Goal: Task Accomplishment & Management: Manage account settings

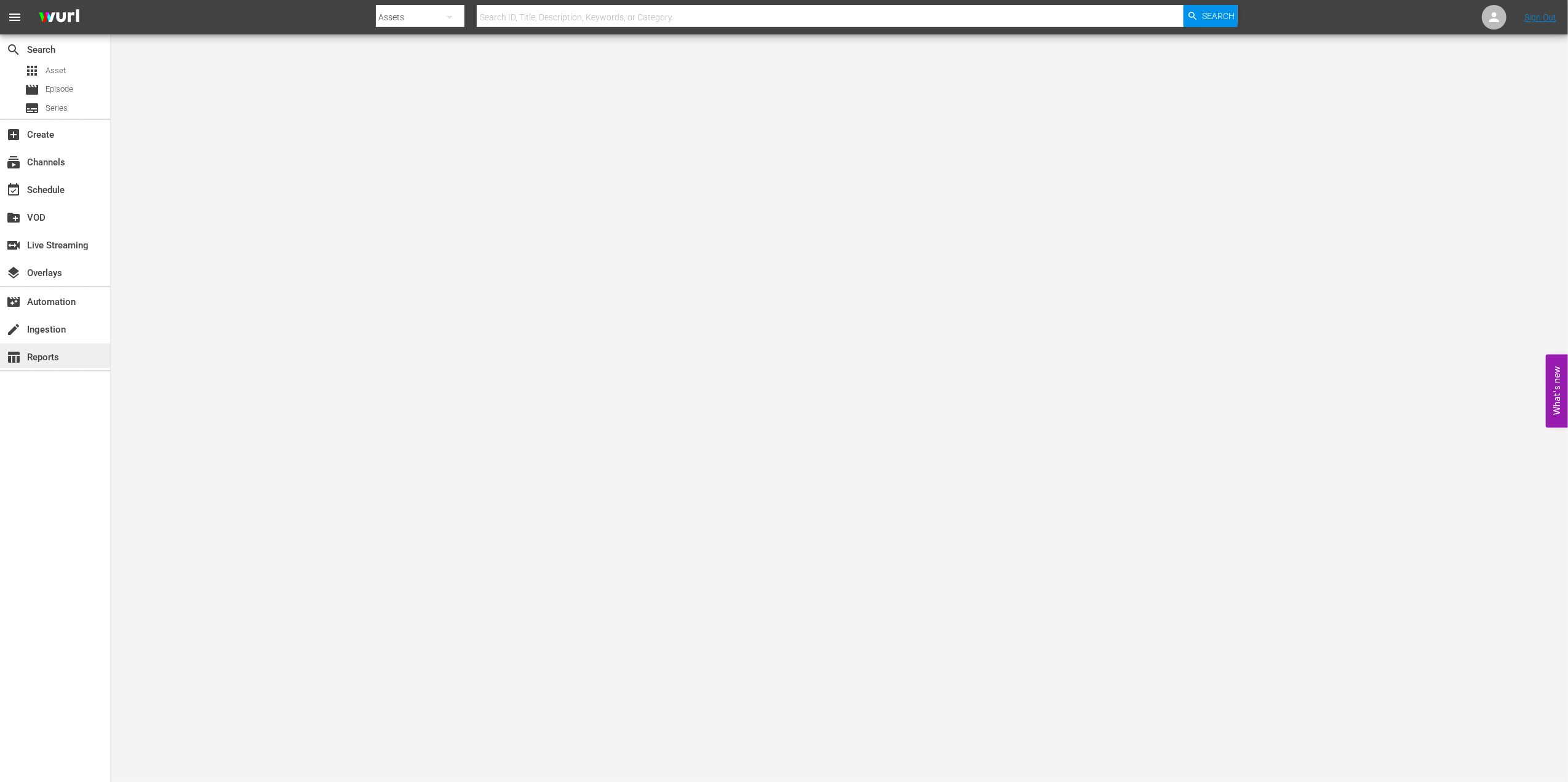
click at [43, 357] on div "table_chart Reports" at bounding box center [34, 355] width 69 height 11
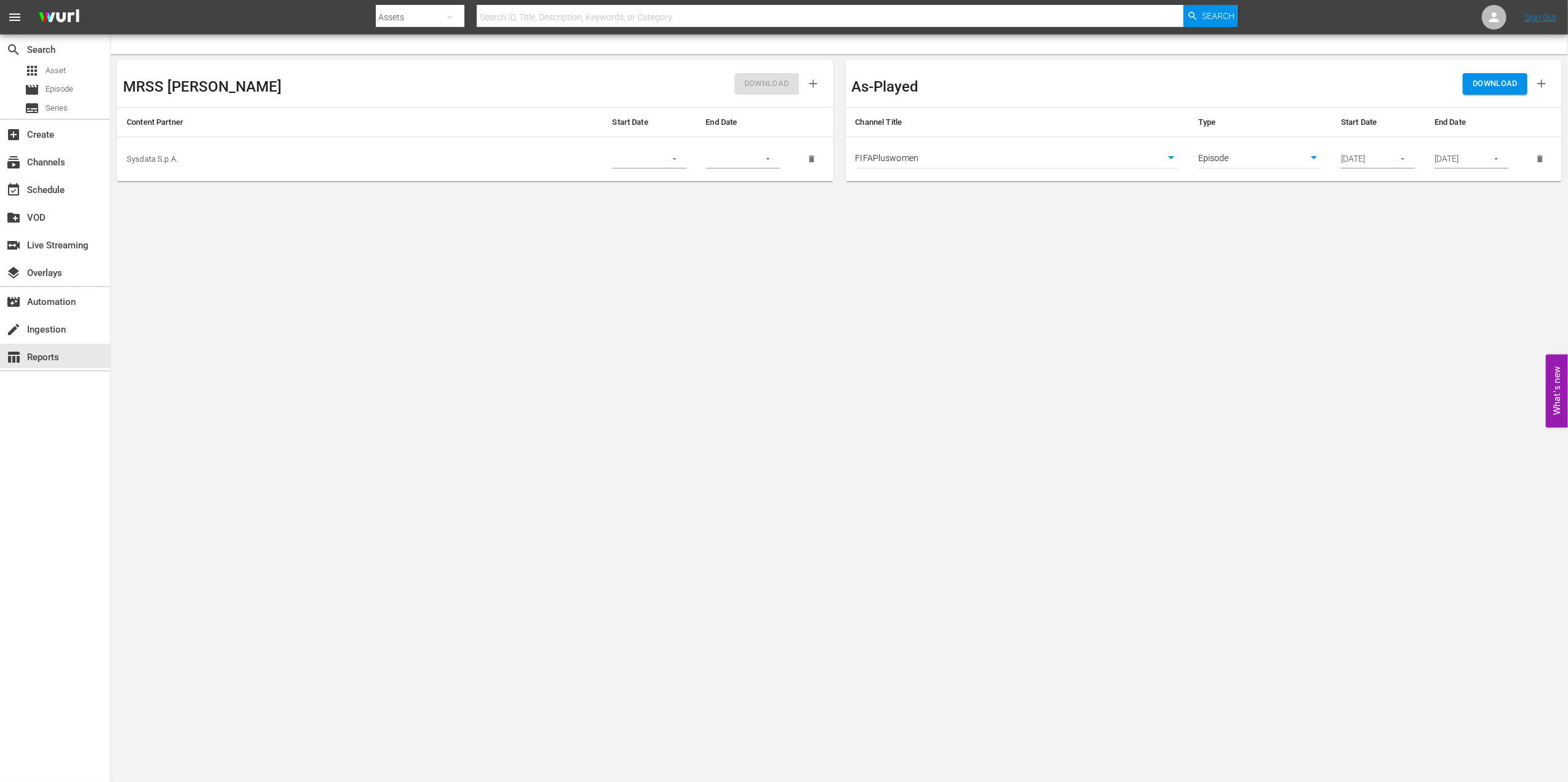
click at [1496, 164] on icon "button" at bounding box center [1495, 159] width 9 height 9
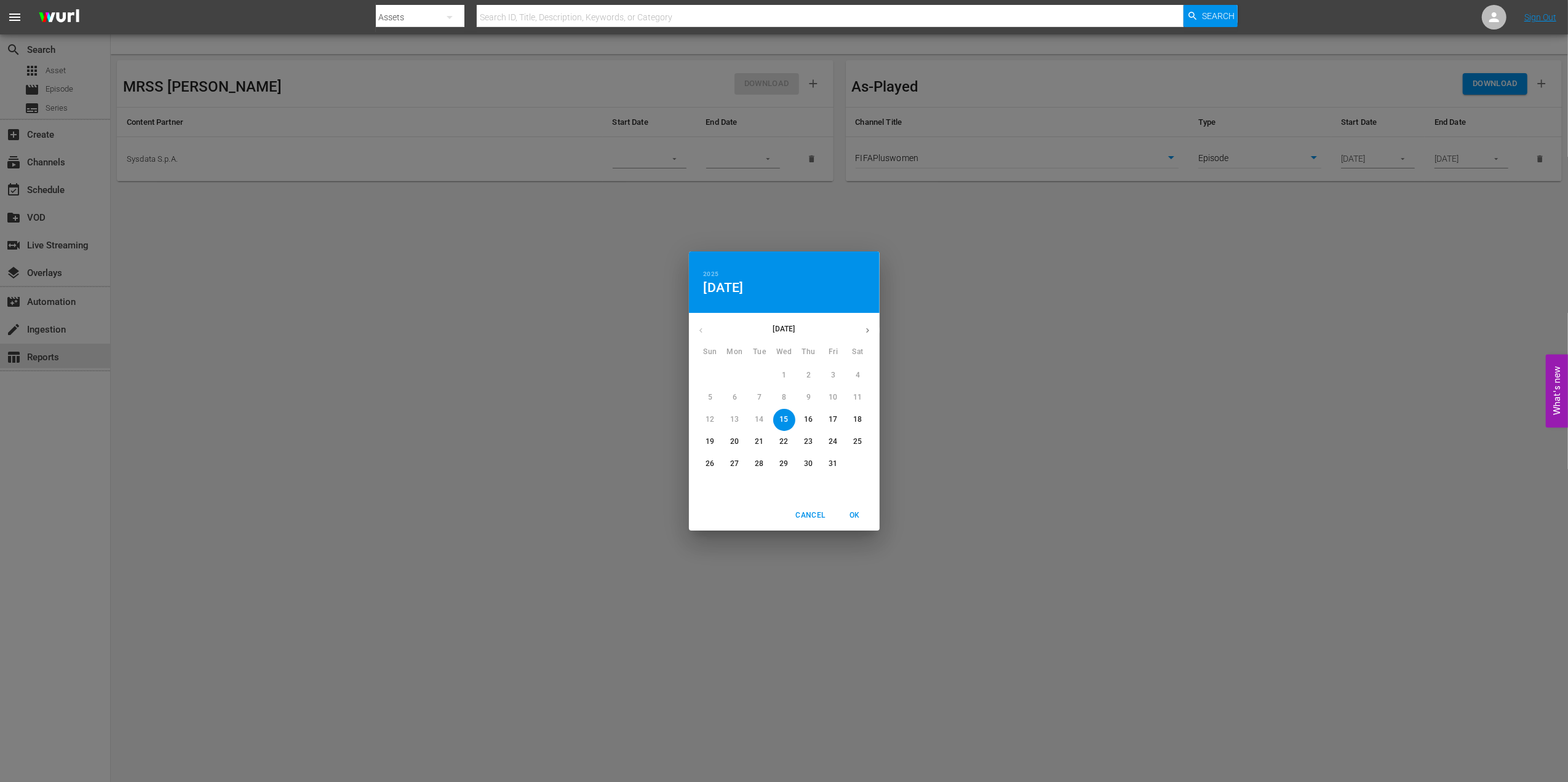
click at [714, 462] on p "26" at bounding box center [710, 464] width 8 height 11
click at [853, 519] on span "OK" at bounding box center [855, 516] width 30 height 13
type input "10/26/2025"
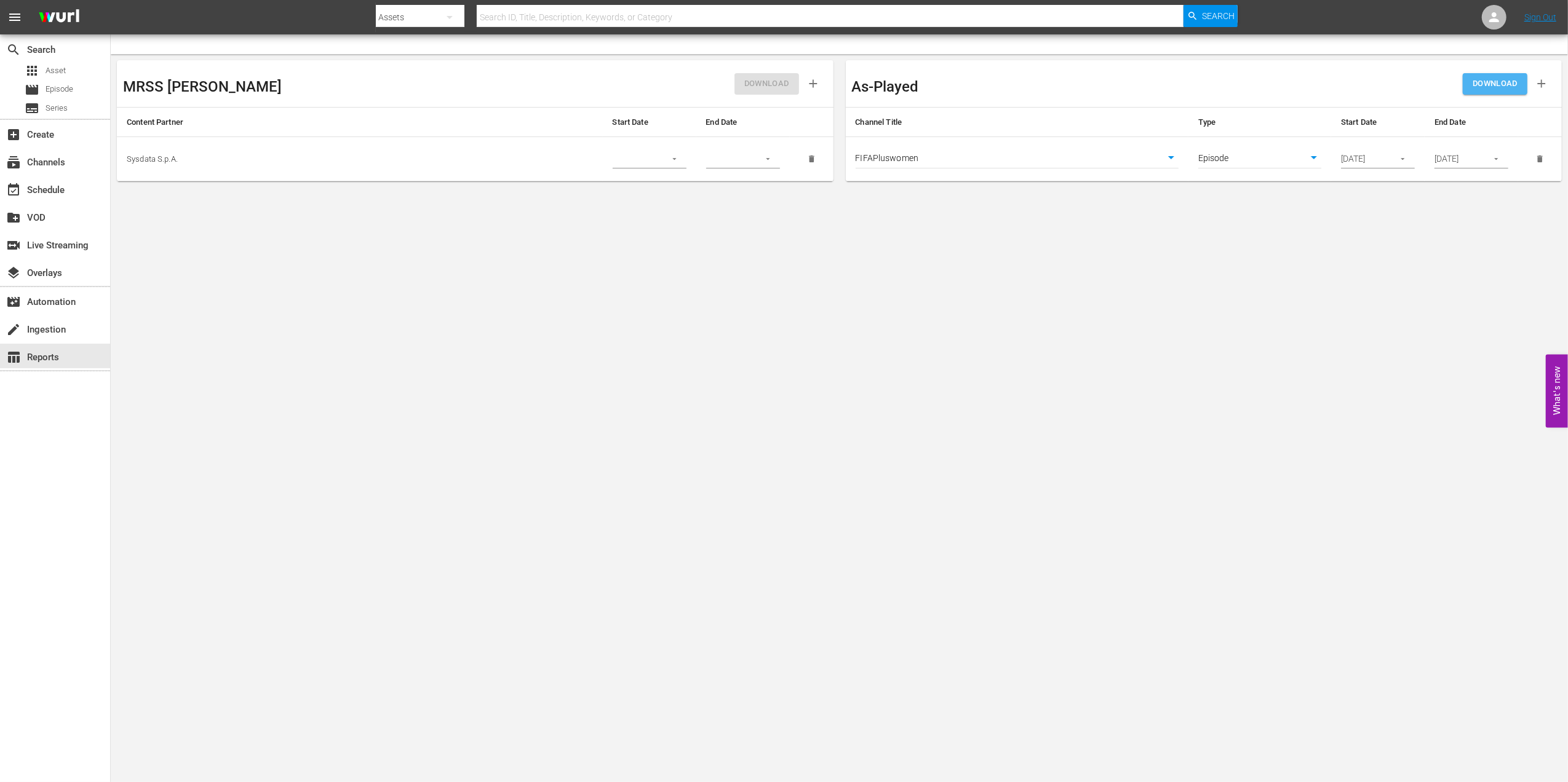
click at [1489, 87] on span "DOWNLOAD" at bounding box center [1494, 83] width 45 height 14
click at [73, 167] on div "subscriptions Channels" at bounding box center [55, 161] width 110 height 25
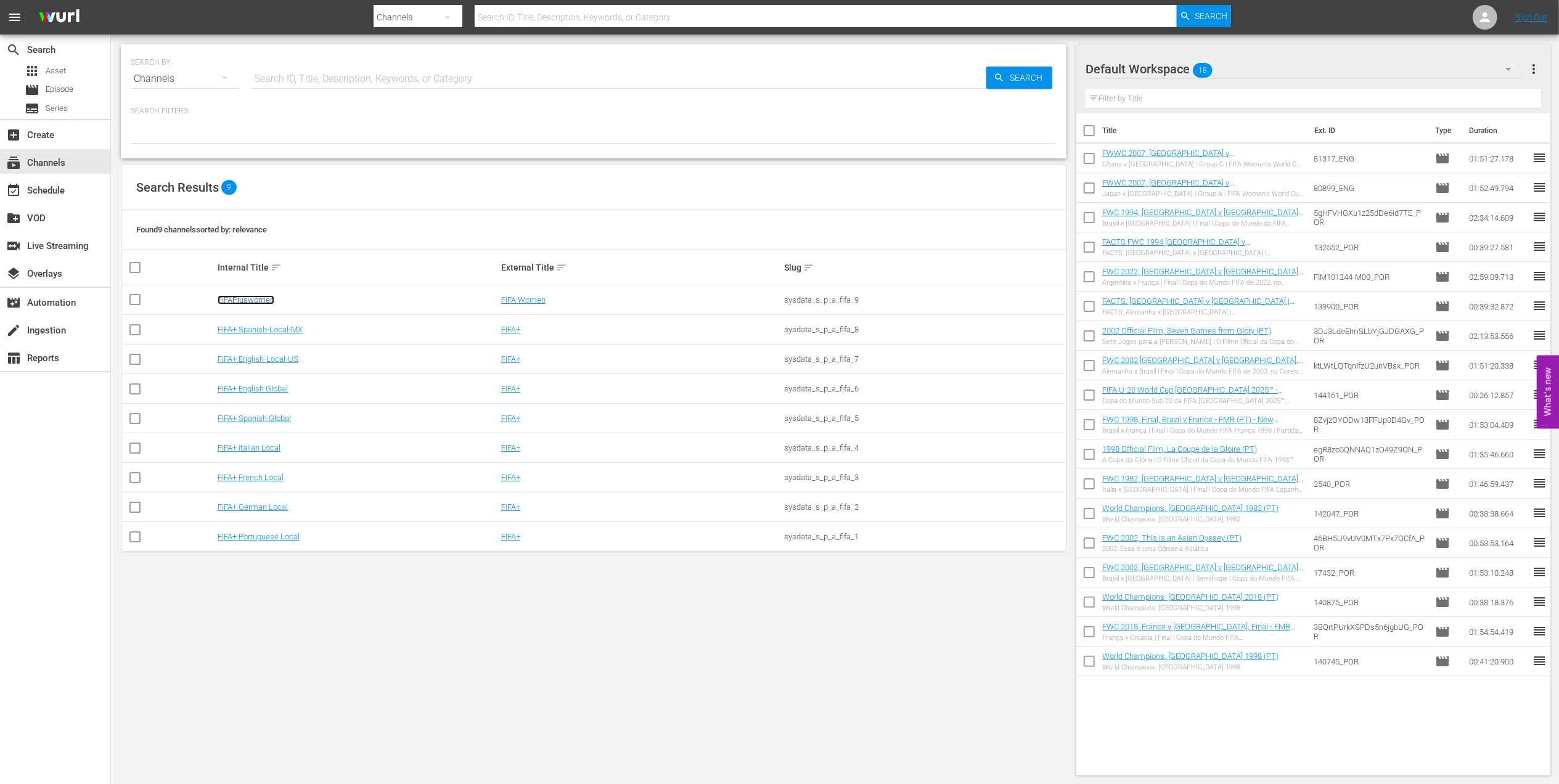
click at [260, 298] on link "FIFAPluswomen" at bounding box center [246, 299] width 56 height 9
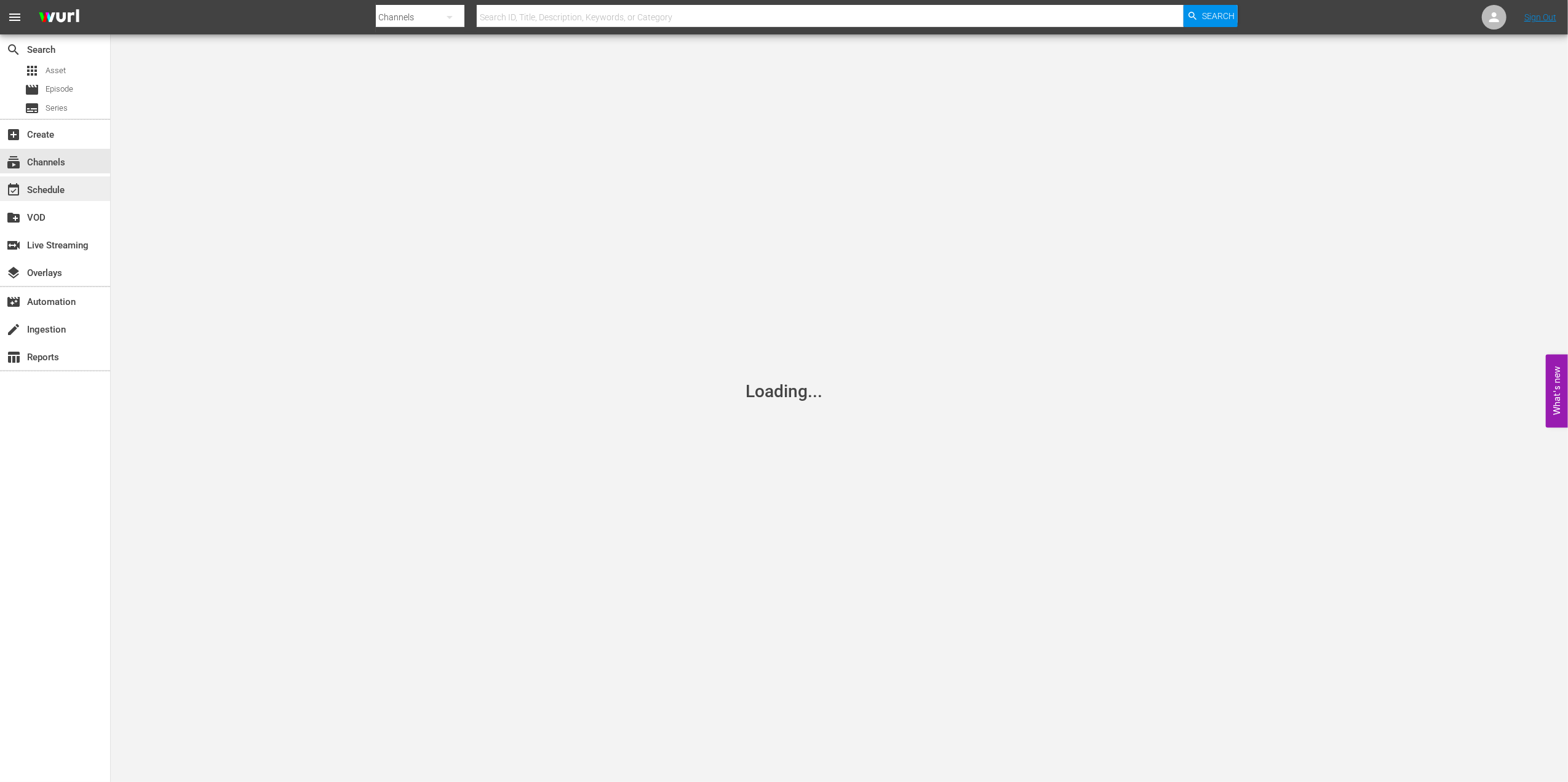
click at [65, 183] on div "event_available Schedule" at bounding box center [34, 188] width 69 height 11
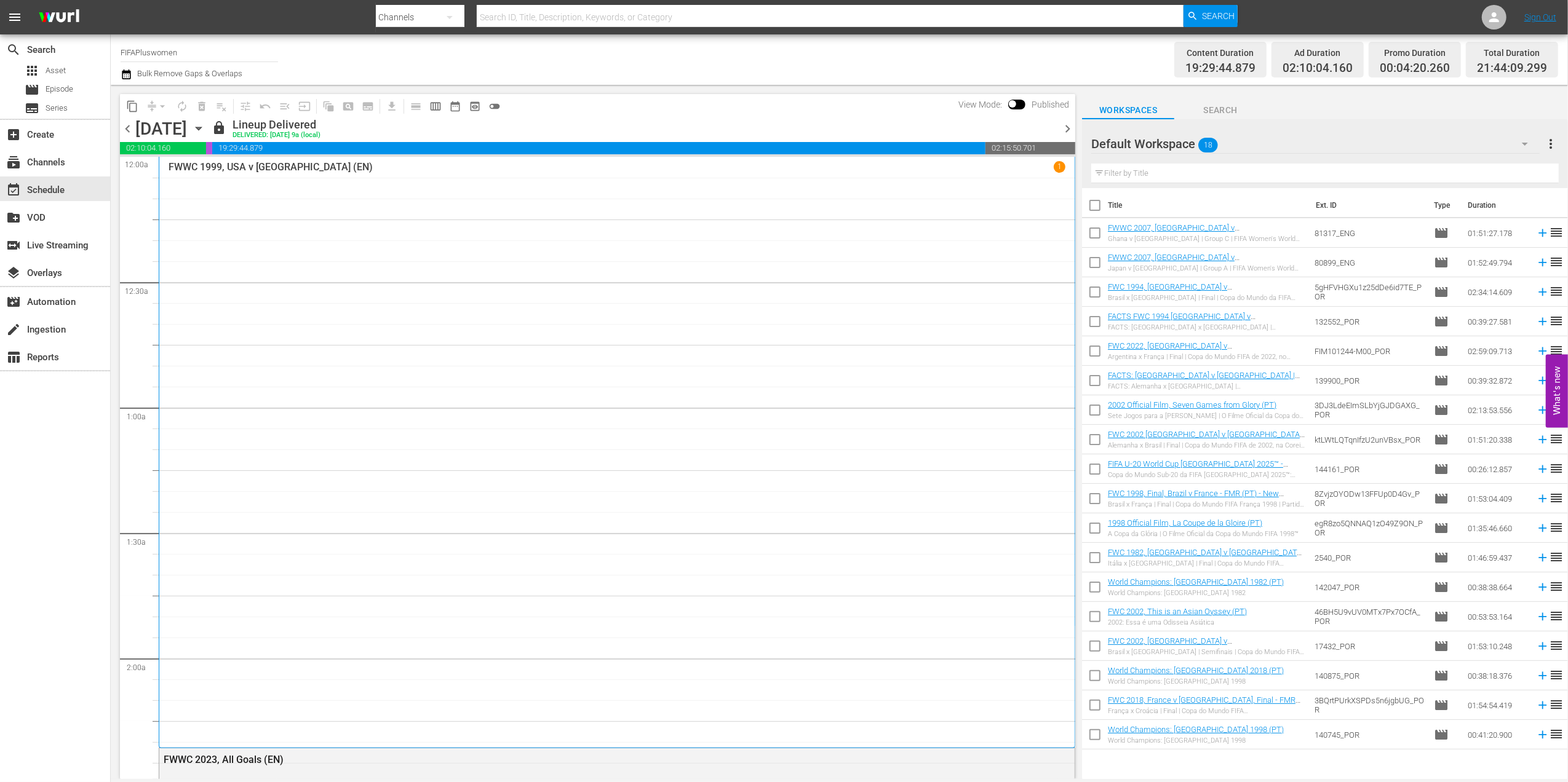
click at [1068, 128] on span "chevron_right" at bounding box center [1067, 128] width 16 height 16
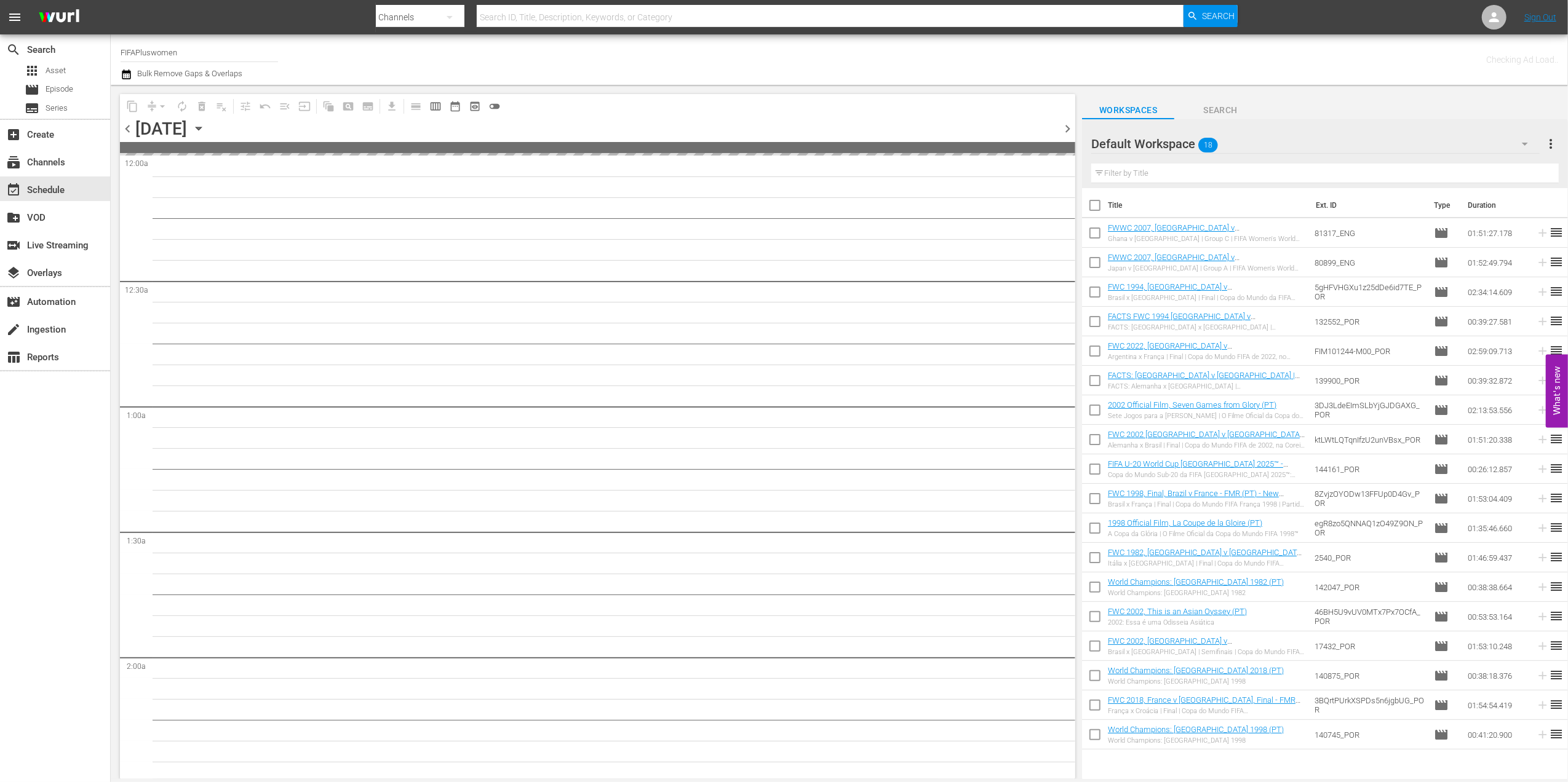
click at [1068, 128] on span "chevron_right" at bounding box center [1067, 128] width 16 height 16
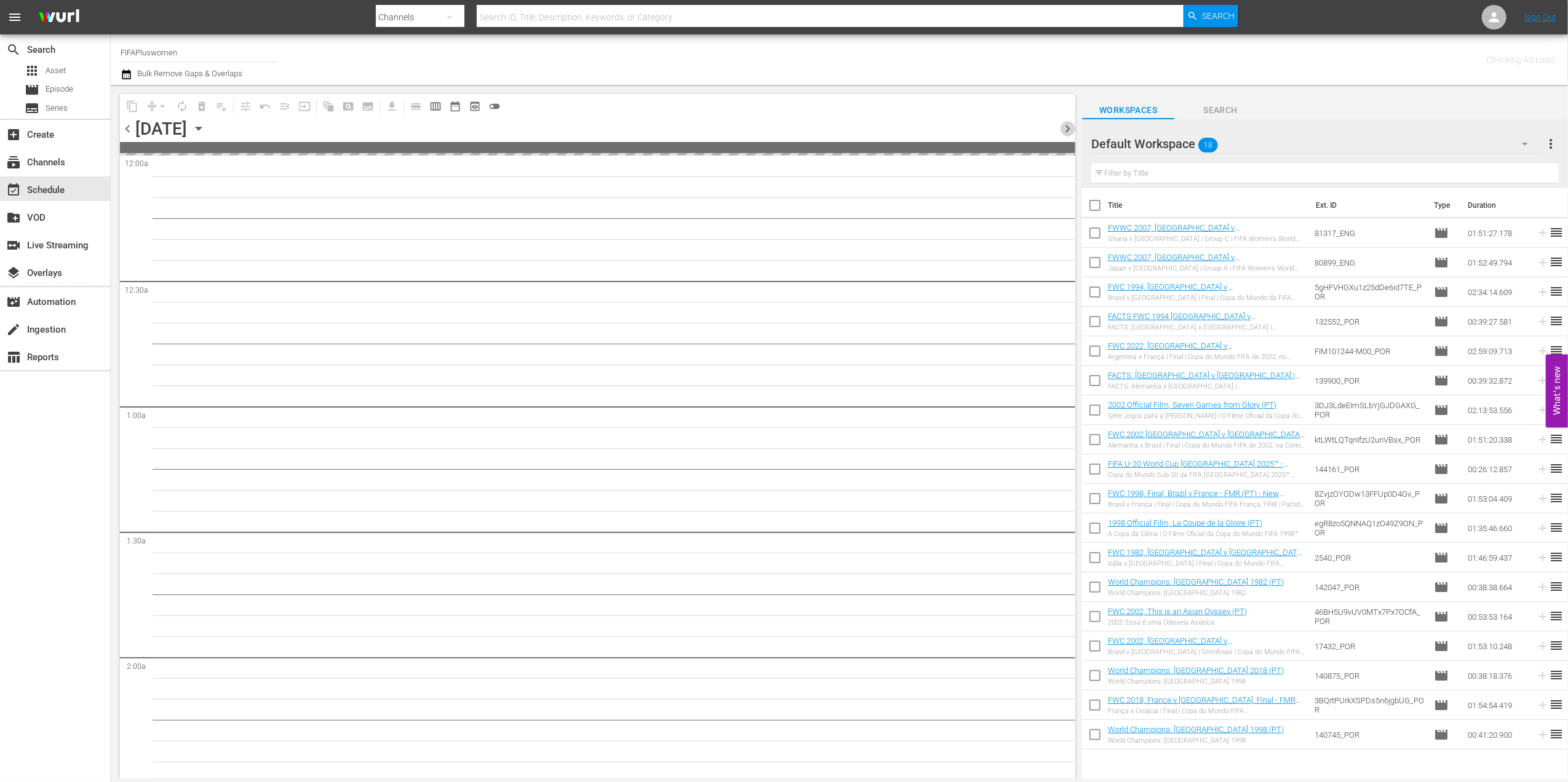
click at [1068, 128] on span "chevron_right" at bounding box center [1067, 128] width 16 height 16
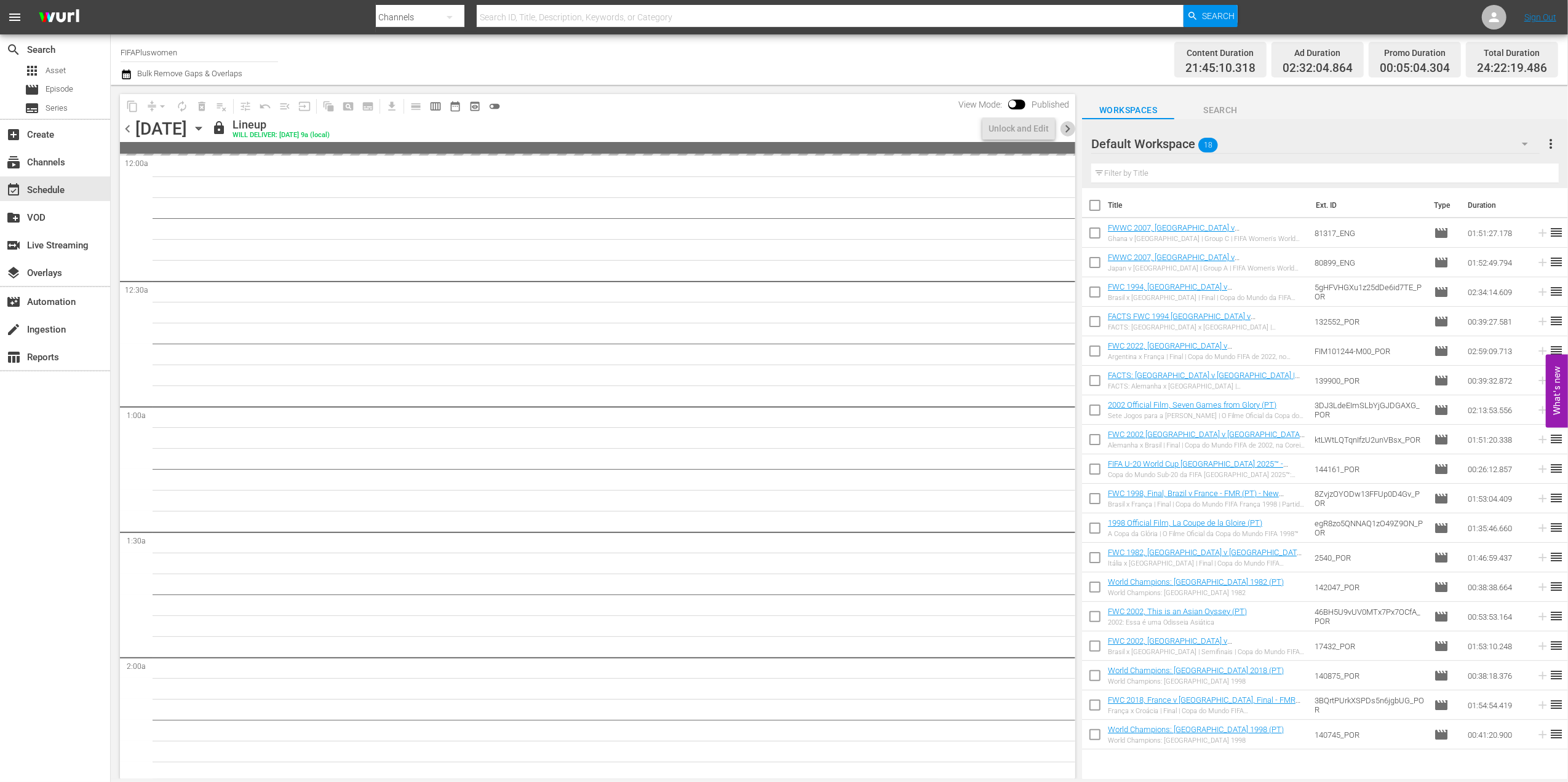
click at [1068, 128] on span "chevron_right" at bounding box center [1067, 128] width 16 height 16
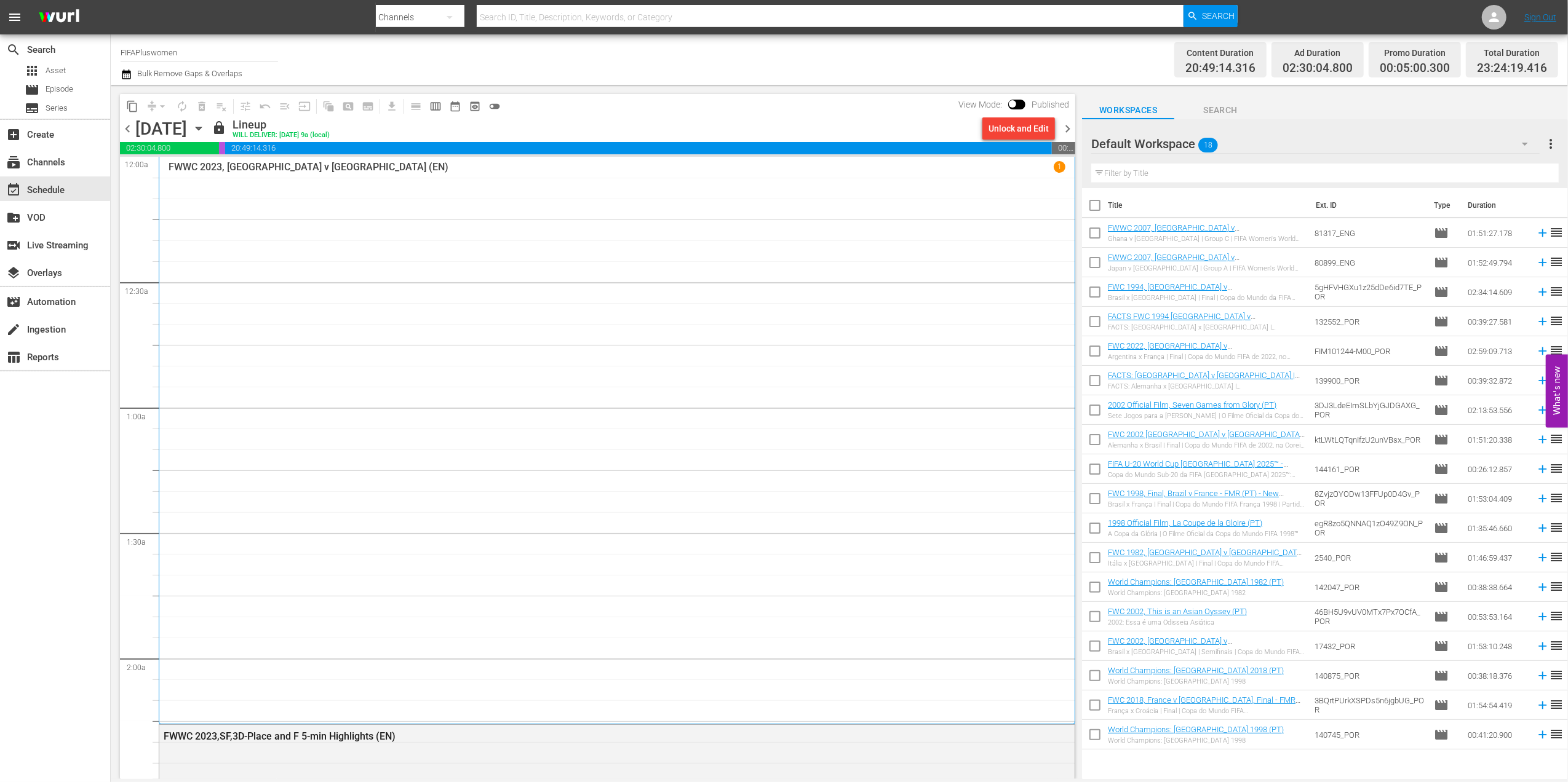
click at [1068, 131] on span "chevron_right" at bounding box center [1067, 128] width 16 height 16
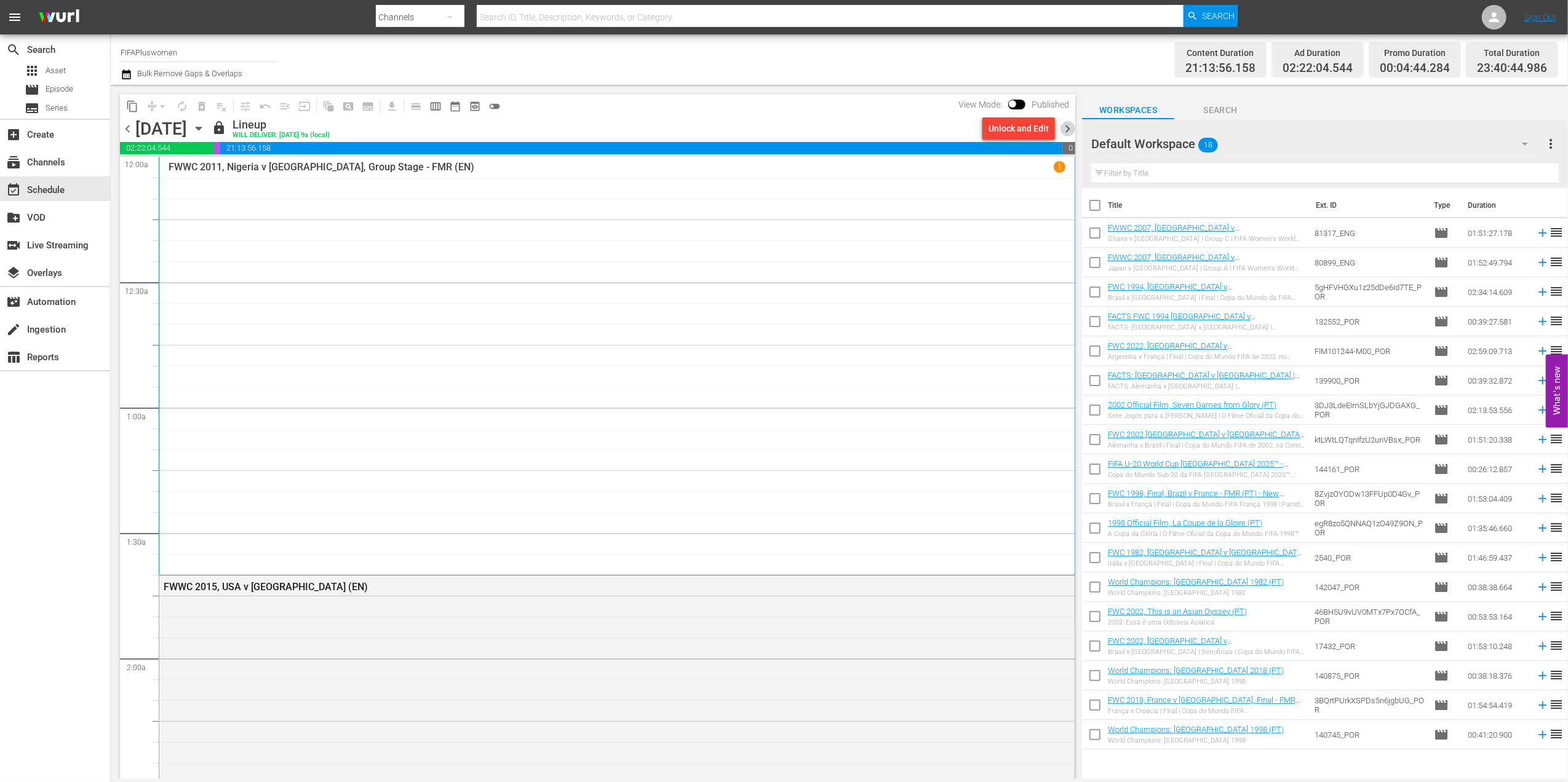
click at [1068, 126] on span "chevron_right" at bounding box center [1067, 128] width 16 height 16
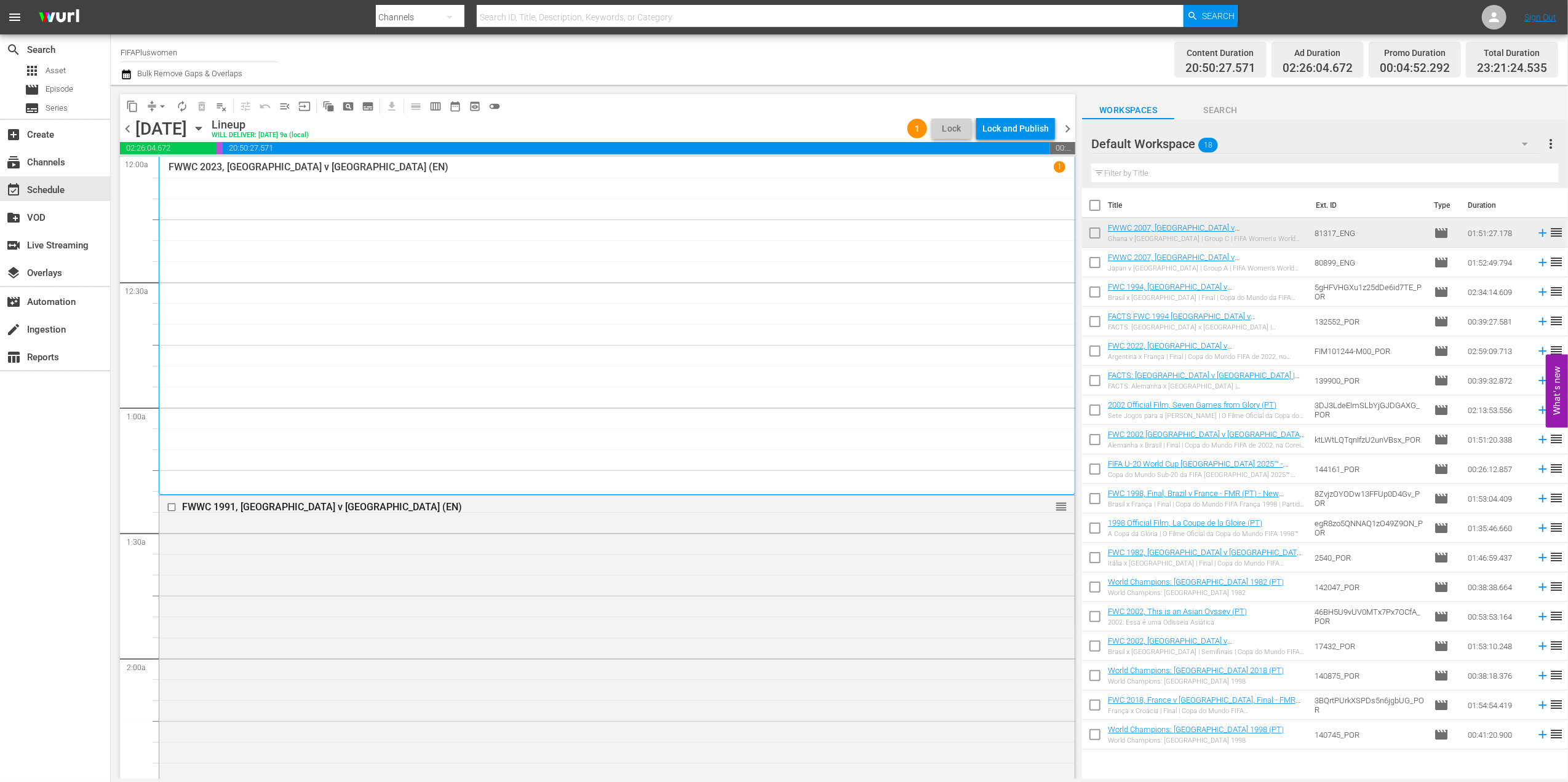
click at [1070, 129] on span "chevron_right" at bounding box center [1067, 128] width 16 height 16
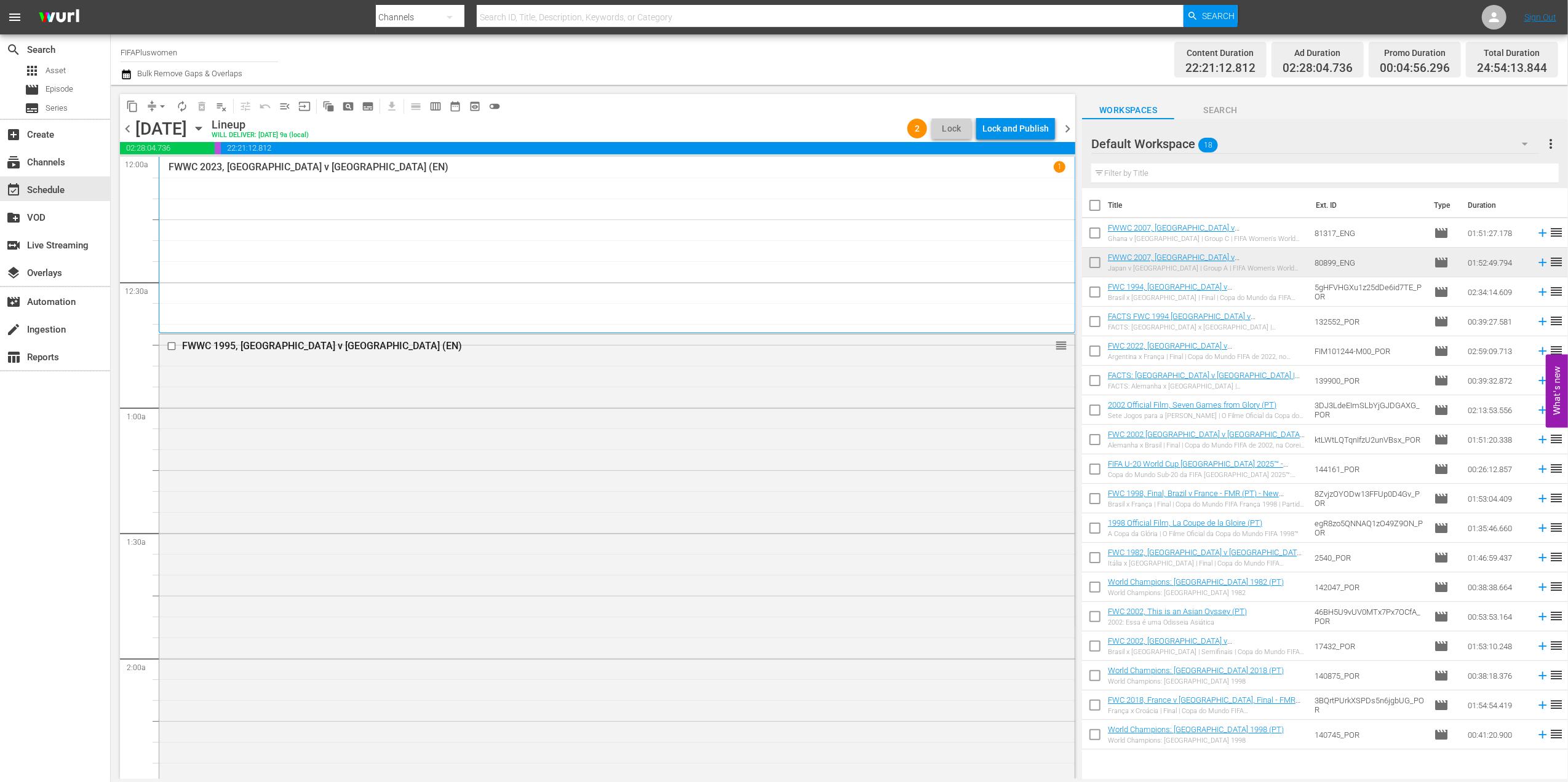
click at [126, 128] on span "chevron_left" at bounding box center [127, 128] width 16 height 16
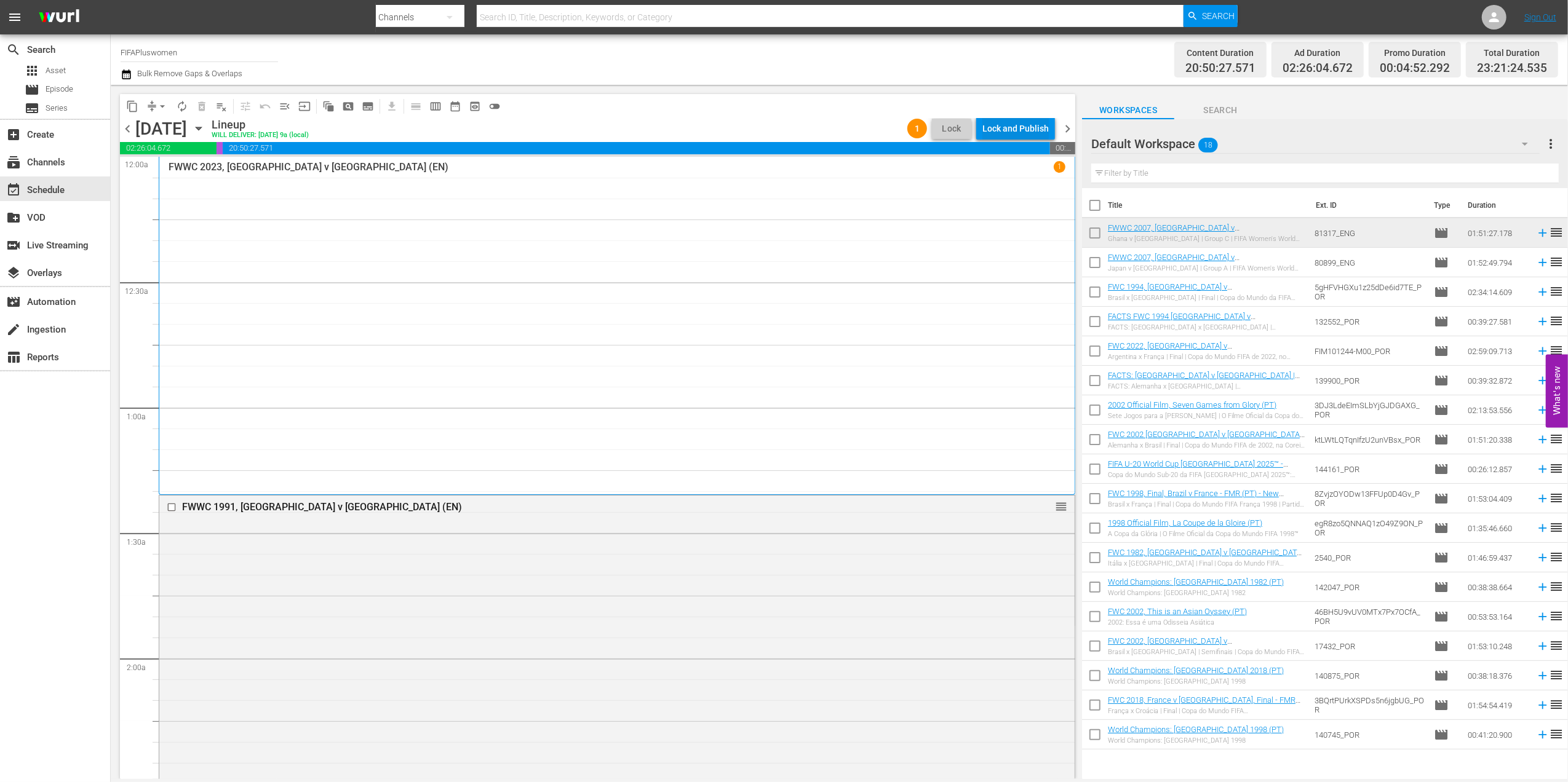
click at [1016, 123] on div "Lock and Publish" at bounding box center [1016, 128] width 66 height 22
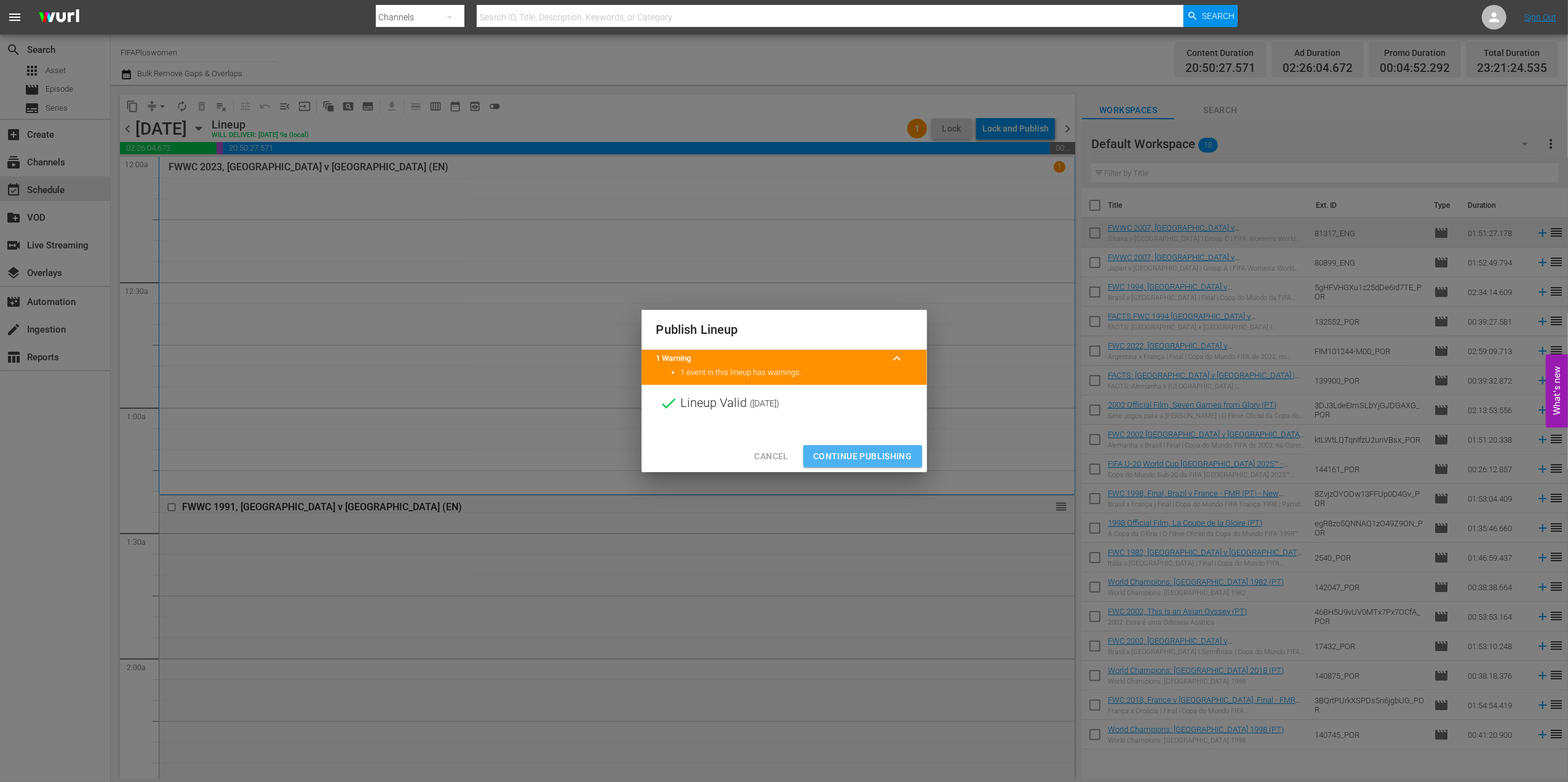
click at [862, 459] on span "Continue Publishing" at bounding box center [863, 456] width 99 height 16
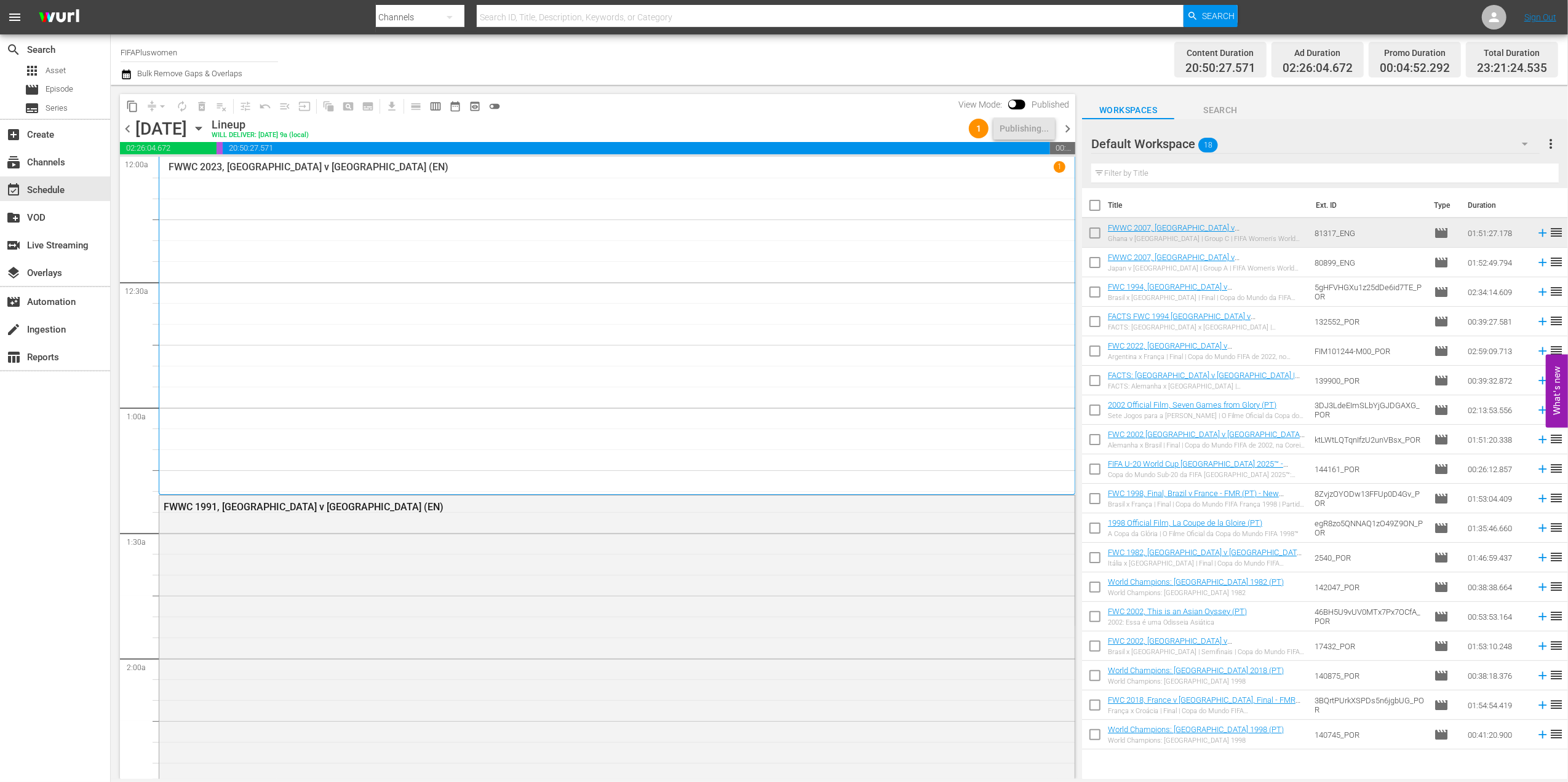
click at [1064, 129] on span "chevron_right" at bounding box center [1067, 128] width 16 height 16
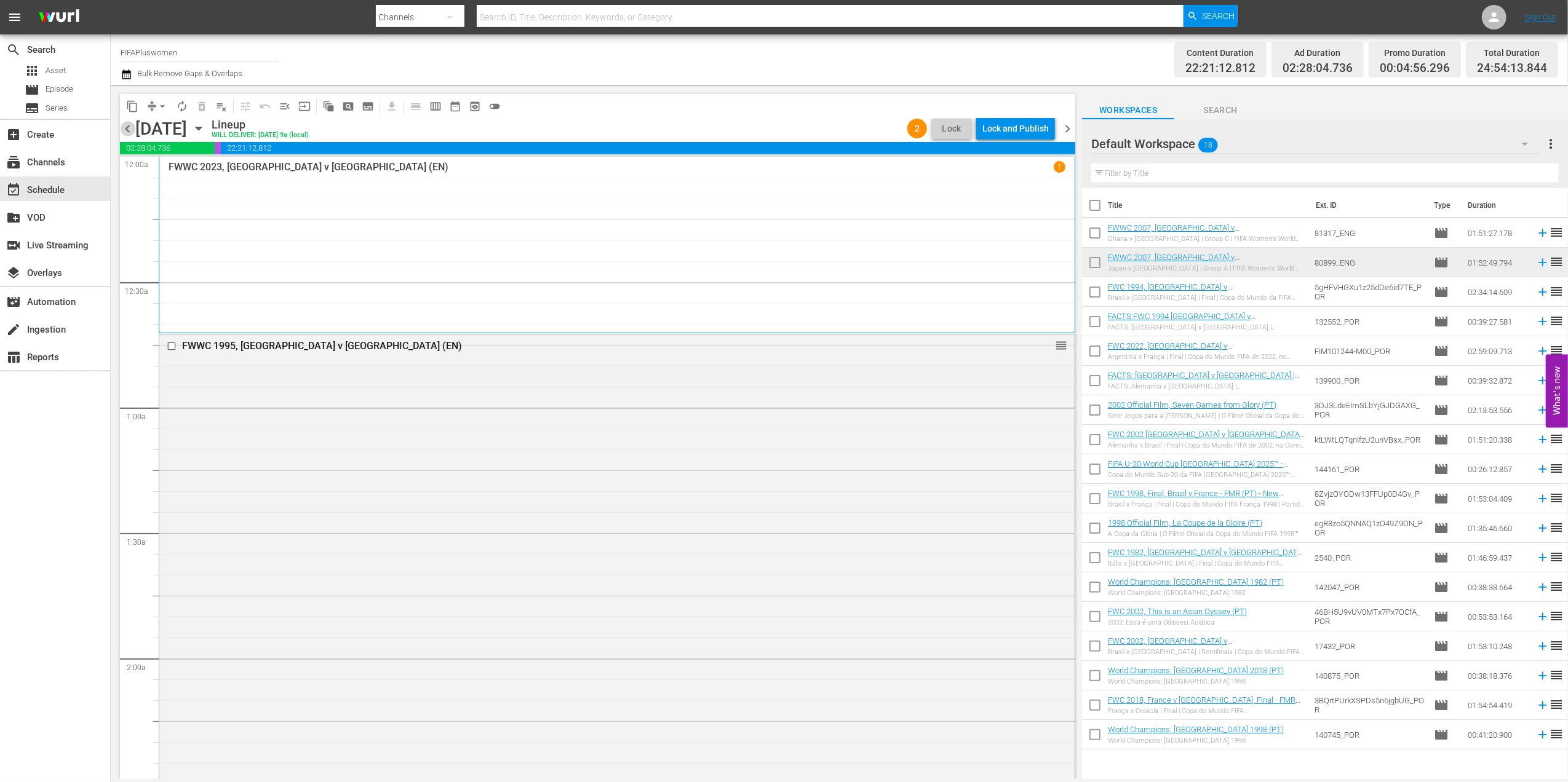
click at [131, 126] on span "chevron_left" at bounding box center [127, 128] width 16 height 16
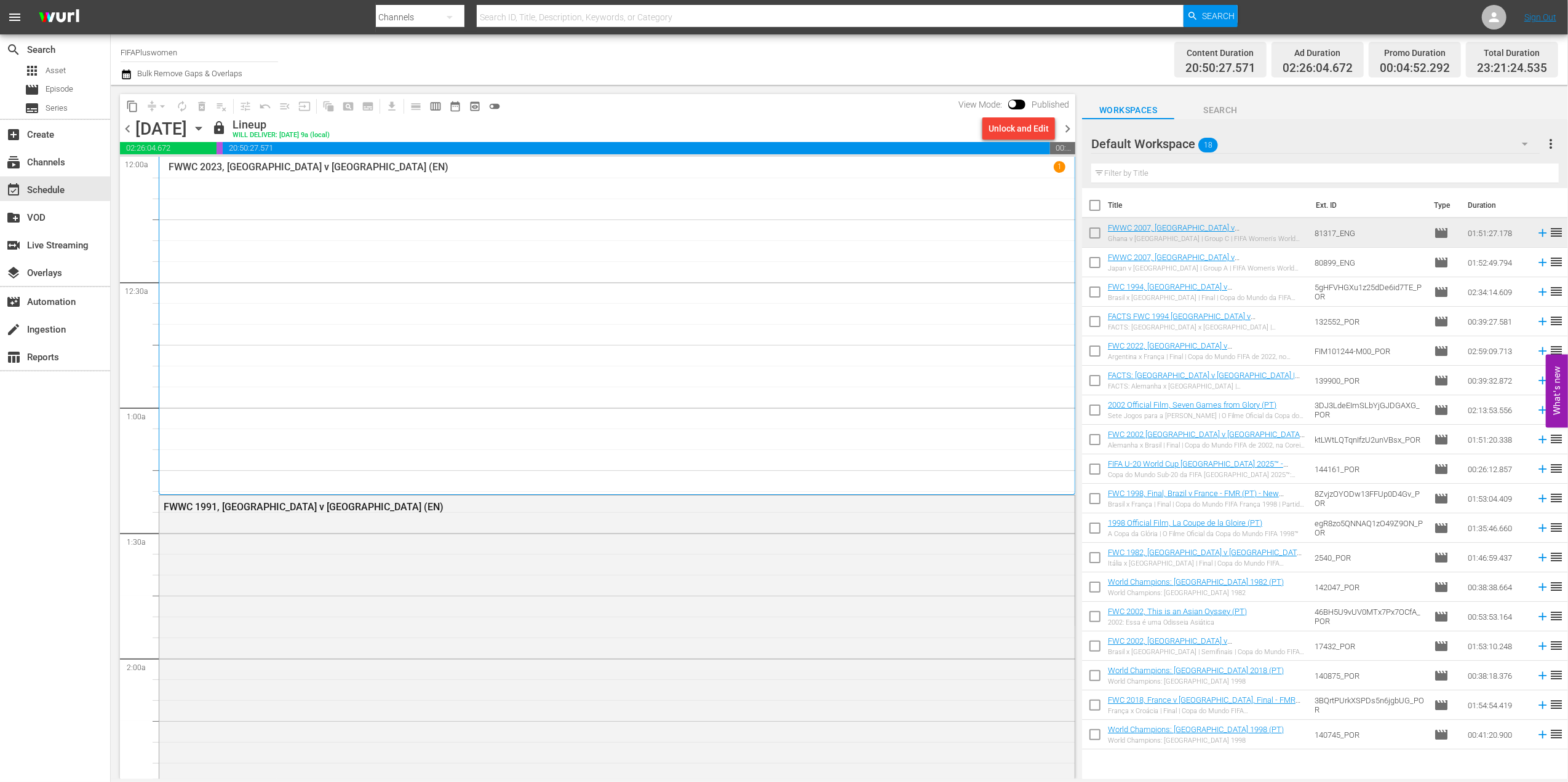
click at [1068, 123] on span "chevron_right" at bounding box center [1067, 128] width 16 height 16
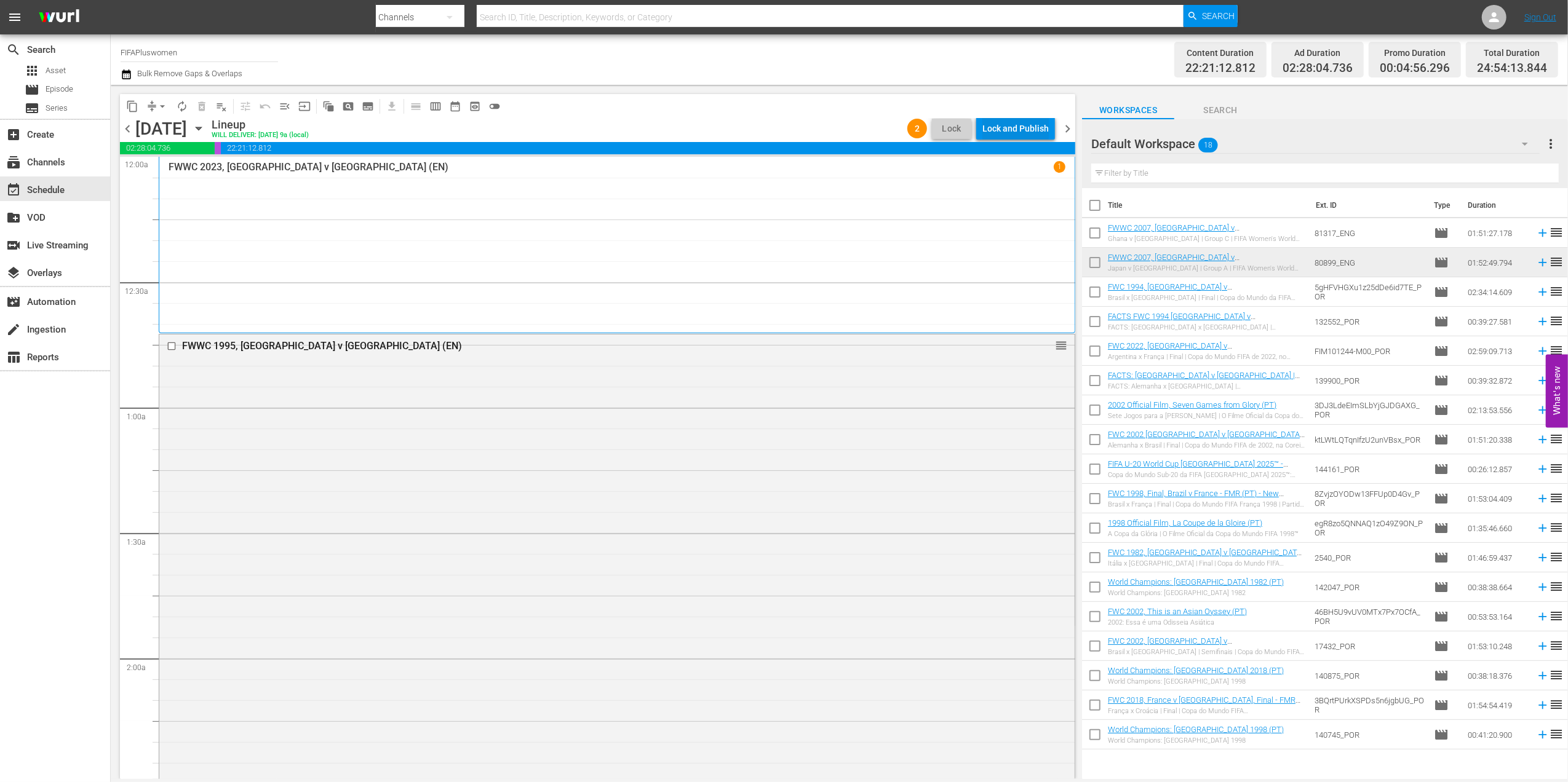
click at [1011, 131] on div "Lock and Publish" at bounding box center [1016, 128] width 66 height 22
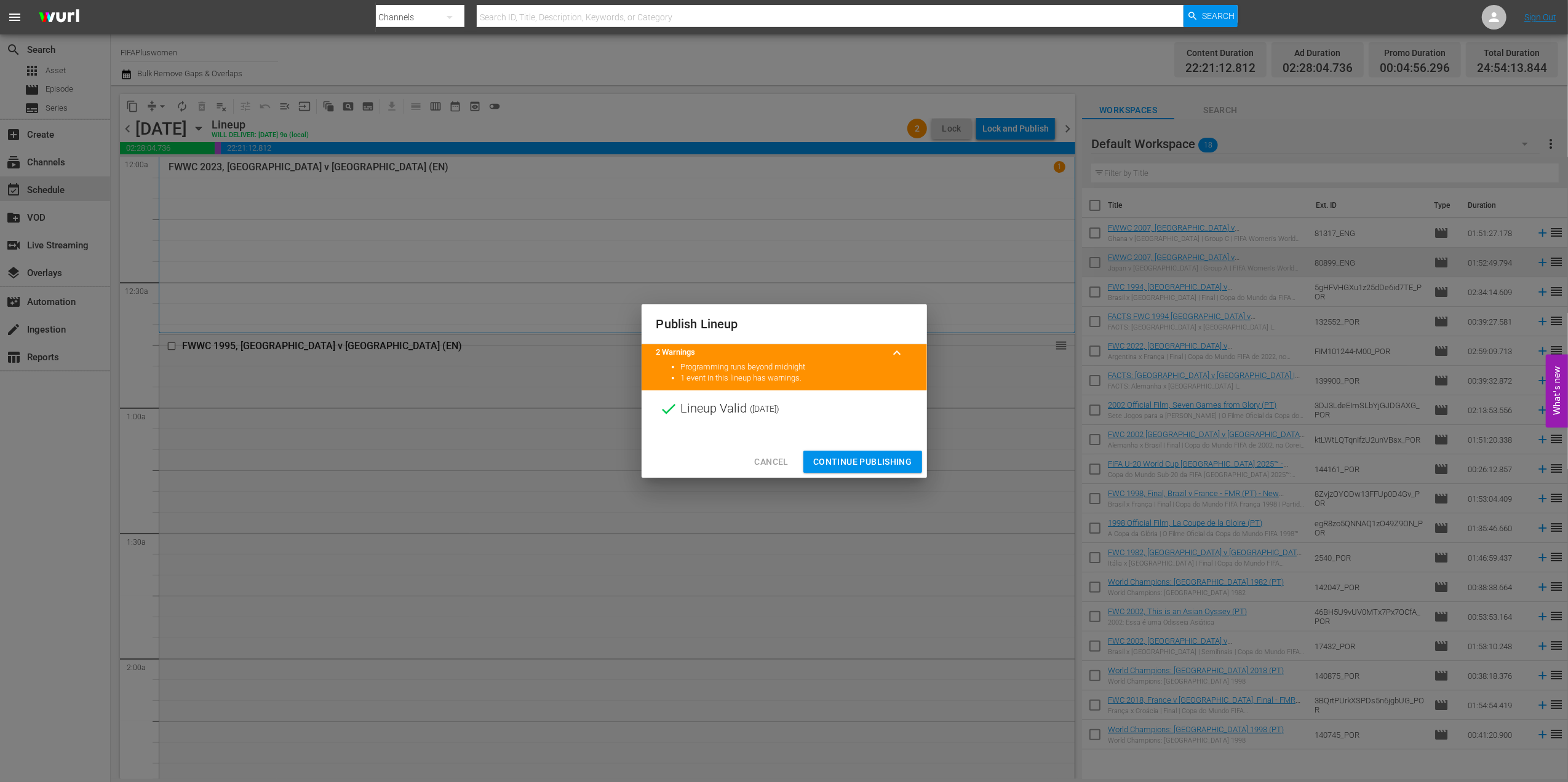
click at [853, 451] on button "Continue Publishing" at bounding box center [863, 462] width 119 height 23
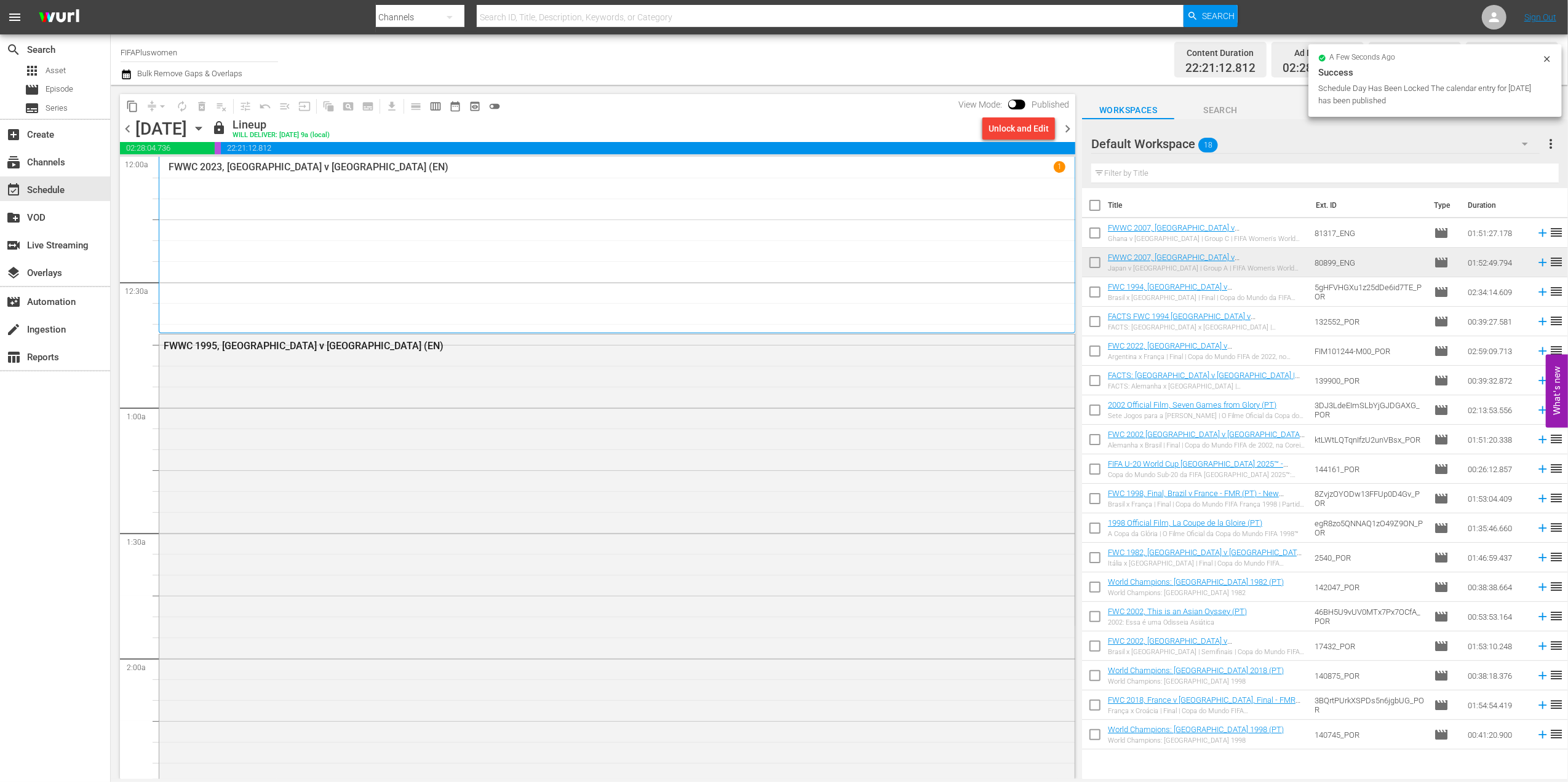
click at [1071, 128] on span "chevron_right" at bounding box center [1067, 128] width 16 height 16
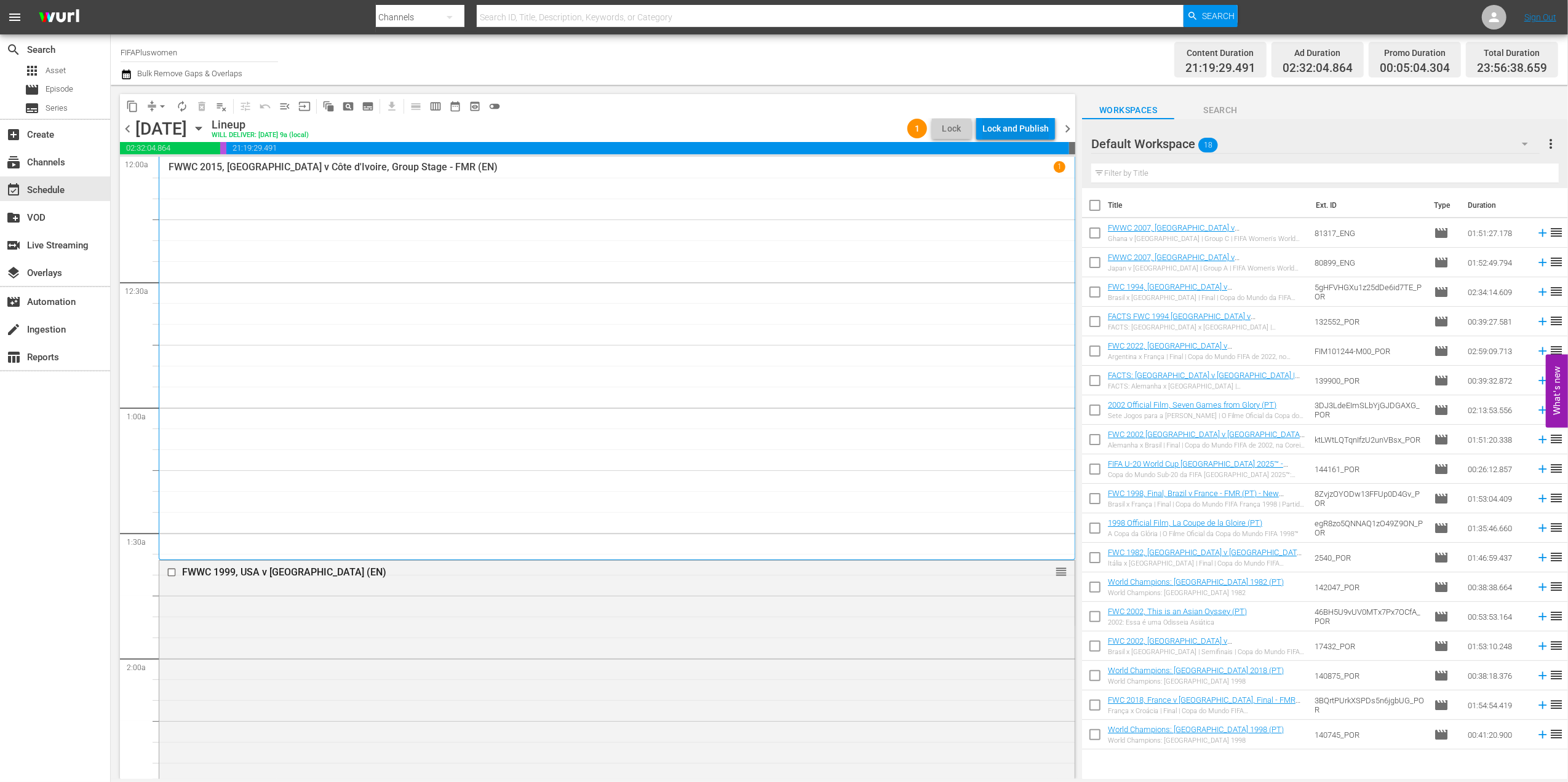
click at [1016, 126] on div "Lock and Publish" at bounding box center [1016, 128] width 66 height 22
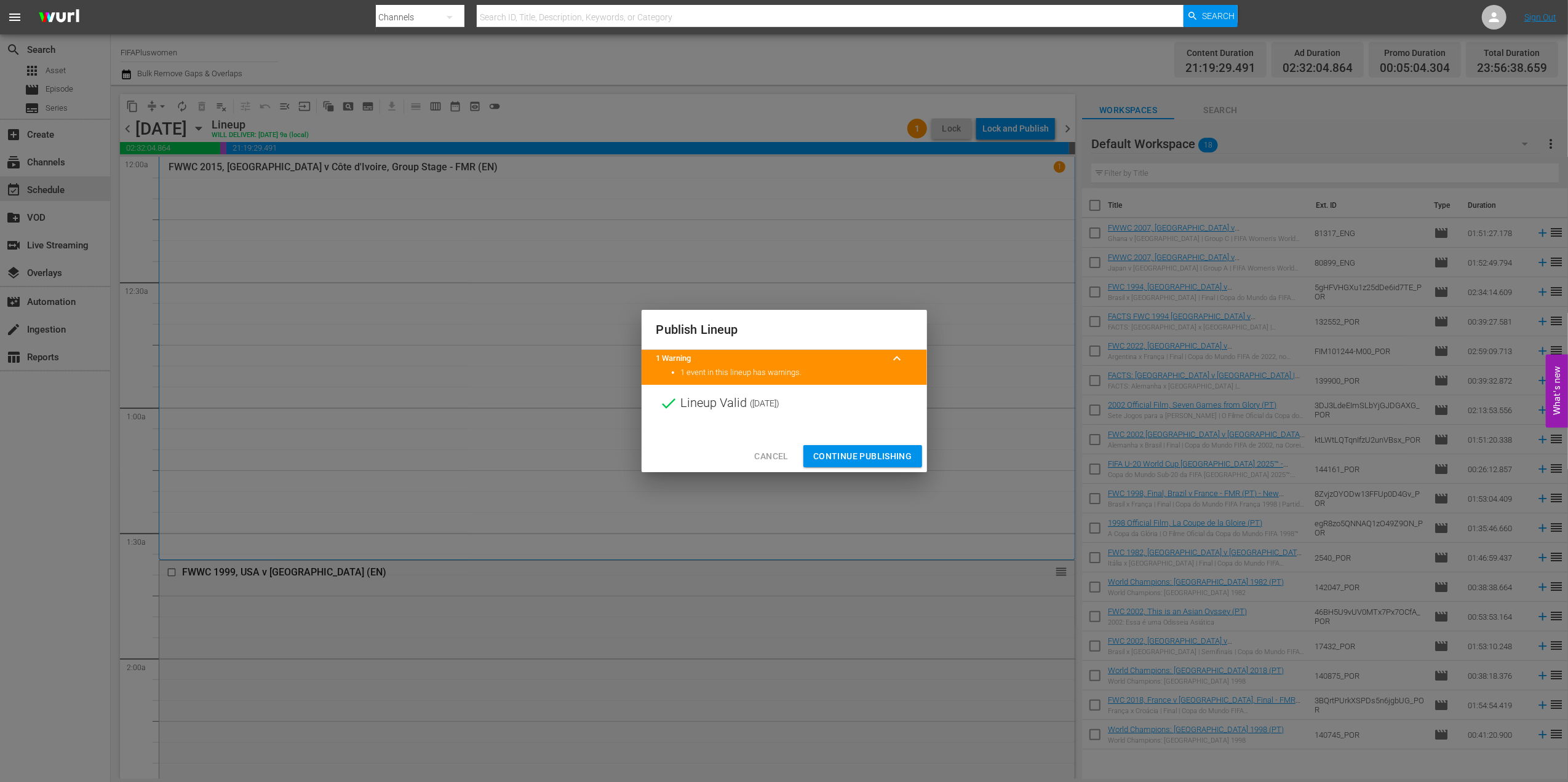
click at [872, 455] on span "Continue Publishing" at bounding box center [863, 456] width 99 height 16
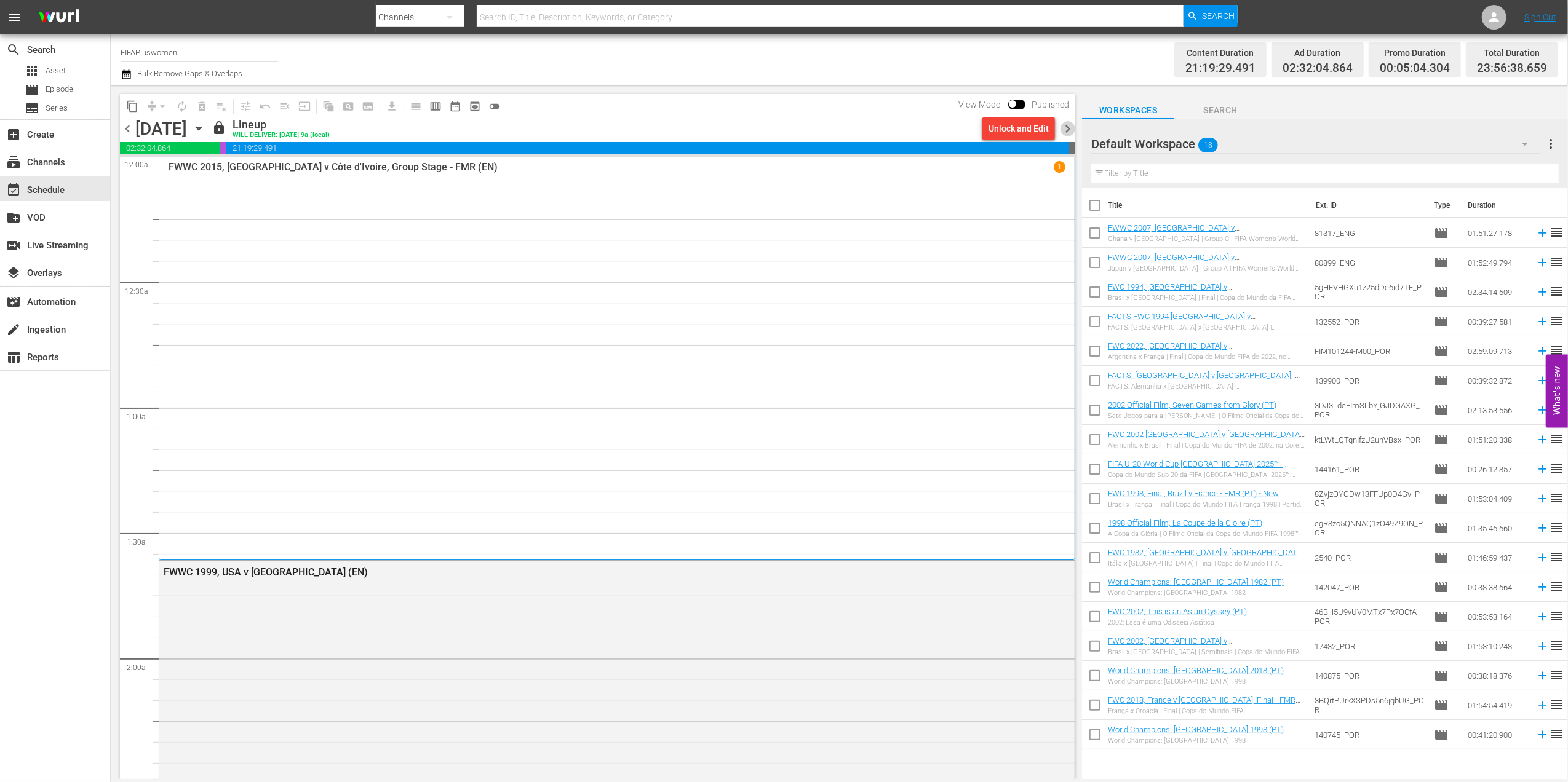
click at [1068, 131] on span "chevron_right" at bounding box center [1067, 128] width 16 height 16
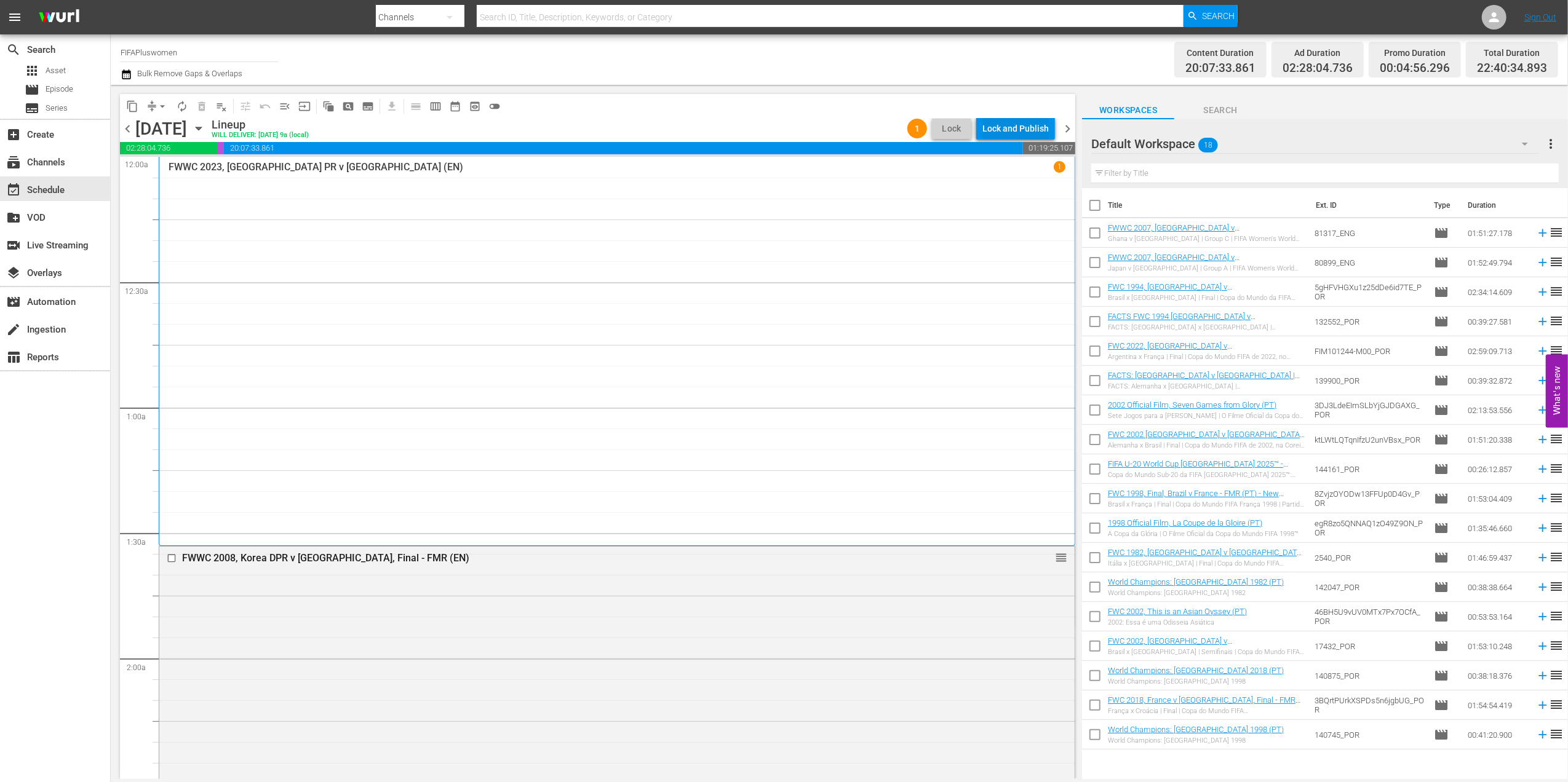
click at [1019, 126] on div "Lock and Publish" at bounding box center [1016, 128] width 66 height 22
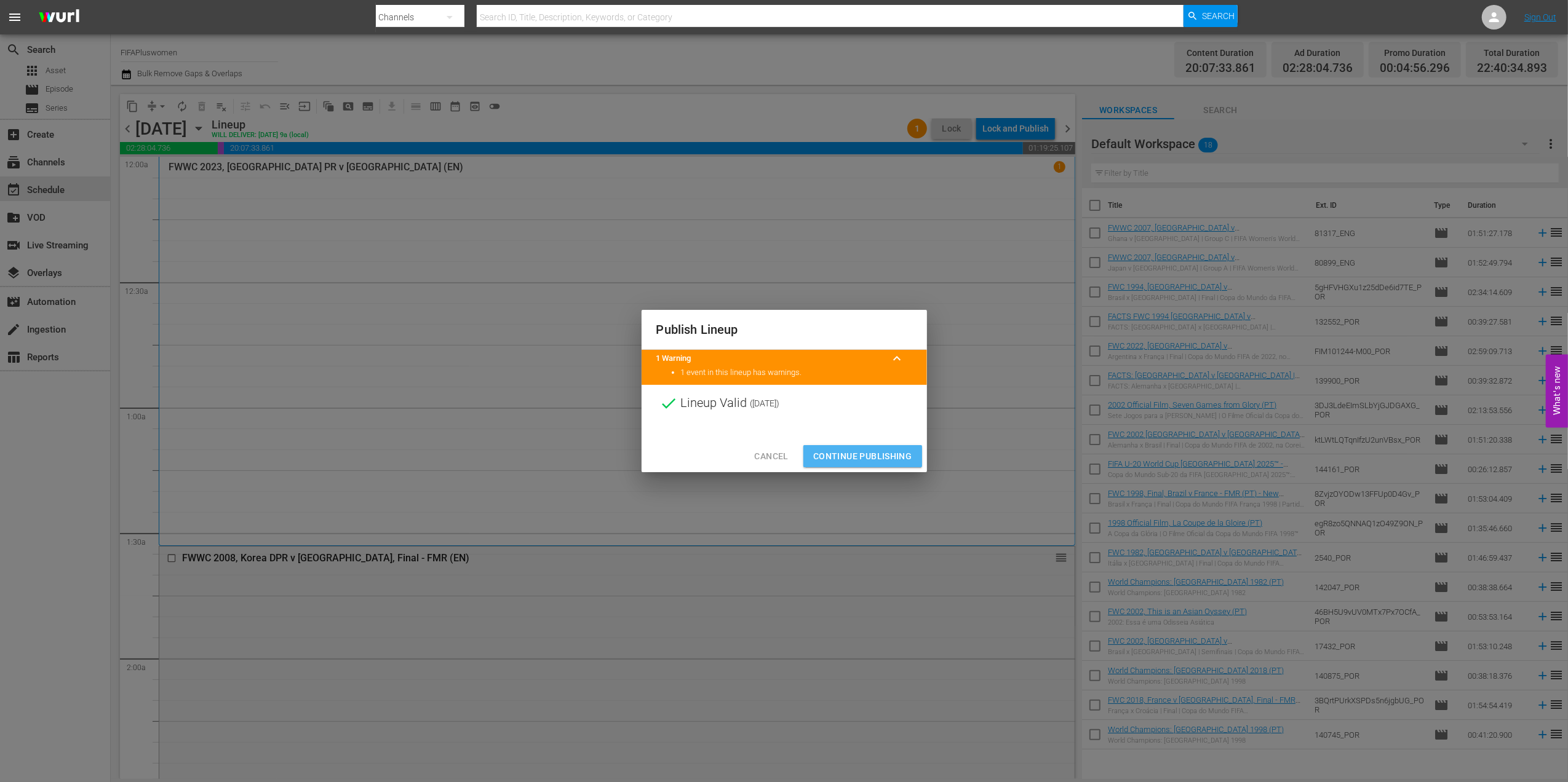
click at [877, 455] on span "Continue Publishing" at bounding box center [863, 456] width 99 height 16
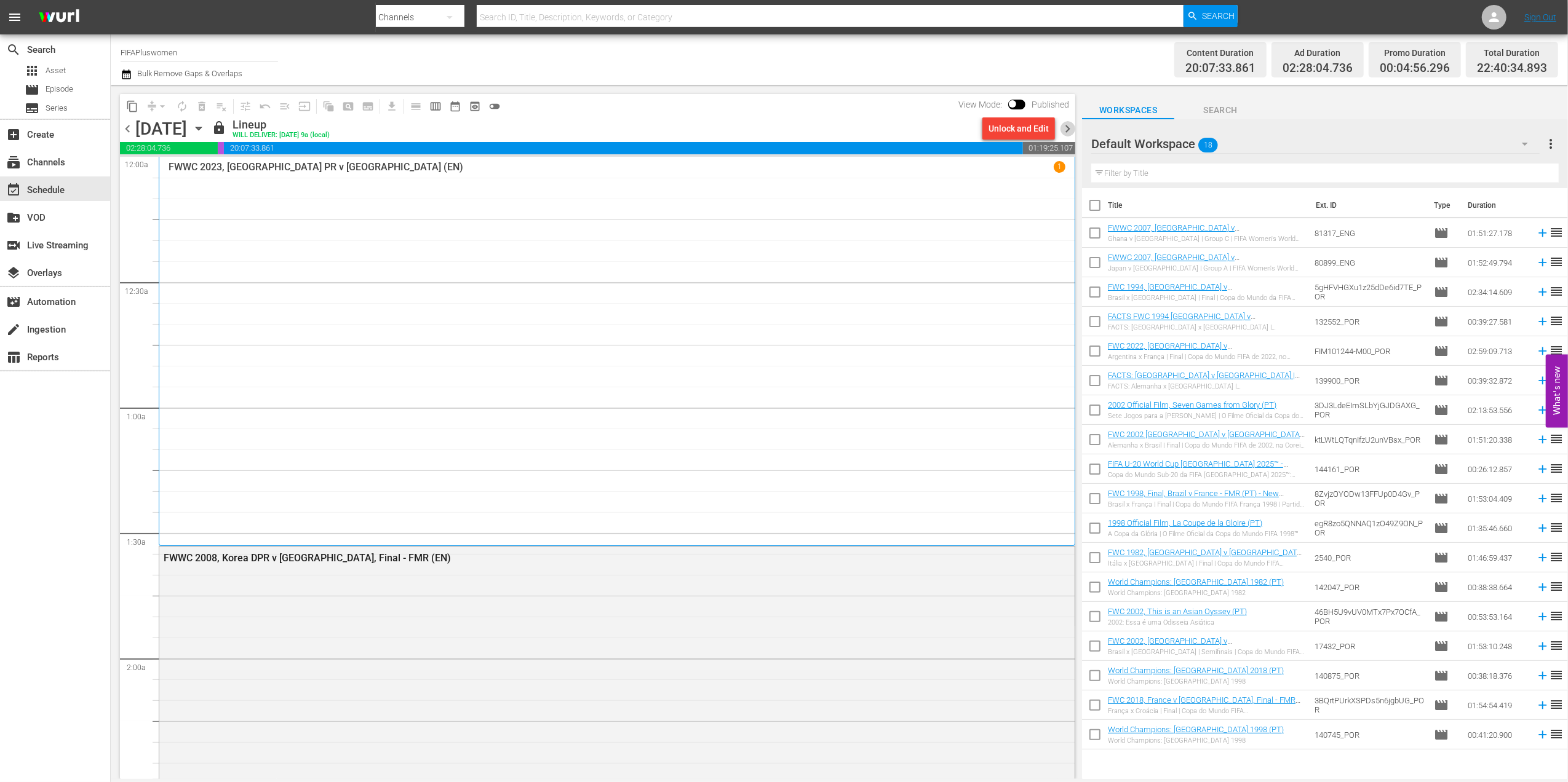
click at [1065, 122] on span "chevron_right" at bounding box center [1067, 128] width 16 height 16
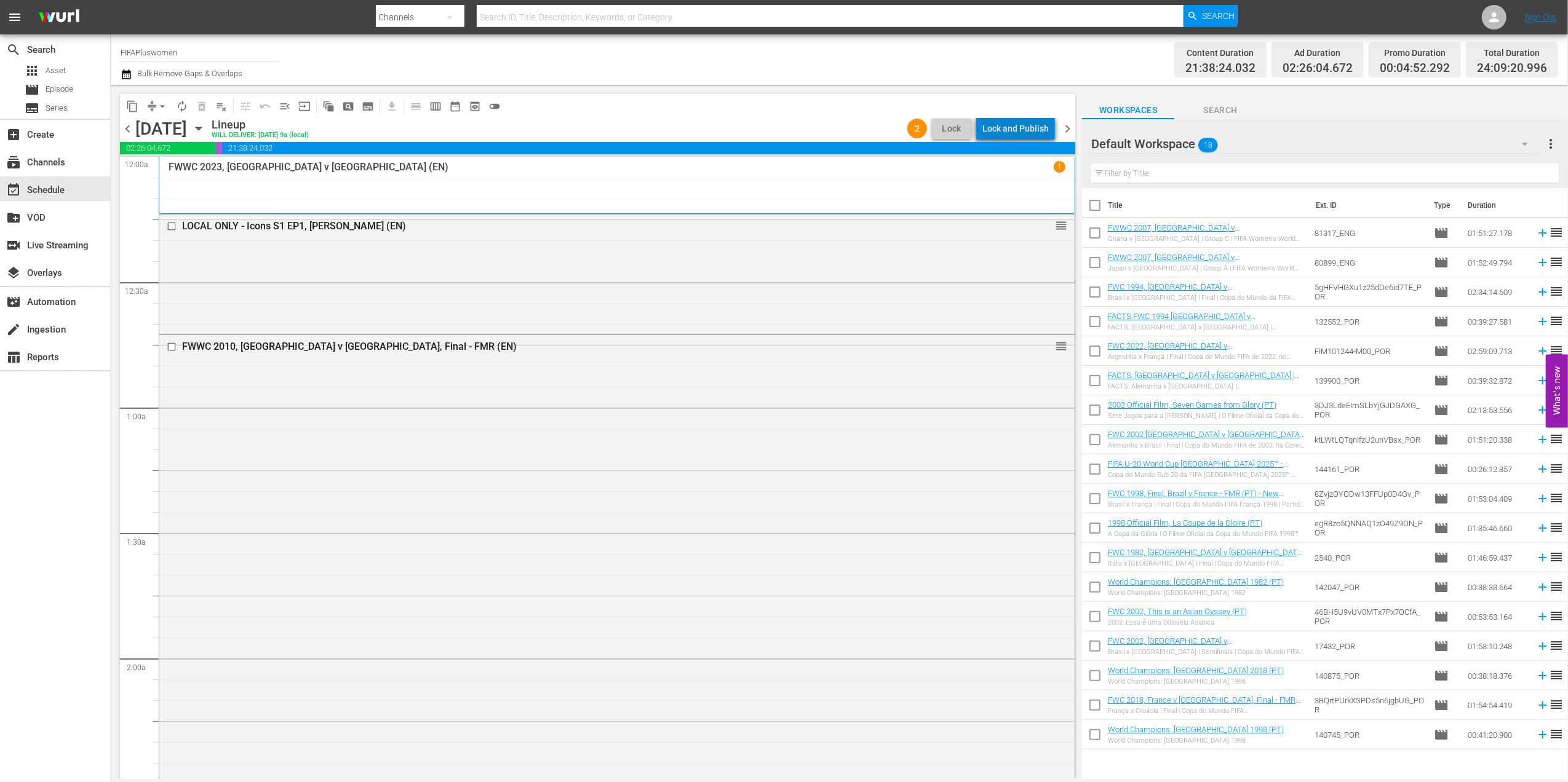
click at [1024, 124] on div "Lock and Publish" at bounding box center [1016, 128] width 66 height 22
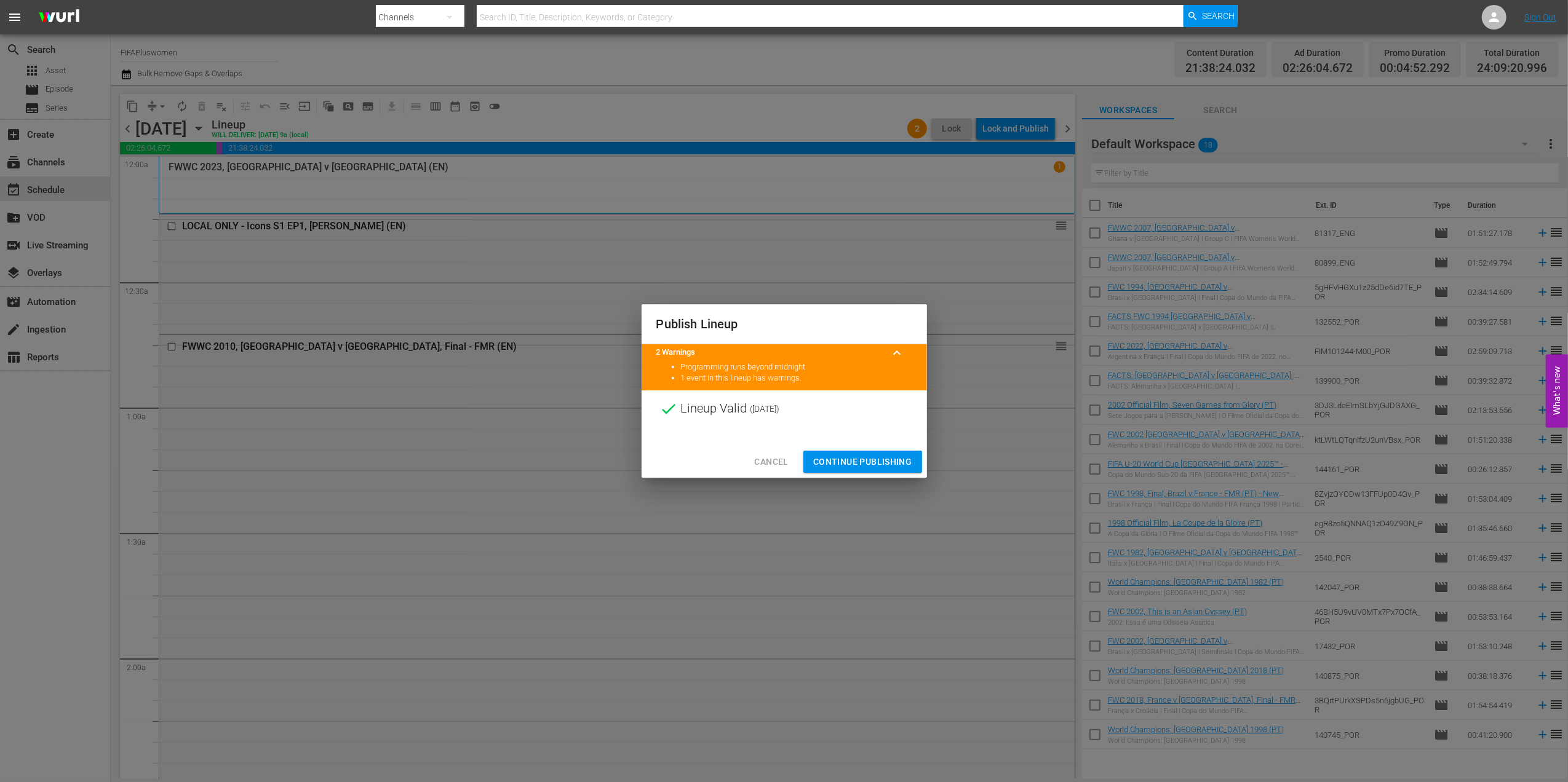
click at [855, 461] on span "Continue Publishing" at bounding box center [863, 462] width 99 height 16
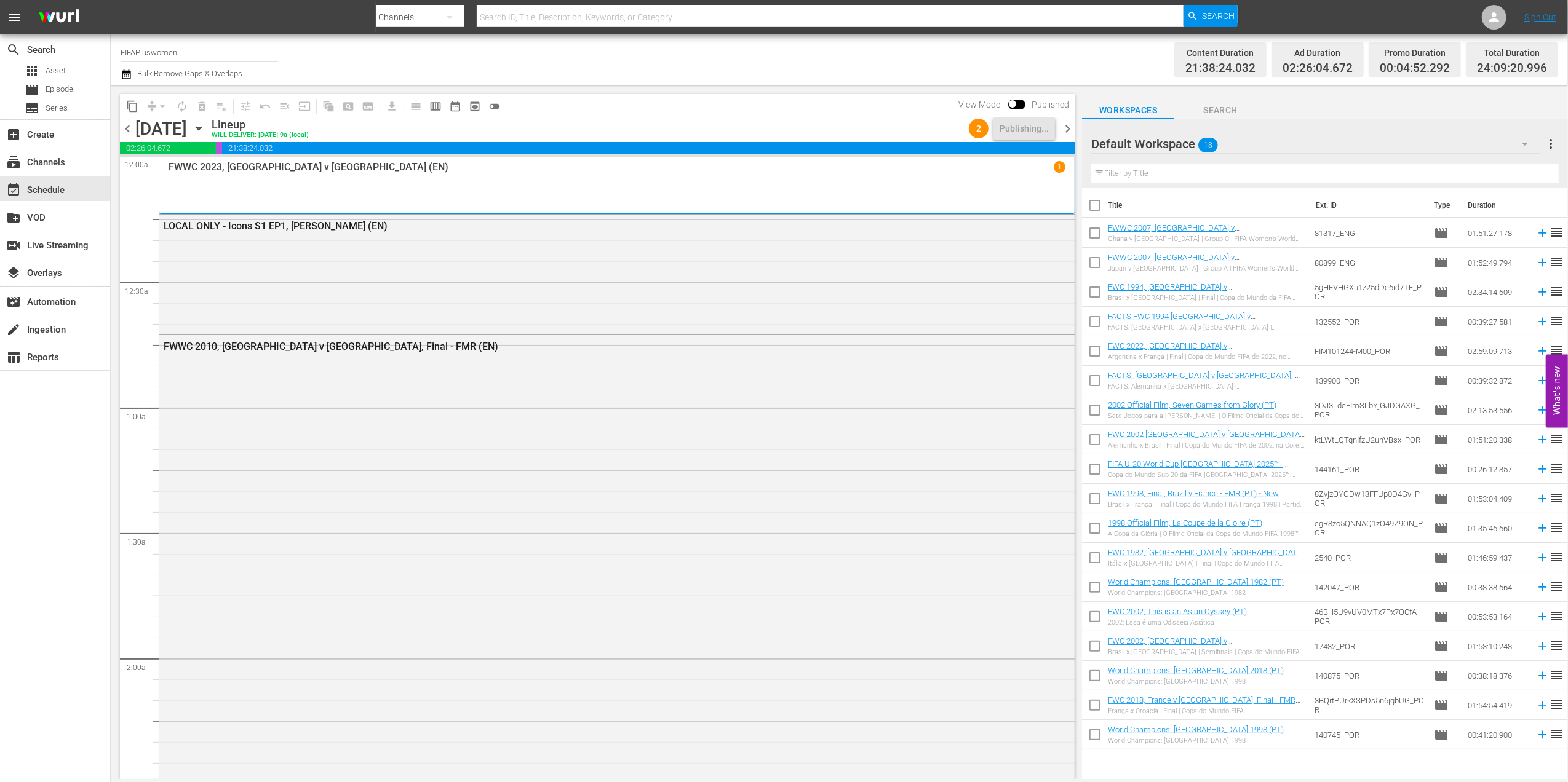
click at [1071, 126] on span "chevron_right" at bounding box center [1067, 128] width 16 height 16
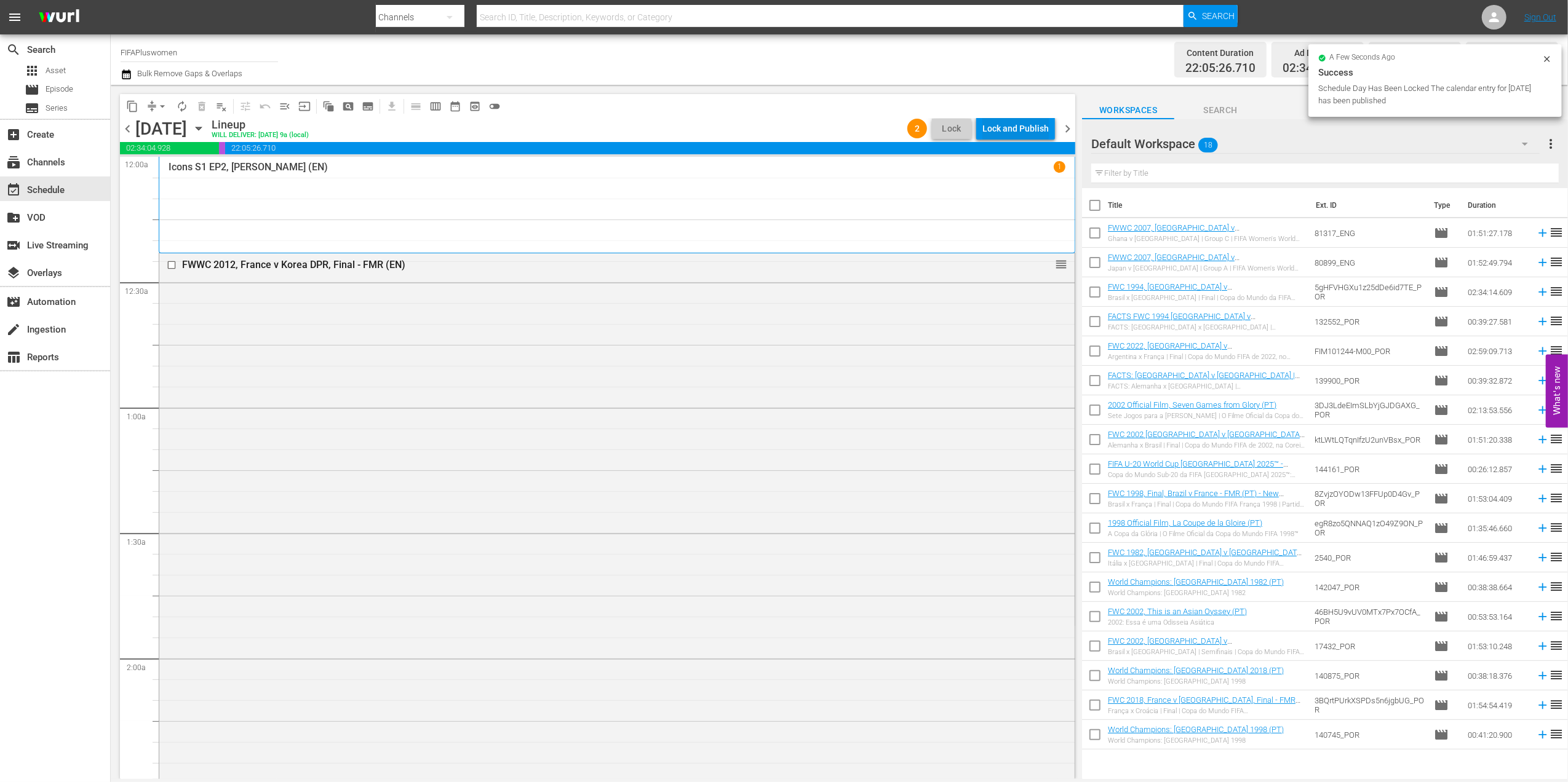
click at [1000, 124] on div "Lock and Publish" at bounding box center [1016, 128] width 66 height 22
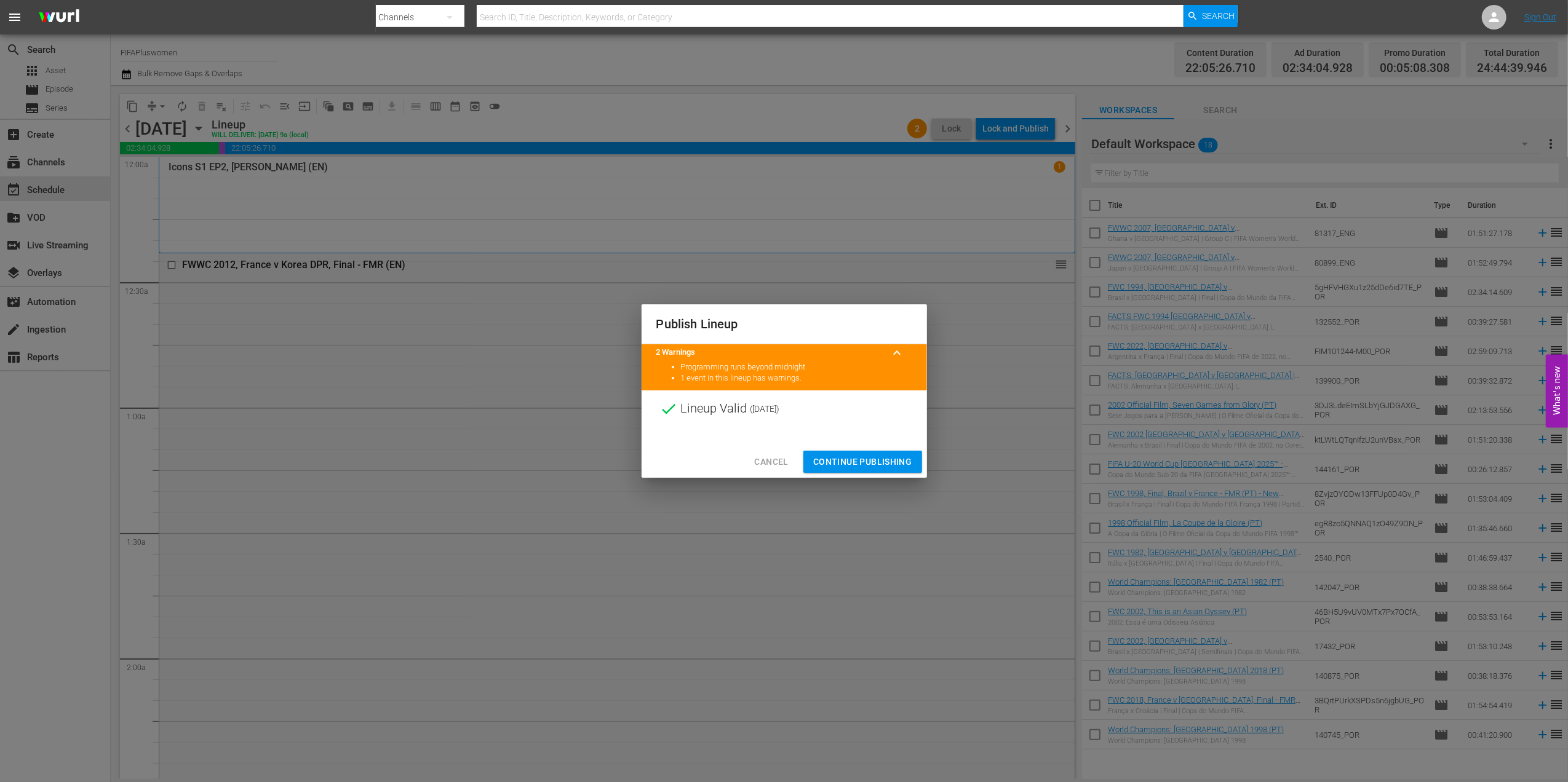
click at [876, 456] on span "Continue Publishing" at bounding box center [863, 462] width 99 height 16
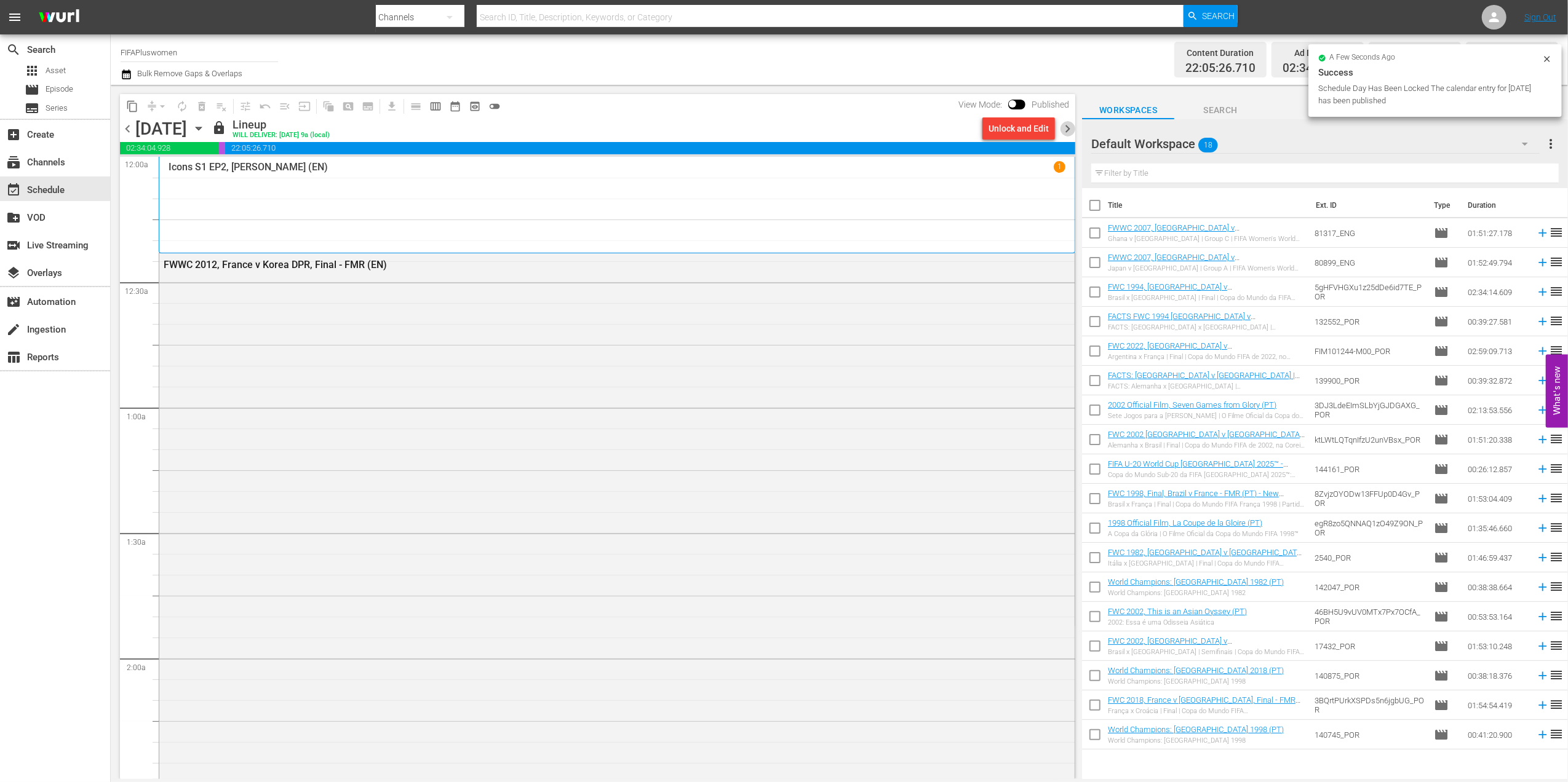
click at [1066, 122] on span "chevron_right" at bounding box center [1067, 128] width 16 height 16
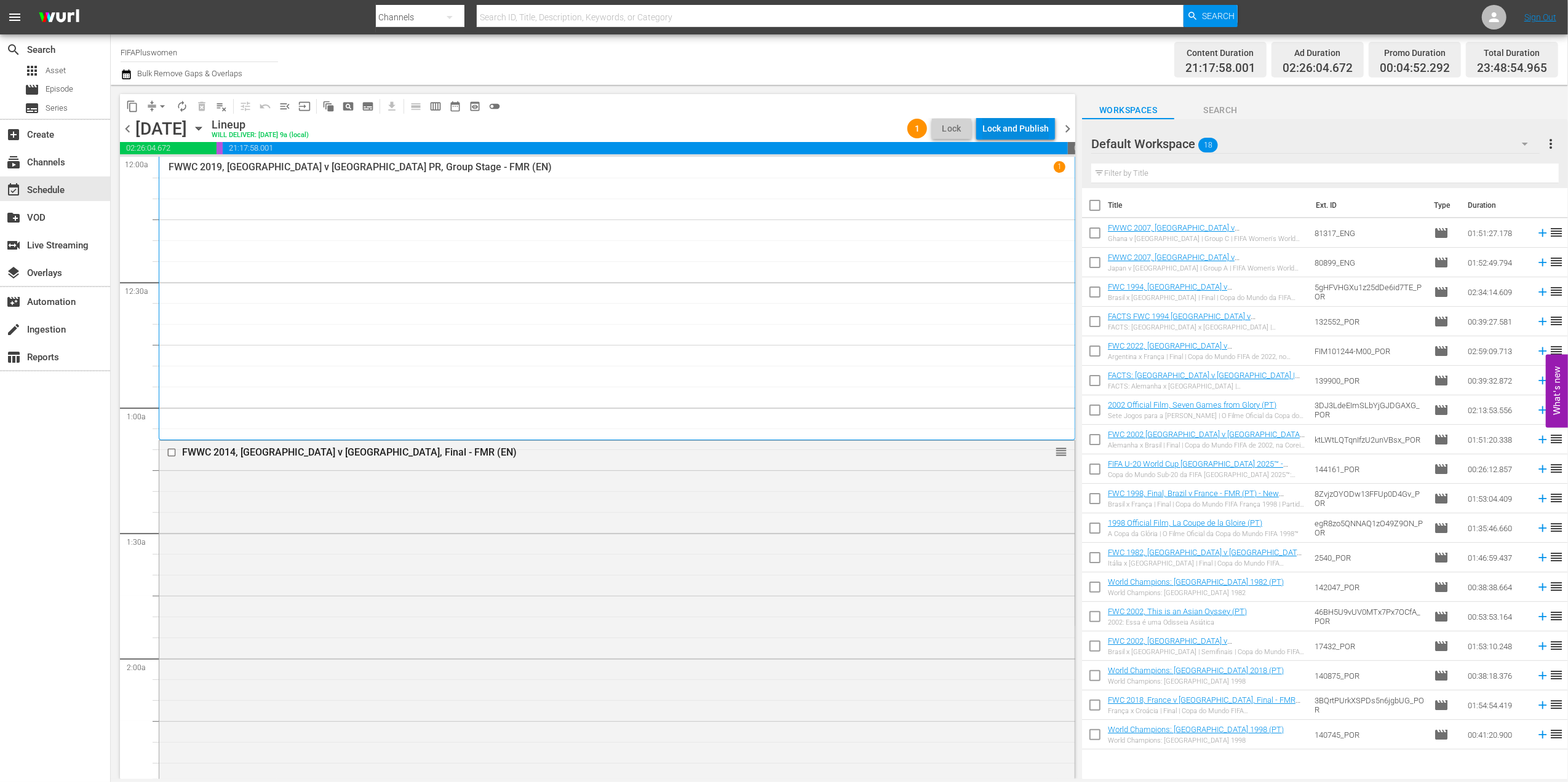
click at [1016, 128] on div "Lock and Publish" at bounding box center [1016, 128] width 66 height 22
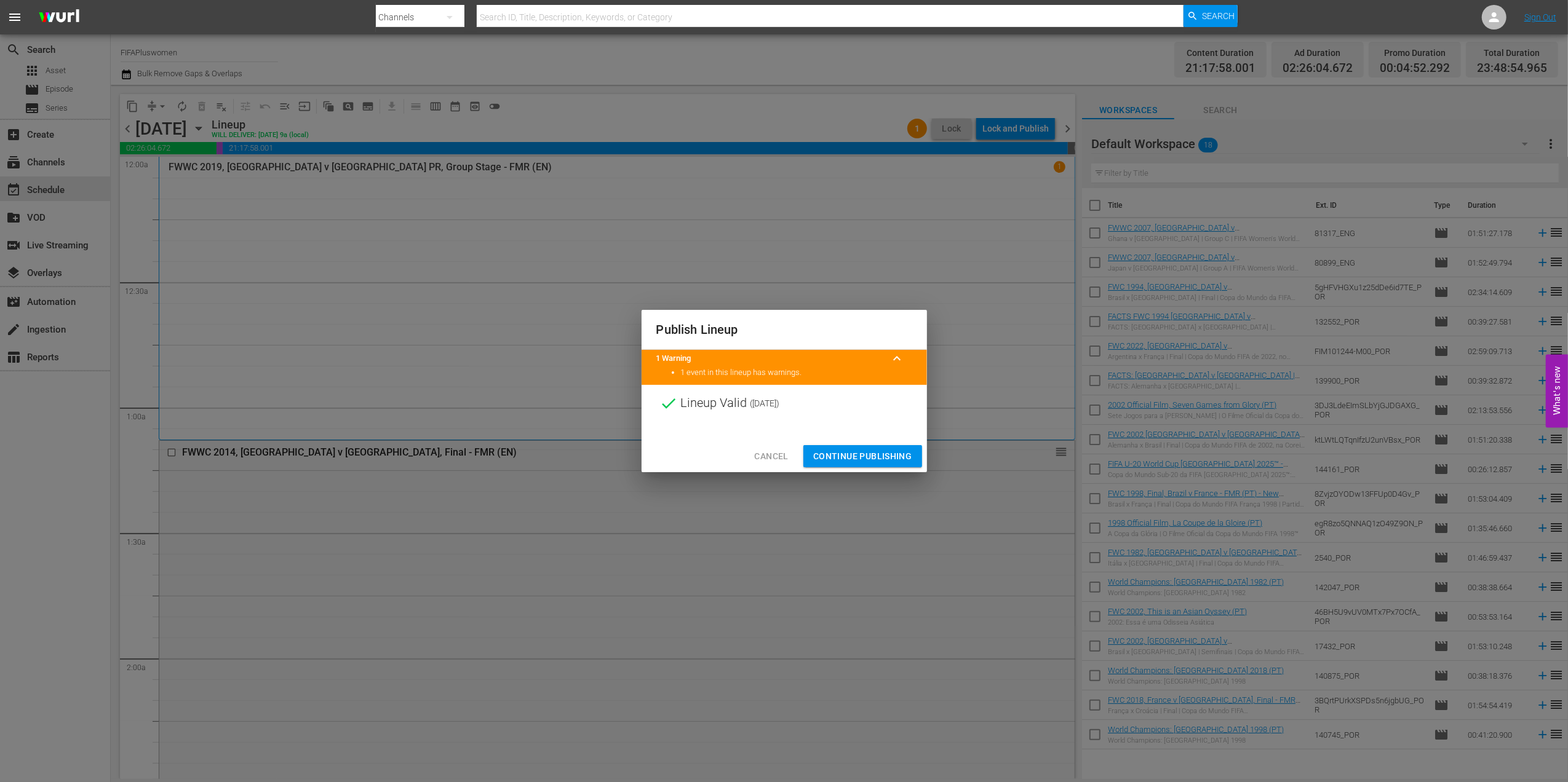
click at [868, 451] on span "Continue Publishing" at bounding box center [863, 456] width 99 height 16
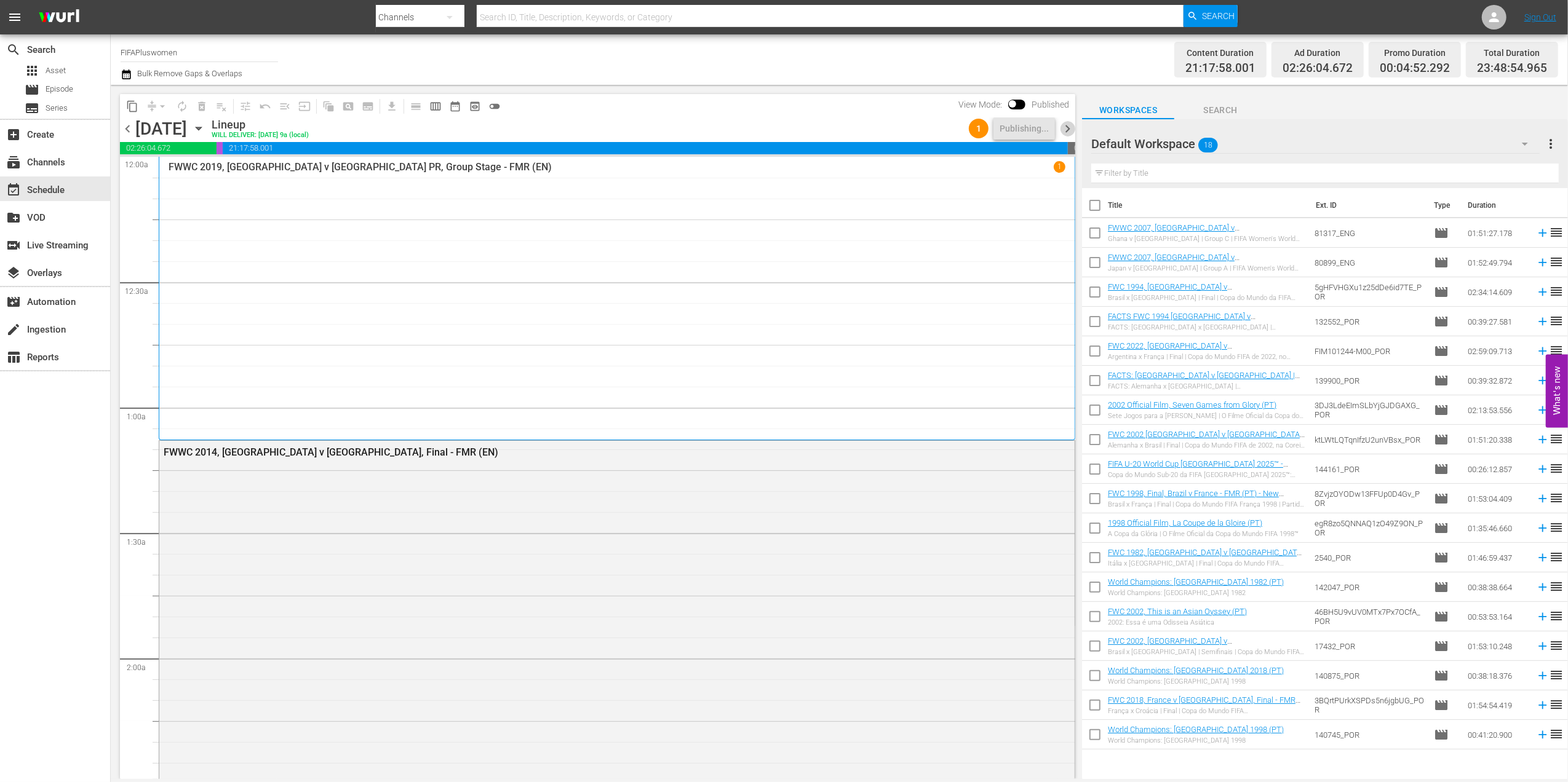
click at [1068, 131] on span "chevron_right" at bounding box center [1067, 128] width 16 height 16
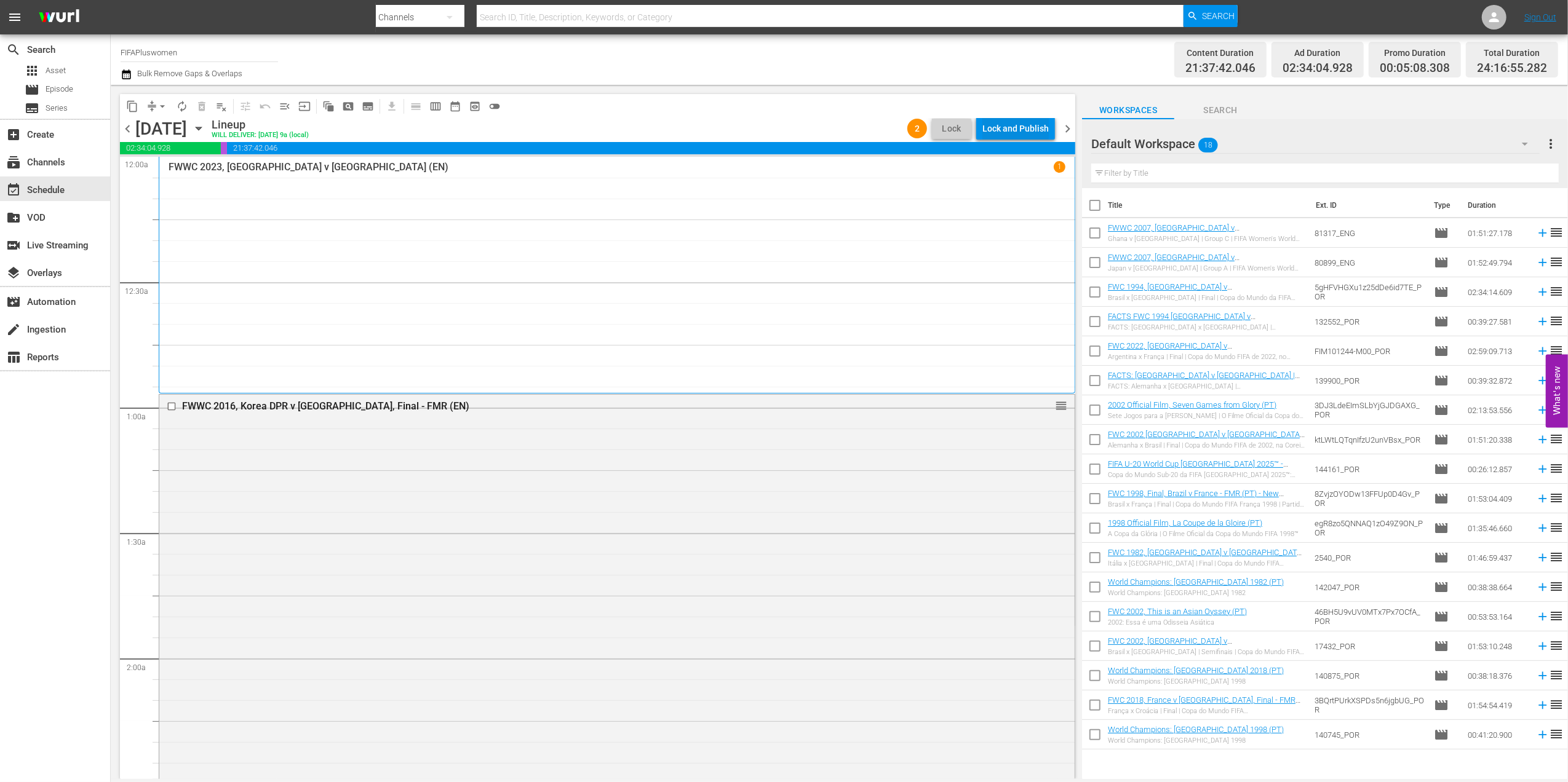
click at [1026, 123] on div "Lock and Publish" at bounding box center [1016, 128] width 66 height 22
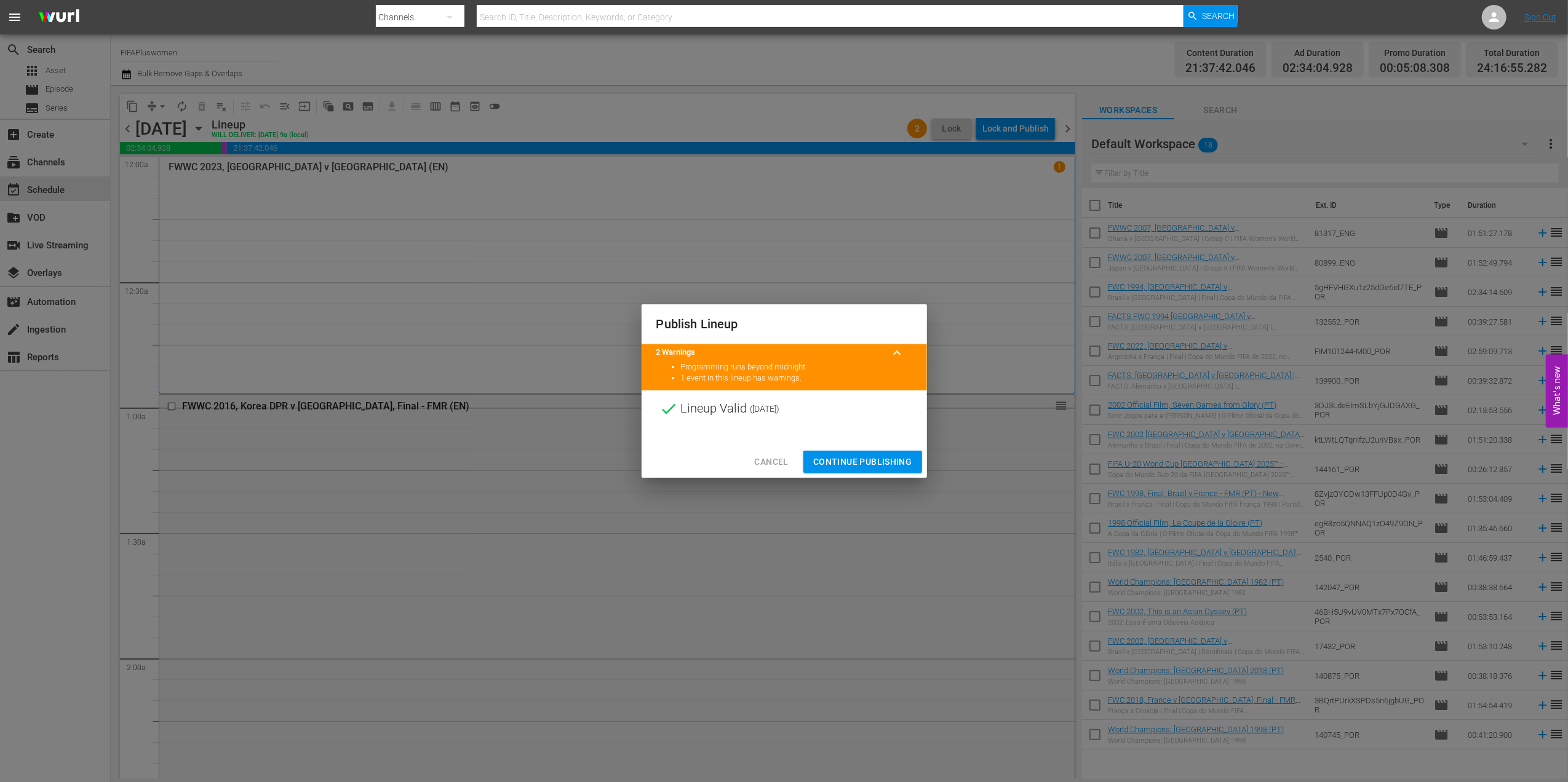
click at [877, 463] on span "Continue Publishing" at bounding box center [863, 462] width 99 height 16
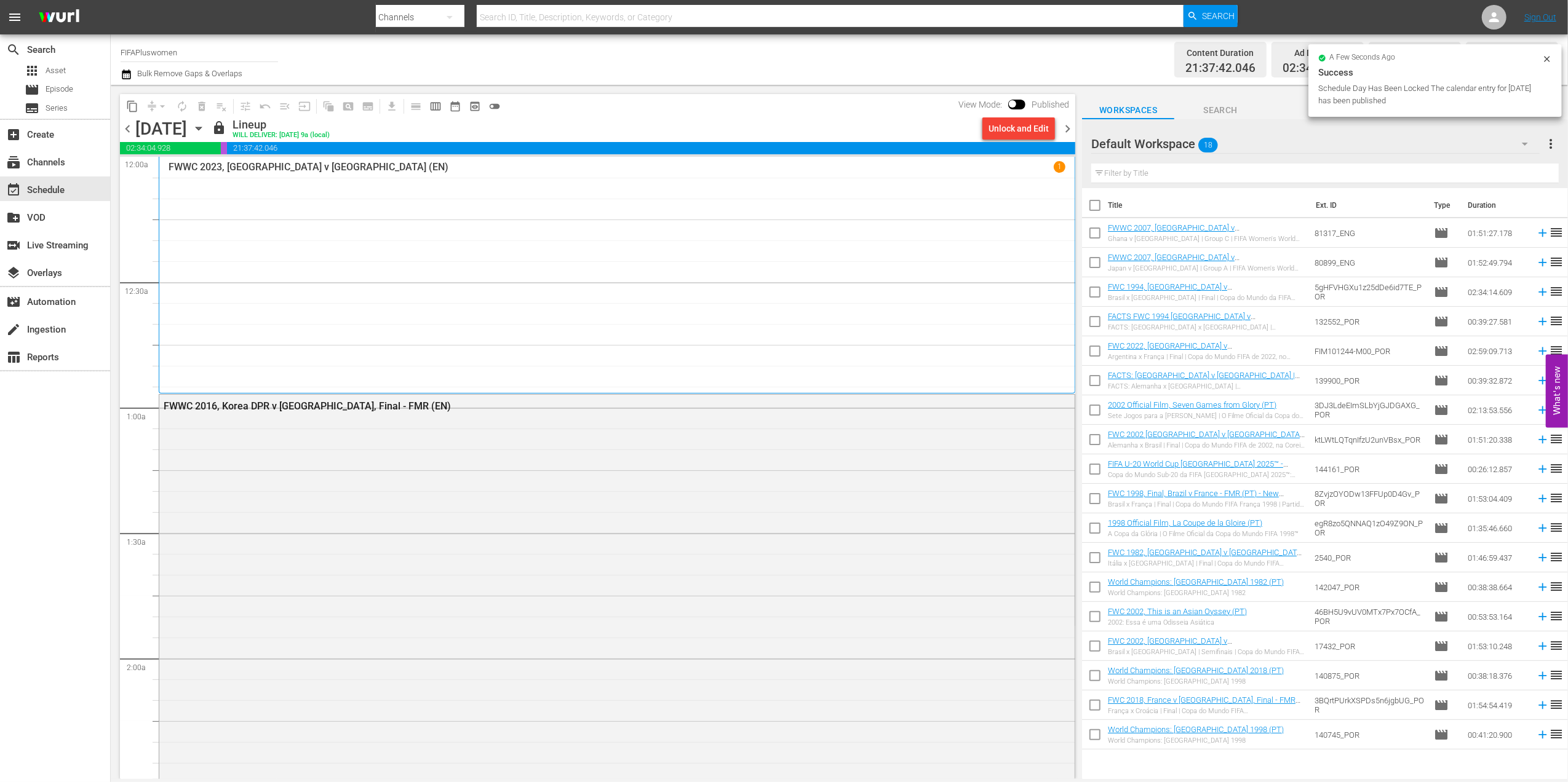
click at [1066, 128] on span "chevron_right" at bounding box center [1067, 128] width 16 height 16
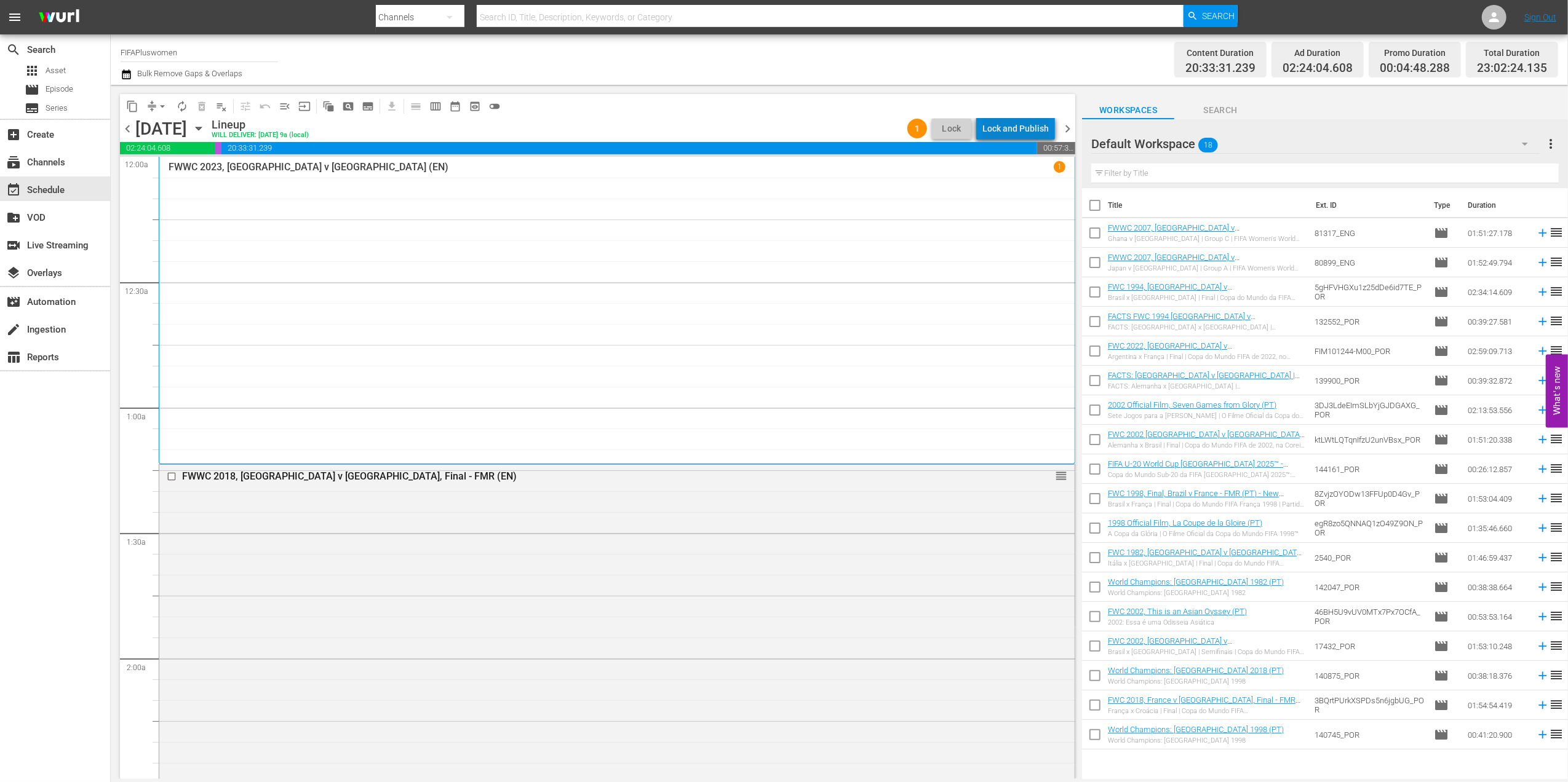
click at [1030, 124] on div "Lock and Publish" at bounding box center [1016, 128] width 66 height 22
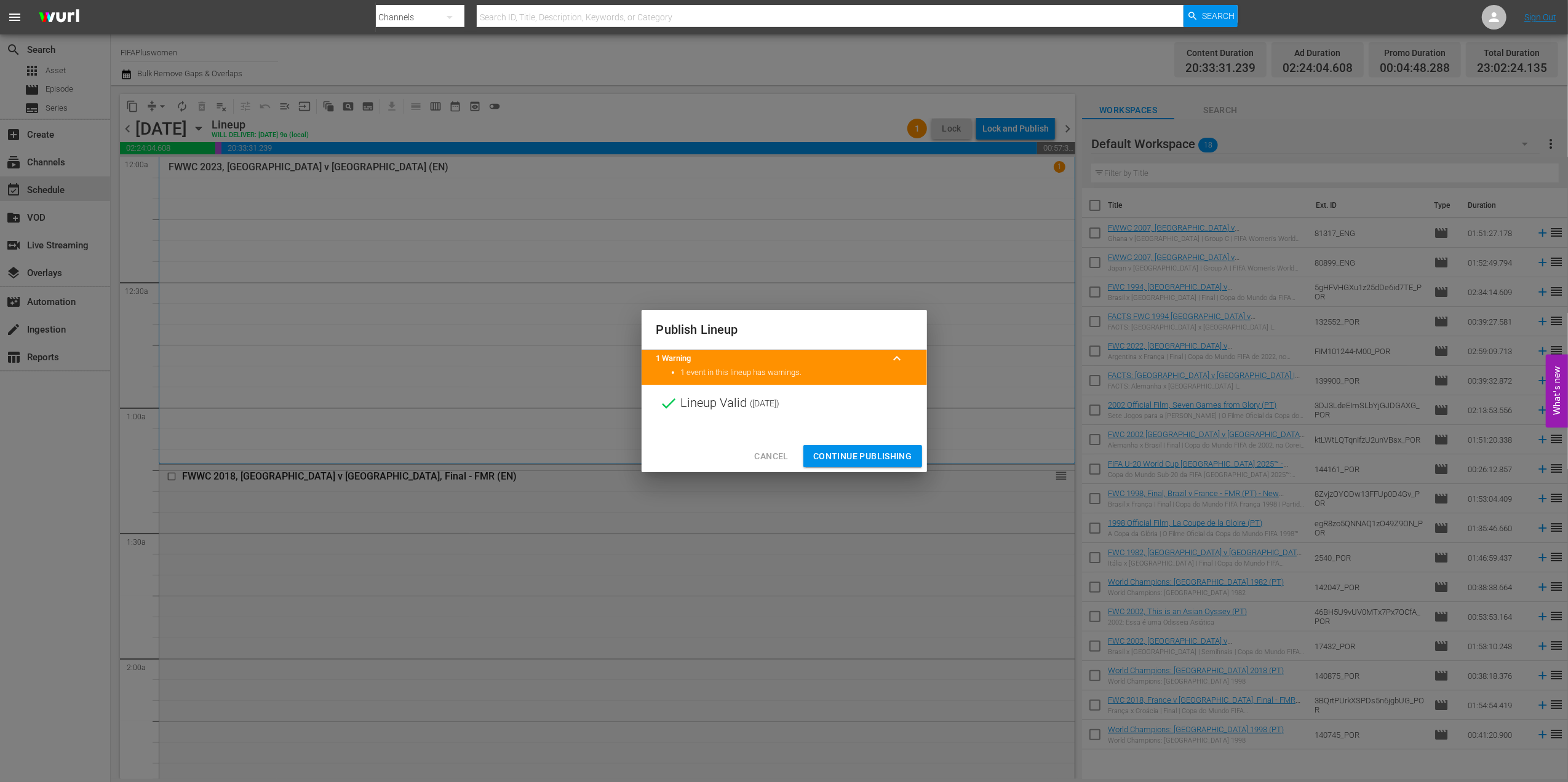
click at [846, 455] on span "Continue Publishing" at bounding box center [863, 456] width 99 height 16
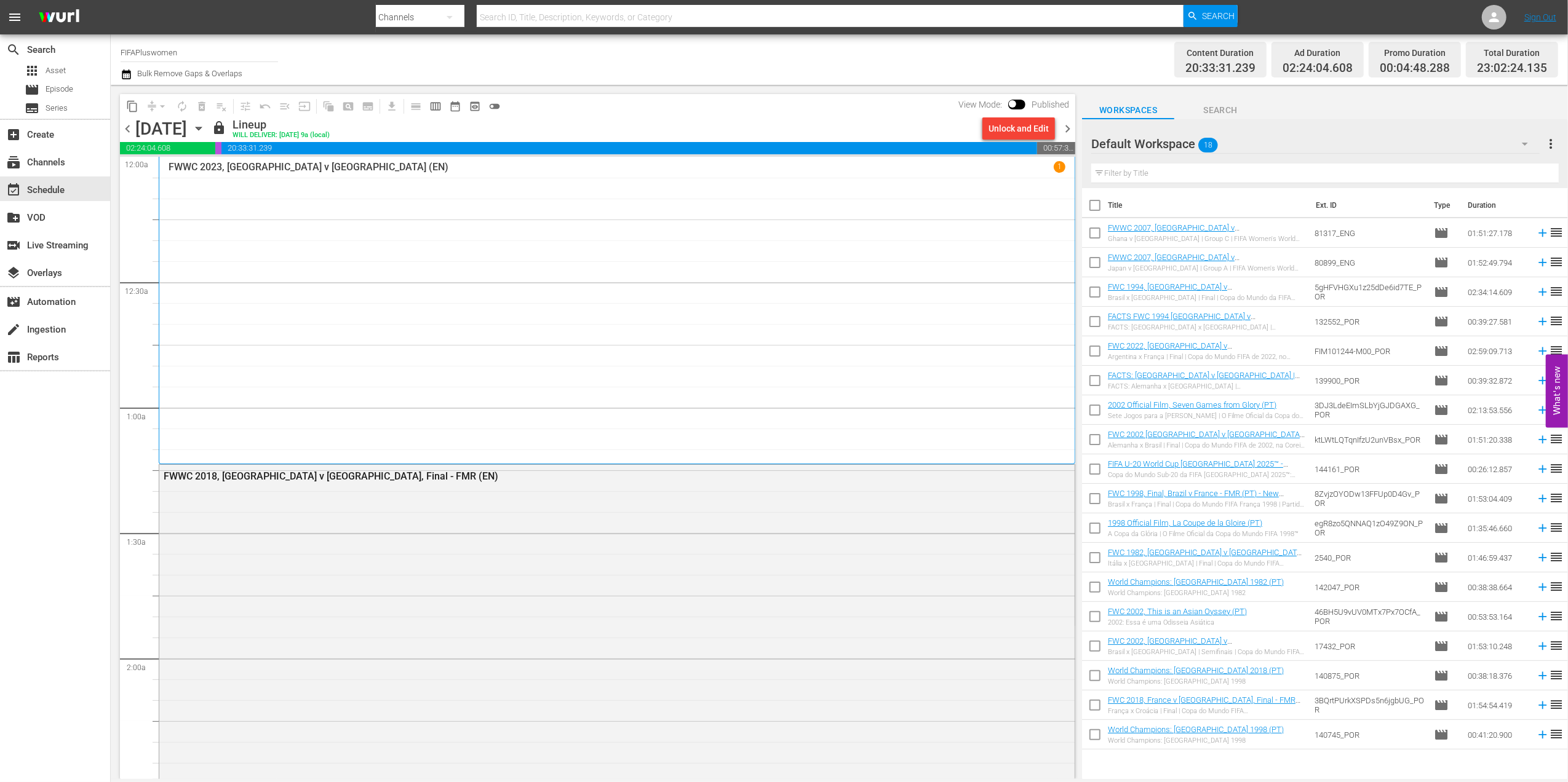
click at [1066, 133] on span "chevron_right" at bounding box center [1067, 128] width 16 height 16
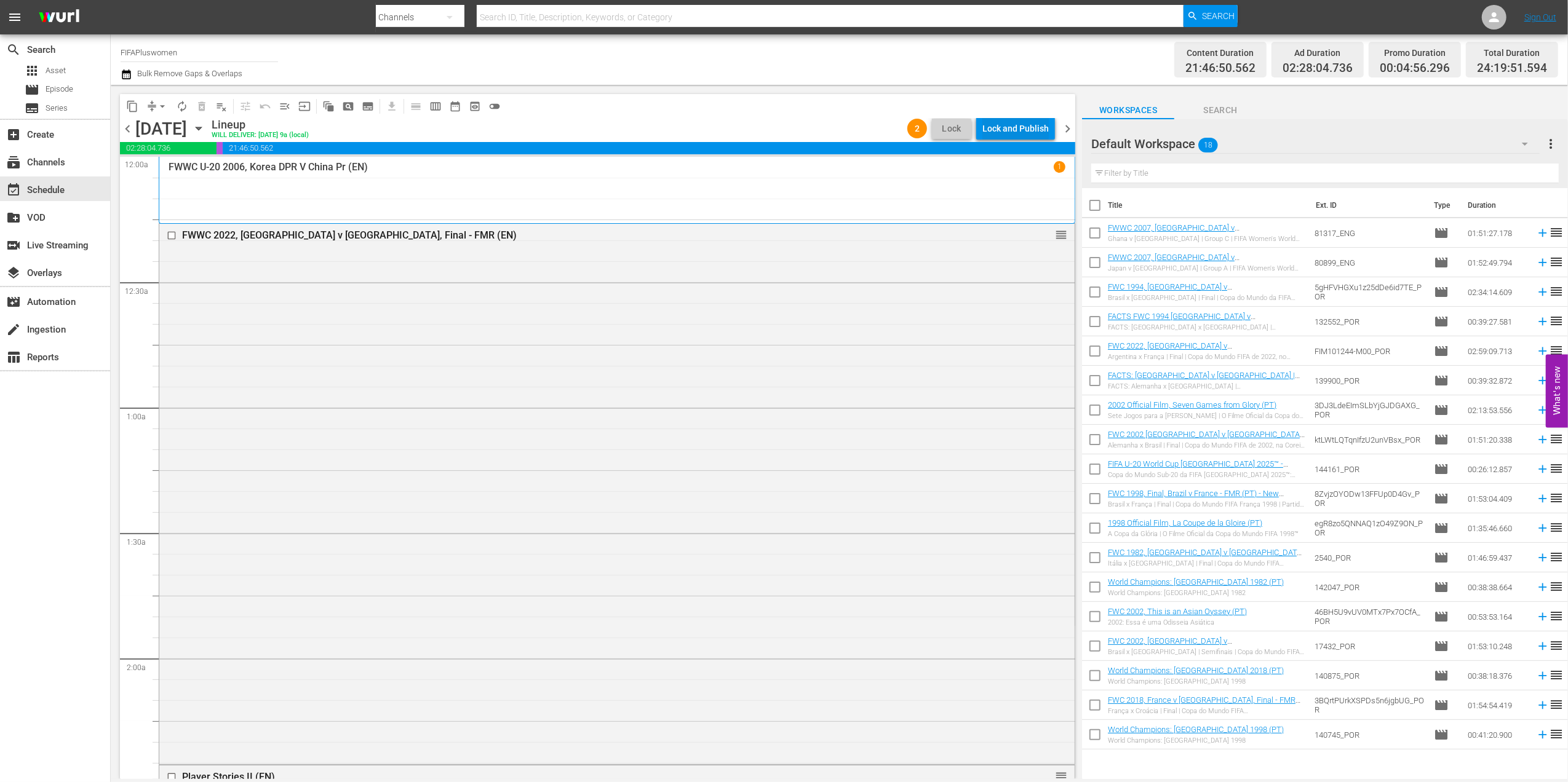
click at [1031, 122] on div "Lock and Publish" at bounding box center [1016, 128] width 66 height 22
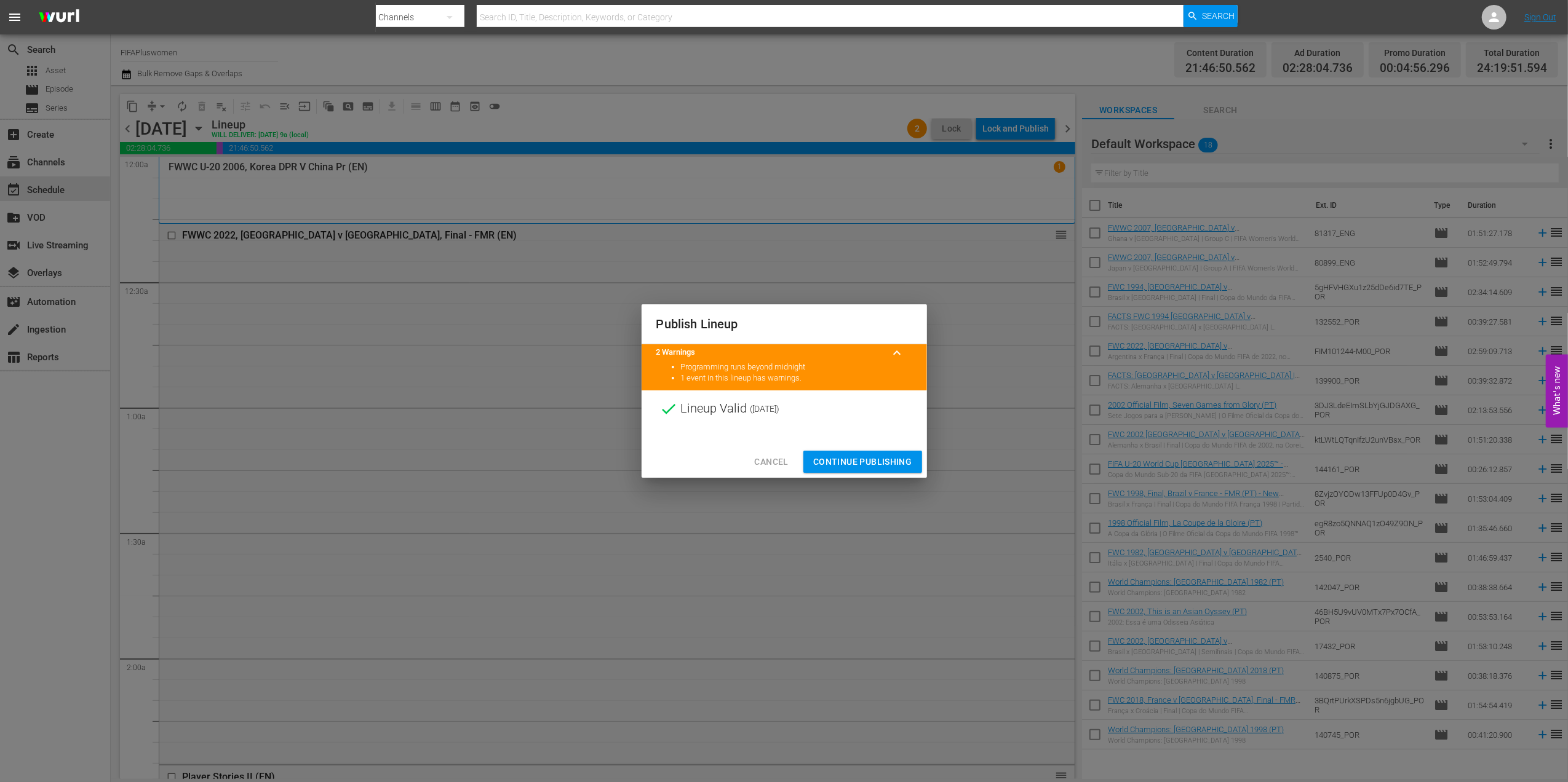
click at [874, 462] on span "Continue Publishing" at bounding box center [863, 462] width 99 height 16
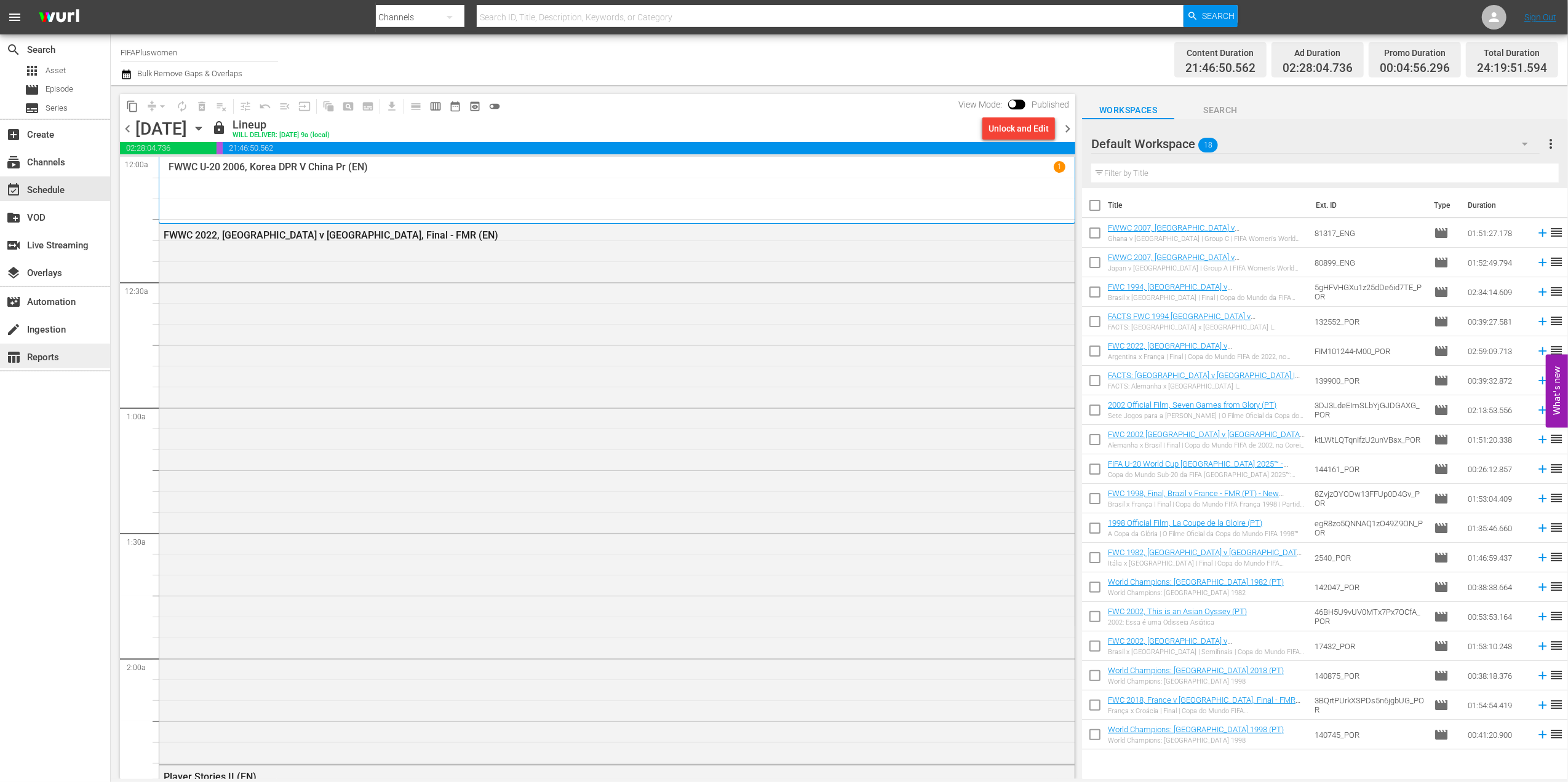
click at [49, 351] on div "table_chart Reports" at bounding box center [34, 355] width 69 height 11
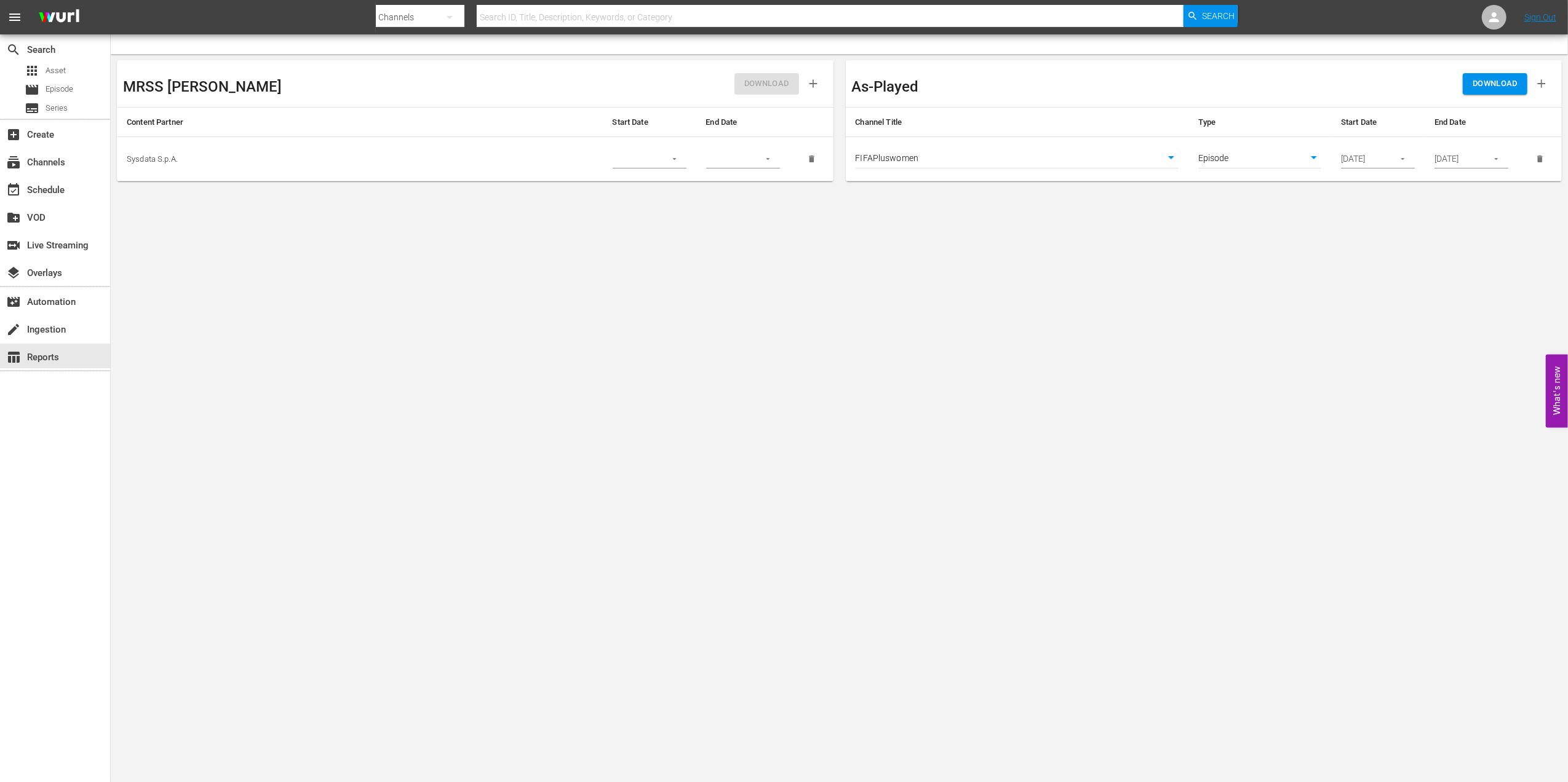
click at [1504, 160] on button "button" at bounding box center [1495, 159] width 24 height 24
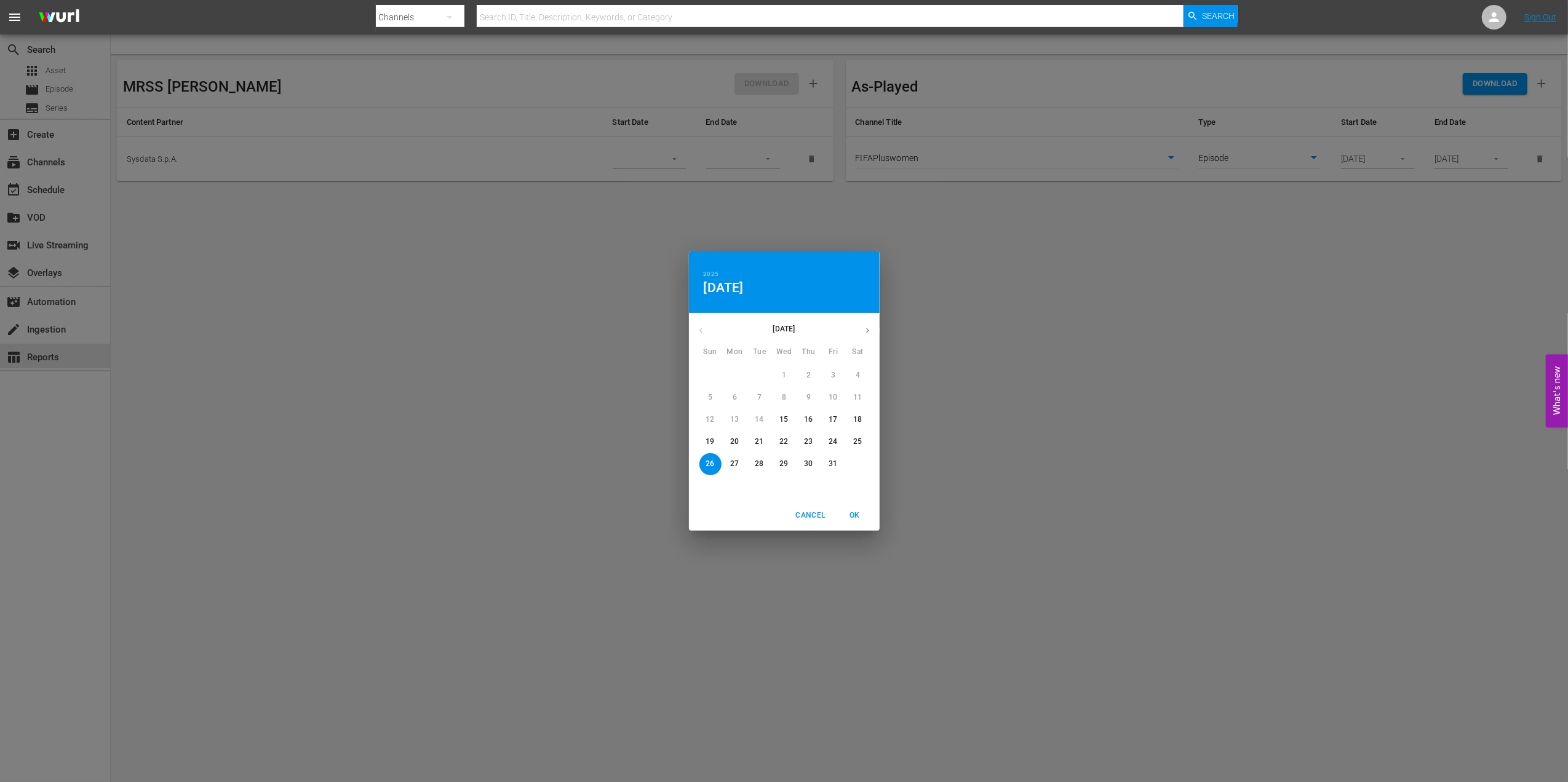
click at [736, 466] on p "27" at bounding box center [734, 464] width 8 height 11
click at [858, 514] on span "OK" at bounding box center [855, 516] width 30 height 13
type input "[DATE]"
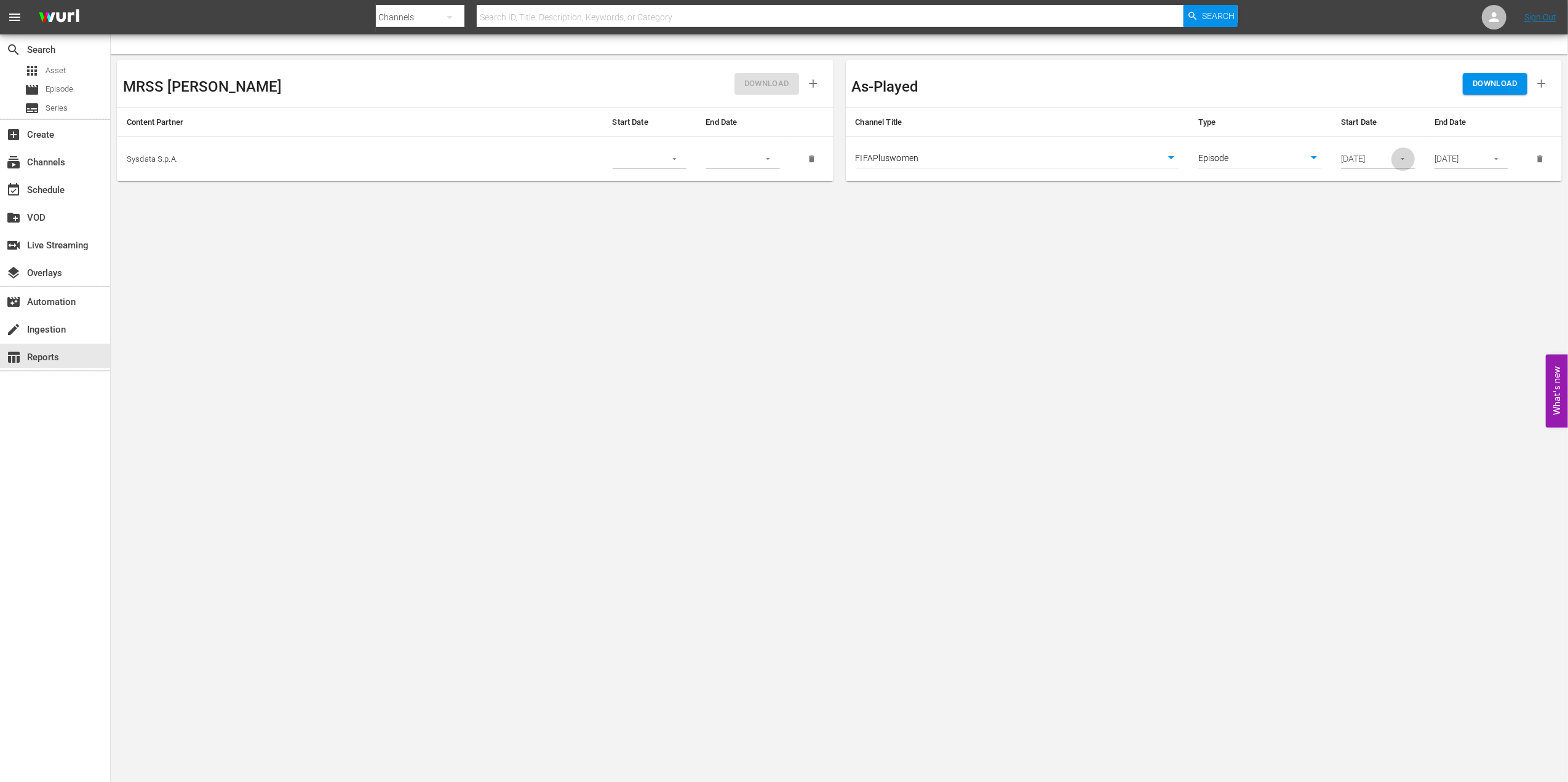
click at [1401, 163] on icon "button" at bounding box center [1402, 159] width 9 height 9
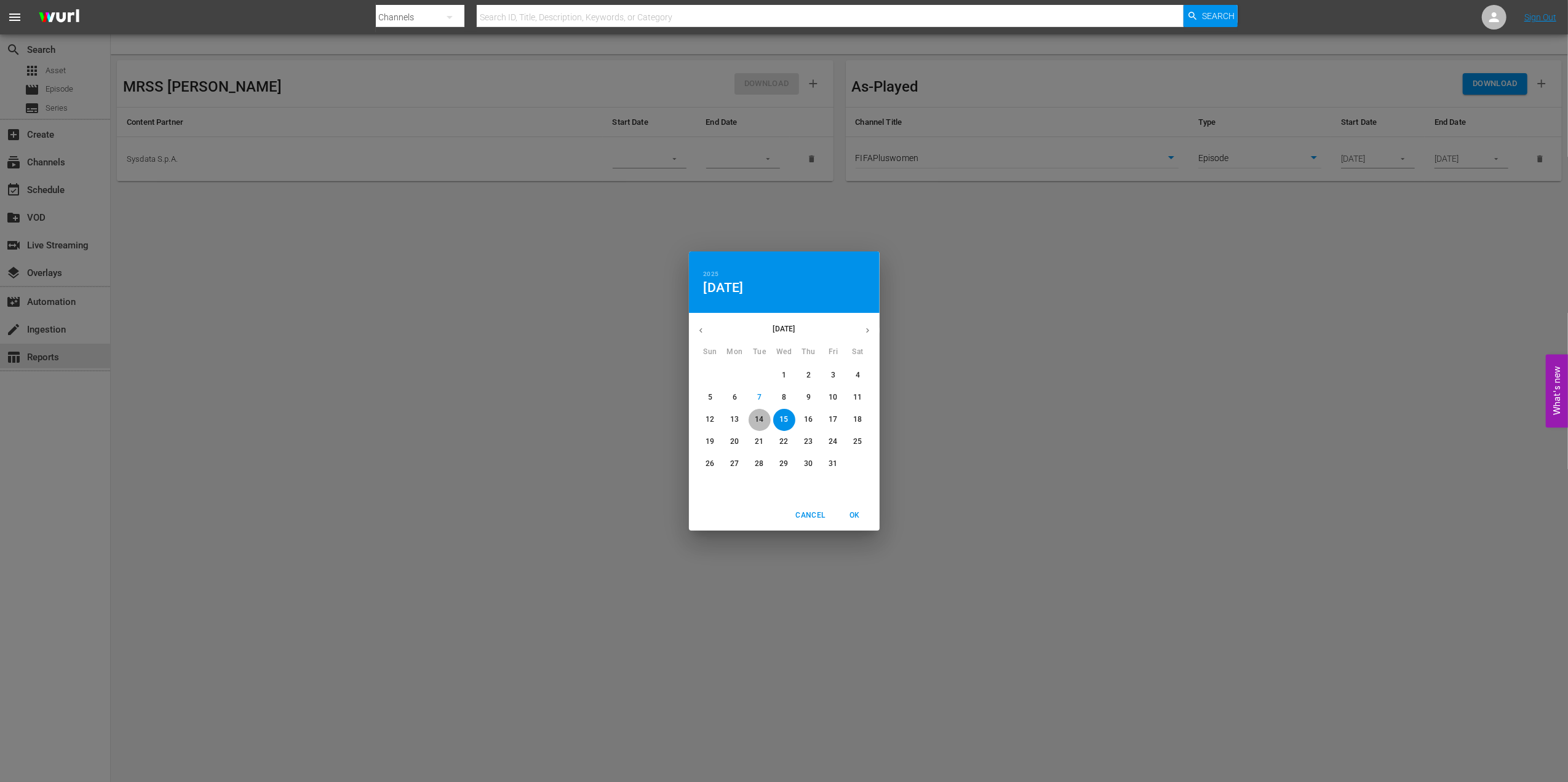
drag, startPoint x: 758, startPoint y: 418, endPoint x: 857, endPoint y: 476, distance: 114.7
click at [759, 418] on p "14" at bounding box center [758, 419] width 8 height 11
drag, startPoint x: 851, startPoint y: 509, endPoint x: 865, endPoint y: 509, distance: 14.0
click at [855, 512] on span "OK" at bounding box center [855, 516] width 30 height 13
type input "[DATE]"
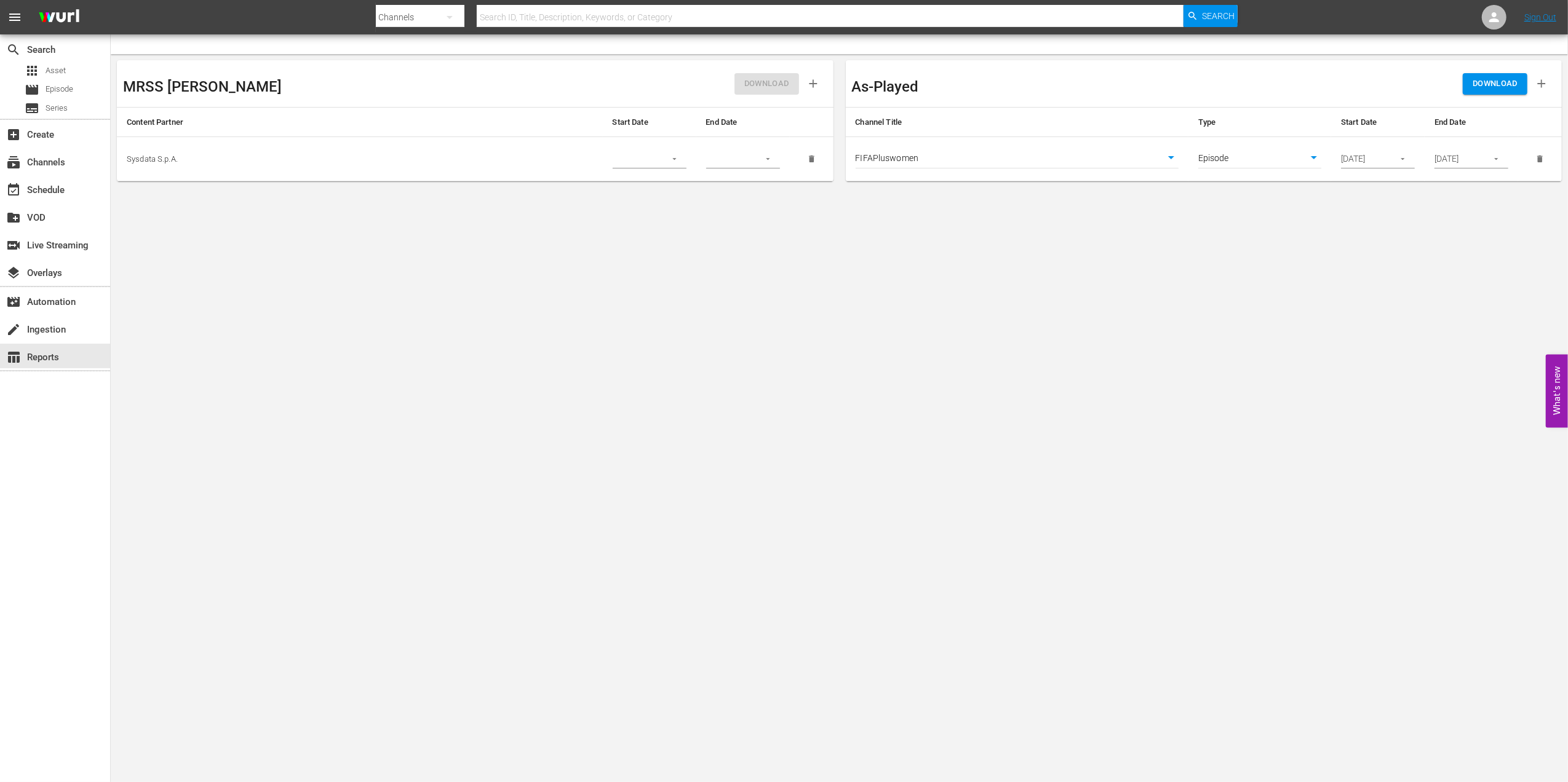
click at [1499, 78] on span "DOWNLOAD" at bounding box center [1494, 83] width 45 height 14
click at [68, 159] on div "subscriptions Channels" at bounding box center [34, 160] width 69 height 11
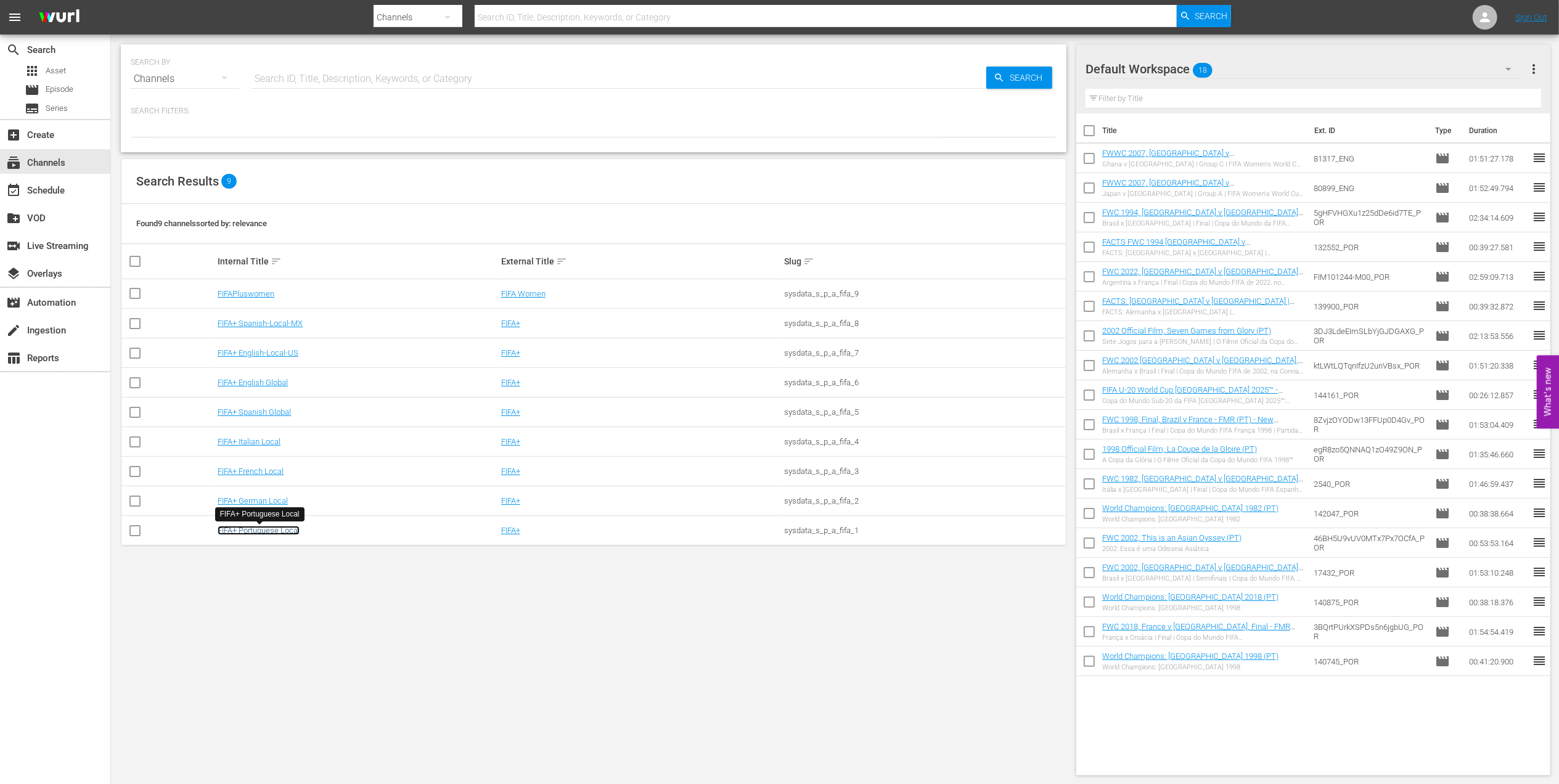
click at [280, 530] on link "FIFA+ Portuguese Local" at bounding box center [259, 530] width 82 height 9
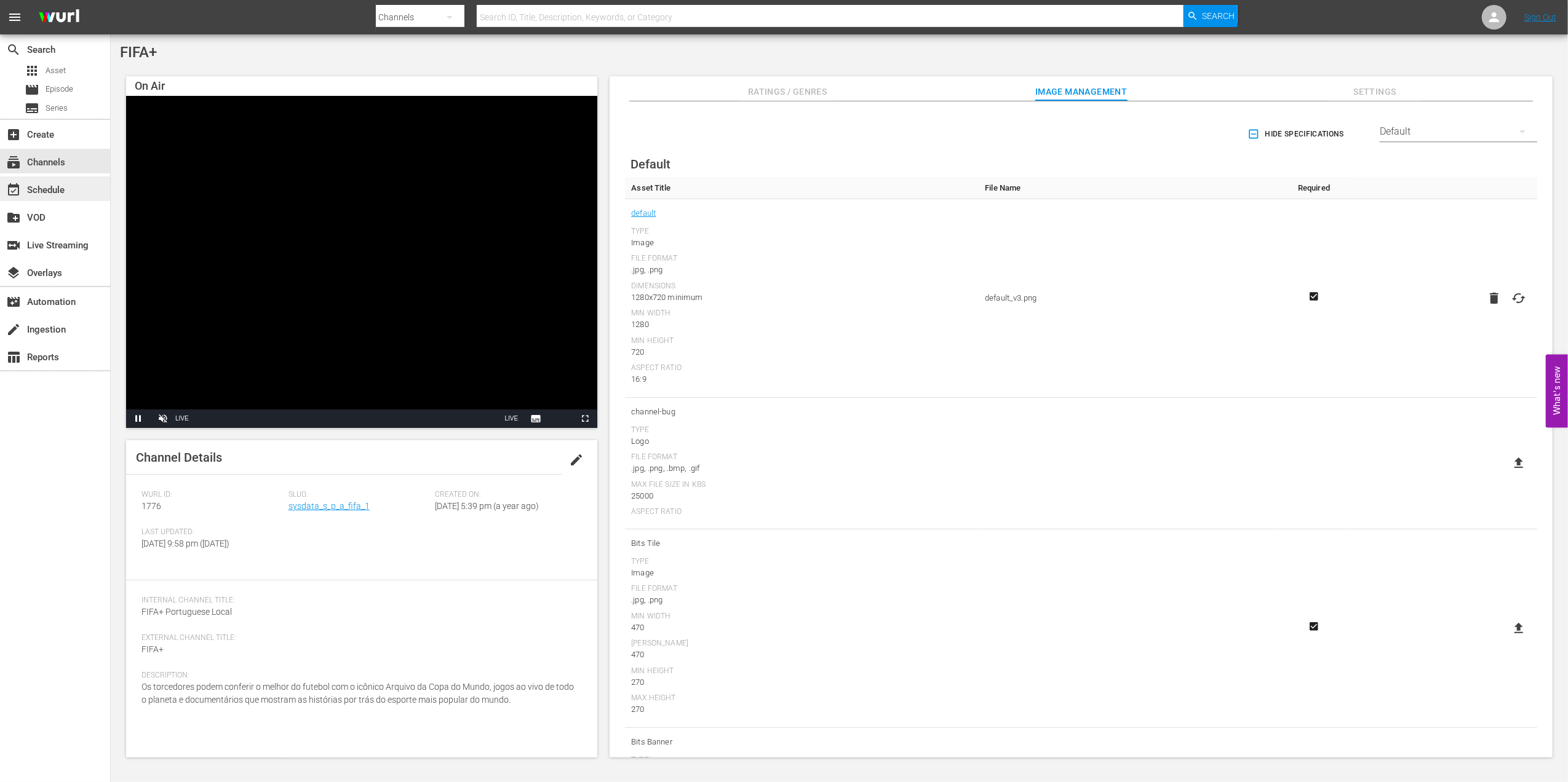
click at [76, 188] on div "event_available Schedule" at bounding box center [55, 188] width 110 height 25
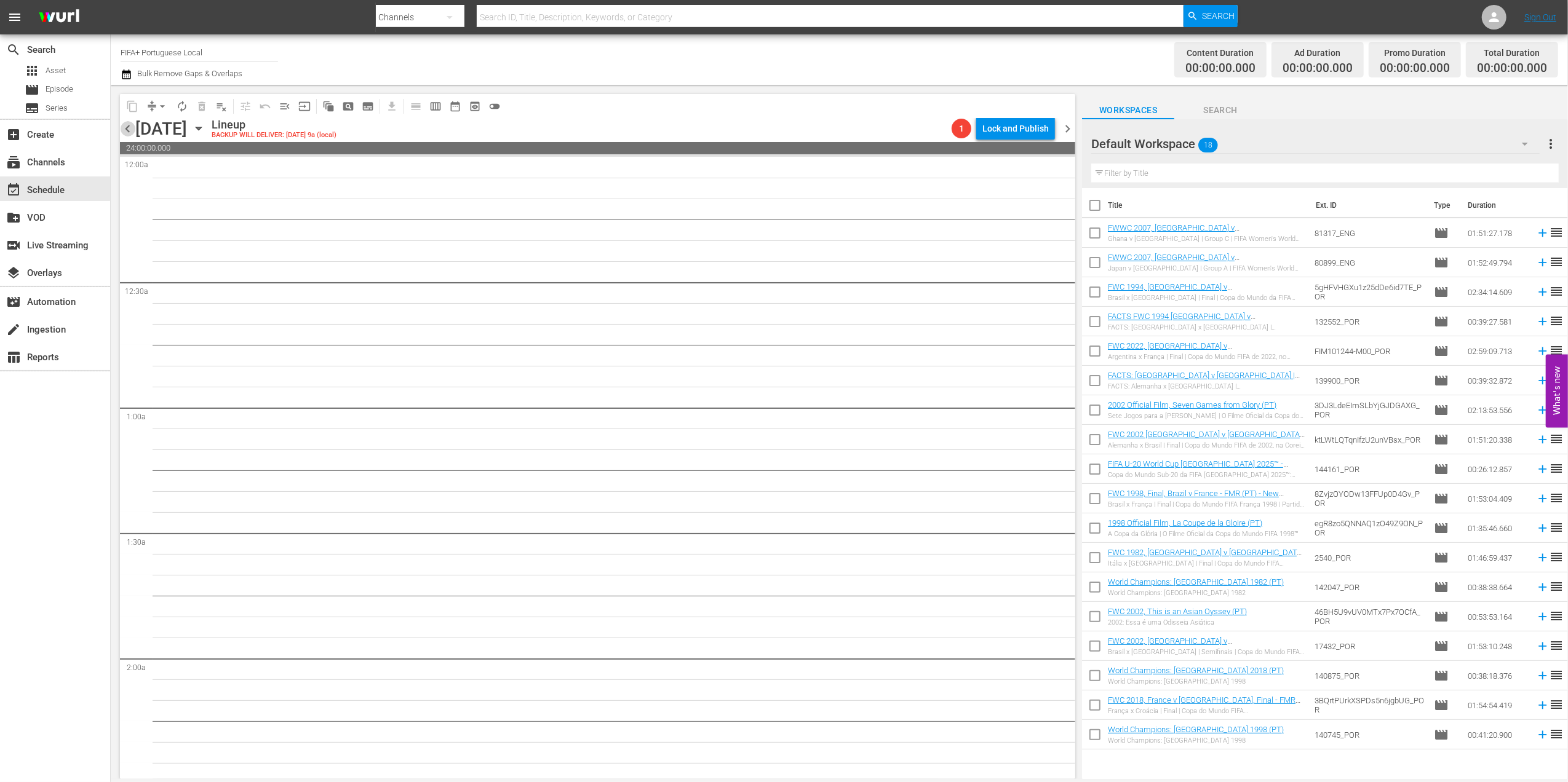
click at [128, 128] on span "chevron_left" at bounding box center [127, 128] width 16 height 16
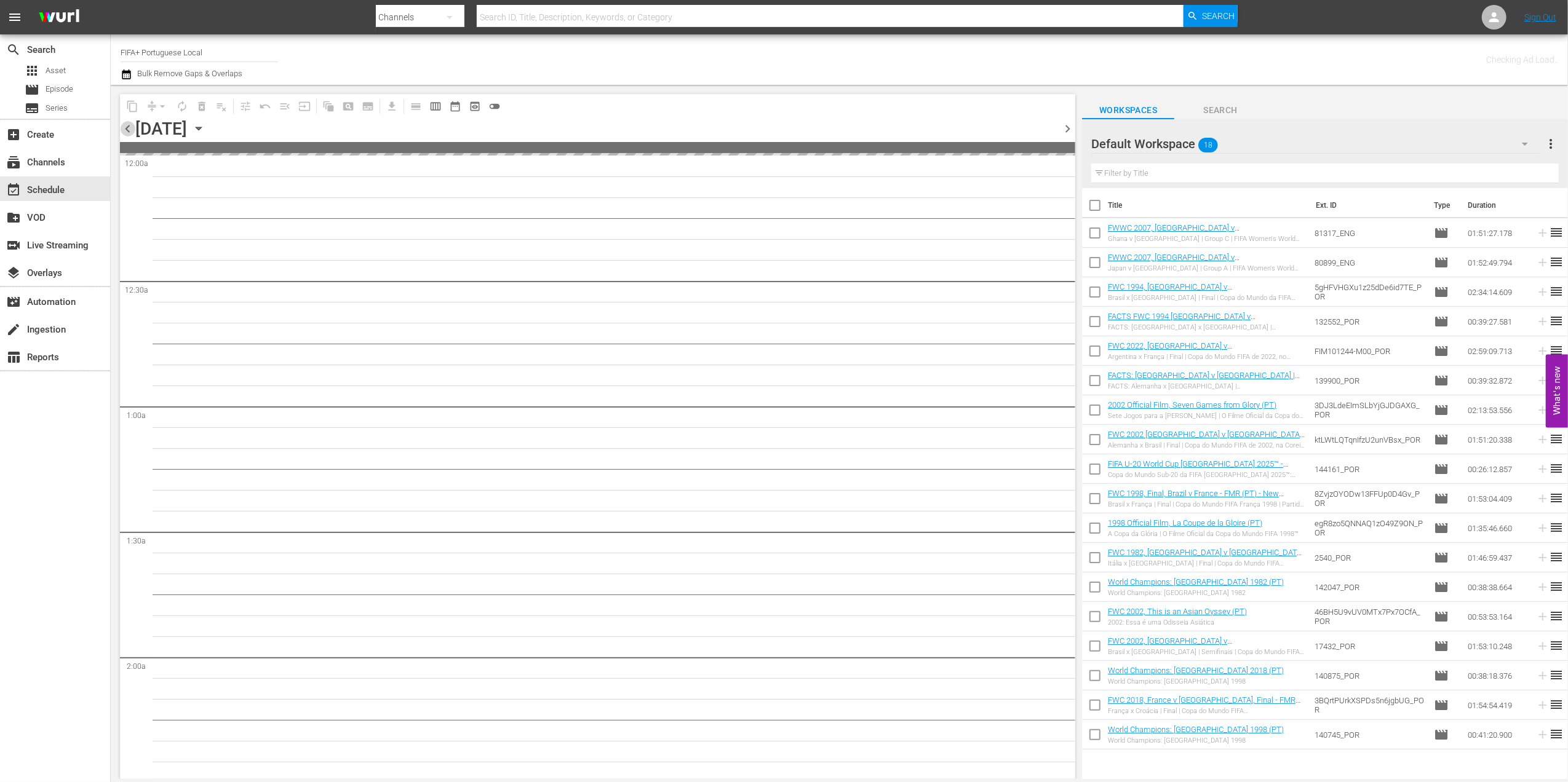
click at [128, 128] on span "chevron_left" at bounding box center [127, 128] width 16 height 16
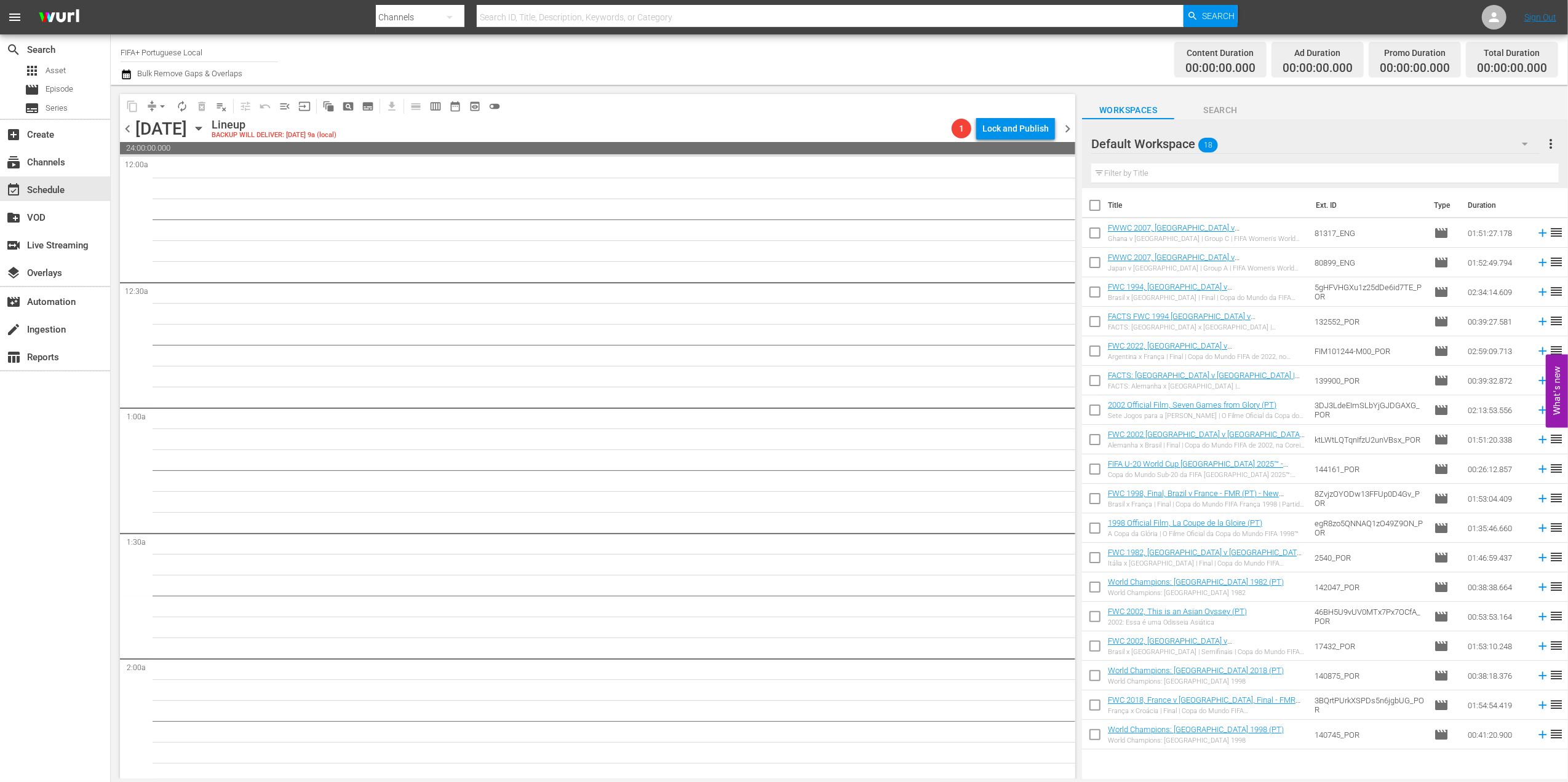
click at [128, 128] on span "chevron_left" at bounding box center [127, 128] width 16 height 16
click at [128, 126] on span "chevron_left" at bounding box center [127, 128] width 16 height 16
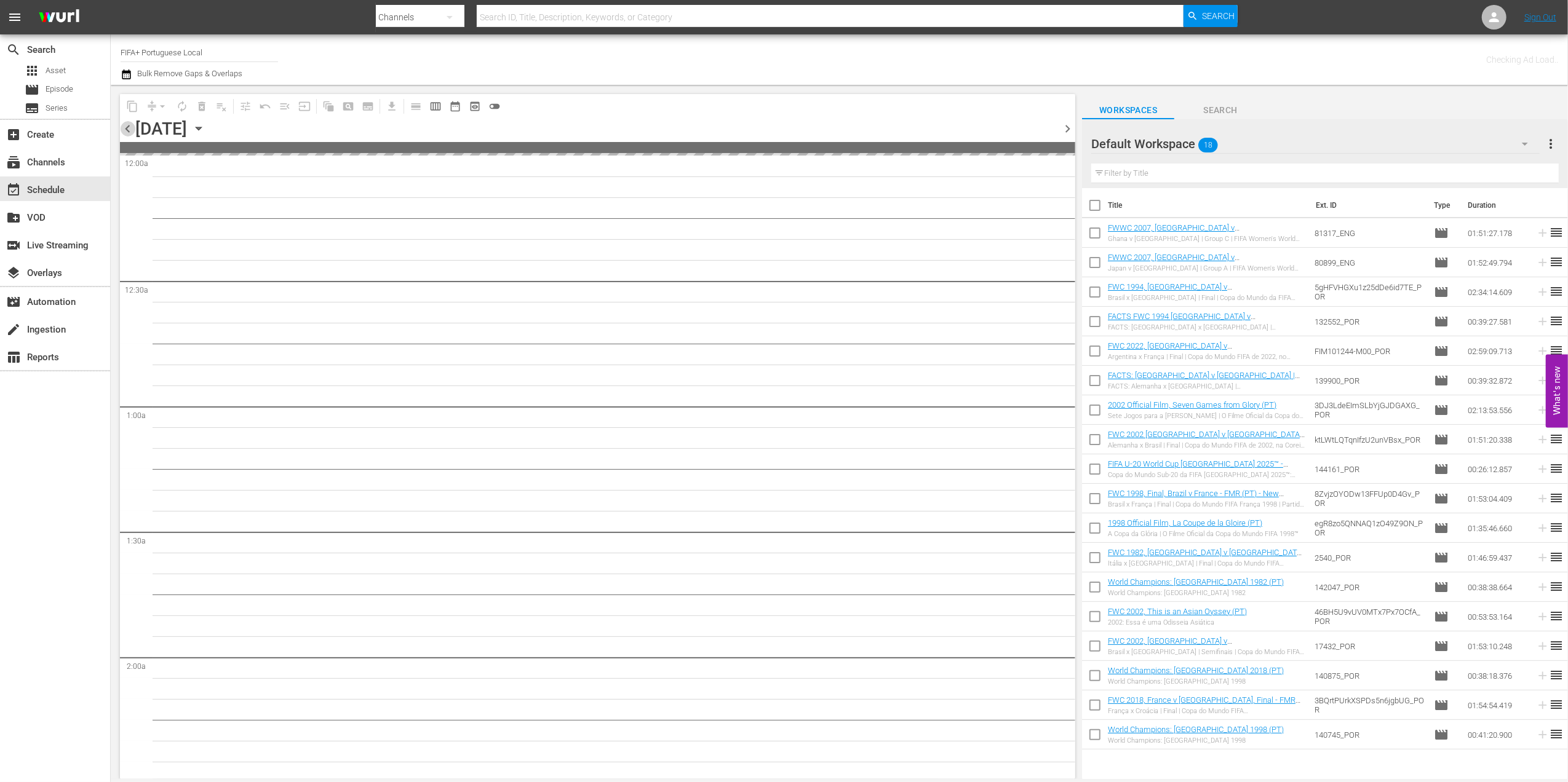
click at [128, 126] on span "chevron_left" at bounding box center [127, 128] width 16 height 16
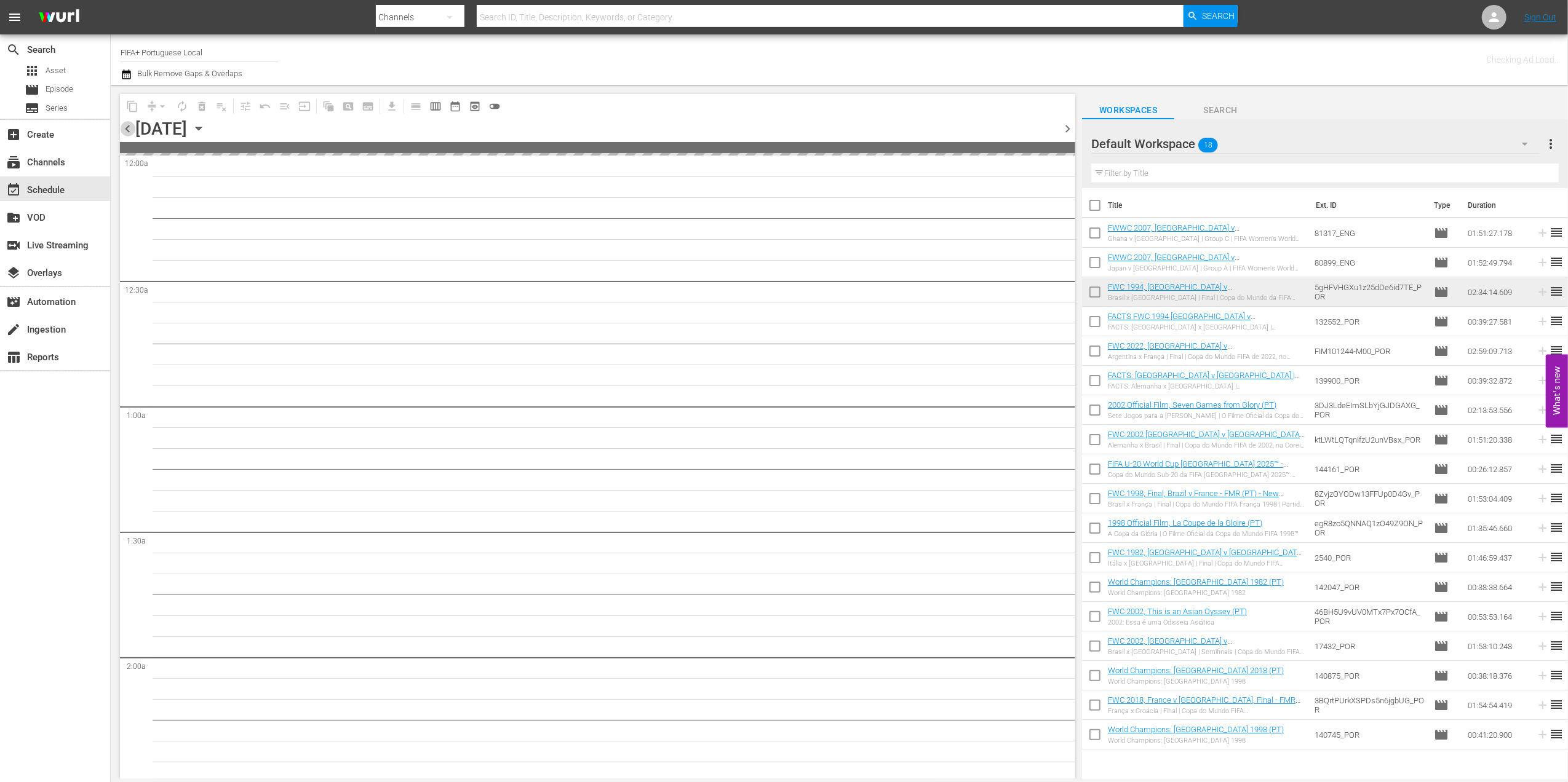
click at [128, 126] on span "chevron_left" at bounding box center [127, 128] width 16 height 16
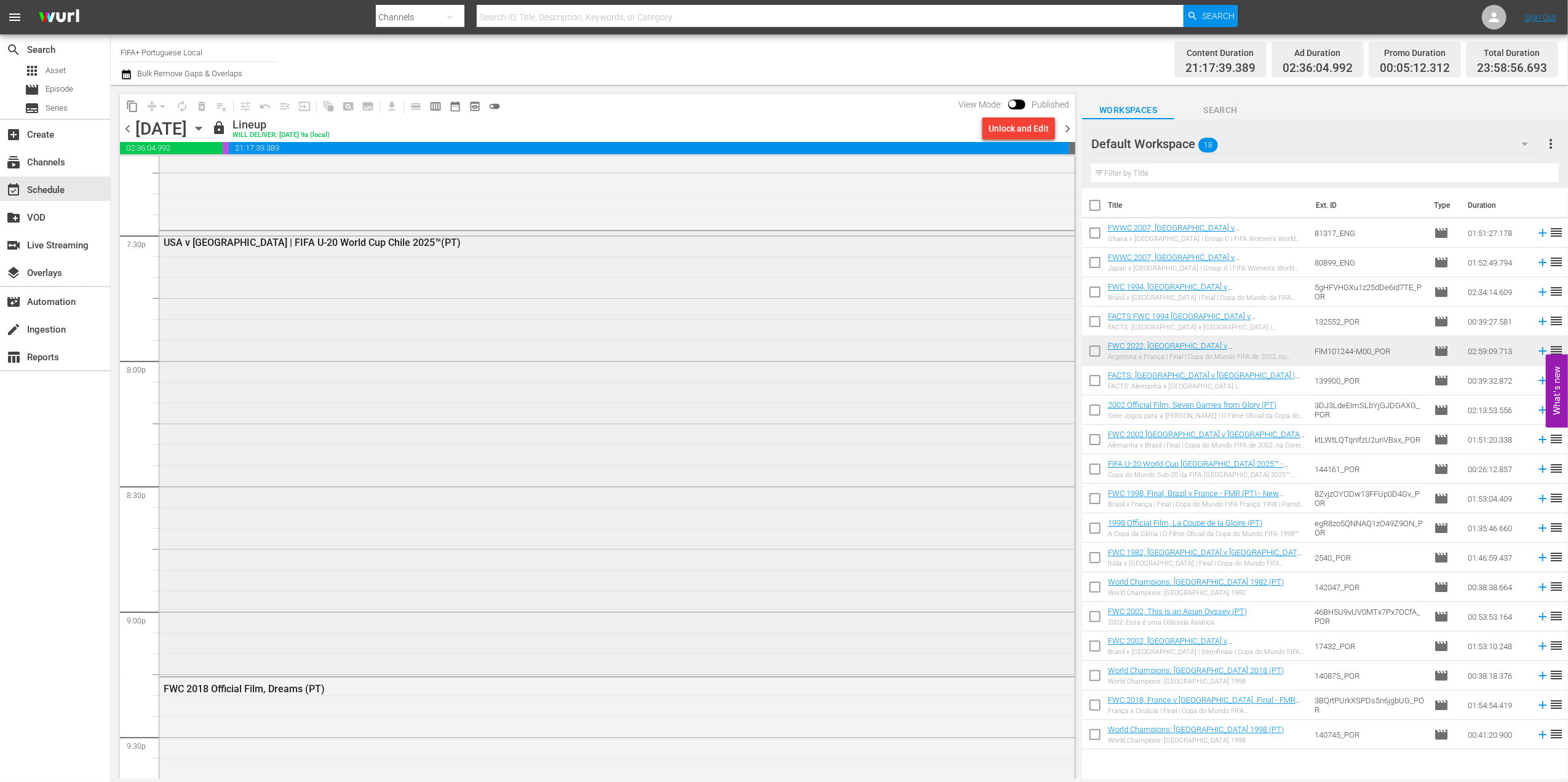
scroll to position [4788, 0]
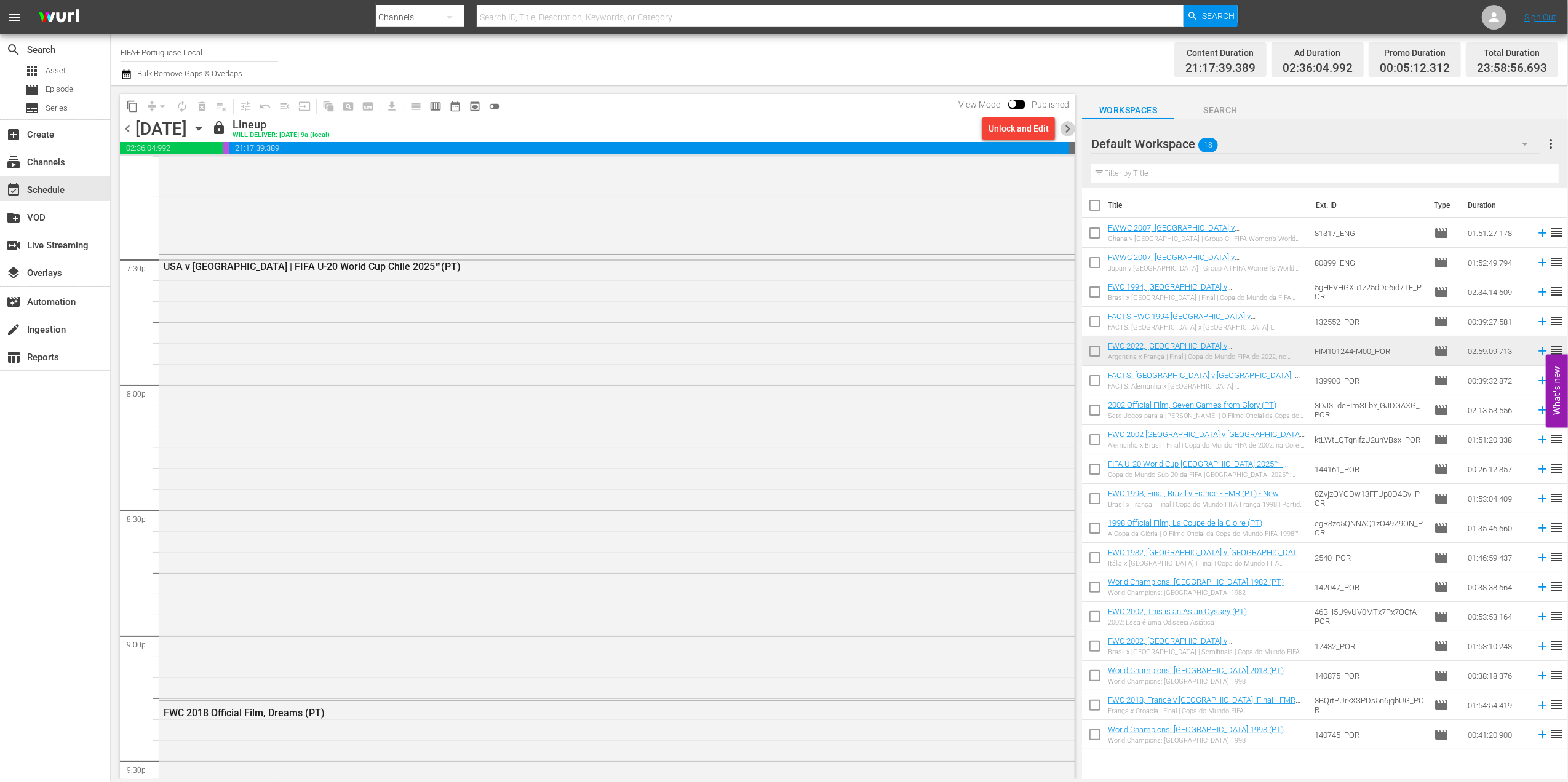
click at [1071, 126] on span "chevron_right" at bounding box center [1067, 128] width 16 height 16
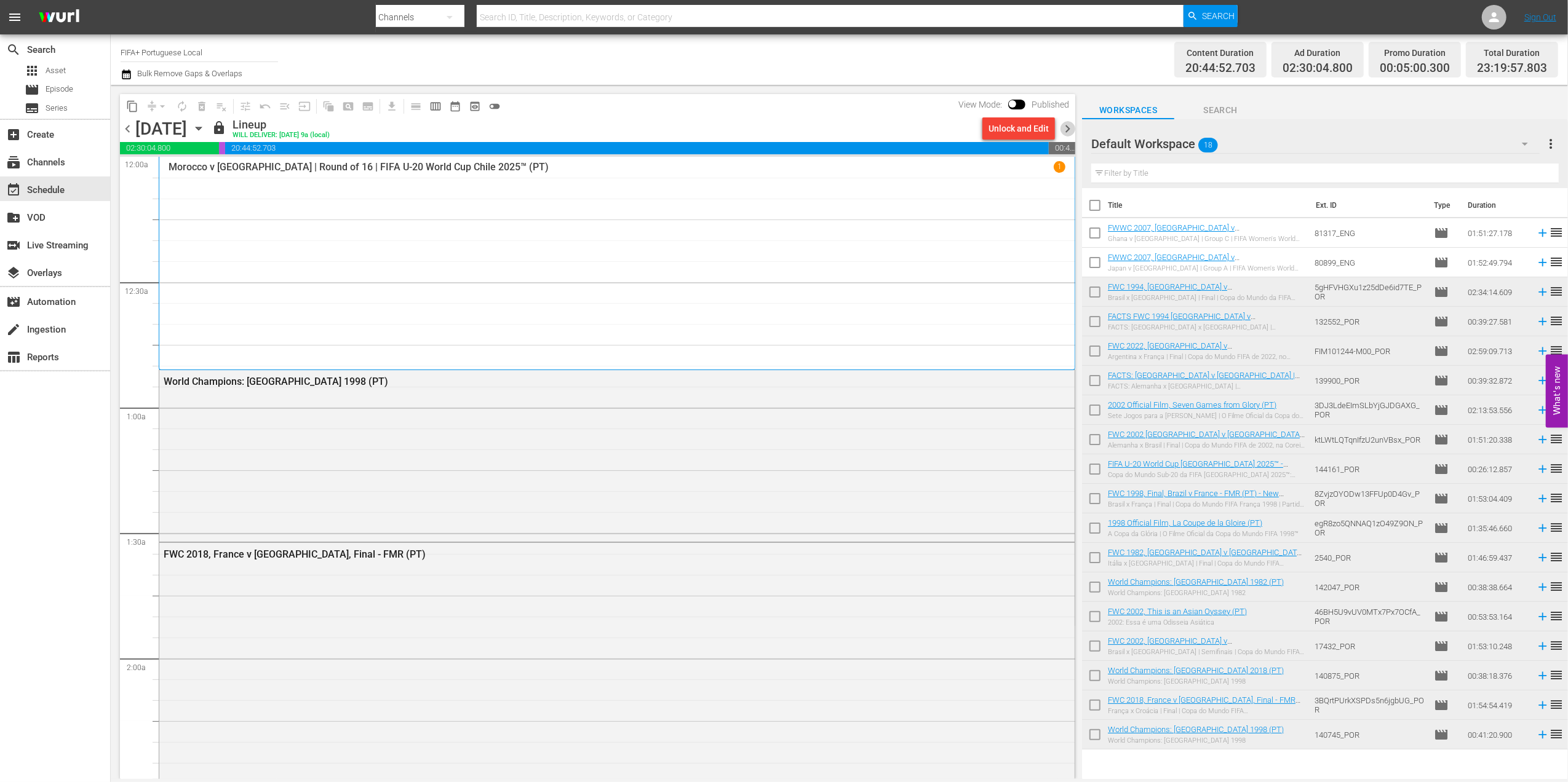
click at [1064, 121] on span "chevron_right" at bounding box center [1067, 128] width 16 height 16
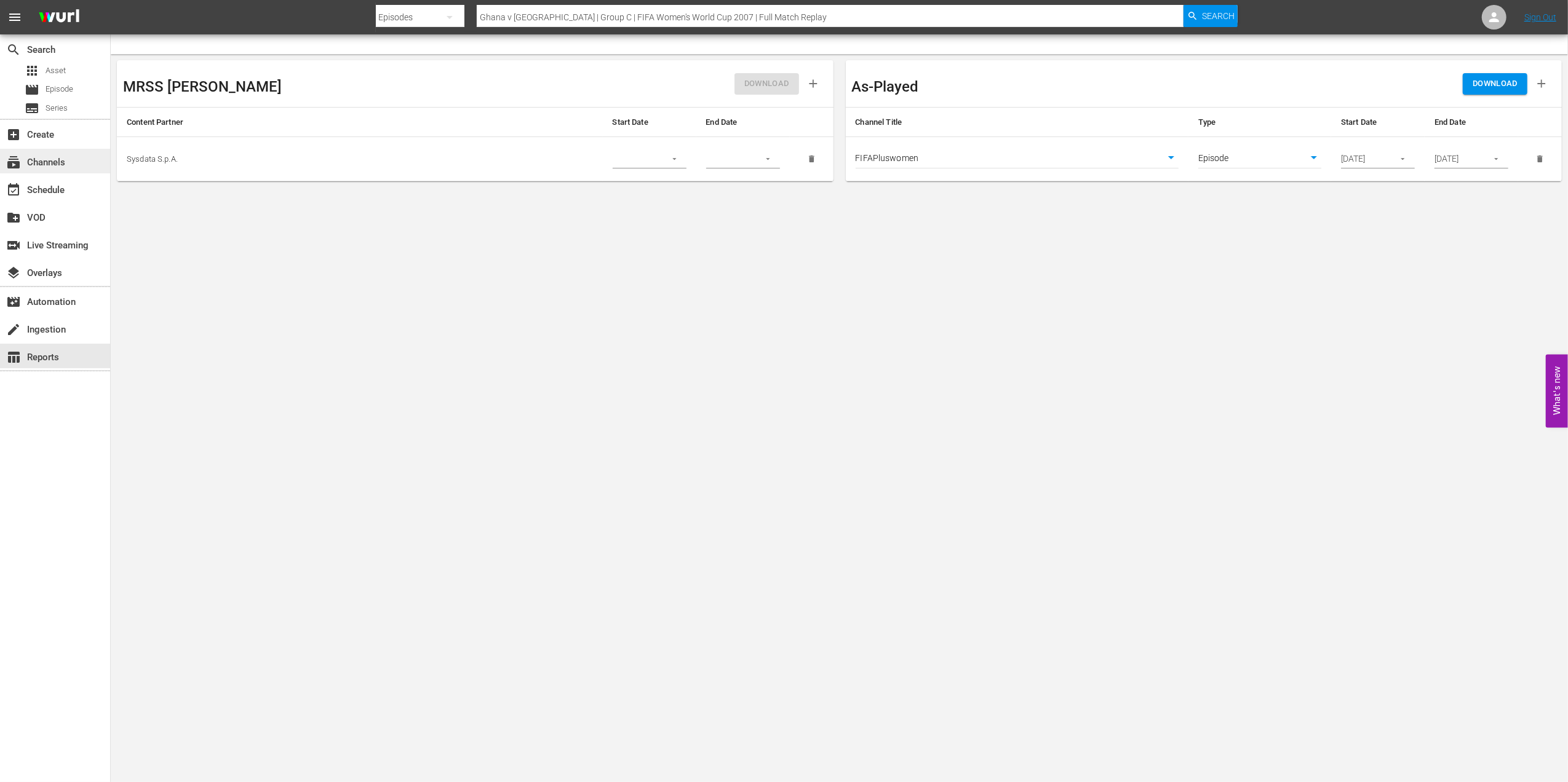
click at [69, 156] on div "subscriptions Channels" at bounding box center [55, 161] width 110 height 25
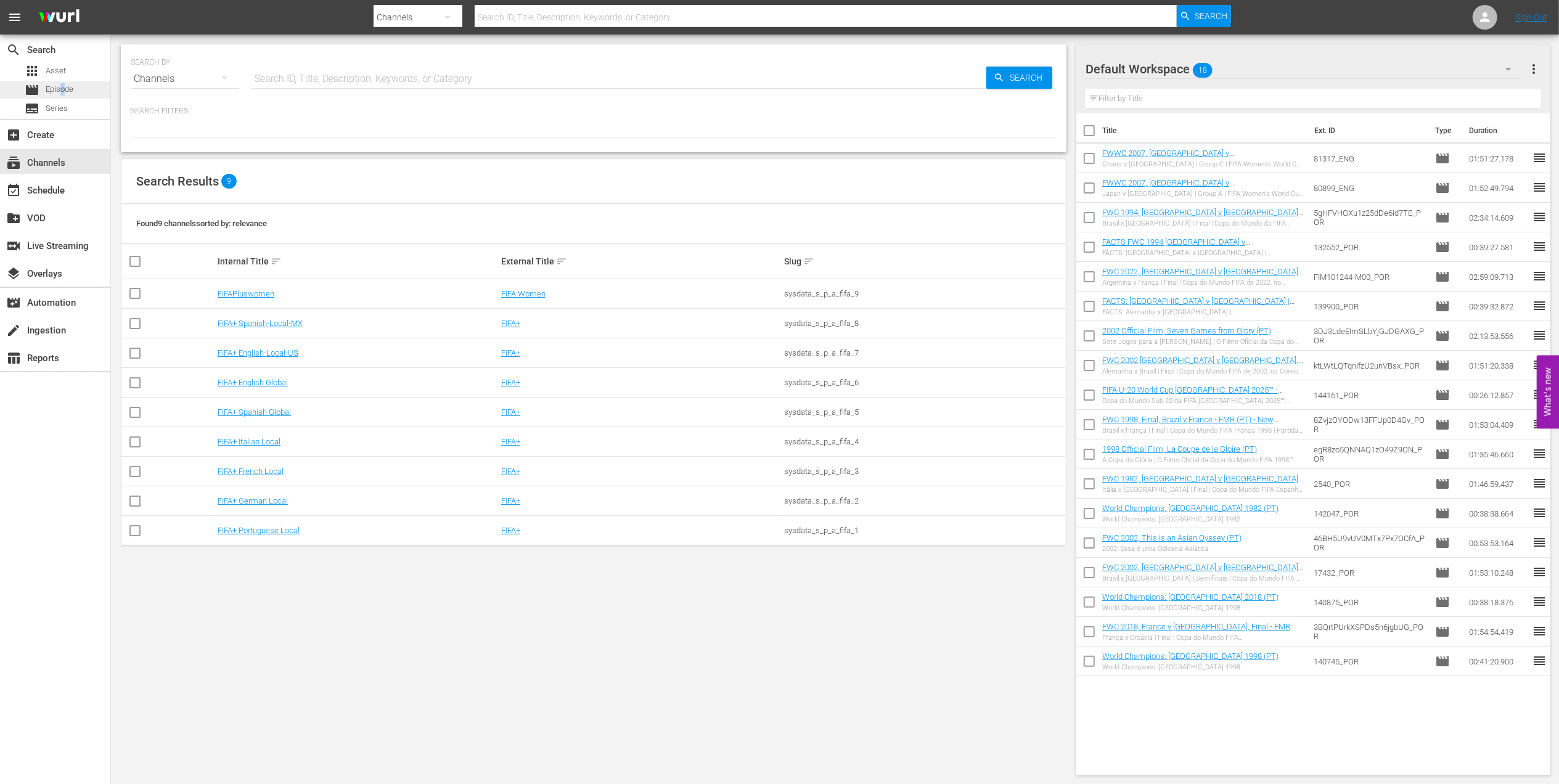
click at [63, 90] on span "Episode" at bounding box center [59, 89] width 27 height 12
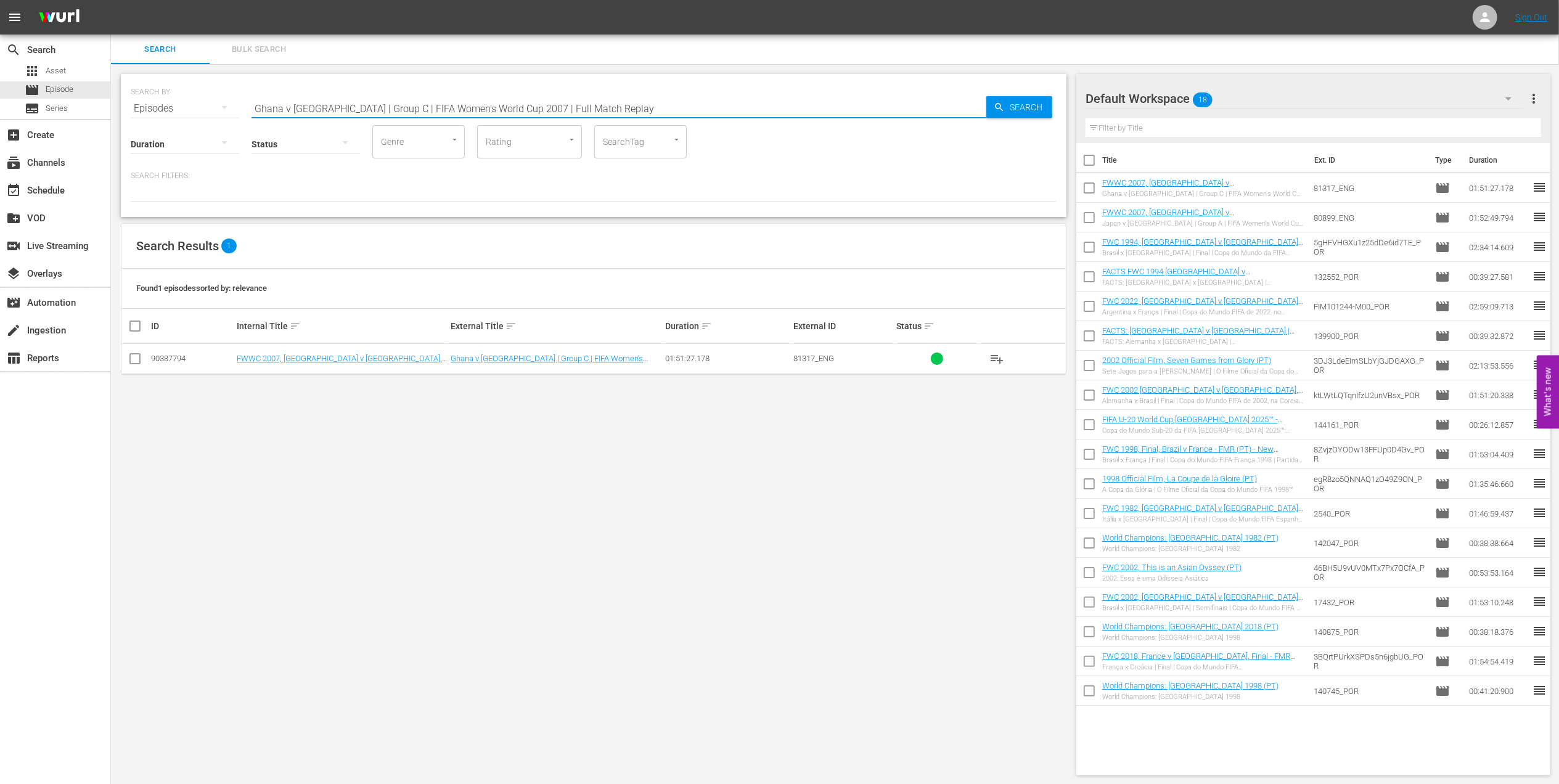
drag, startPoint x: 524, startPoint y: 107, endPoint x: 208, endPoint y: 107, distance: 316.0
click at [206, 107] on div "SEARCH BY Search By Episodes Search ID, Title, Description, Keywords, or Catego…" at bounding box center [593, 101] width 926 height 45
paste input "144293"
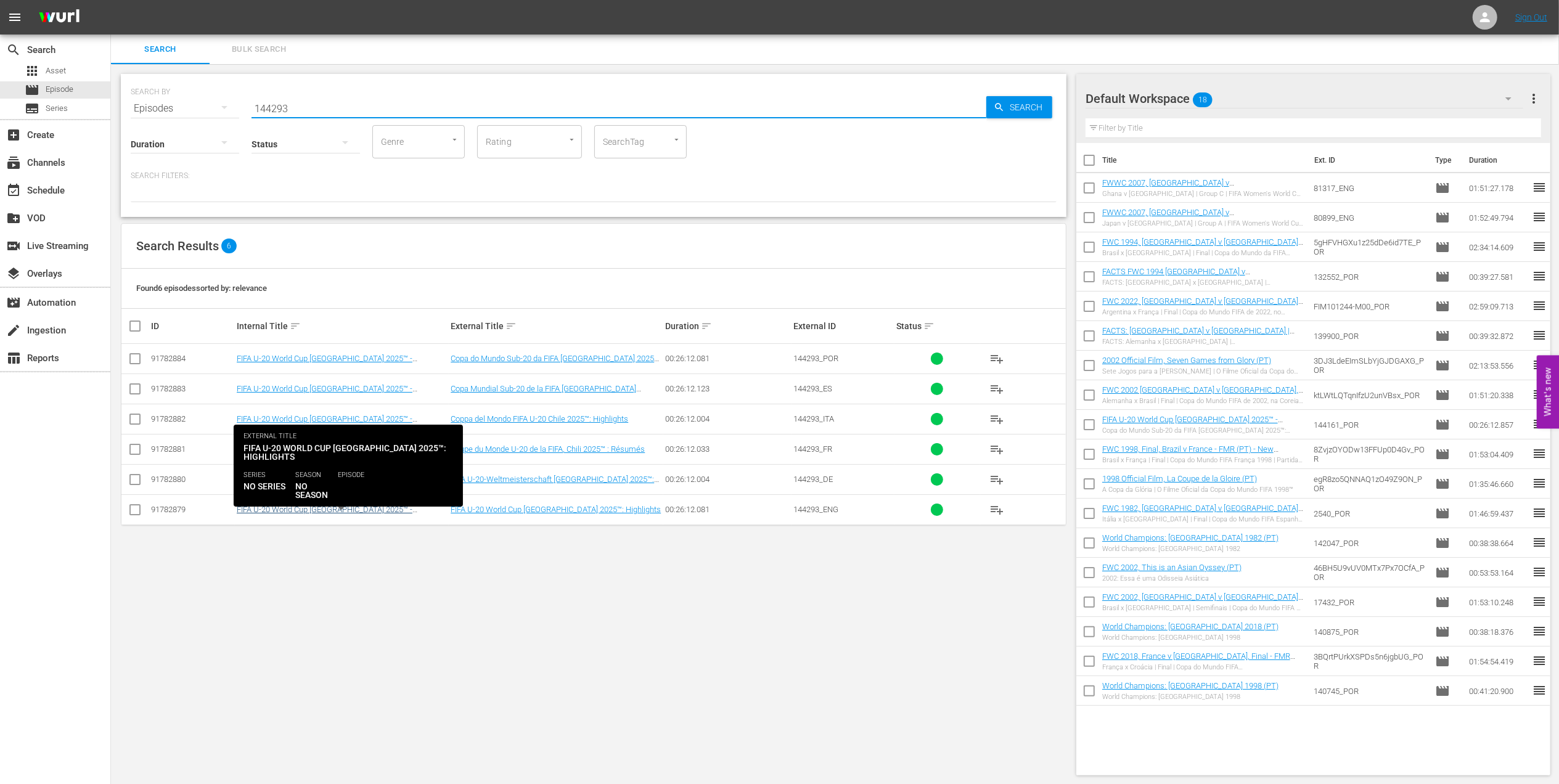
type input "144293"
click at [289, 515] on link "FIFA U-20 World Cup [GEOGRAPHIC_DATA] 2025™ - Highlights Bundle MD 7+8+9 (EN)" at bounding box center [325, 514] width 176 height 18
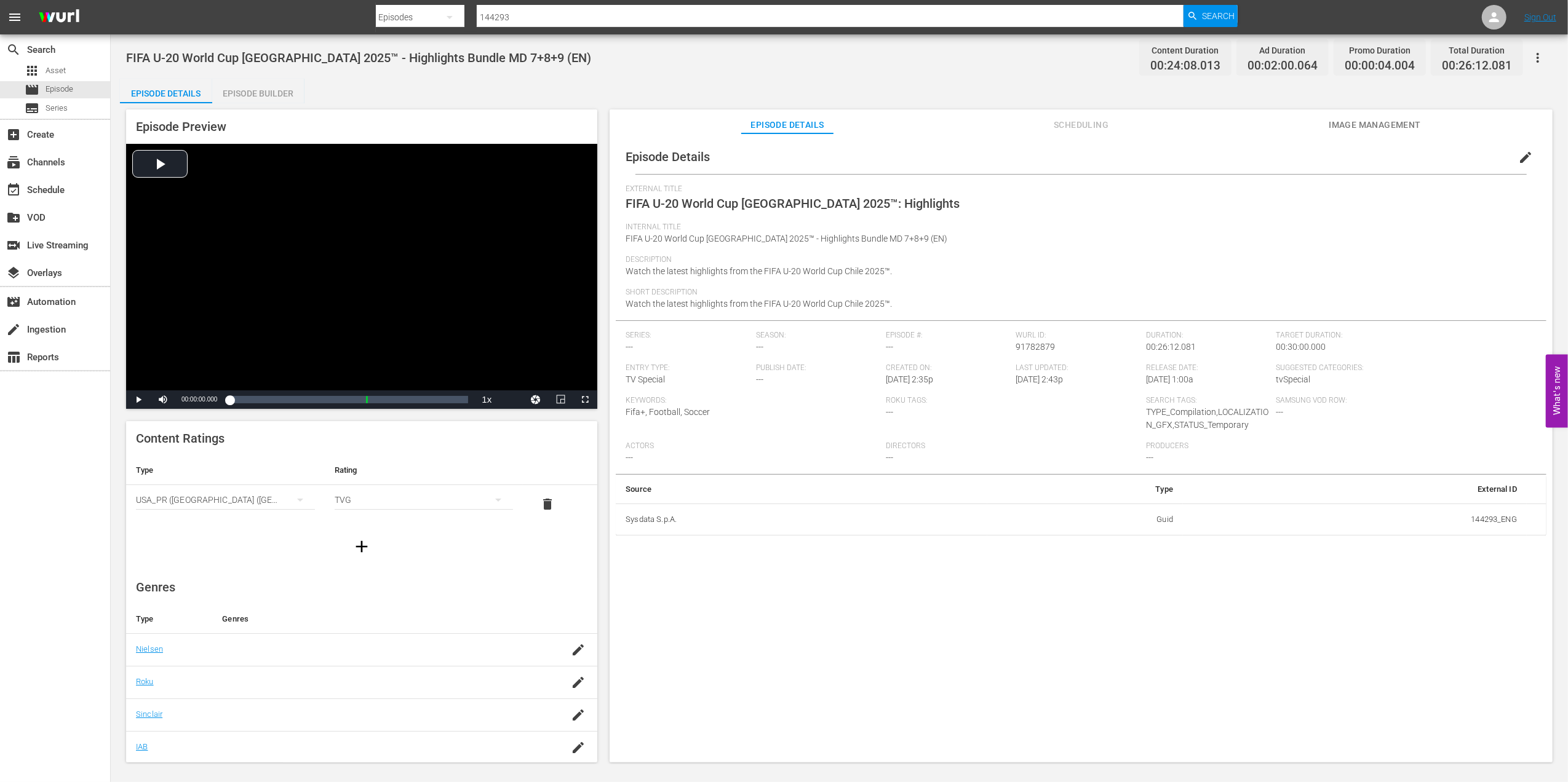
click at [1083, 124] on span "Scheduling" at bounding box center [1082, 125] width 93 height 16
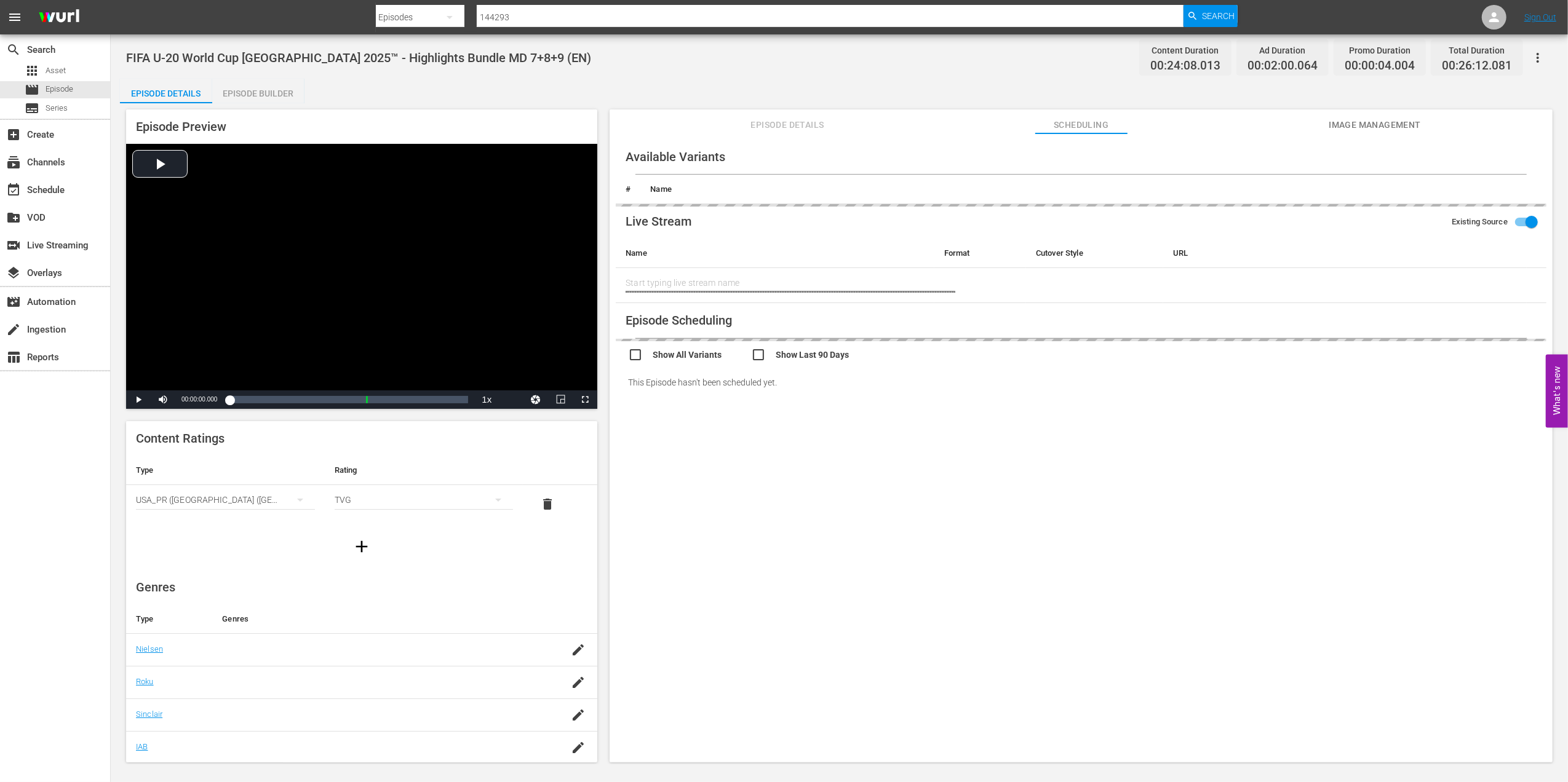
click at [1364, 124] on span "Image Management" at bounding box center [1374, 125] width 93 height 16
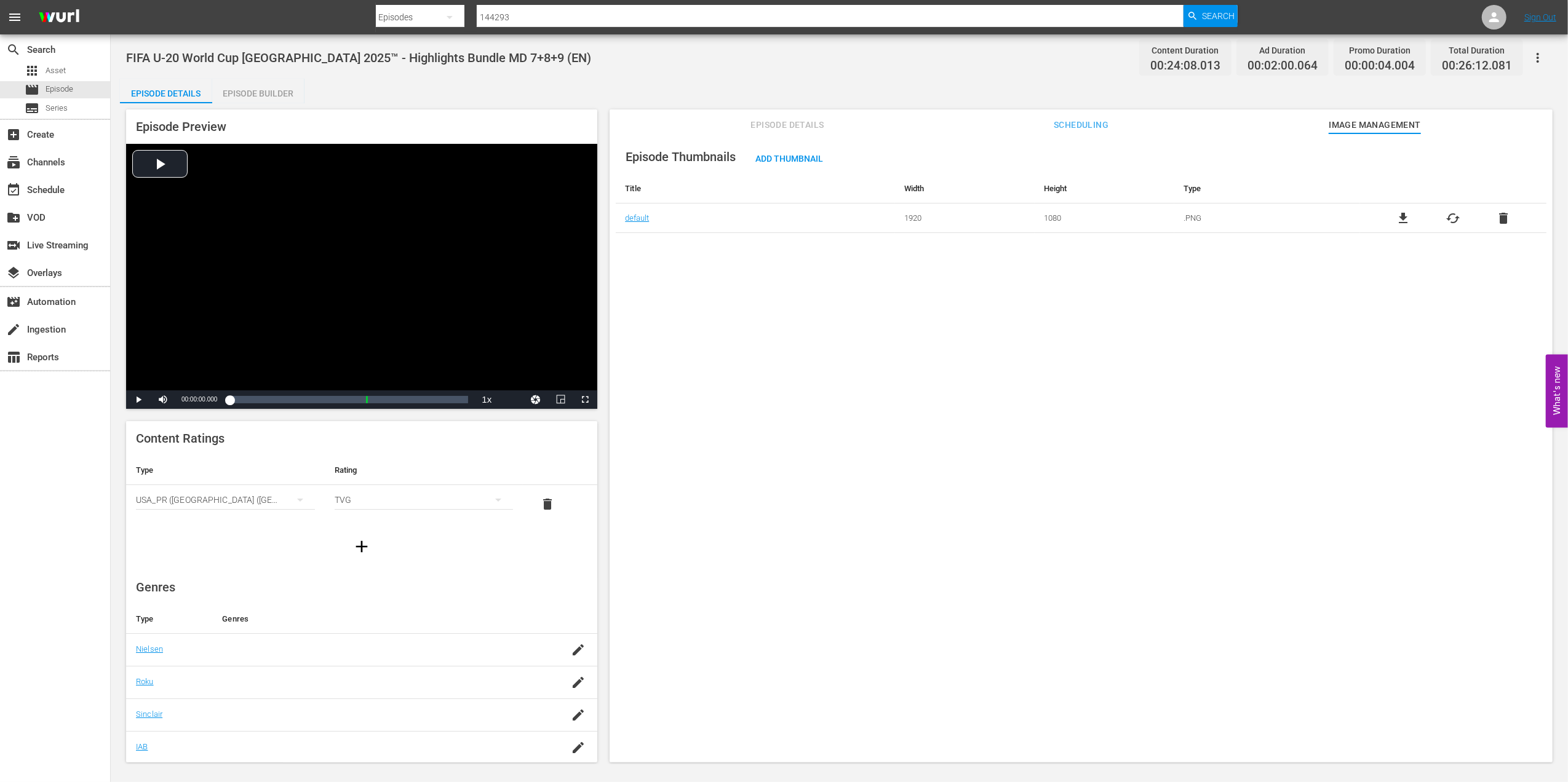
click at [776, 351] on div "Episode Thumbnails Add Thumbnail Title Width Height Type default 1920 1080 .PNG…" at bounding box center [1081, 453] width 943 height 641
click at [50, 164] on div "subscriptions Channels" at bounding box center [34, 160] width 69 height 11
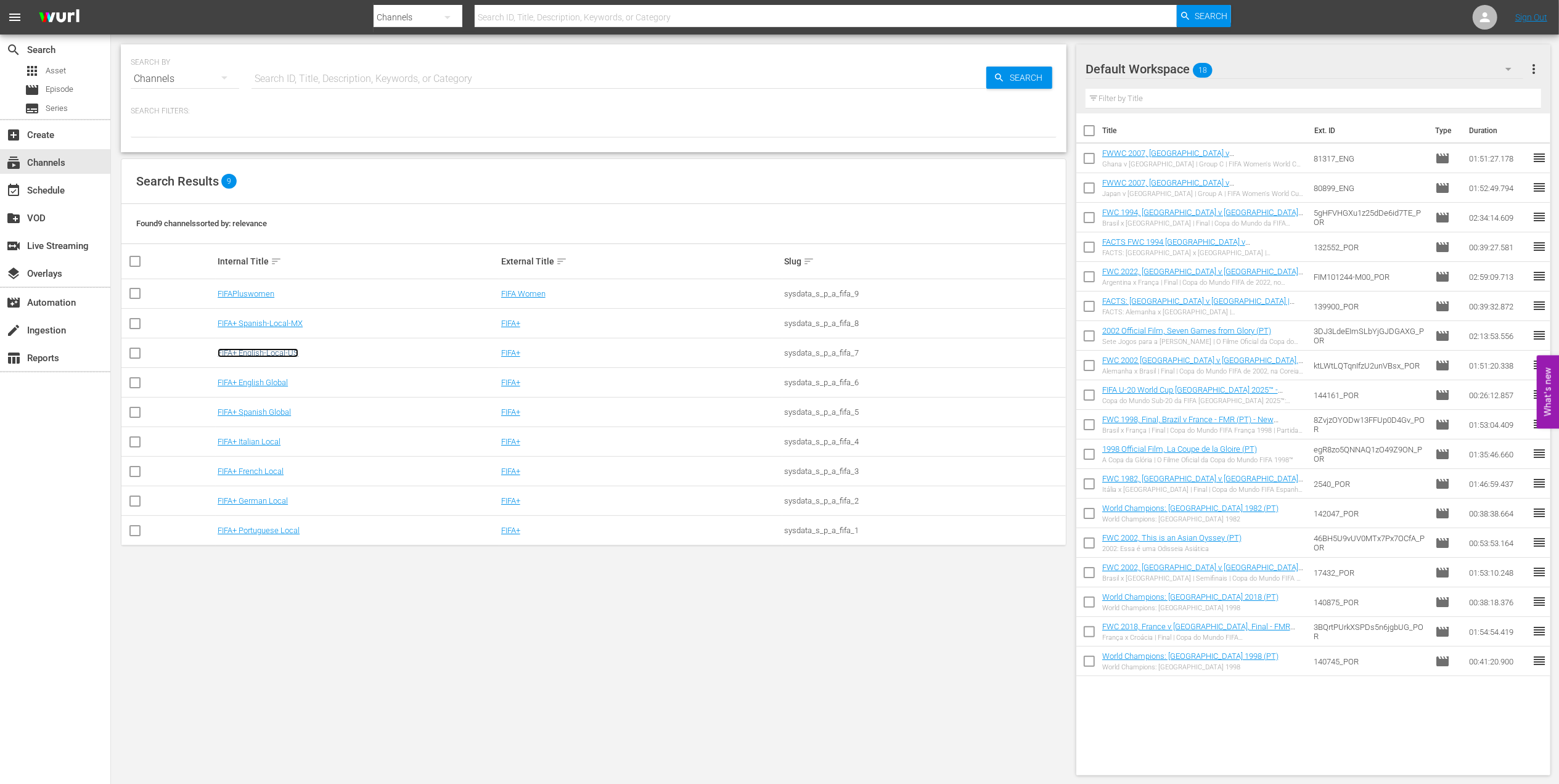
click at [286, 354] on link "FIFA+ English-Local-US" at bounding box center [258, 352] width 80 height 9
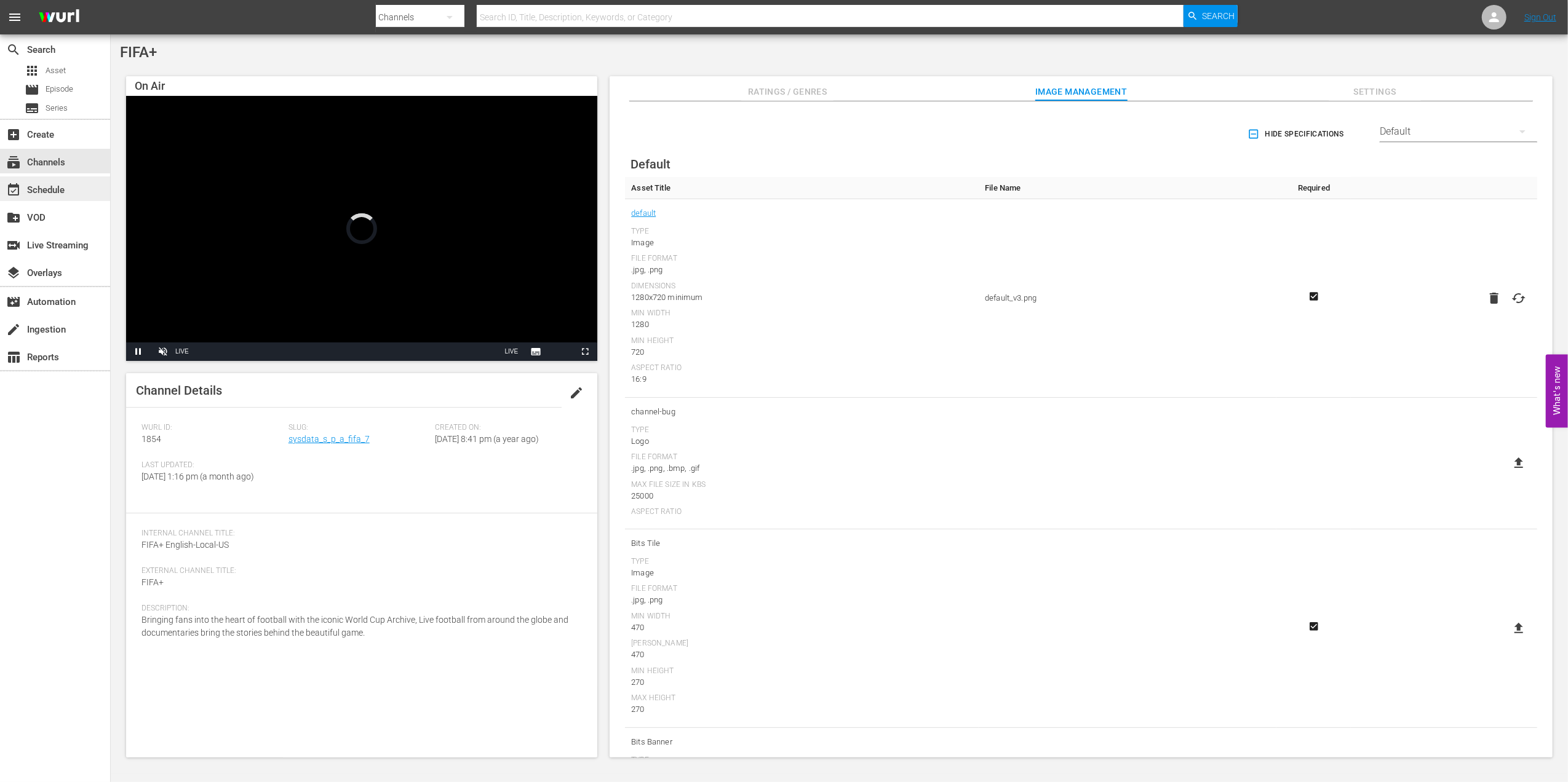
click at [61, 184] on div "event_available Schedule" at bounding box center [34, 188] width 69 height 11
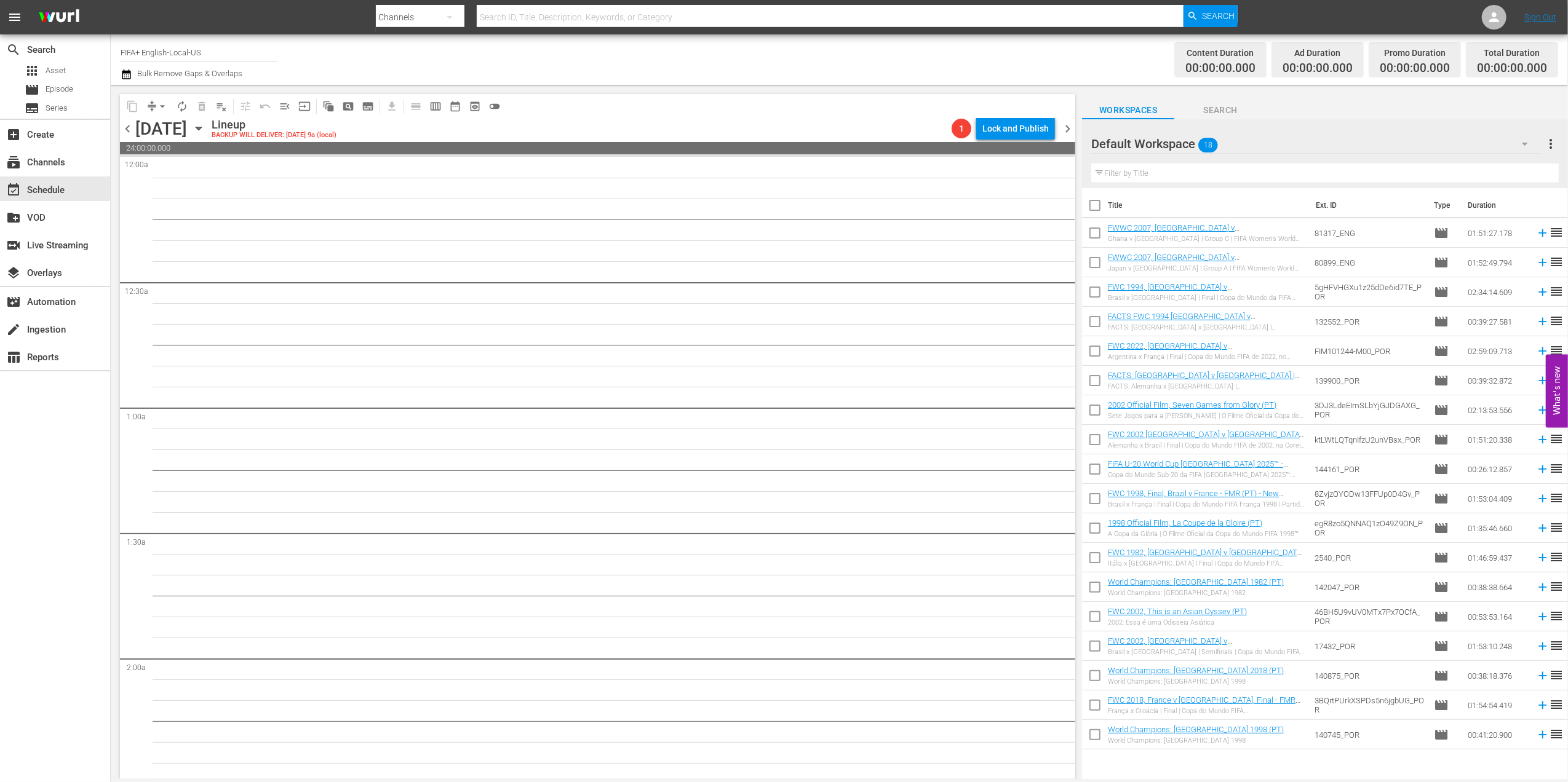
click at [133, 123] on span "chevron_left" at bounding box center [127, 128] width 16 height 16
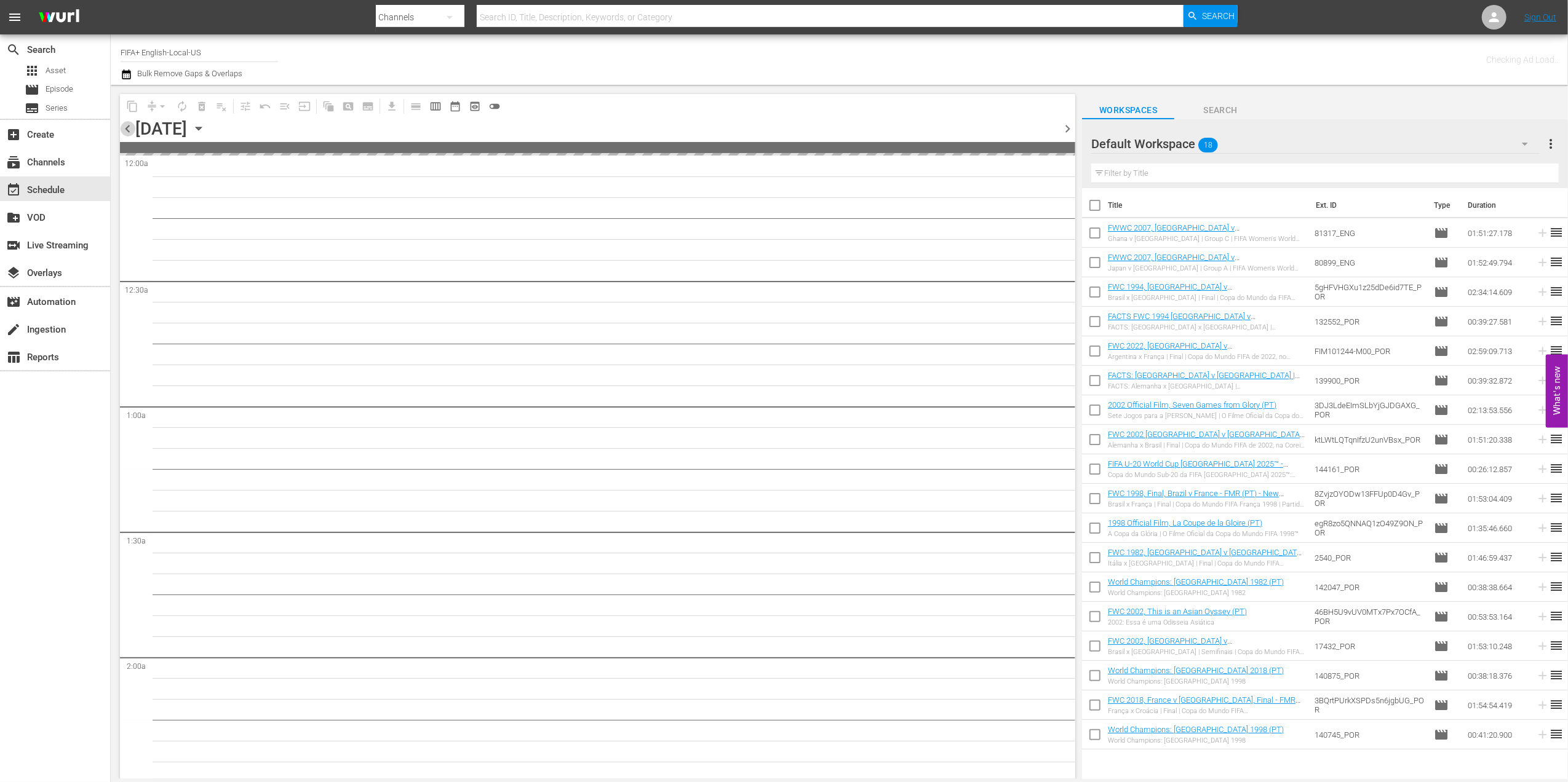
click at [133, 123] on span "chevron_left" at bounding box center [127, 128] width 16 height 16
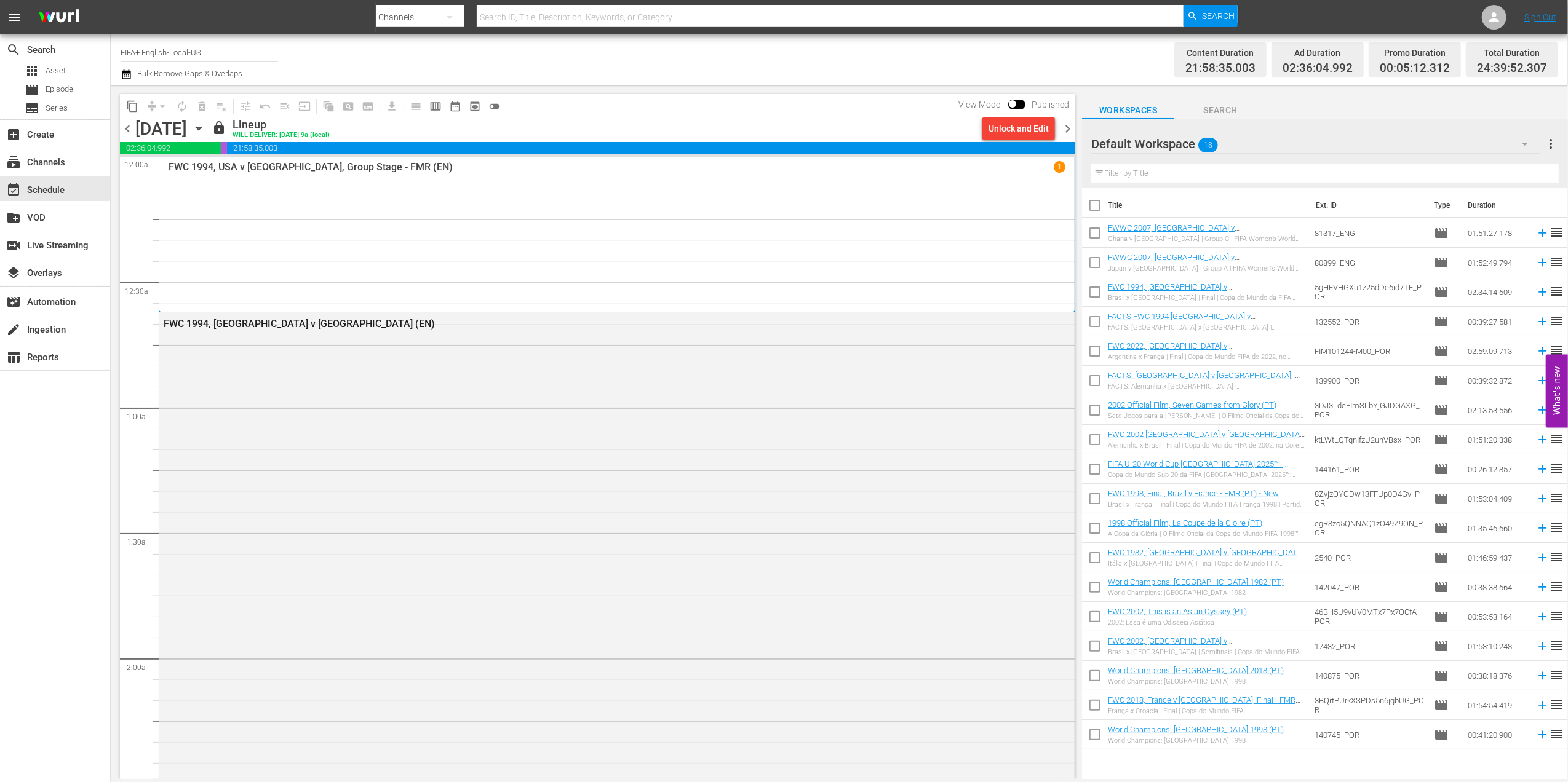
click at [128, 128] on span "chevron_left" at bounding box center [127, 128] width 16 height 16
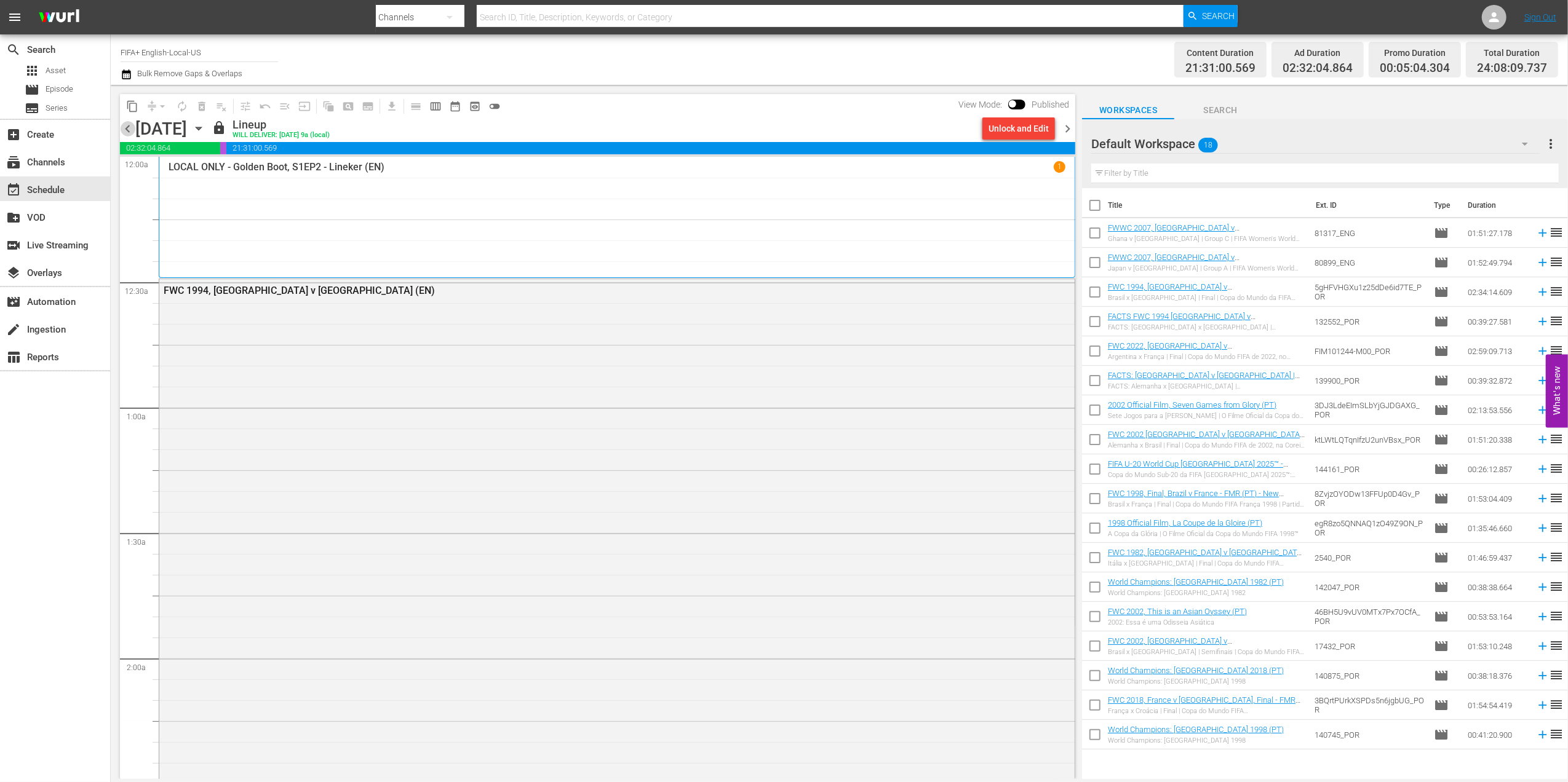
click at [127, 126] on span "chevron_left" at bounding box center [127, 128] width 16 height 16
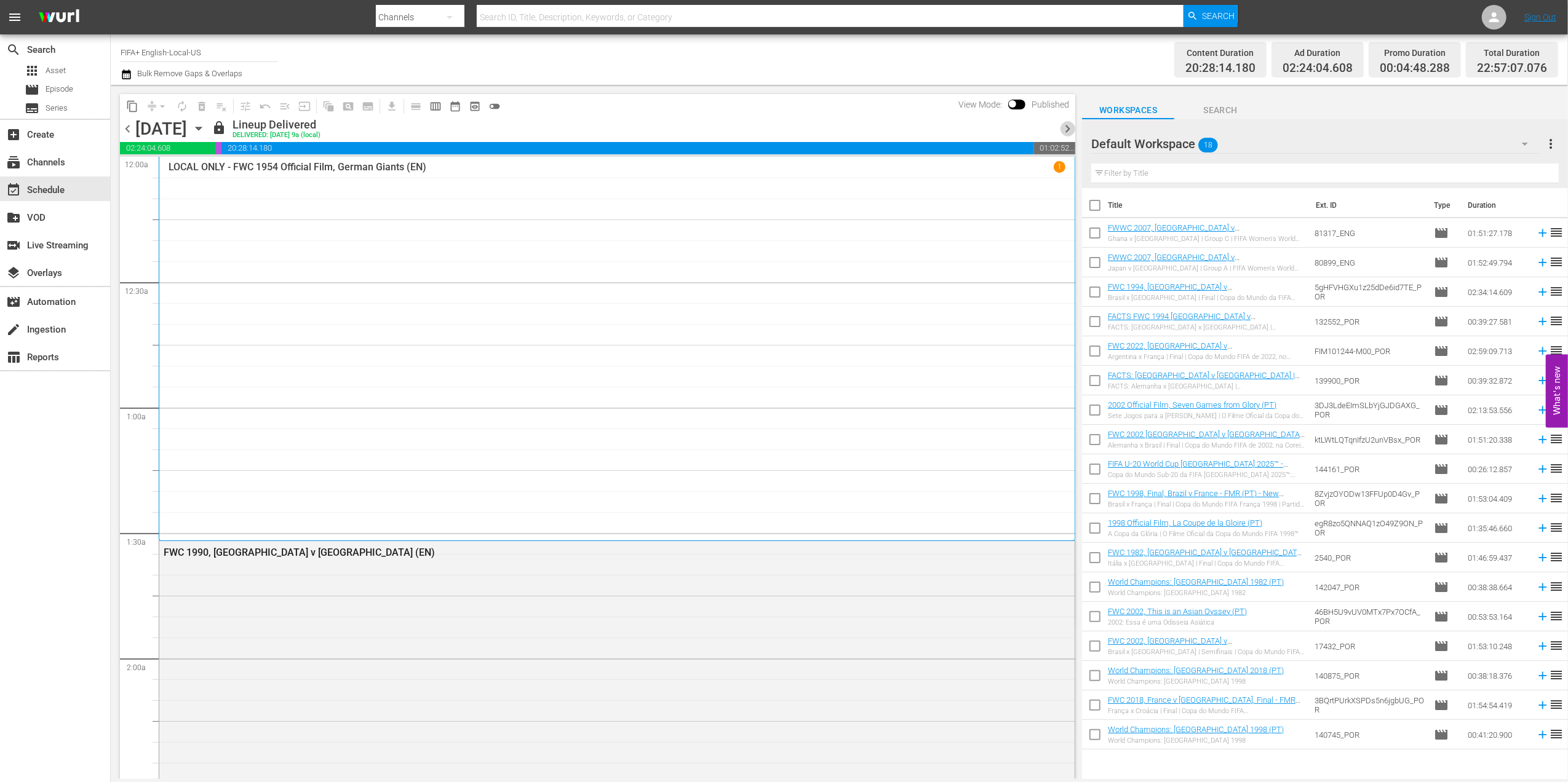
click at [1071, 128] on span "chevron_right" at bounding box center [1067, 128] width 16 height 16
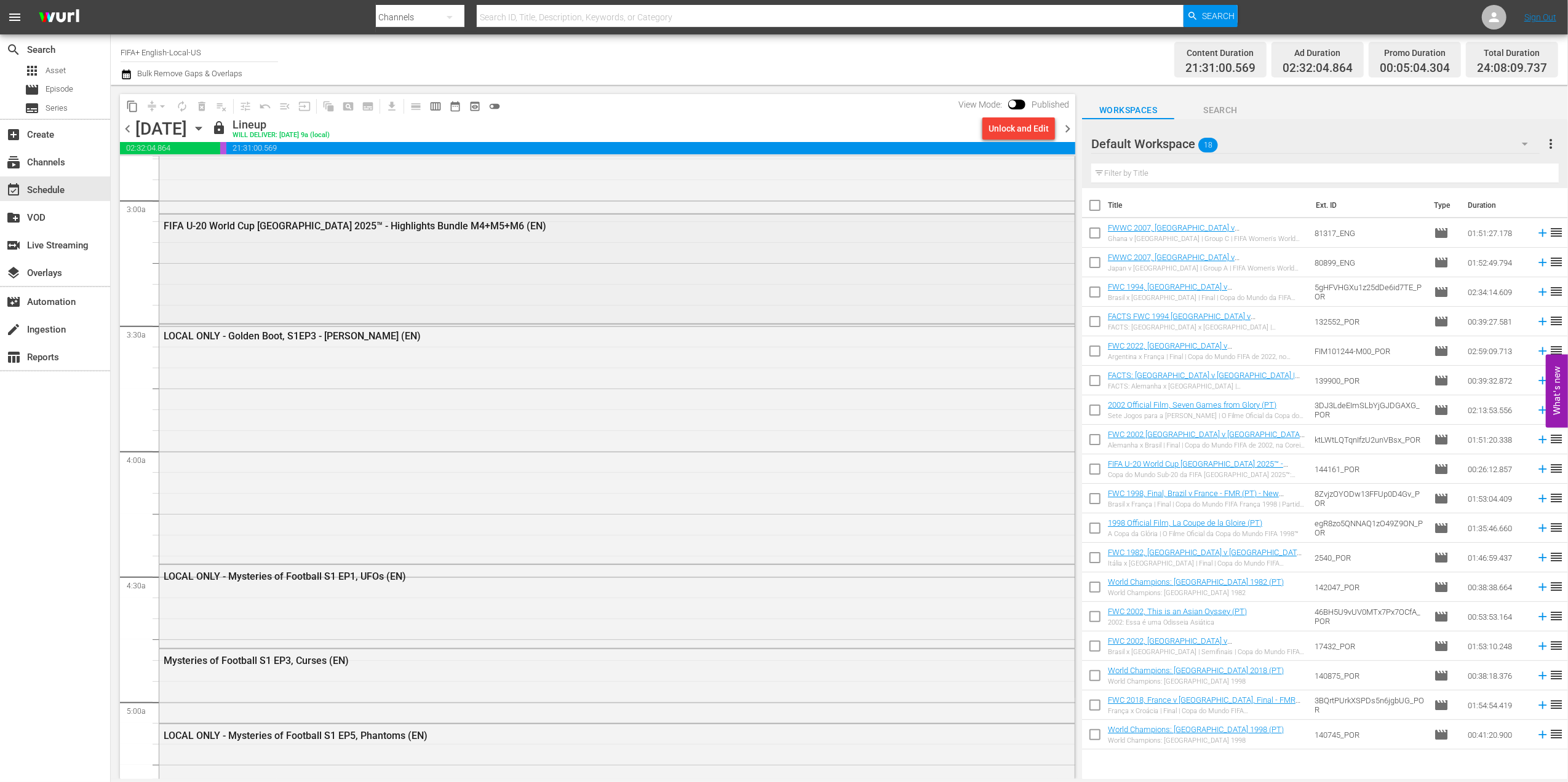
scroll to position [728, 0]
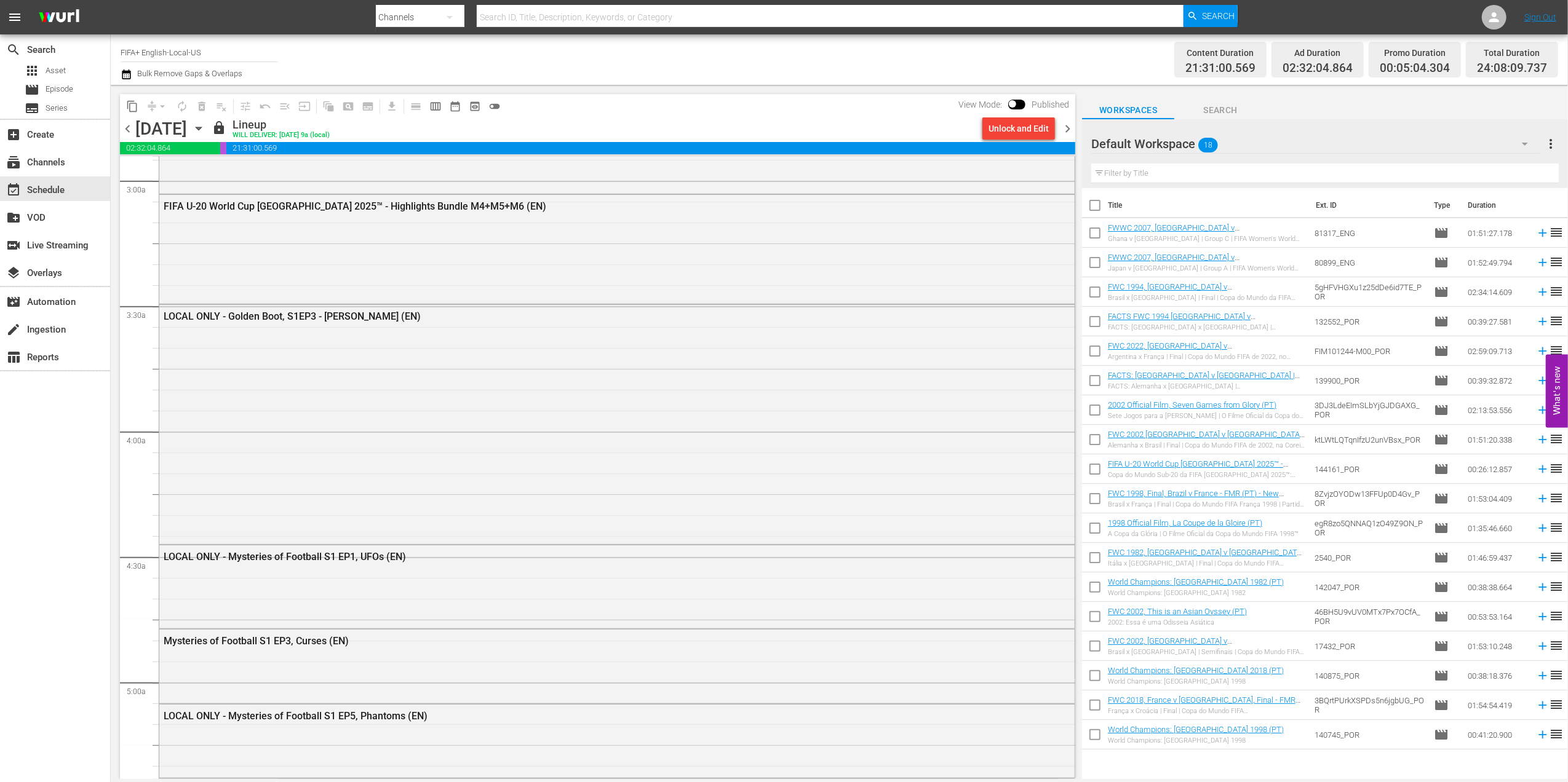
click at [1090, 205] on input "checkbox" at bounding box center [1094, 207] width 26 height 26
checkbox input "true"
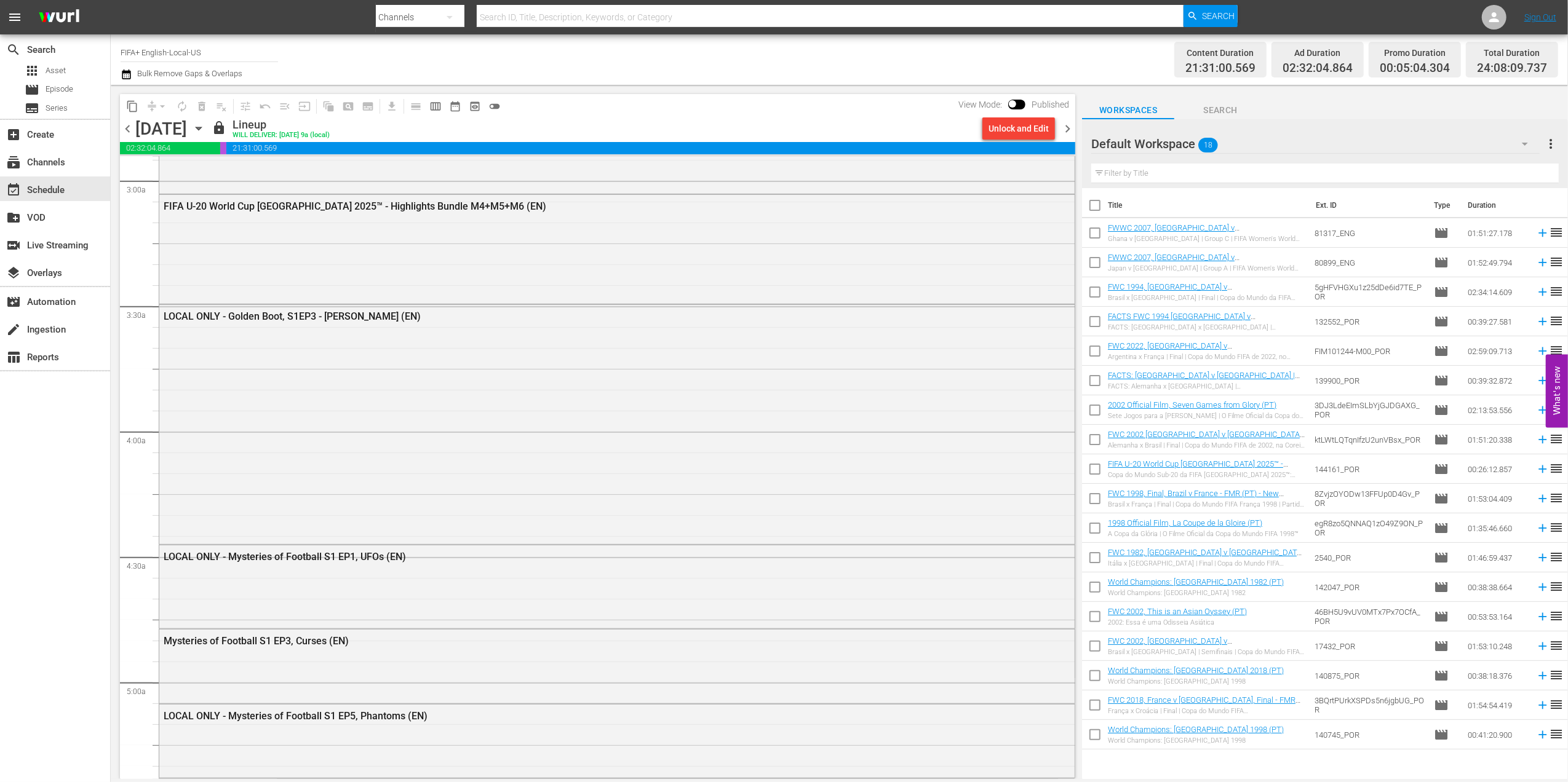
checkbox input "true"
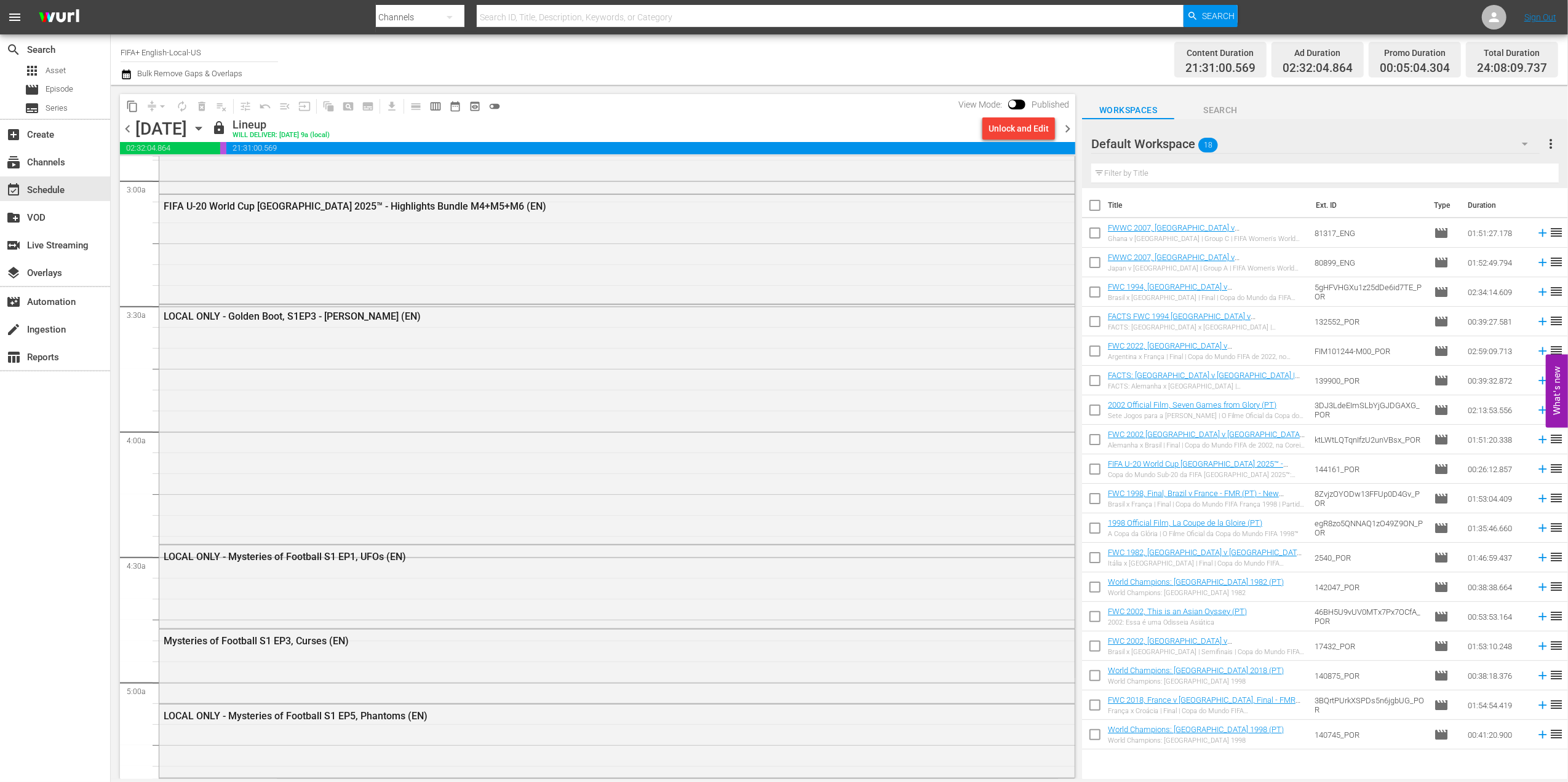
checkbox input "true"
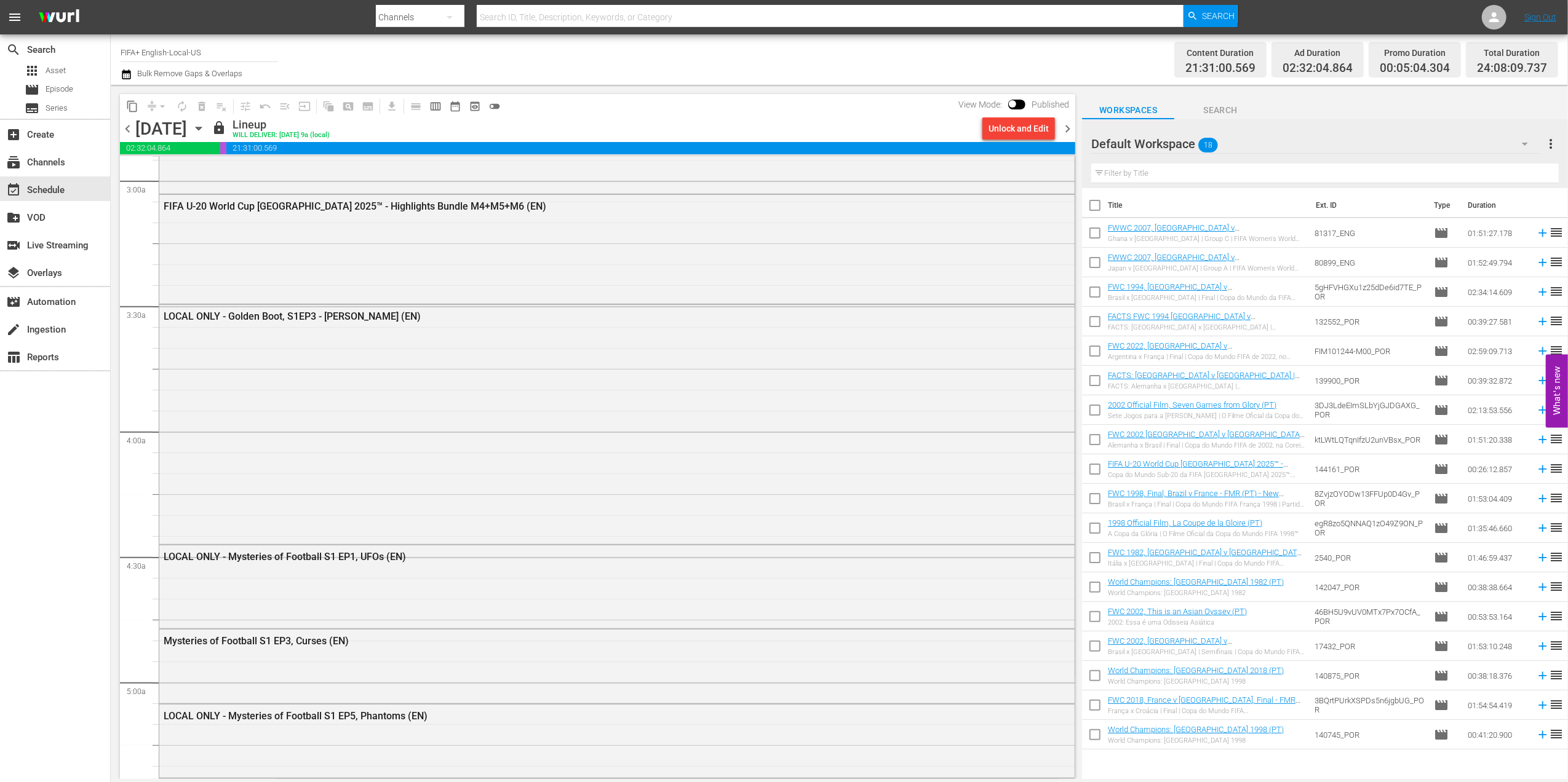
checkbox input "true"
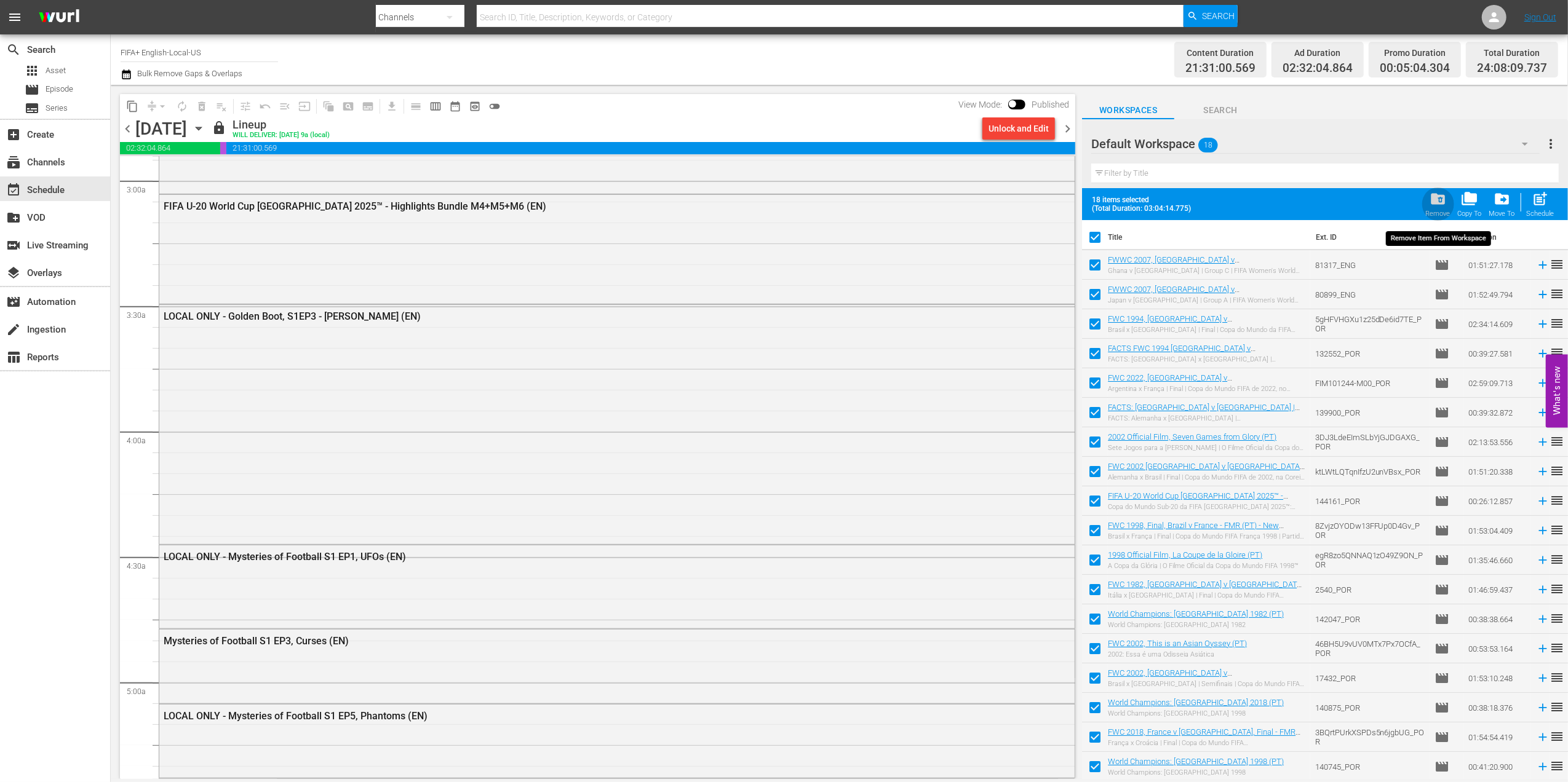
click at [1446, 205] on span "folder_delete" at bounding box center [1437, 199] width 17 height 17
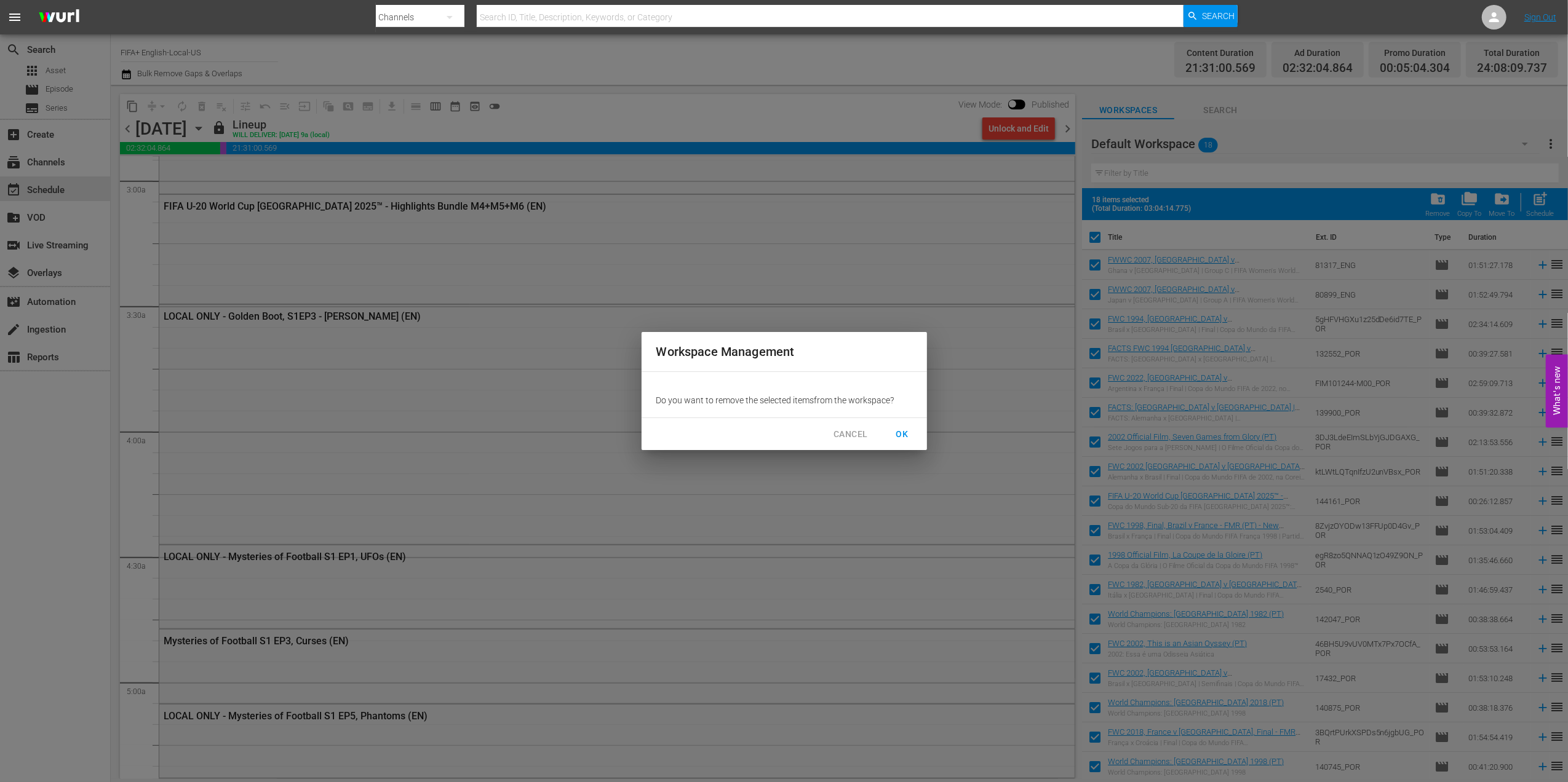
click at [901, 436] on span "OK" at bounding box center [902, 434] width 20 height 16
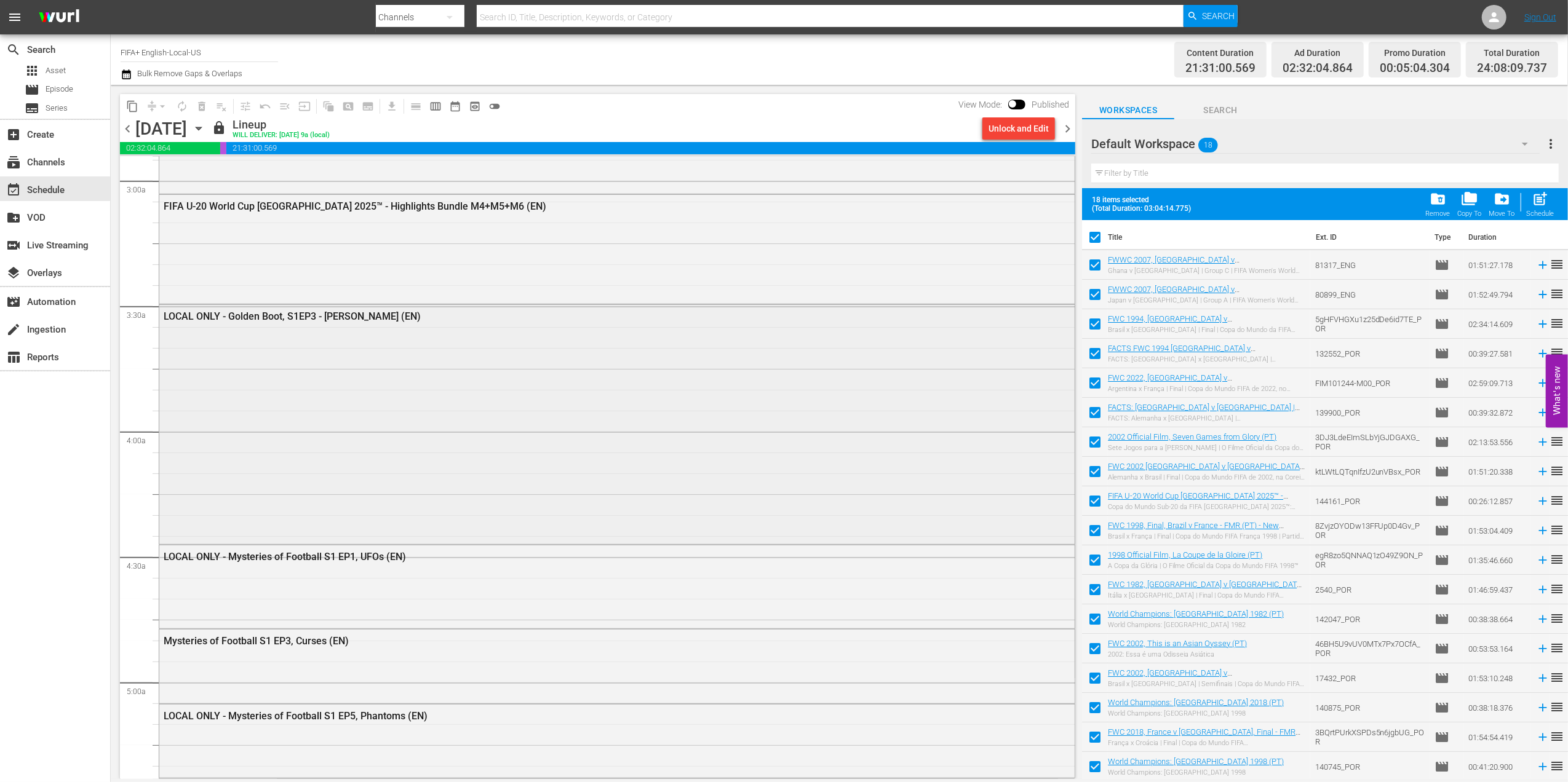
checkbox input "false"
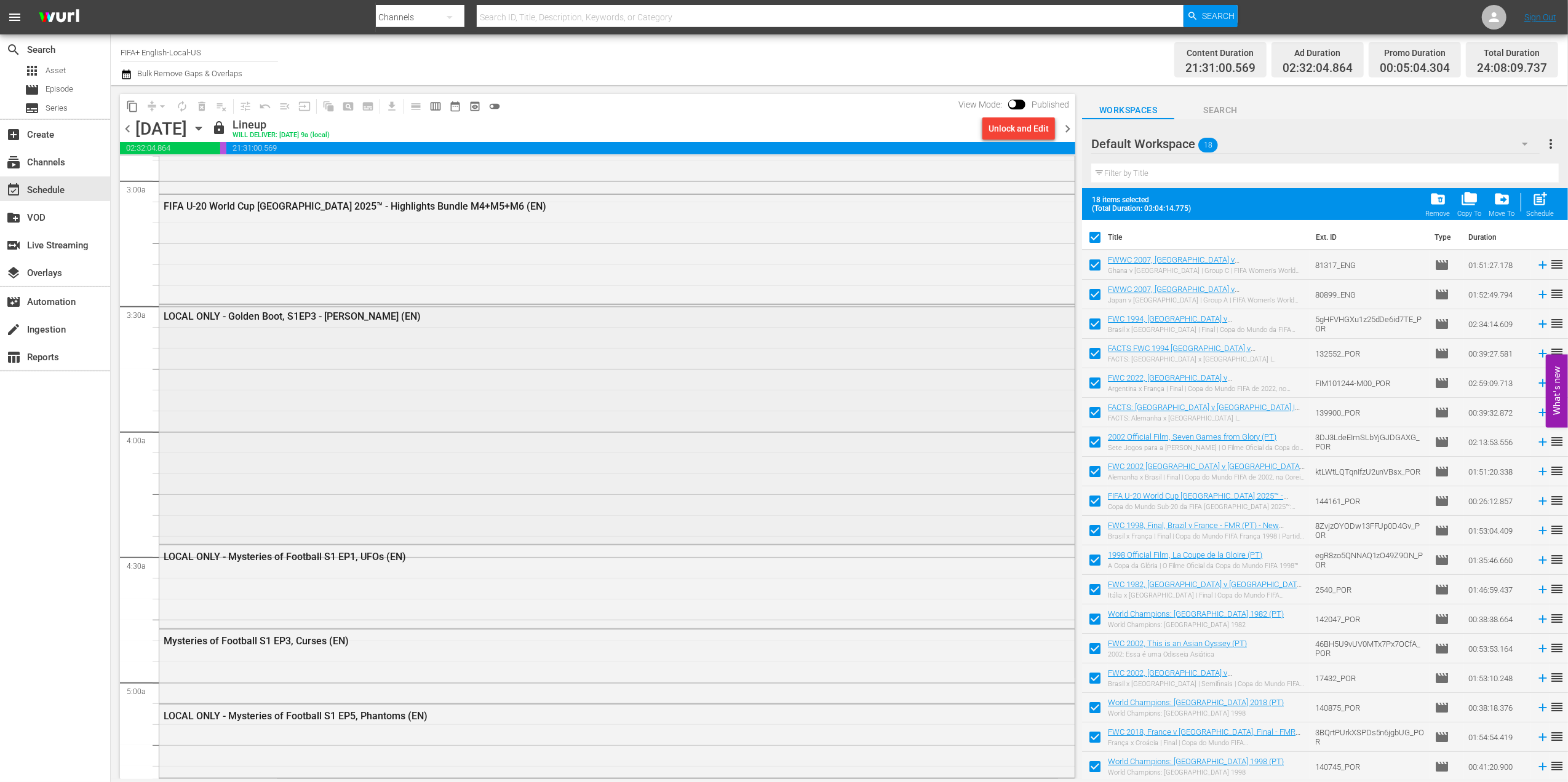
checkbox input "false"
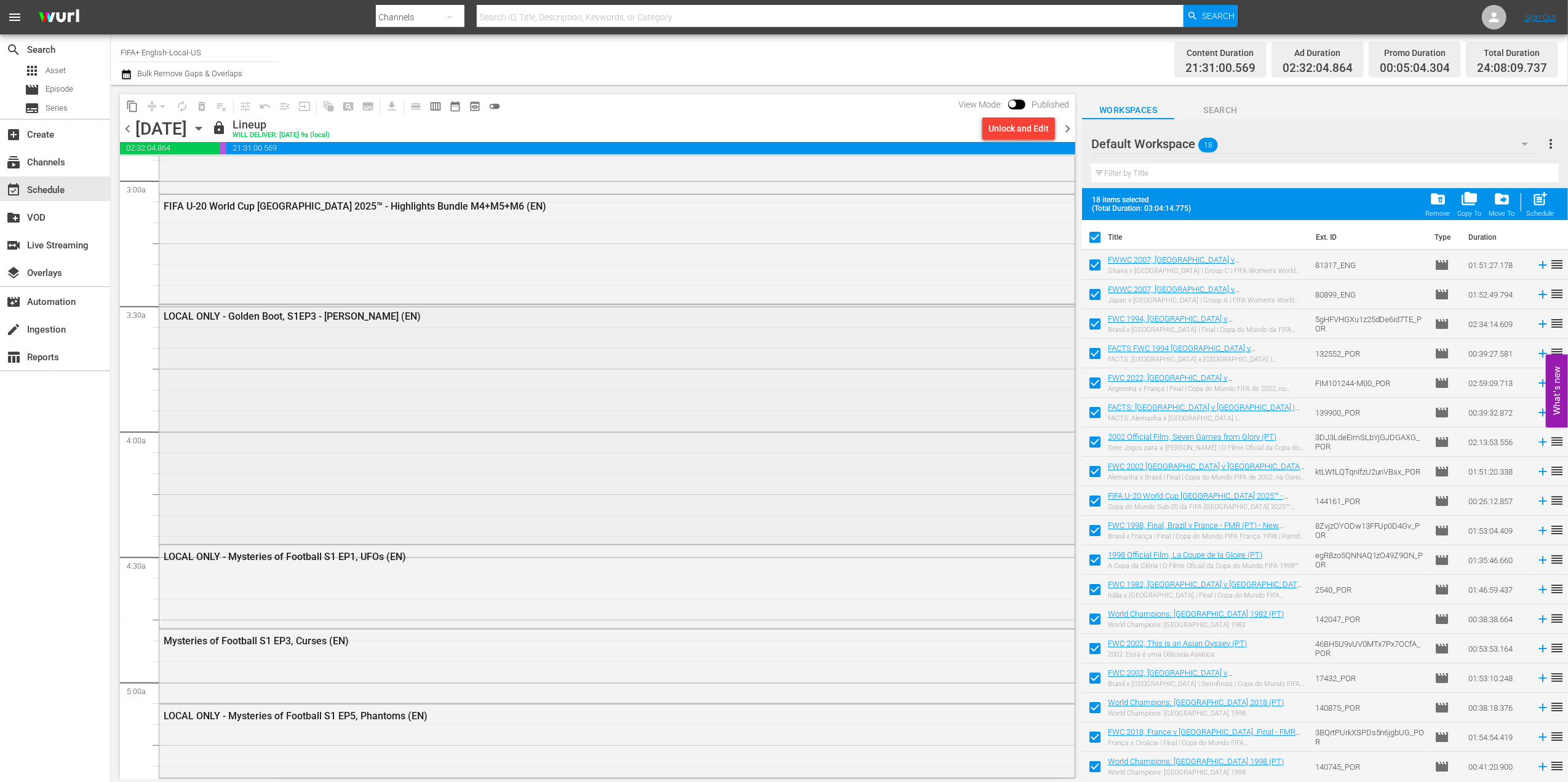
checkbox input "false"
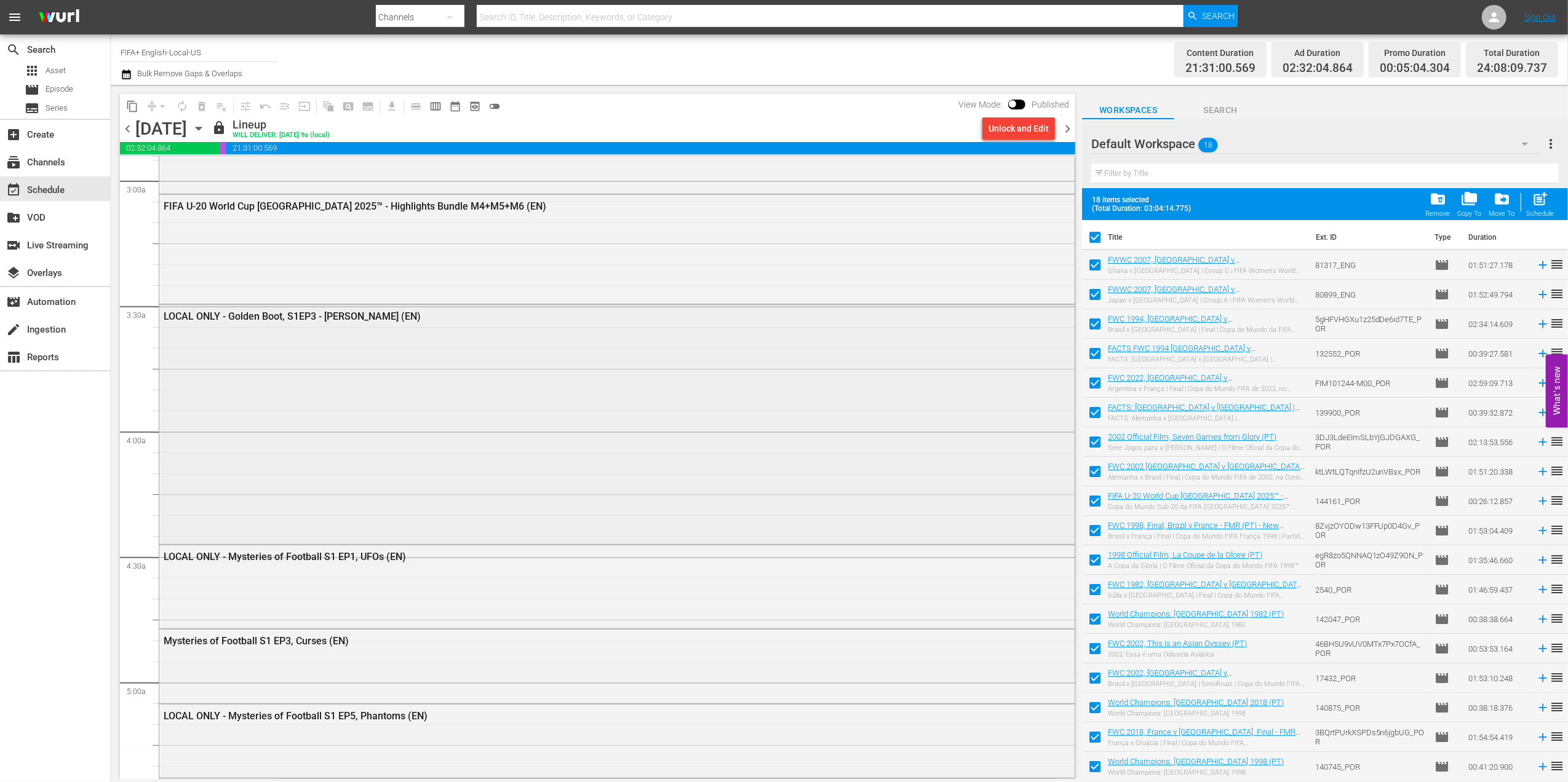
checkbox input "false"
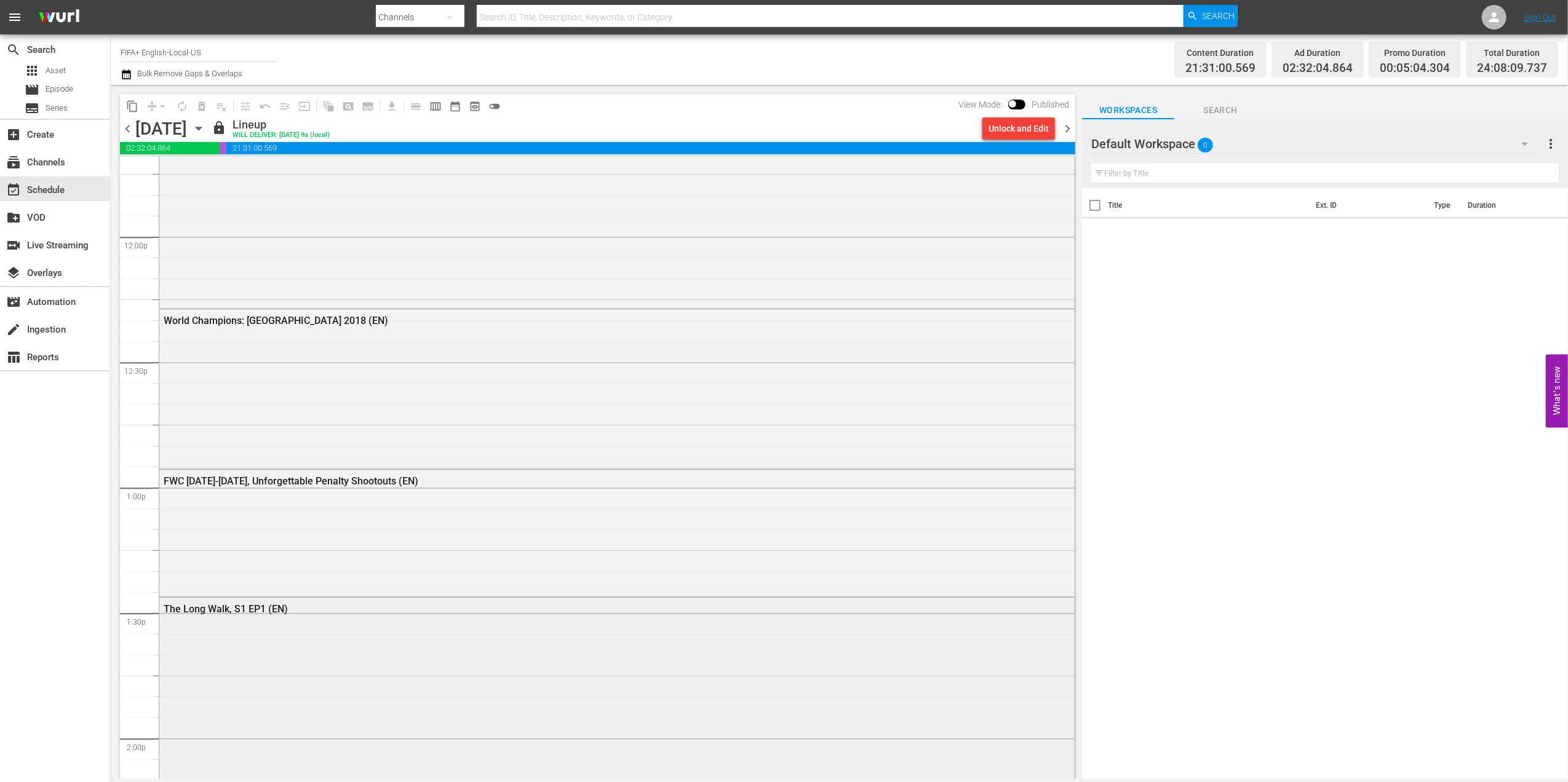
scroll to position [2931, 0]
click at [68, 88] on span "Episode" at bounding box center [59, 88] width 27 height 12
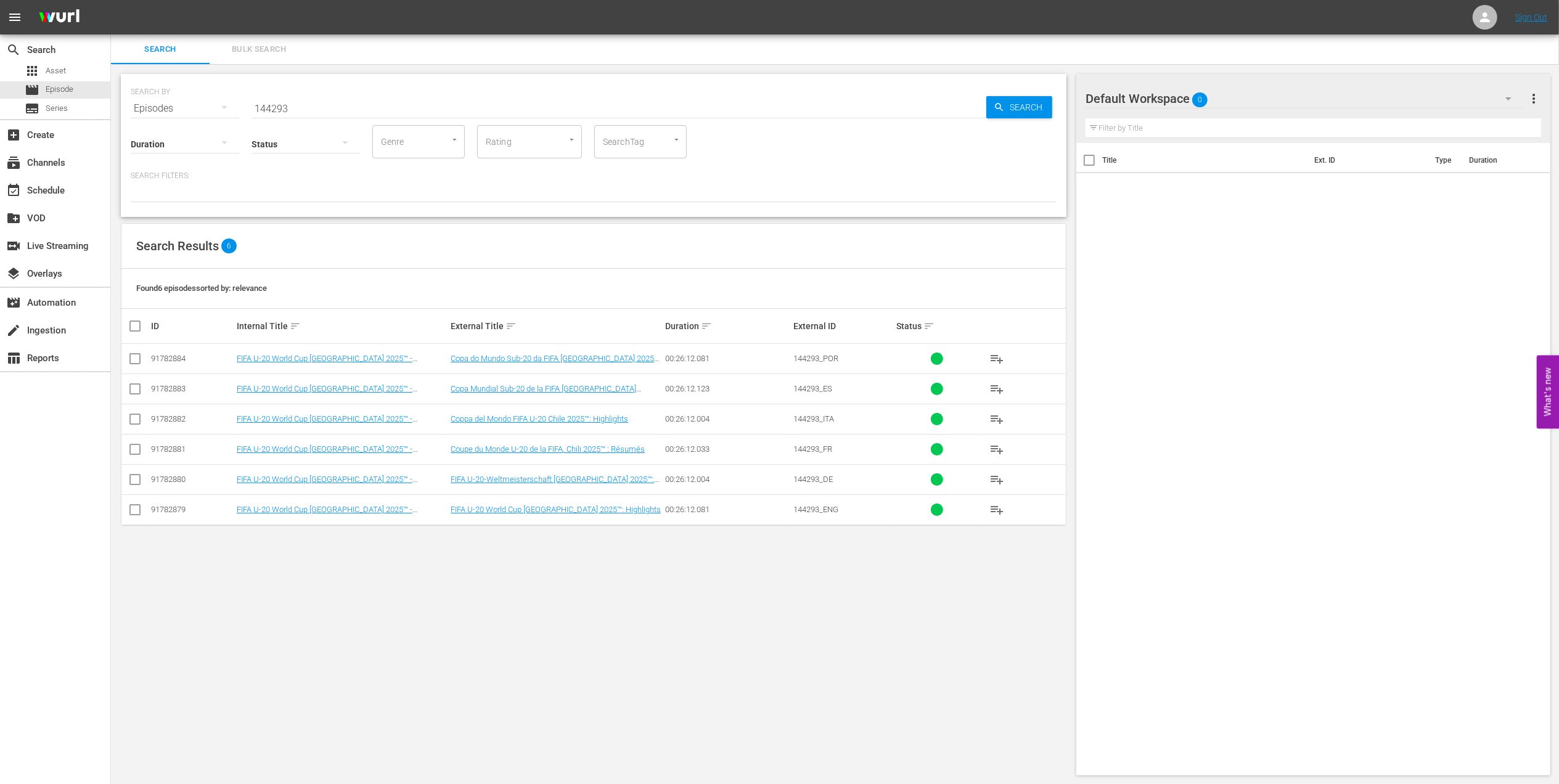
click at [133, 511] on input "checkbox" at bounding box center [135, 512] width 15 height 15
checkbox input "true"
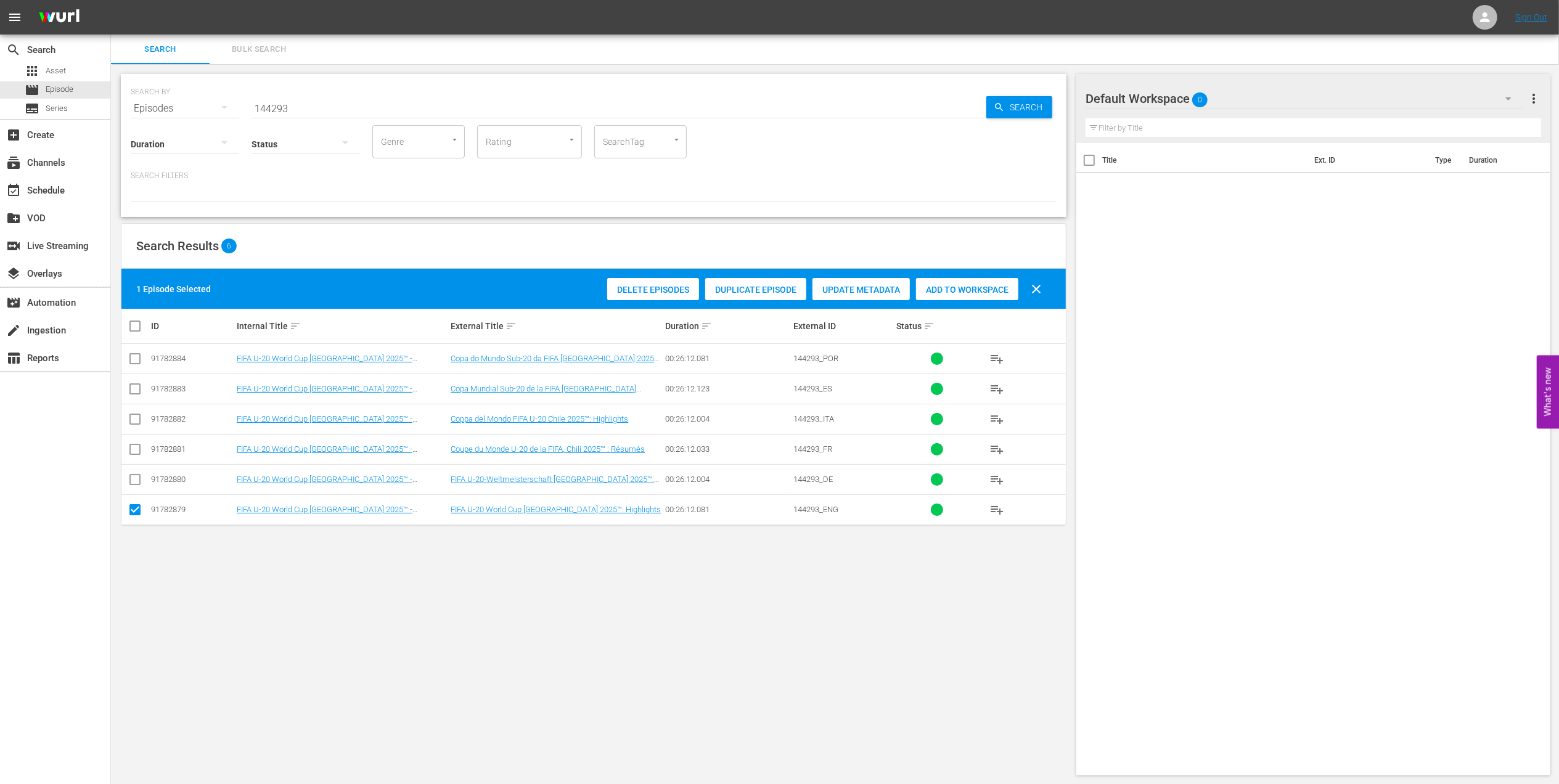
click at [963, 291] on span "Add to Workspace" at bounding box center [966, 290] width 102 height 10
click at [65, 193] on div "event_available Schedule" at bounding box center [34, 188] width 69 height 11
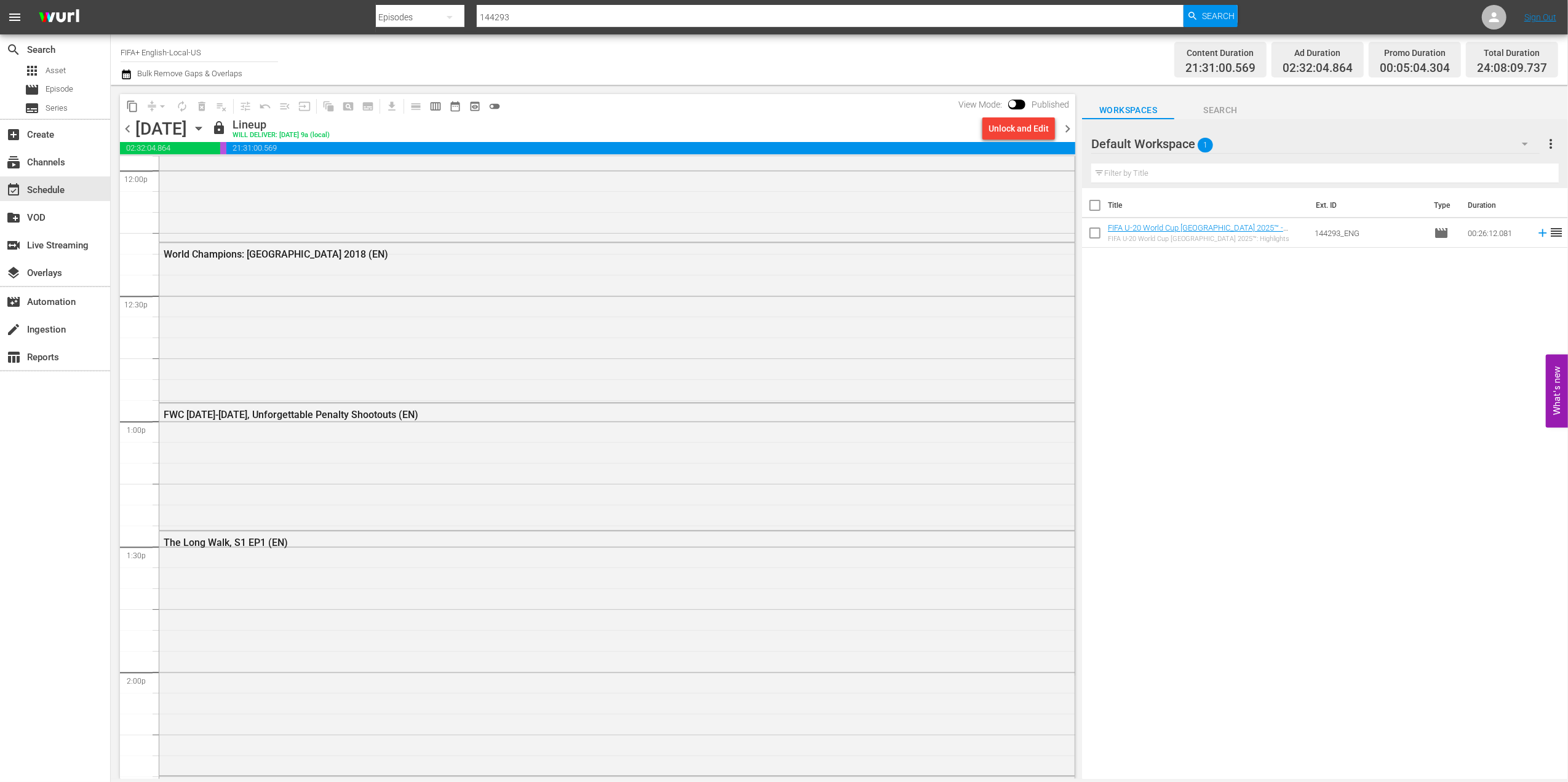
scroll to position [3173, 0]
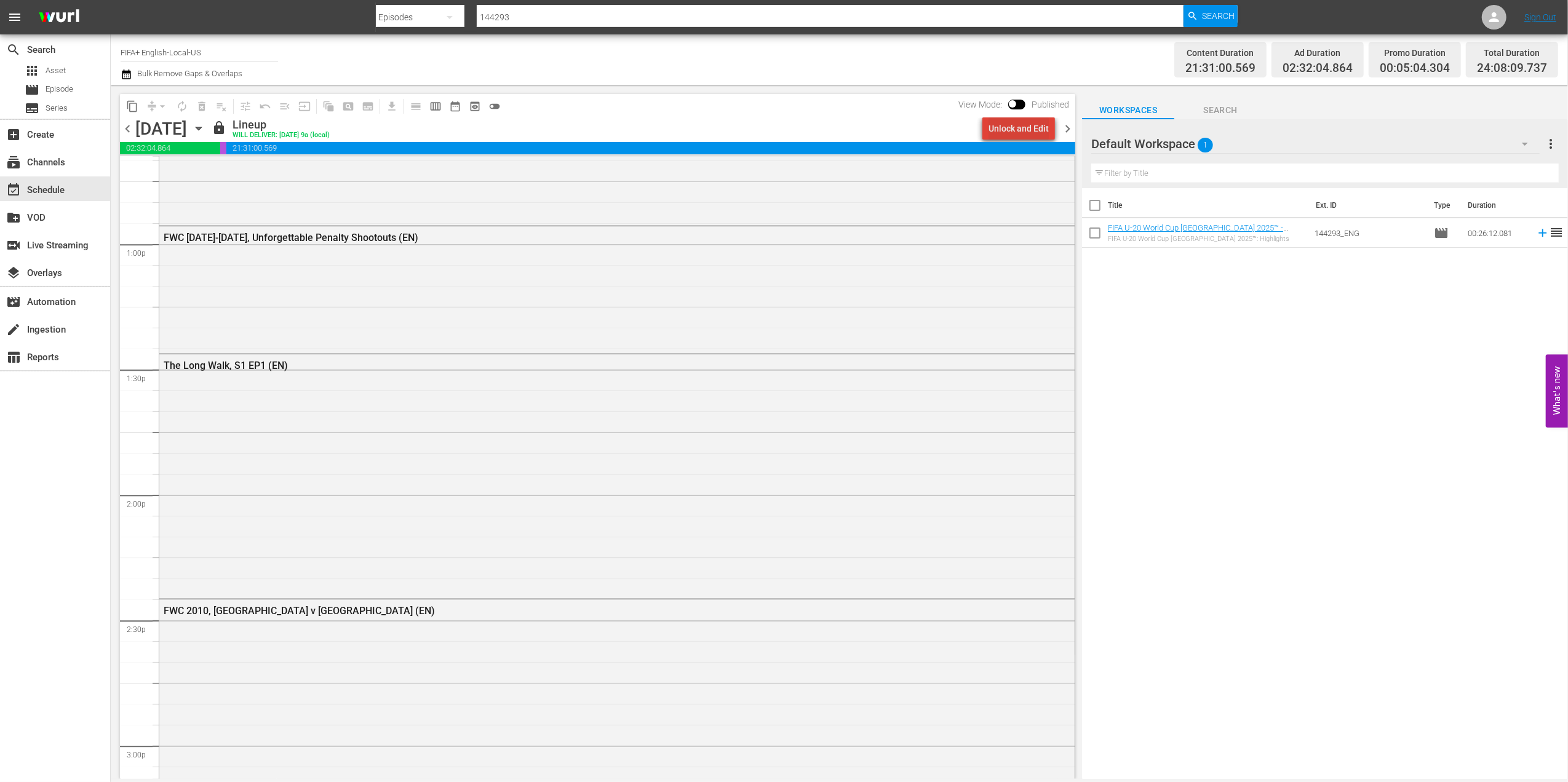
click at [1027, 131] on div "Unlock and Edit" at bounding box center [1018, 128] width 60 height 22
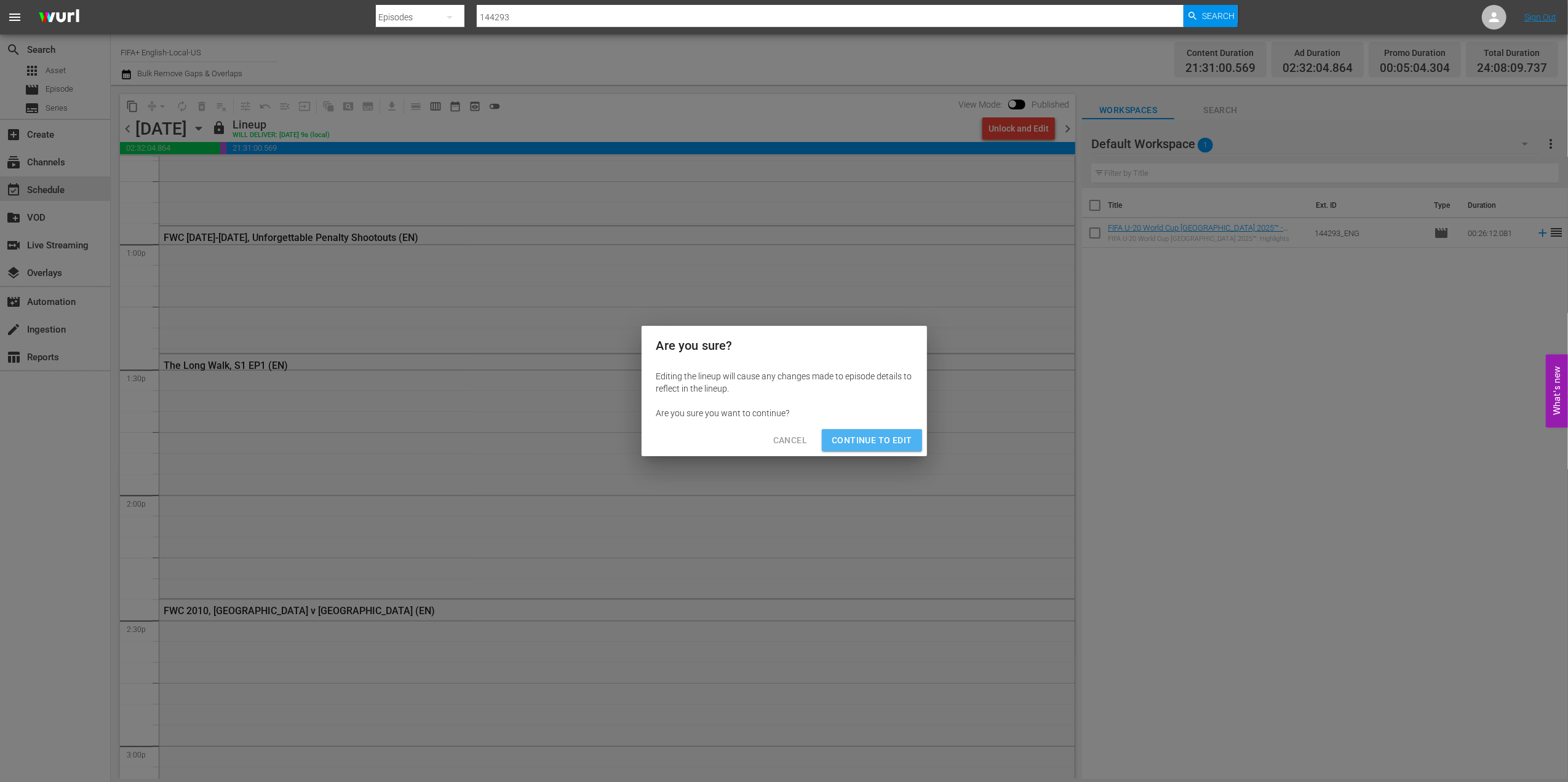
click at [888, 438] on span "Continue to Edit" at bounding box center [871, 441] width 80 height 16
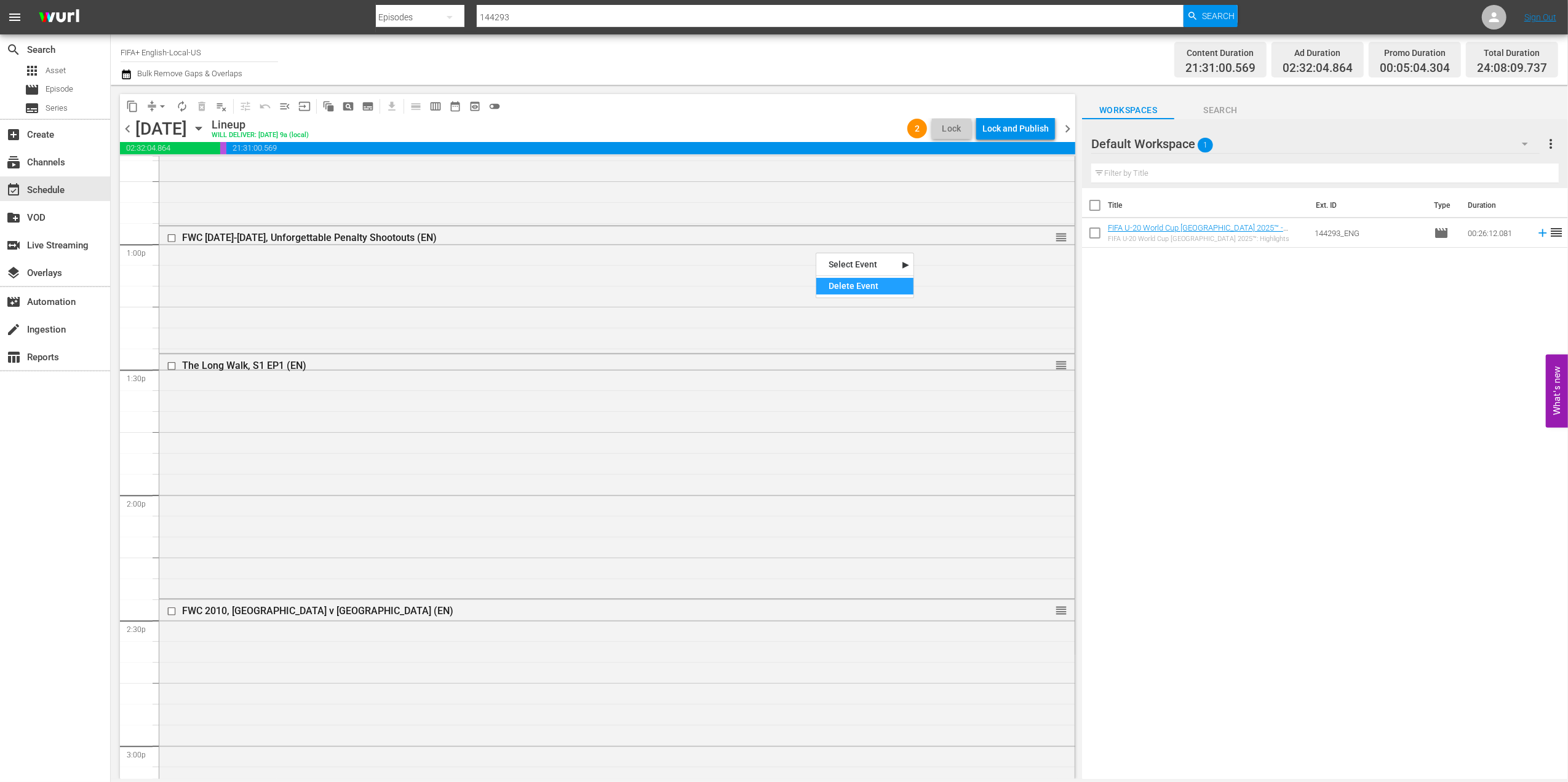
click at [881, 282] on div "Delete Event" at bounding box center [864, 286] width 97 height 17
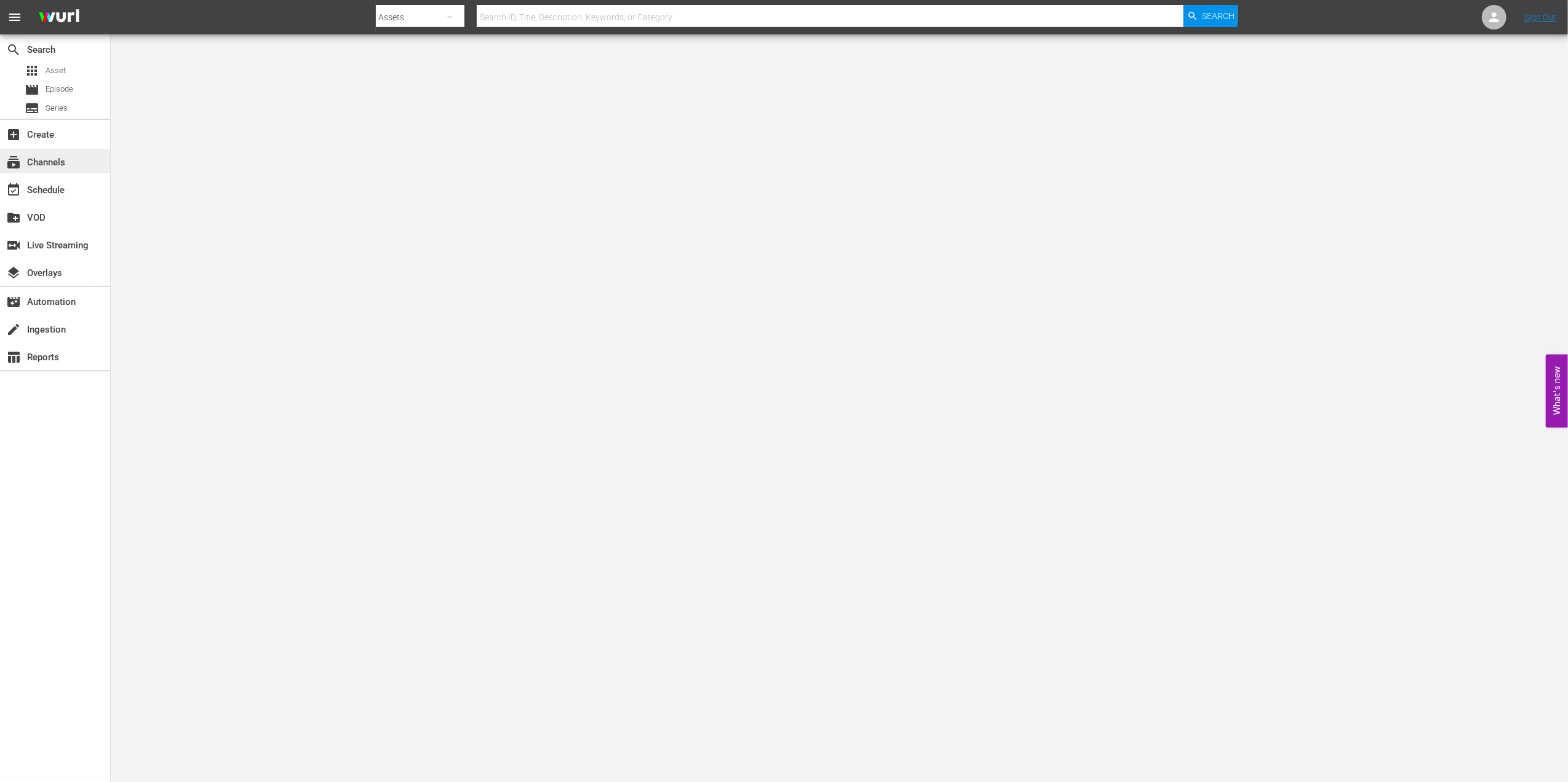
click at [59, 158] on div "subscriptions Channels" at bounding box center [34, 160] width 69 height 11
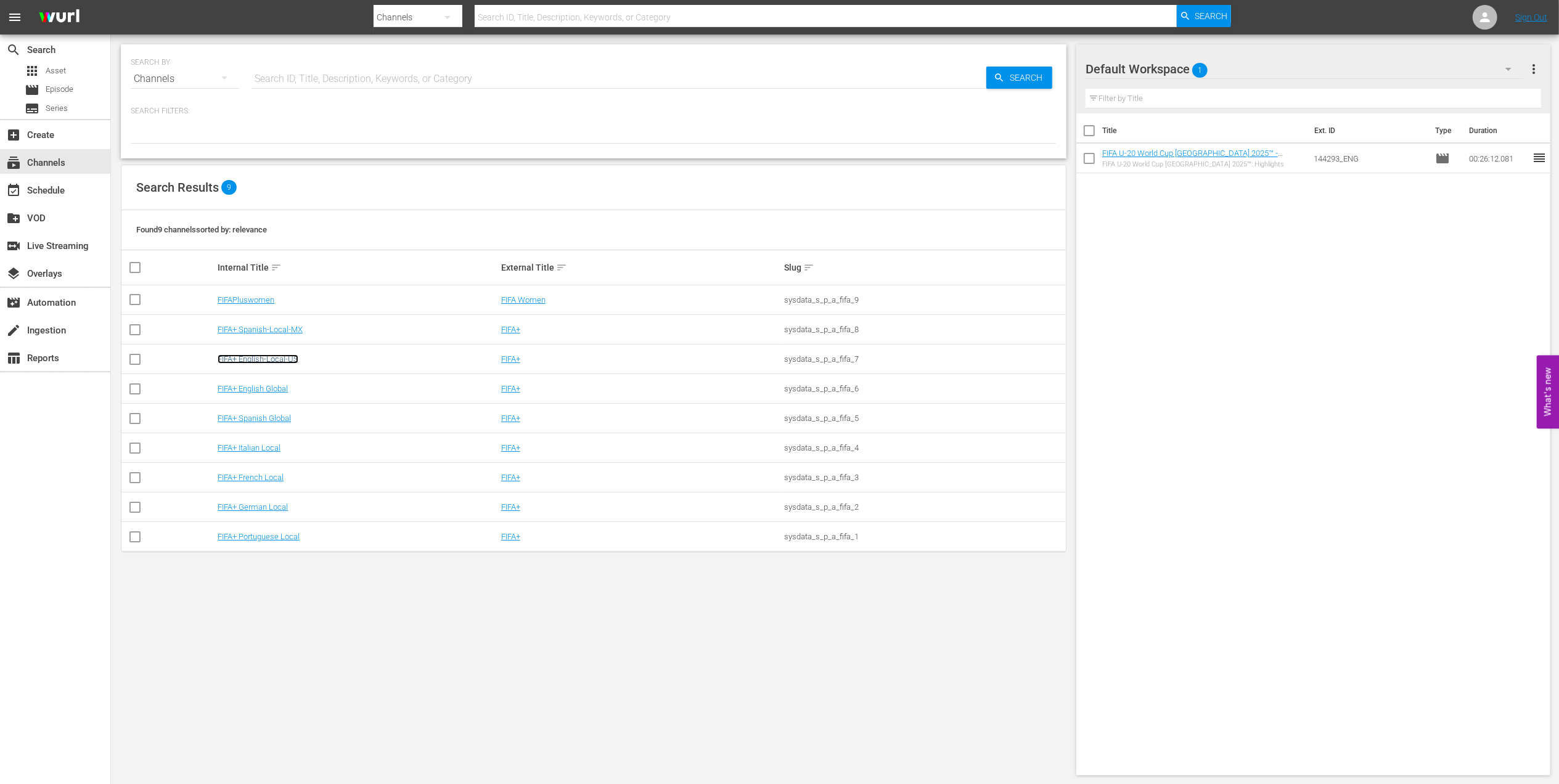
click at [284, 361] on link "FIFA+ English-Local-US" at bounding box center [258, 359] width 80 height 9
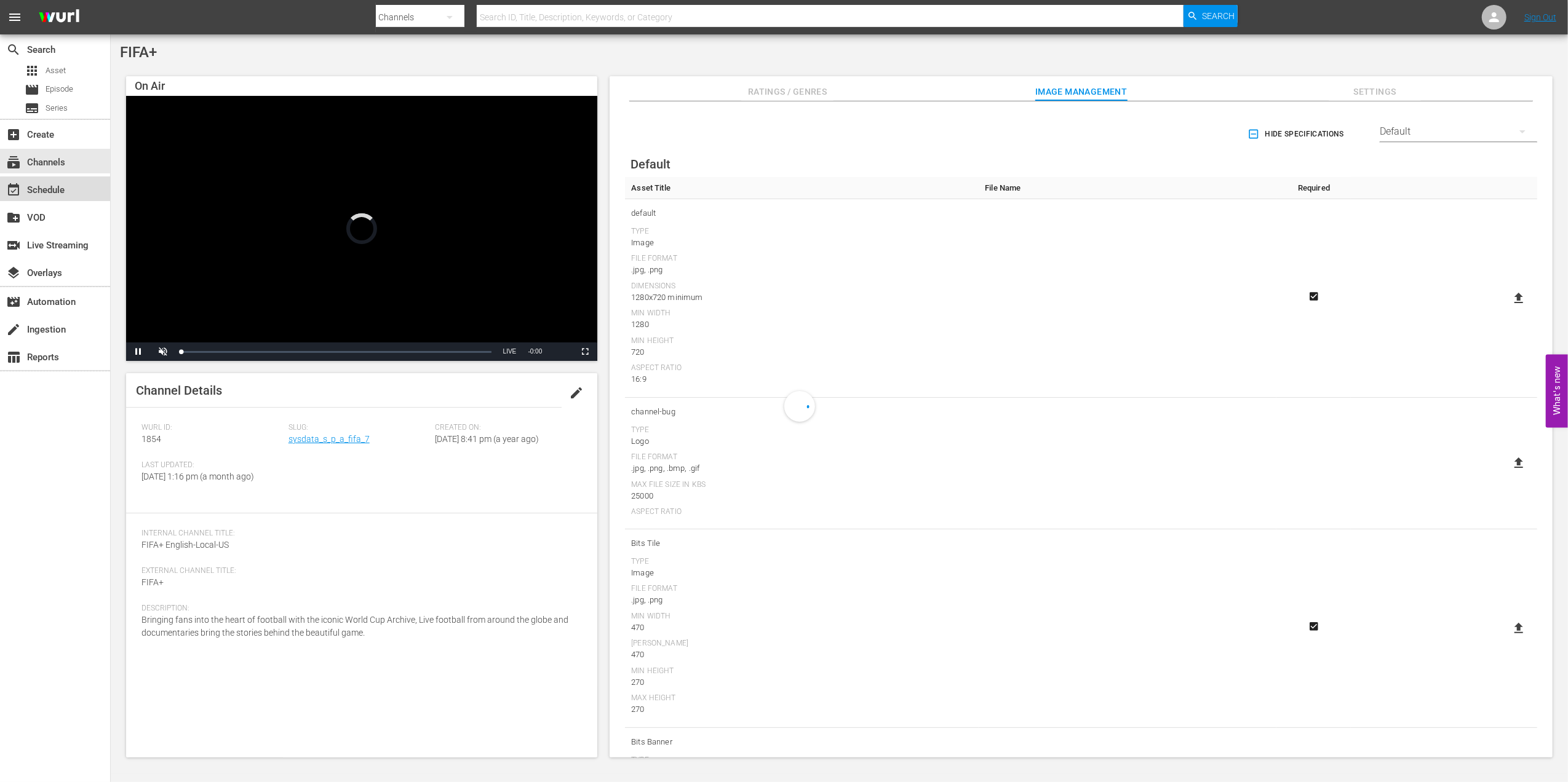
click at [69, 195] on div "event_available Schedule" at bounding box center [55, 188] width 110 height 25
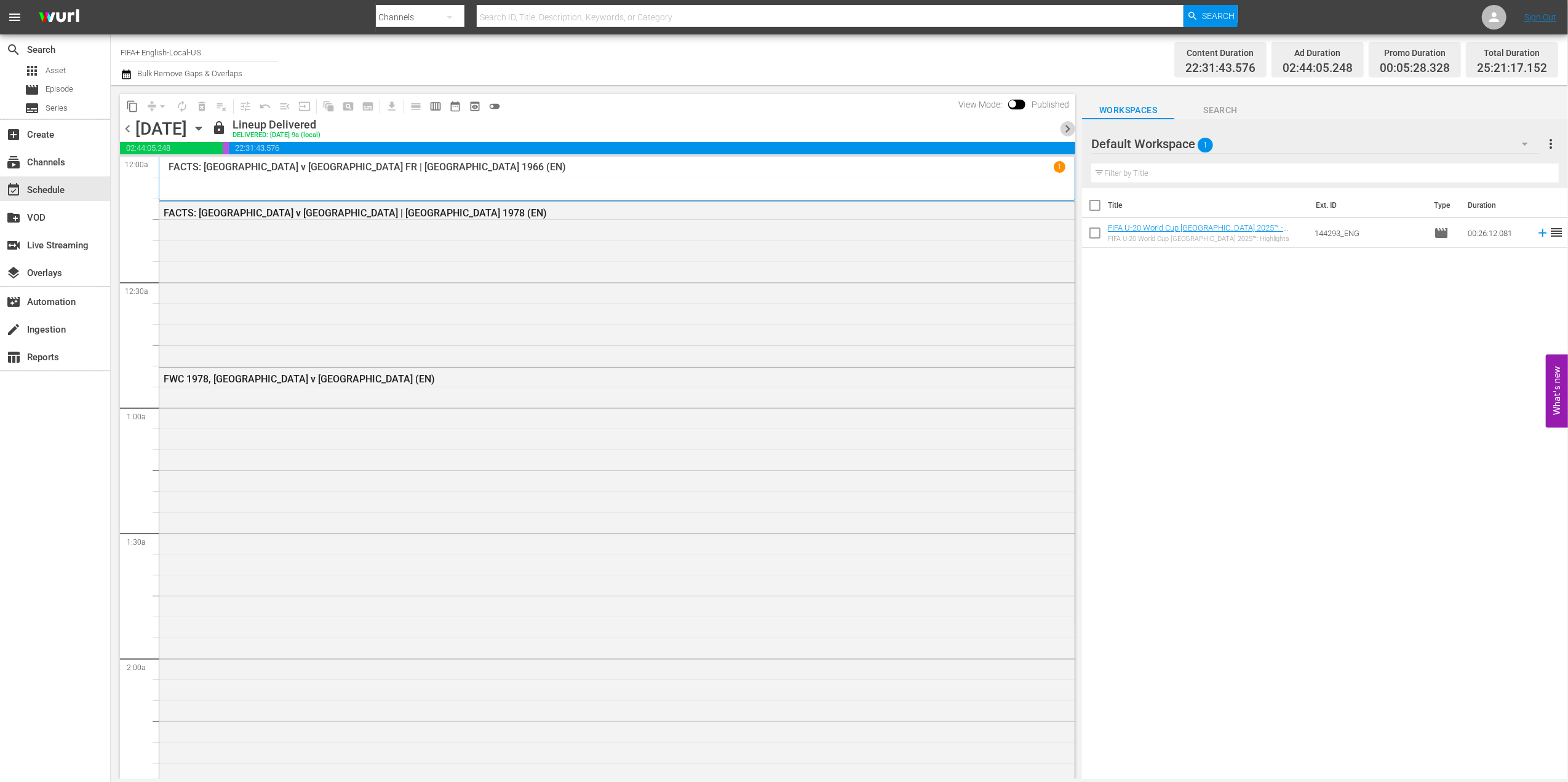
click at [1071, 131] on span "chevron_right" at bounding box center [1067, 128] width 16 height 16
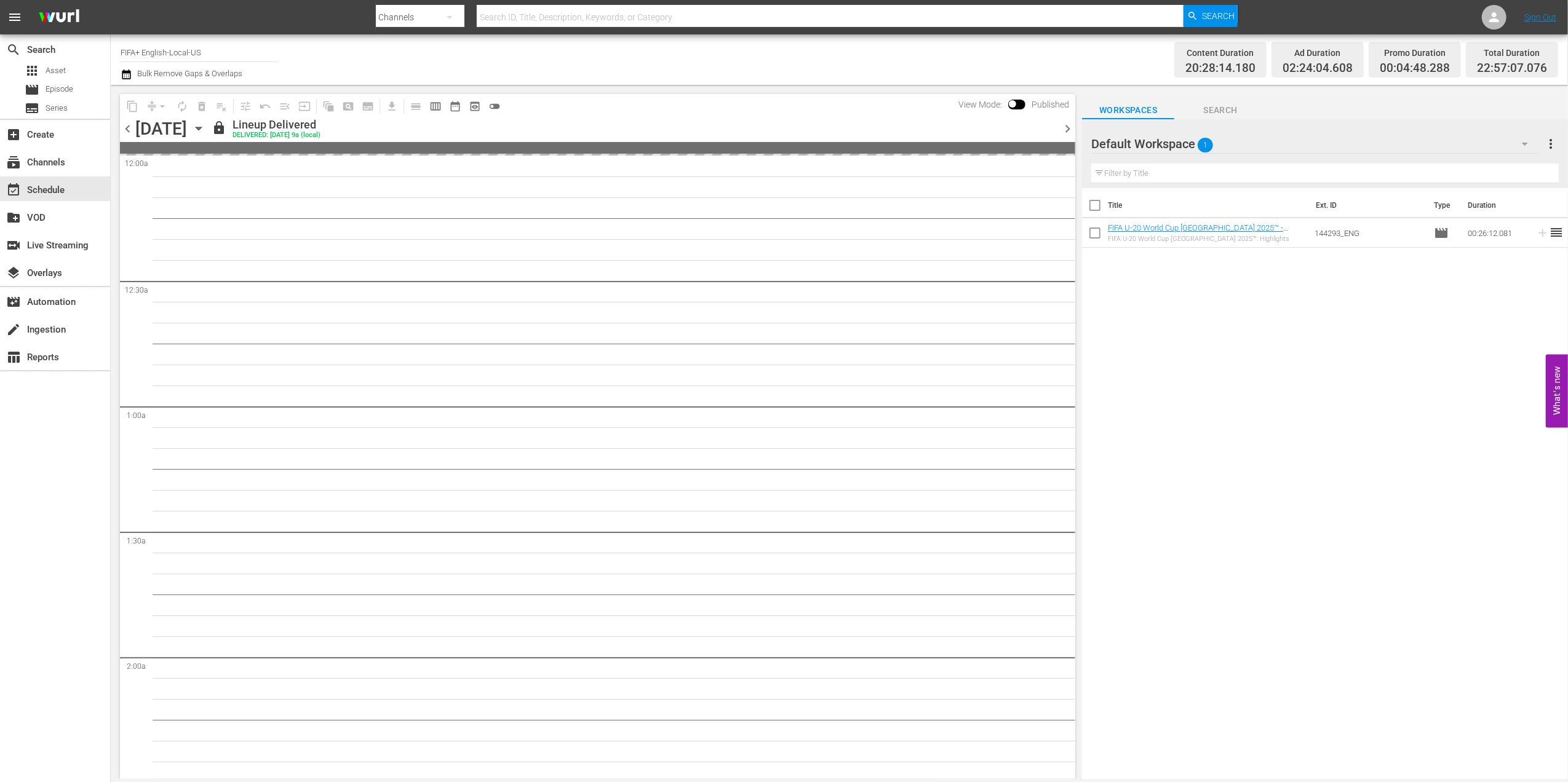
click at [1071, 131] on span "chevron_right" at bounding box center [1067, 128] width 16 height 16
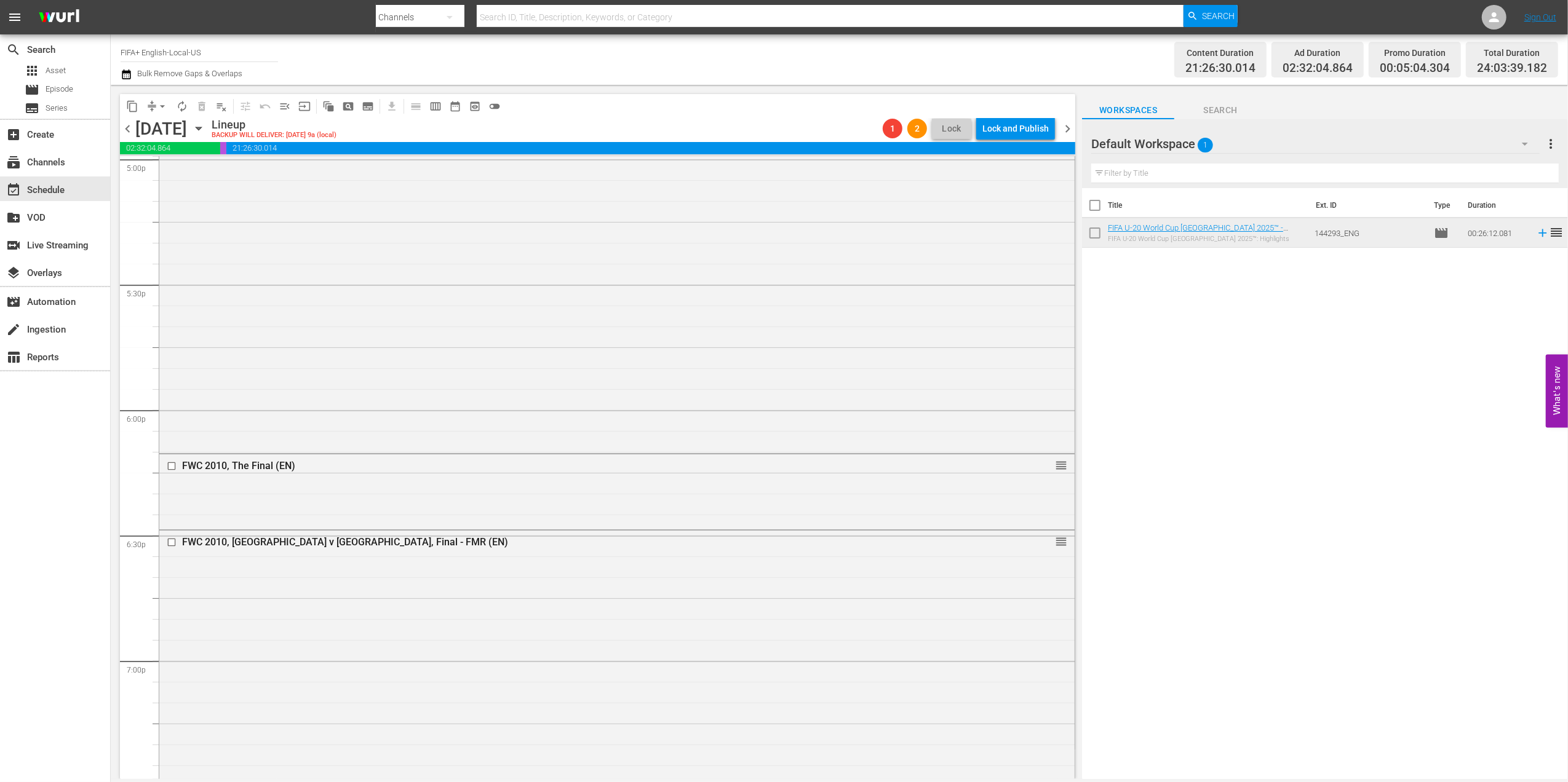
scroll to position [4367, 0]
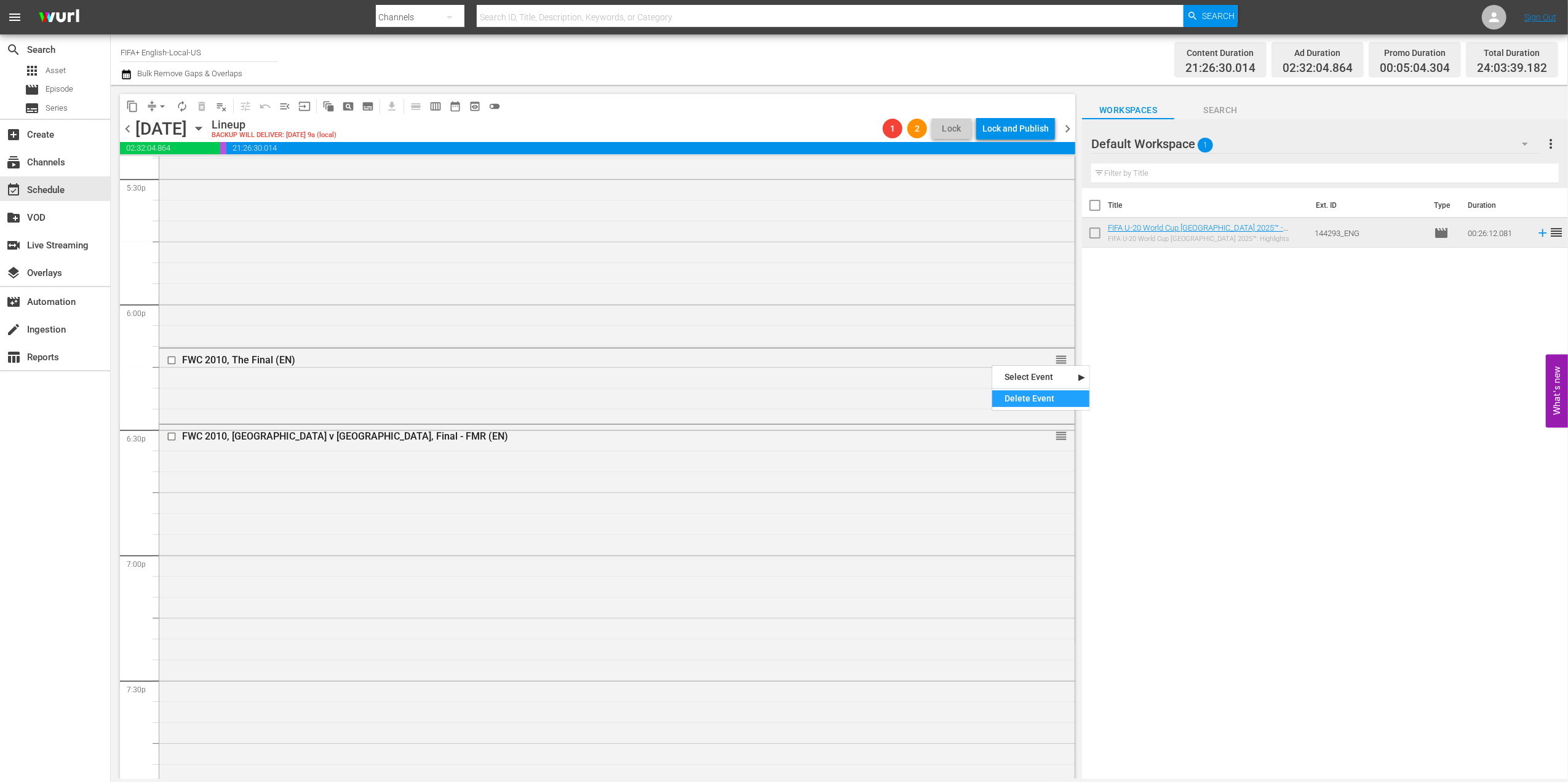
click at [1035, 397] on div "Delete Event" at bounding box center [1040, 398] width 97 height 17
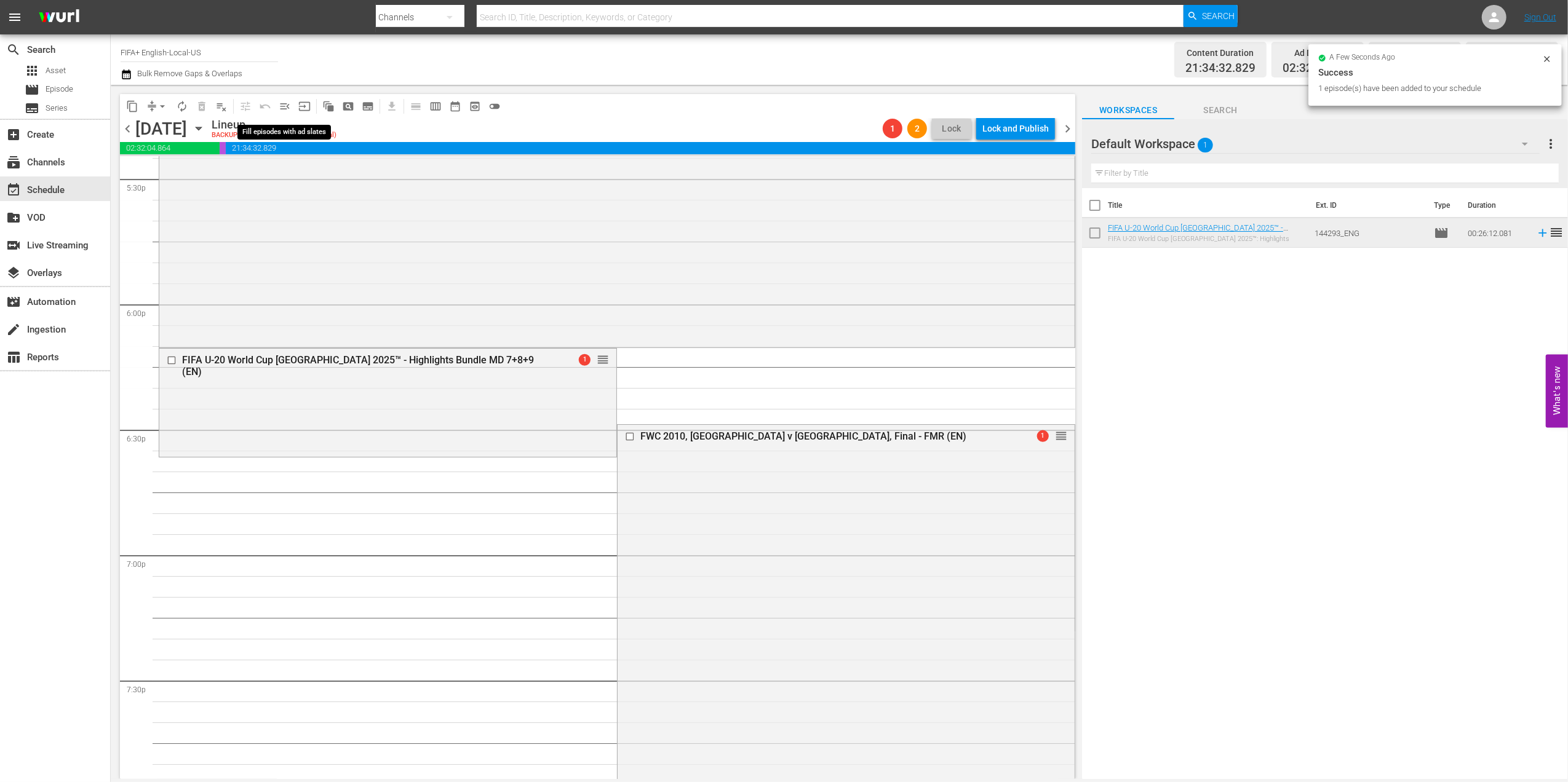
click at [286, 107] on span "menu_open" at bounding box center [284, 106] width 12 height 12
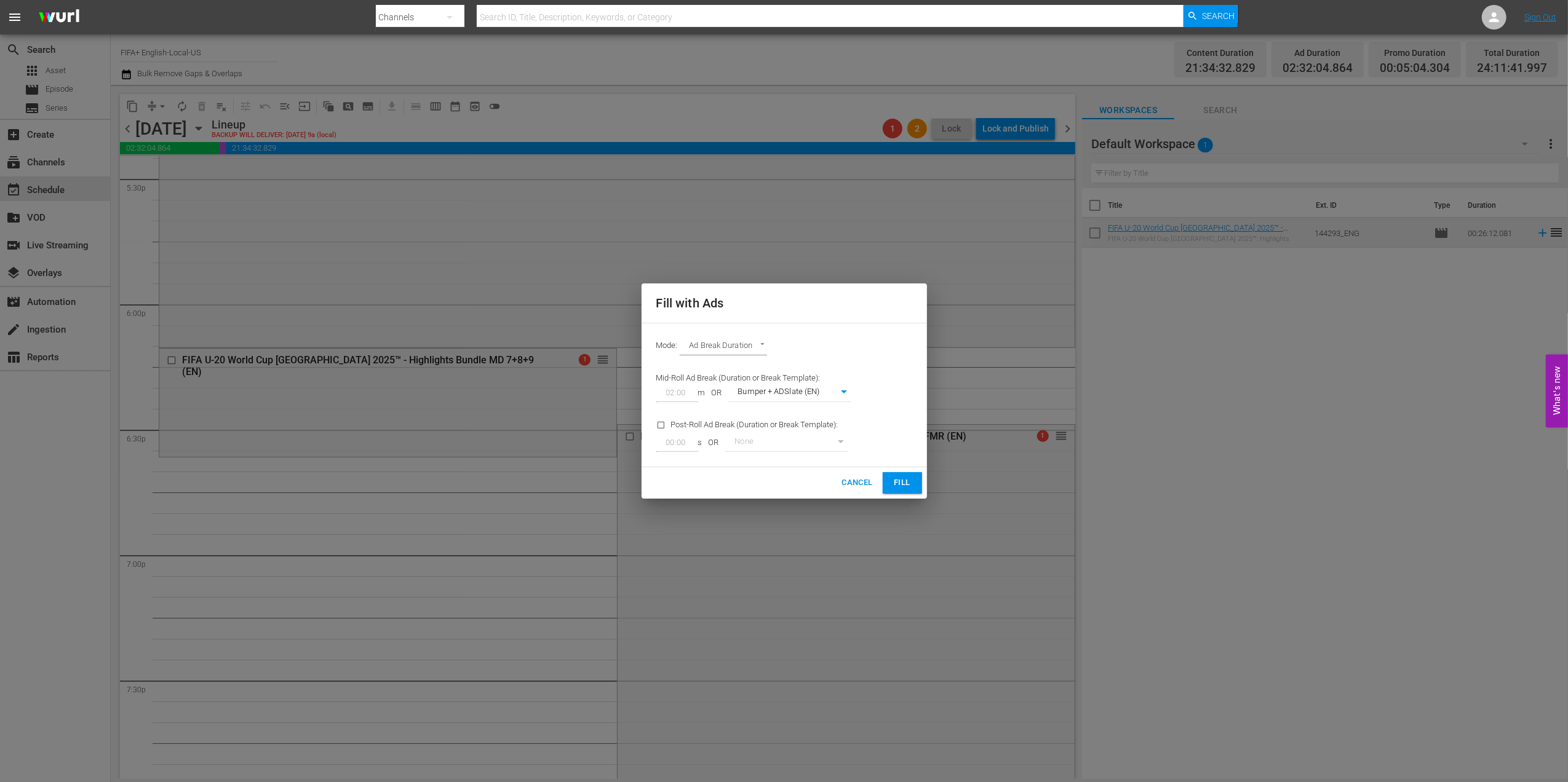
click at [894, 484] on span "Fill" at bounding box center [902, 483] width 20 height 14
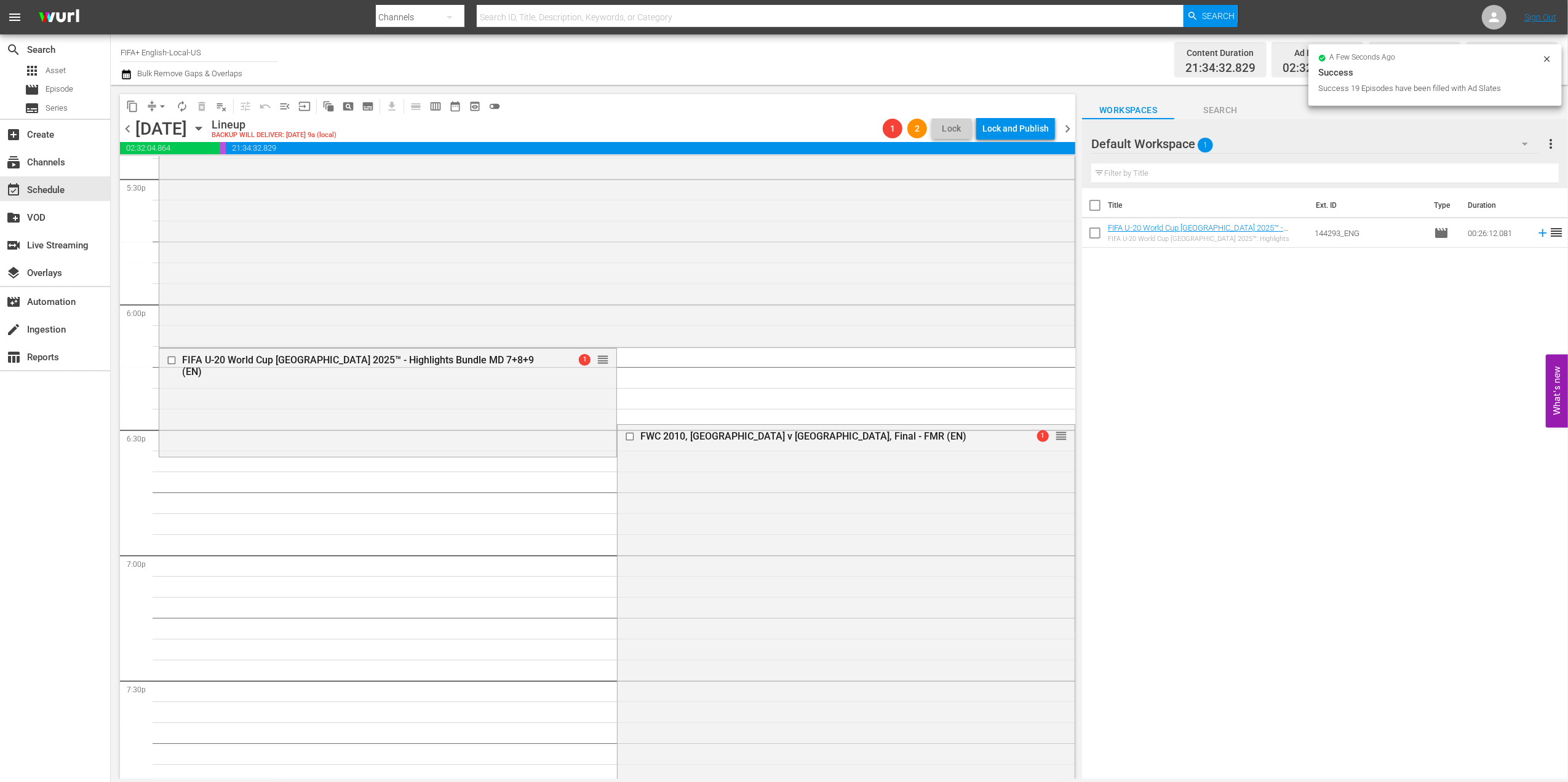
click at [158, 112] on span "arrow_drop_down" at bounding box center [162, 106] width 12 height 12
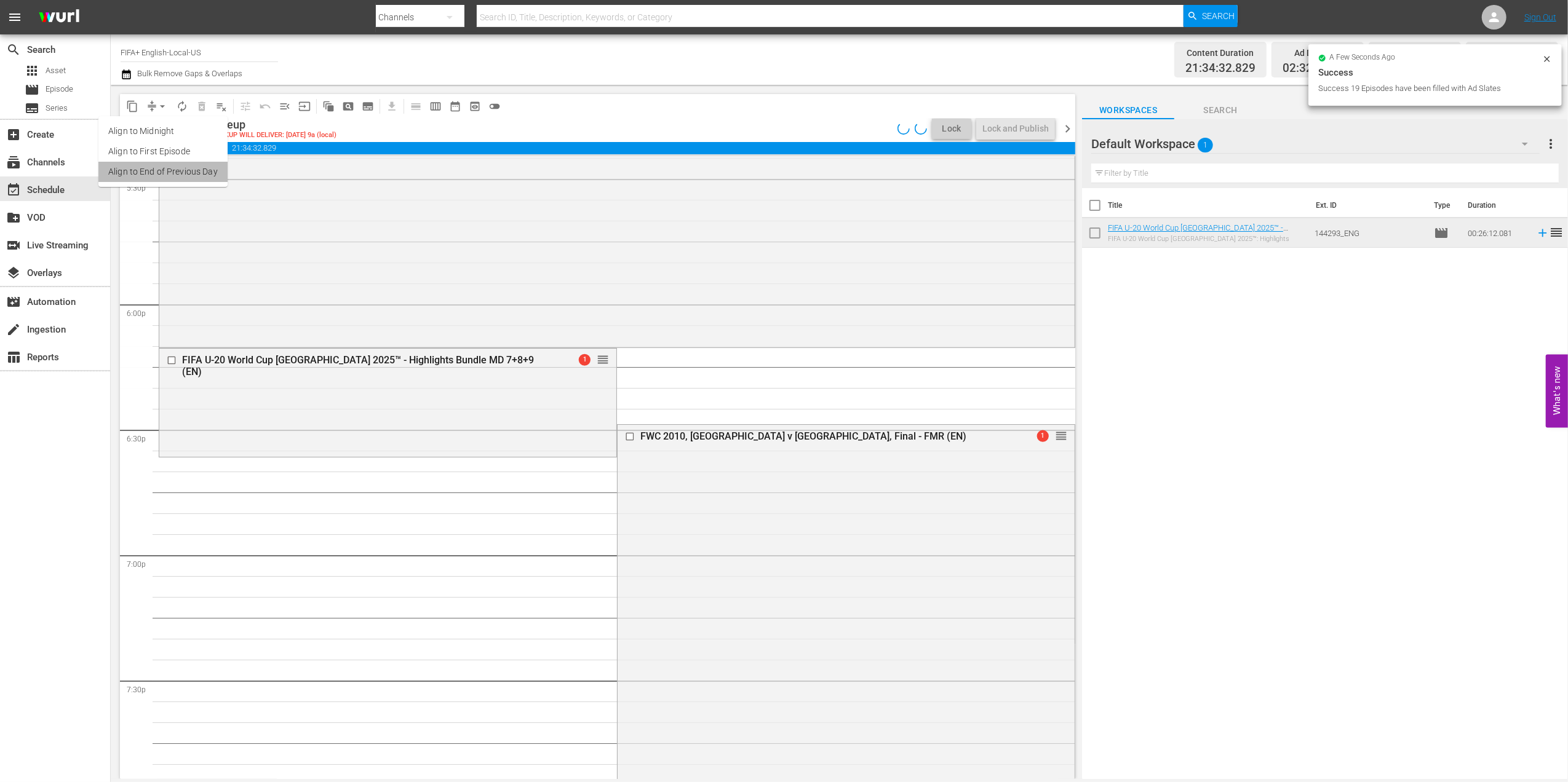
click at [176, 167] on li "Align to End of Previous Day" at bounding box center [163, 172] width 129 height 21
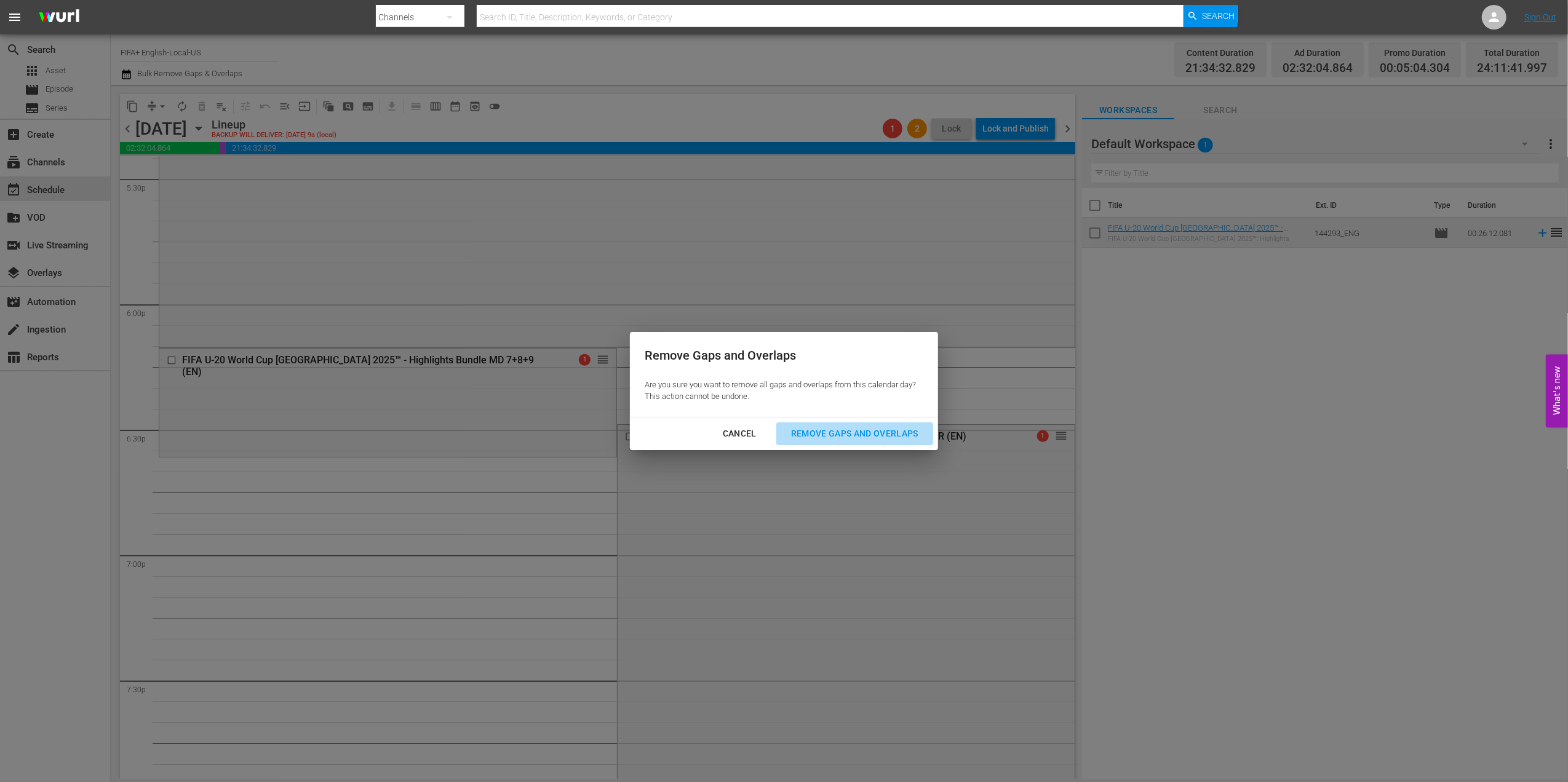
click at [839, 433] on div "Remove Gaps and Overlaps" at bounding box center [854, 433] width 147 height 16
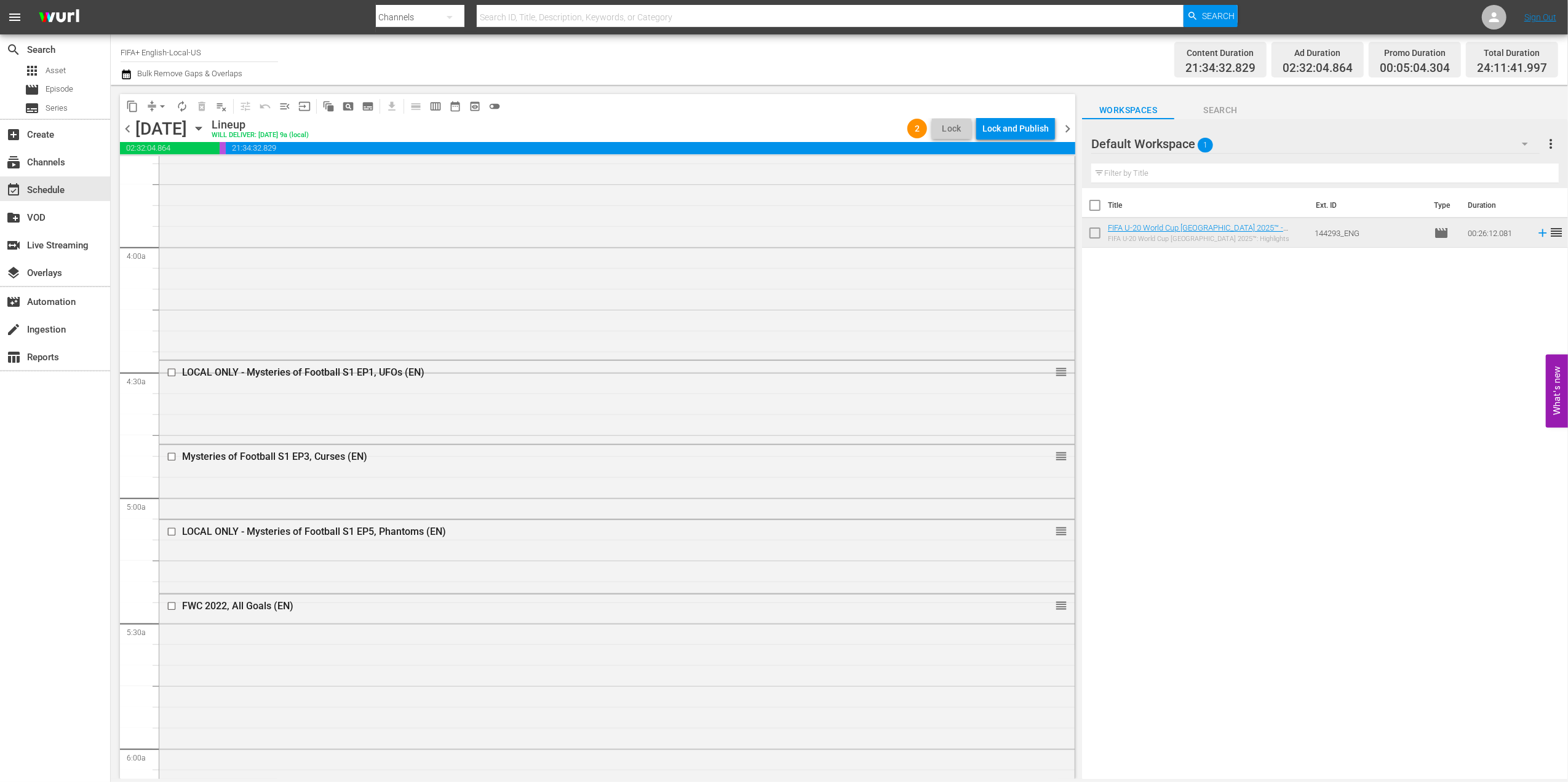
scroll to position [0, 0]
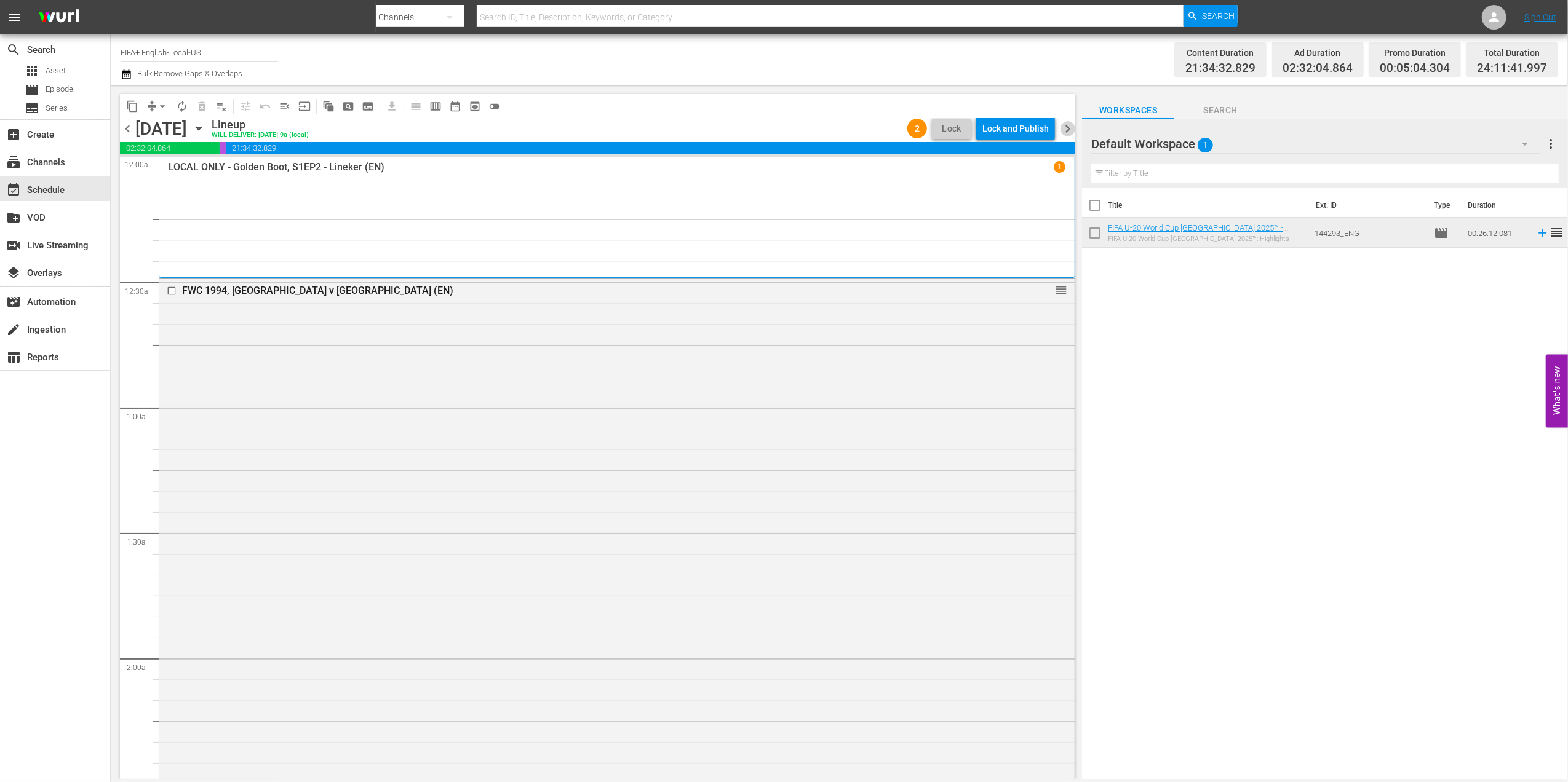
click at [1066, 123] on span "chevron_right" at bounding box center [1067, 128] width 16 height 16
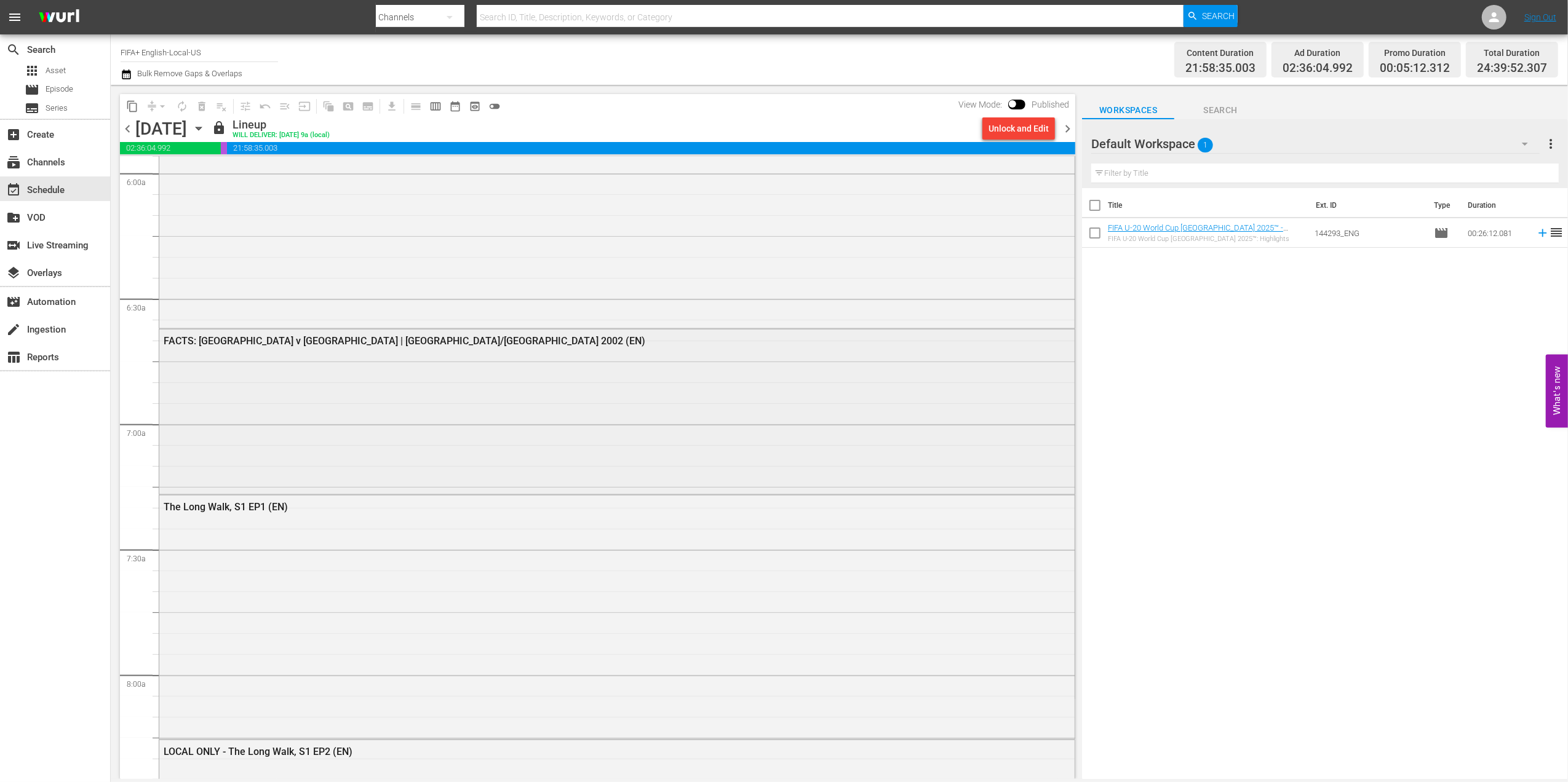
scroll to position [1478, 0]
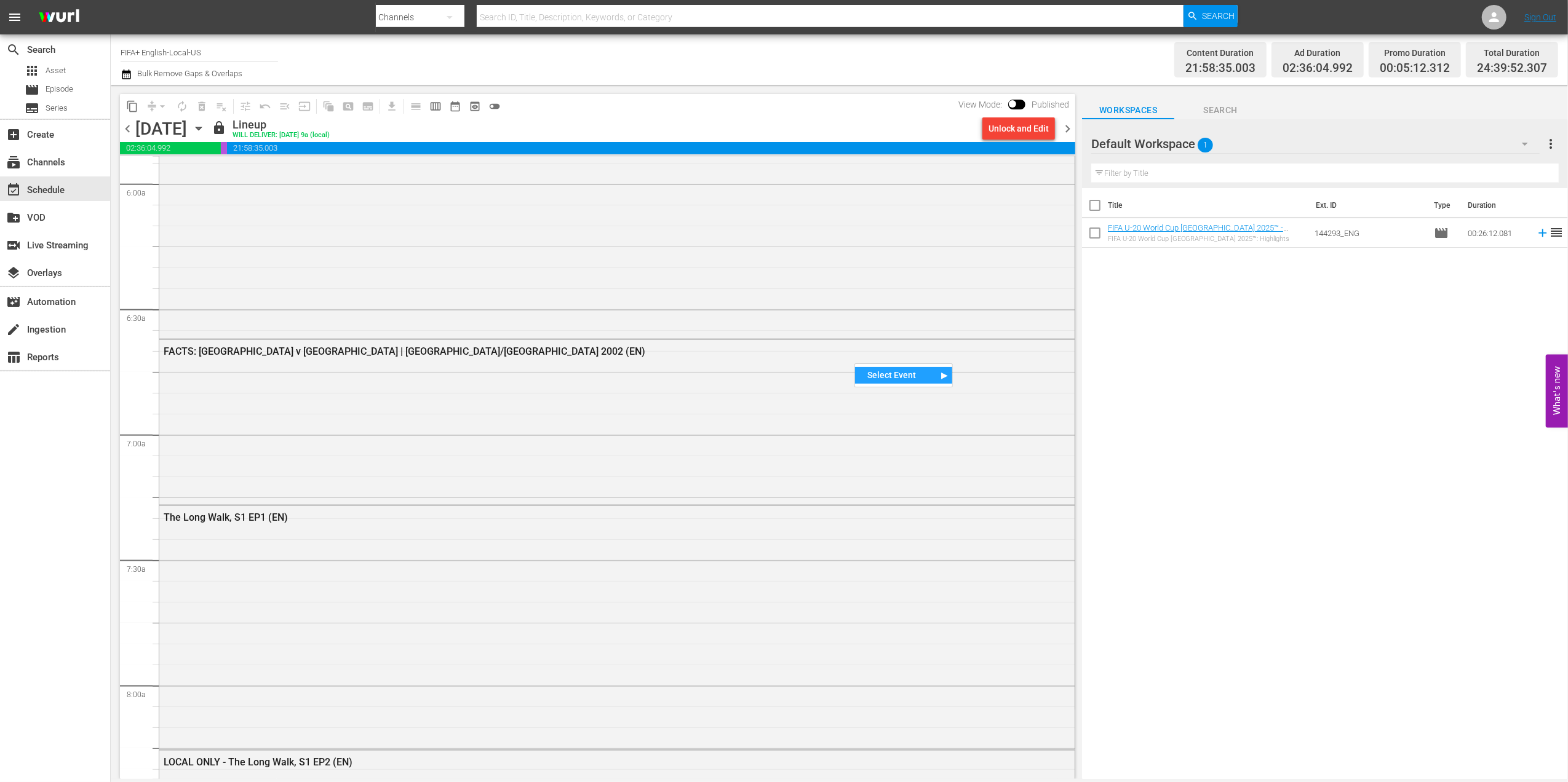
click at [889, 370] on div "Select Event" at bounding box center [903, 375] width 97 height 17
click at [1015, 129] on div "Unlock and Edit" at bounding box center [1018, 128] width 60 height 22
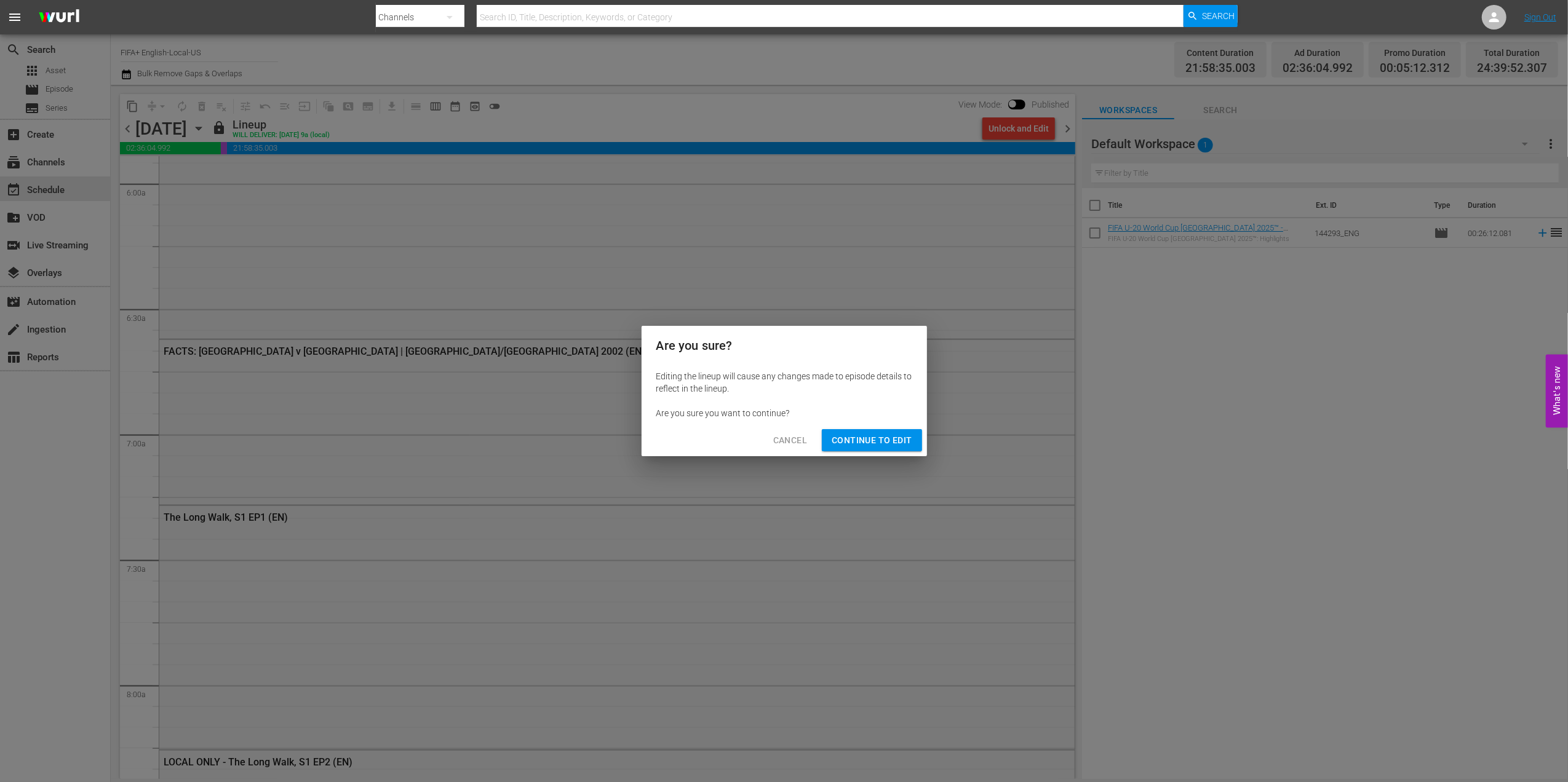
click at [865, 431] on button "Continue to Edit" at bounding box center [872, 441] width 99 height 23
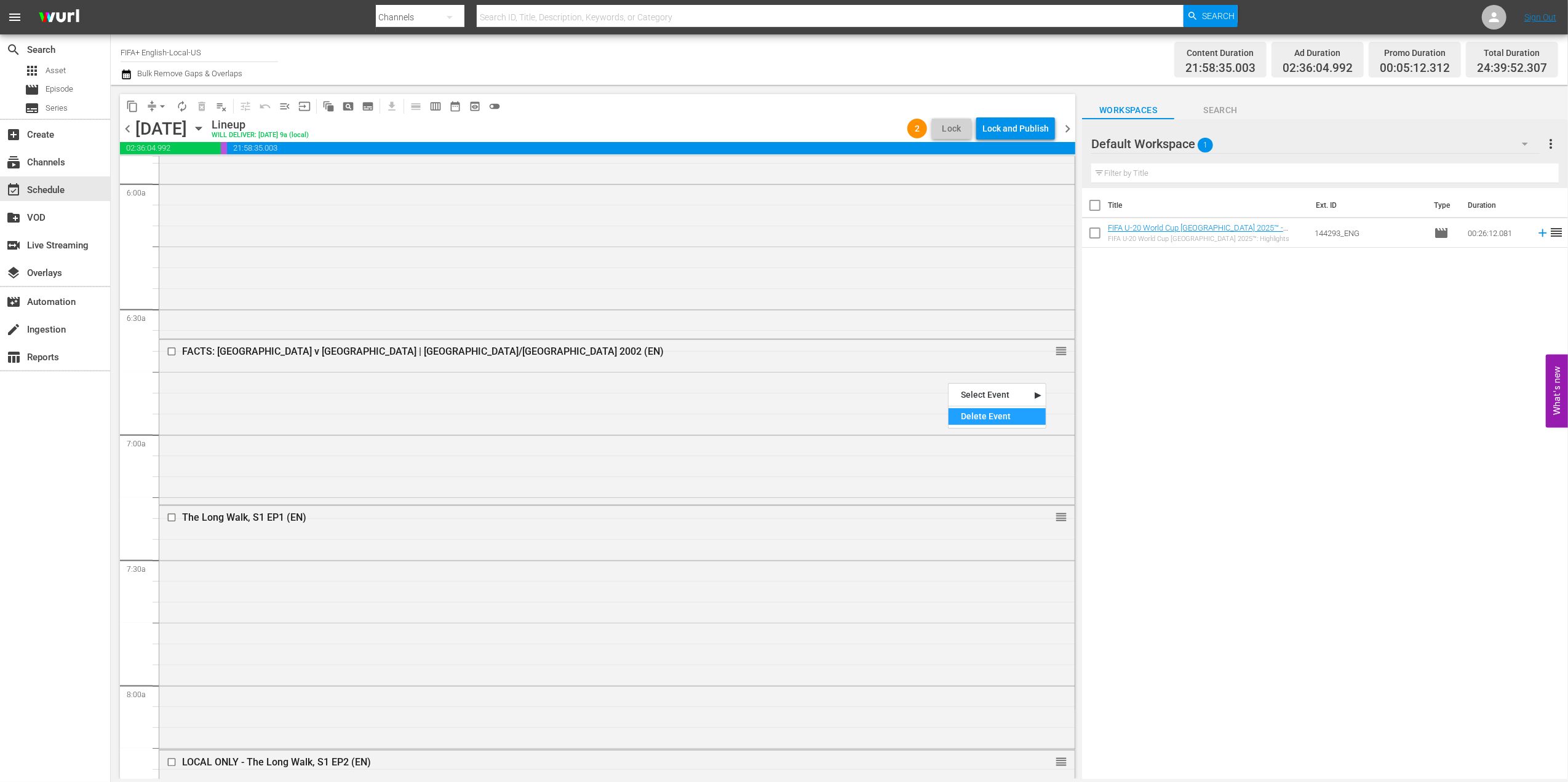
click at [985, 409] on div "Delete Event" at bounding box center [997, 417] width 97 height 17
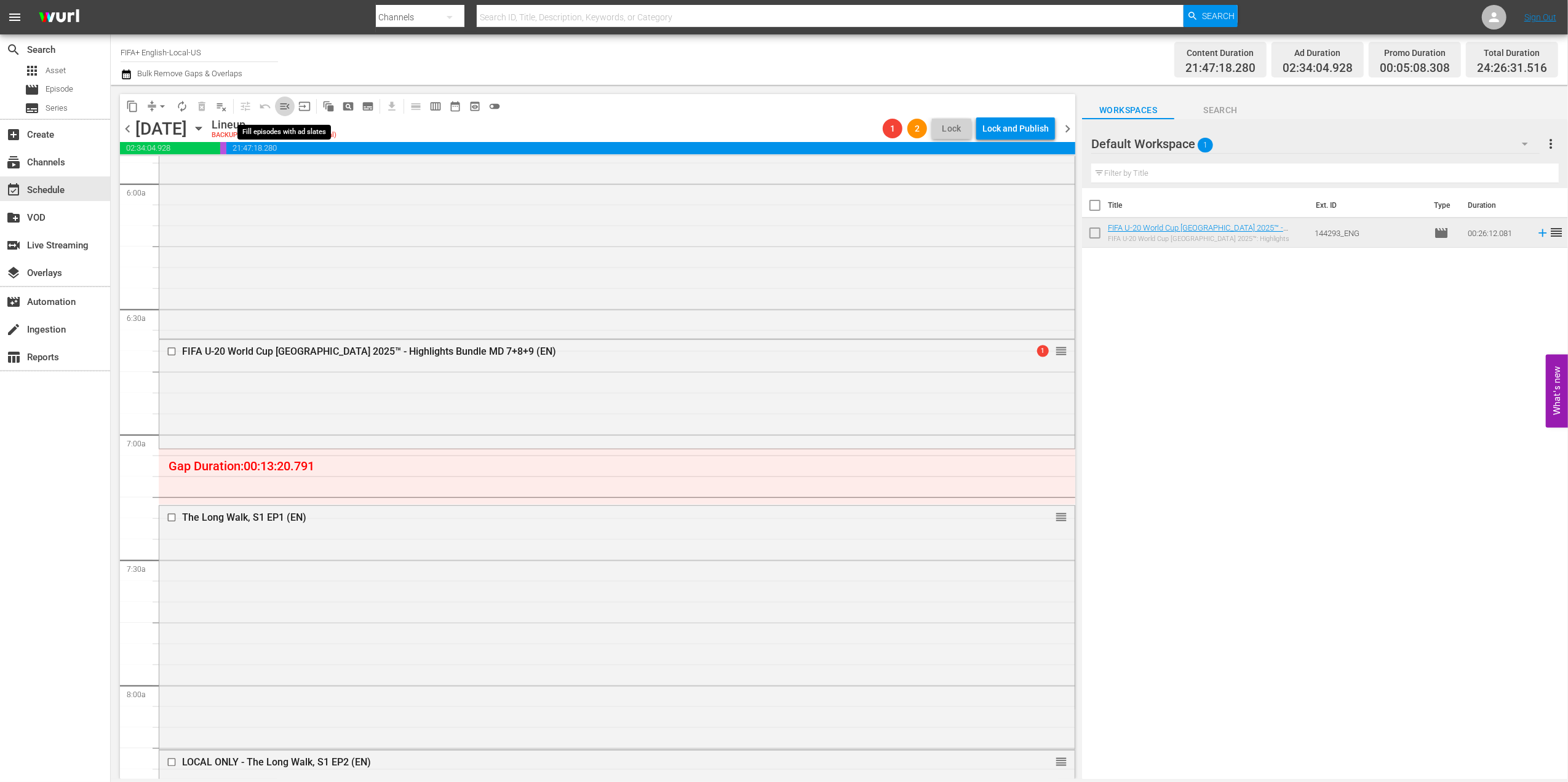
click at [291, 107] on button "menu_open" at bounding box center [284, 107] width 20 height 20
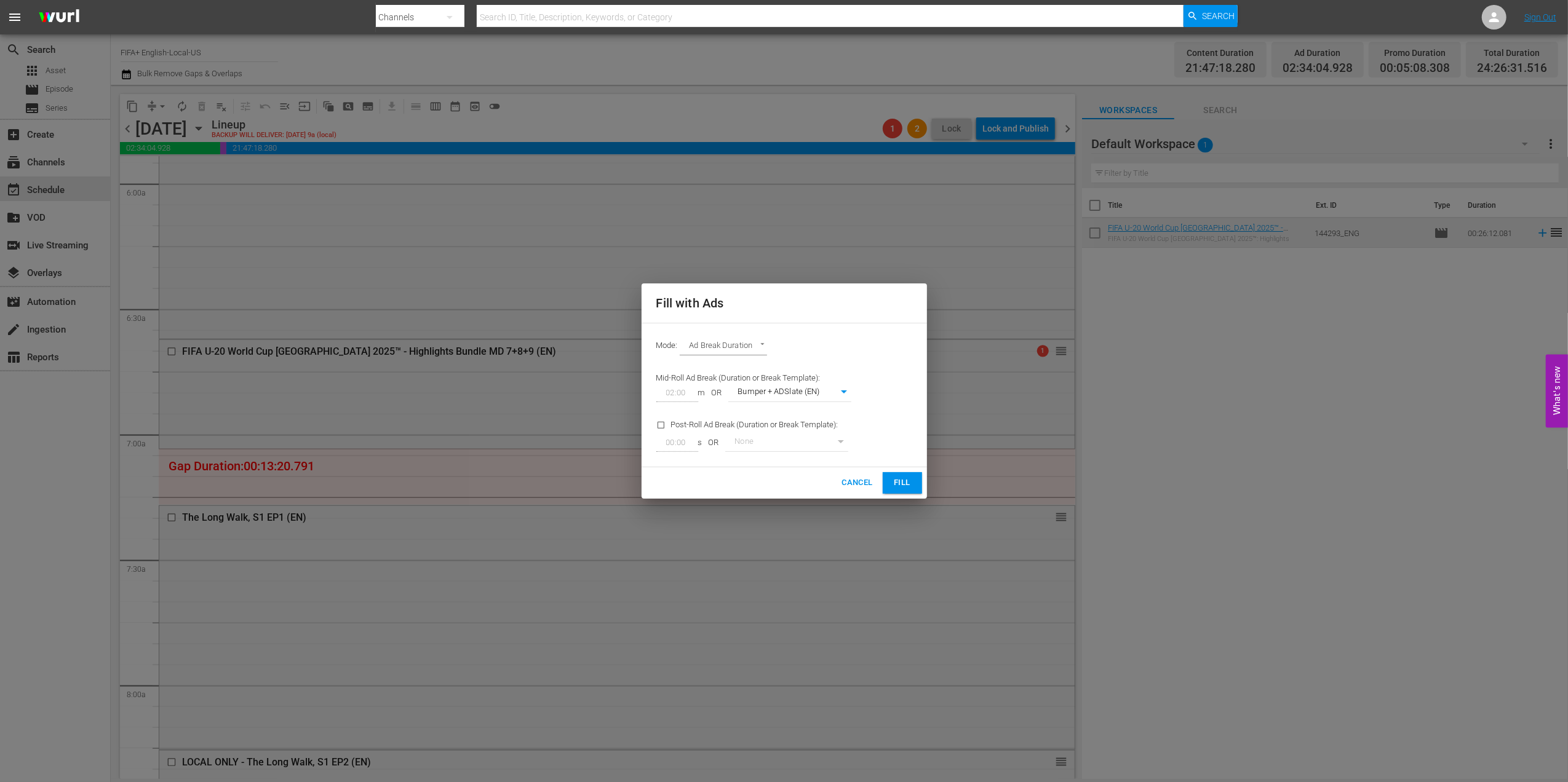
click at [898, 484] on span "Fill" at bounding box center [902, 483] width 20 height 14
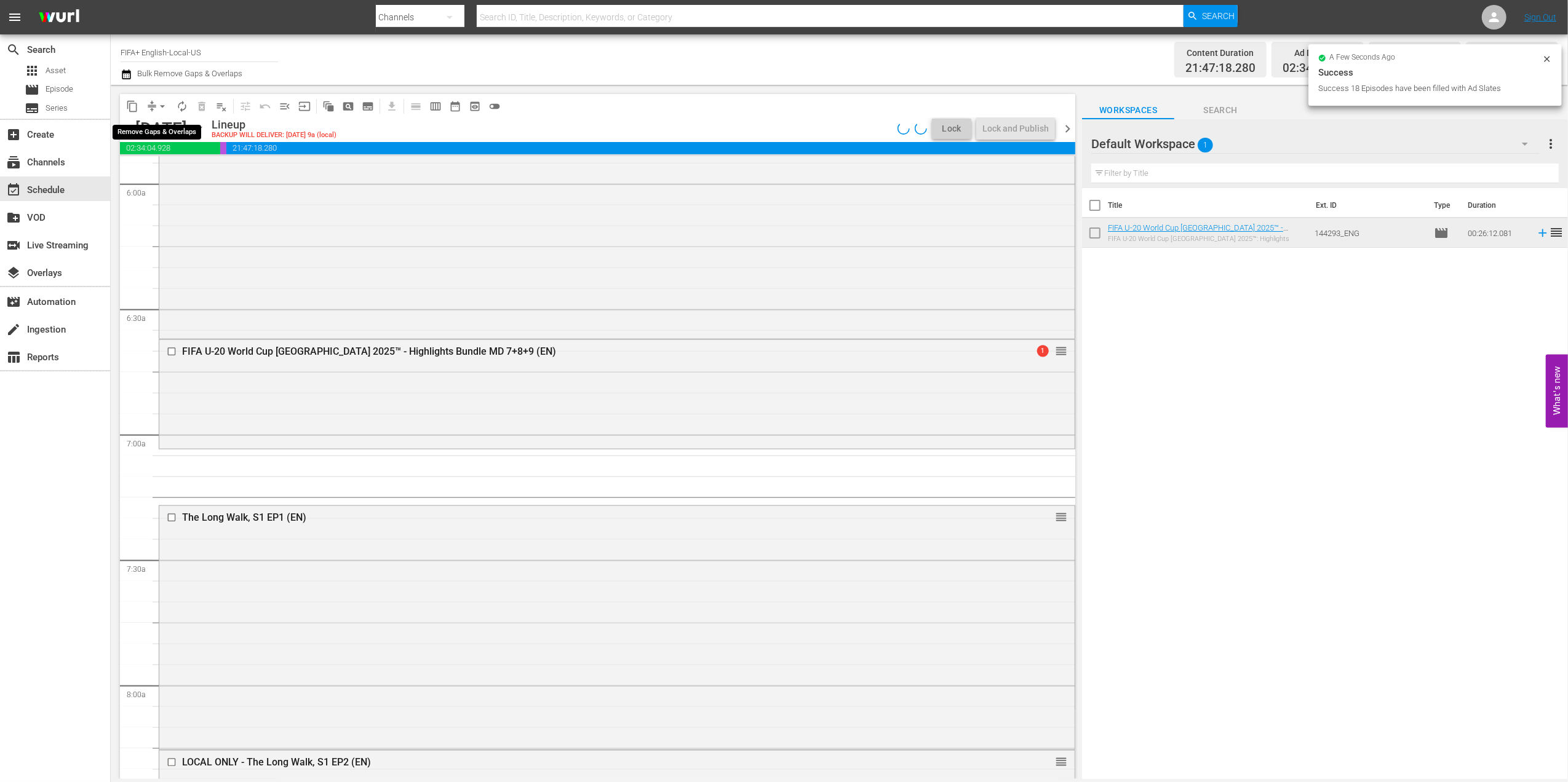
click at [164, 106] on span "arrow_drop_down" at bounding box center [162, 106] width 12 height 12
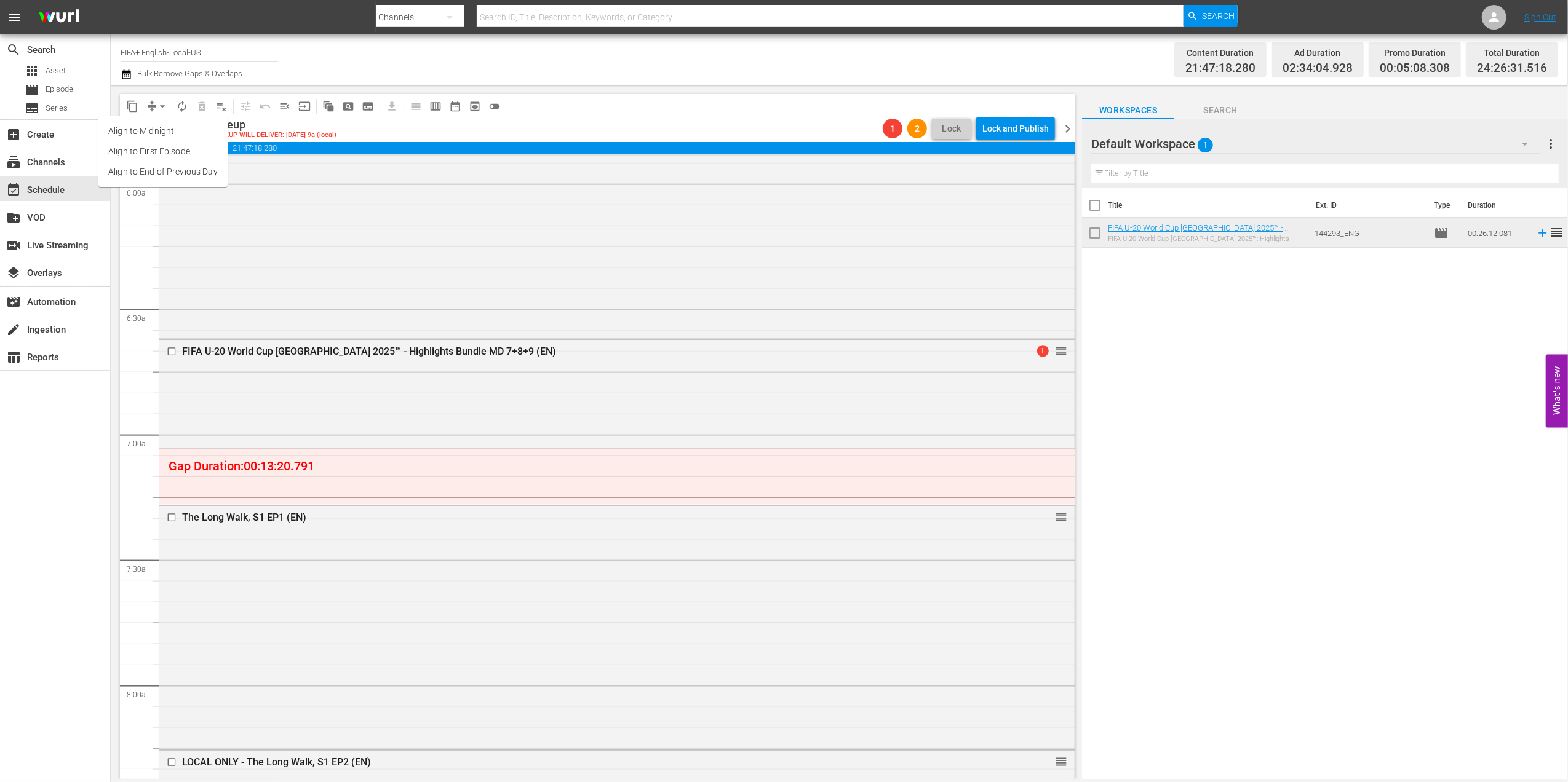
click at [181, 174] on li "Align to End of Previous Day" at bounding box center [163, 172] width 129 height 21
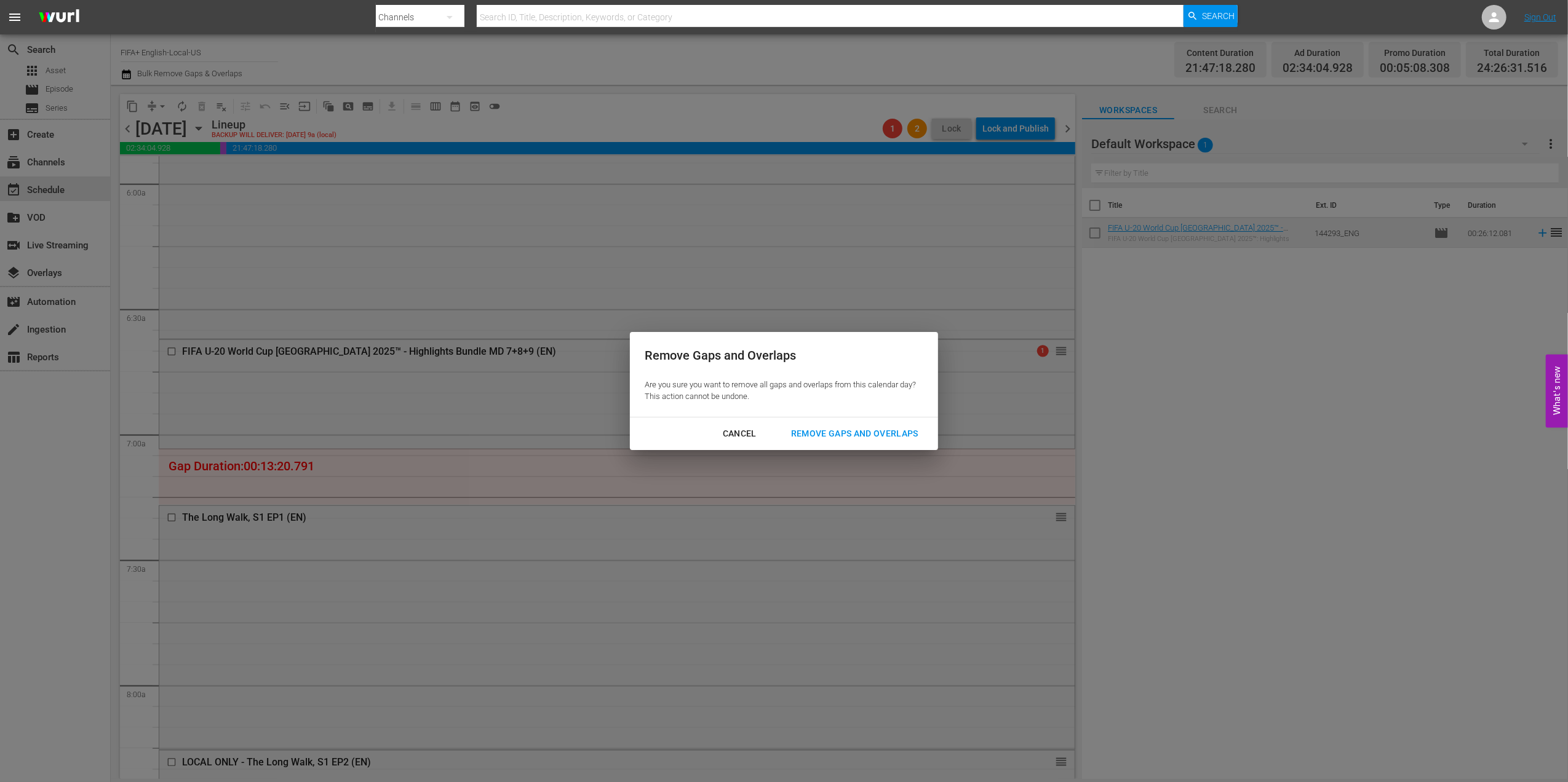
click at [812, 429] on div "Remove Gaps and Overlaps" at bounding box center [854, 433] width 147 height 16
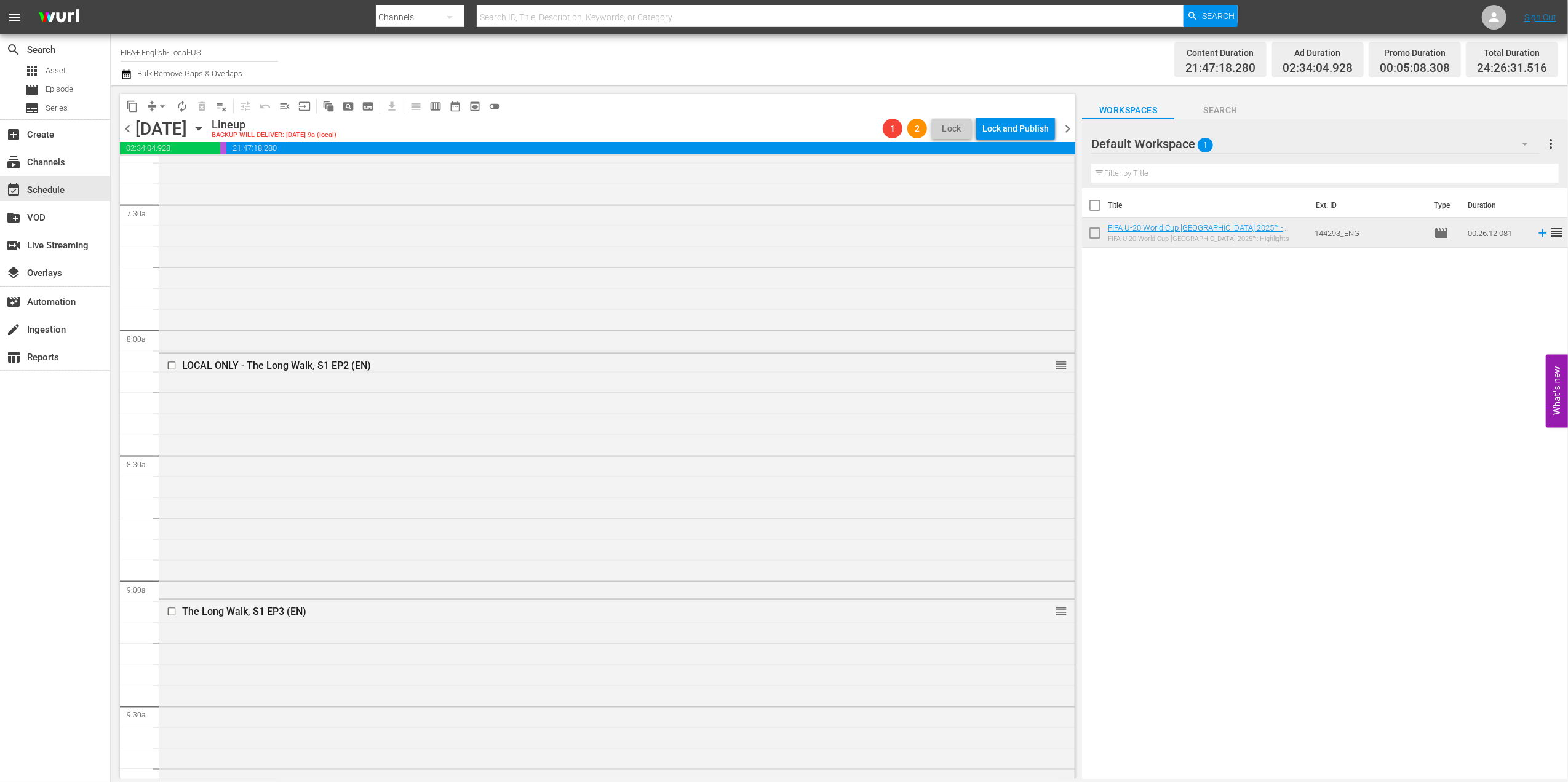
scroll to position [0, 0]
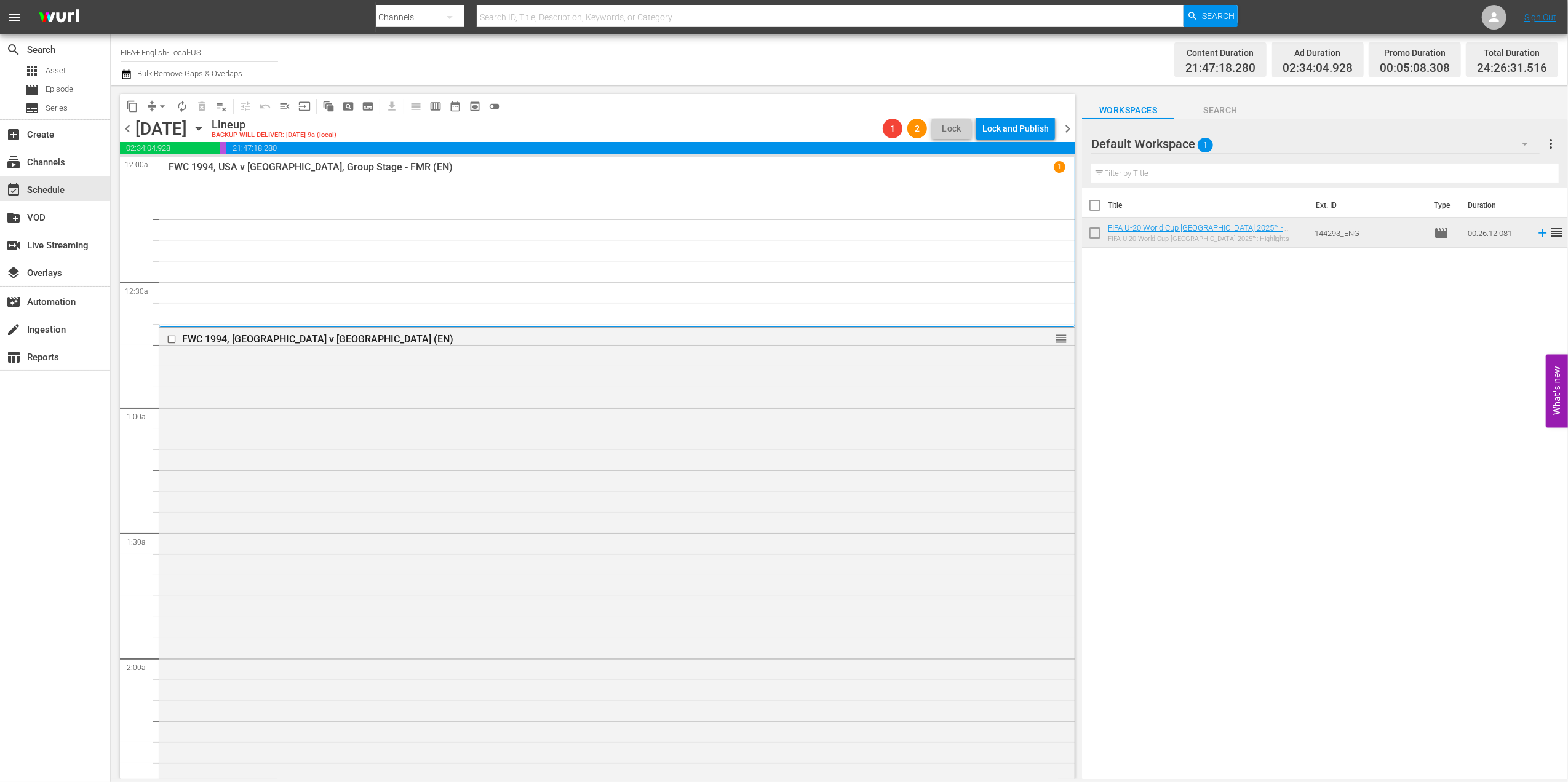
click at [1066, 123] on span "chevron_right" at bounding box center [1067, 128] width 16 height 16
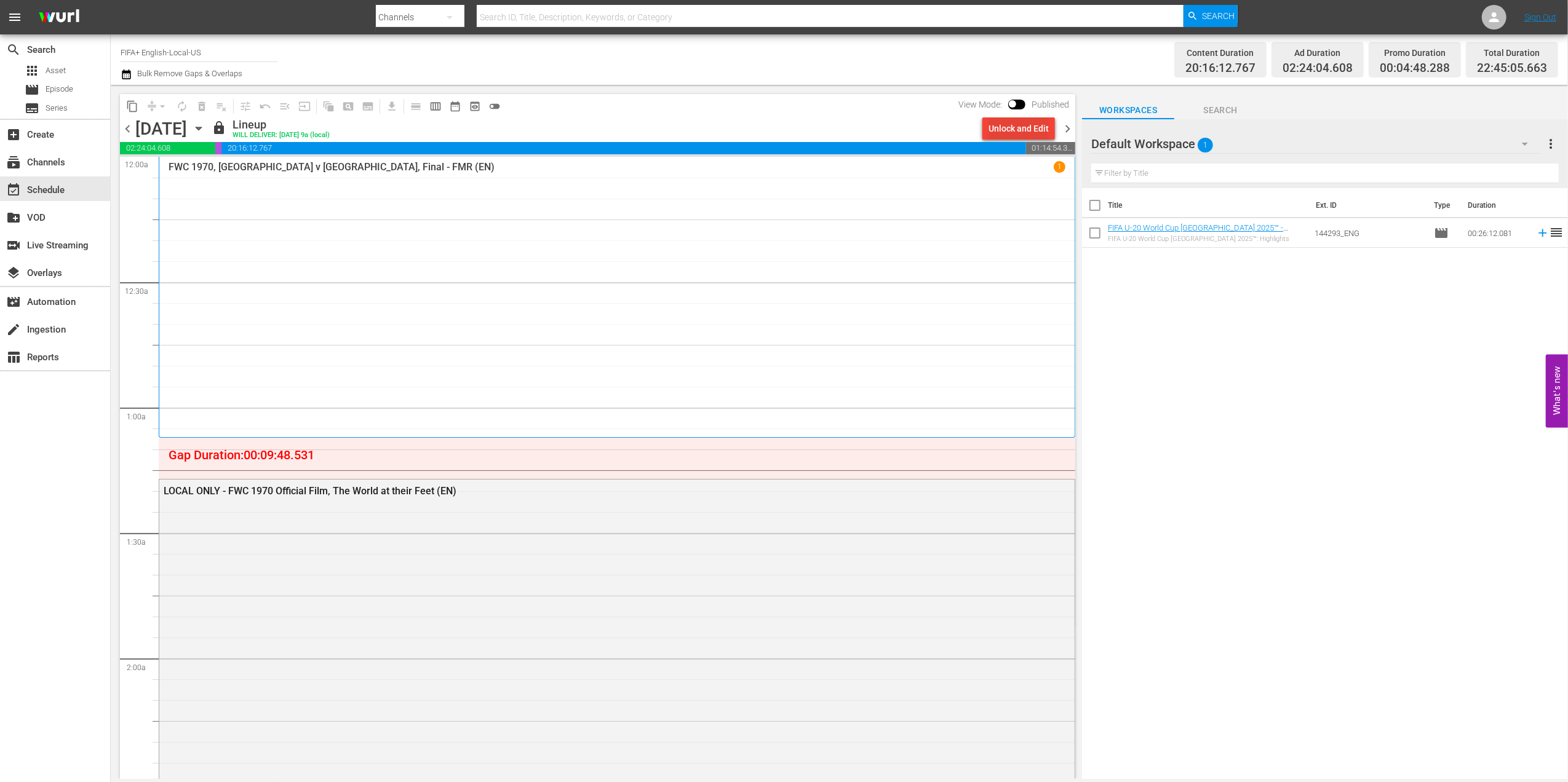
click at [1018, 126] on div "Unlock and Edit" at bounding box center [1018, 128] width 60 height 22
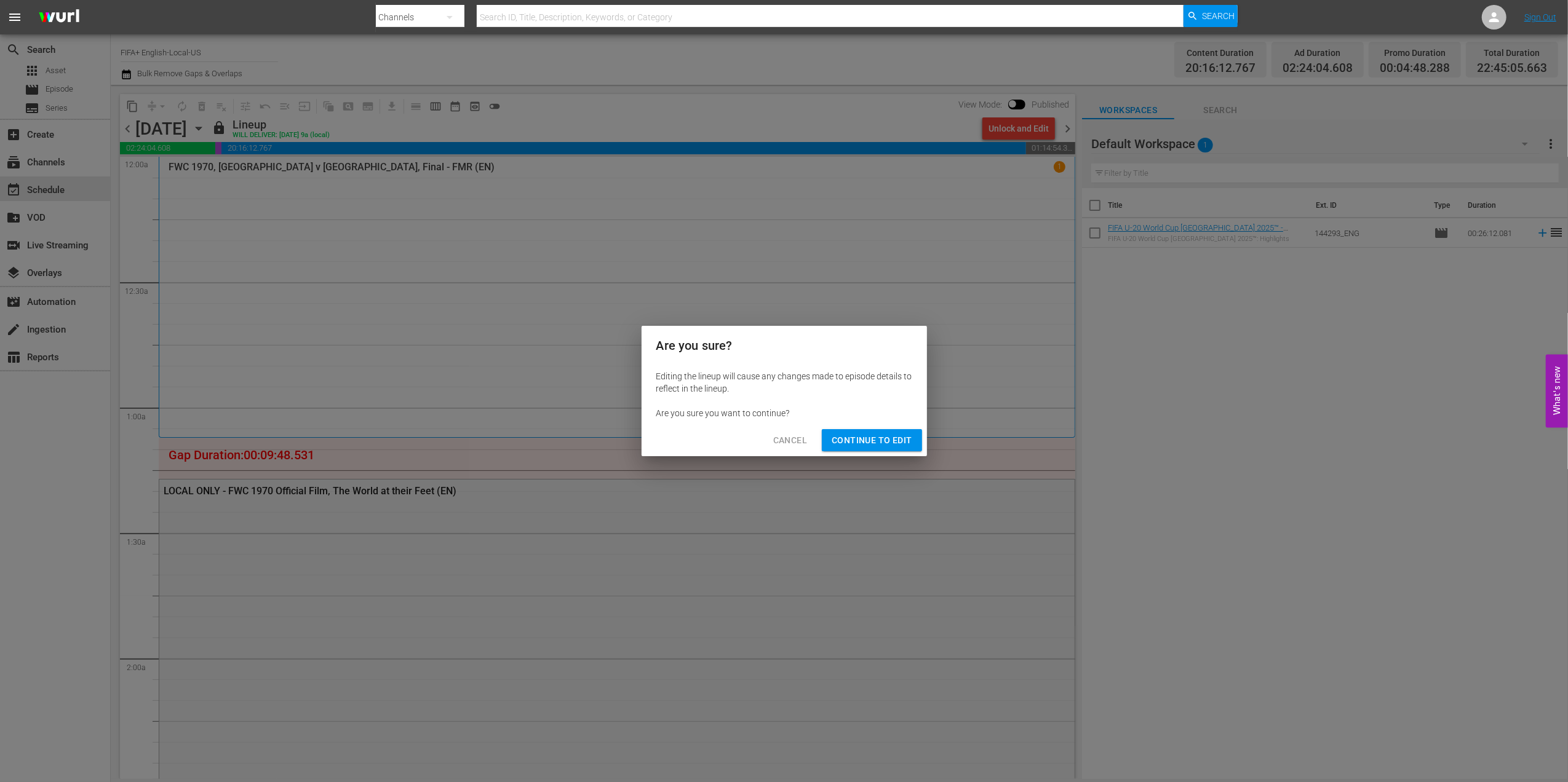
click at [882, 434] on span "Continue to Edit" at bounding box center [871, 441] width 80 height 16
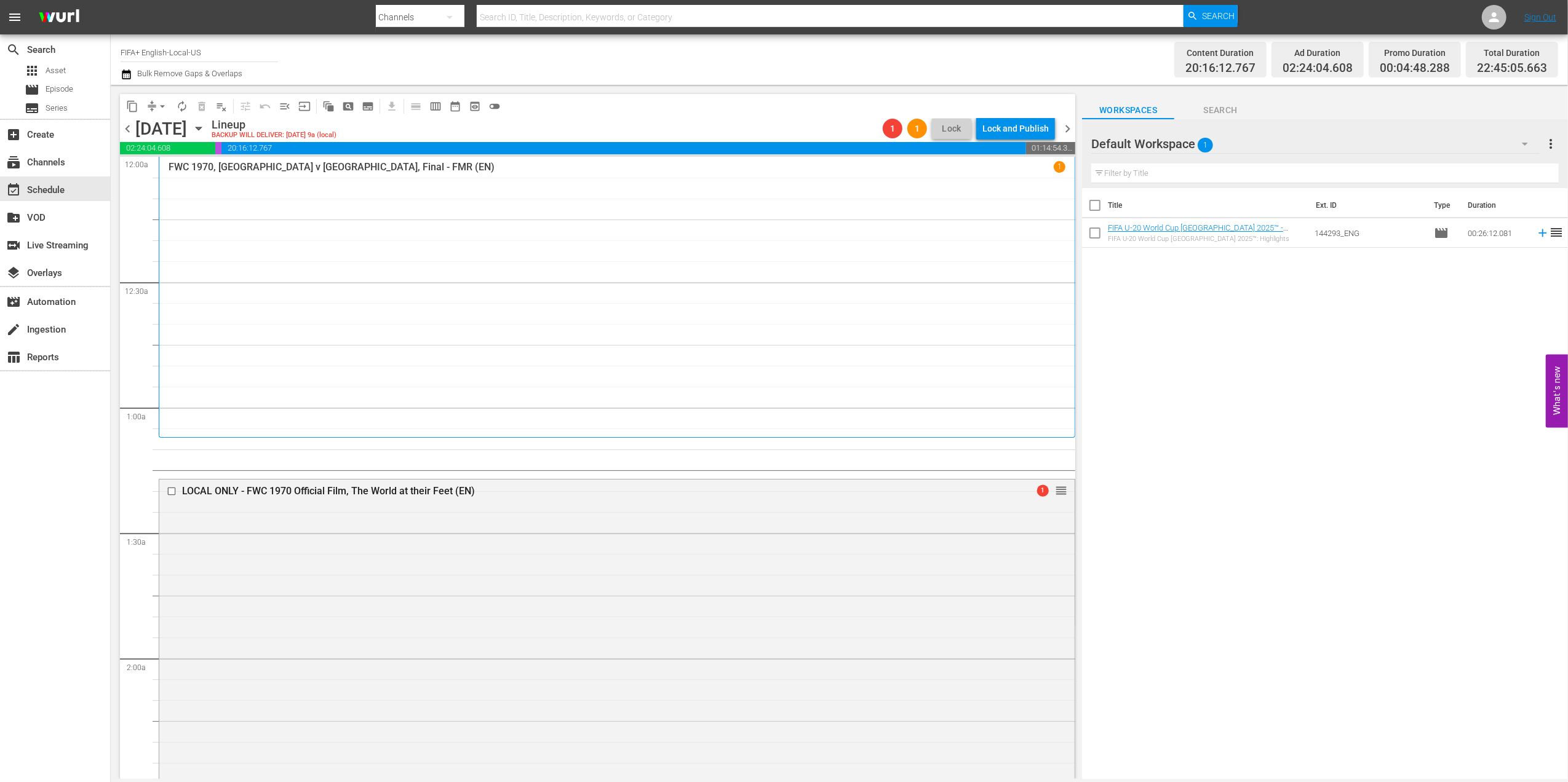
click at [1071, 119] on div "chevron_left [DATE] [DATE] Lineup BACKUP WILL DELIVER: [DATE] 9a (local) 1 1 Lo…" at bounding box center [597, 130] width 955 height 24
click at [1066, 123] on span "chevron_right" at bounding box center [1067, 128] width 16 height 16
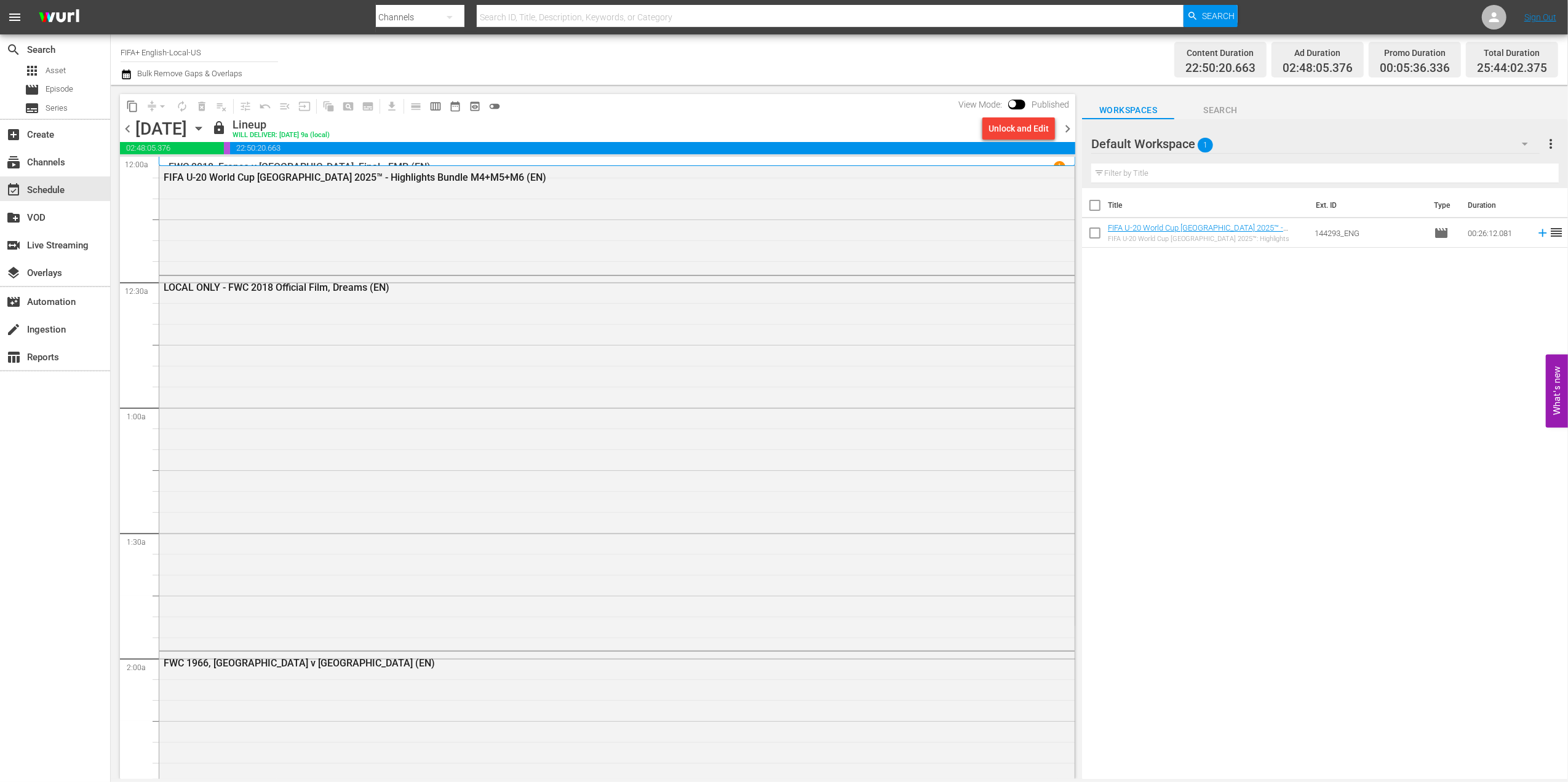
click at [1021, 129] on div "Unlock and Edit" at bounding box center [1018, 128] width 60 height 22
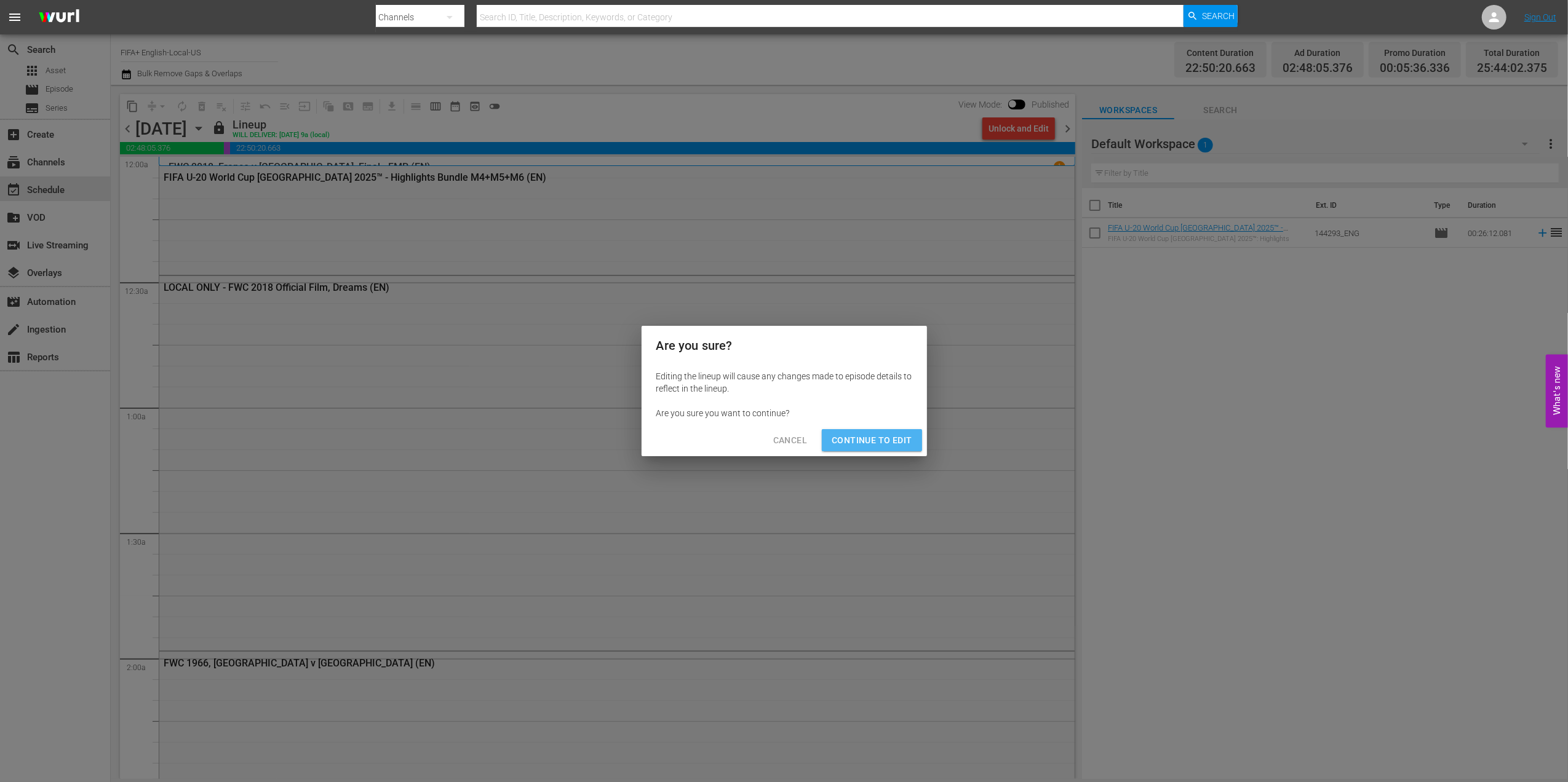
click at [888, 438] on span "Continue to Edit" at bounding box center [871, 441] width 80 height 16
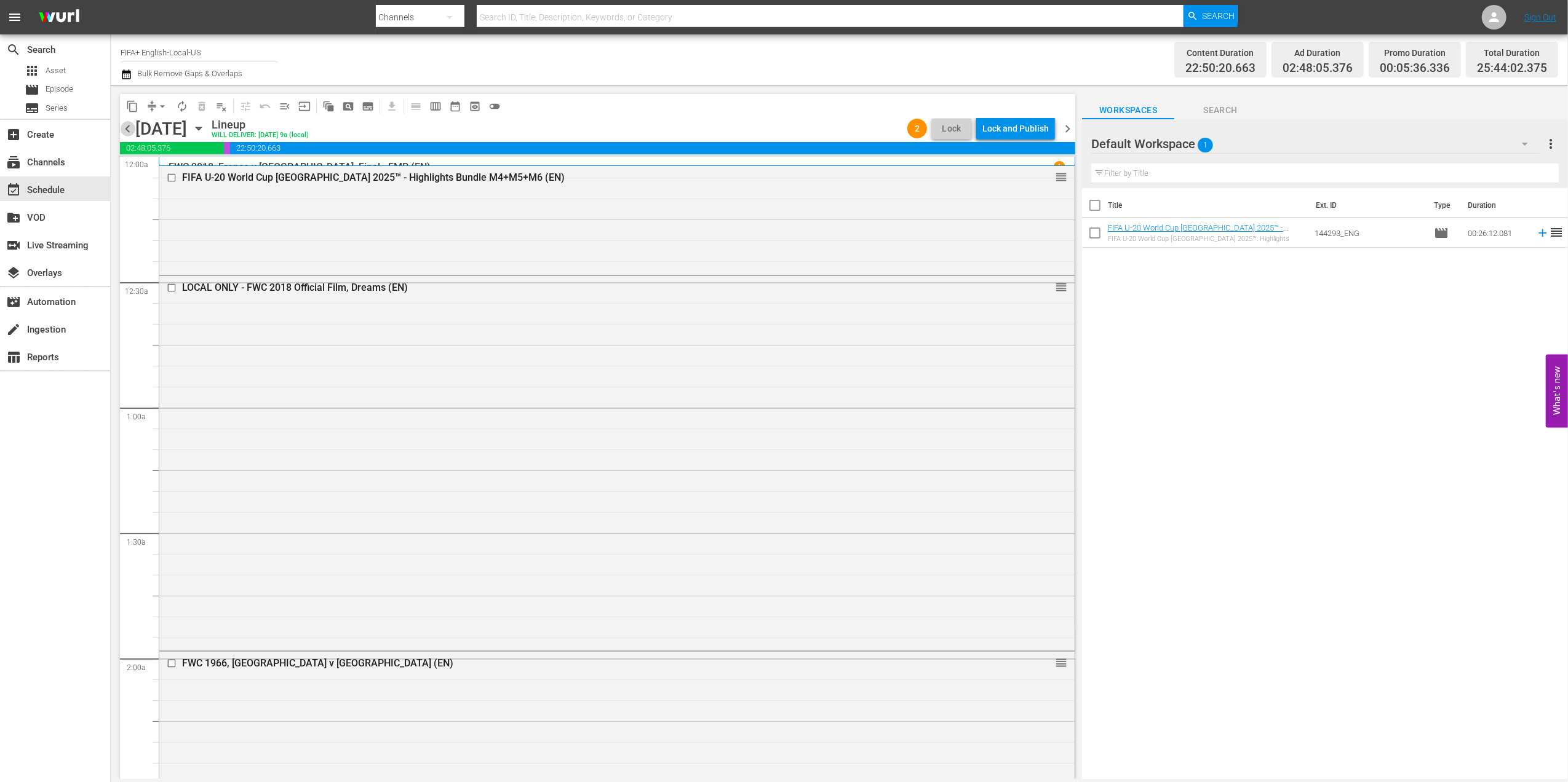
click at [126, 131] on span "chevron_left" at bounding box center [127, 128] width 16 height 16
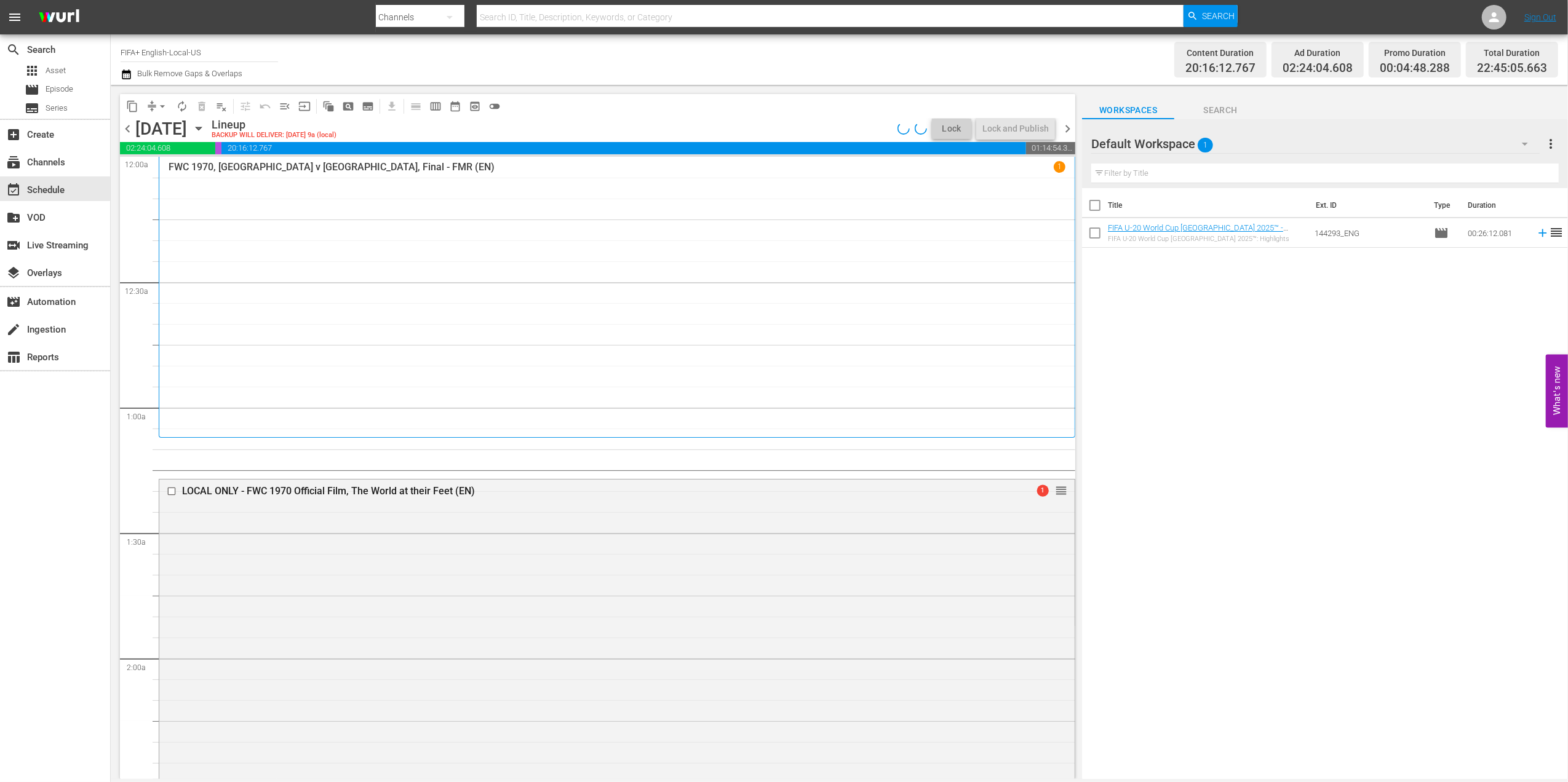
click at [123, 128] on span "chevron_left" at bounding box center [127, 128] width 16 height 16
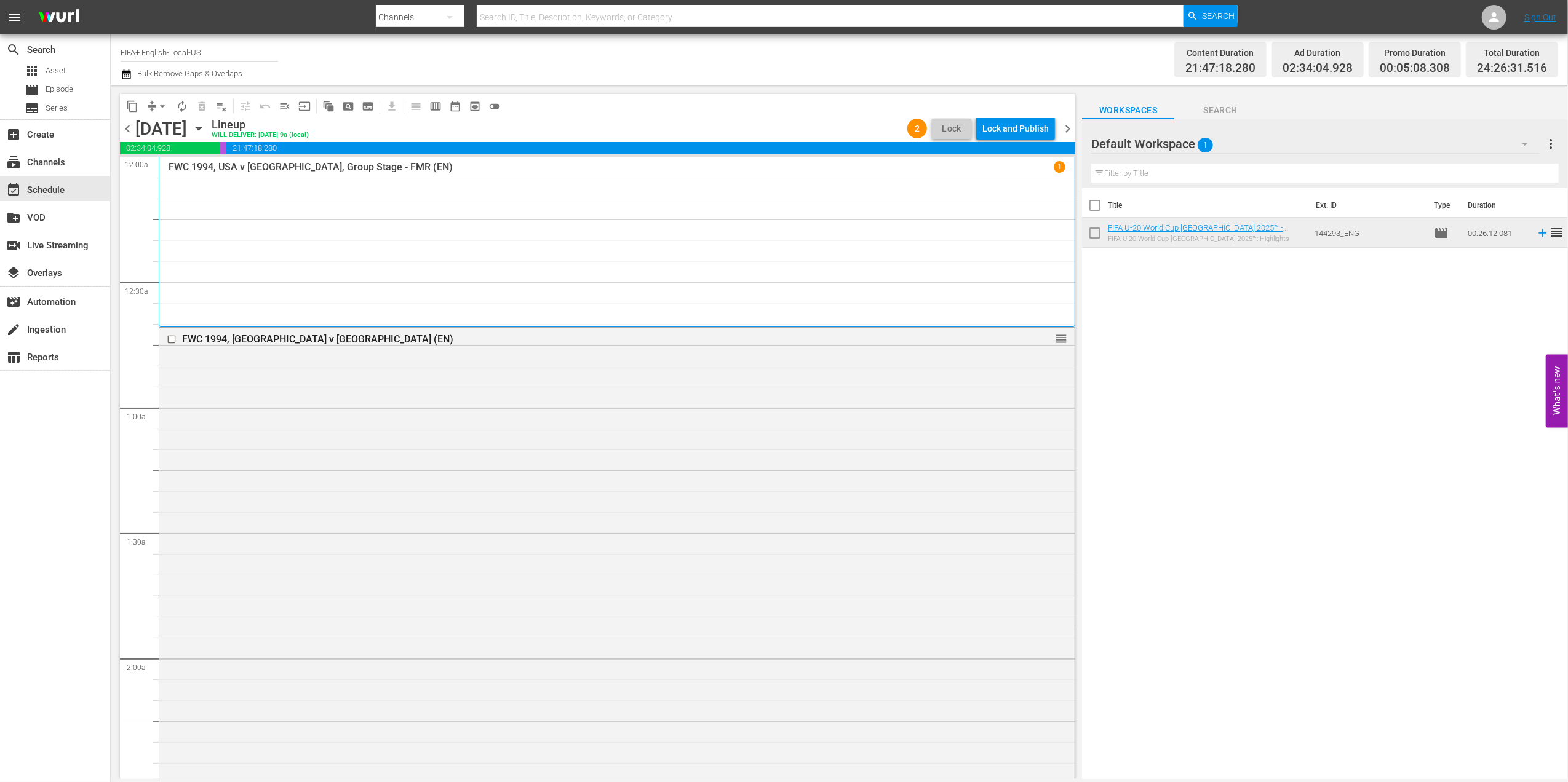
click at [128, 129] on span "chevron_left" at bounding box center [127, 128] width 16 height 16
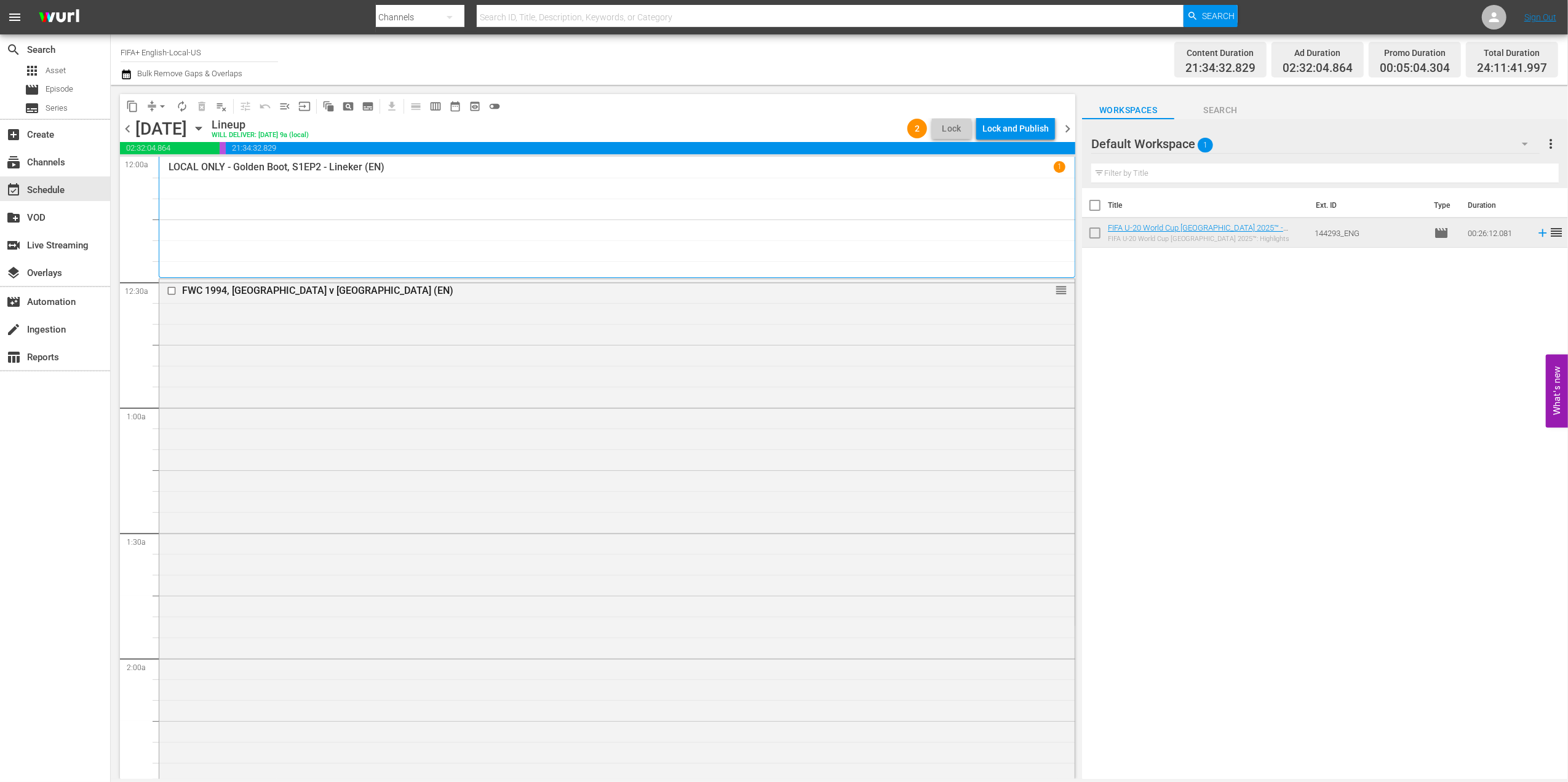
click at [124, 126] on span "chevron_left" at bounding box center [127, 128] width 16 height 16
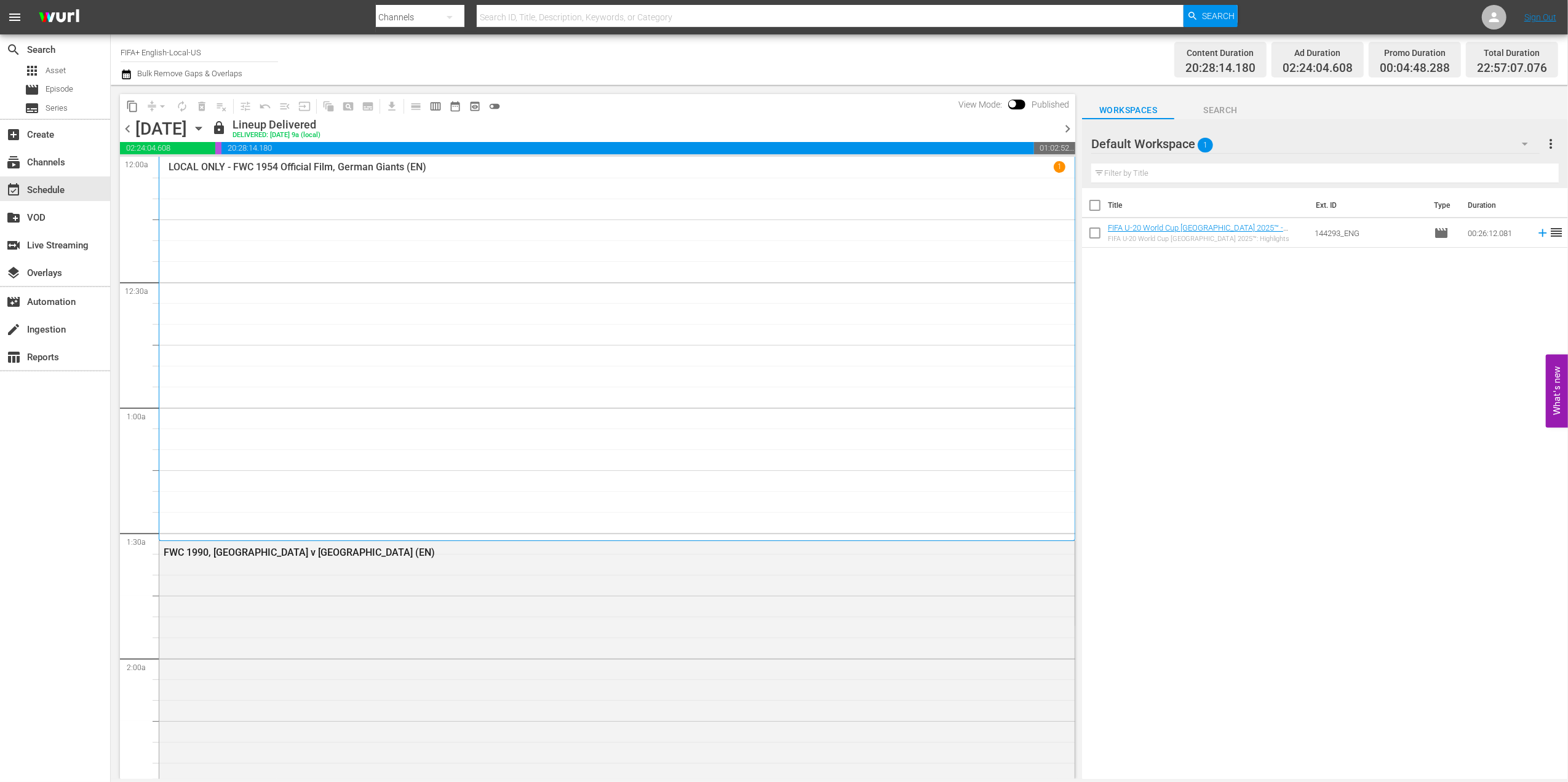
click at [1065, 129] on span "chevron_right" at bounding box center [1067, 128] width 16 height 16
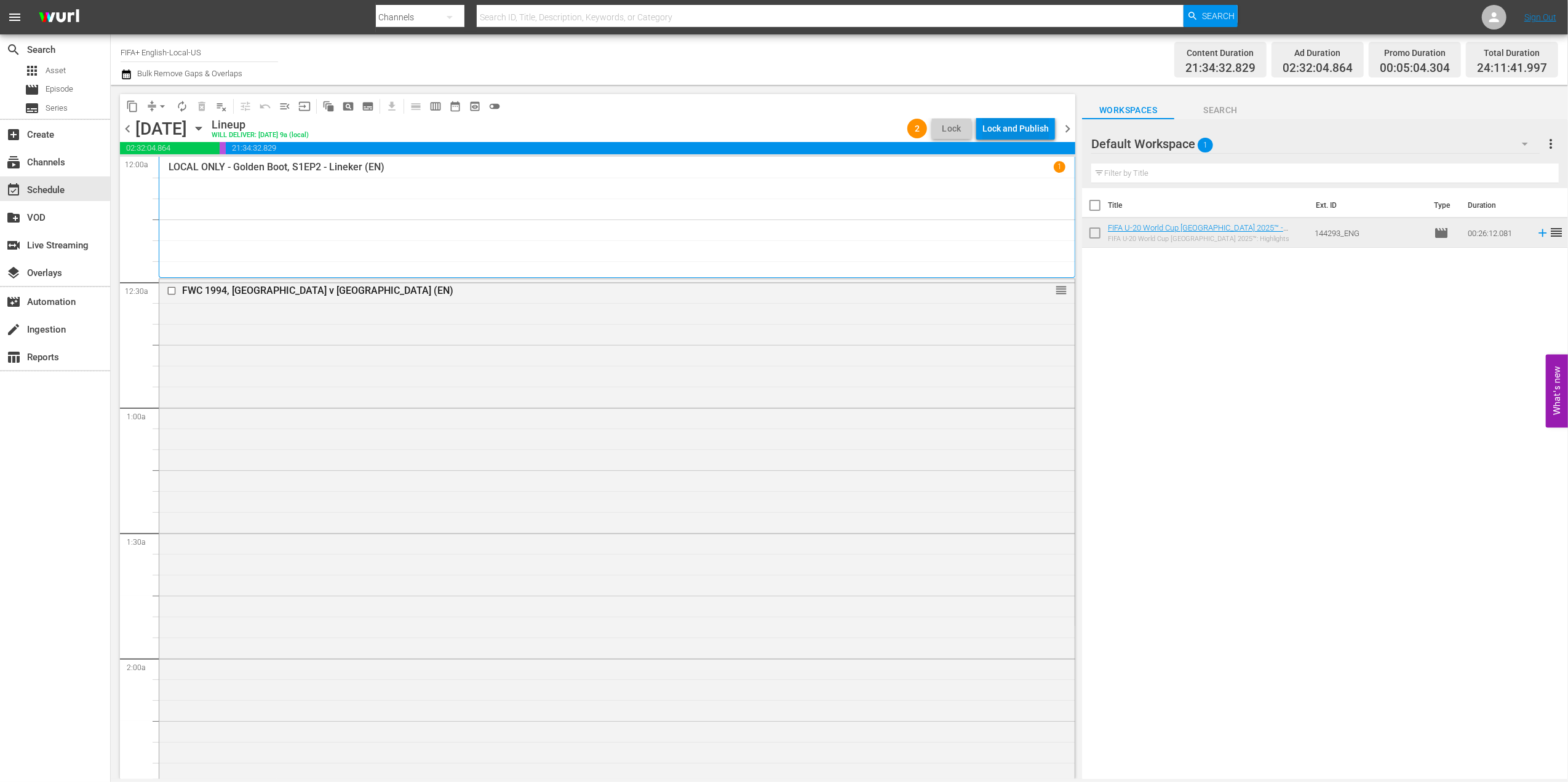
click at [984, 128] on div "Lock and Publish" at bounding box center [1016, 128] width 66 height 22
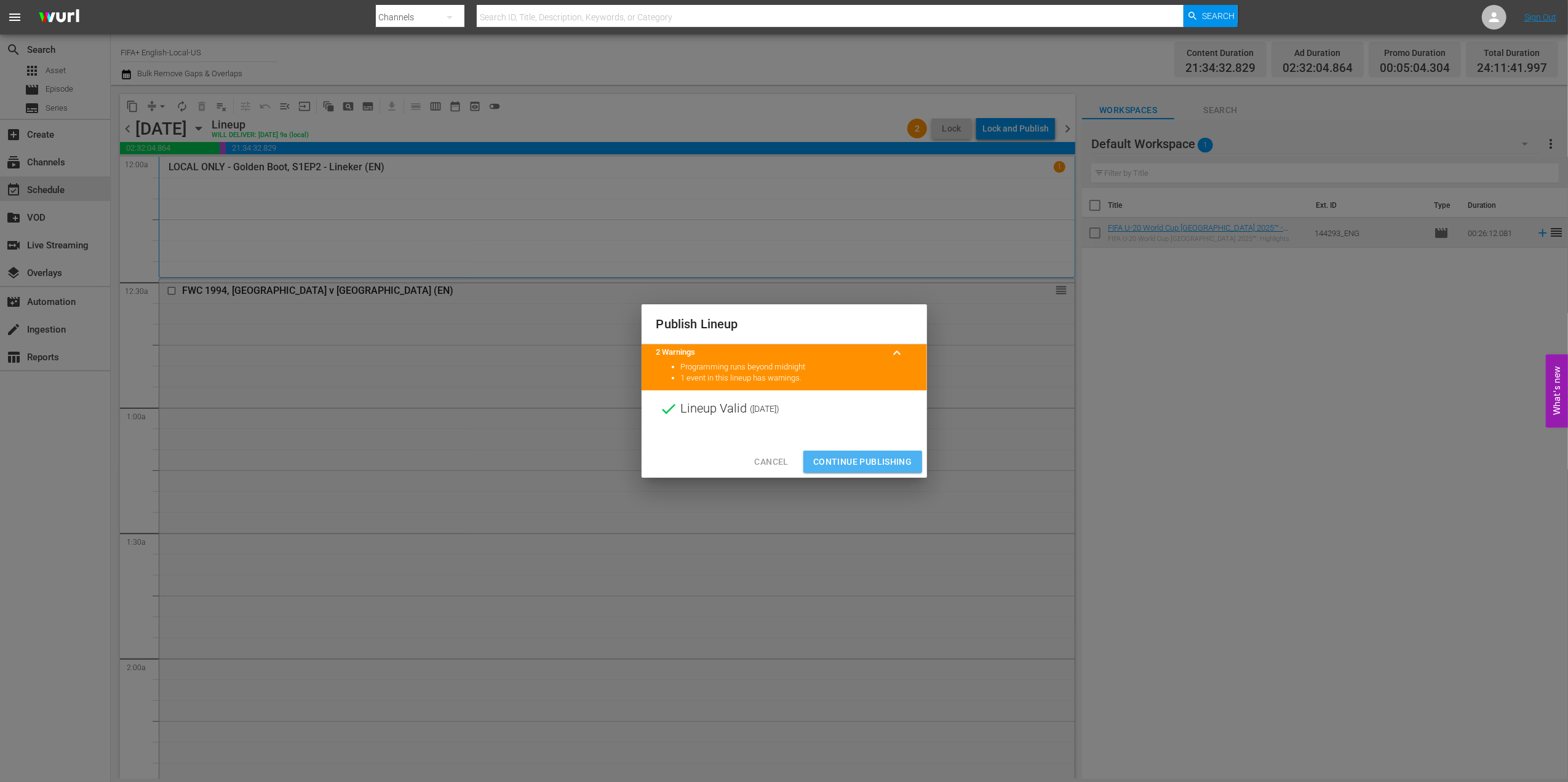
click at [849, 455] on span "Continue Publishing" at bounding box center [863, 462] width 99 height 16
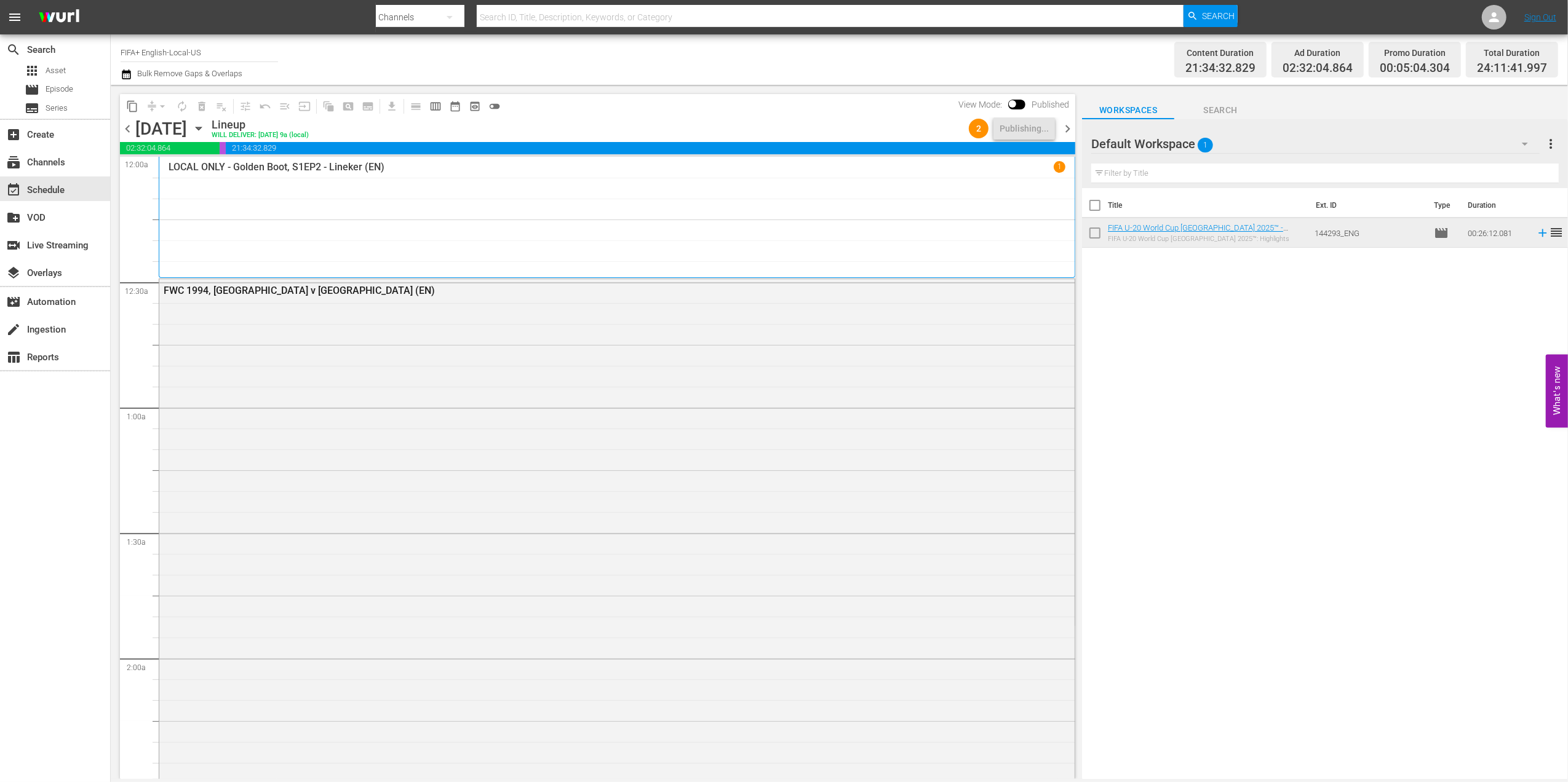
click at [1071, 126] on span "chevron_right" at bounding box center [1067, 128] width 16 height 16
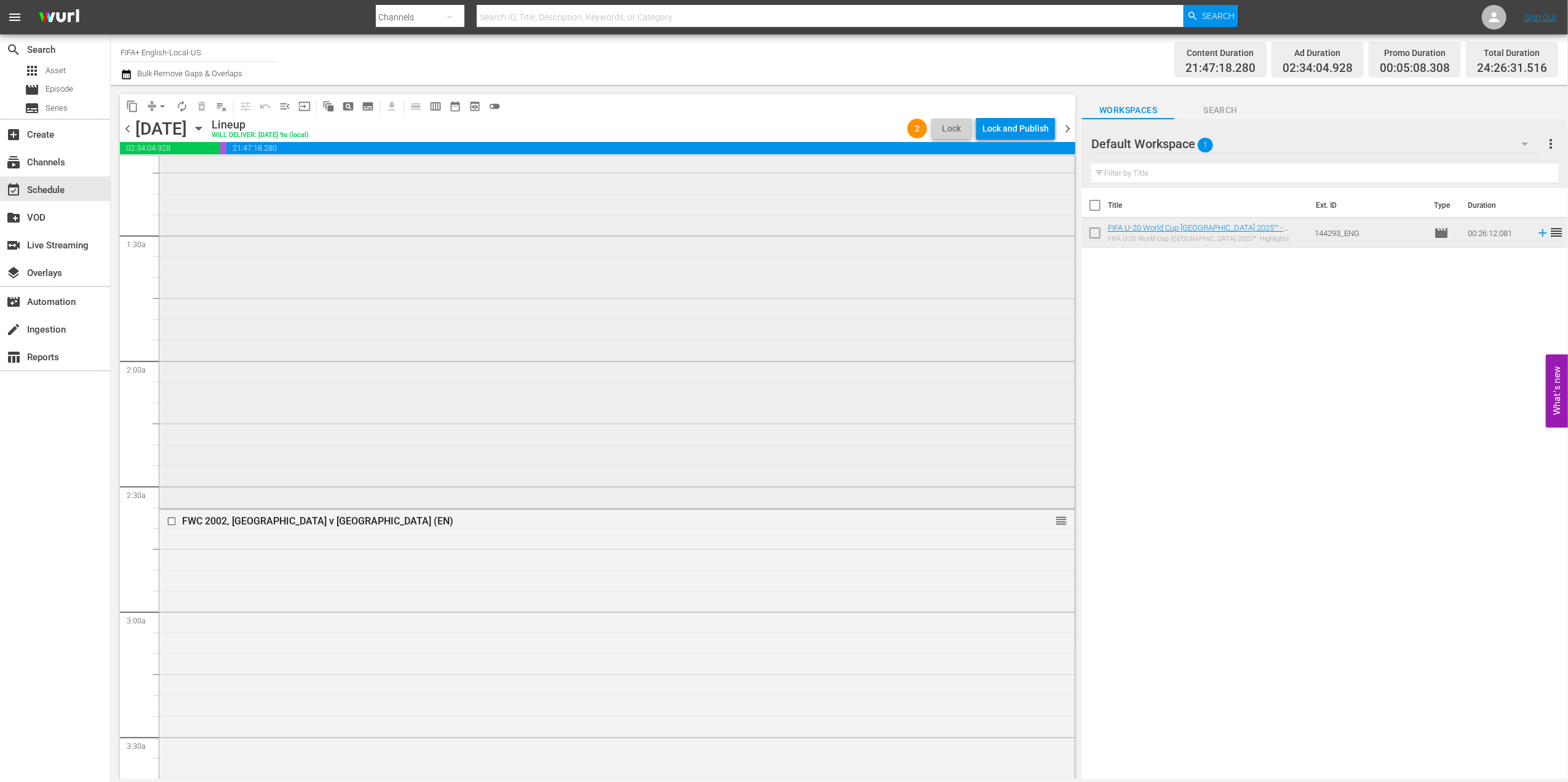
scroll to position [298, 0]
click at [997, 123] on div "Lock and Publish" at bounding box center [1016, 128] width 66 height 22
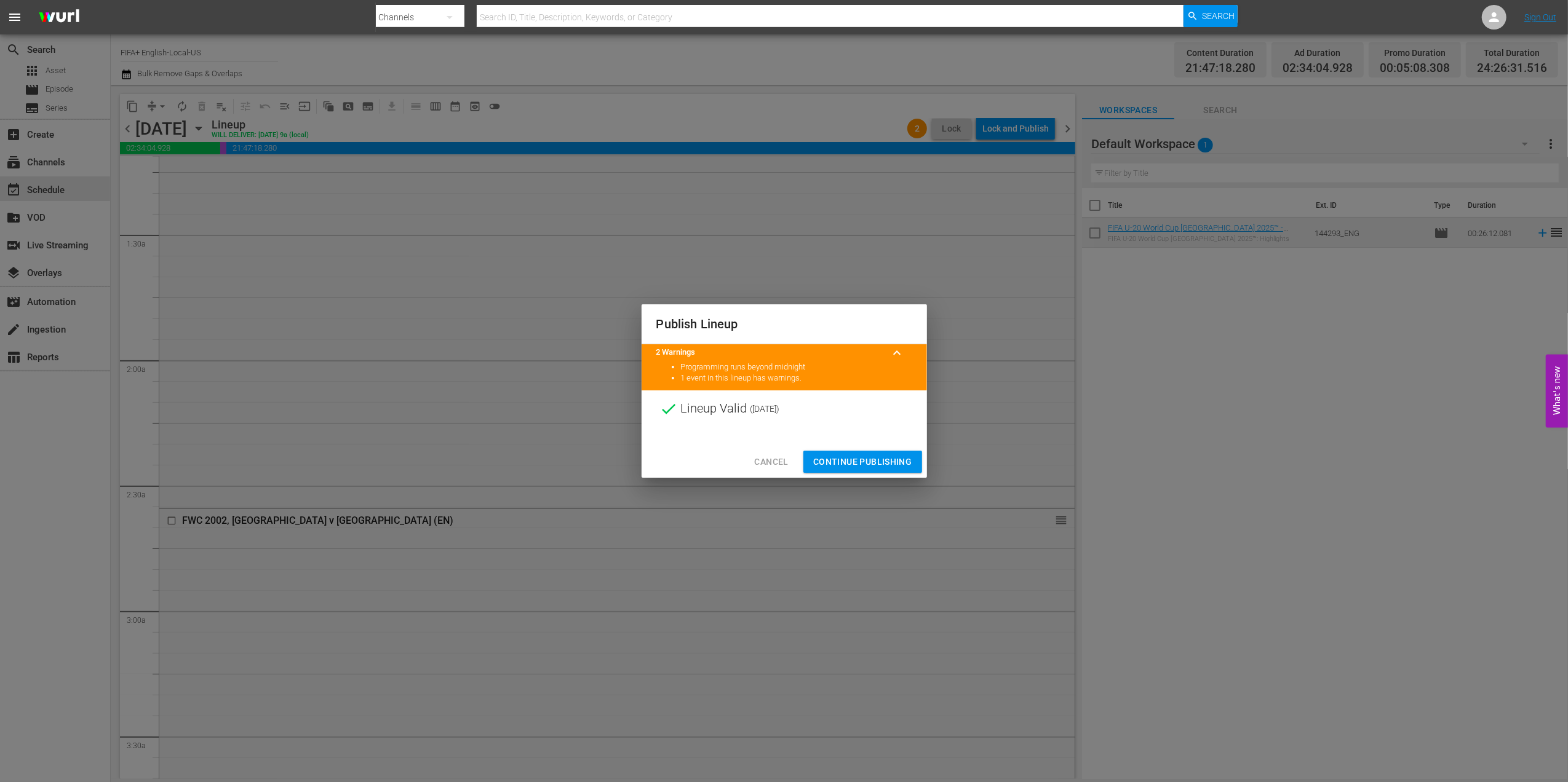
click at [861, 458] on span "Continue Publishing" at bounding box center [863, 462] width 99 height 16
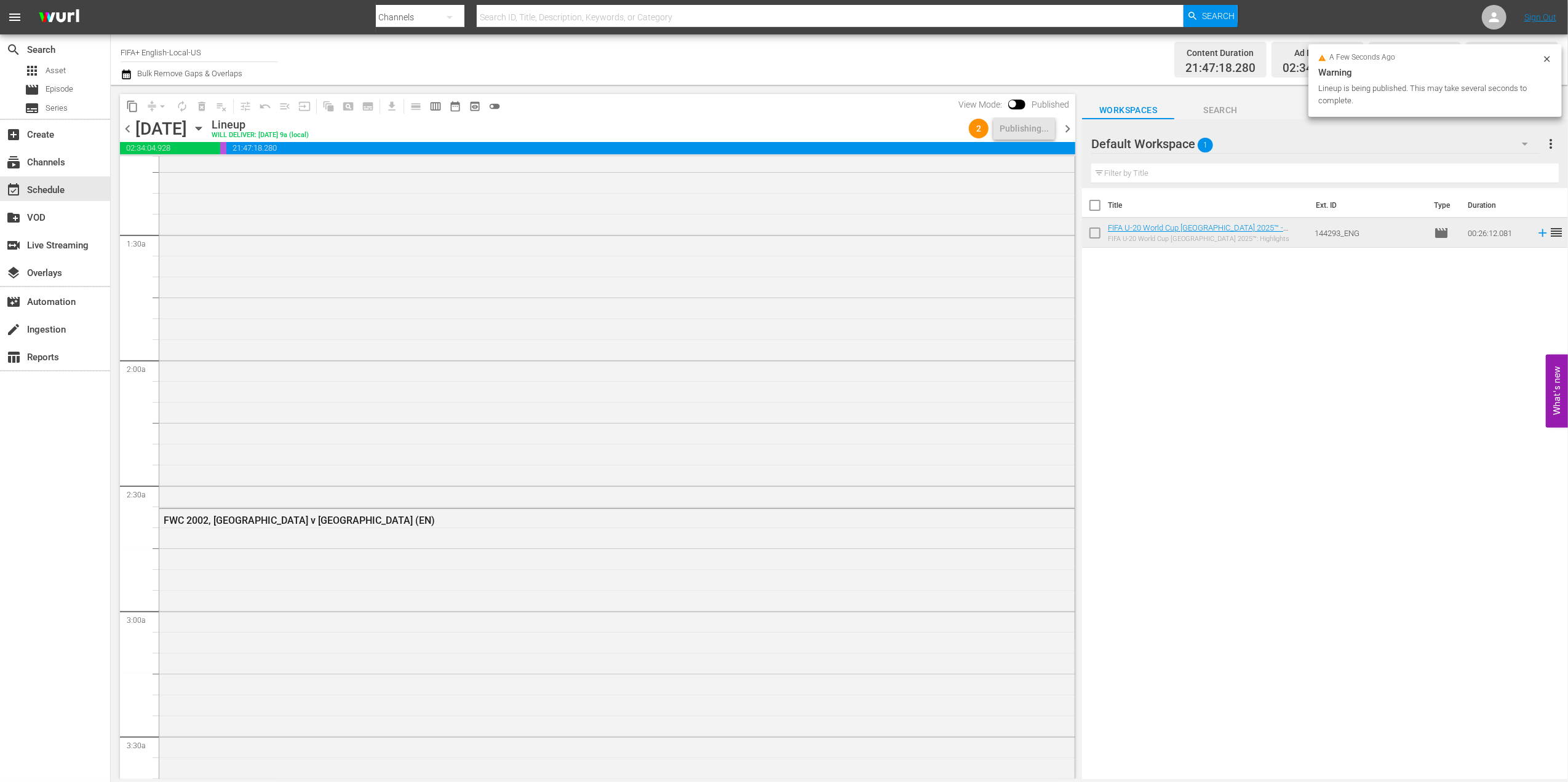
click at [1075, 129] on span "chevron_right" at bounding box center [1067, 128] width 16 height 16
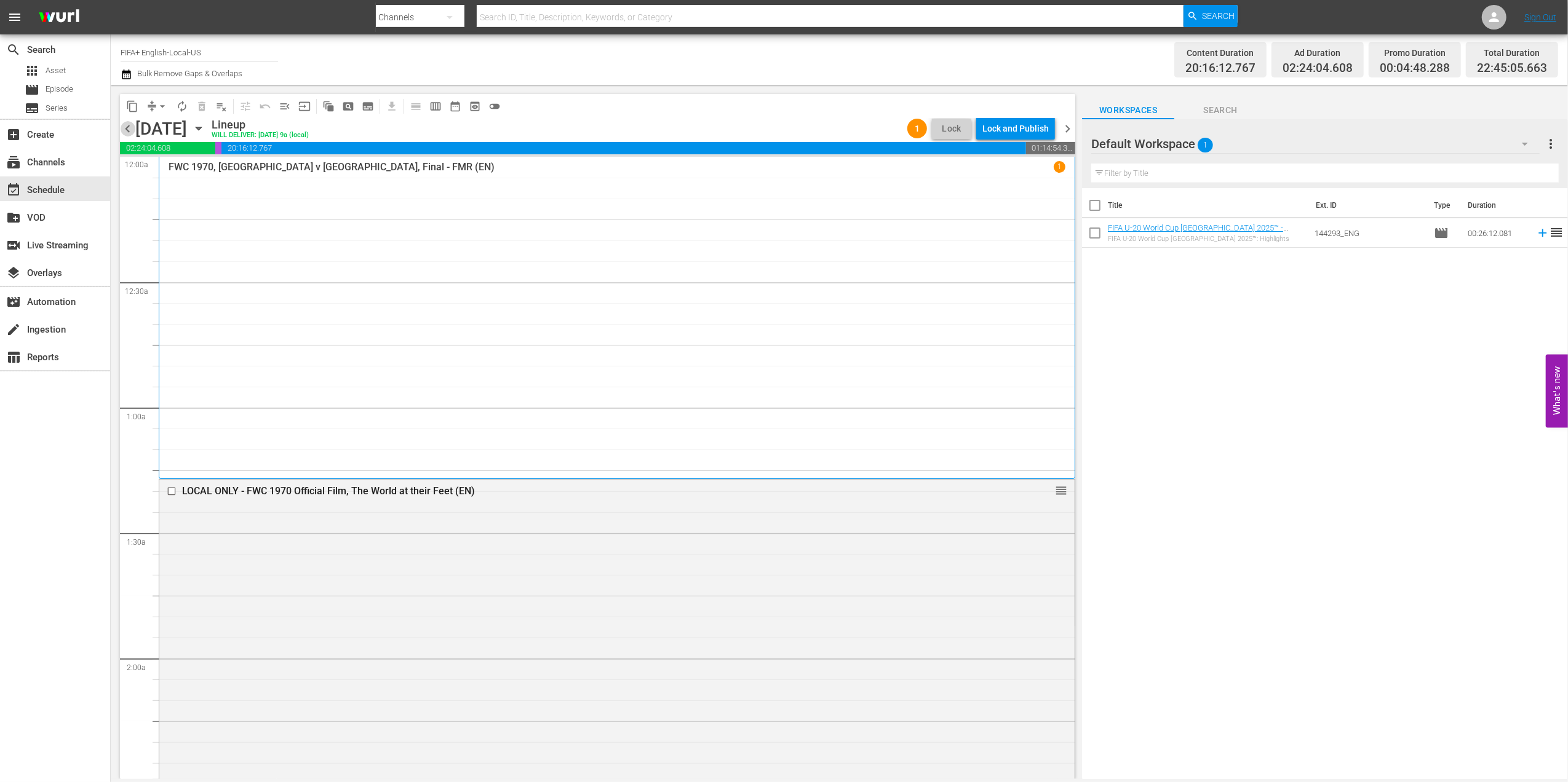
click at [128, 126] on span "chevron_left" at bounding box center [127, 128] width 16 height 16
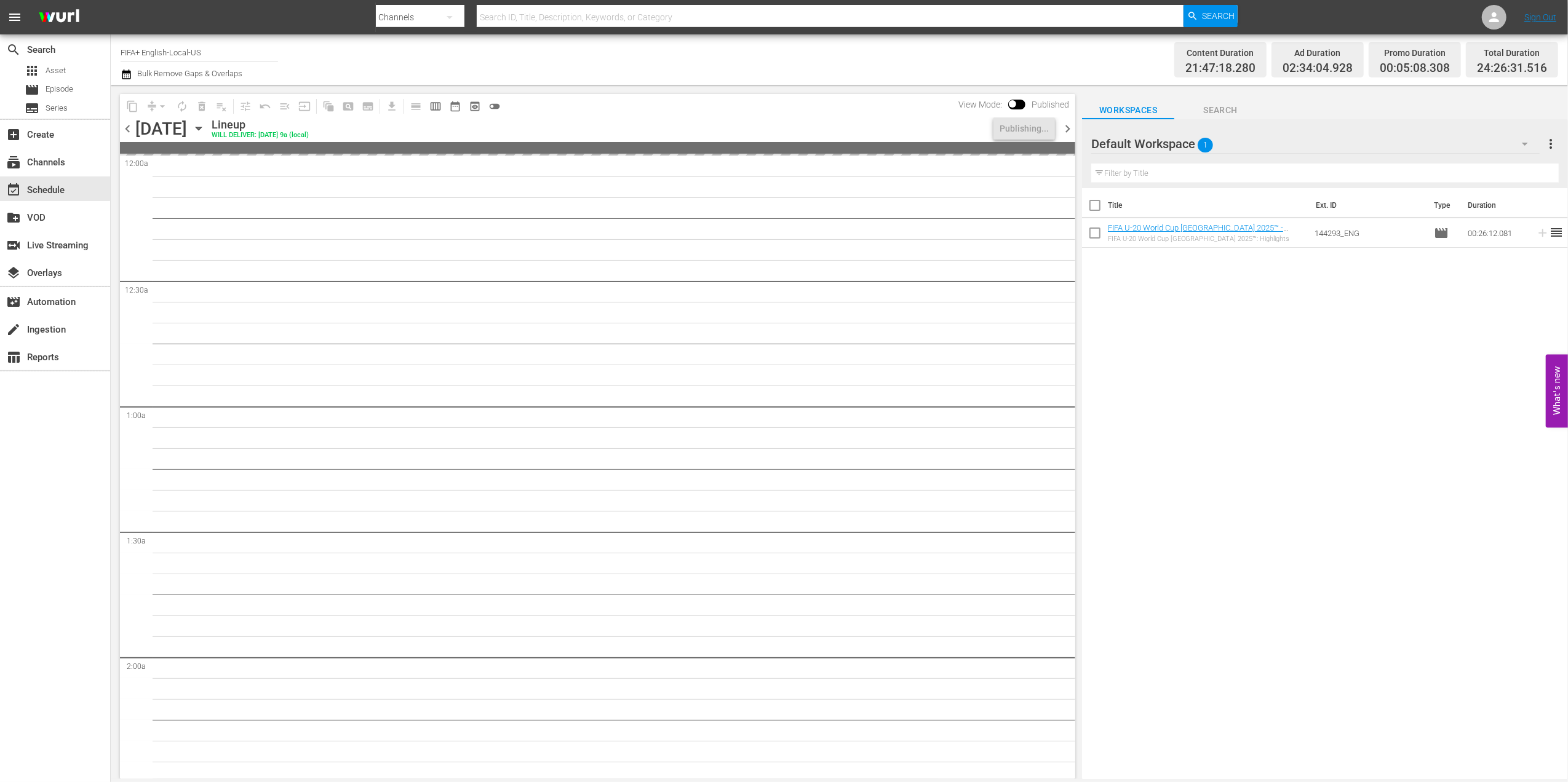
click at [128, 126] on span "chevron_left" at bounding box center [127, 128] width 16 height 16
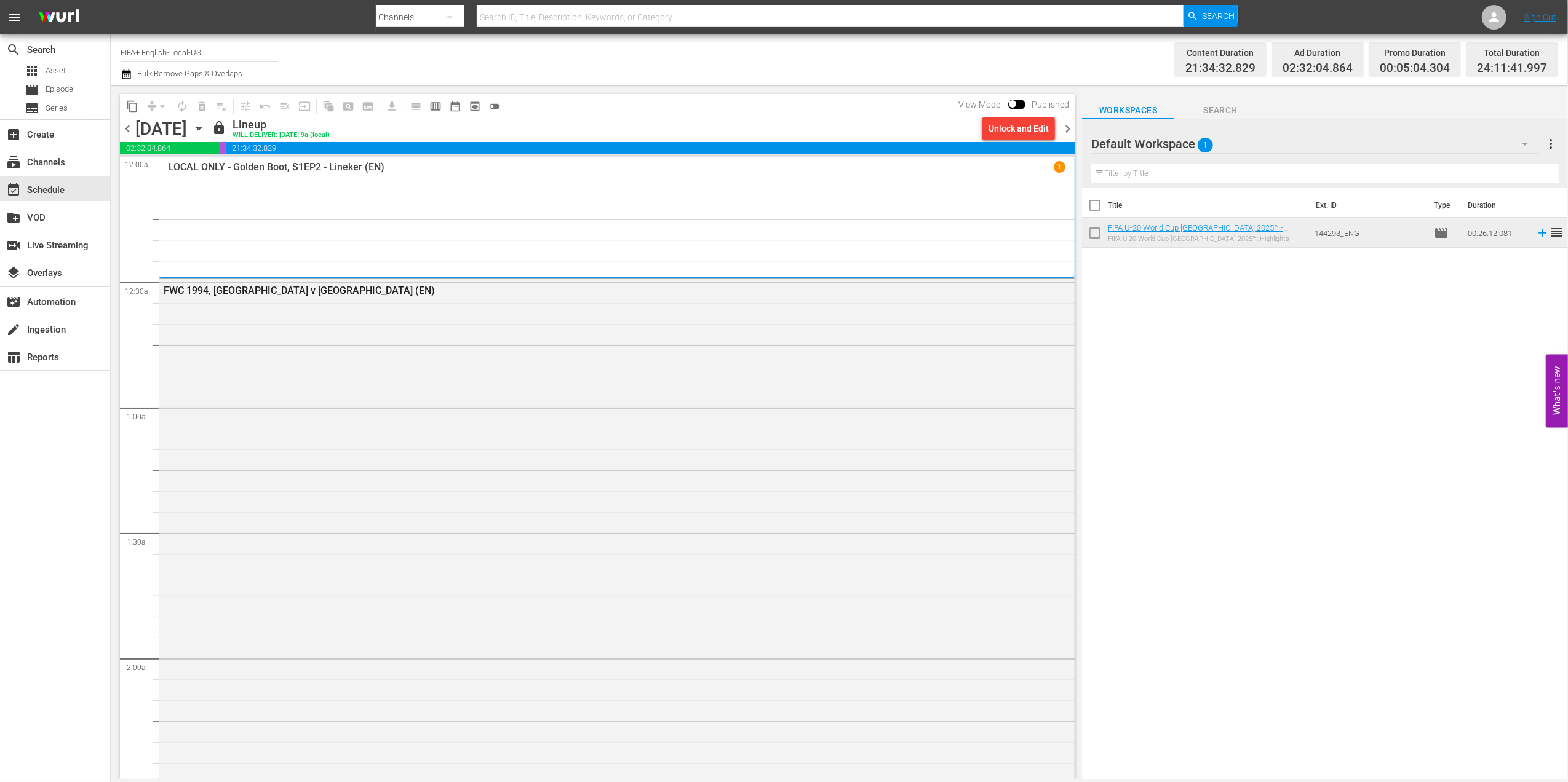
click at [1071, 131] on span "chevron_right" at bounding box center [1067, 128] width 16 height 16
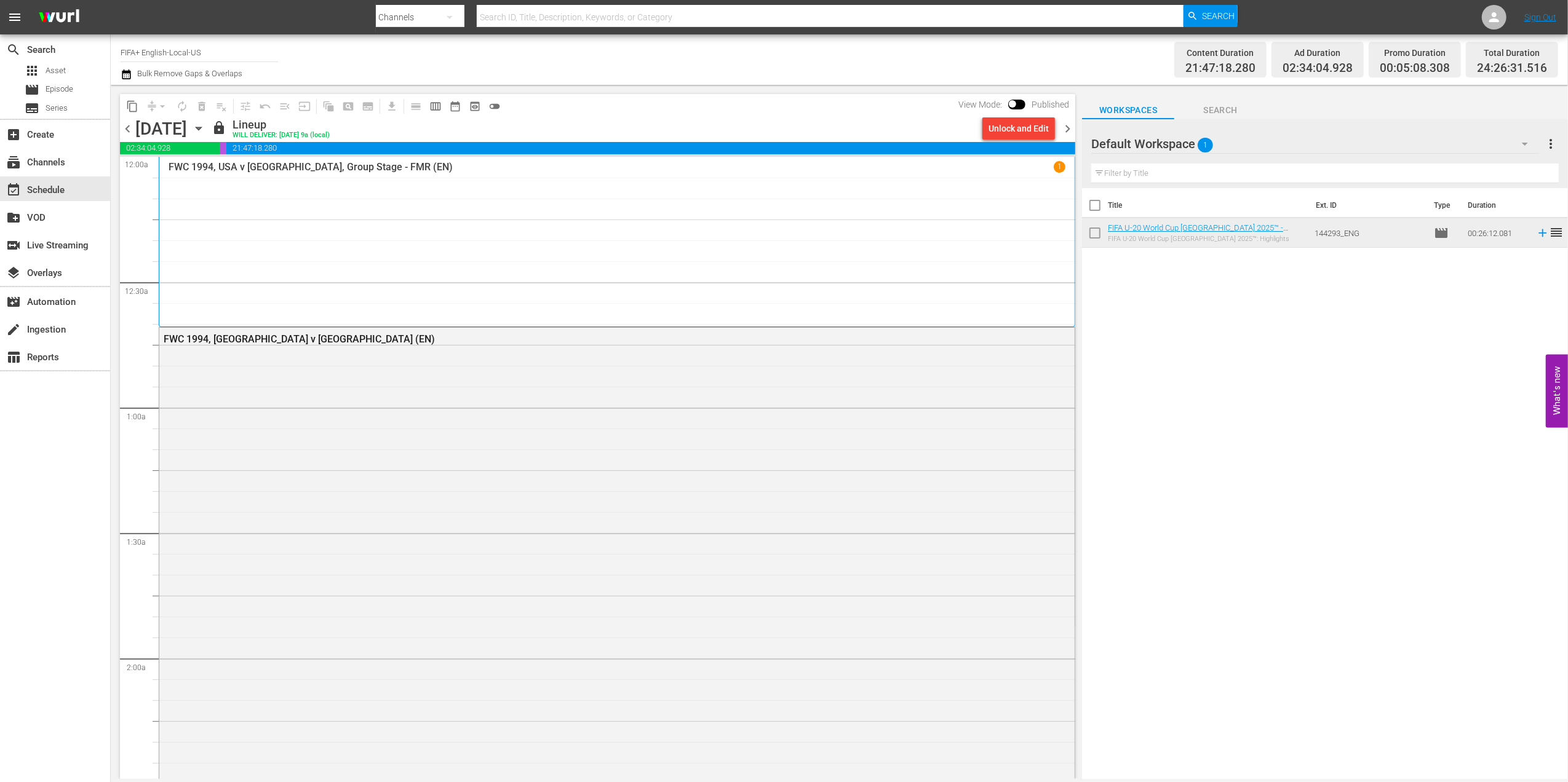
click at [1068, 126] on span "chevron_right" at bounding box center [1067, 128] width 16 height 16
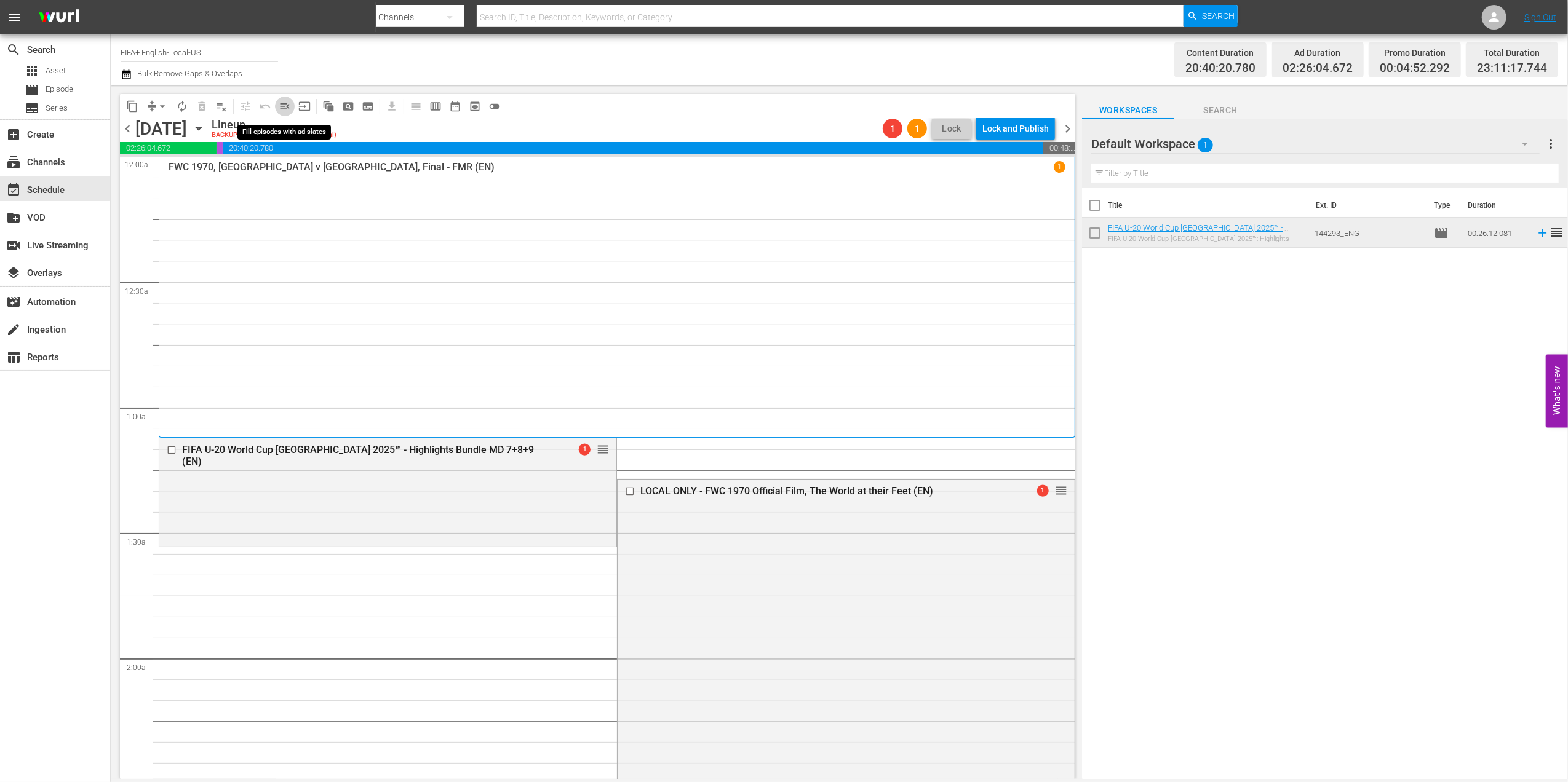
click at [289, 107] on span "menu_open" at bounding box center [284, 106] width 12 height 12
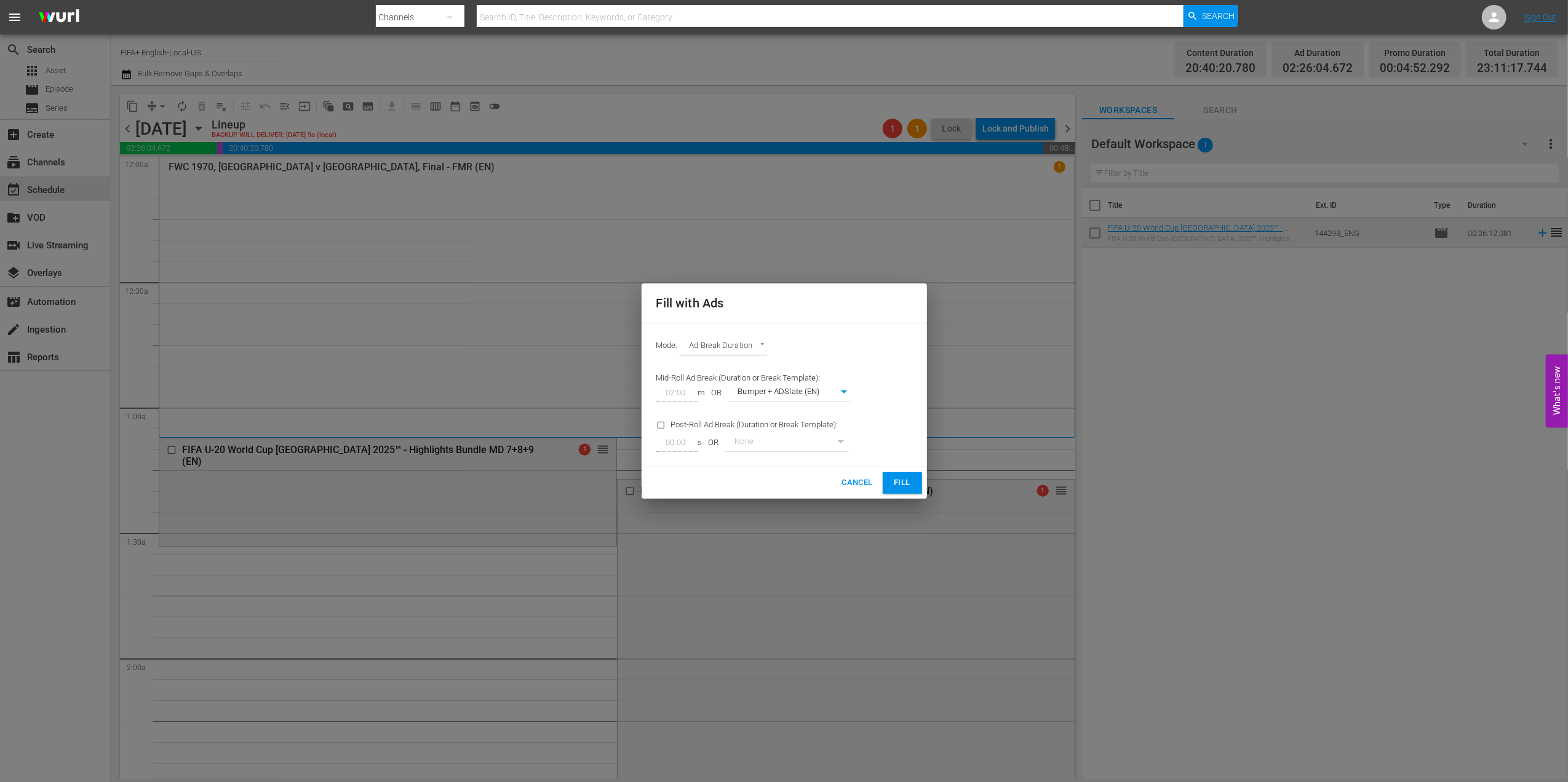
click at [899, 478] on span "Fill" at bounding box center [902, 483] width 20 height 14
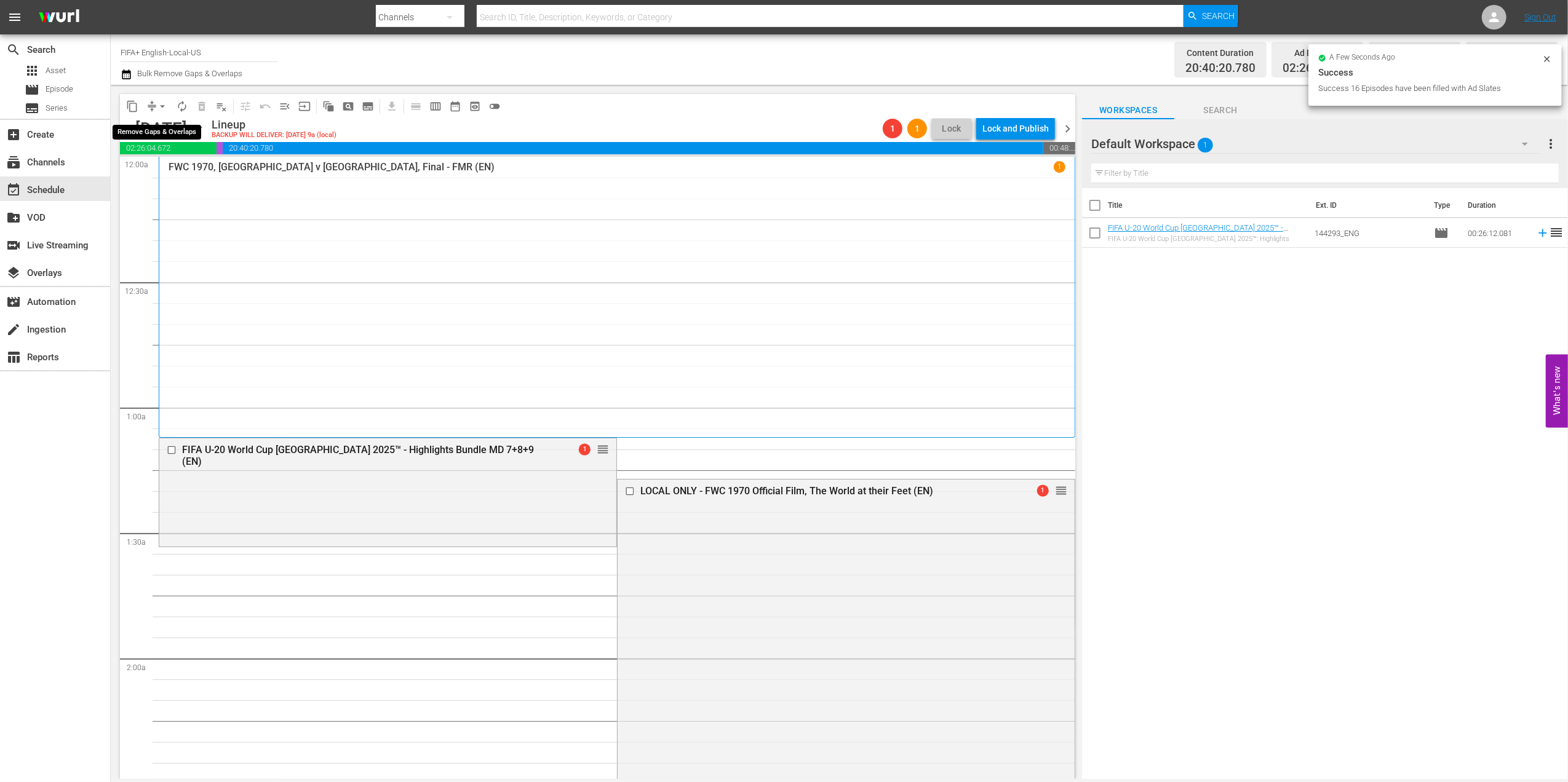
click at [162, 107] on span "arrow_drop_down" at bounding box center [162, 106] width 12 height 12
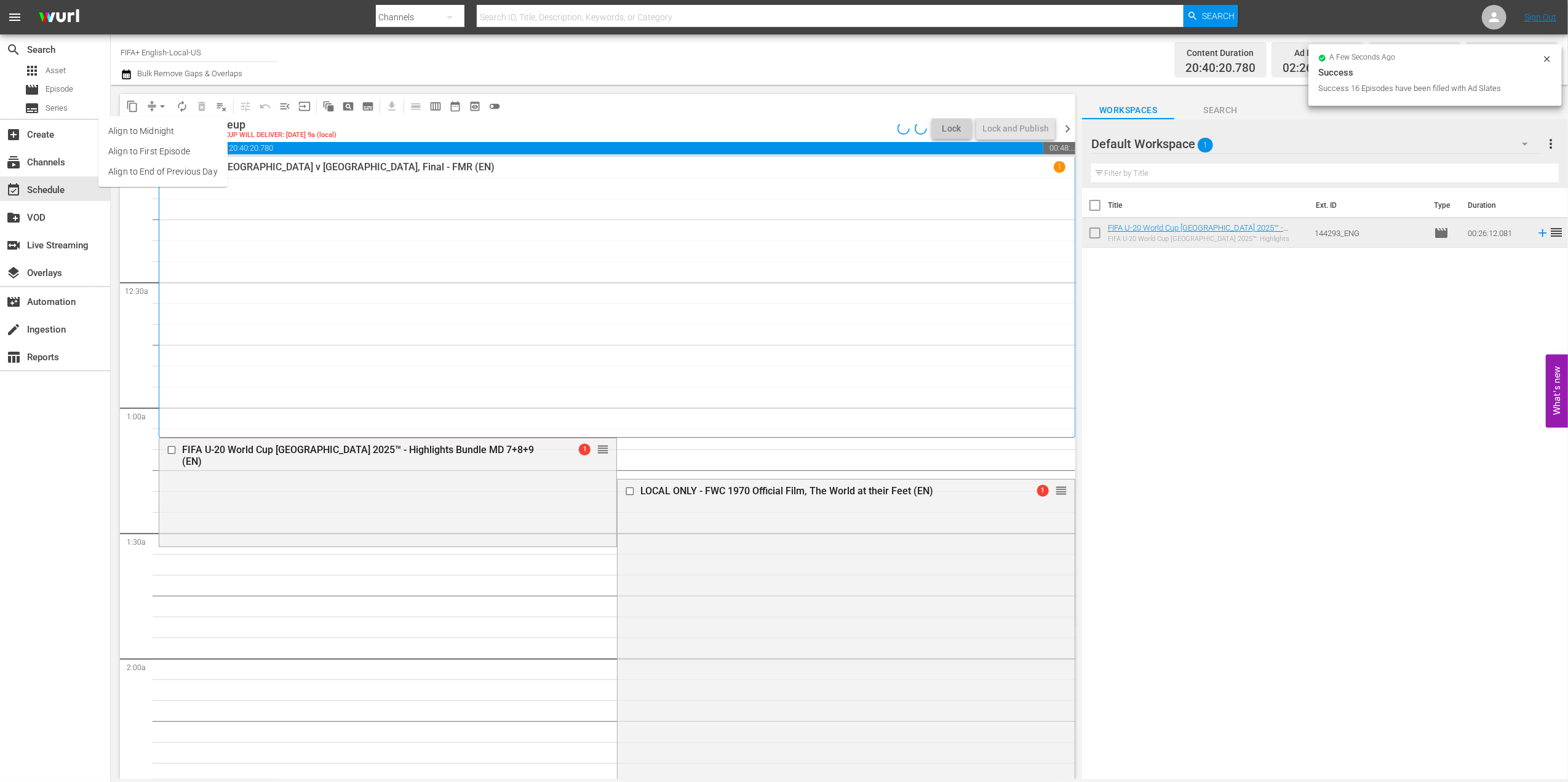
click at [180, 172] on li "Align to End of Previous Day" at bounding box center [163, 172] width 129 height 21
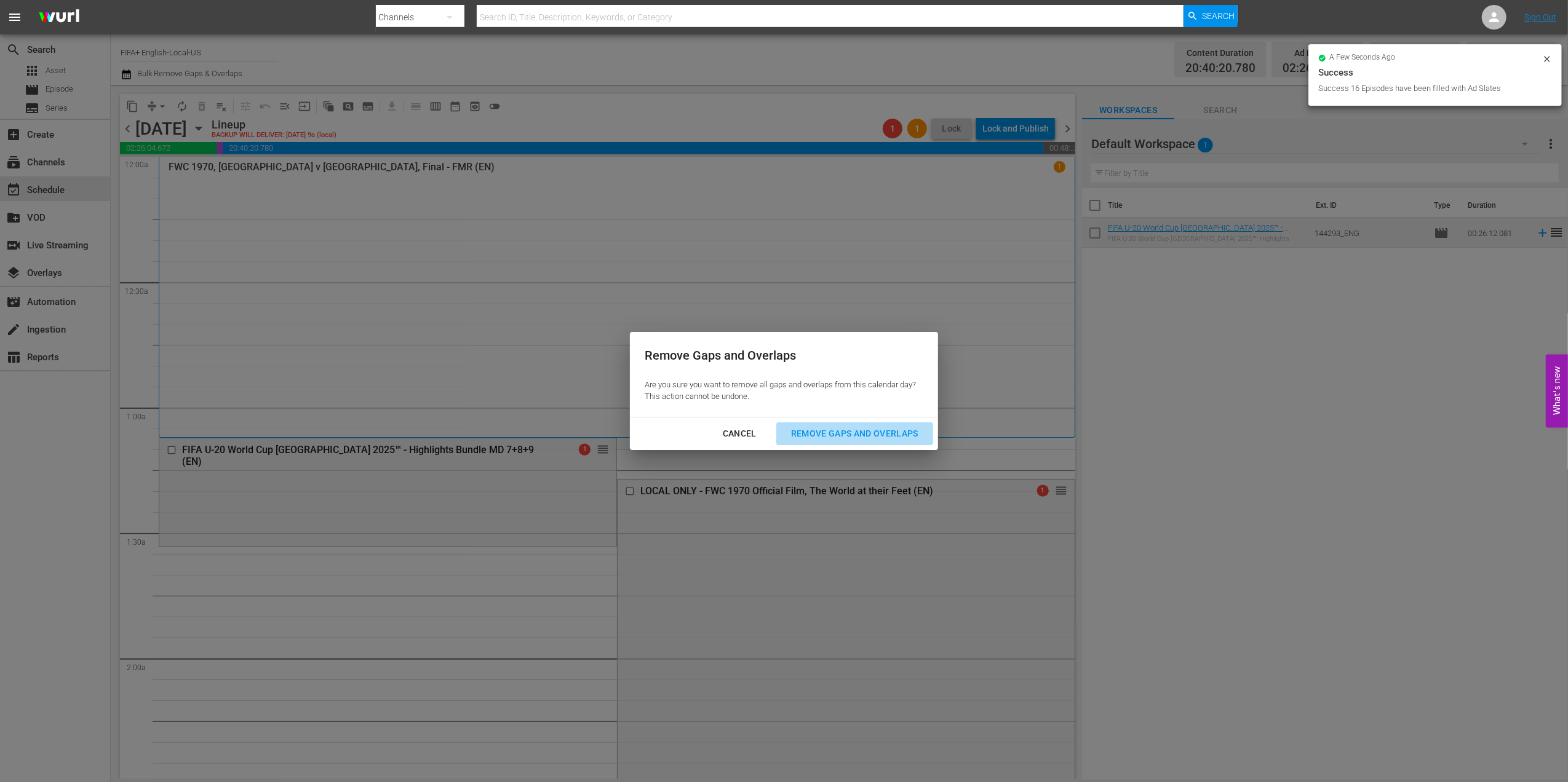
click at [853, 428] on div "Remove Gaps and Overlaps" at bounding box center [854, 433] width 147 height 16
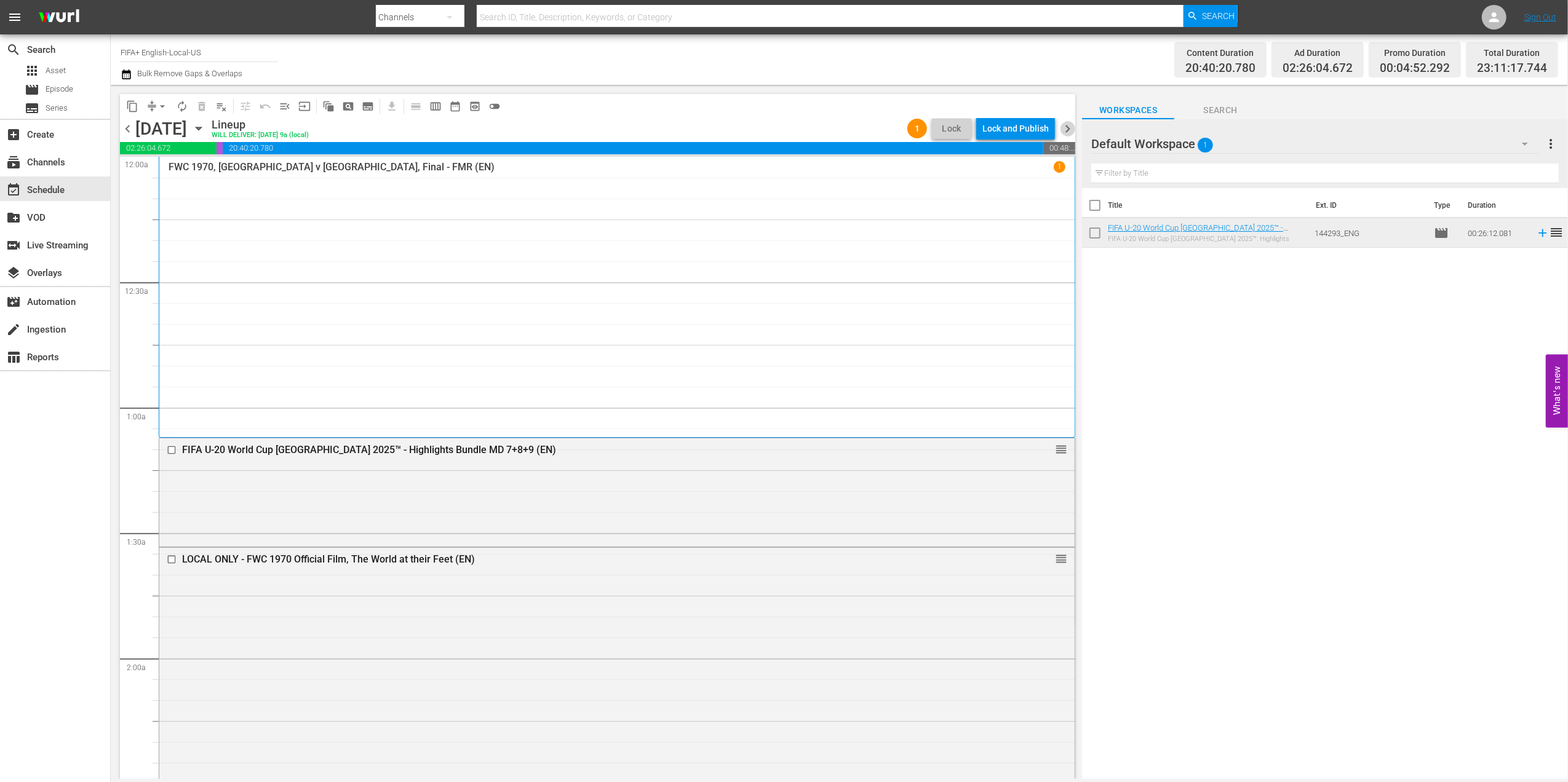
click at [1068, 126] on span "chevron_right" at bounding box center [1067, 128] width 16 height 16
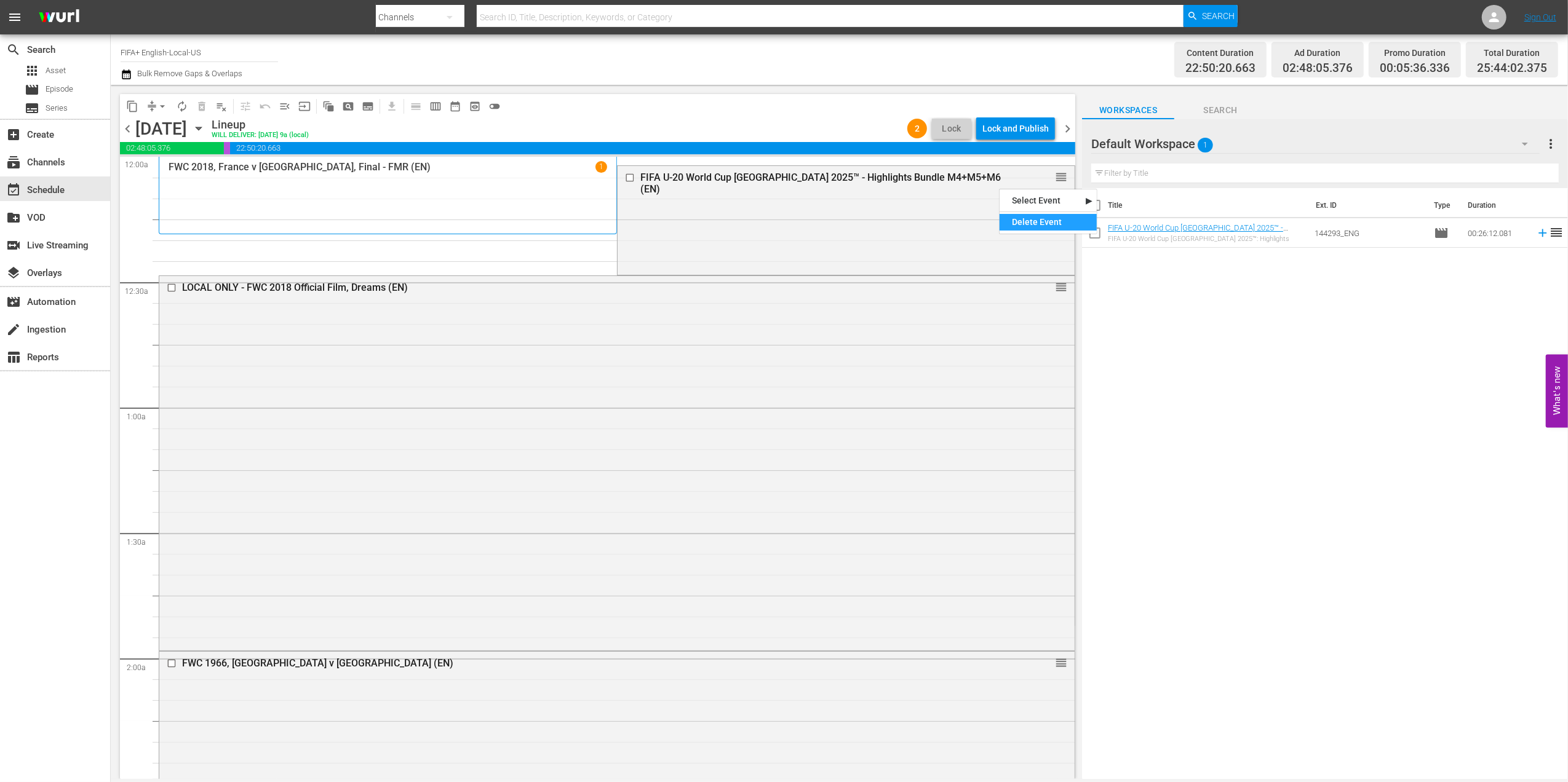
click at [1034, 217] on div "Delete Event" at bounding box center [1047, 222] width 97 height 17
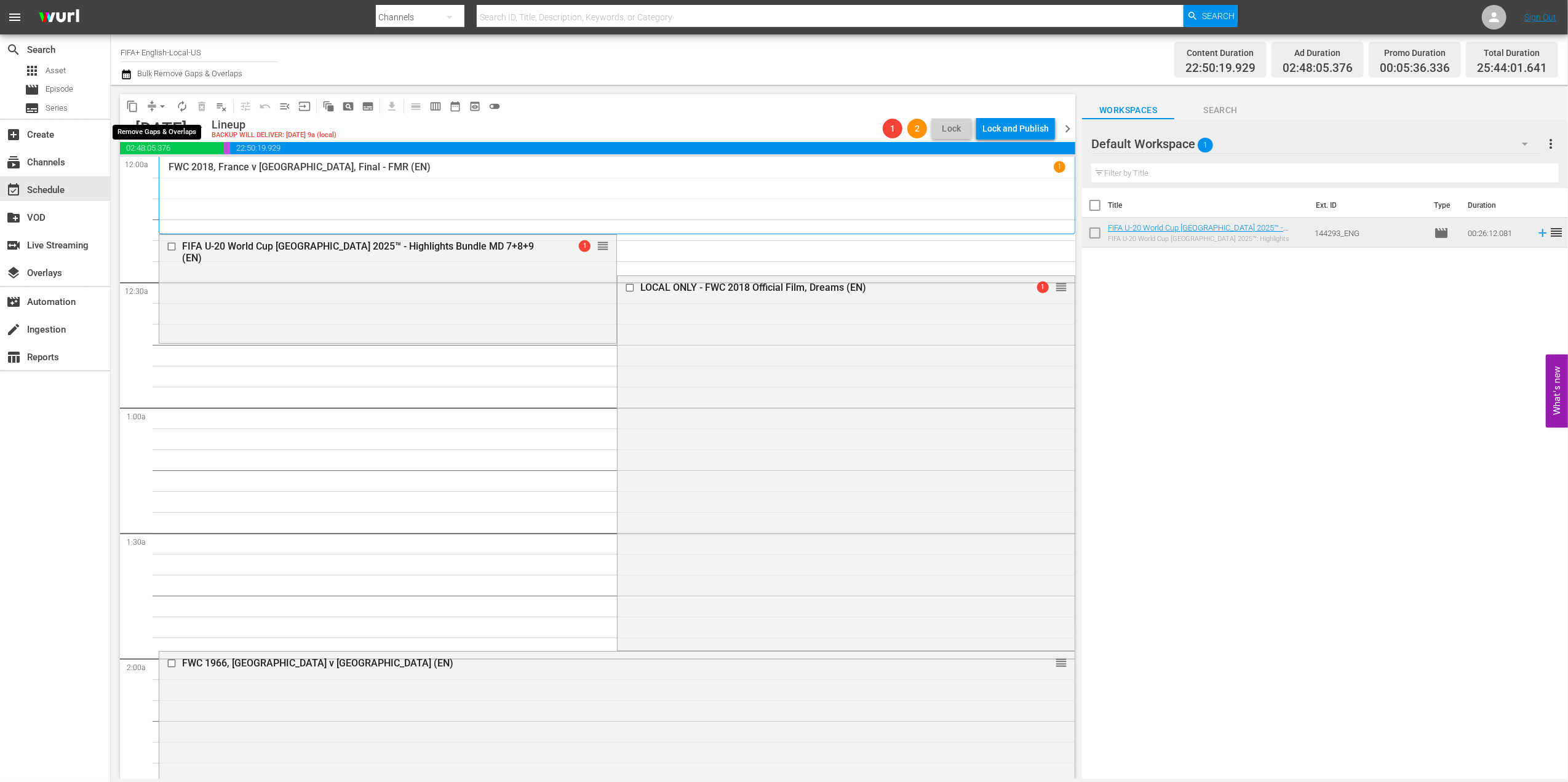
click at [161, 104] on span "arrow_drop_down" at bounding box center [162, 106] width 12 height 12
click at [168, 166] on li "Align to End of Previous Day" at bounding box center [163, 172] width 129 height 21
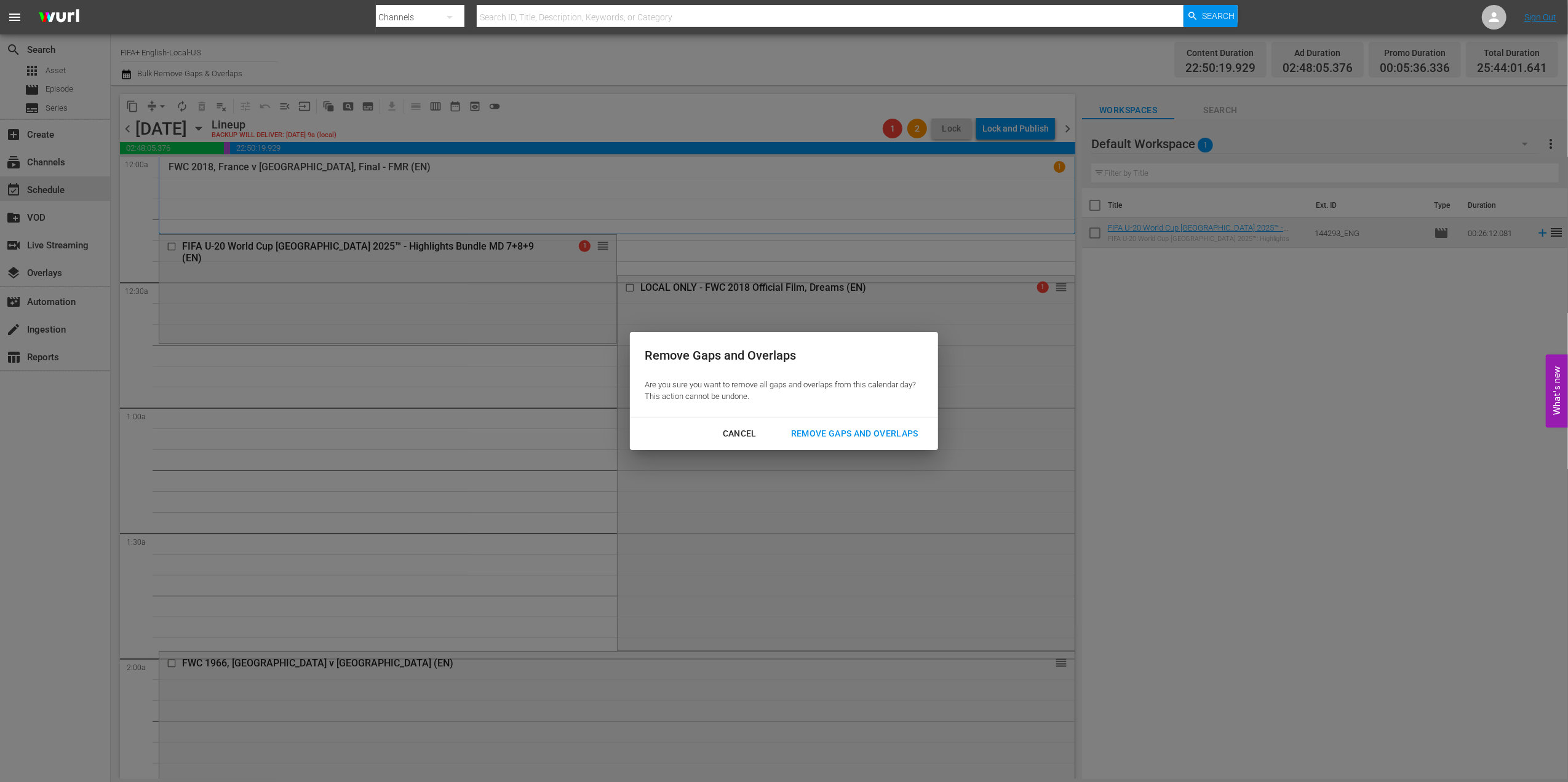
click at [908, 429] on div "Remove Gaps and Overlaps" at bounding box center [854, 433] width 147 height 16
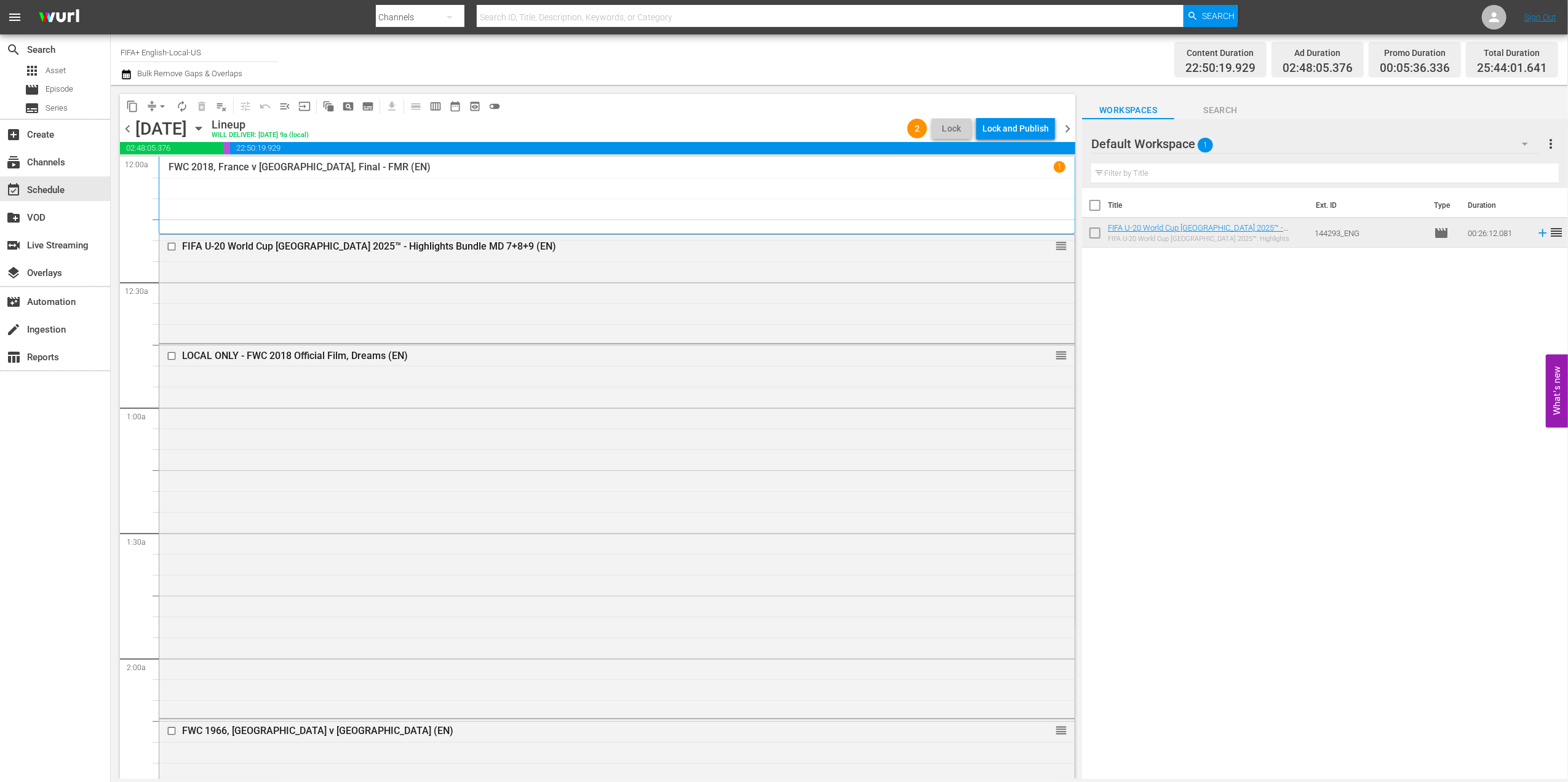
click at [133, 126] on span "chevron_left" at bounding box center [127, 128] width 16 height 16
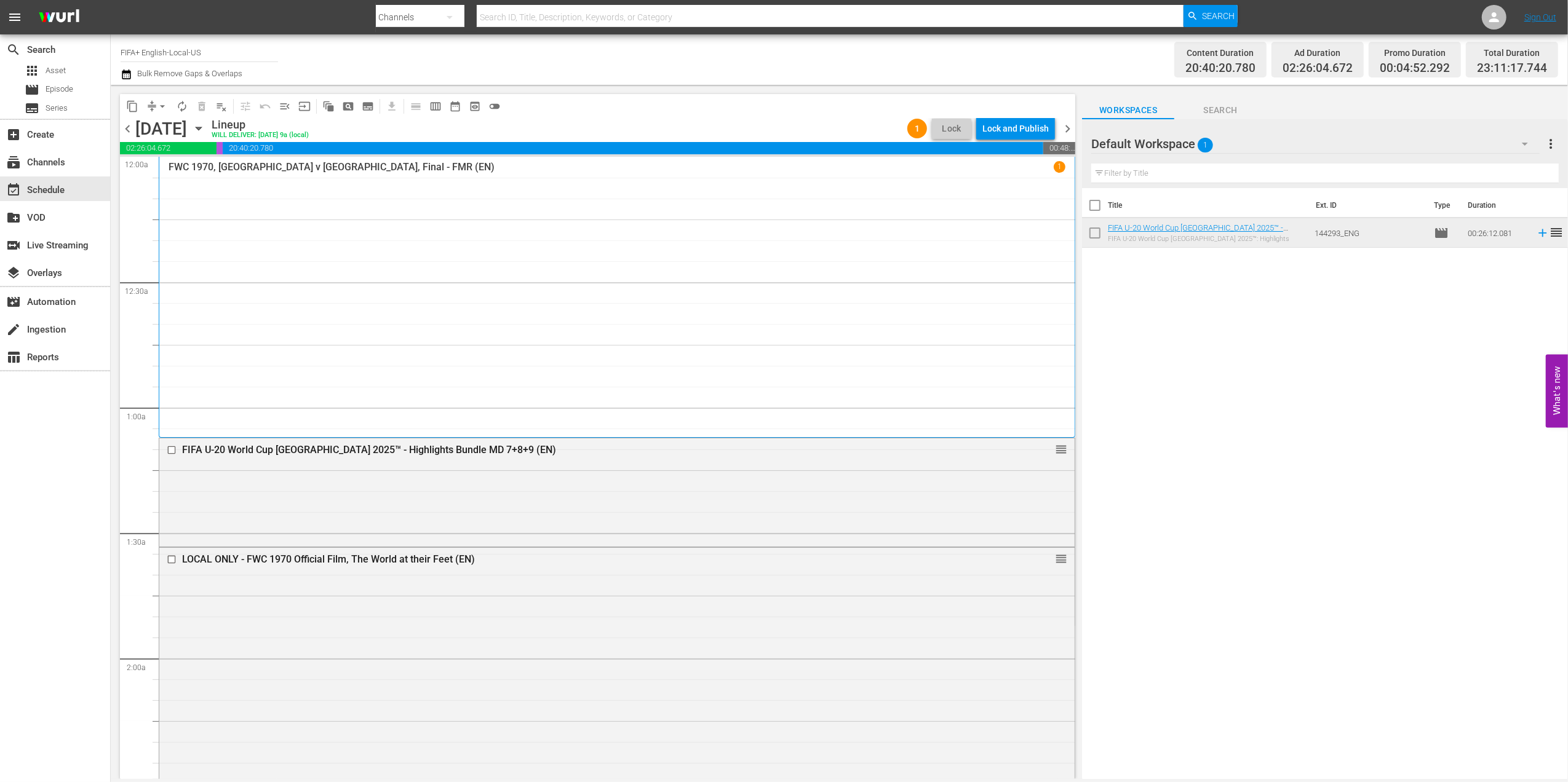
click at [133, 126] on span "chevron_left" at bounding box center [127, 128] width 16 height 16
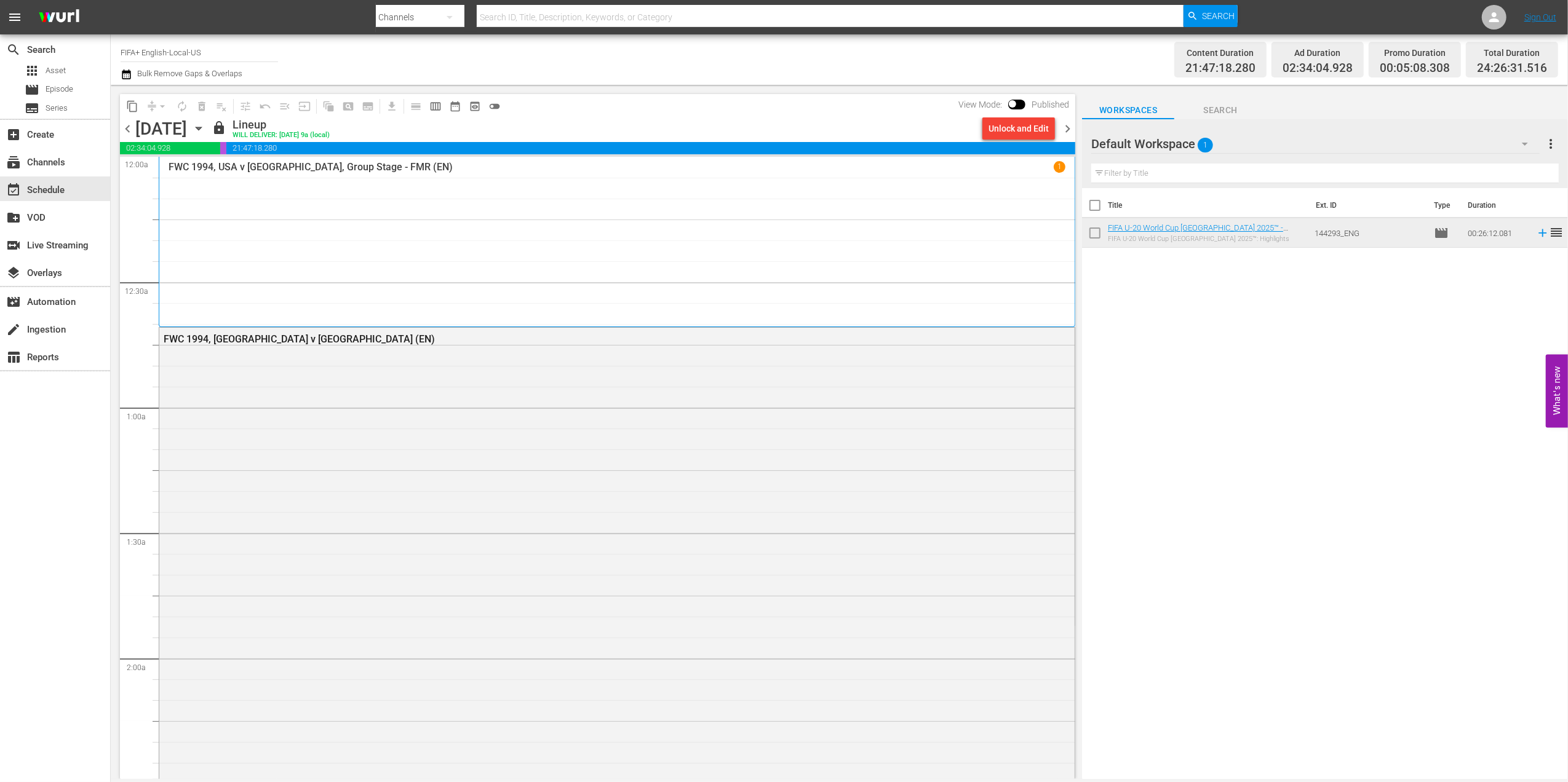
click at [1065, 129] on span "chevron_right" at bounding box center [1067, 128] width 16 height 16
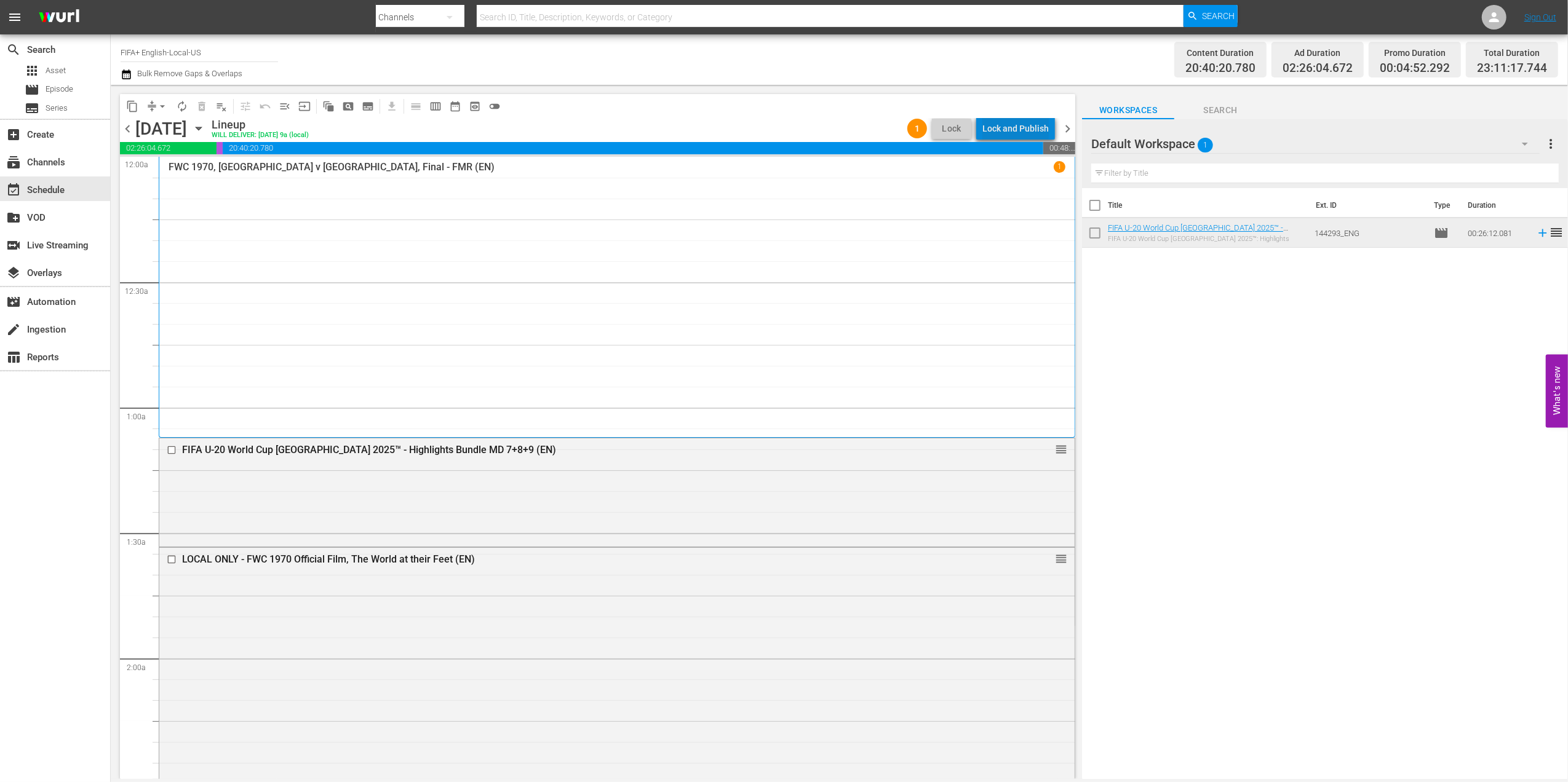
click at [1035, 123] on div "Lock and Publish" at bounding box center [1016, 128] width 66 height 22
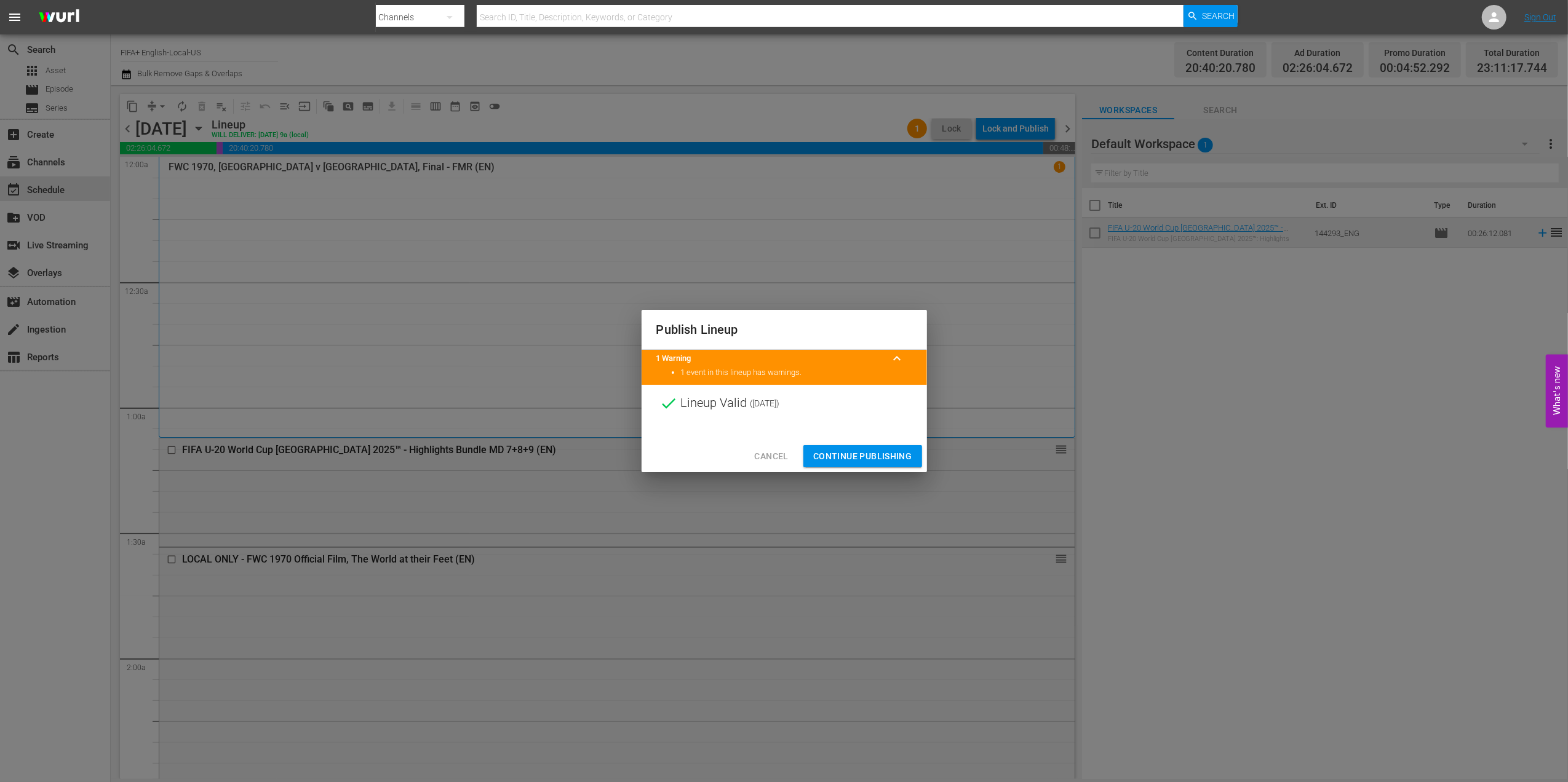
click at [862, 451] on span "Continue Publishing" at bounding box center [863, 456] width 99 height 16
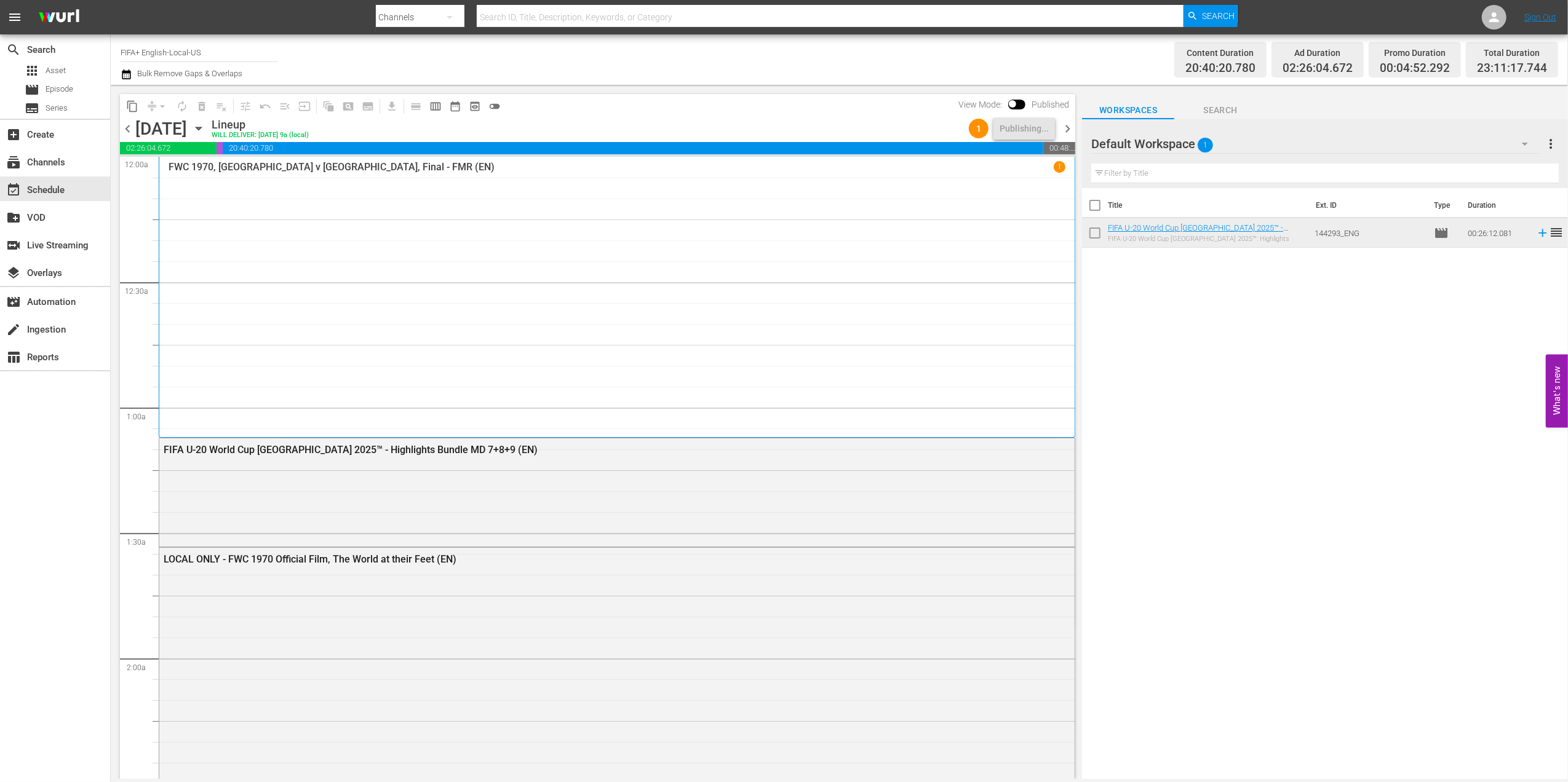
click at [1068, 126] on span "chevron_right" at bounding box center [1067, 128] width 16 height 16
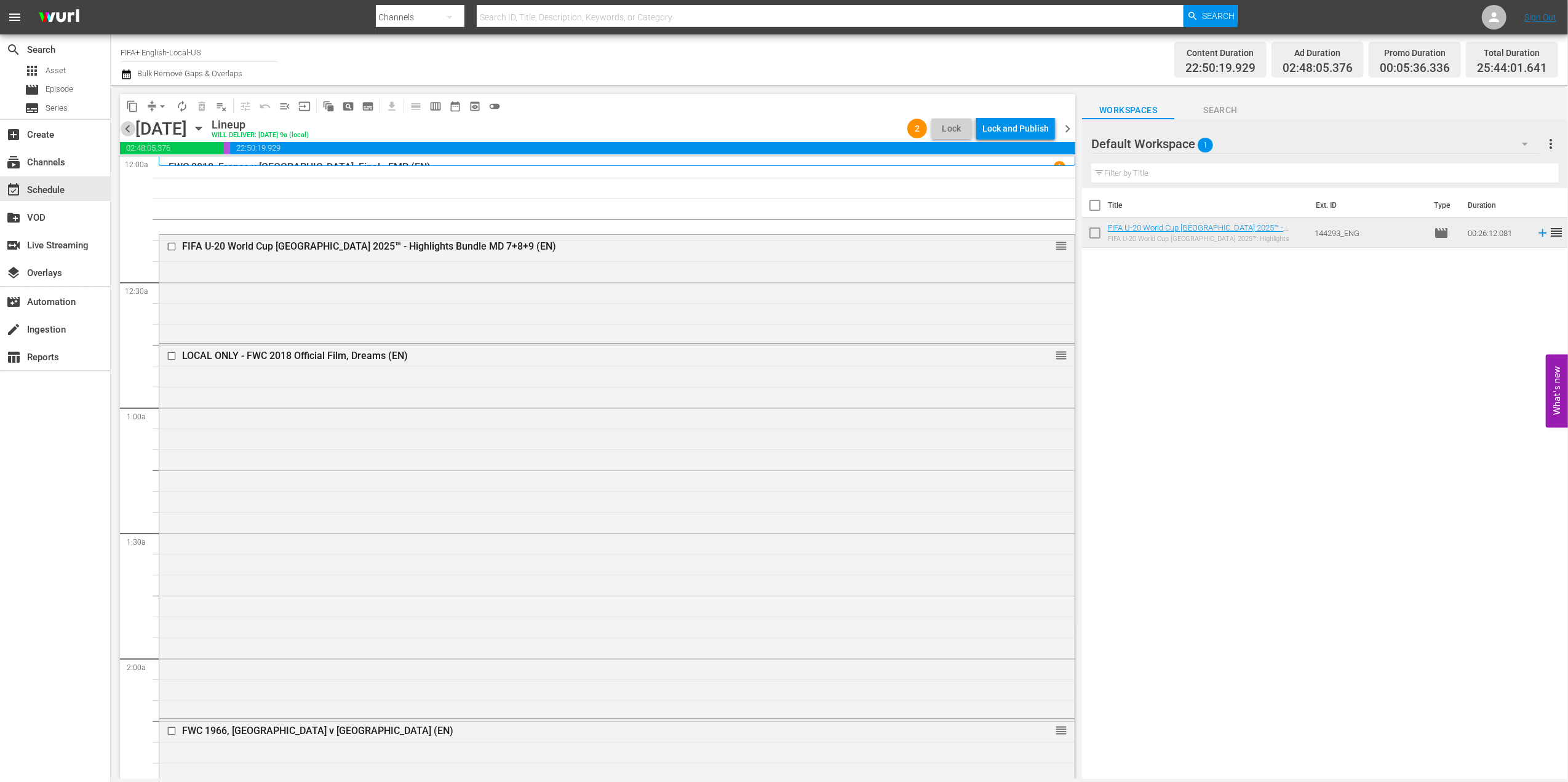
click at [134, 121] on span "chevron_left" at bounding box center [127, 128] width 16 height 16
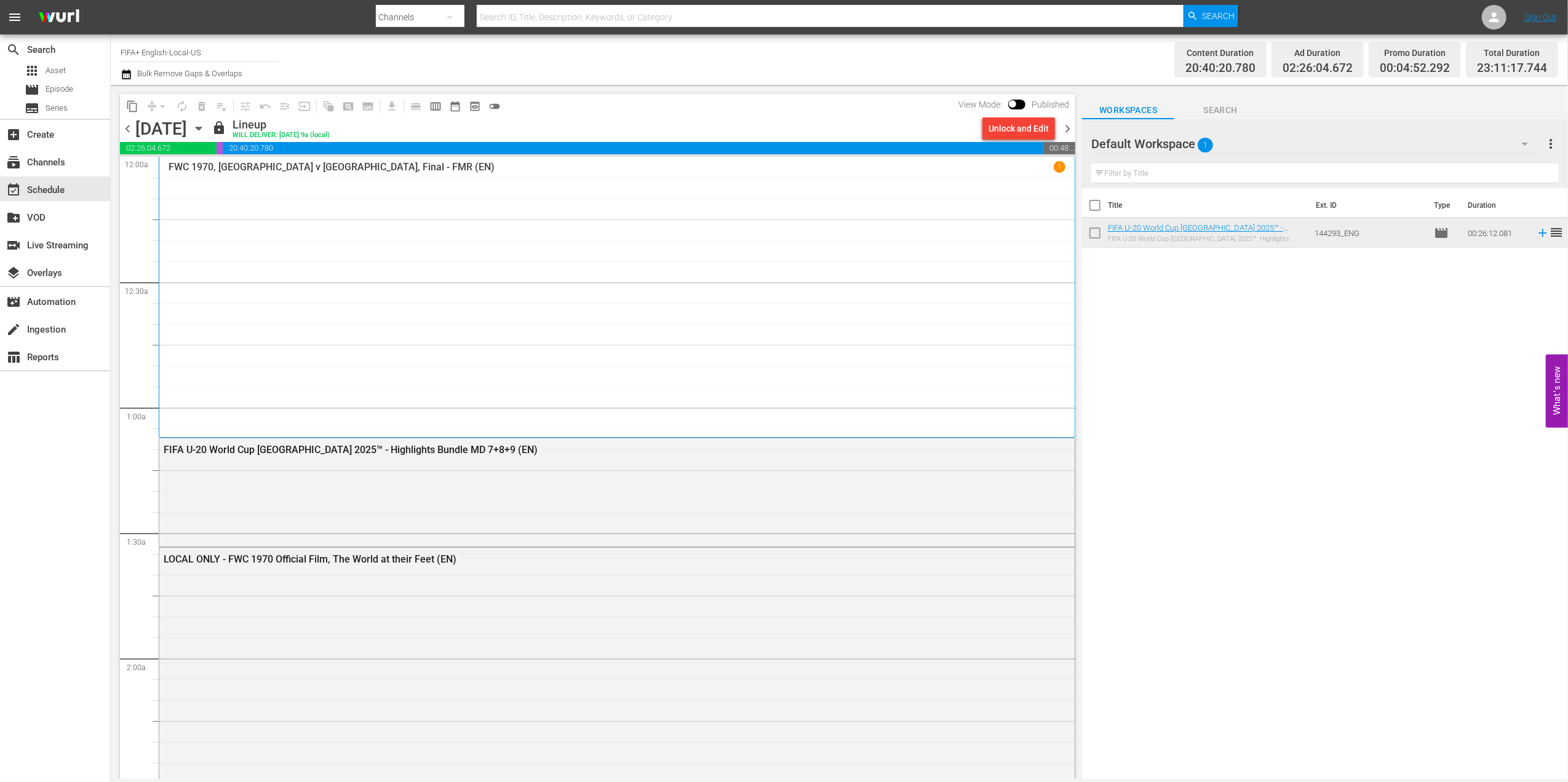
click at [1063, 131] on span "chevron_right" at bounding box center [1067, 128] width 16 height 16
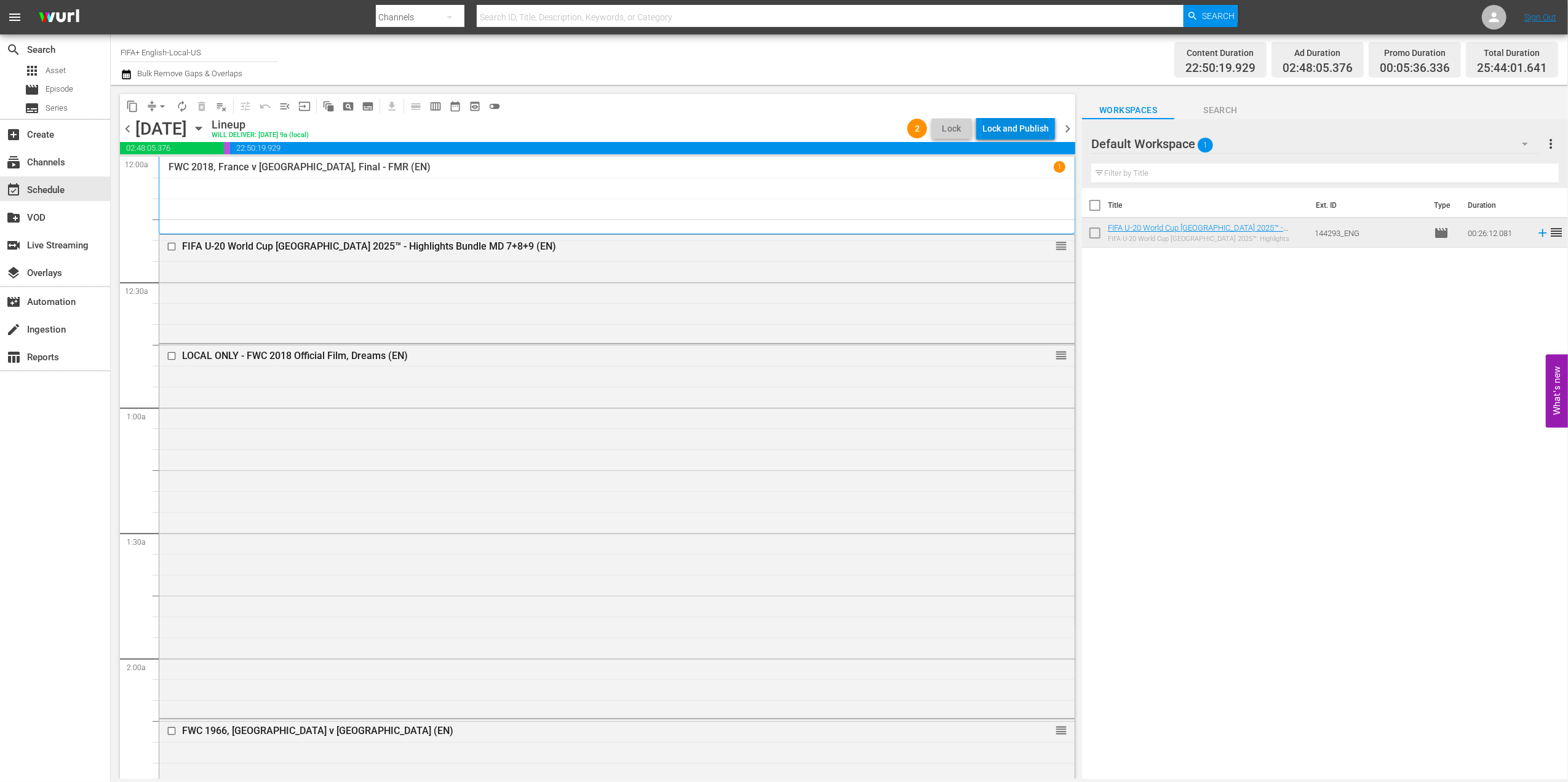
click at [1022, 126] on div "Lock and Publish" at bounding box center [1016, 128] width 66 height 22
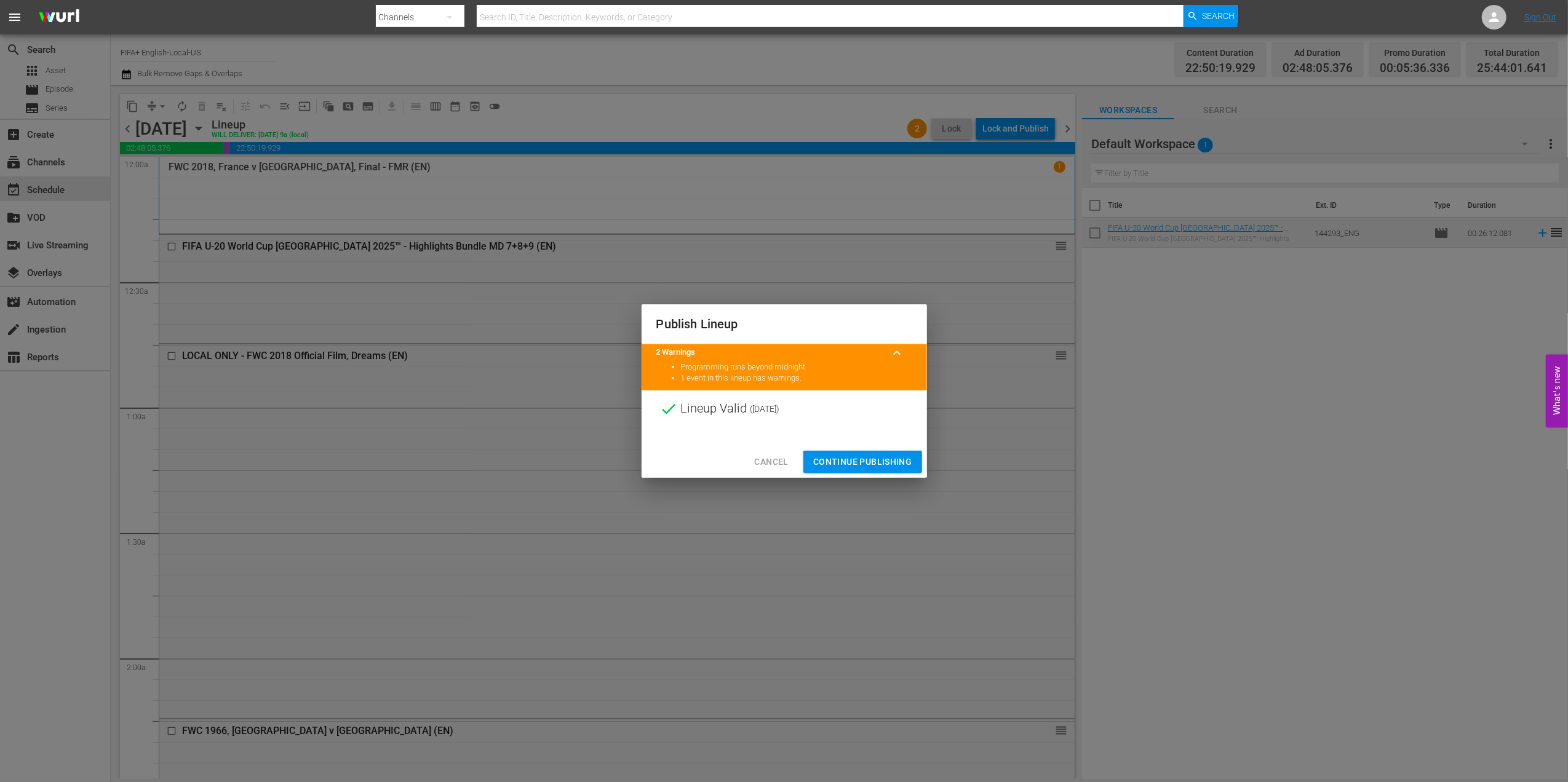
click at [886, 459] on span "Continue Publishing" at bounding box center [863, 462] width 99 height 16
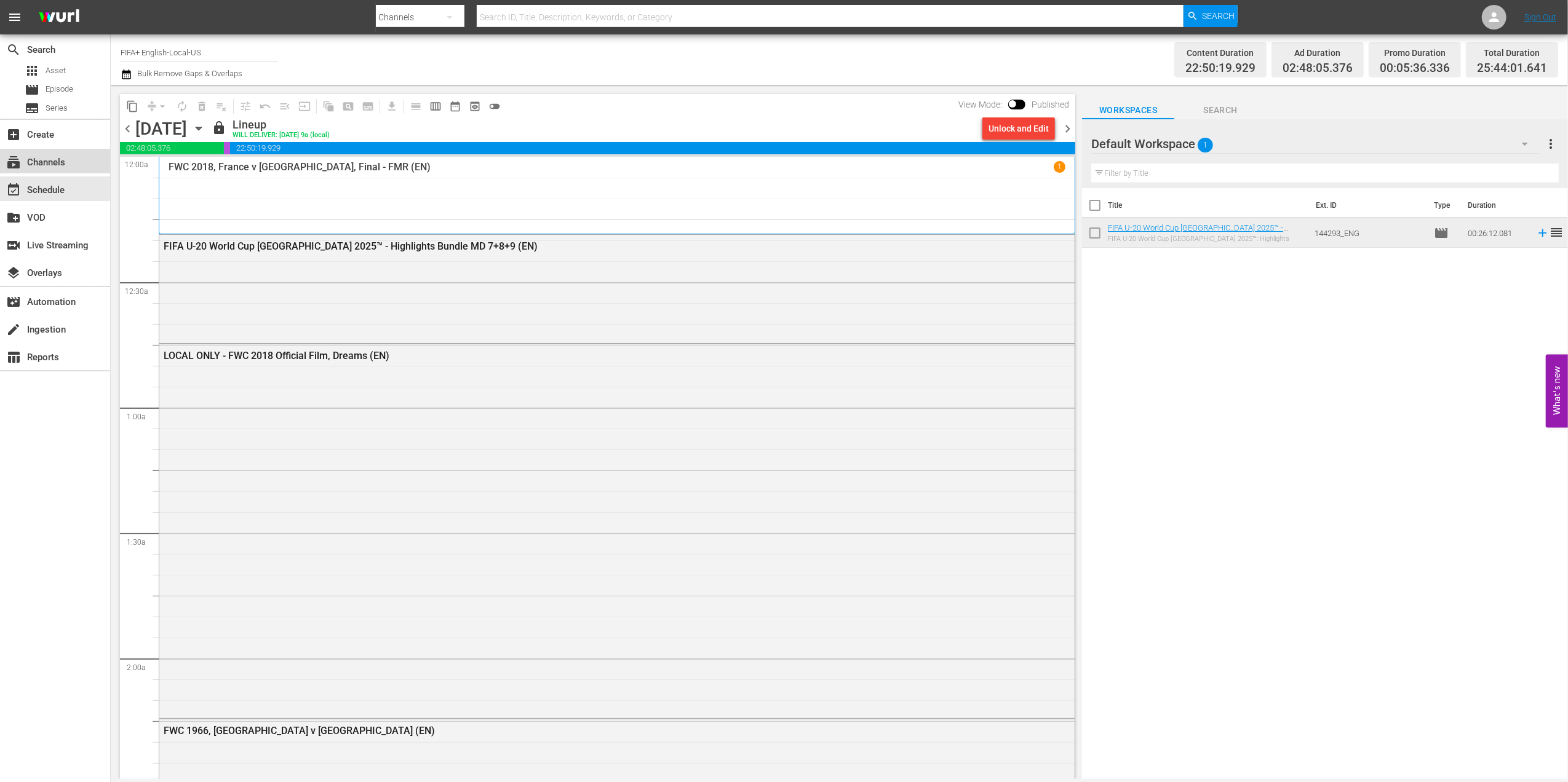
click at [55, 162] on div "subscriptions Channels" at bounding box center [34, 160] width 69 height 11
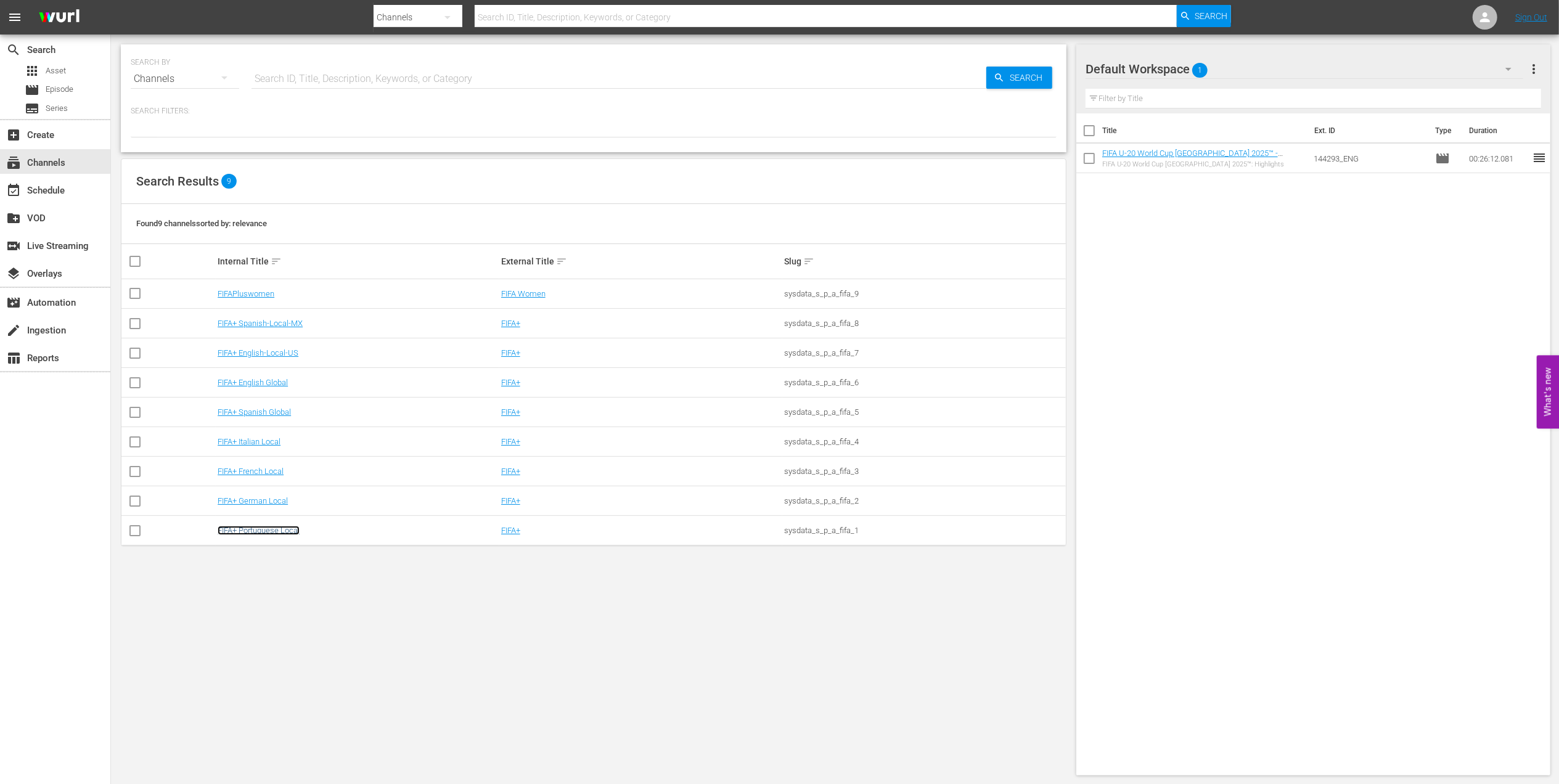
click at [269, 534] on link "FIFA+ Portuguese Local" at bounding box center [259, 530] width 82 height 9
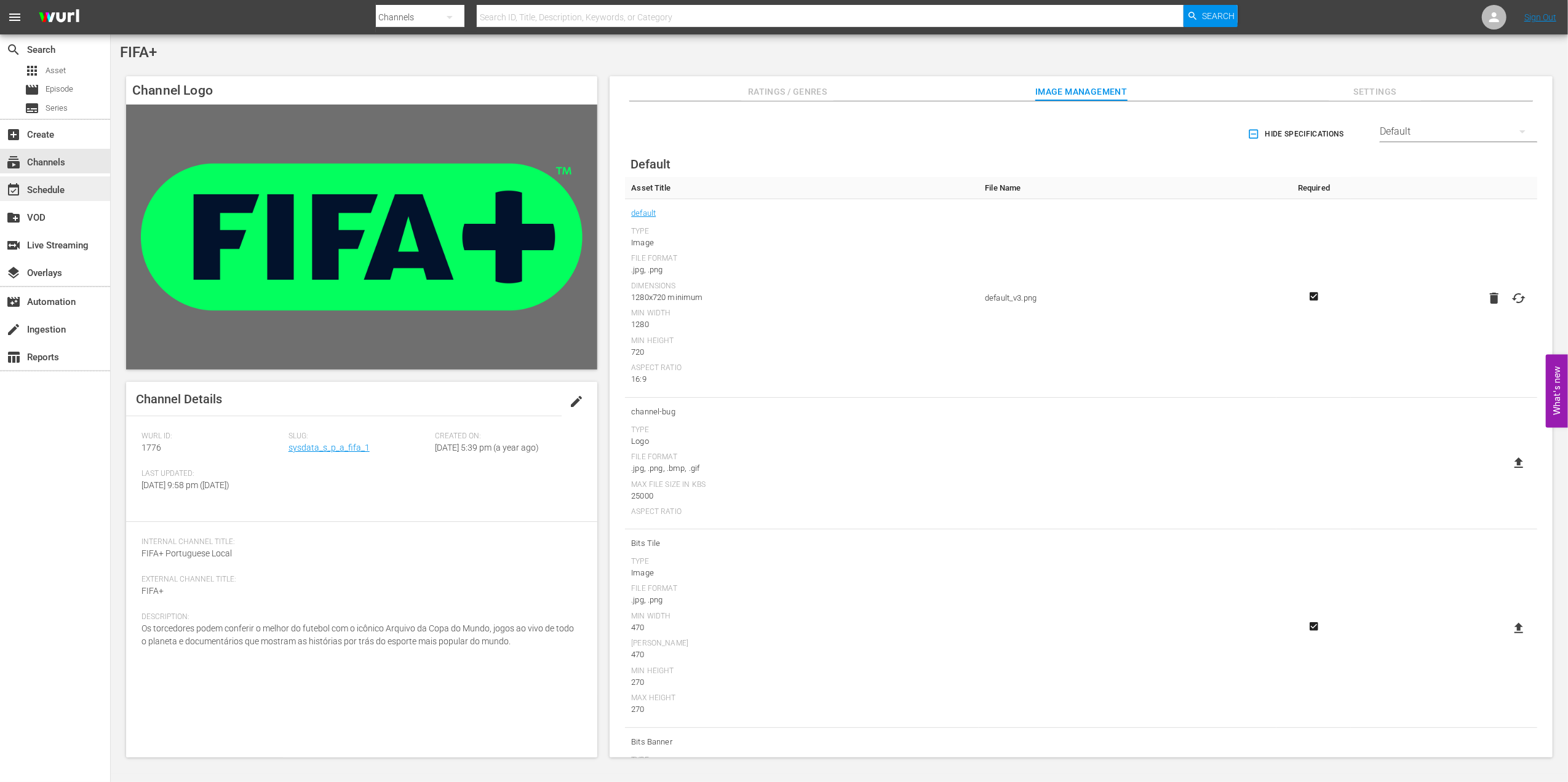
click at [25, 190] on div "event_available Schedule" at bounding box center [34, 188] width 69 height 11
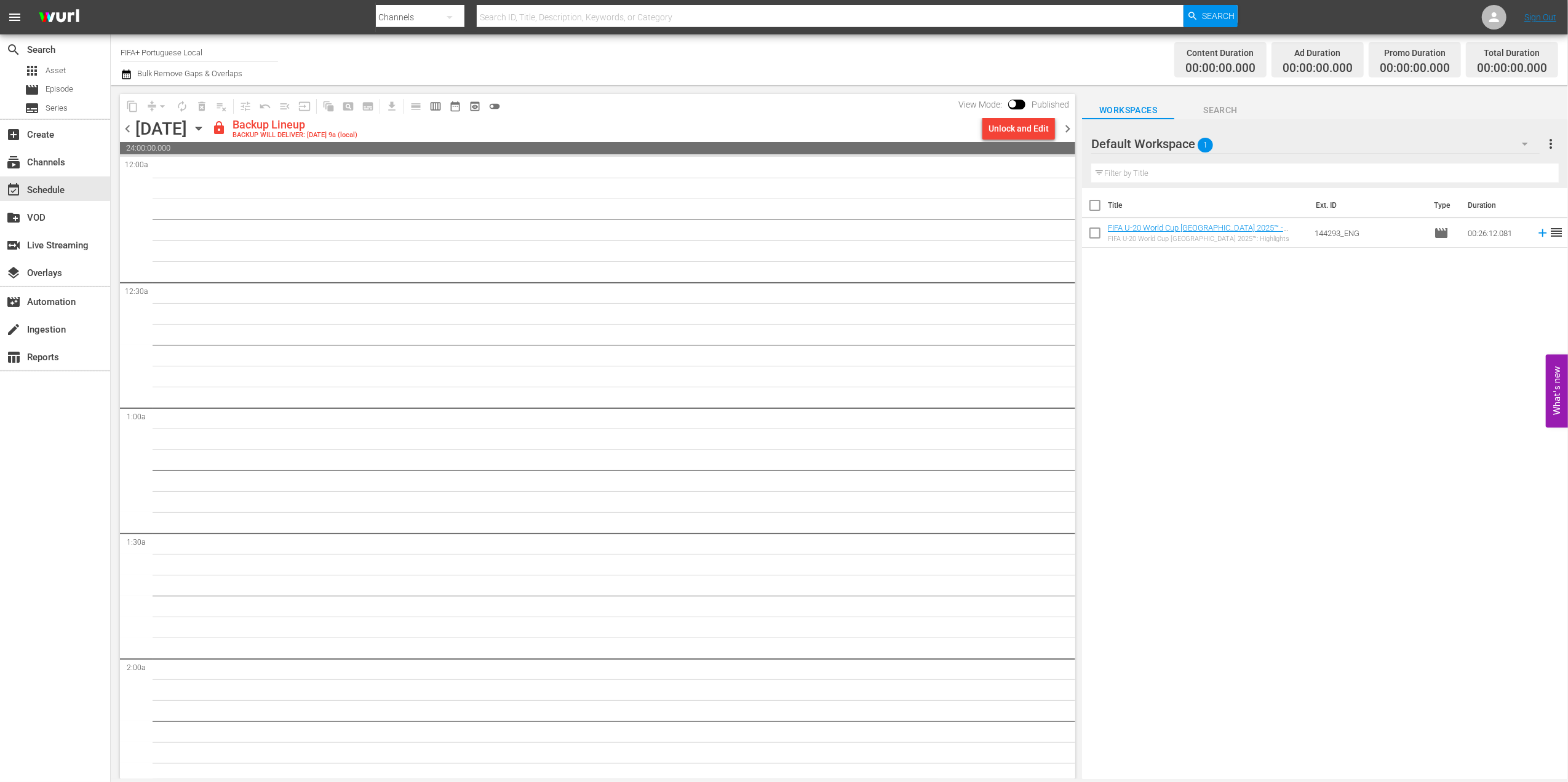
click at [126, 128] on span "chevron_left" at bounding box center [127, 128] width 16 height 16
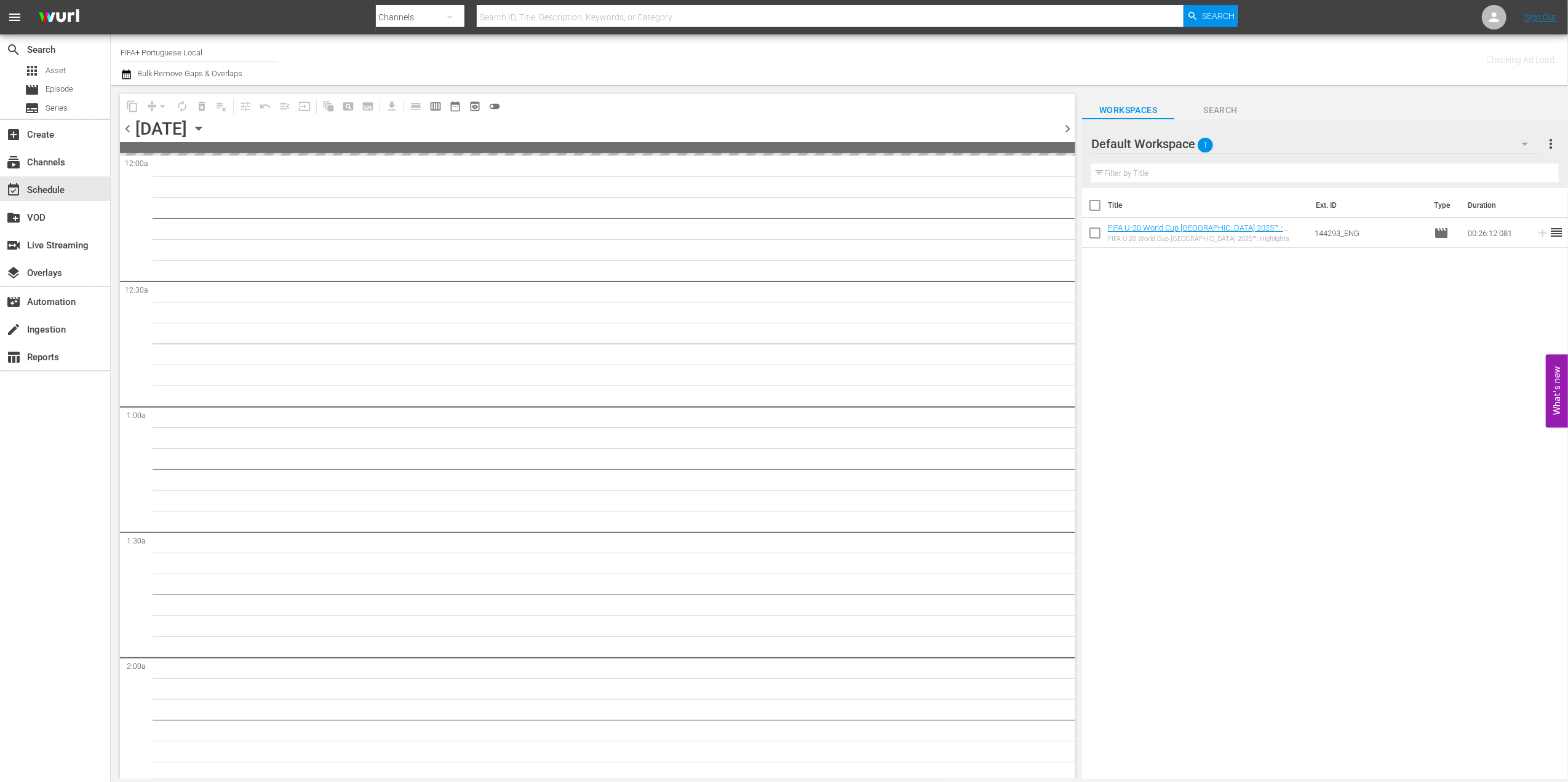
click at [126, 128] on span "chevron_left" at bounding box center [127, 128] width 16 height 16
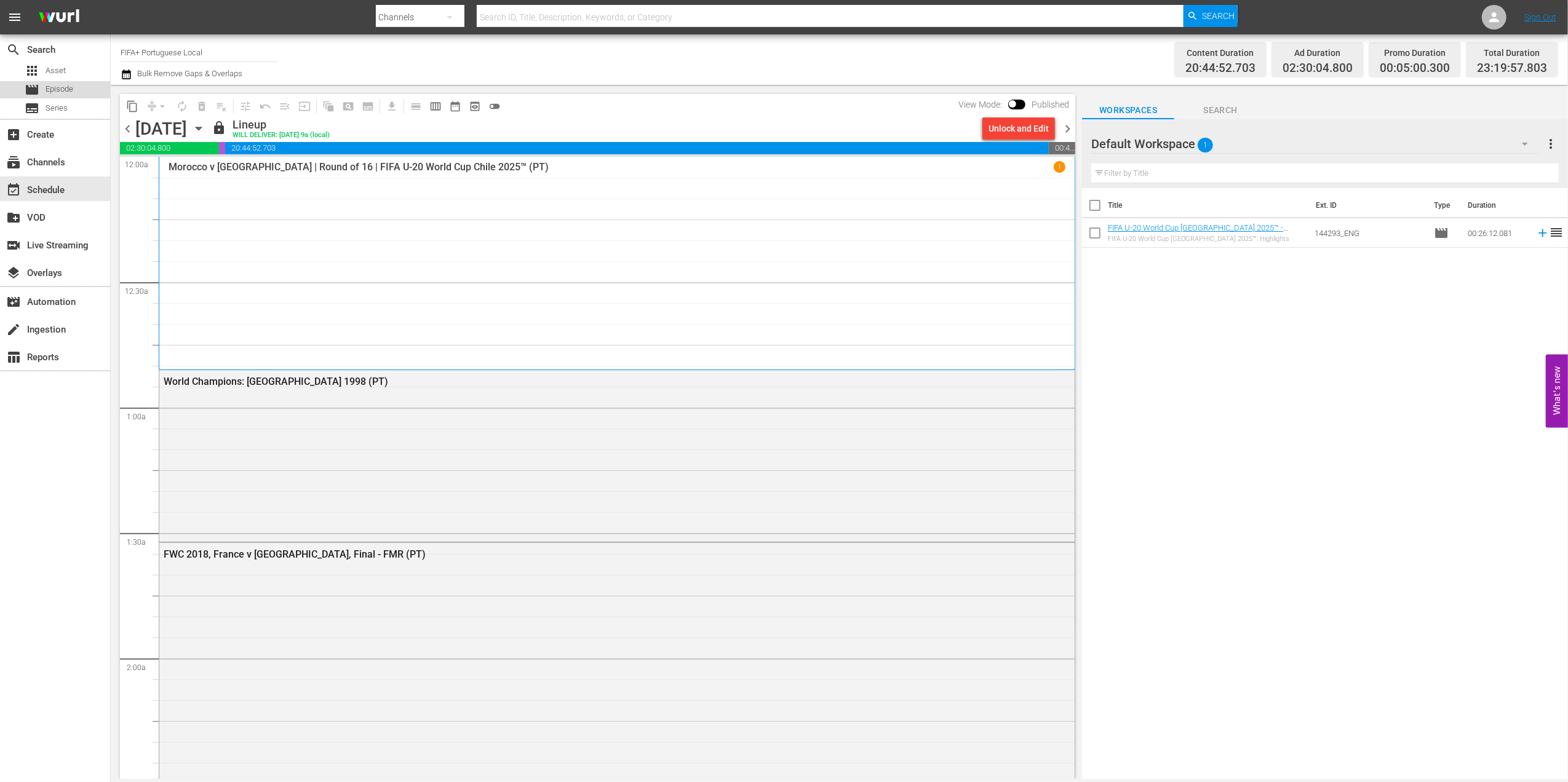
click at [66, 86] on span "Episode" at bounding box center [59, 88] width 27 height 12
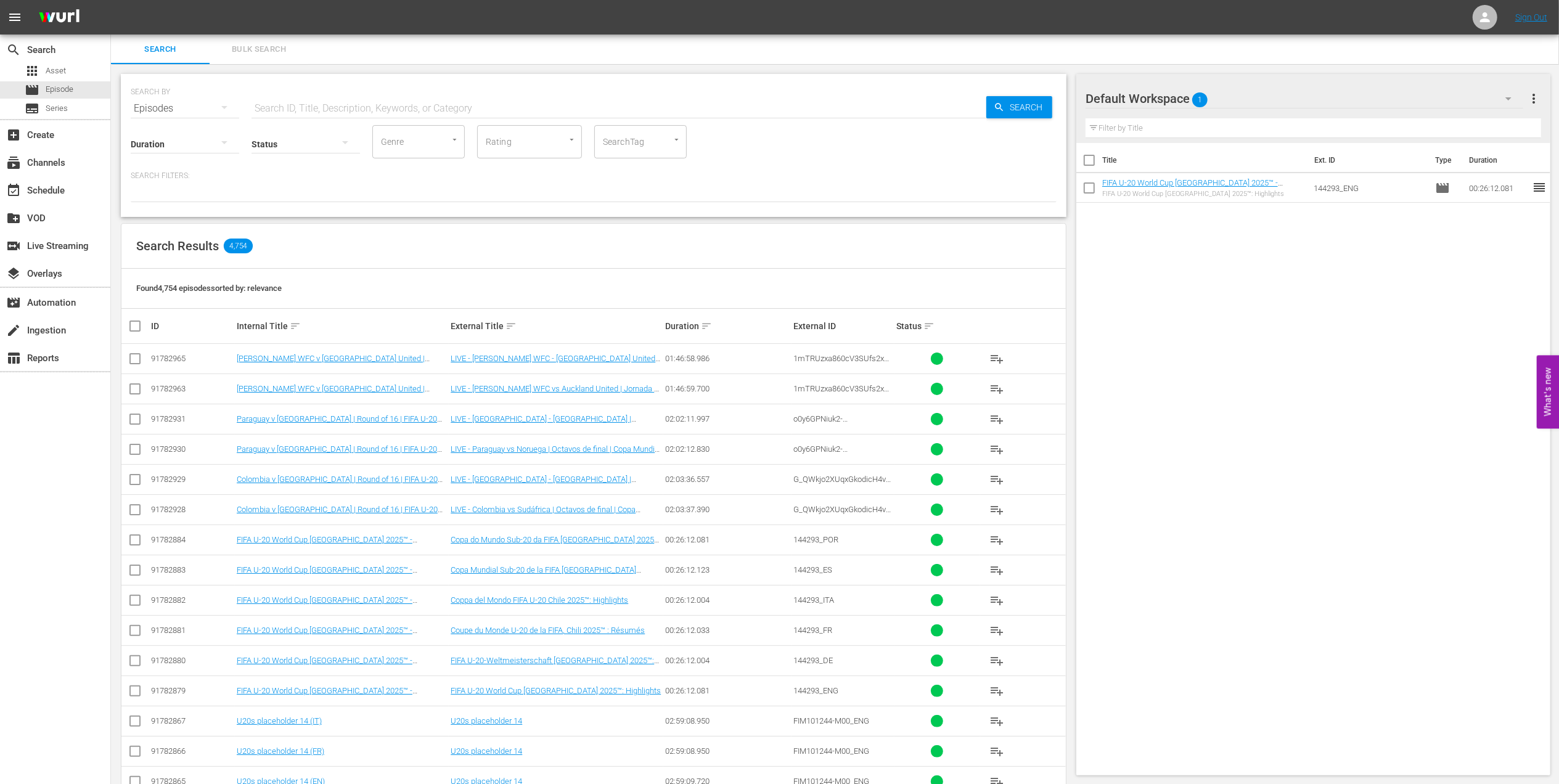
click at [385, 104] on input "text" at bounding box center [618, 109] width 734 height 30
paste input "144293"
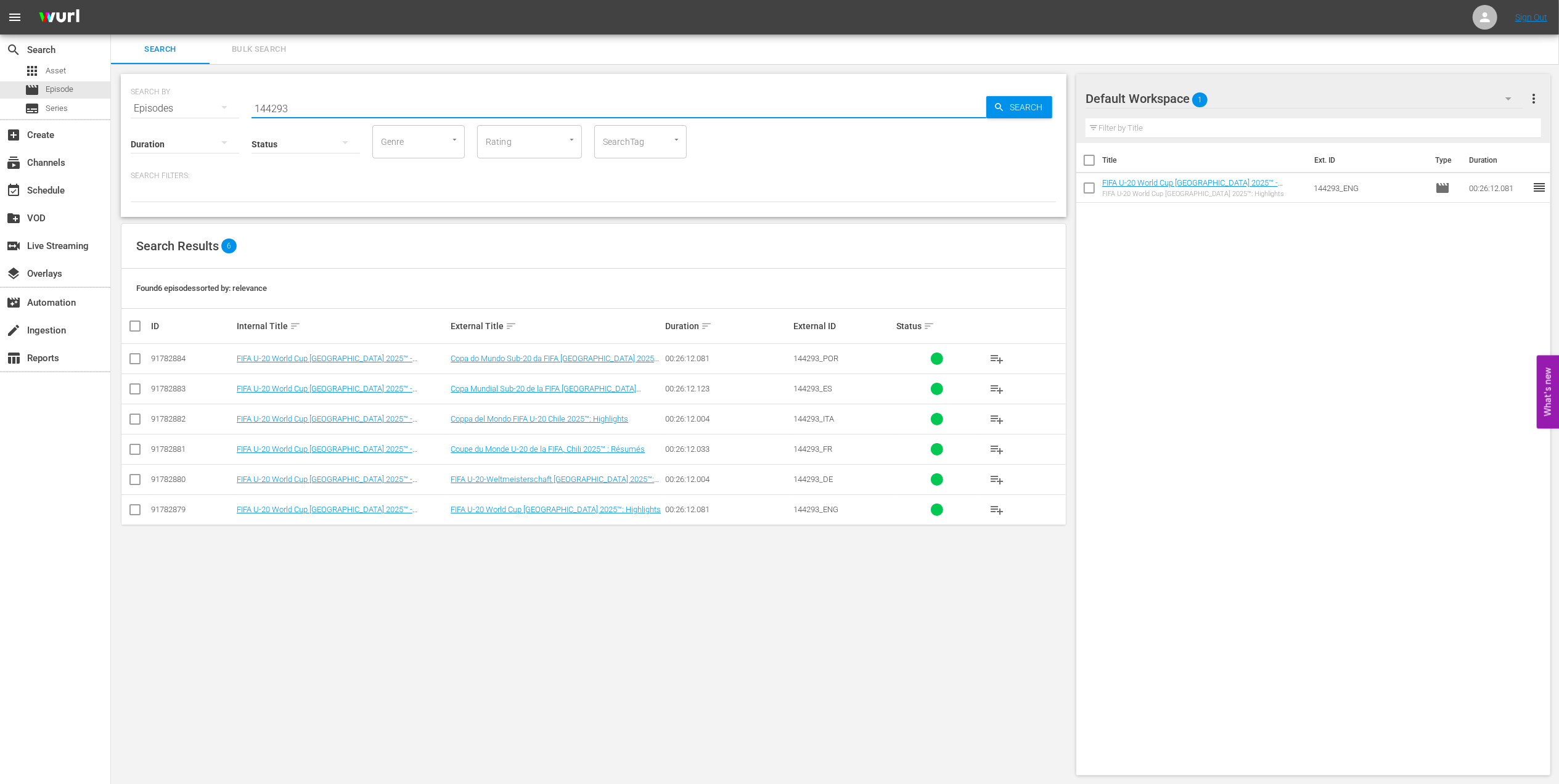
type input "144293"
click at [138, 361] on input "checkbox" at bounding box center [135, 361] width 15 height 15
checkbox input "true"
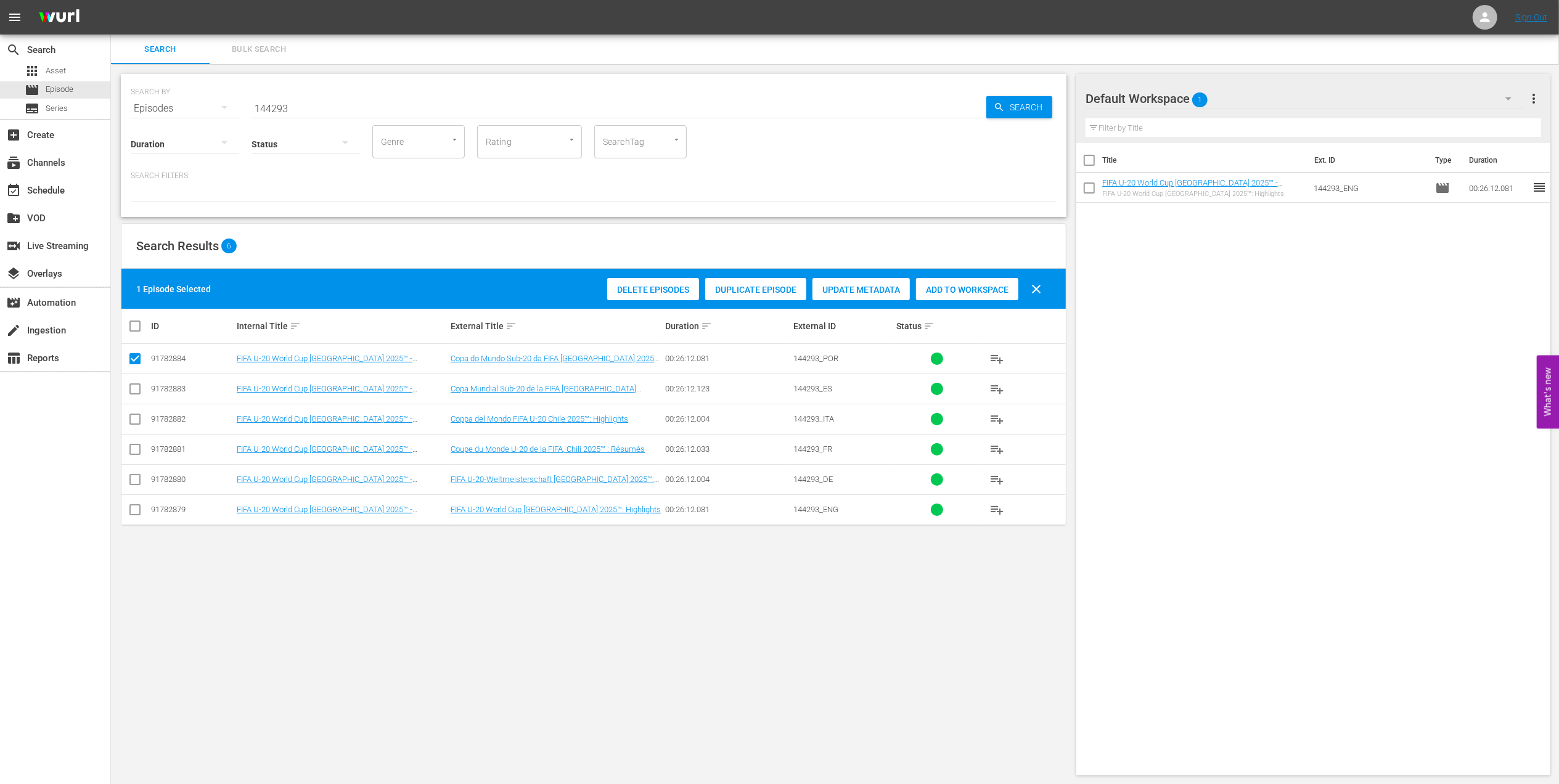
click at [942, 291] on span "Add to Workspace" at bounding box center [966, 290] width 102 height 10
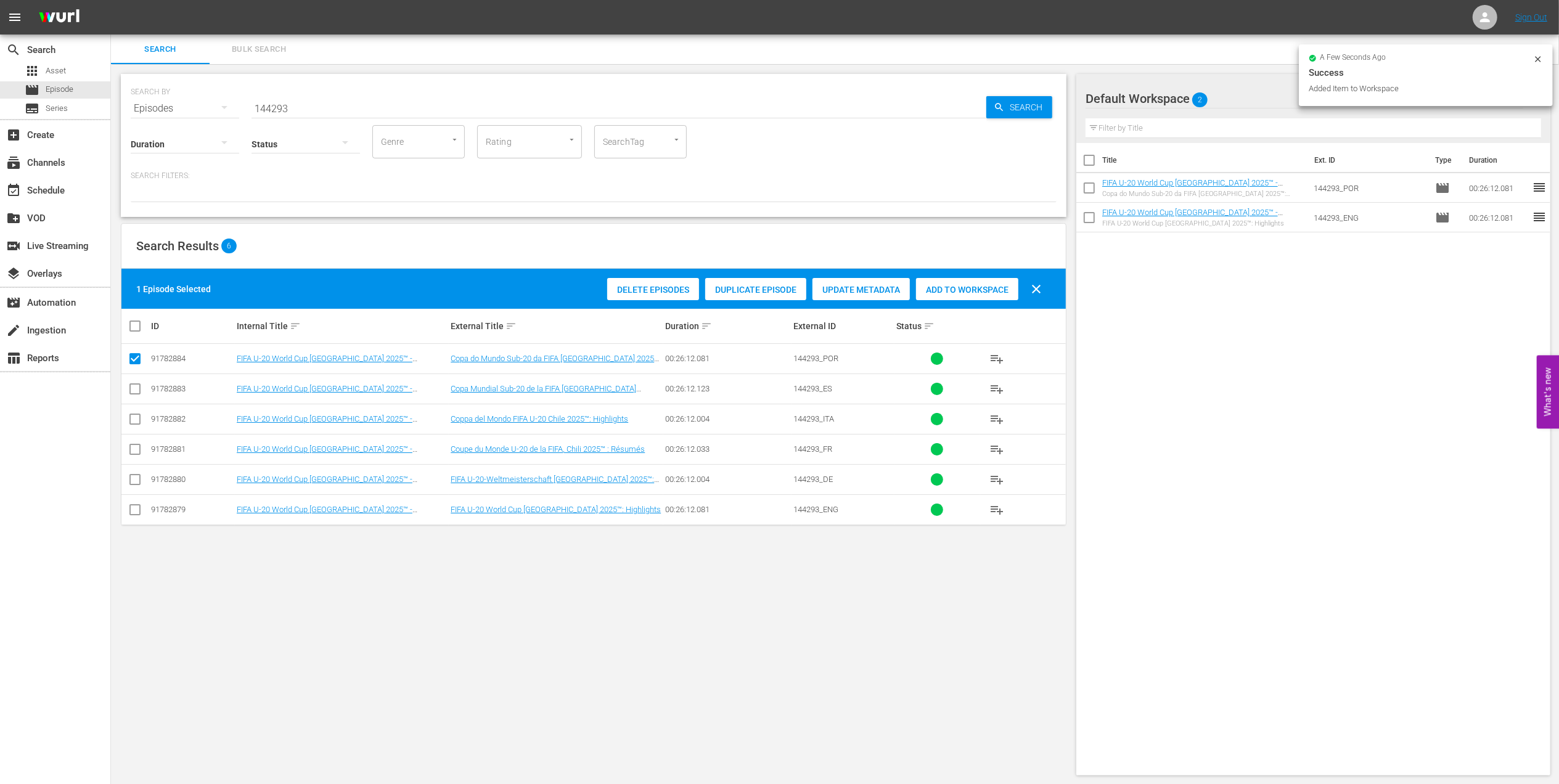
click at [1088, 215] on input "checkbox" at bounding box center [1088, 220] width 26 height 26
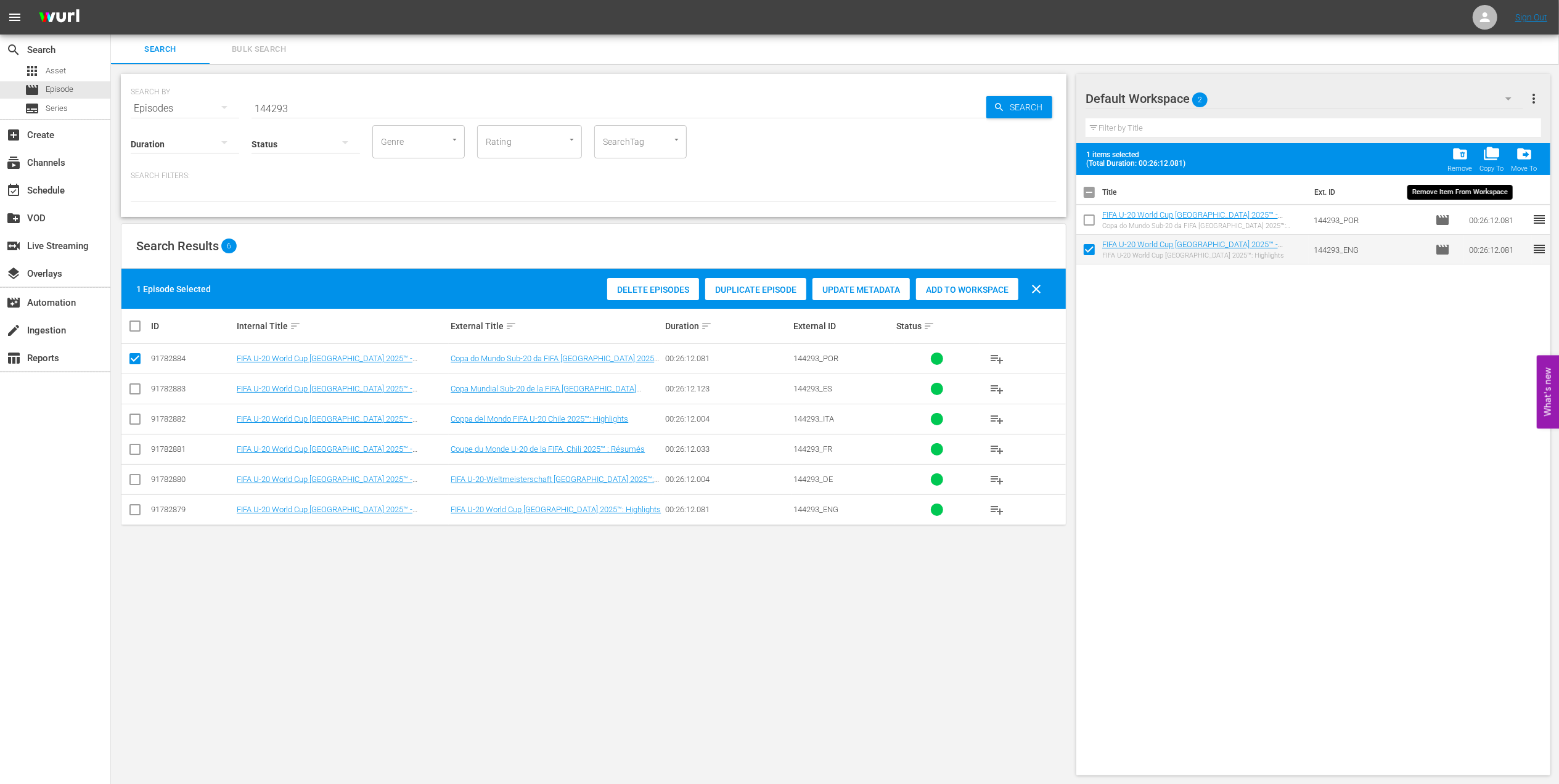
click at [1453, 156] on span "folder_delete" at bounding box center [1460, 154] width 17 height 17
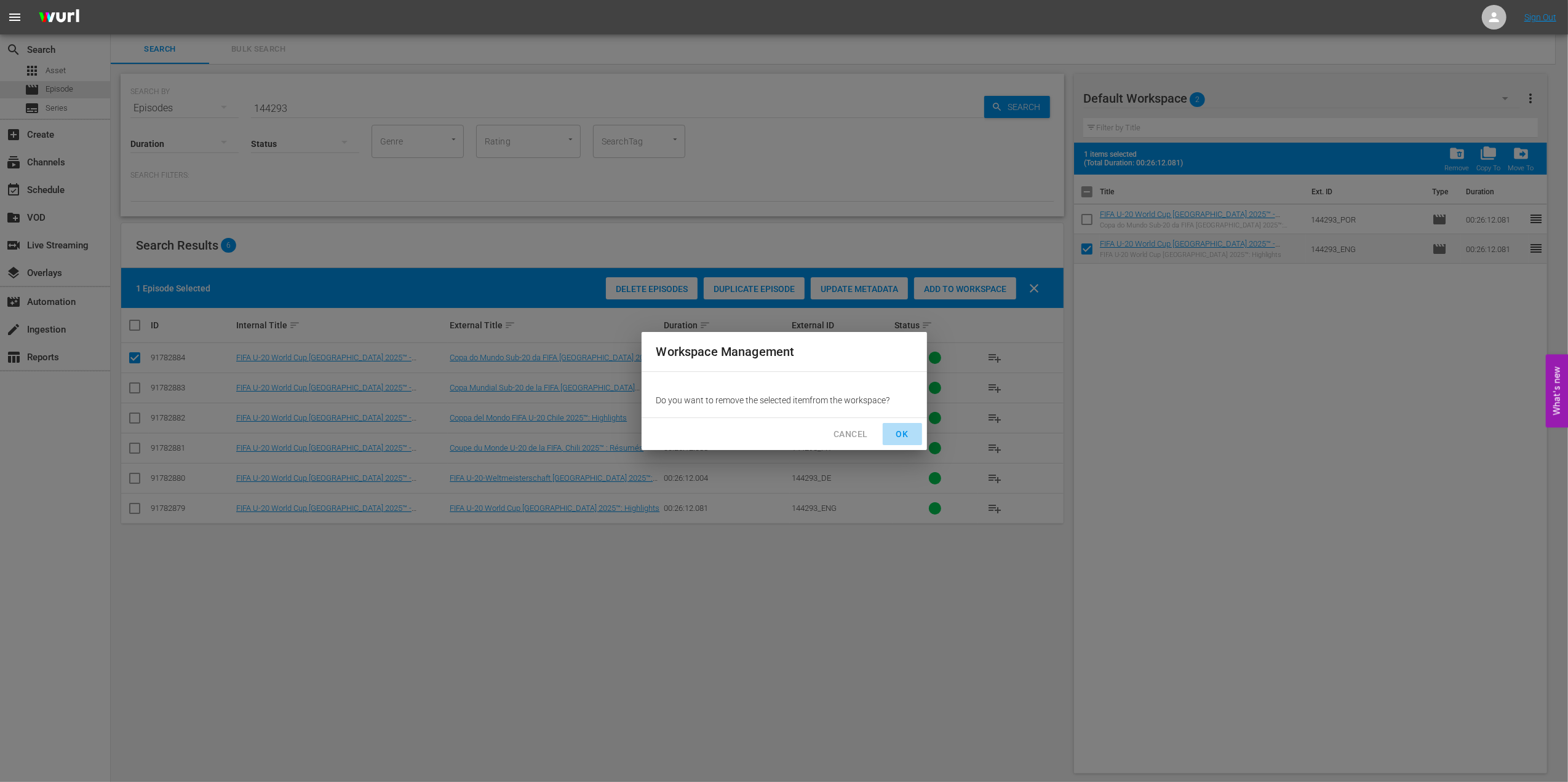
click at [909, 432] on span "OK" at bounding box center [902, 434] width 20 height 16
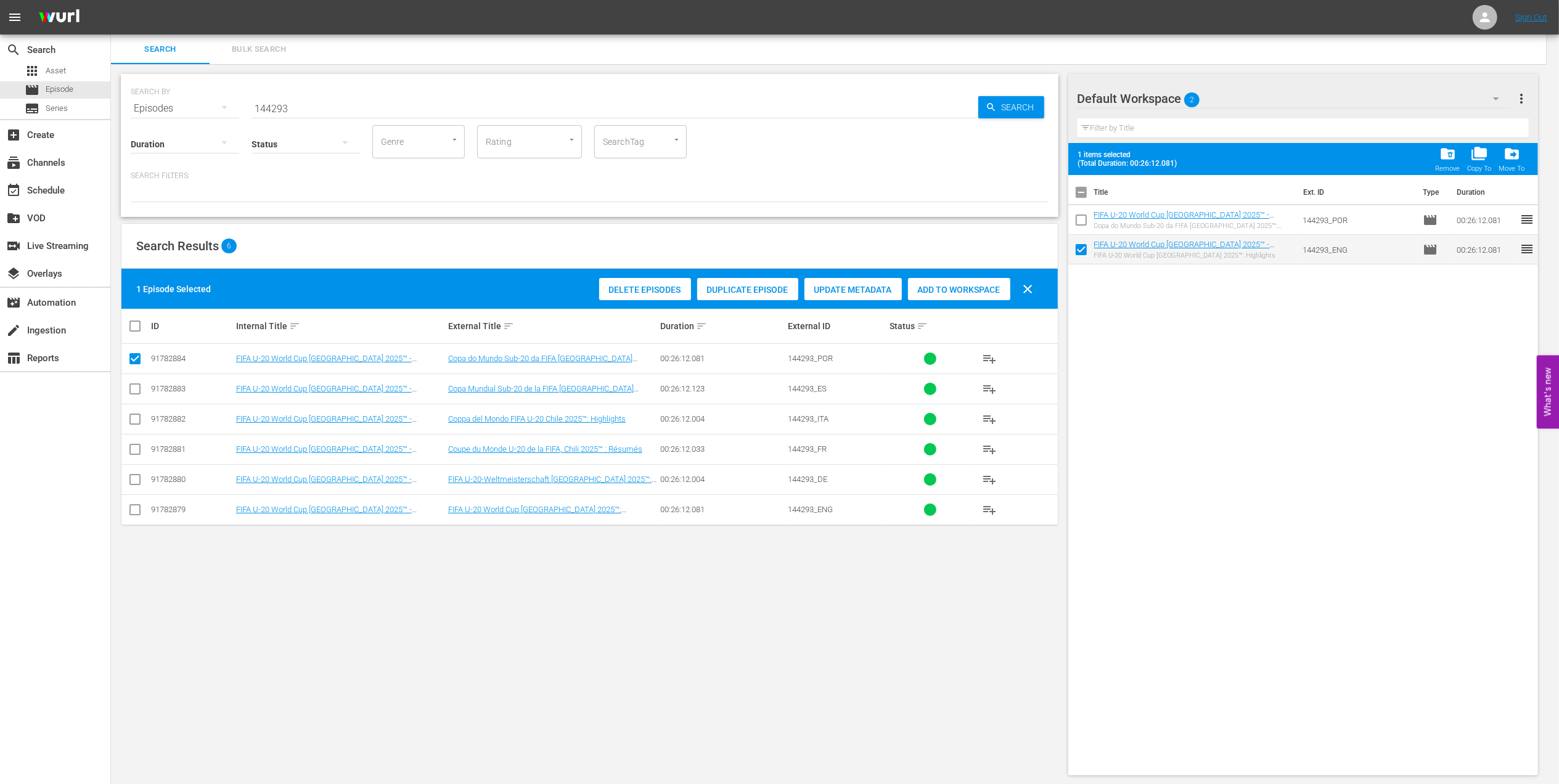
checkbox input "false"
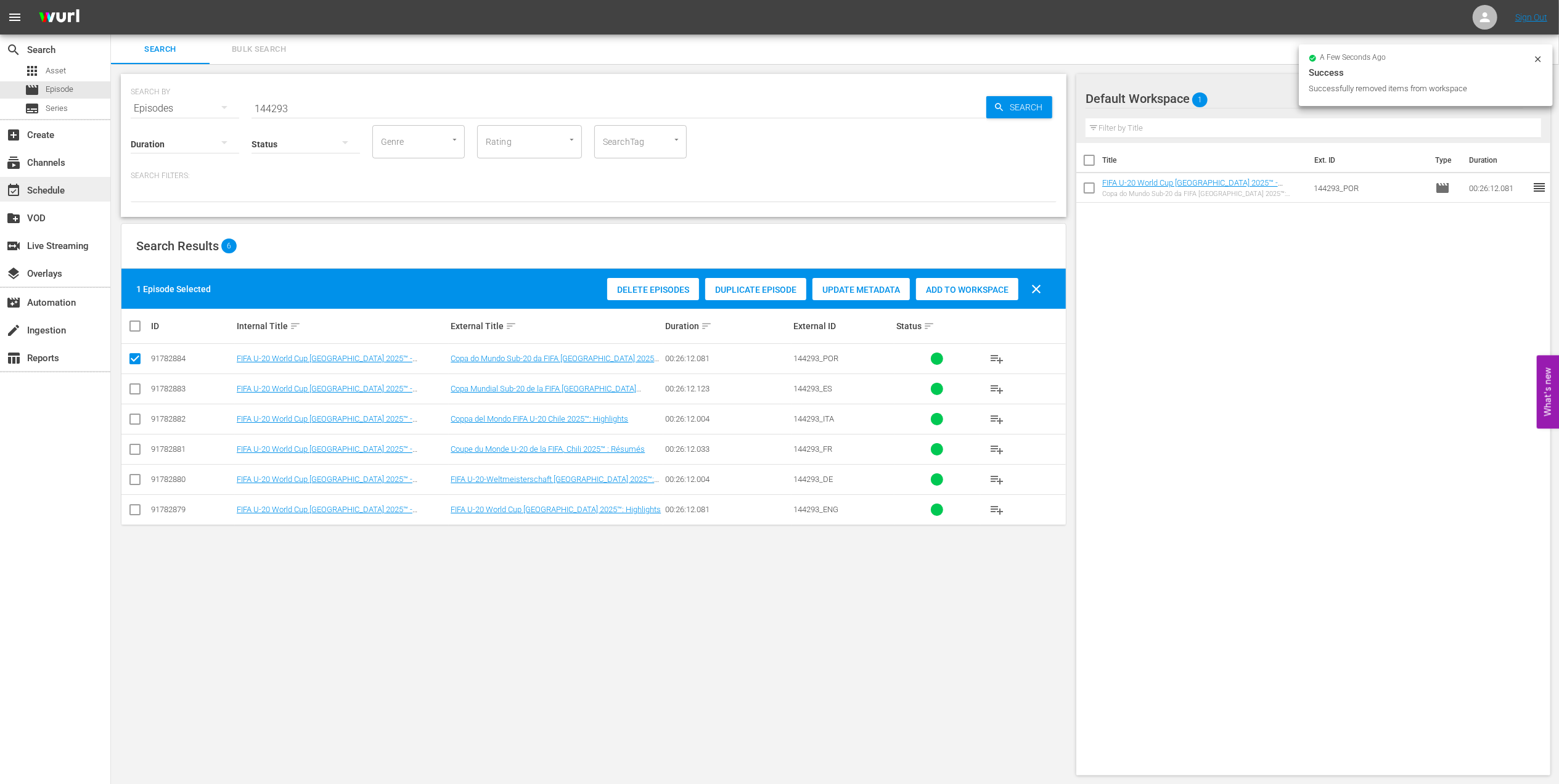
click at [64, 184] on div "event_available Schedule" at bounding box center [34, 188] width 69 height 11
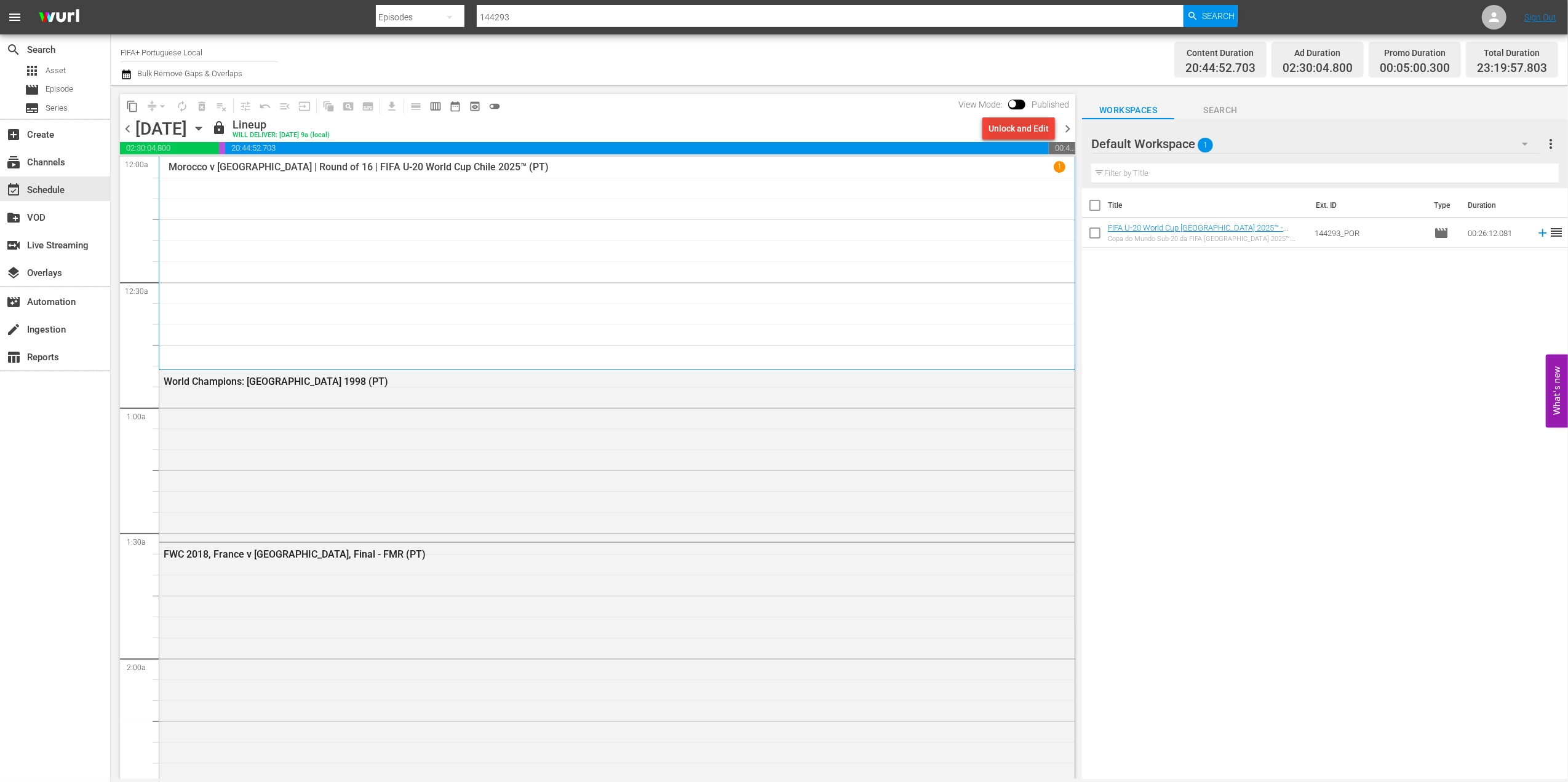
click at [1012, 131] on div "Unlock and Edit" at bounding box center [1018, 128] width 60 height 22
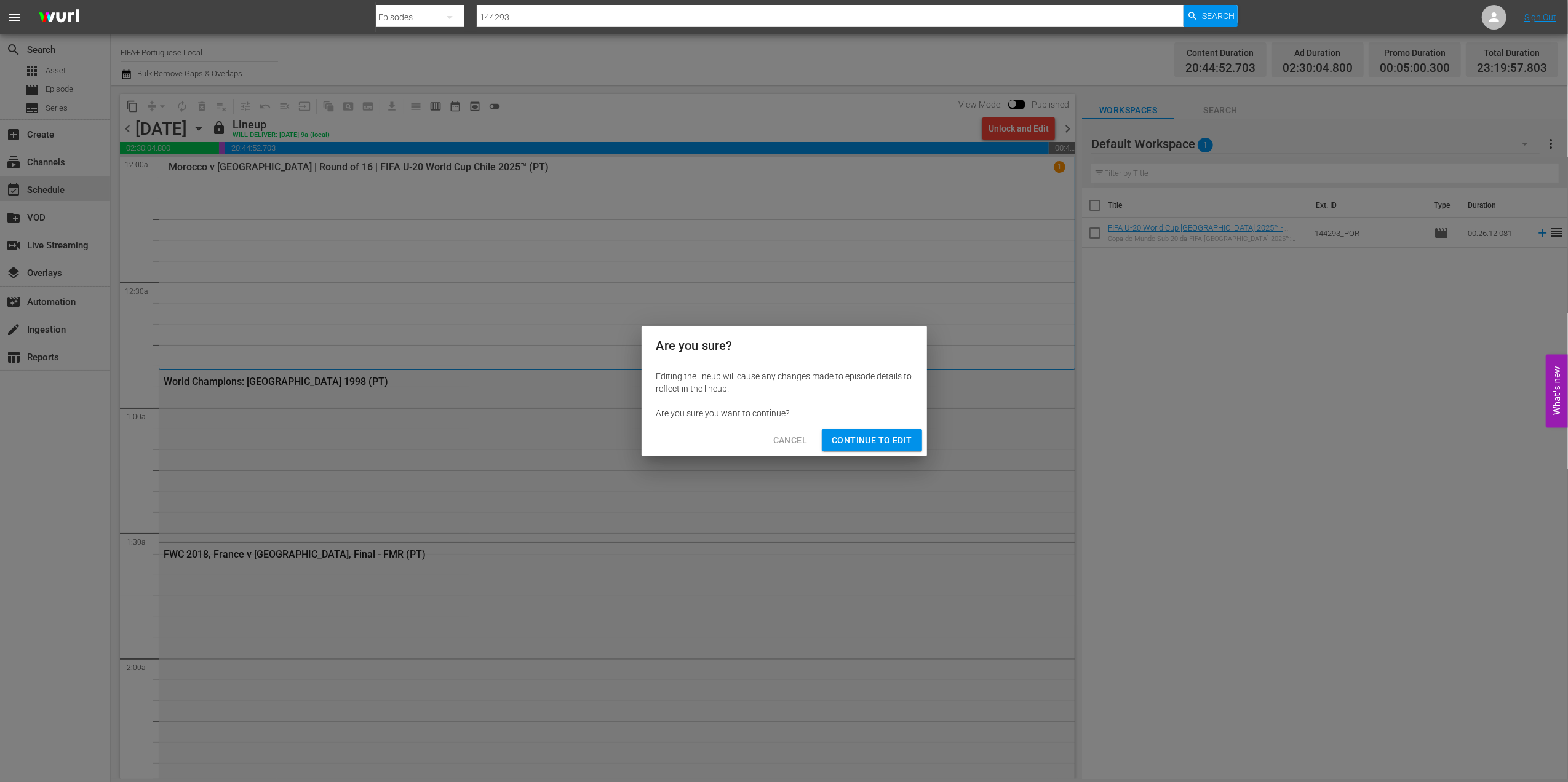
click at [872, 439] on span "Continue to Edit" at bounding box center [871, 441] width 80 height 16
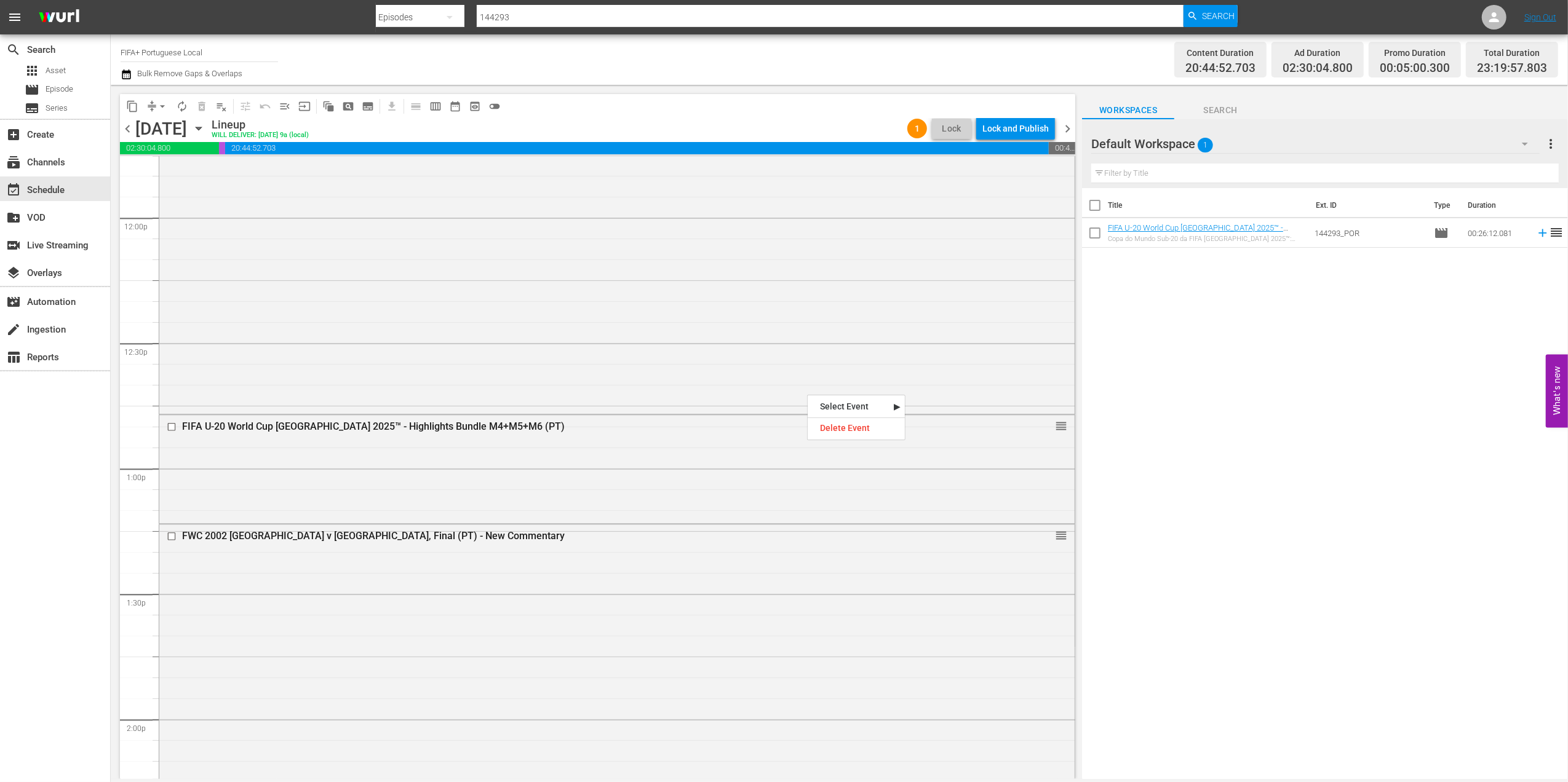
scroll to position [2947, 0]
click at [736, 455] on div "FIFA U-20 World Cup [GEOGRAPHIC_DATA] 2025™ - Highlights Bundle M4+M5+M6 (PT) r…" at bounding box center [617, 470] width 915 height 106
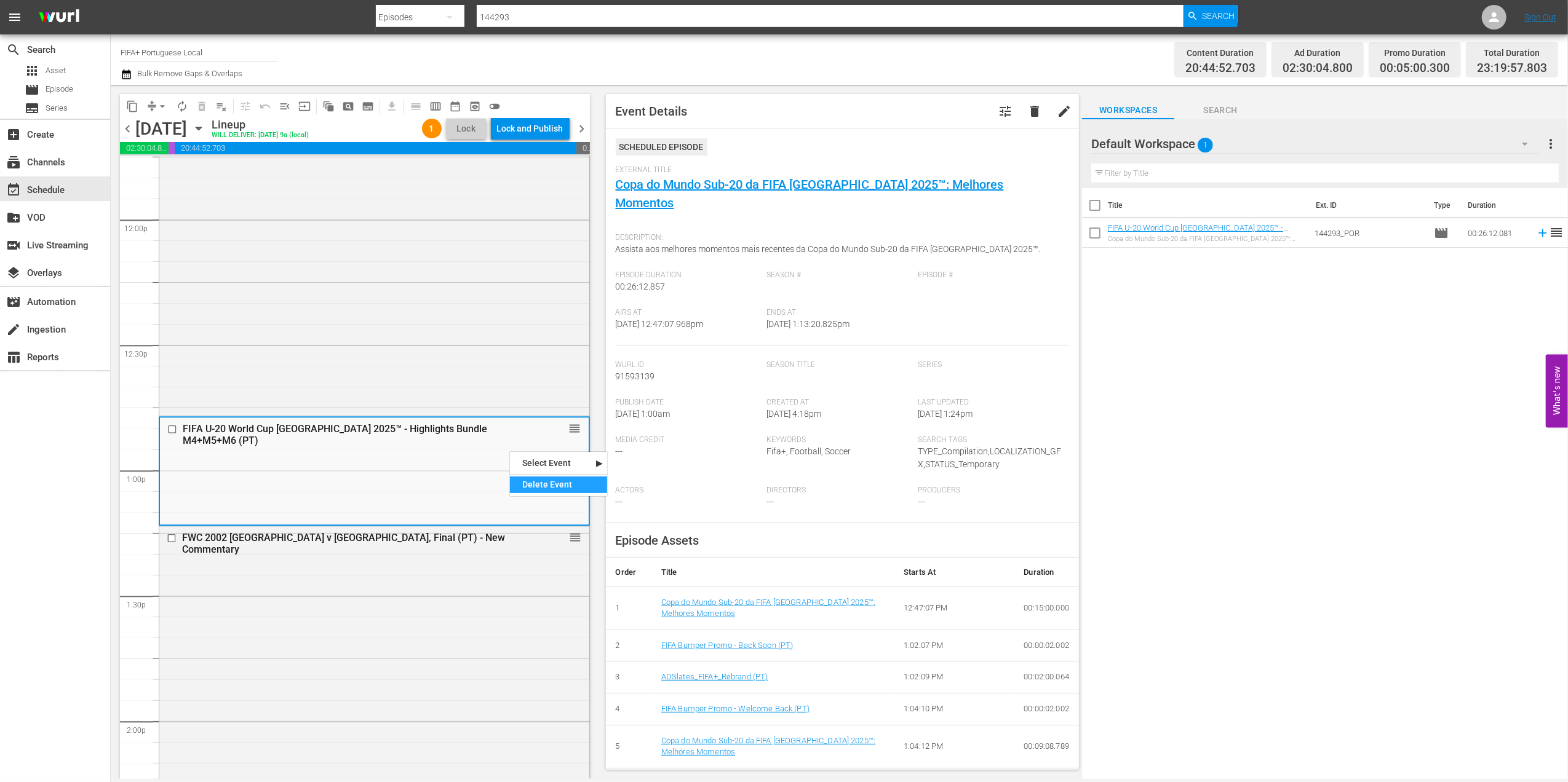
click at [571, 484] on div "Delete Event" at bounding box center [557, 484] width 97 height 17
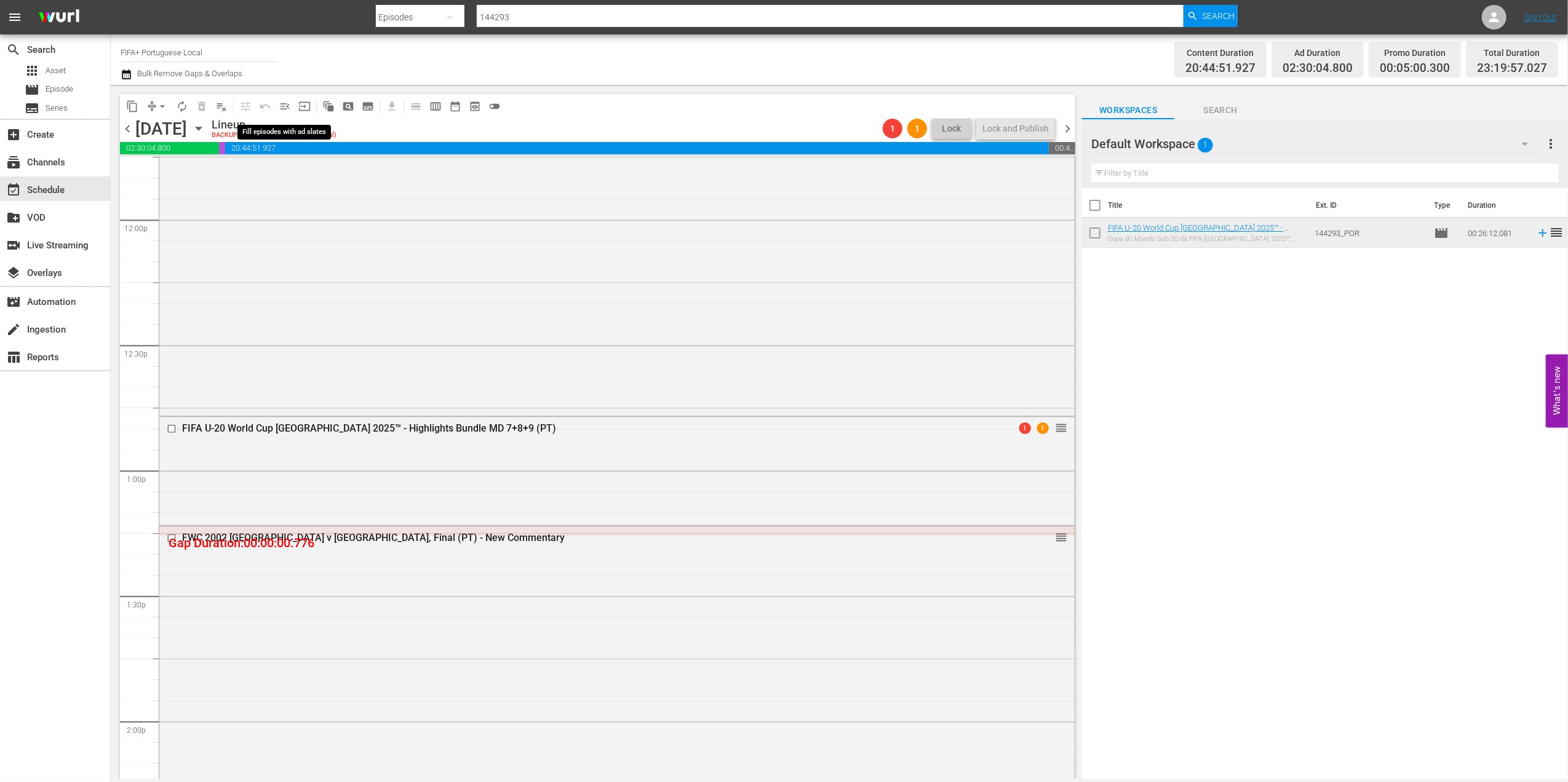
click at [289, 107] on span "menu_open" at bounding box center [284, 106] width 12 height 12
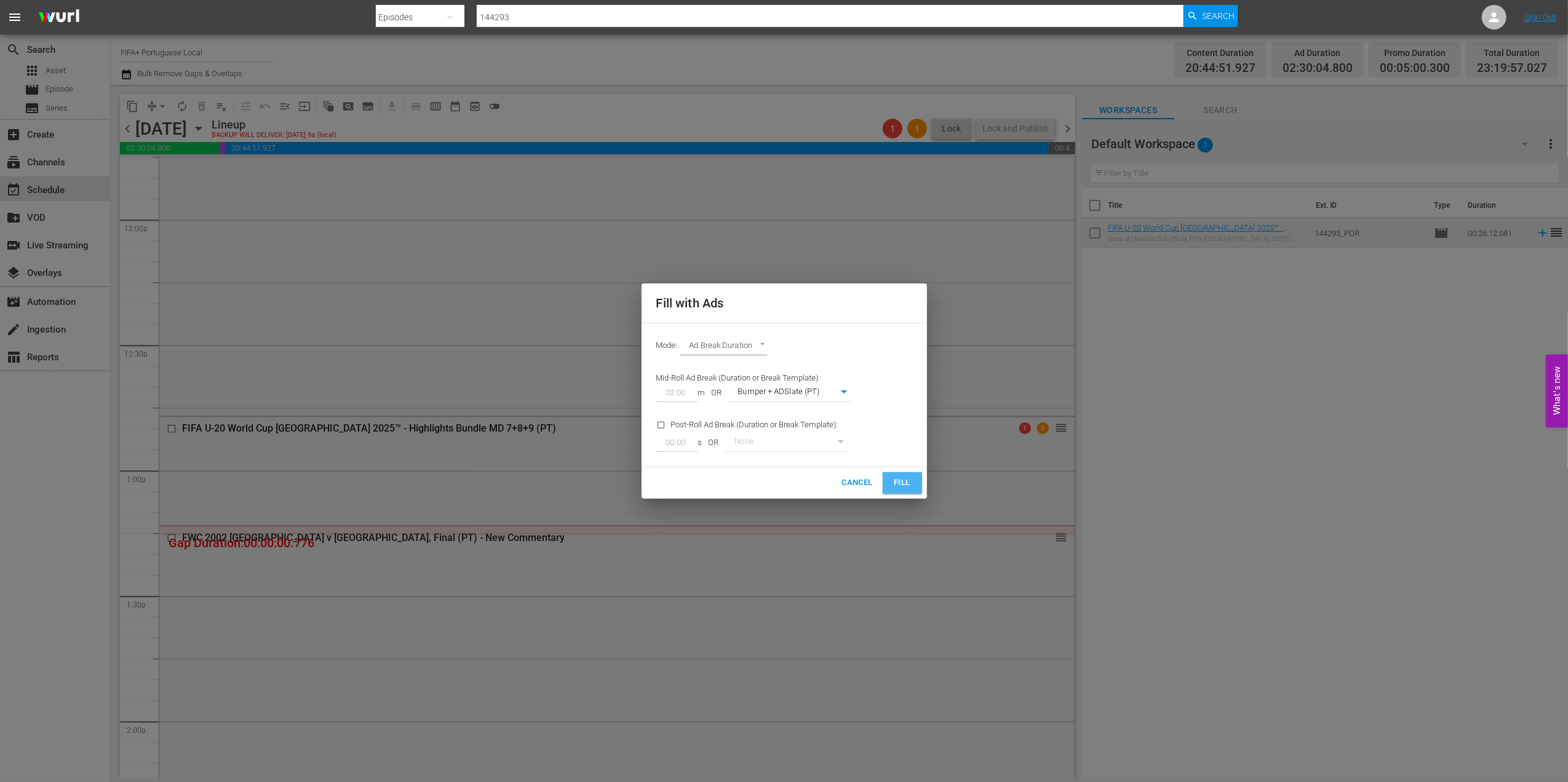
click at [906, 484] on span "Fill" at bounding box center [902, 483] width 20 height 14
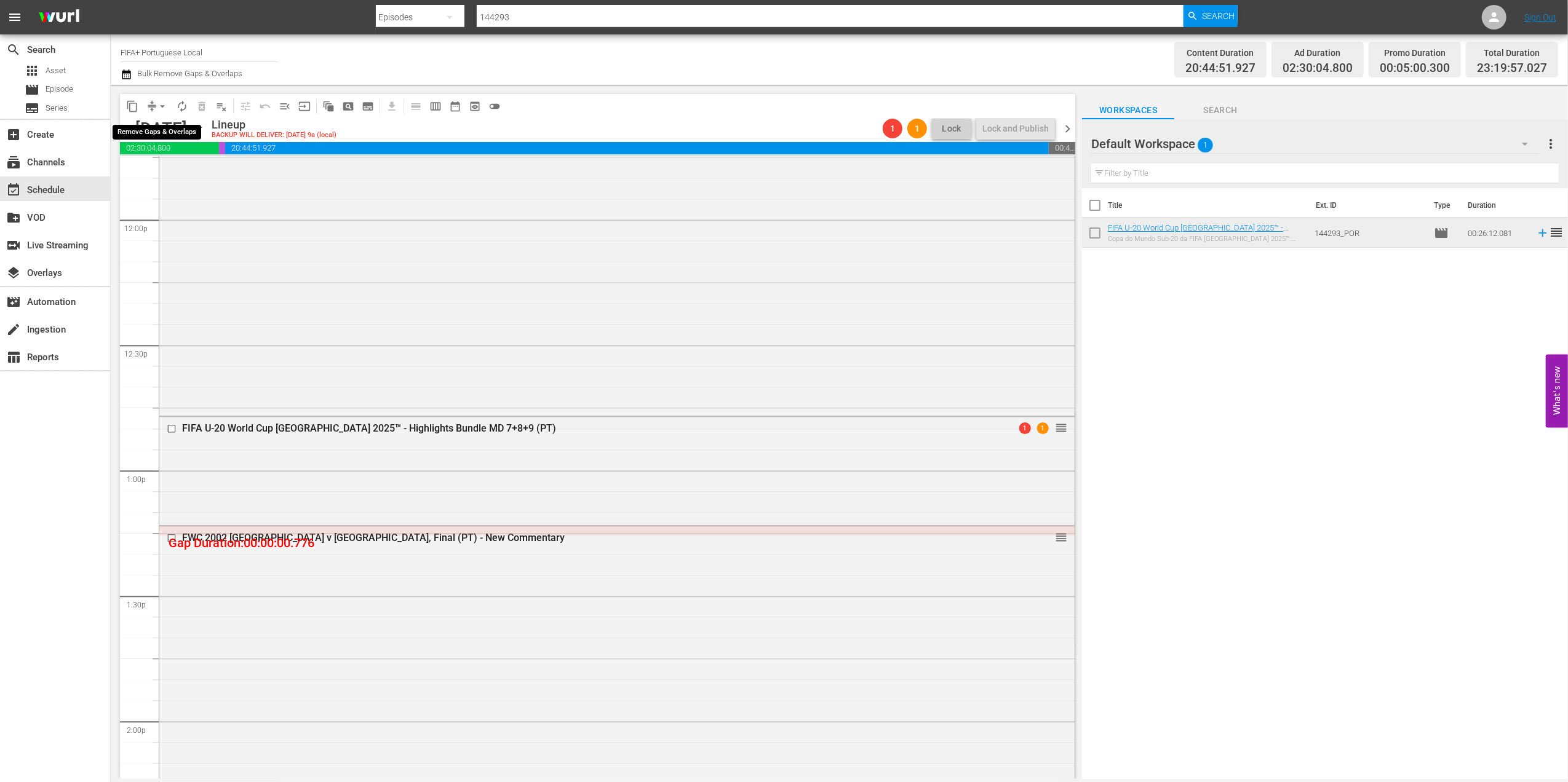
click at [162, 106] on span "arrow_drop_down" at bounding box center [162, 106] width 12 height 12
click at [173, 167] on li "Align to End of Previous Day" at bounding box center [163, 172] width 129 height 21
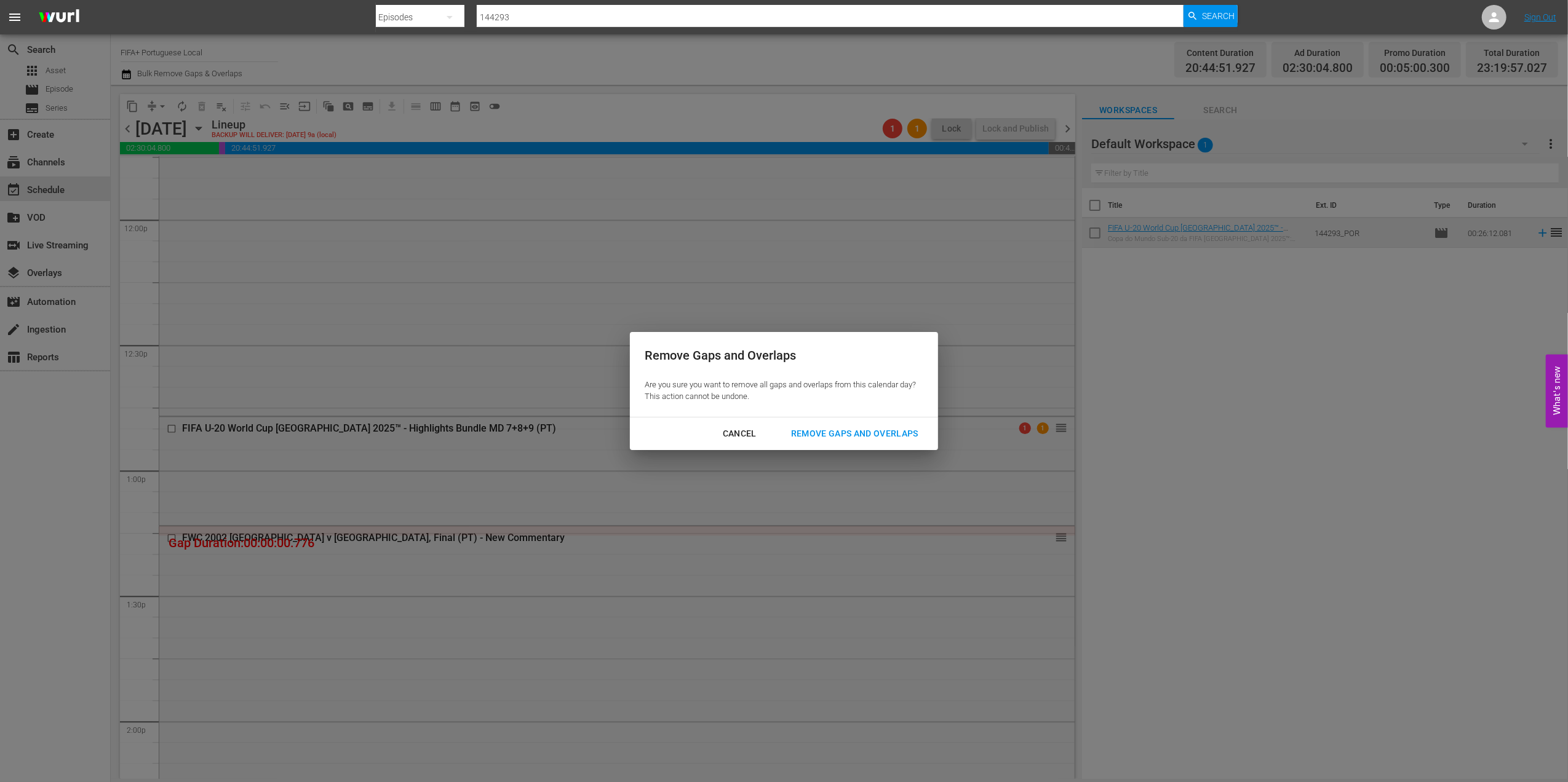
click at [868, 437] on div "Remove Gaps and Overlaps" at bounding box center [854, 433] width 147 height 16
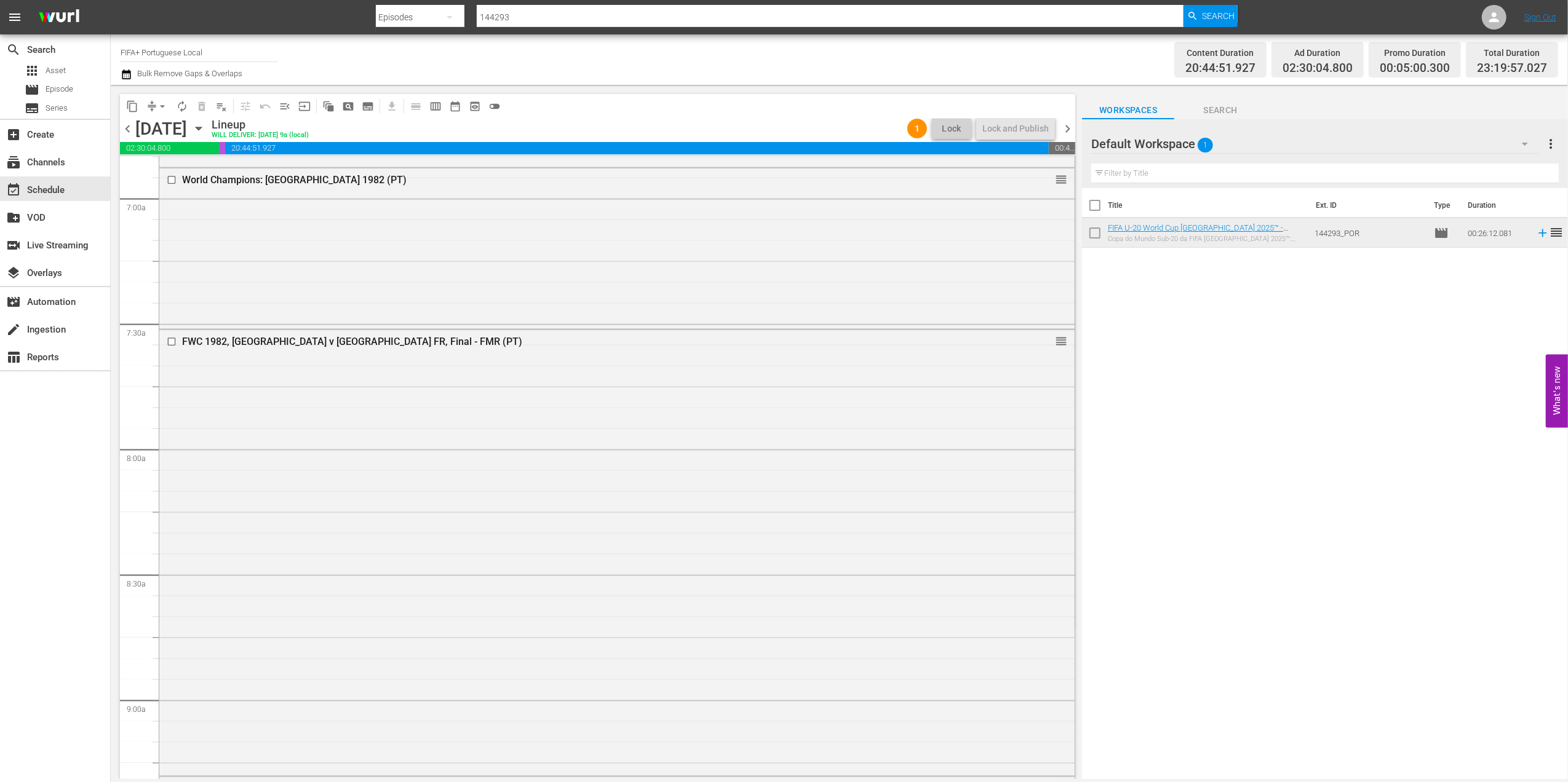
scroll to position [0, 0]
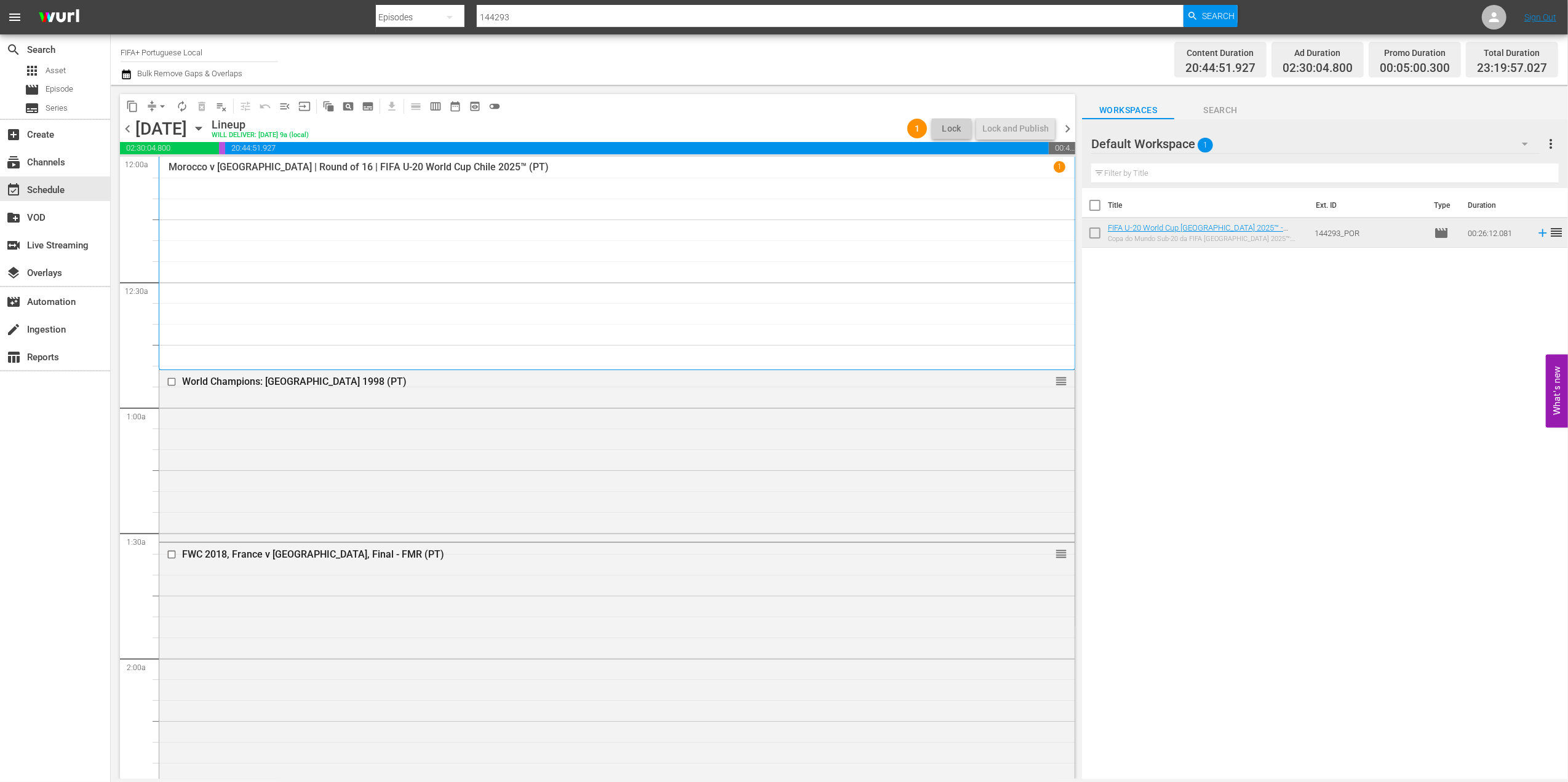
click at [1073, 128] on span "chevron_right" at bounding box center [1067, 128] width 16 height 16
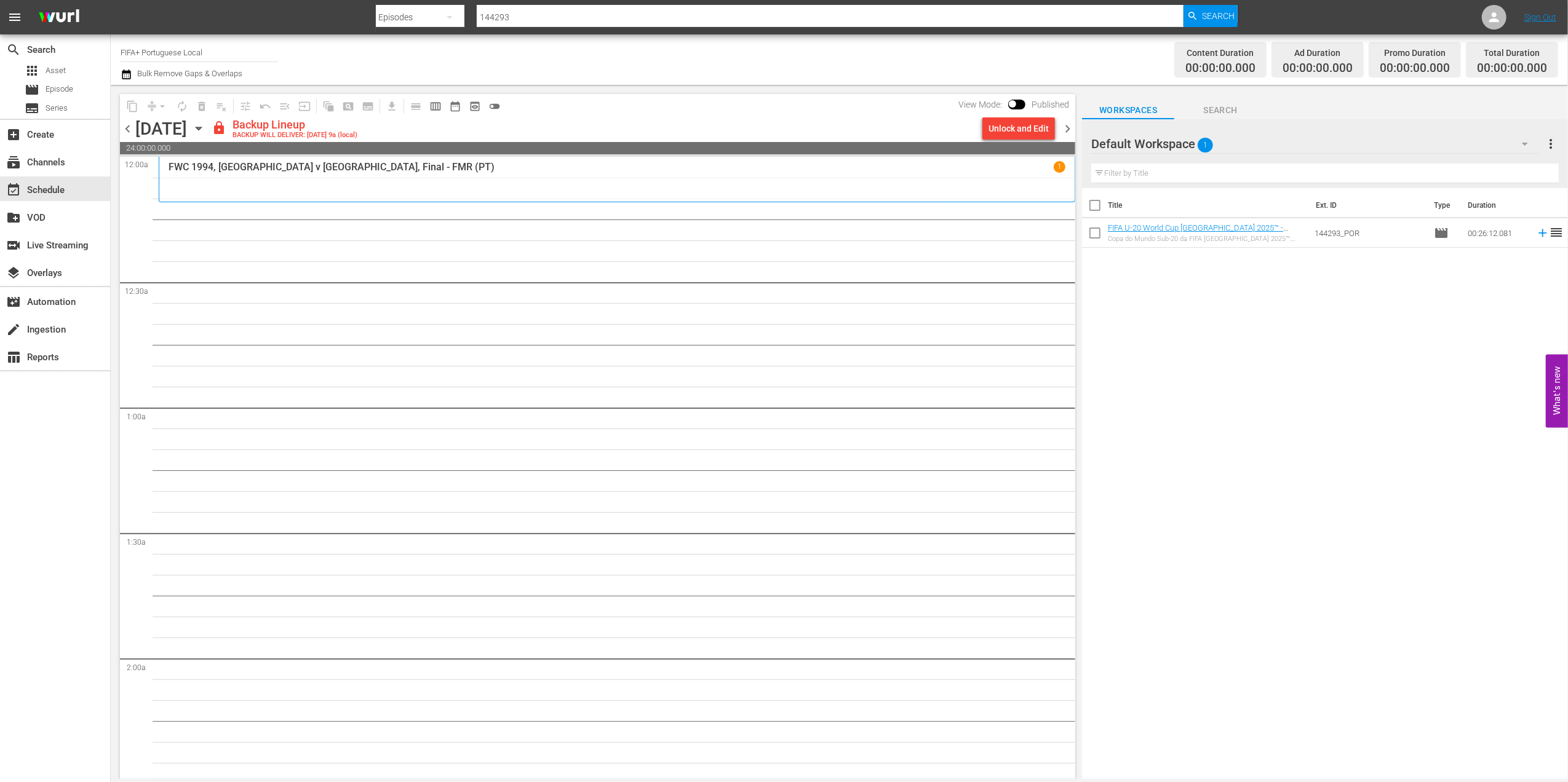
click at [127, 128] on span "chevron_left" at bounding box center [127, 128] width 16 height 16
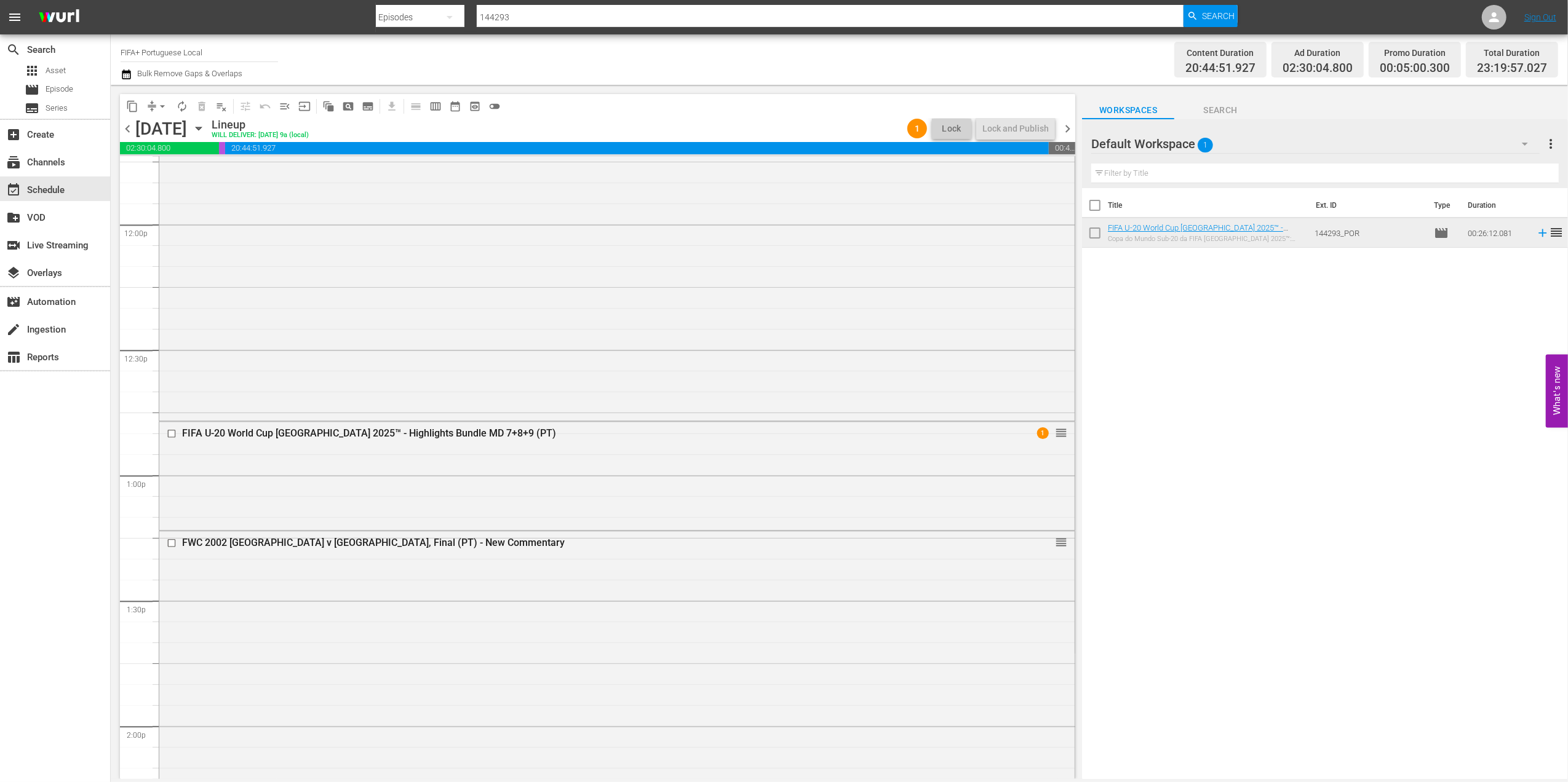
scroll to position [2985, 0]
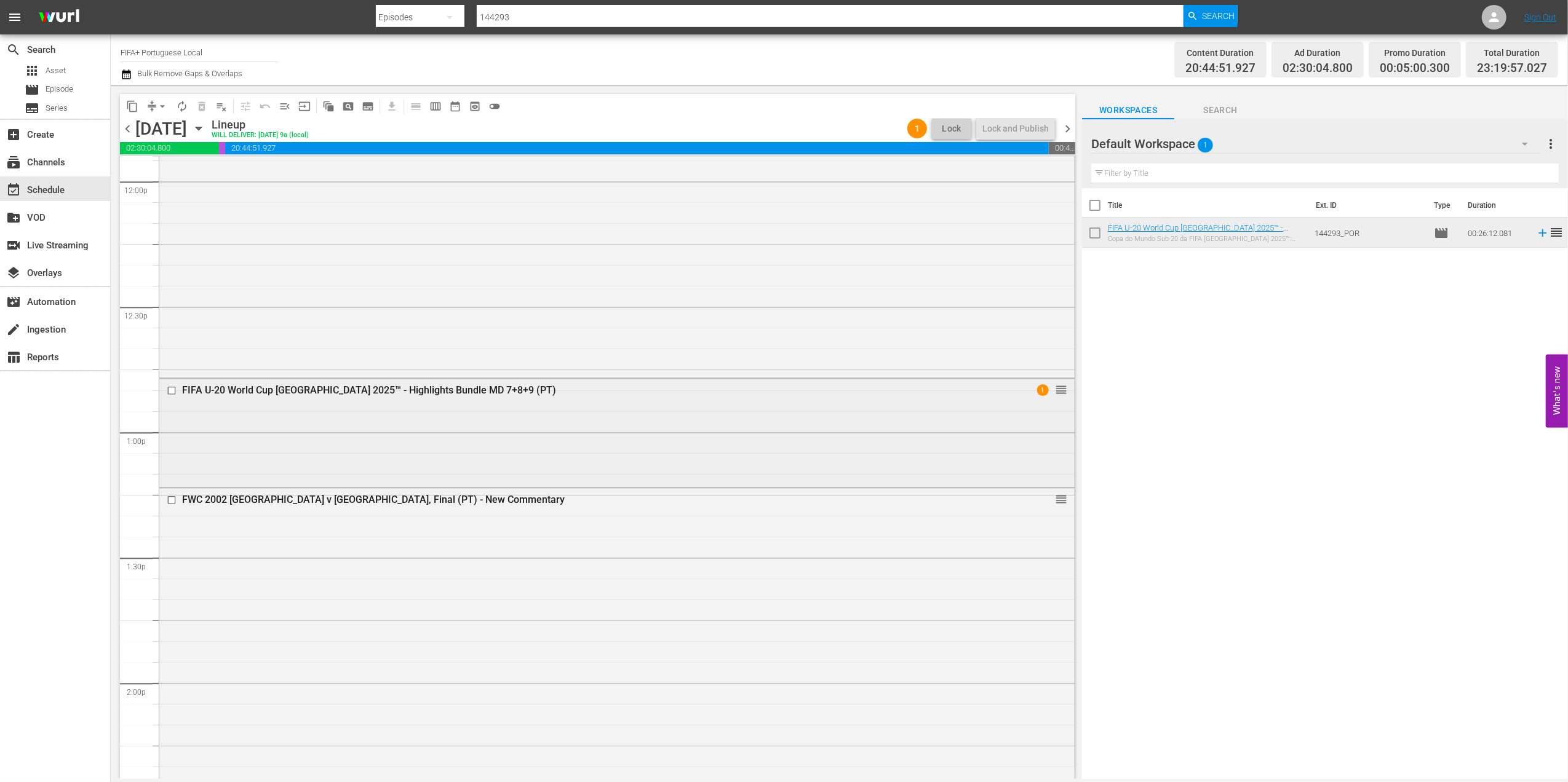
click at [427, 389] on div "FIFA U-20 World Cup [GEOGRAPHIC_DATA] 2025™ - Highlights Bundle MD 7+8+9 (PT)" at bounding box center [593, 390] width 822 height 12
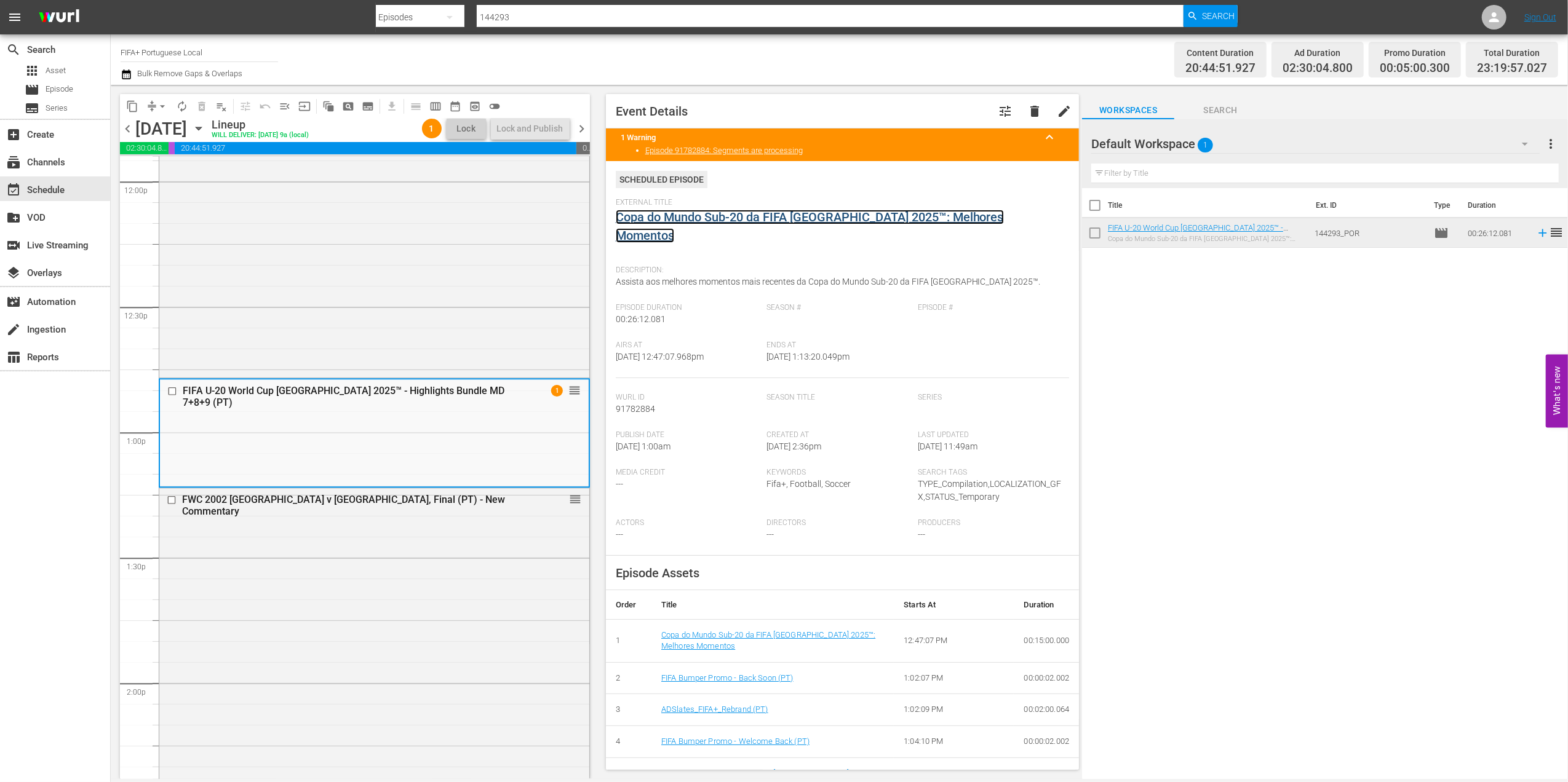
click at [771, 219] on link "Copa do Mundo Sub-20 da FIFA [GEOGRAPHIC_DATA] 2025™: Melhores Momentos" at bounding box center [809, 226] width 388 height 33
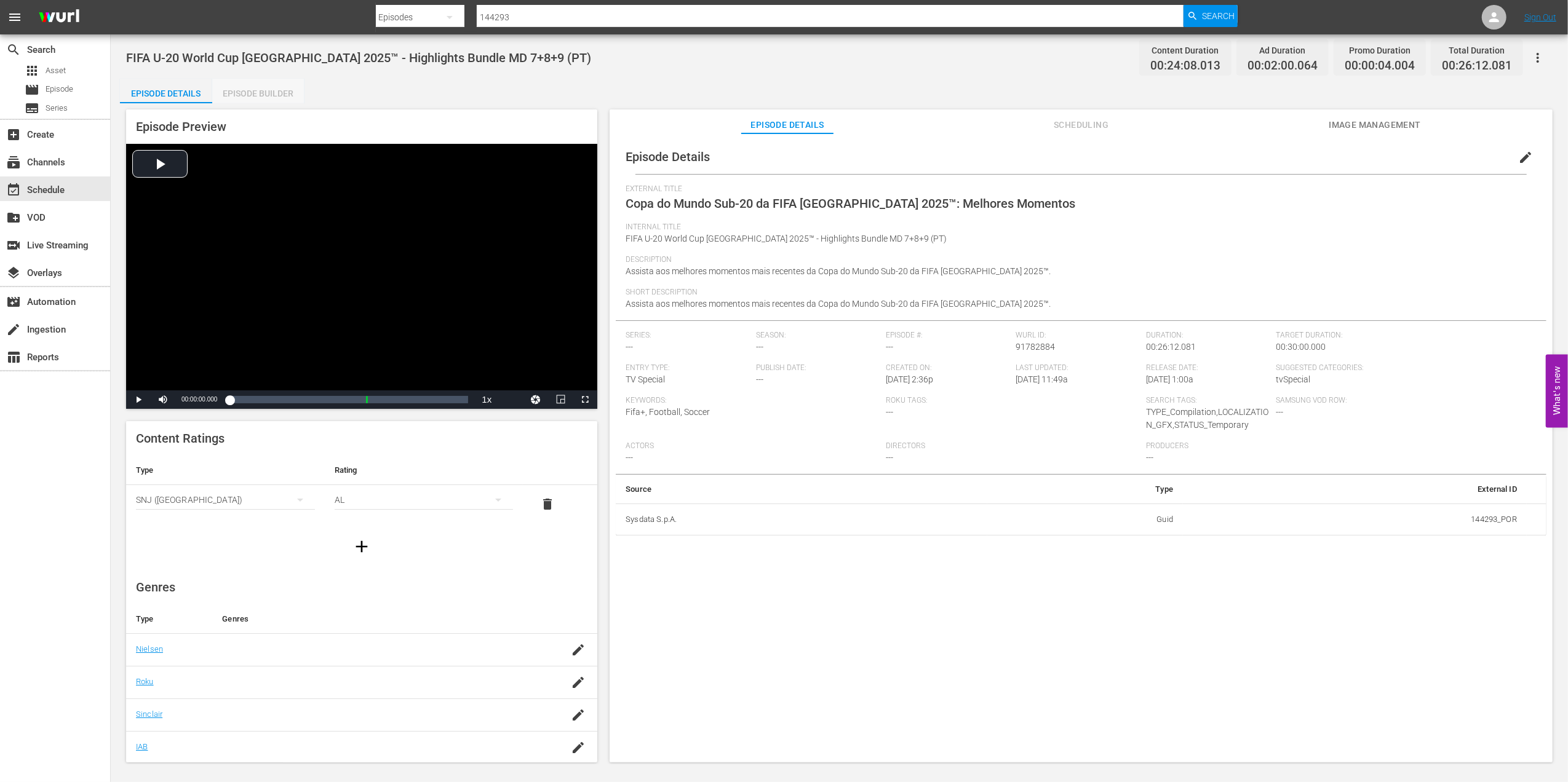
click at [242, 87] on div "Episode Builder" at bounding box center [259, 93] width 93 height 30
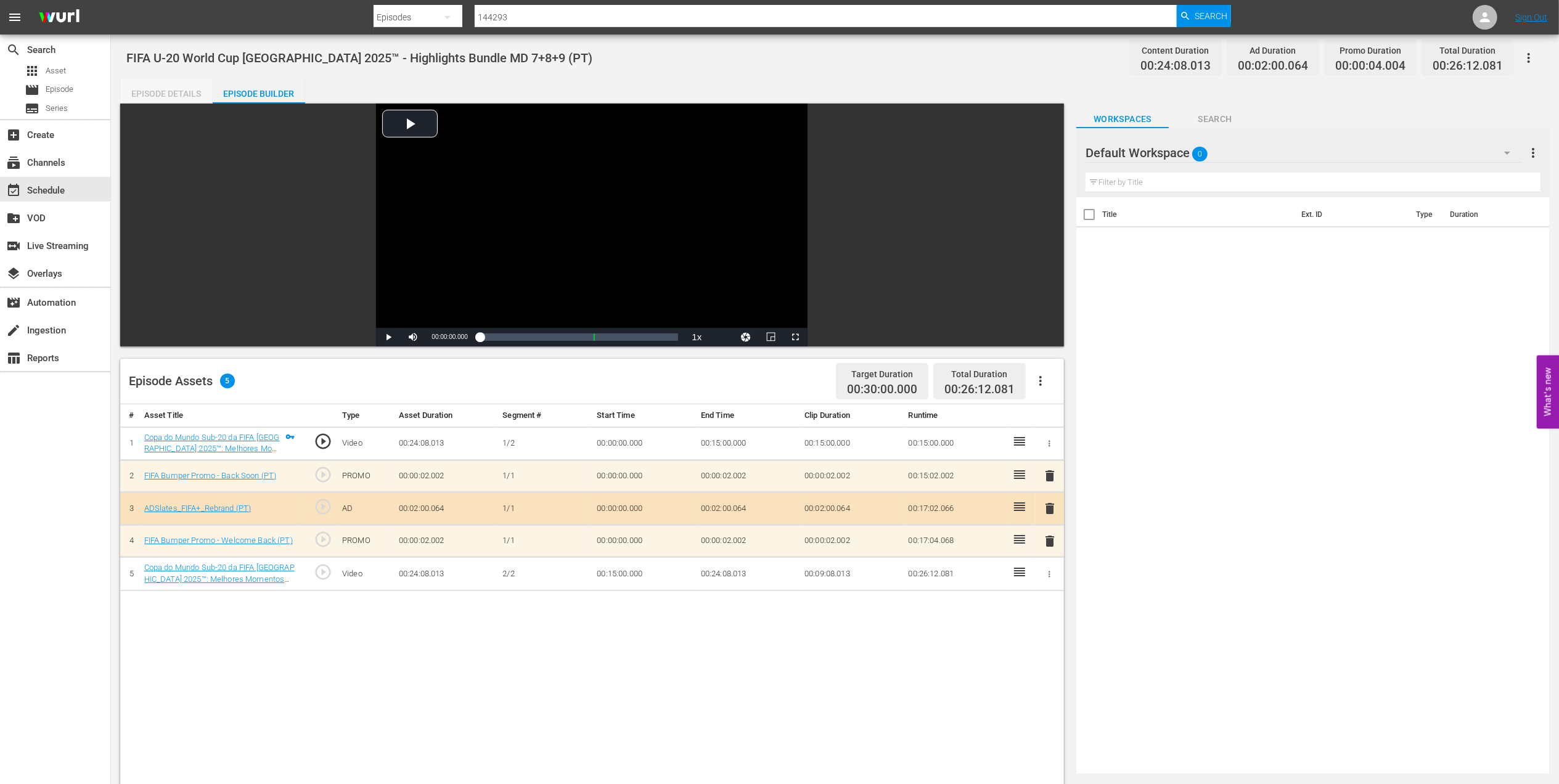
click at [174, 96] on div "Episode Details" at bounding box center [167, 94] width 93 height 30
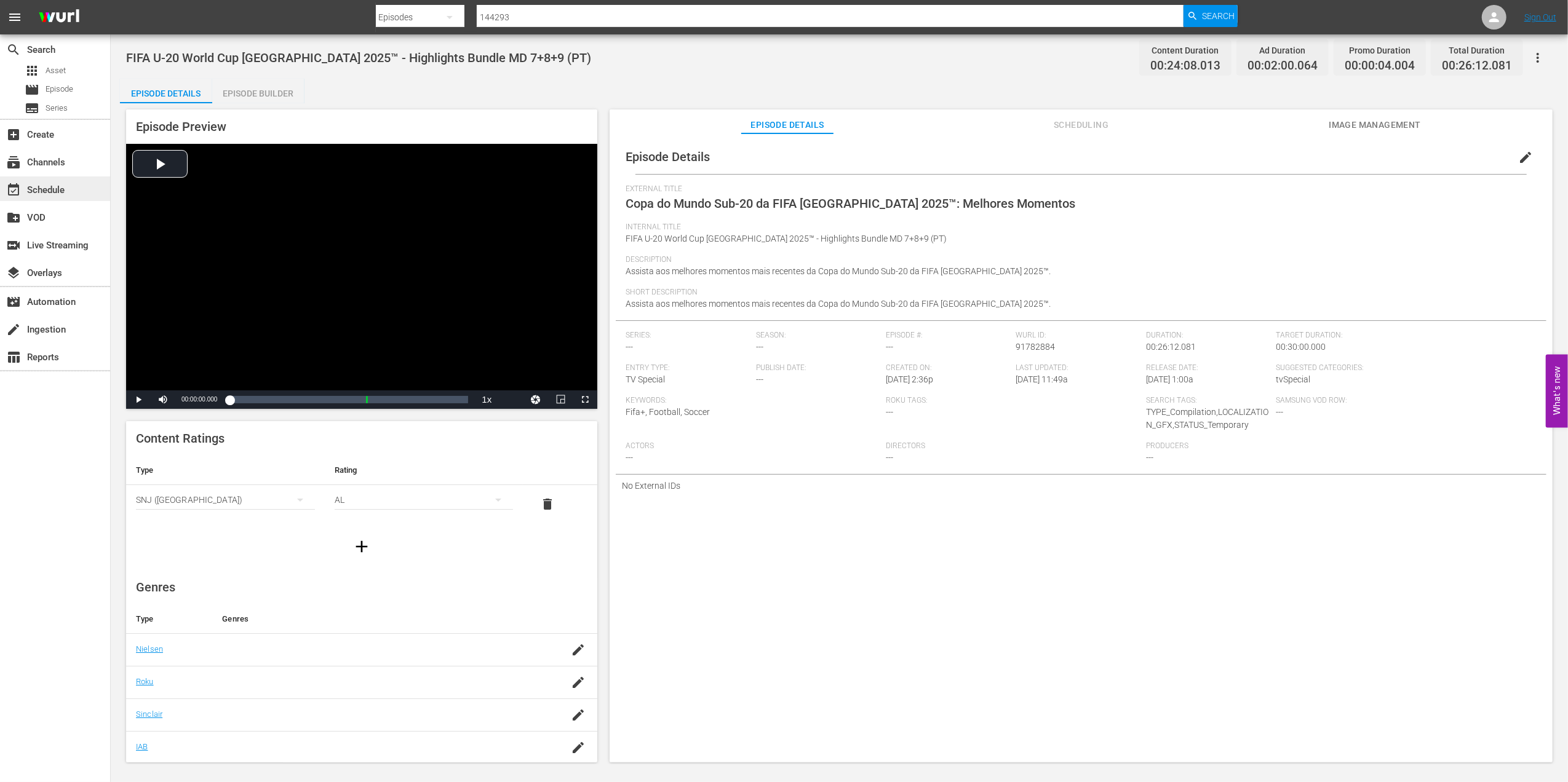
click at [70, 179] on div "event_available Schedule" at bounding box center [55, 188] width 110 height 25
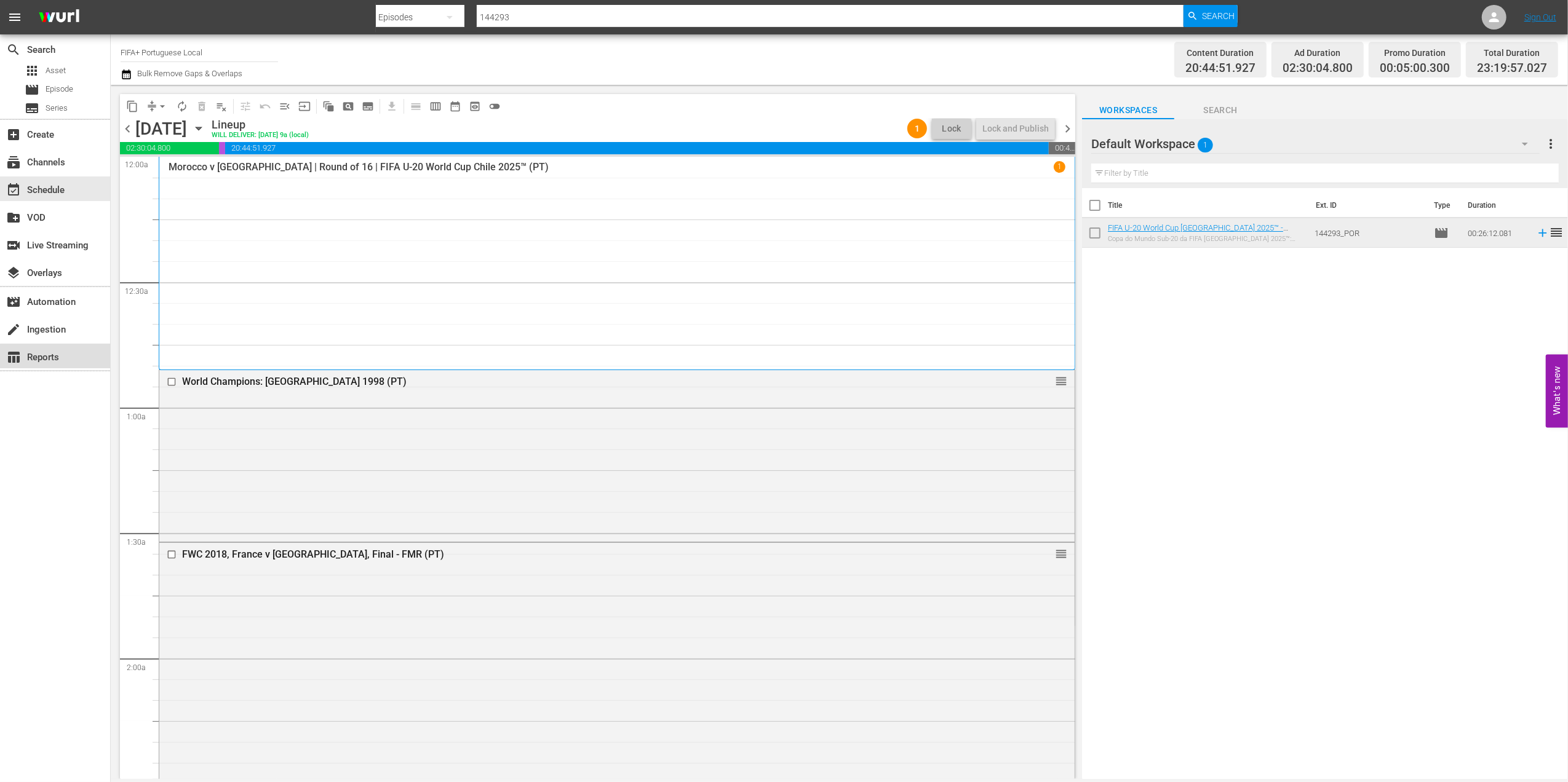
click at [59, 357] on div "table_chart Reports" at bounding box center [34, 355] width 69 height 11
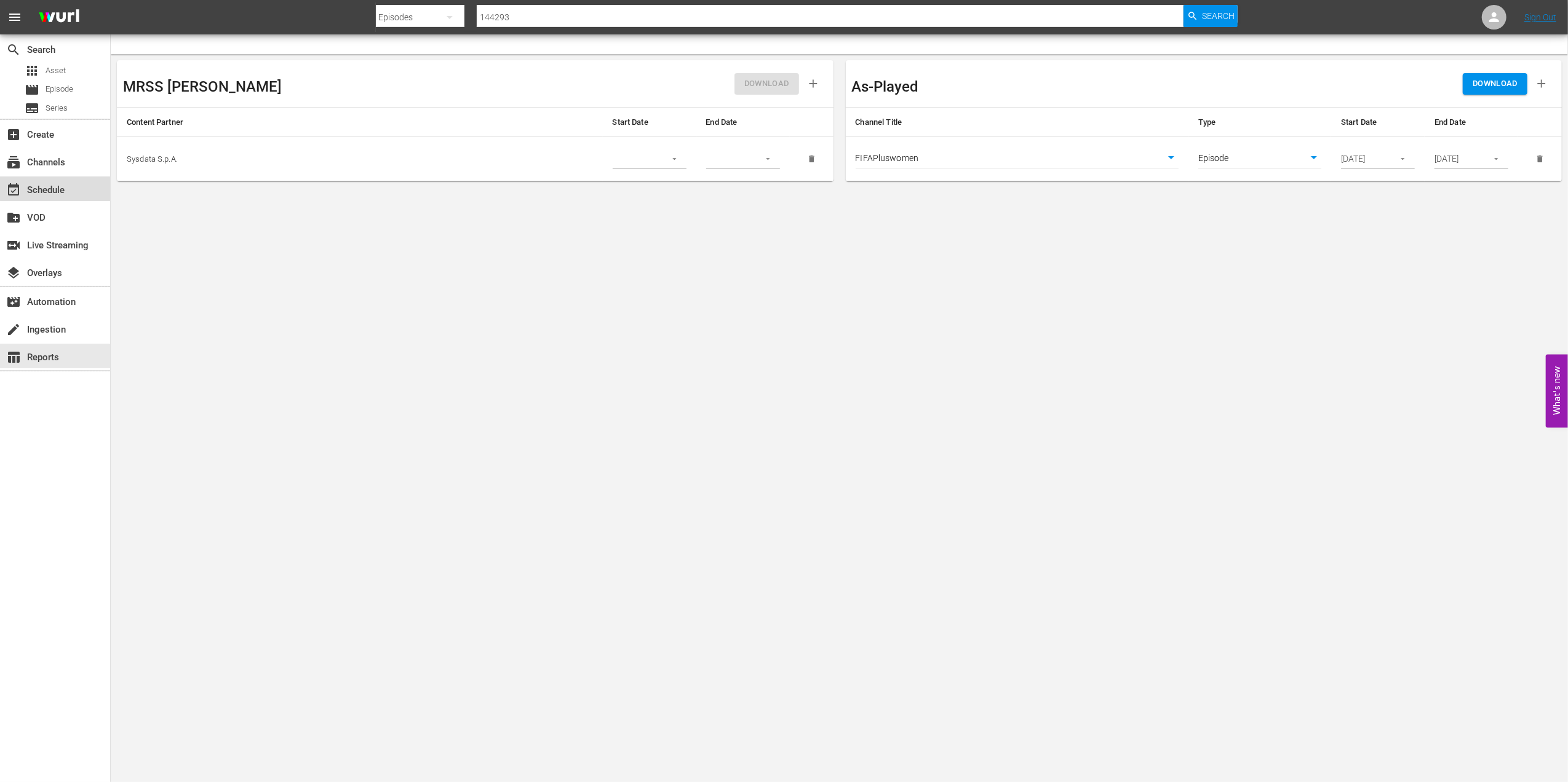
click at [70, 187] on div "event_available Schedule" at bounding box center [55, 188] width 110 height 25
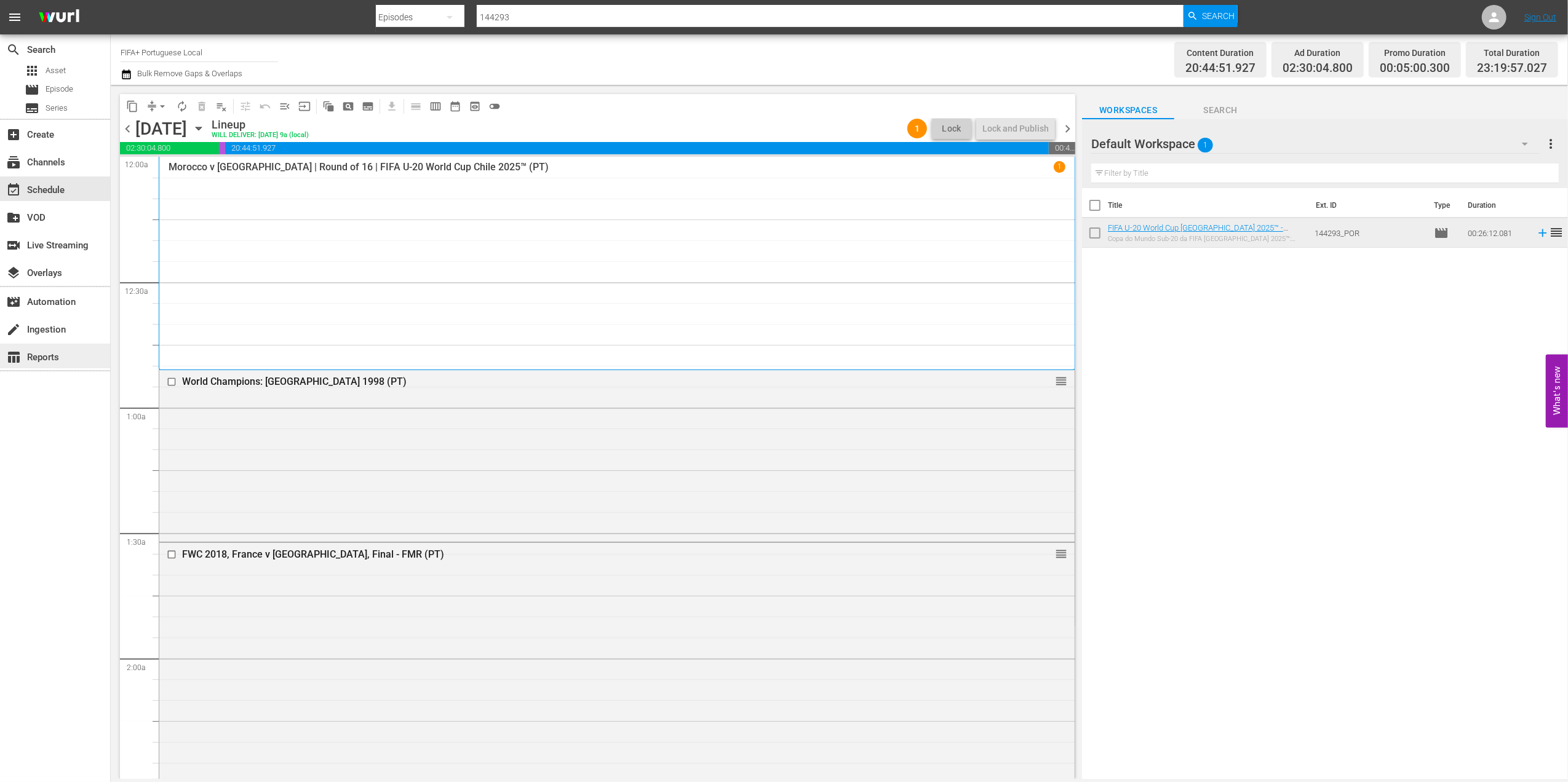
click at [51, 356] on div "table_chart Reports" at bounding box center [34, 355] width 69 height 11
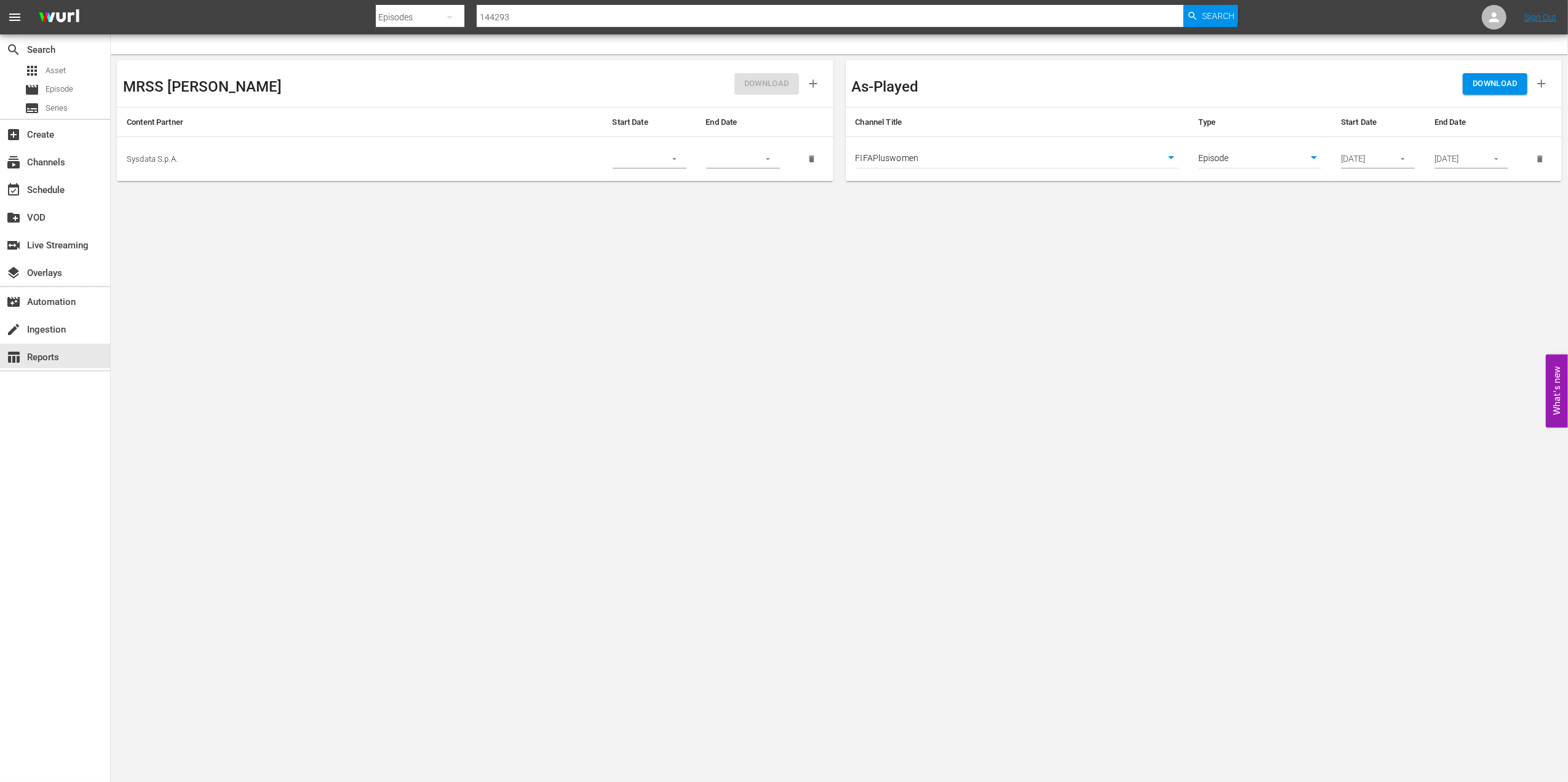
click at [1398, 160] on icon "button" at bounding box center [1402, 159] width 9 height 9
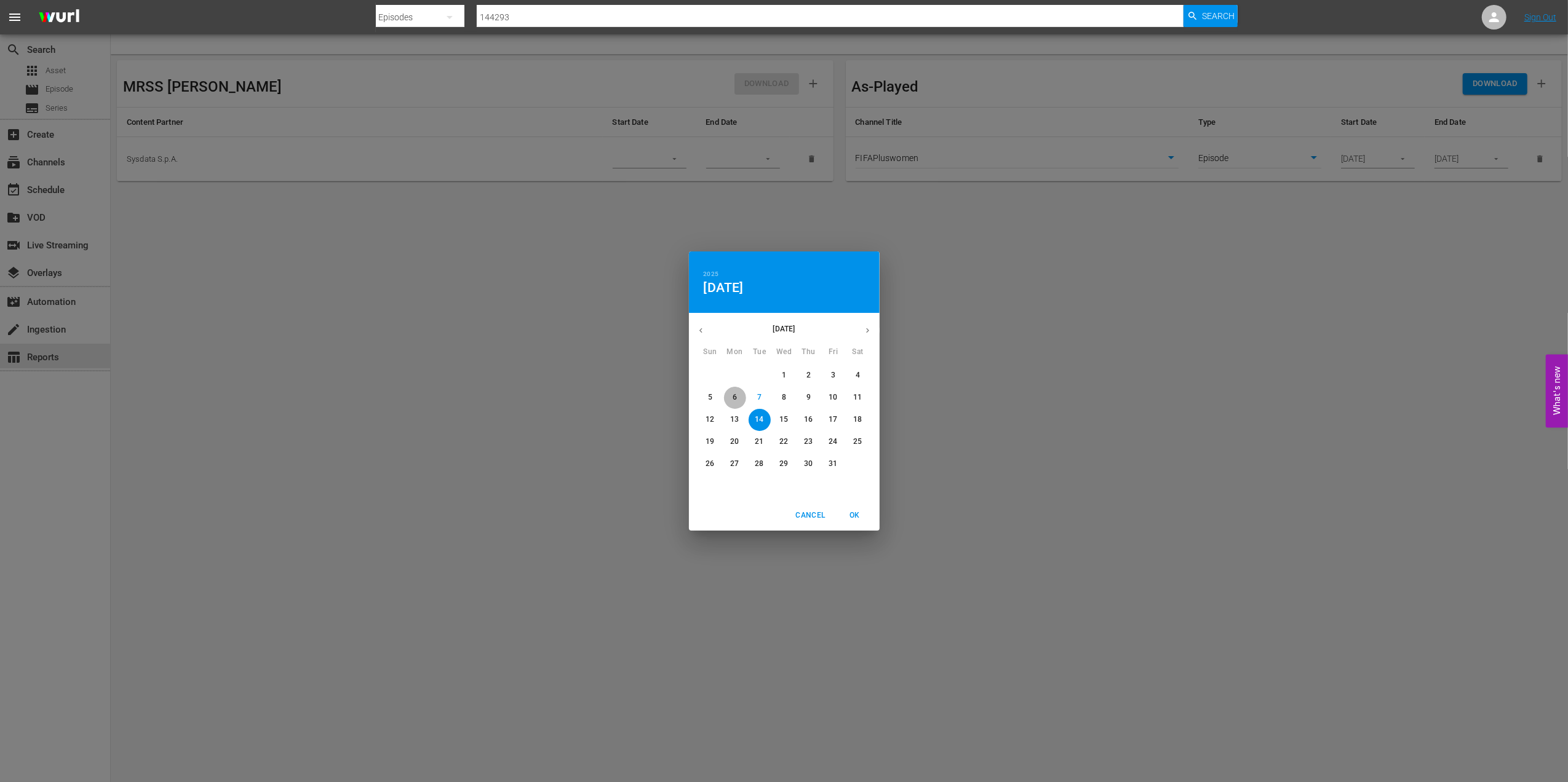
click at [737, 397] on span "6" at bounding box center [734, 397] width 22 height 11
click at [857, 517] on span "OK" at bounding box center [855, 516] width 30 height 13
type input "[DATE]"
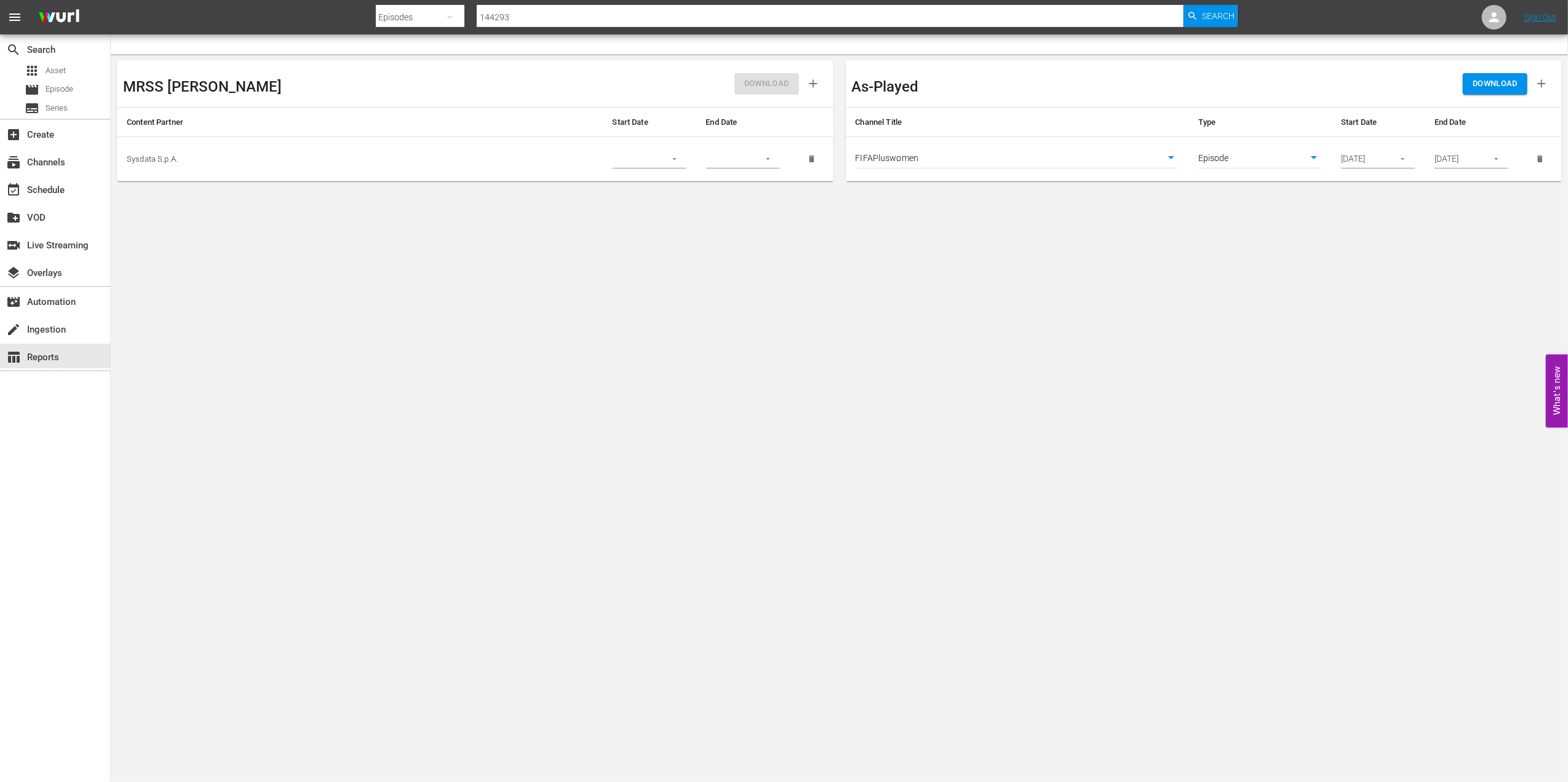
click at [1497, 160] on icon "button" at bounding box center [1495, 159] width 9 height 9
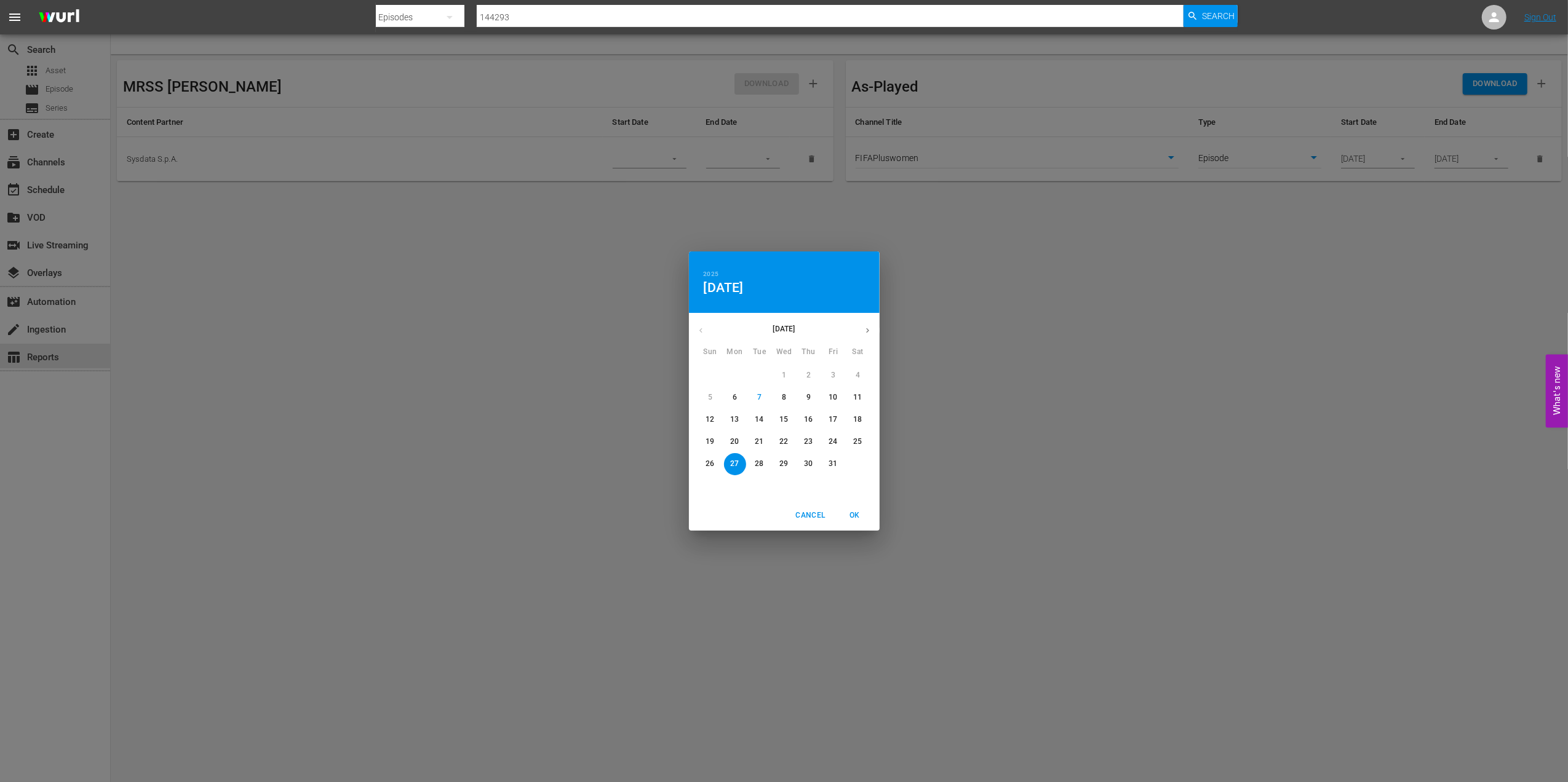
click at [706, 416] on p "12" at bounding box center [710, 419] width 8 height 11
click at [857, 515] on span "OK" at bounding box center [855, 516] width 30 height 13
type input "[DATE]"
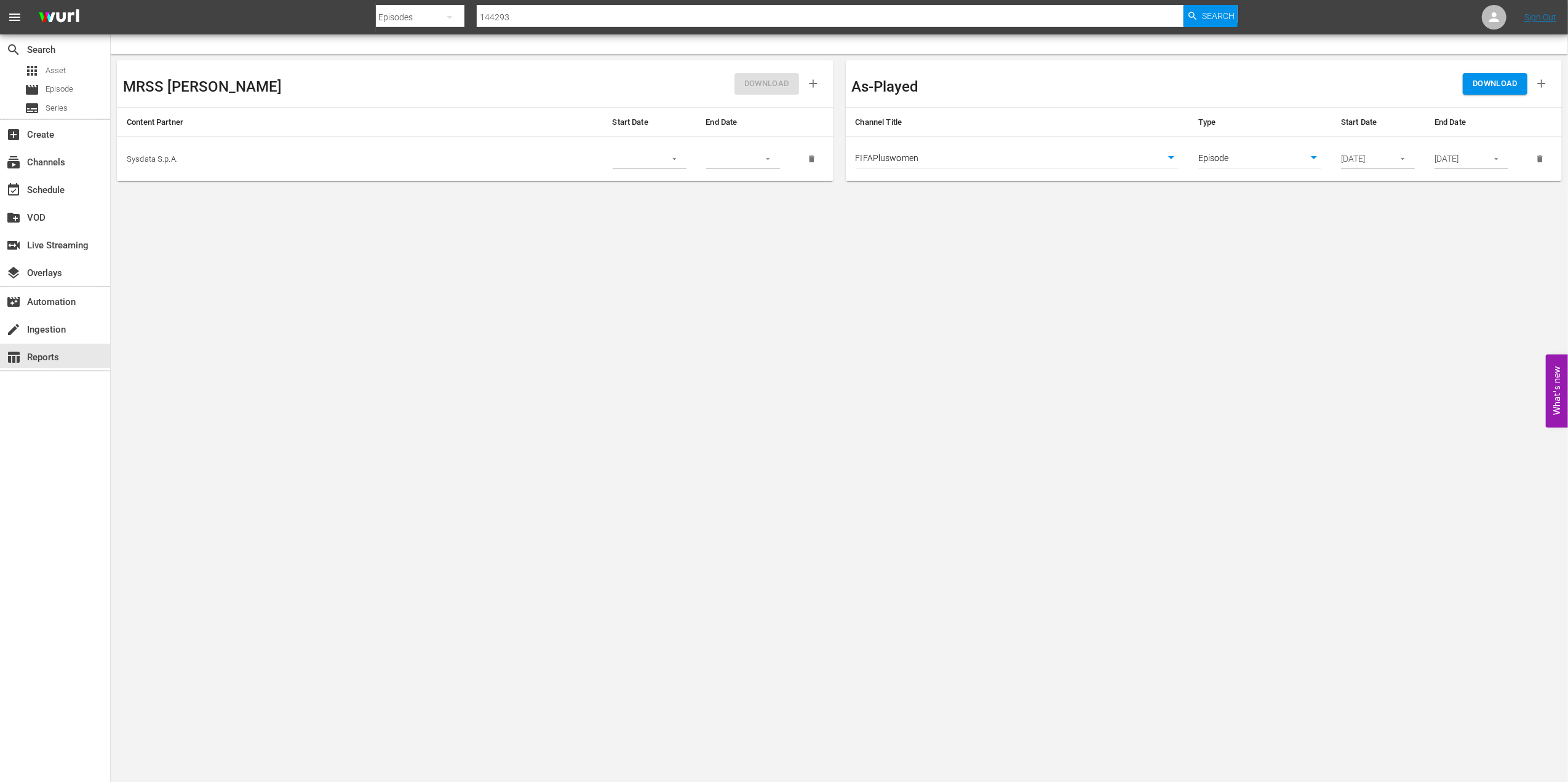
click at [1172, 155] on body "menu Search By Episodes Search ID, Title, Description, Keywords, or Category 14…" at bounding box center [784, 391] width 1568 height 782
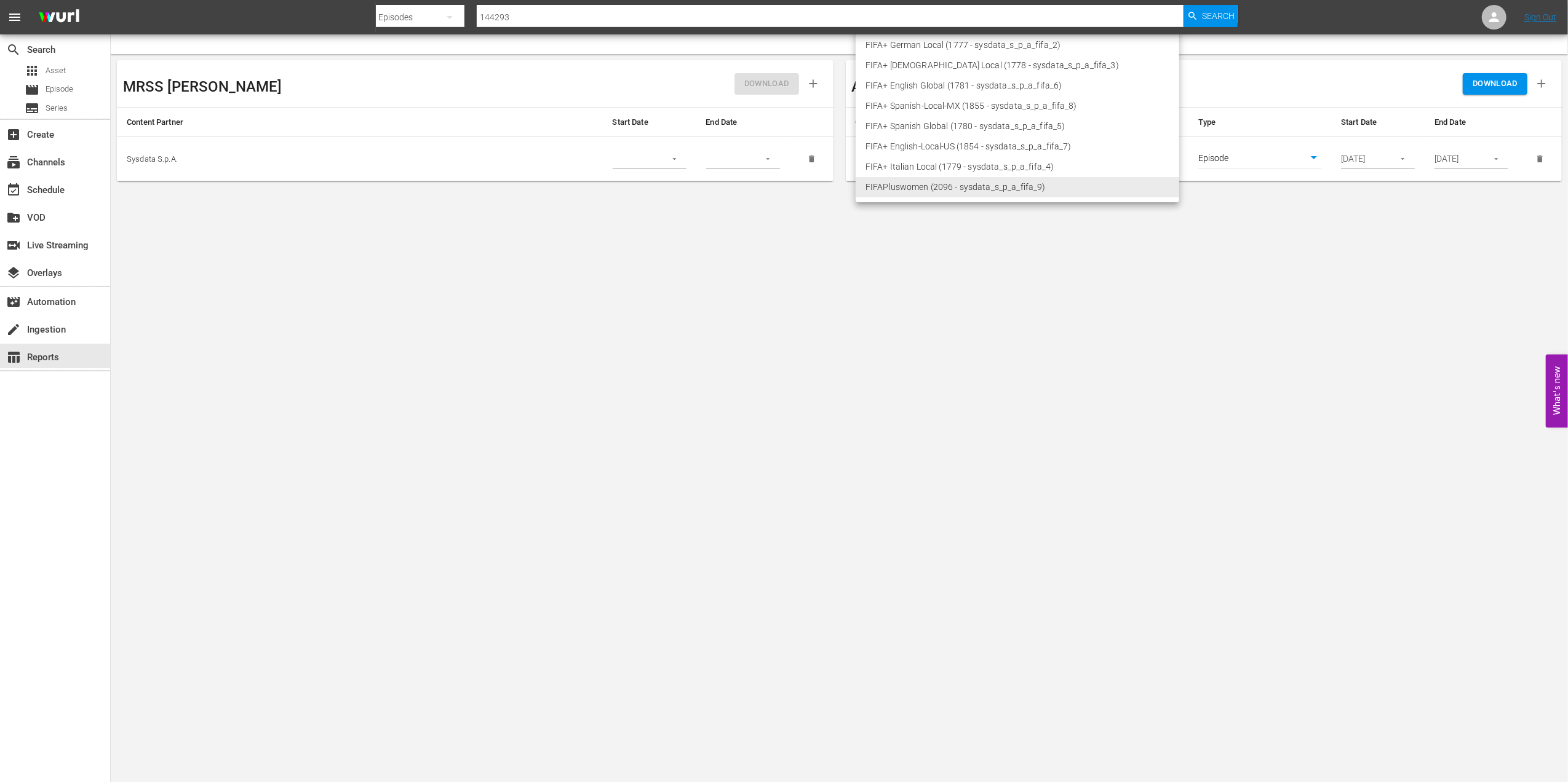
click at [958, 141] on li "FIFA+ English-Local-US (1854 - sysdata_s_p_a_fifa_7)" at bounding box center [1016, 146] width 323 height 21
type input "1854"
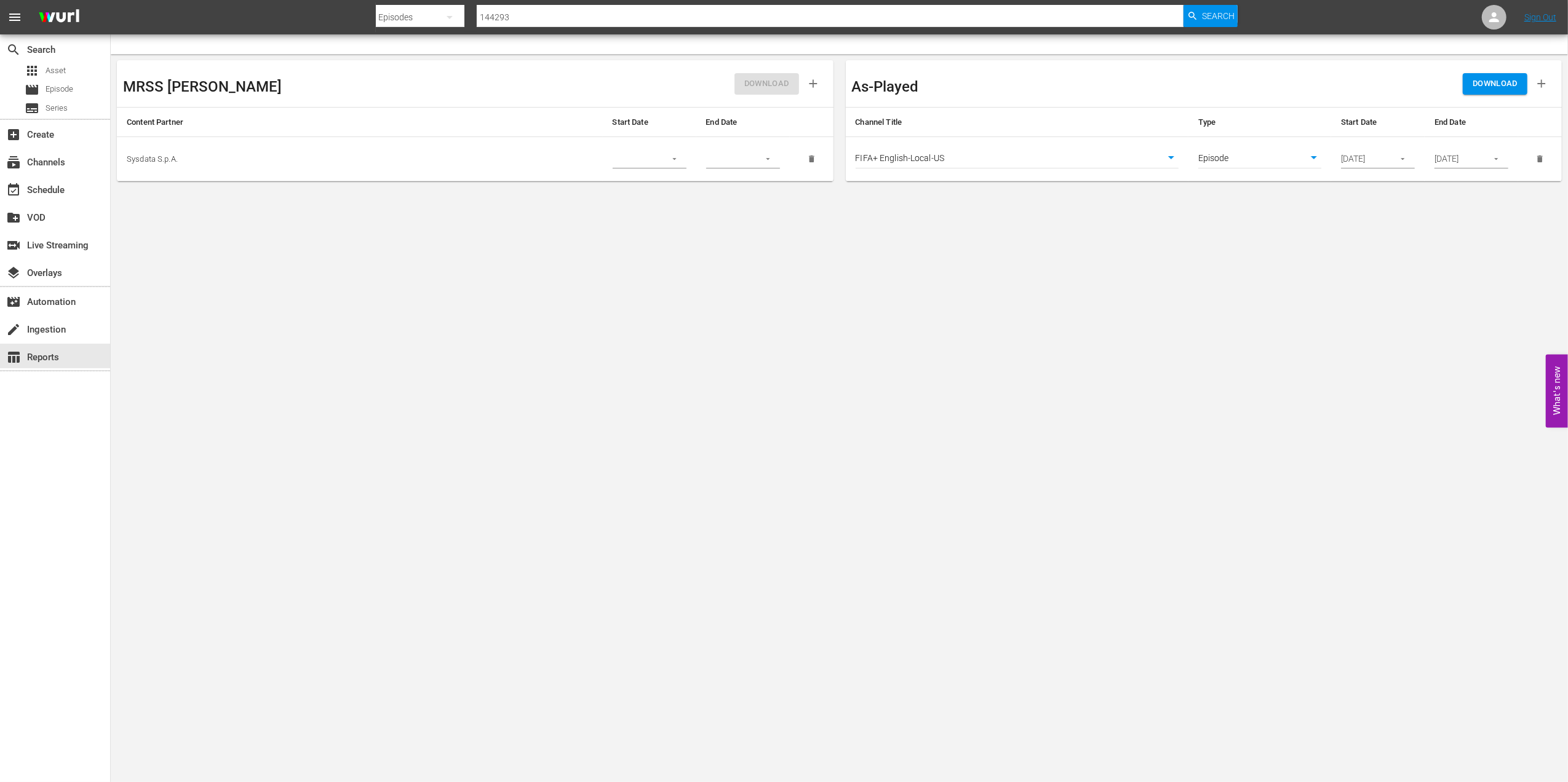
click at [1499, 83] on span "DOWNLOAD" at bounding box center [1494, 83] width 45 height 14
click at [49, 185] on div "event_available Schedule" at bounding box center [34, 188] width 69 height 11
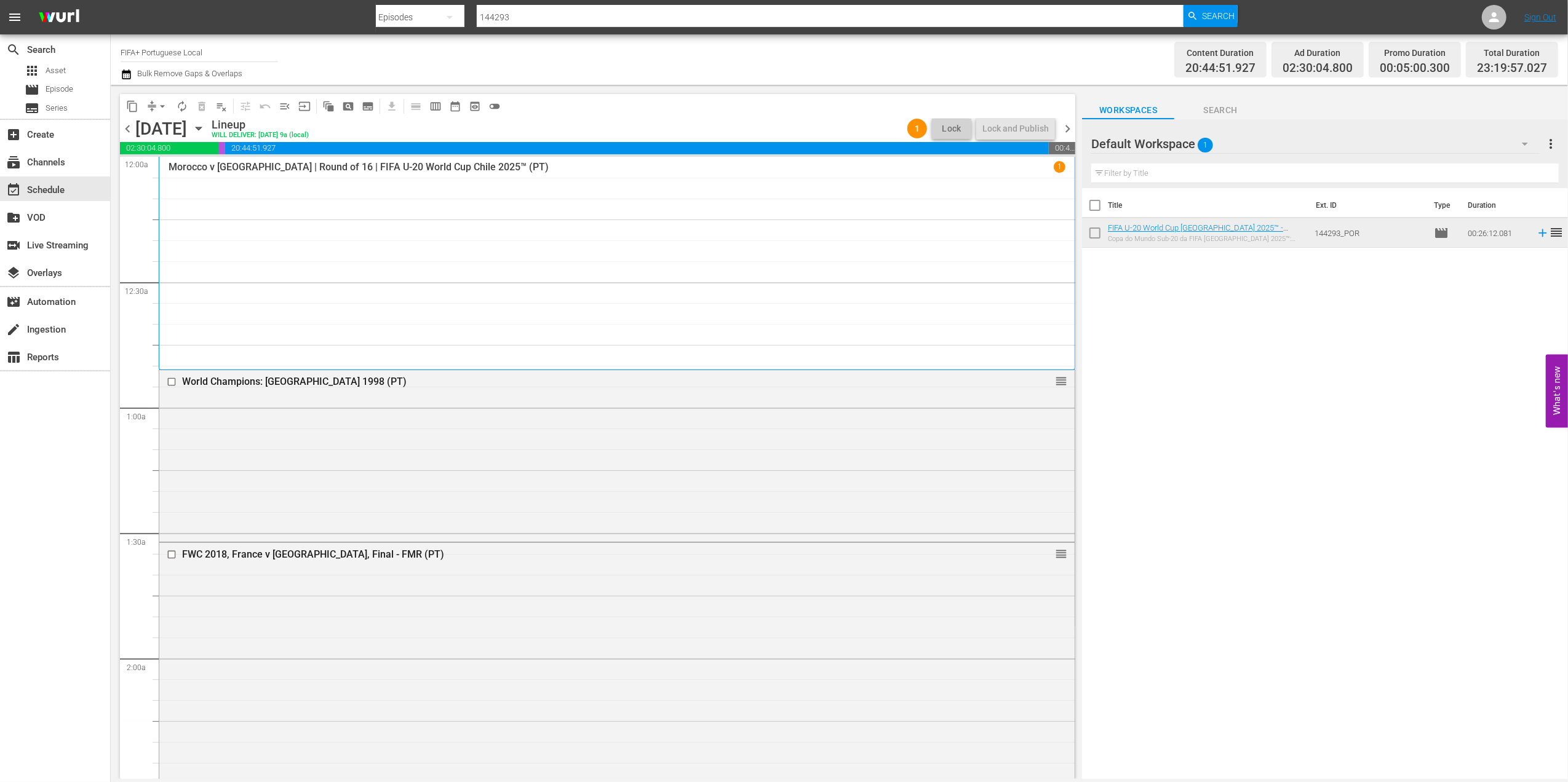
click at [1073, 126] on span "chevron_right" at bounding box center [1067, 128] width 16 height 16
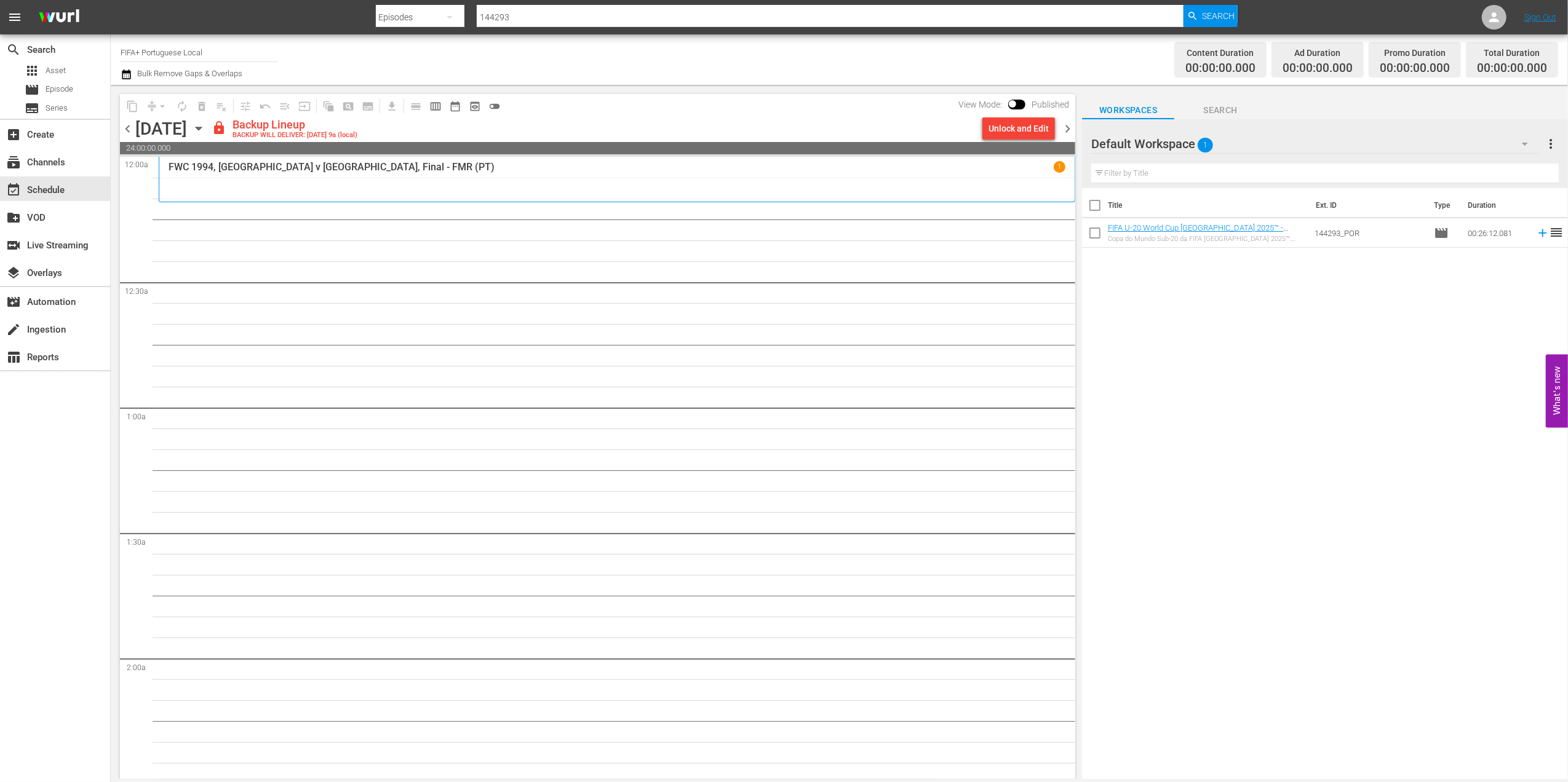
click at [128, 123] on span "chevron_left" at bounding box center [127, 128] width 16 height 16
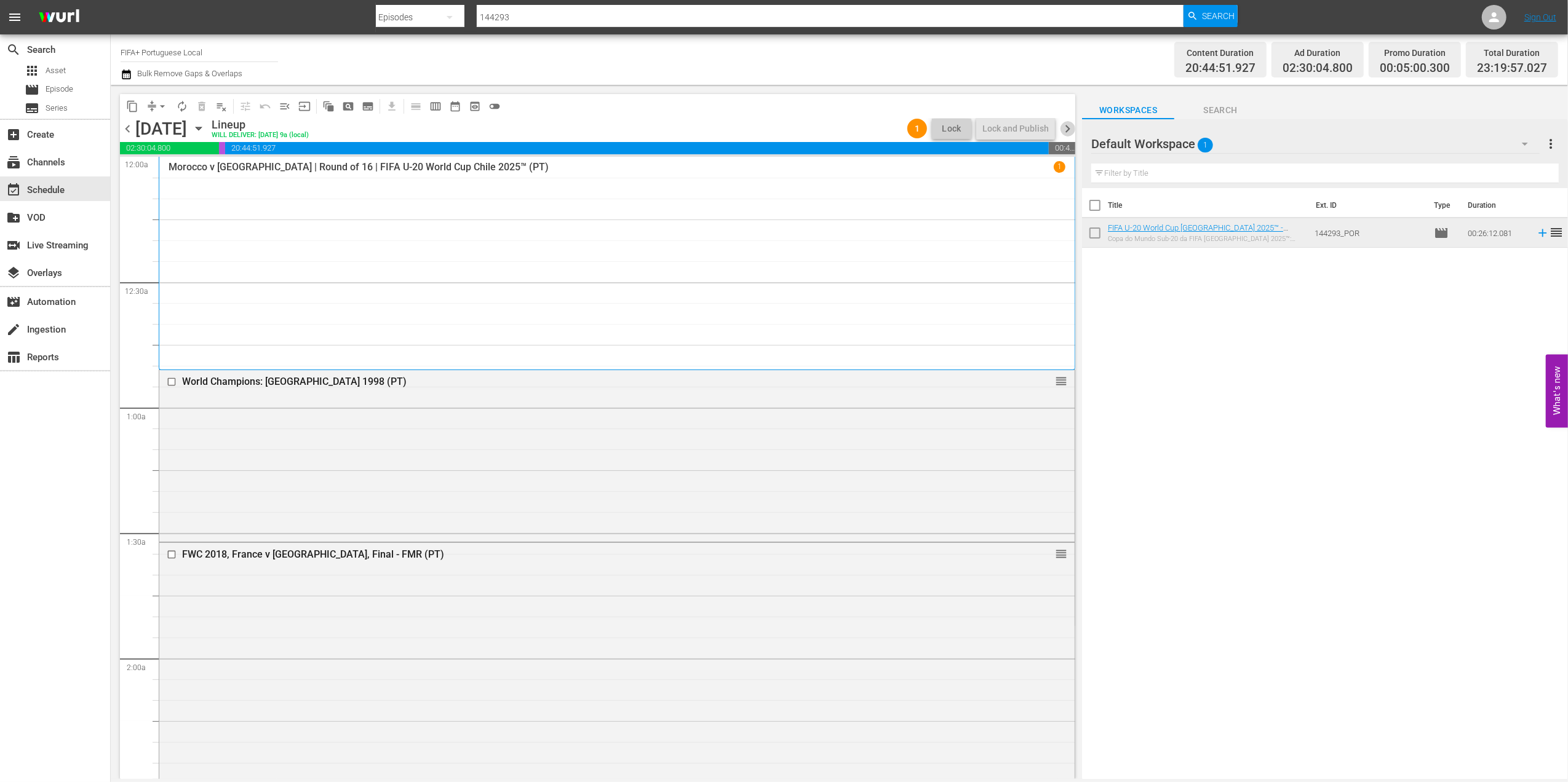
click at [1064, 126] on span "chevron_right" at bounding box center [1067, 128] width 16 height 16
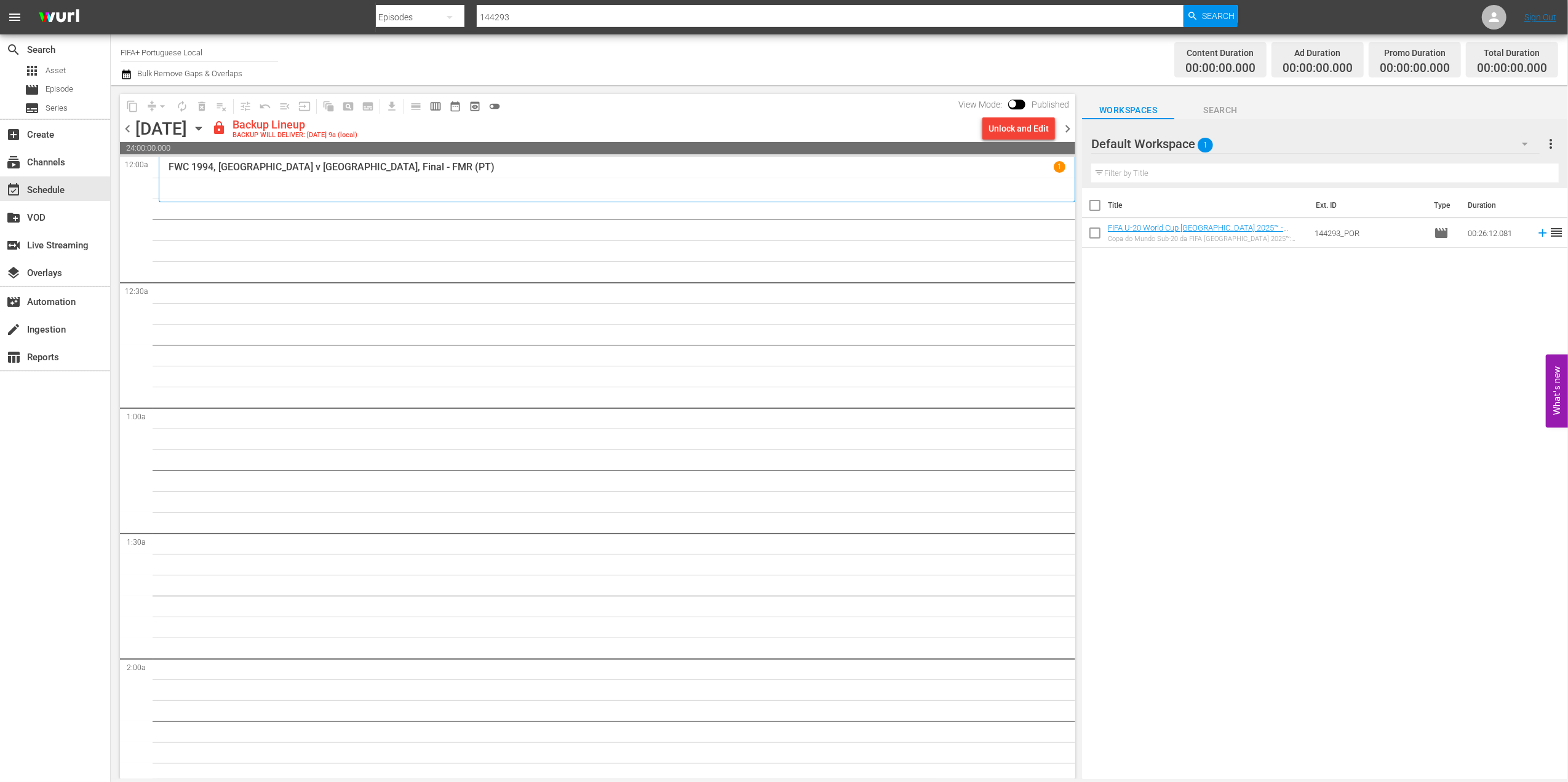
click at [128, 131] on span "chevron_left" at bounding box center [127, 128] width 16 height 16
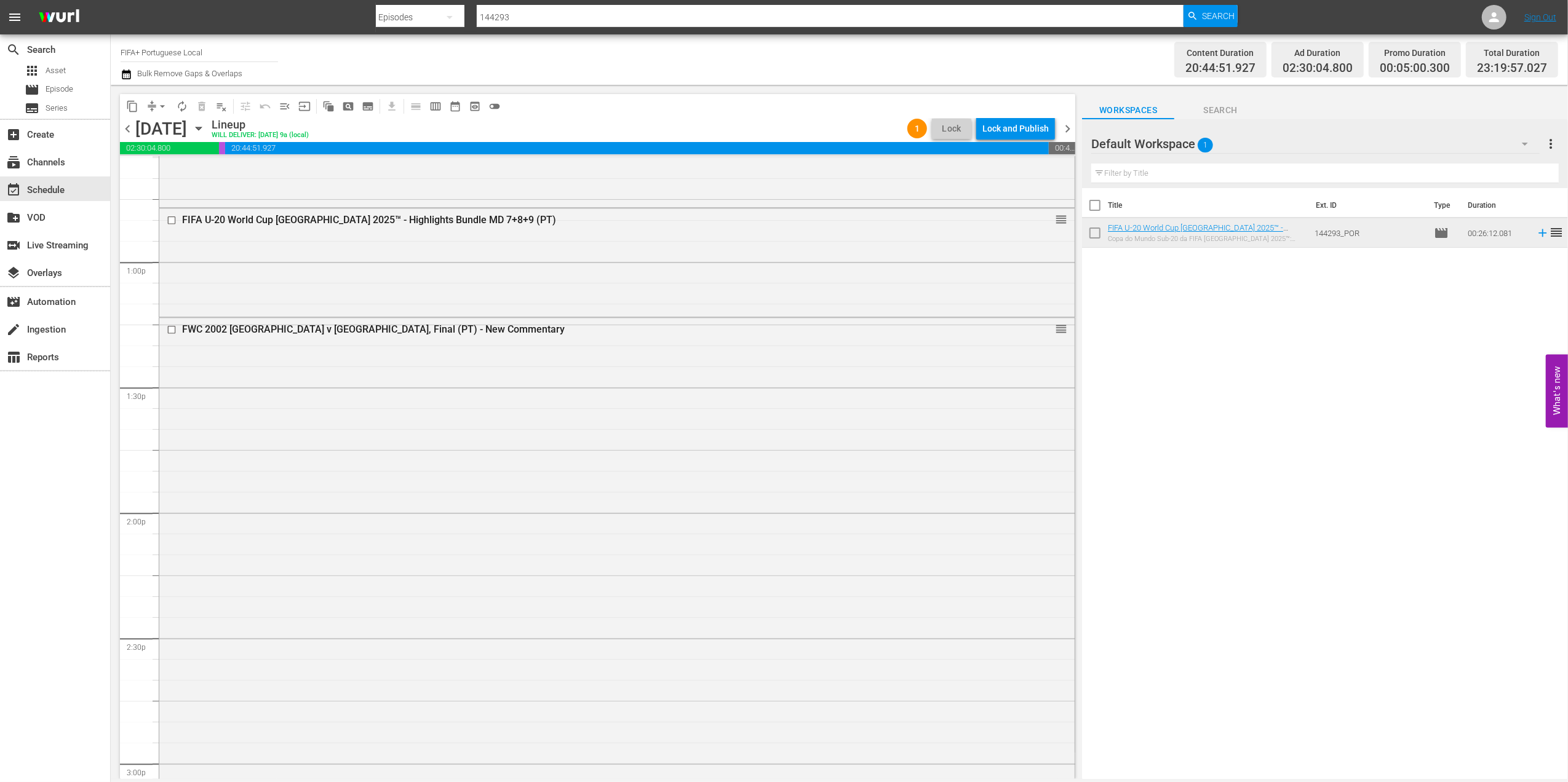
scroll to position [3121, 0]
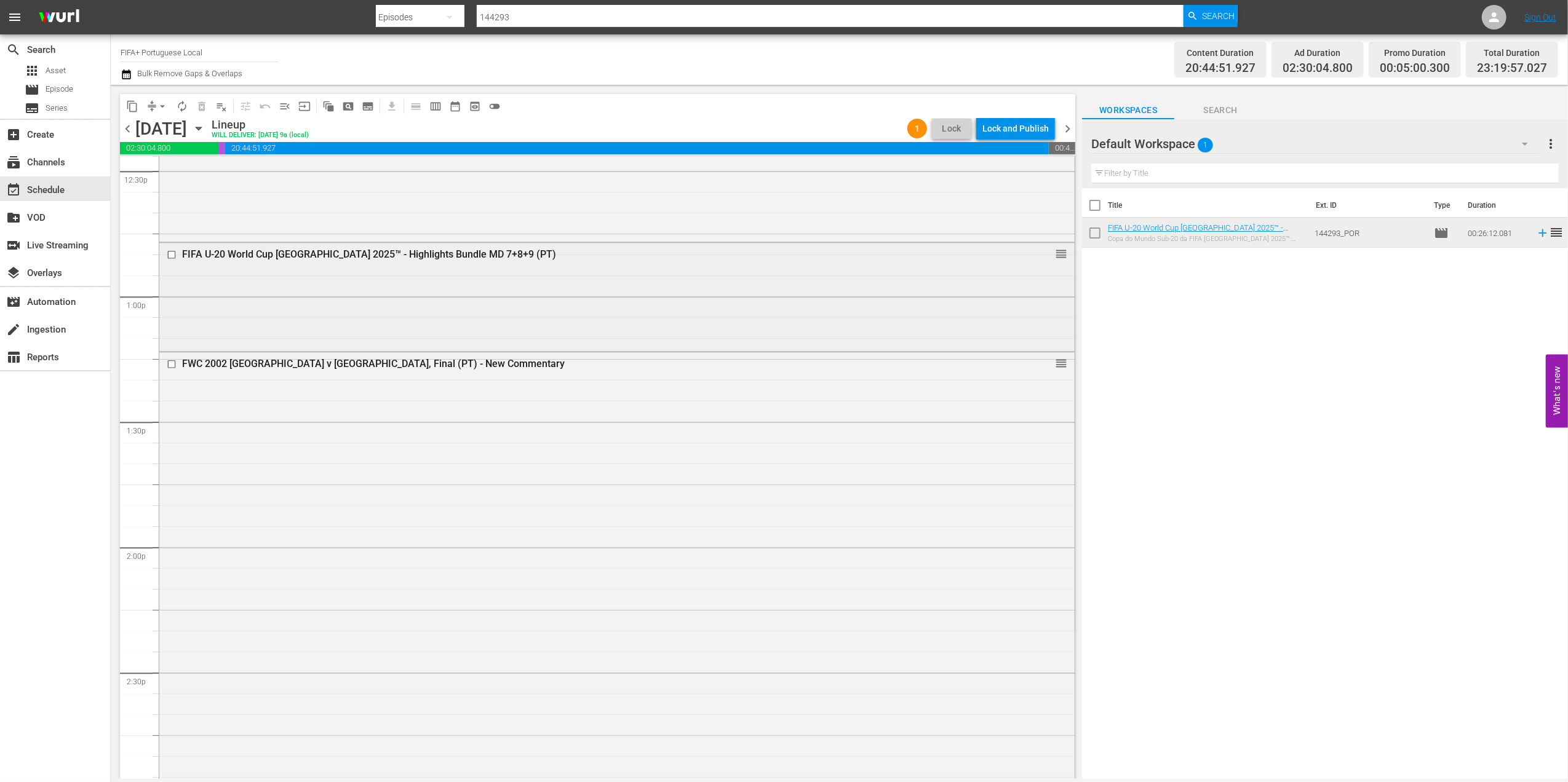
click at [421, 251] on div "FIFA U-20 World Cup [GEOGRAPHIC_DATA] 2025™ - Highlights Bundle MD 7+8+9 (PT)" at bounding box center [593, 254] width 822 height 12
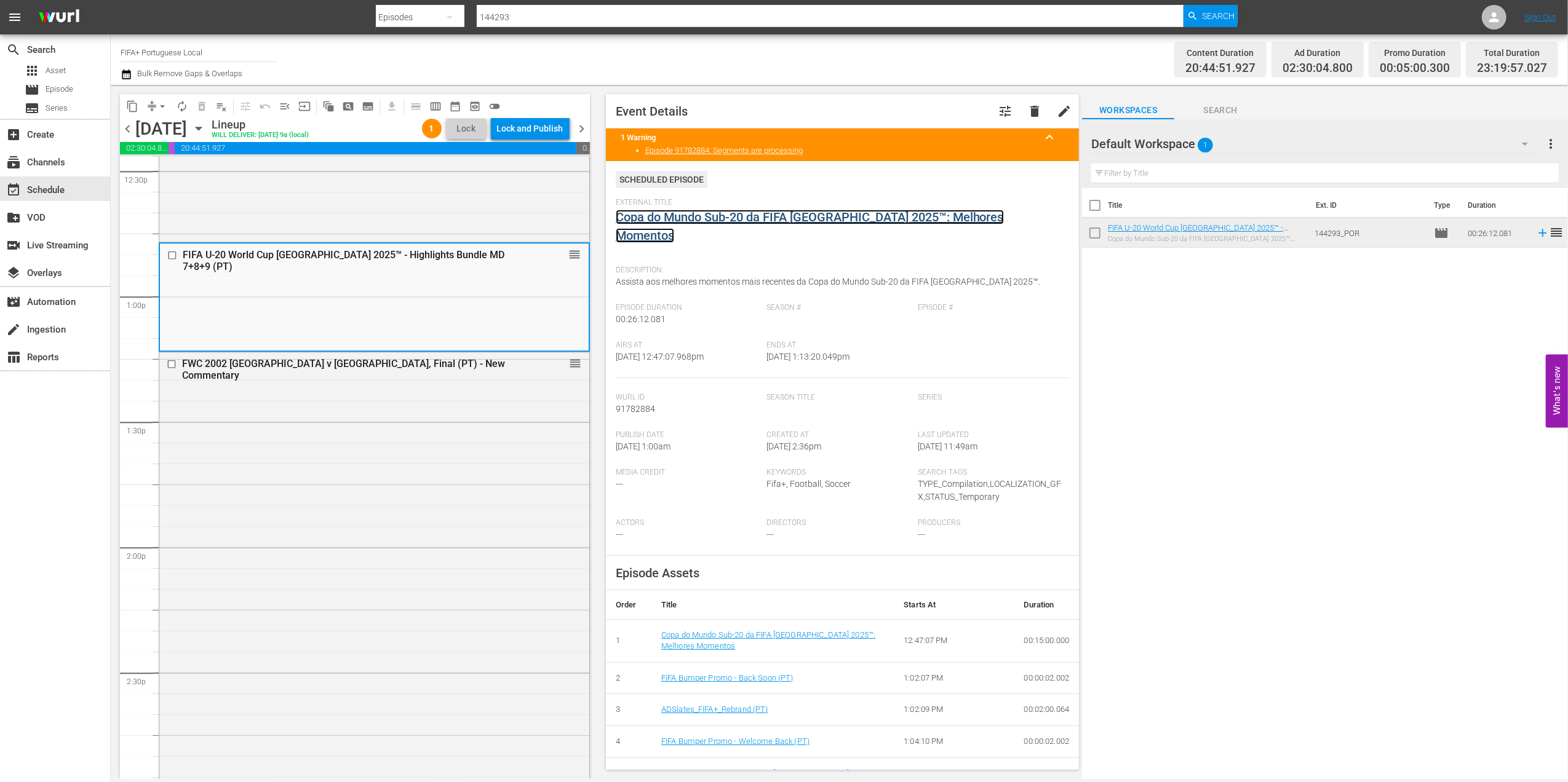
click at [802, 217] on link "Copa do Mundo Sub-20 da FIFA [GEOGRAPHIC_DATA] 2025™: Melhores Momentos" at bounding box center [809, 226] width 388 height 33
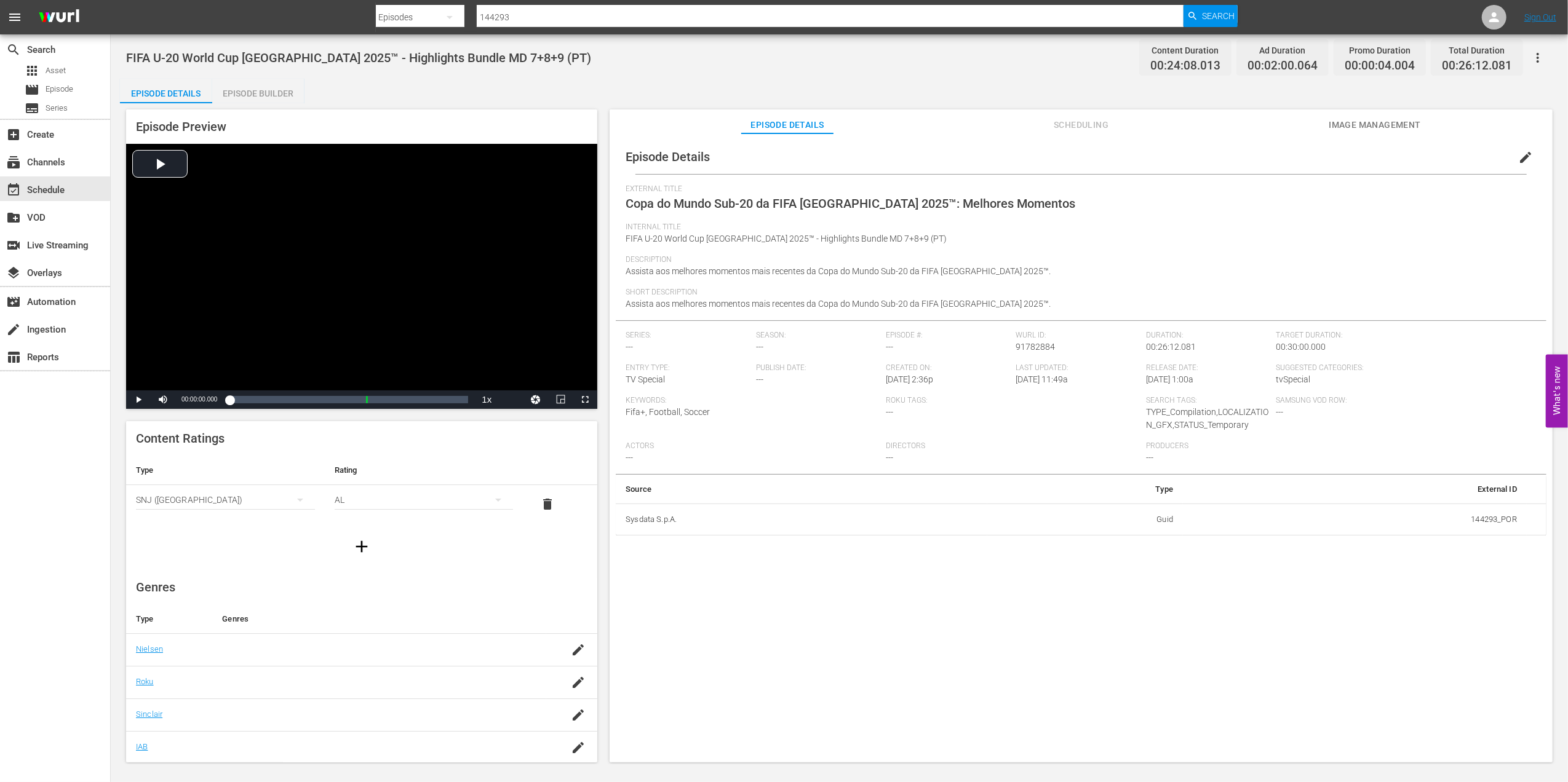
click at [290, 98] on div "Episode Builder" at bounding box center [259, 93] width 93 height 30
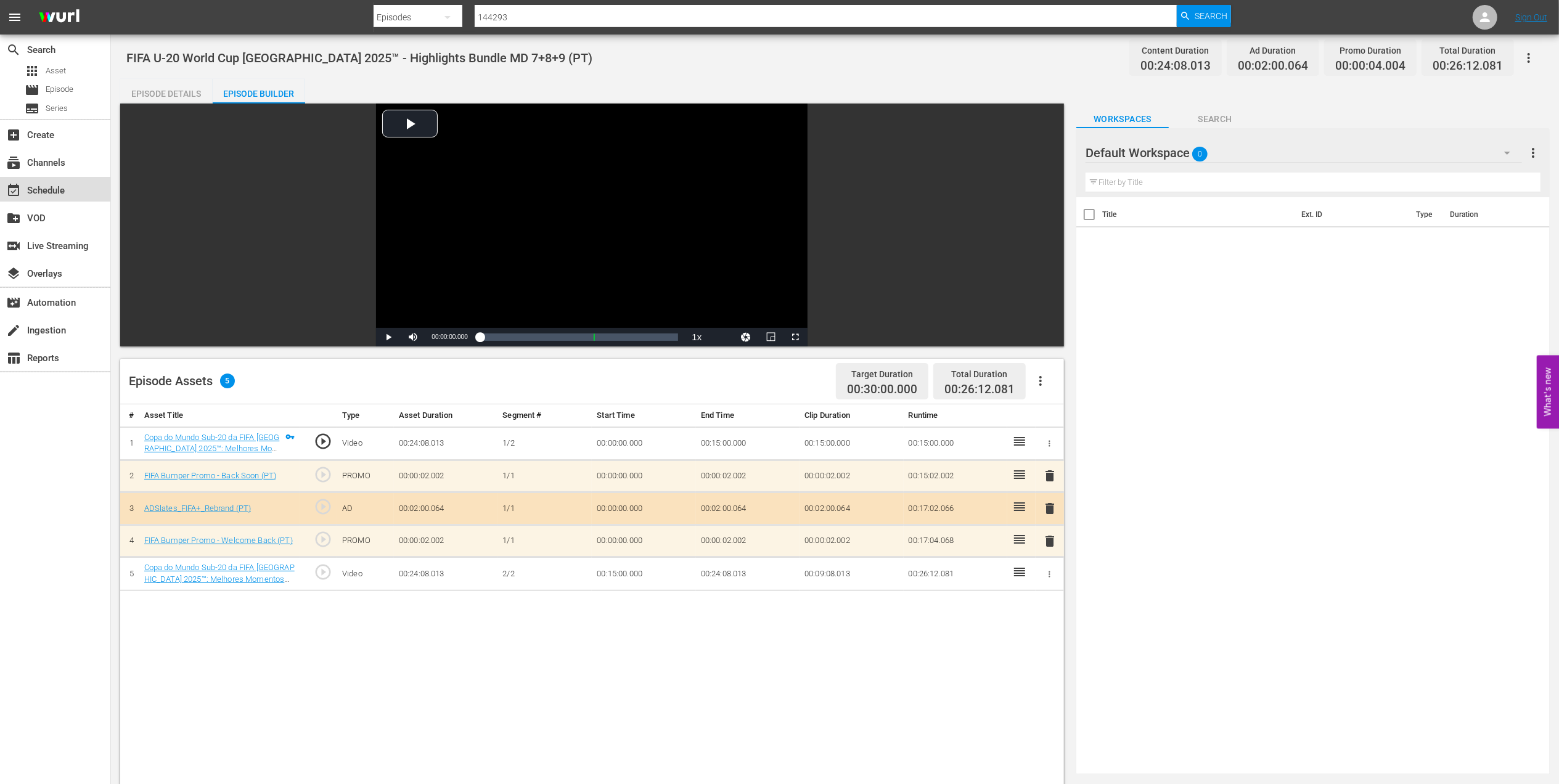
click at [47, 181] on div "event_available Schedule" at bounding box center [55, 189] width 110 height 25
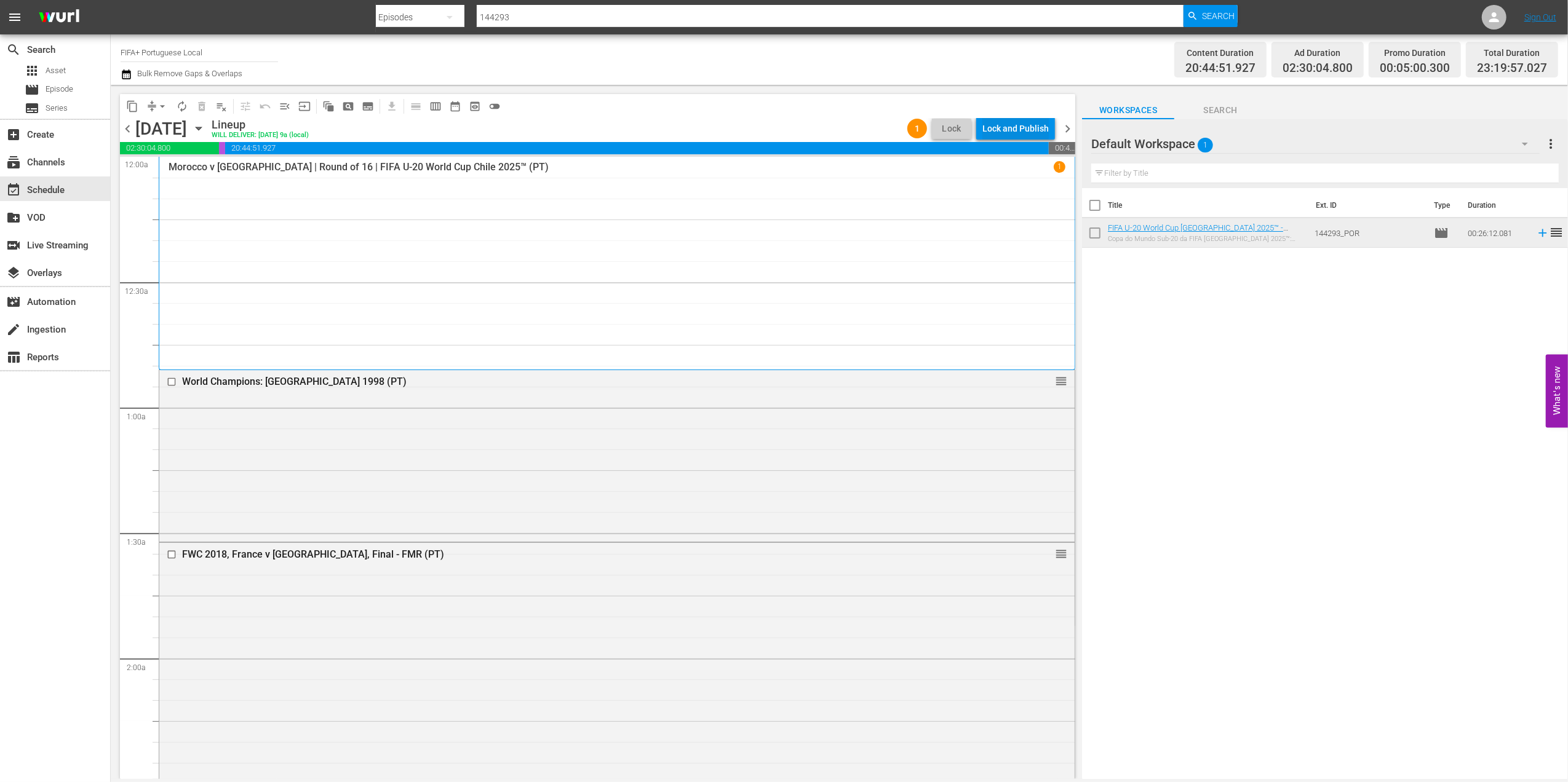
click at [1020, 122] on div "Lock and Publish" at bounding box center [1016, 128] width 66 height 22
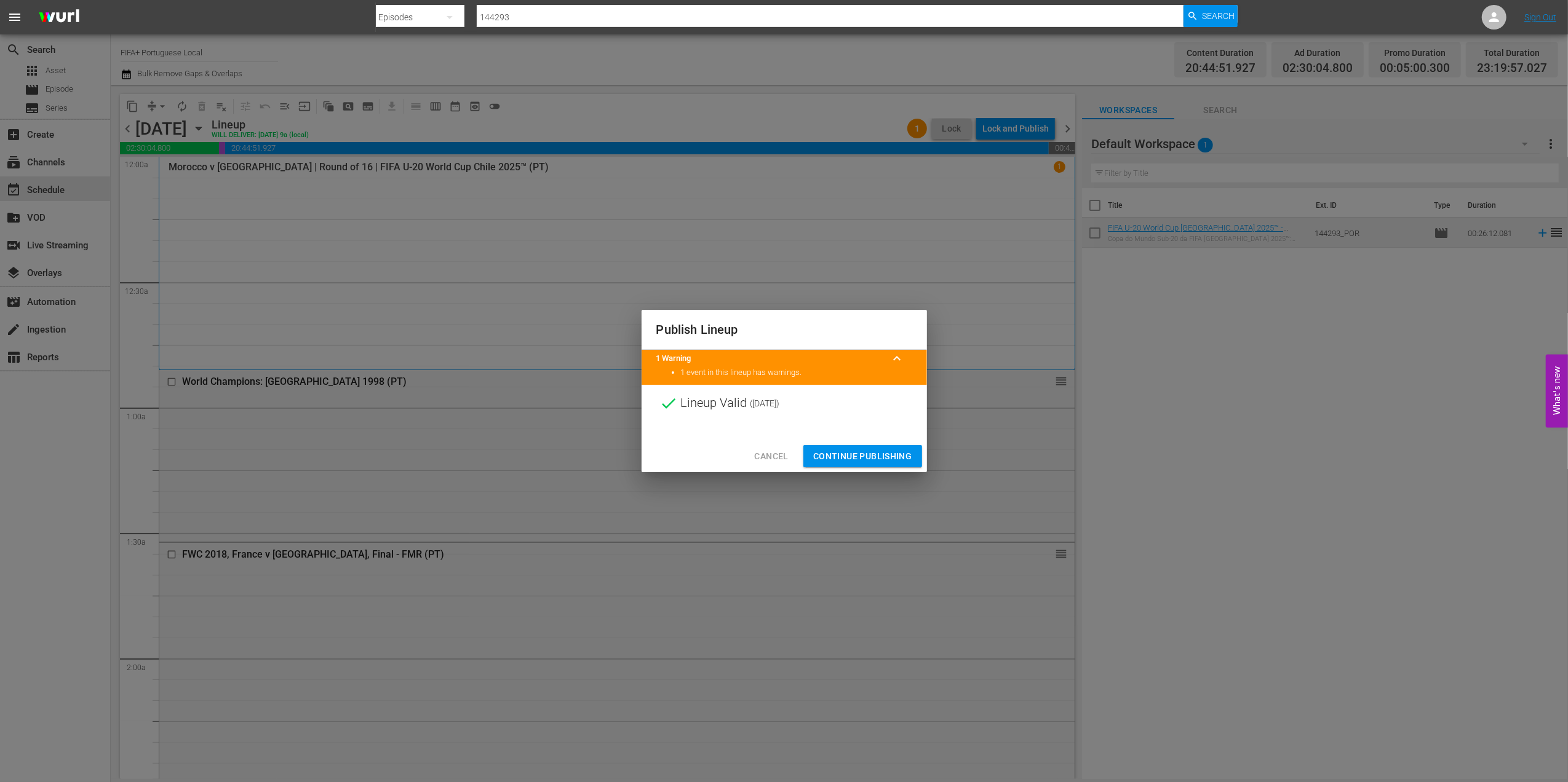
click at [858, 453] on span "Continue Publishing" at bounding box center [863, 456] width 99 height 16
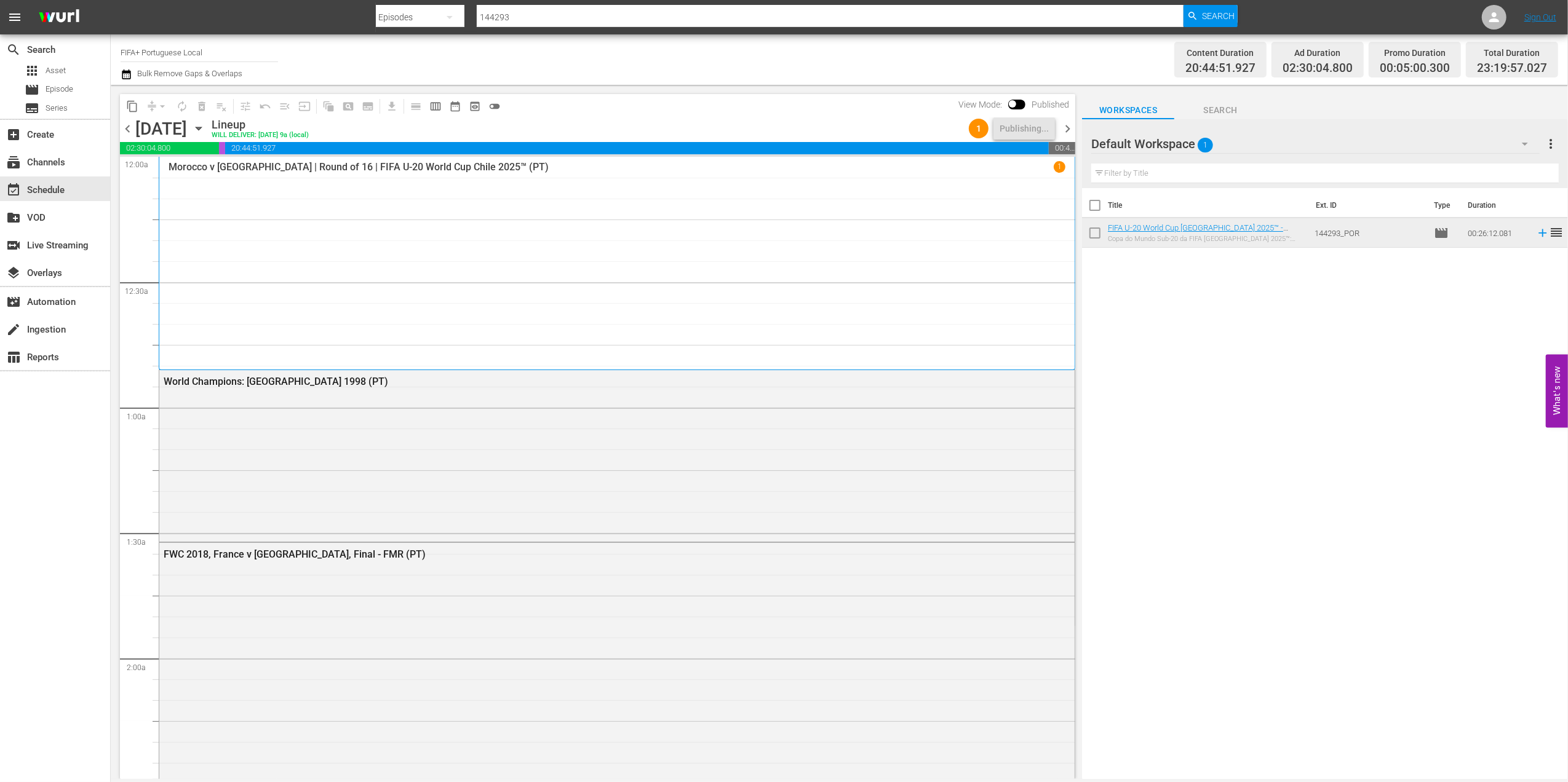
drag, startPoint x: 1065, startPoint y: 128, endPoint x: 565, endPoint y: 88, distance: 501.6
click at [1065, 128] on span "chevron_right" at bounding box center [1067, 128] width 16 height 16
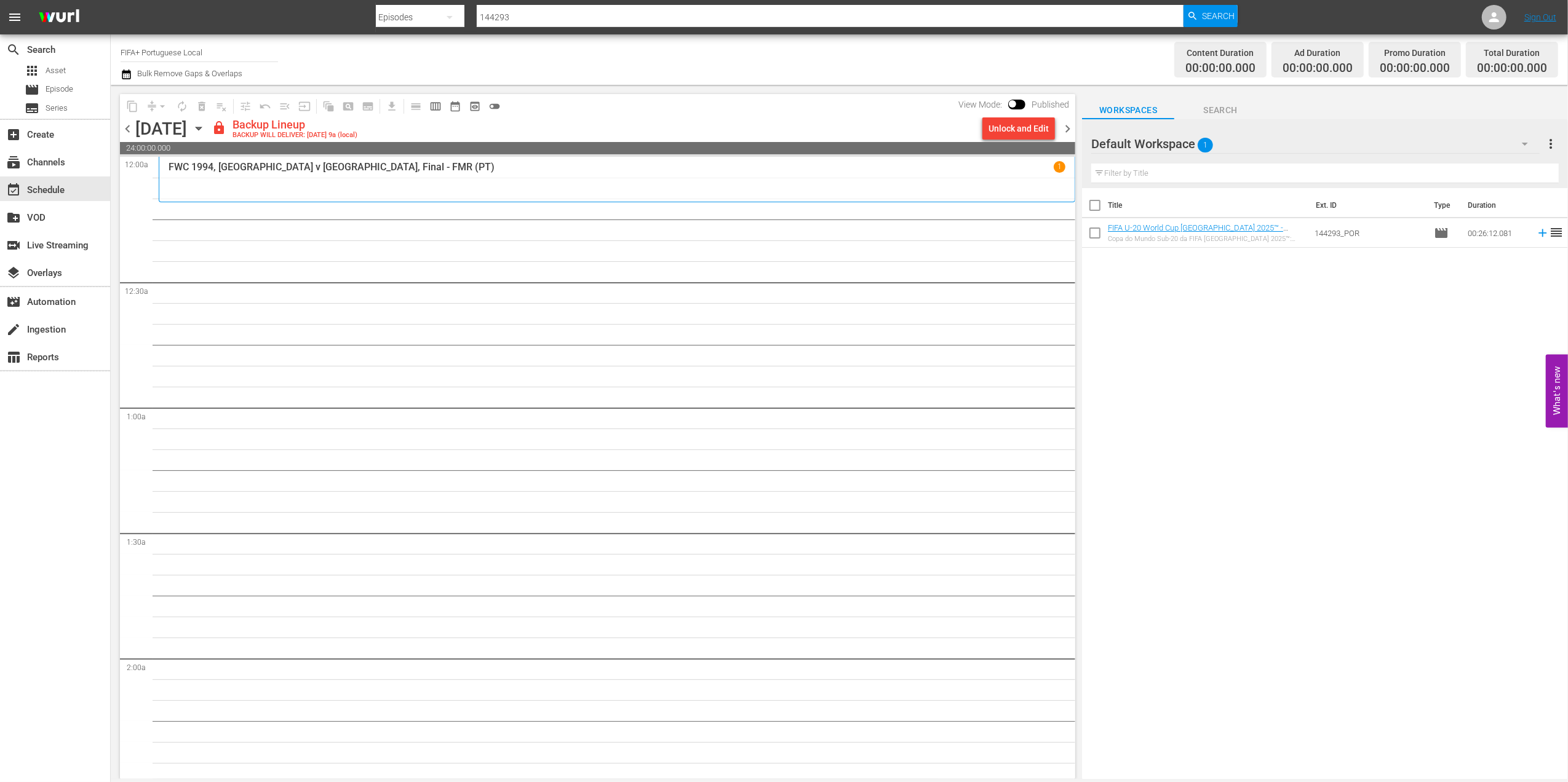
click at [126, 126] on span "chevron_left" at bounding box center [127, 128] width 16 height 16
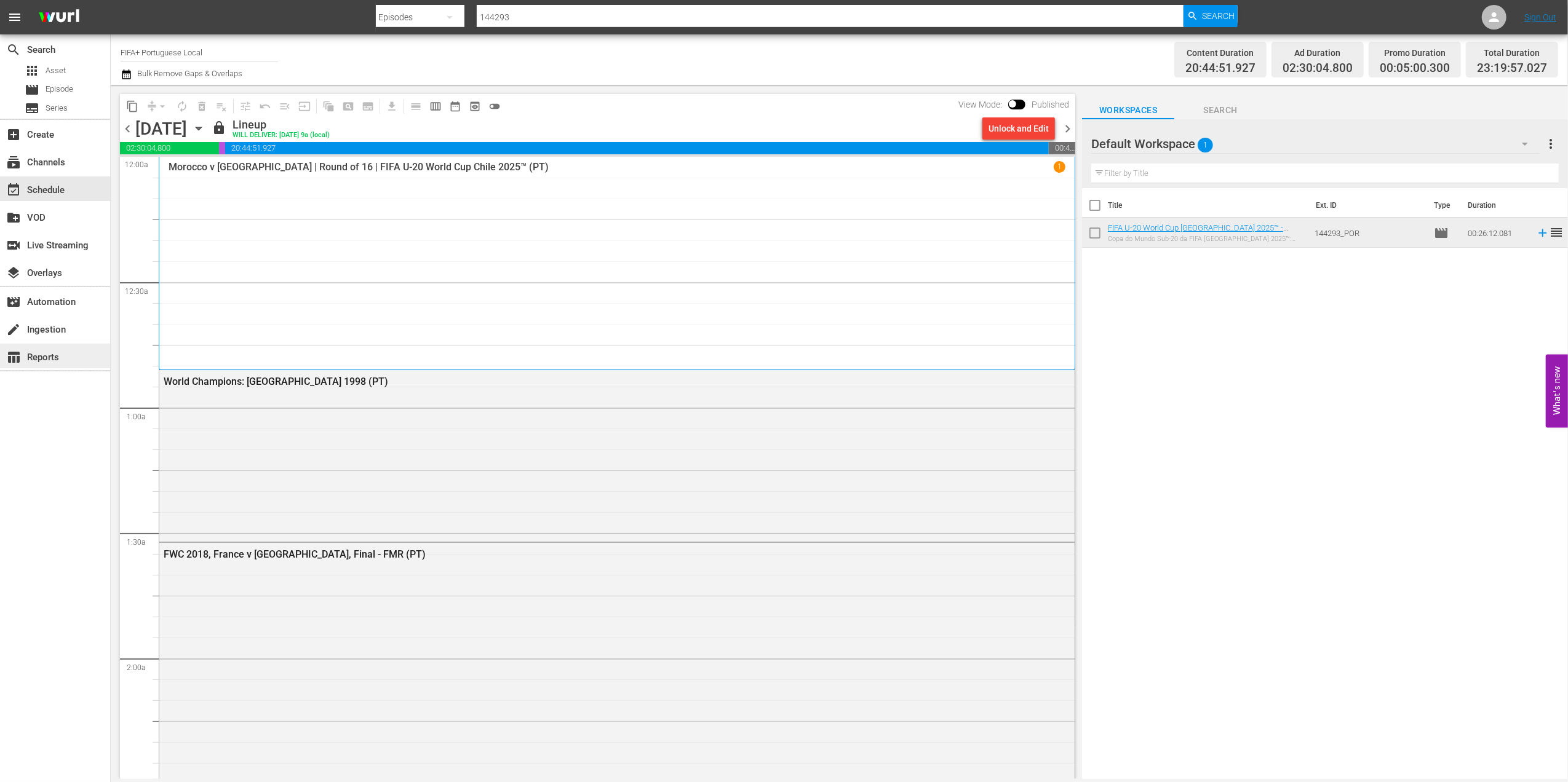
click at [48, 358] on div "table_chart Reports" at bounding box center [34, 355] width 69 height 11
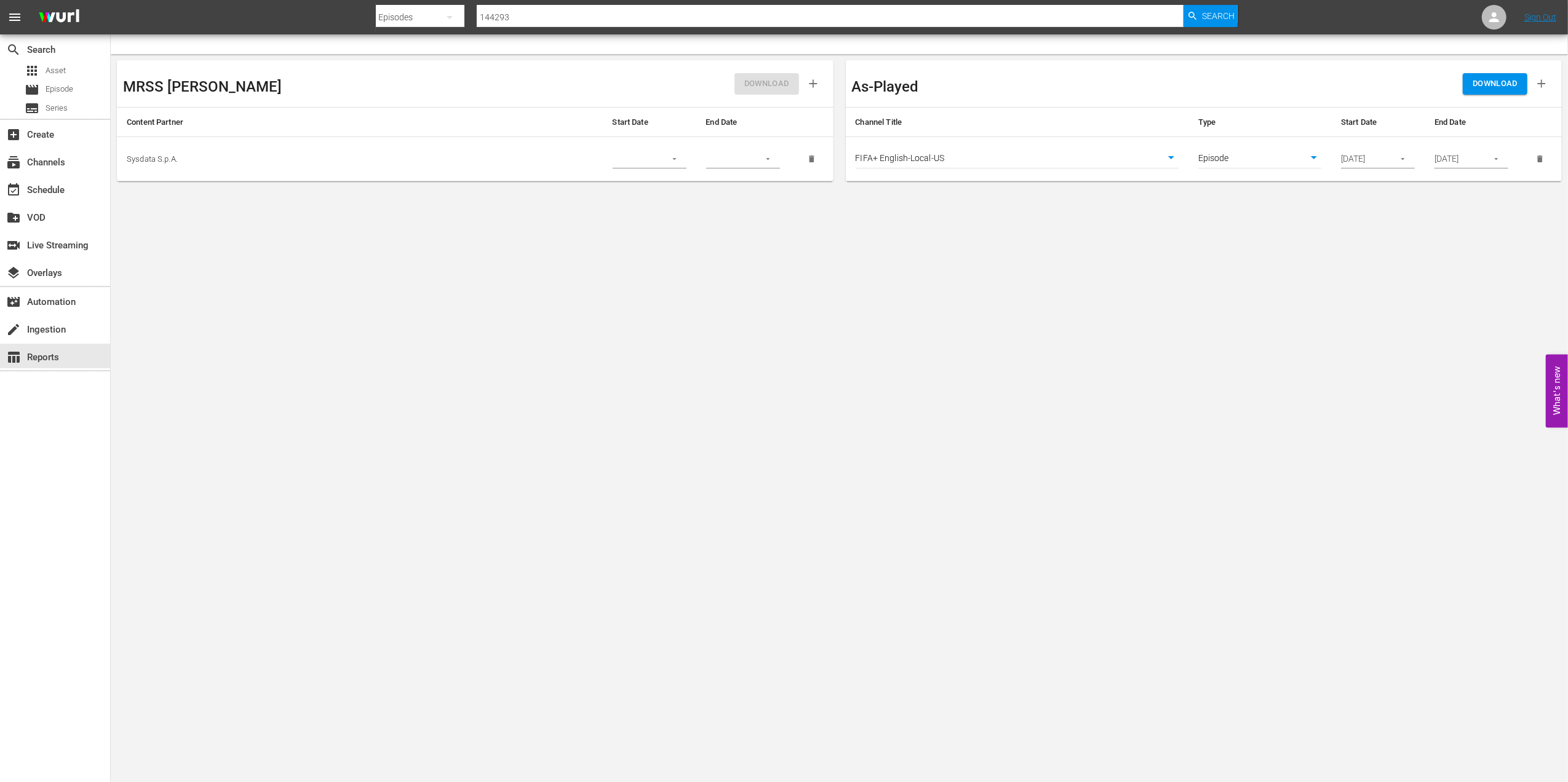
click at [1502, 159] on button "button" at bounding box center [1495, 159] width 24 height 24
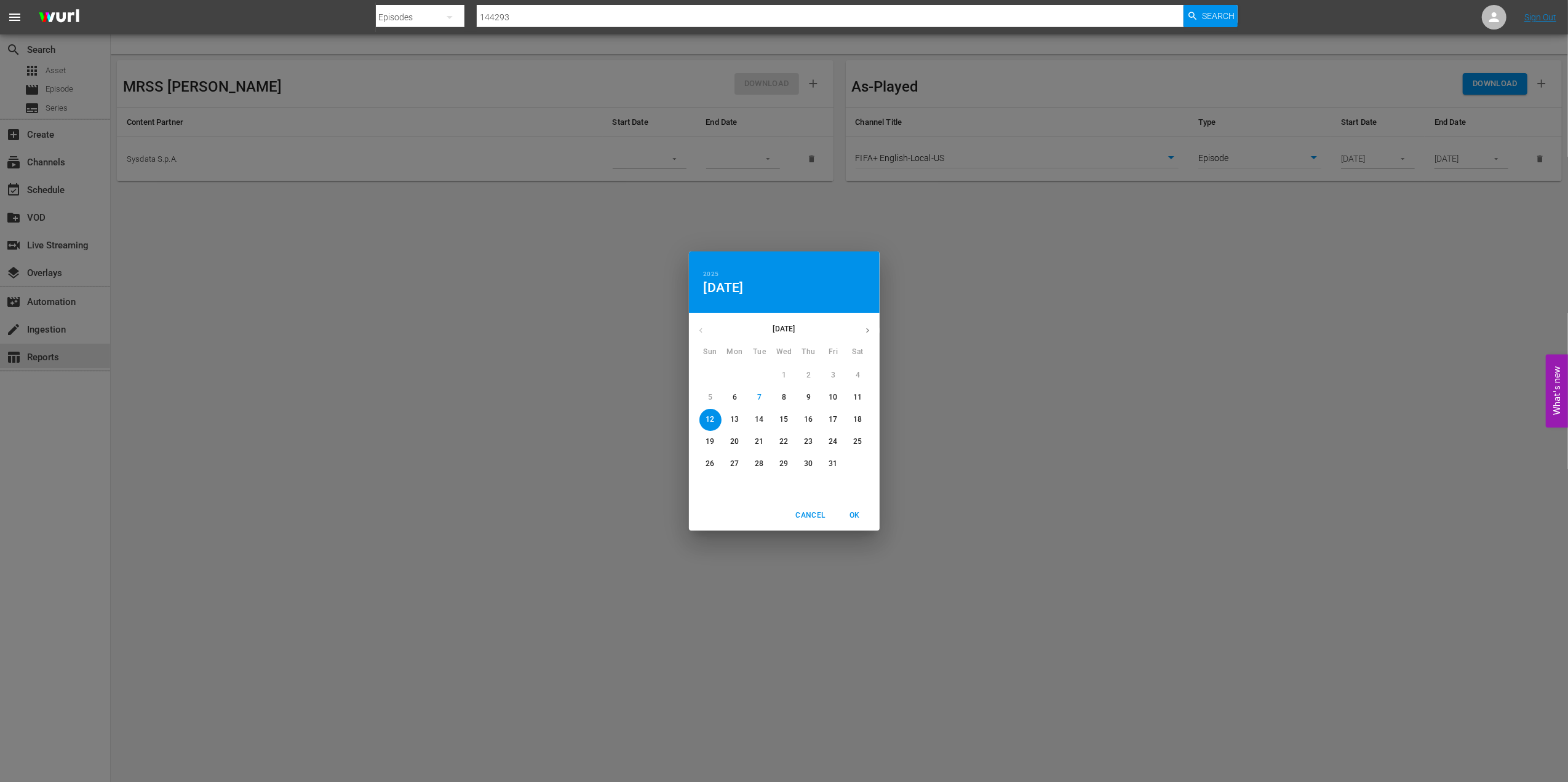
click at [825, 396] on span "10" at bounding box center [833, 397] width 22 height 11
click at [852, 513] on span "OK" at bounding box center [855, 516] width 30 height 13
type input "[DATE]"
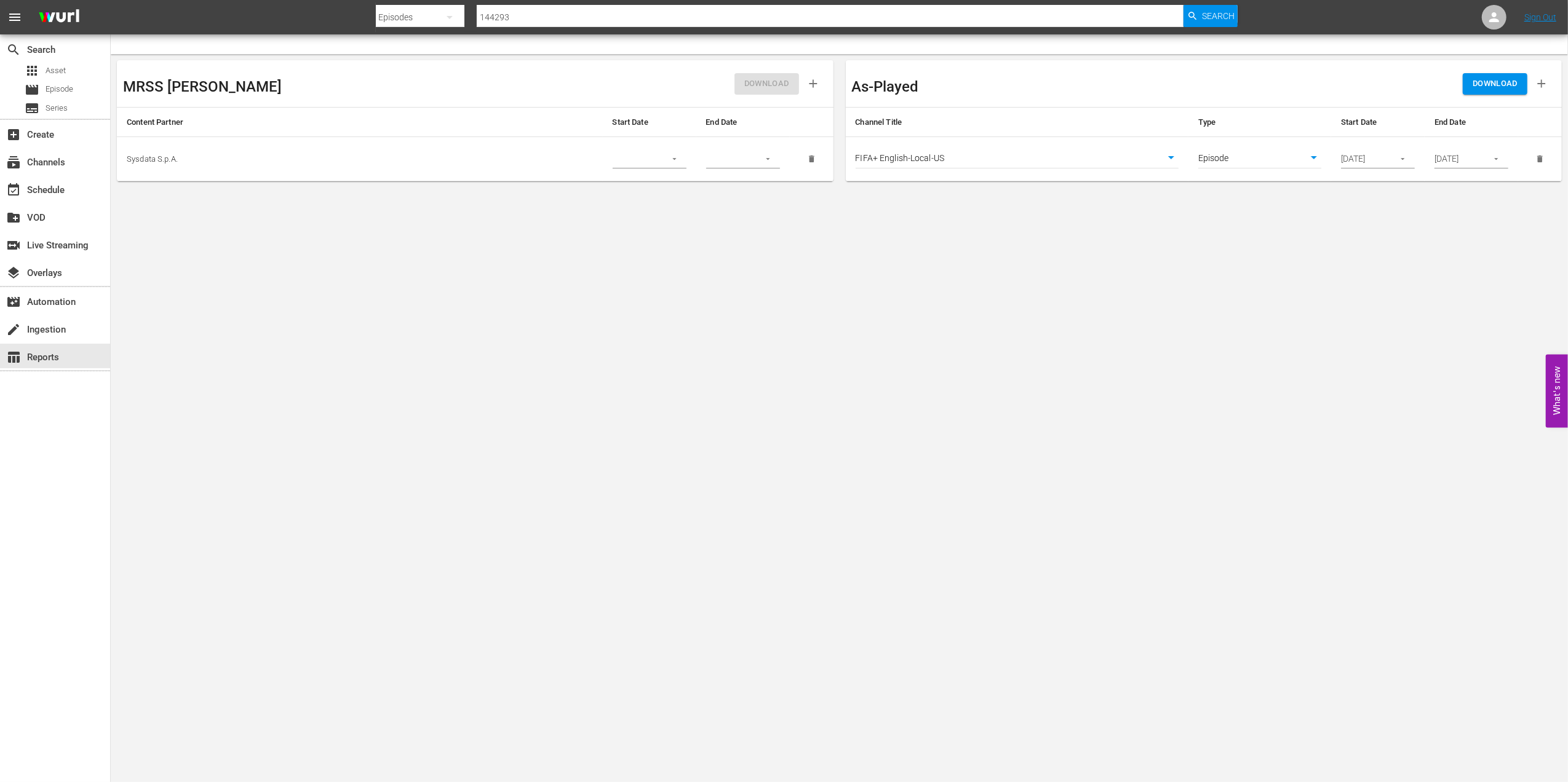
click at [1164, 160] on body "menu Search By Episodes Search ID, Title, Description, Keywords, or Category 14…" at bounding box center [784, 391] width 1568 height 782
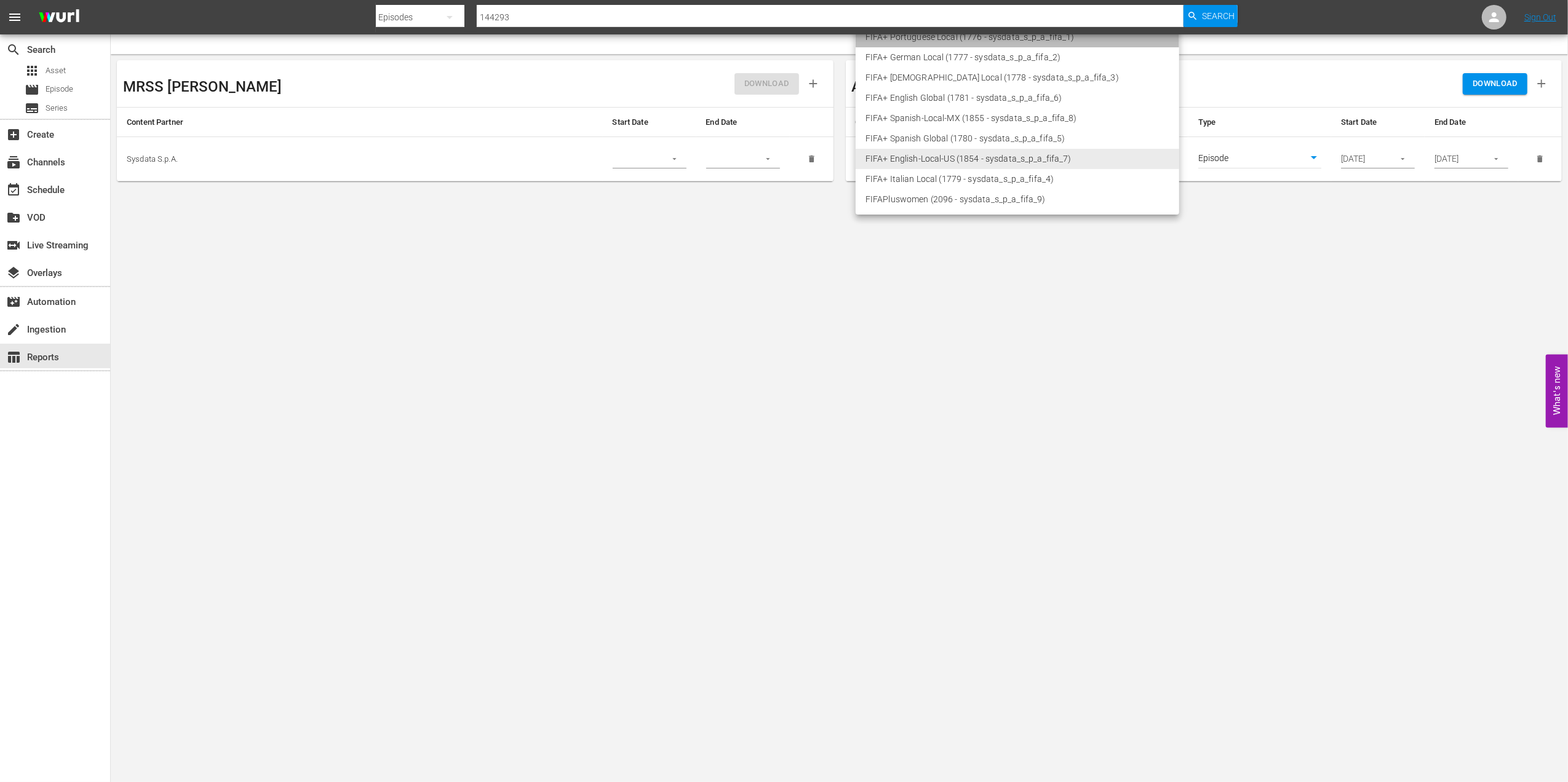
click at [939, 37] on li "FIFA+ Portuguese Local (1776 - sysdata_s_p_a_fifa_1)" at bounding box center [1016, 37] width 323 height 21
type input "1776"
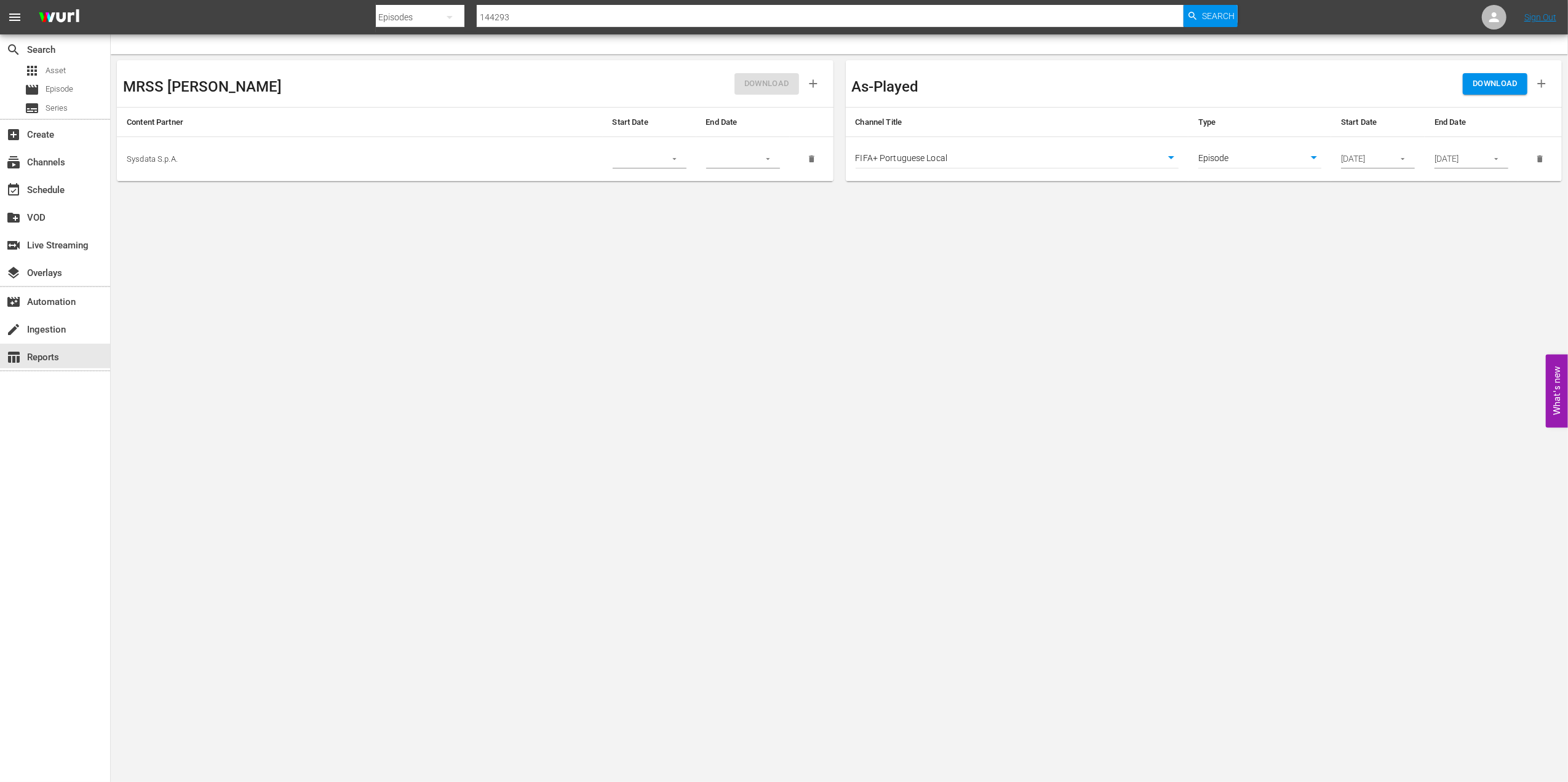
click at [1479, 80] on span "DOWNLOAD" at bounding box center [1494, 83] width 45 height 14
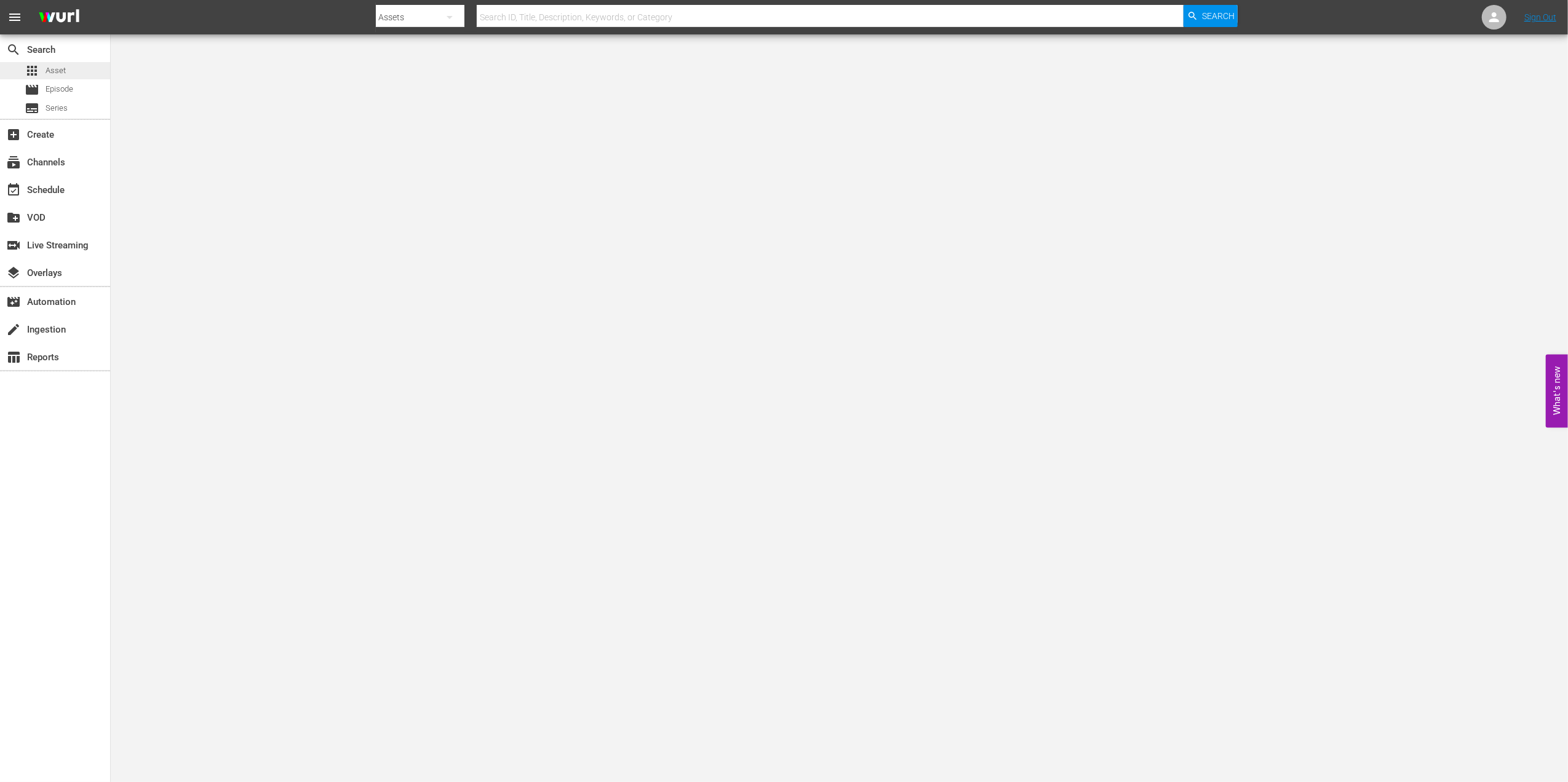
click at [73, 72] on div "apps Asset" at bounding box center [55, 70] width 110 height 17
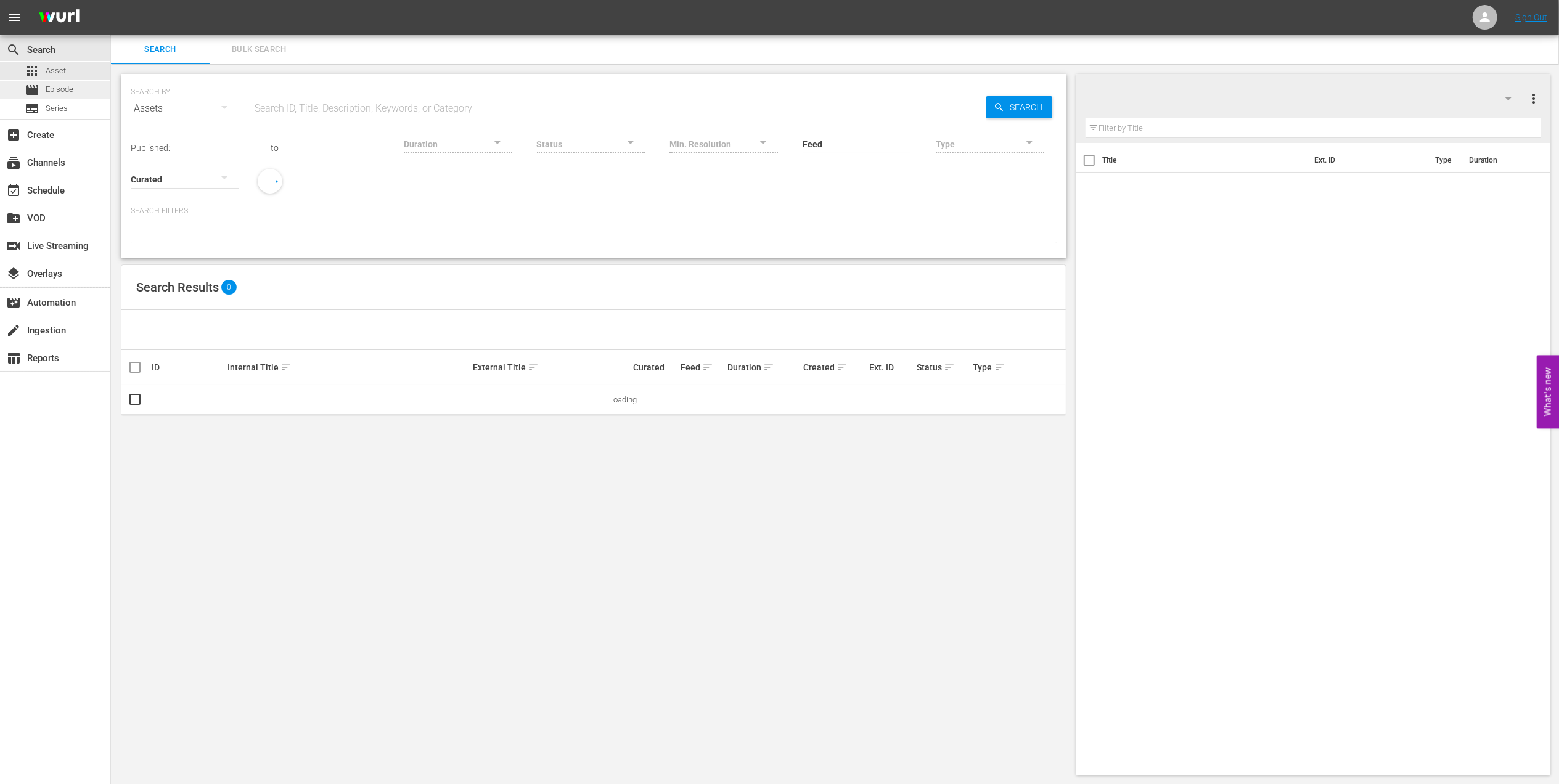
click at [90, 88] on div "movie Episode" at bounding box center [55, 90] width 110 height 17
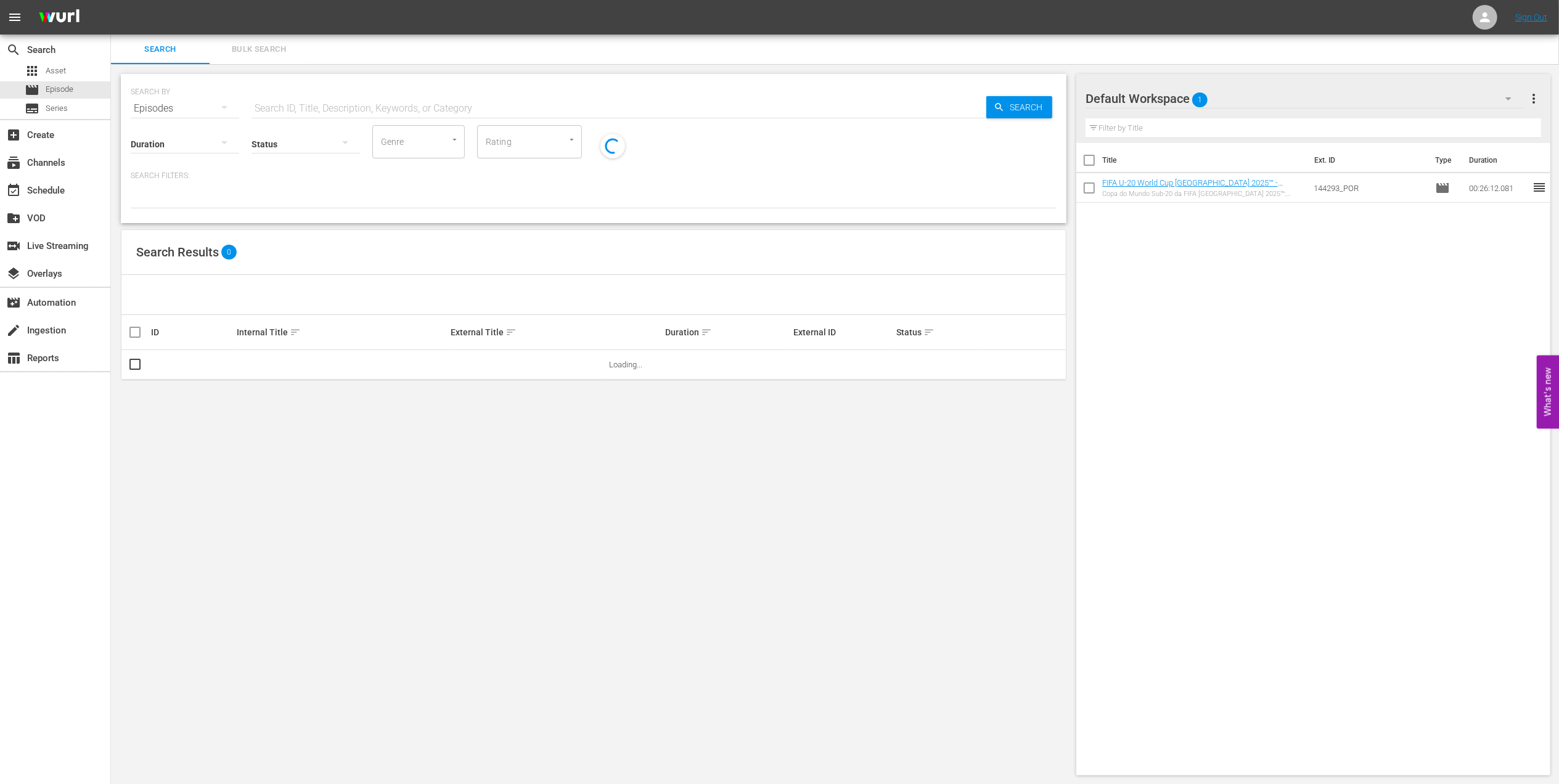
click at [326, 109] on input "text" at bounding box center [618, 109] width 734 height 30
paste input "500025"
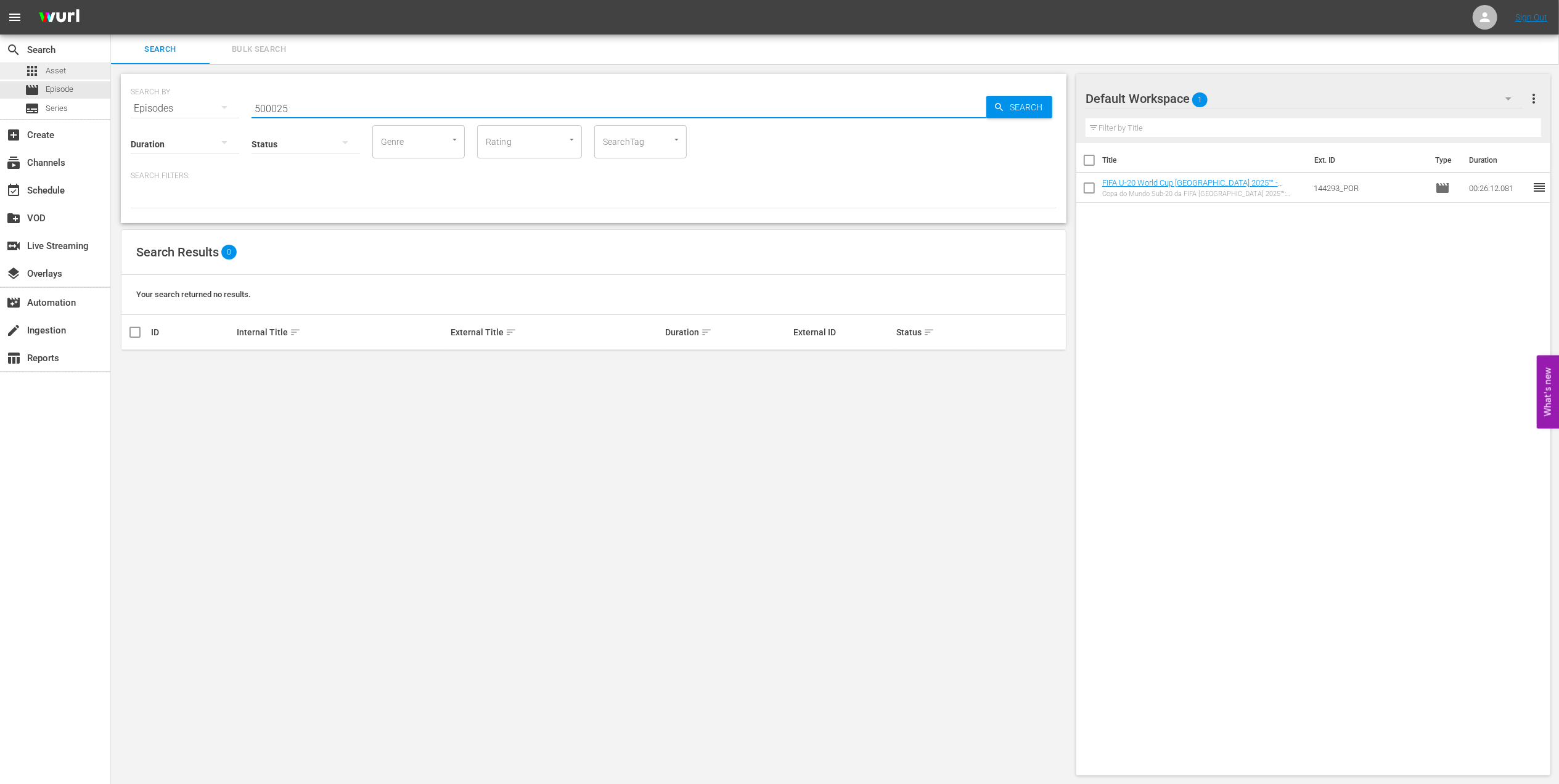
type input "500025"
click at [47, 70] on span "Asset" at bounding box center [56, 70] width 21 height 12
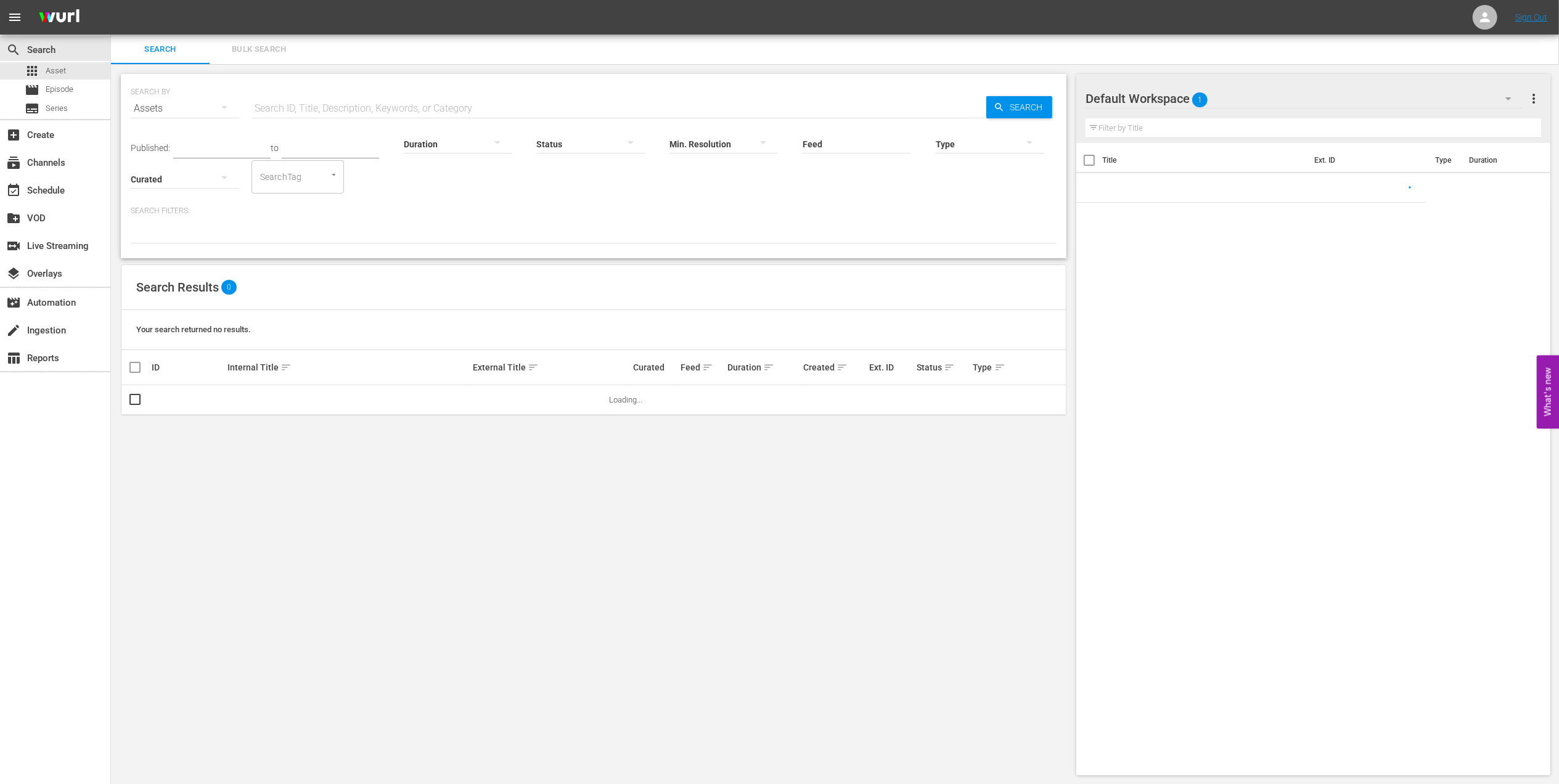
click at [340, 109] on input "text" at bounding box center [618, 109] width 734 height 30
paste input "500025"
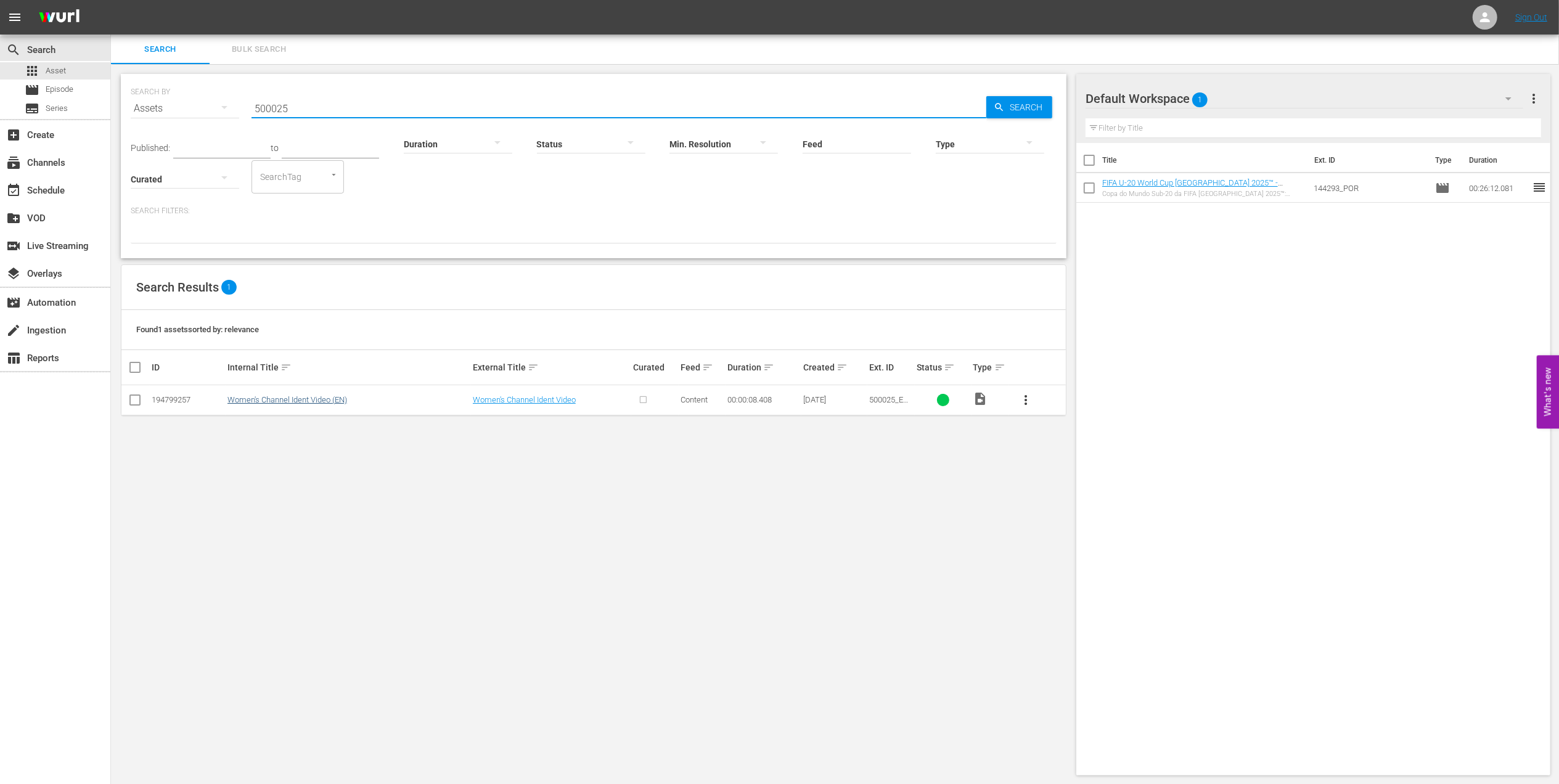
type input "500025"
click at [328, 403] on link "Women's Channel Ident Video (EN)" at bounding box center [287, 399] width 119 height 9
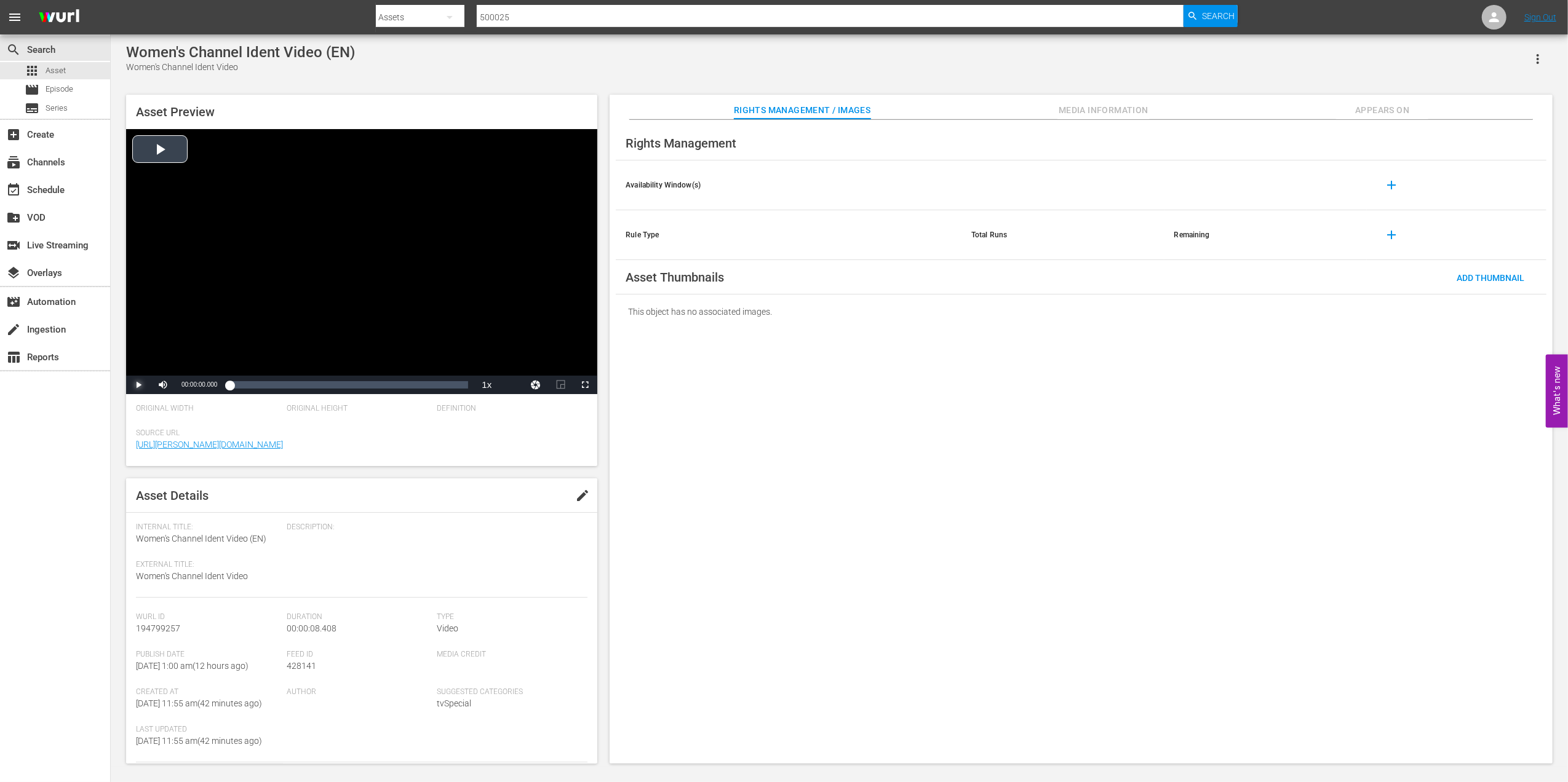
click at [138, 385] on span "Video Player" at bounding box center [138, 385] width 0 height 0
click at [66, 83] on span "Episode" at bounding box center [59, 88] width 27 height 12
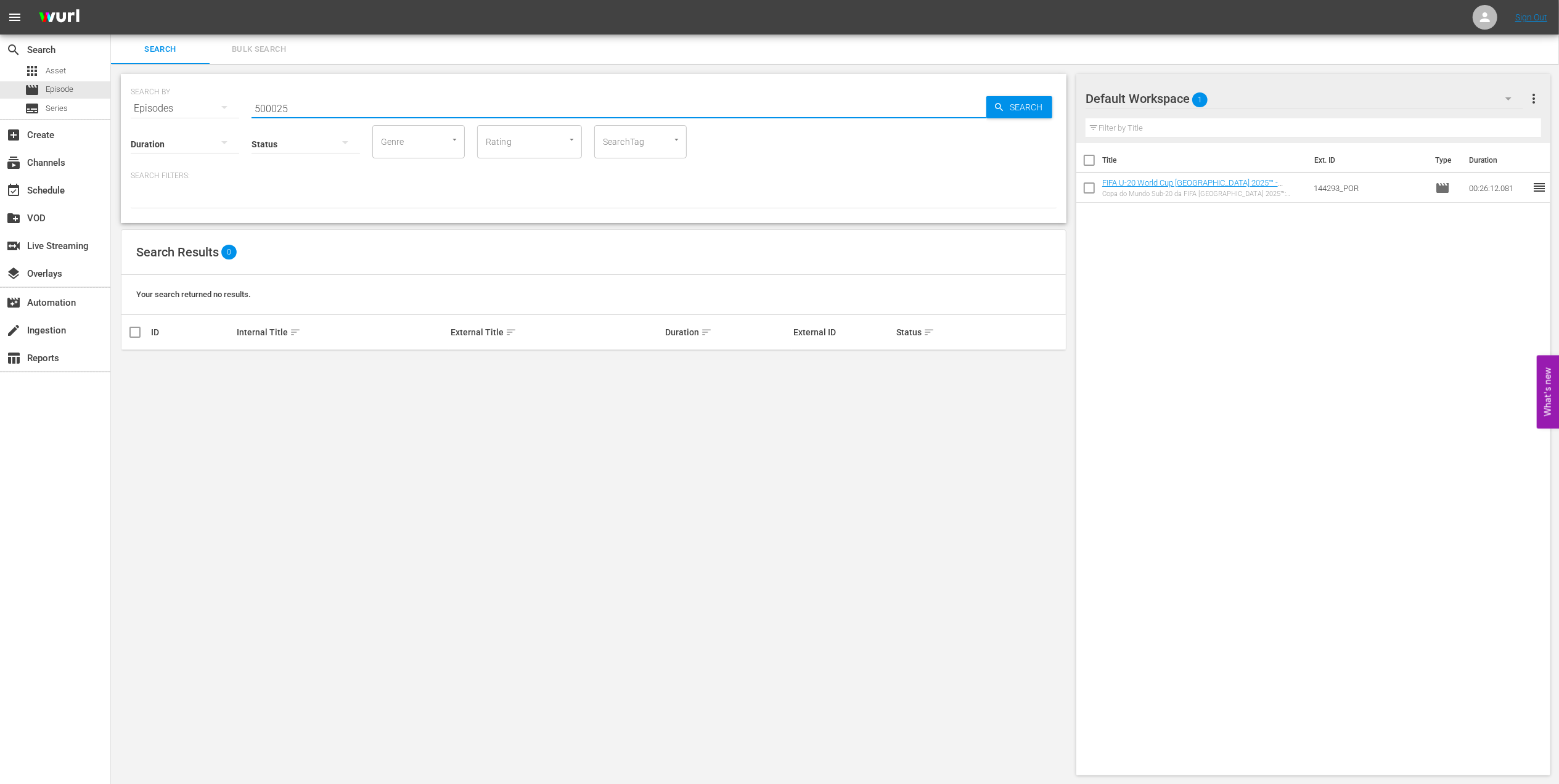
drag, startPoint x: 240, startPoint y: 109, endPoint x: 196, endPoint y: 109, distance: 44.0
click at [196, 109] on div "SEARCH BY Search By Episodes Search ID, Title, Description, Keywords, or Catego…" at bounding box center [593, 101] width 926 height 45
paste input "FWC 1966 - Final - England v Germany"
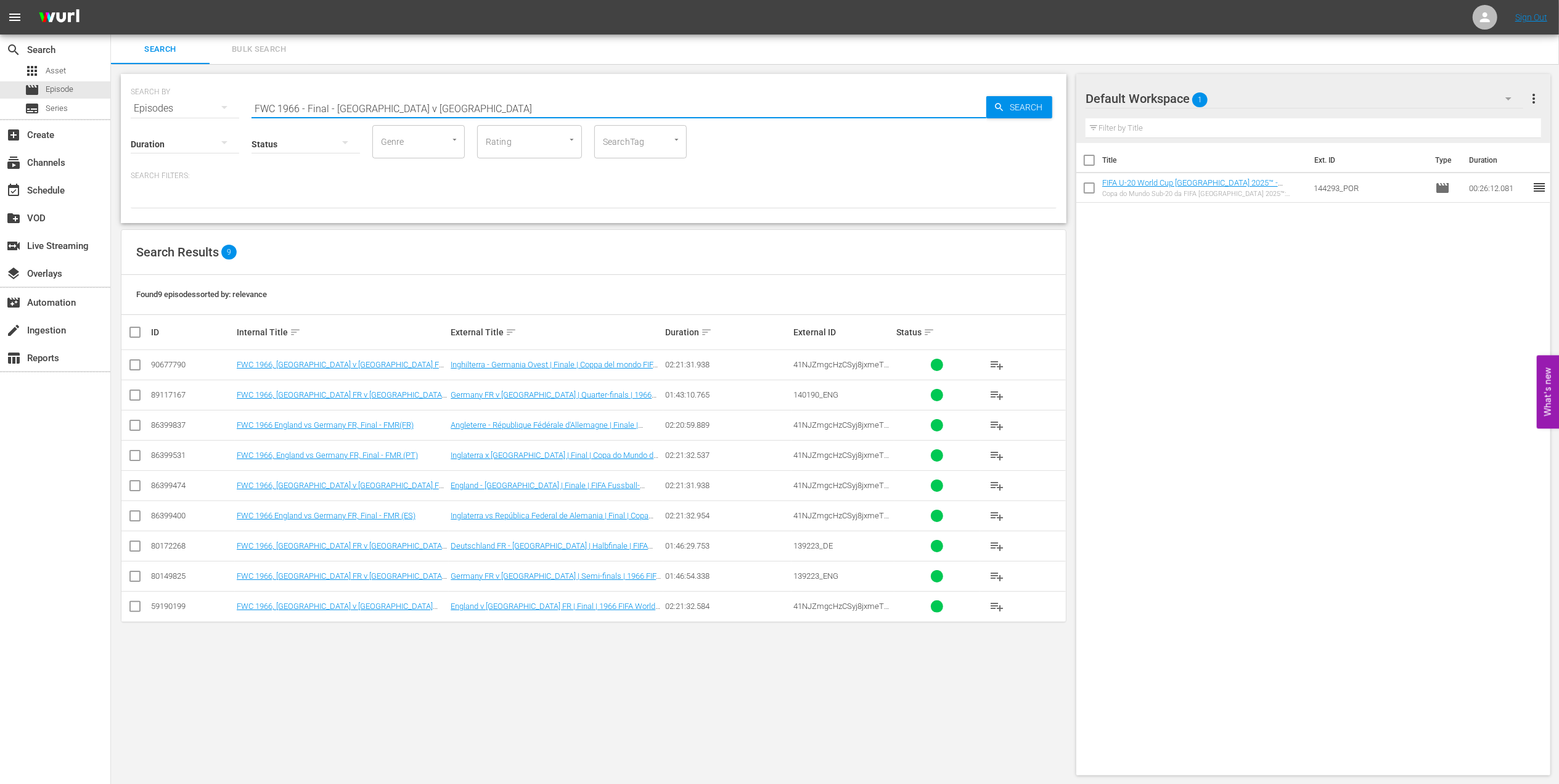
drag, startPoint x: 309, startPoint y: 104, endPoint x: 207, endPoint y: 106, distance: 102.0
click at [147, 106] on div "SEARCH BY Search By Episodes Search ID, Title, Description, Keywords, or Catego…" at bounding box center [593, 101] width 926 height 45
paste input "REPLAY FWWC23 SF ESP v SWE (MD27)"
drag, startPoint x: 469, startPoint y: 102, endPoint x: 78, endPoint y: 139, distance: 392.7
click at [111, 0] on div "search Search apps Asset movie Episode subtitles Series add_box Create subscrip…" at bounding box center [835, 0] width 1448 height 0
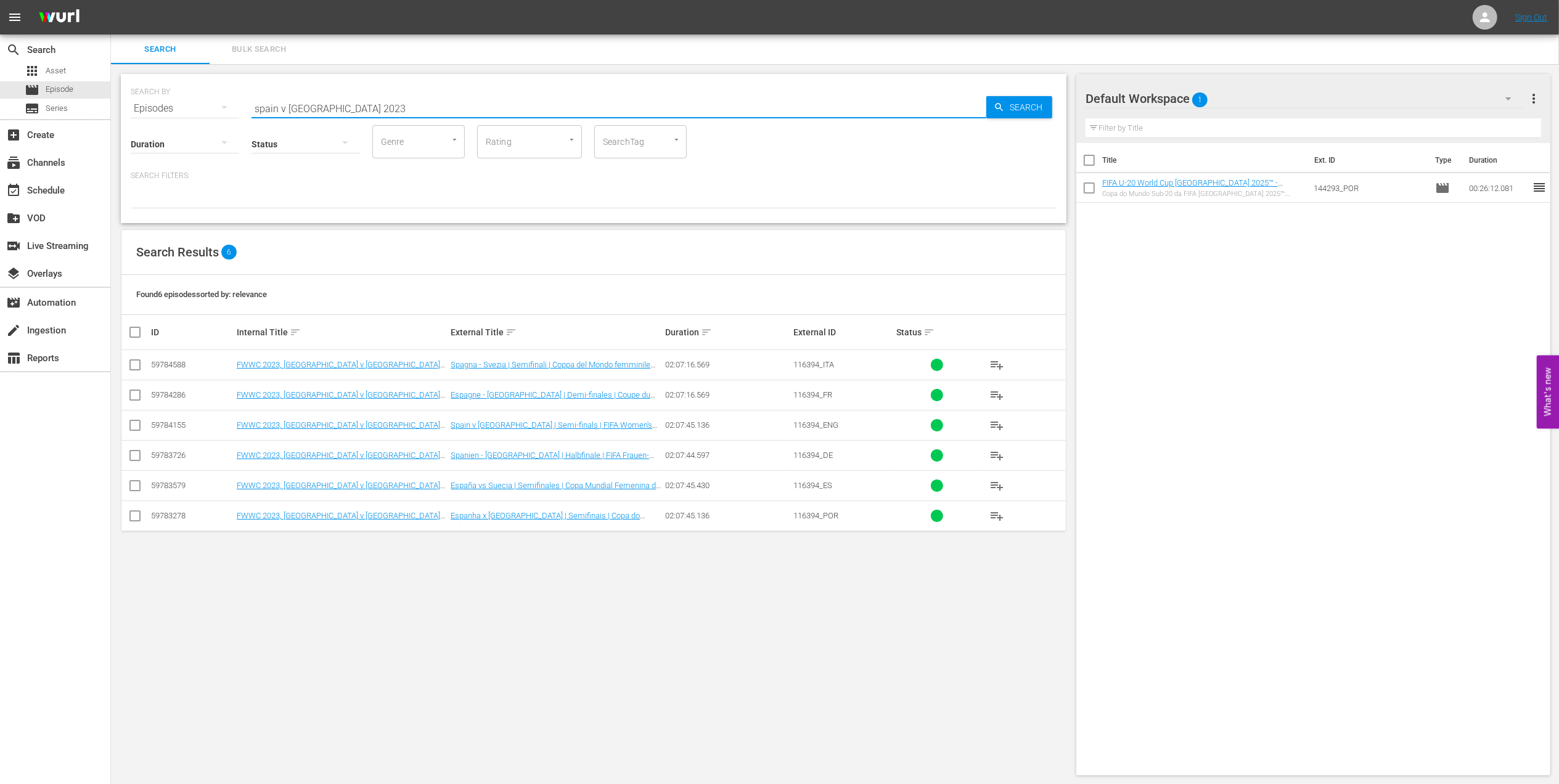
drag, startPoint x: 220, startPoint y: 109, endPoint x: 230, endPoint y: 109, distance: 10.0
click at [210, 109] on div "SEARCH BY Search By Episodes Search ID, Title, Description, Keywords, or Catego…" at bounding box center [593, 101] width 926 height 45
paste input "REPLAY FWWC23 SF AUS v ENG (MD28)"
drag, startPoint x: 48, startPoint y: 133, endPoint x: -36, endPoint y: 134, distance: 84.0
click at [0, 134] on html "menu Sign Out search Search apps Asset movie Episode subtitles Series add_box C…" at bounding box center [779, 392] width 1559 height 784
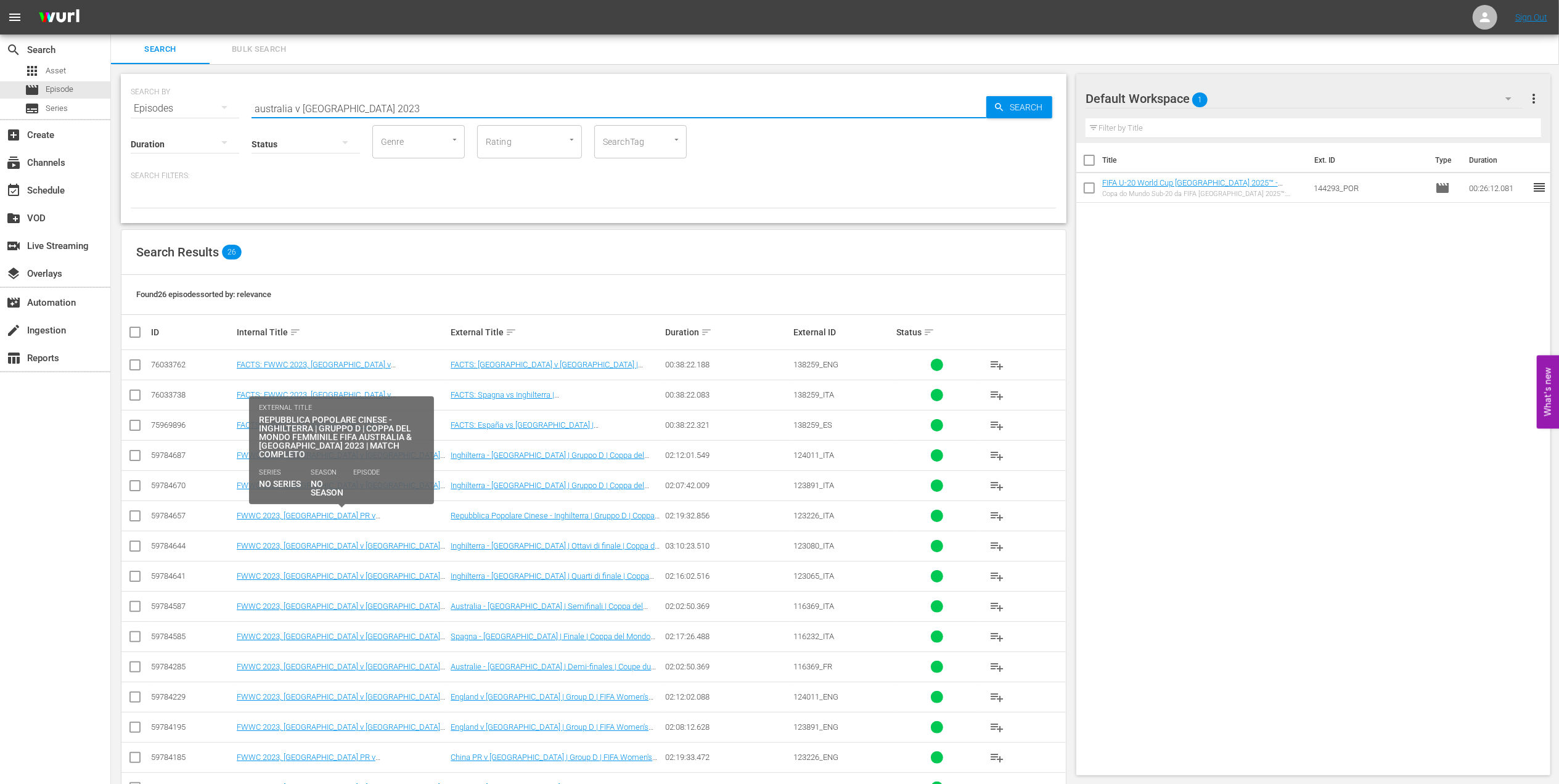
scroll to position [13, 0]
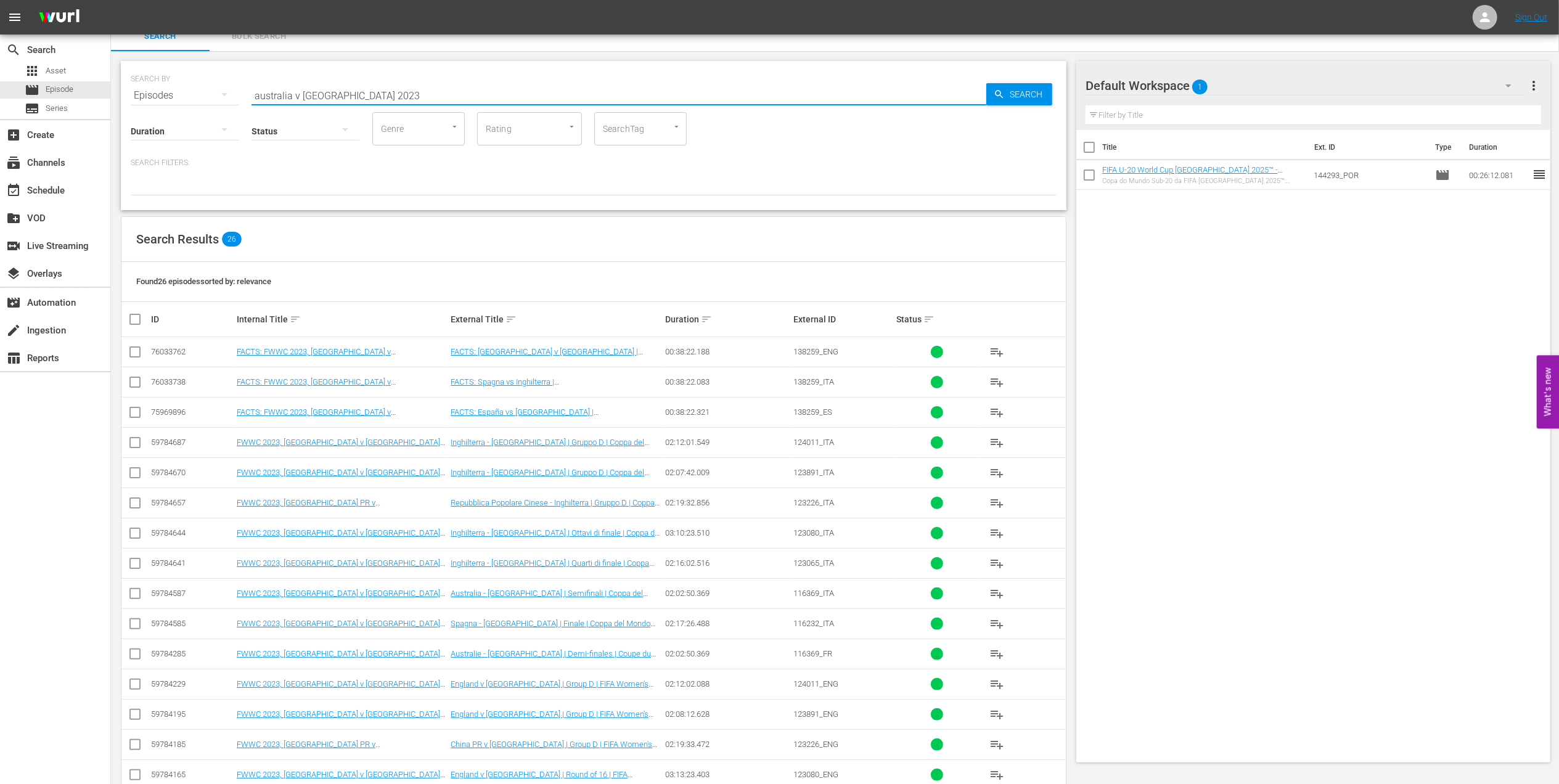
drag, startPoint x: 375, startPoint y: 93, endPoint x: 203, endPoint y: 97, distance: 172.0
click at [203, 97] on div "SEARCH BY Search By Episodes Search ID, Title, Description, Keywords, or Catego…" at bounding box center [593, 89] width 926 height 45
paste input "Brazil v Uruguay | Semi-finals | 1970 FIFA World Cup Mexico™ | Full Match Replay"
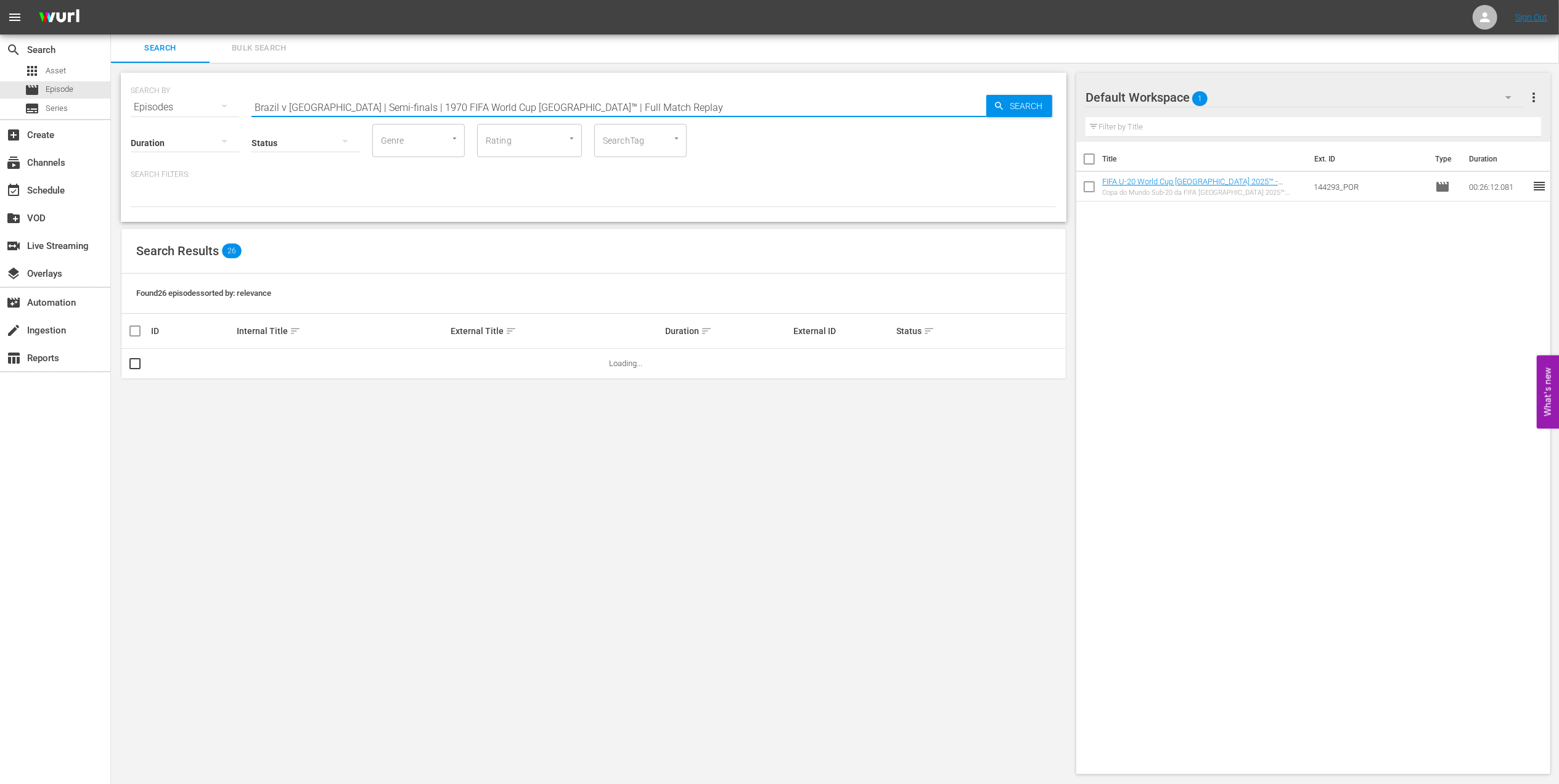
scroll to position [1, 0]
drag, startPoint x: 318, startPoint y: 104, endPoint x: 213, endPoint y: 104, distance: 105.0
click at [213, 104] on div "SEARCH BY Search By Episodes Search ID, Title, Description, Keywords, or Catego…" at bounding box center [593, 100] width 926 height 45
paste input "FWC 1970 - Final - Brazil v Ital"
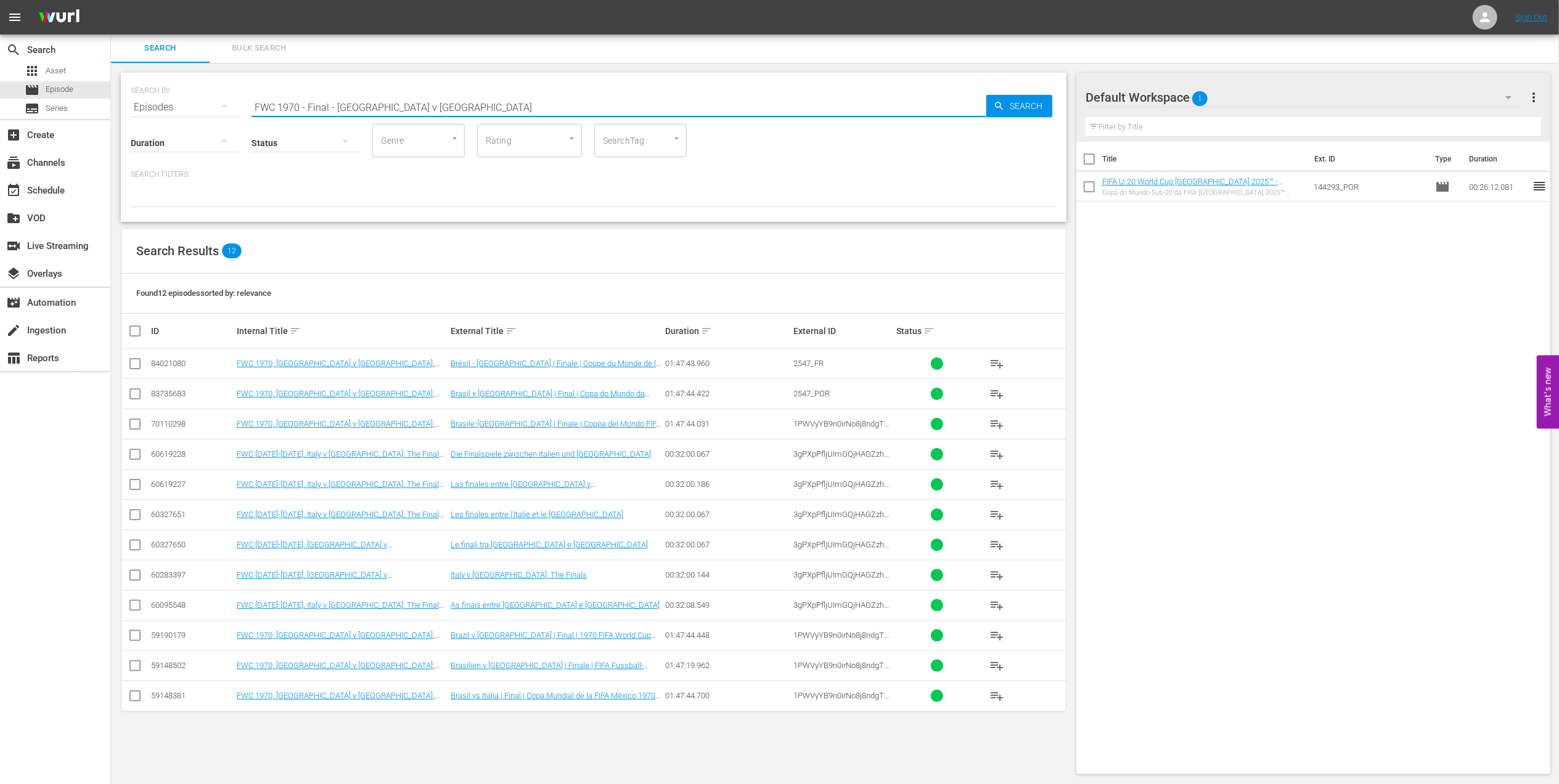
drag, startPoint x: 212, startPoint y: 109, endPoint x: 142, endPoint y: 109, distance: 70.0
click at [142, 109] on div "SEARCH BY Search By Episodes Search ID, Title, Description, Keywords, or Catego…" at bounding box center [593, 100] width 926 height 45
paste input "LOCAL ONLY - FWC 1970 Official Film, The World at their Feet"
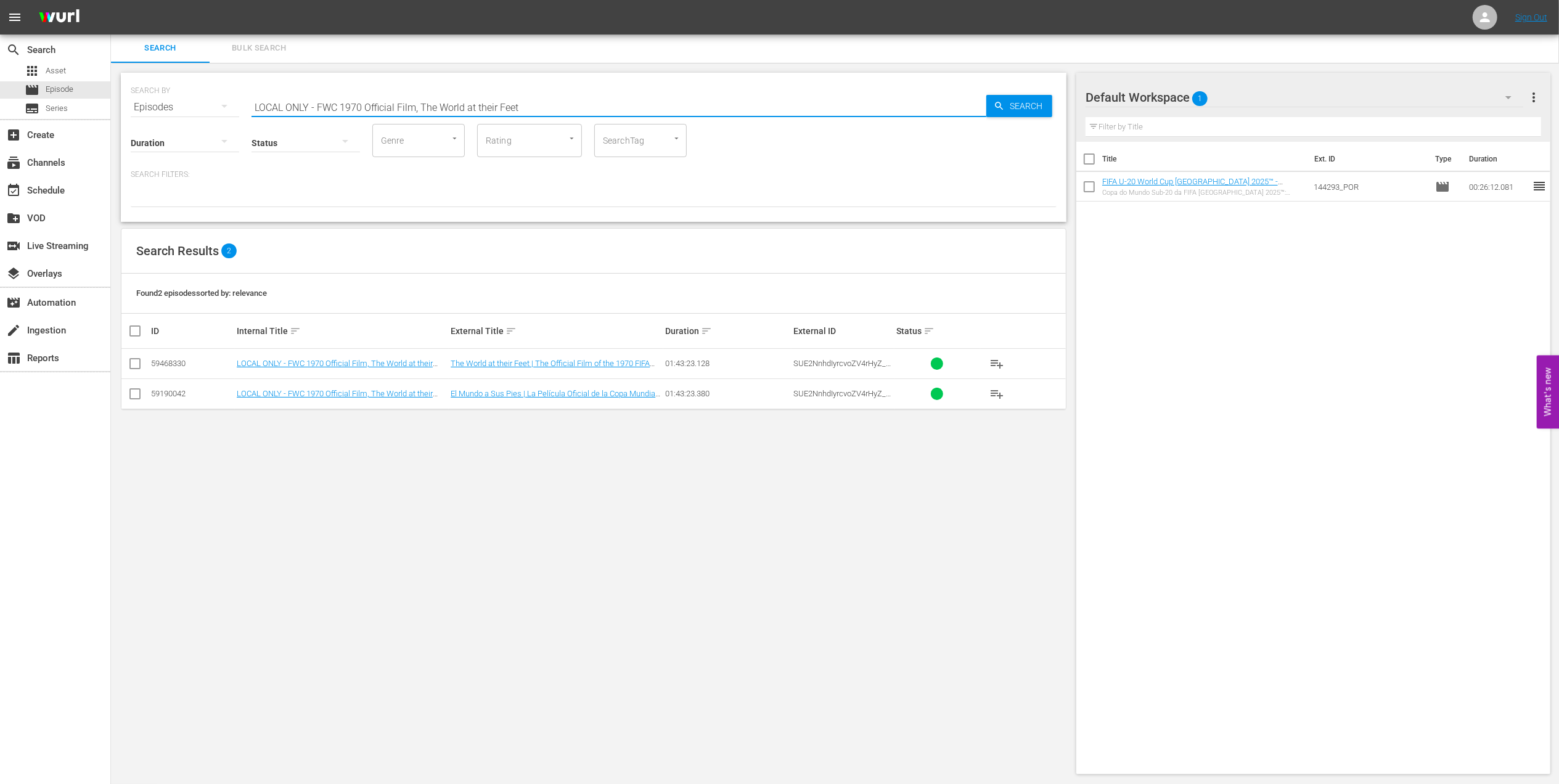
click at [112, 107] on div "SEARCH BY Search By Episodes Search ID, Title, Description, Keywords, or Catego…" at bounding box center [593, 423] width 966 height 721
paste input "FWC 2006 - Final - Italy v France"
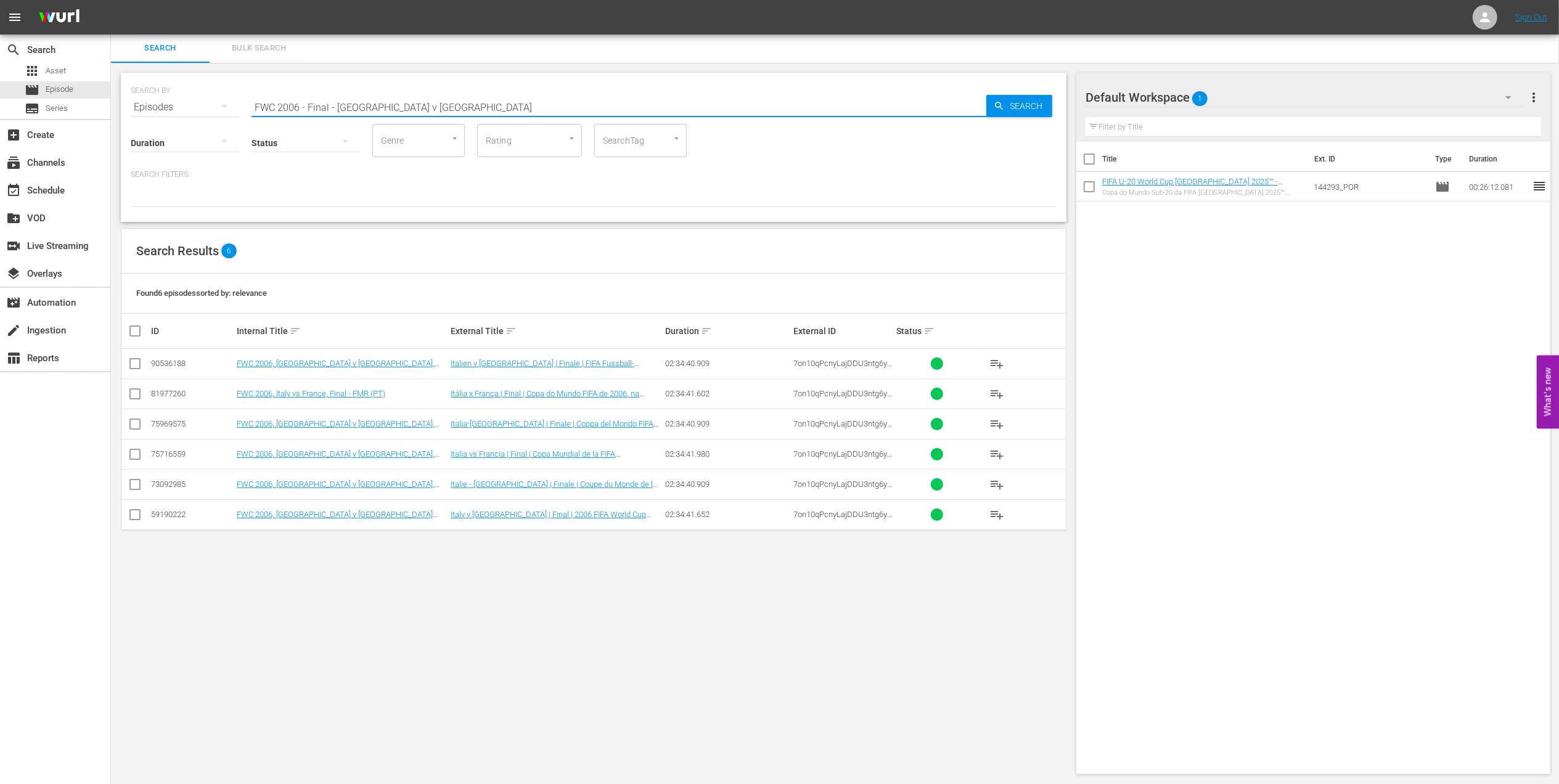
type input "FWC 2006 - Final - Italy v France"
